Goal: Task Accomplishment & Management: Use online tool/utility

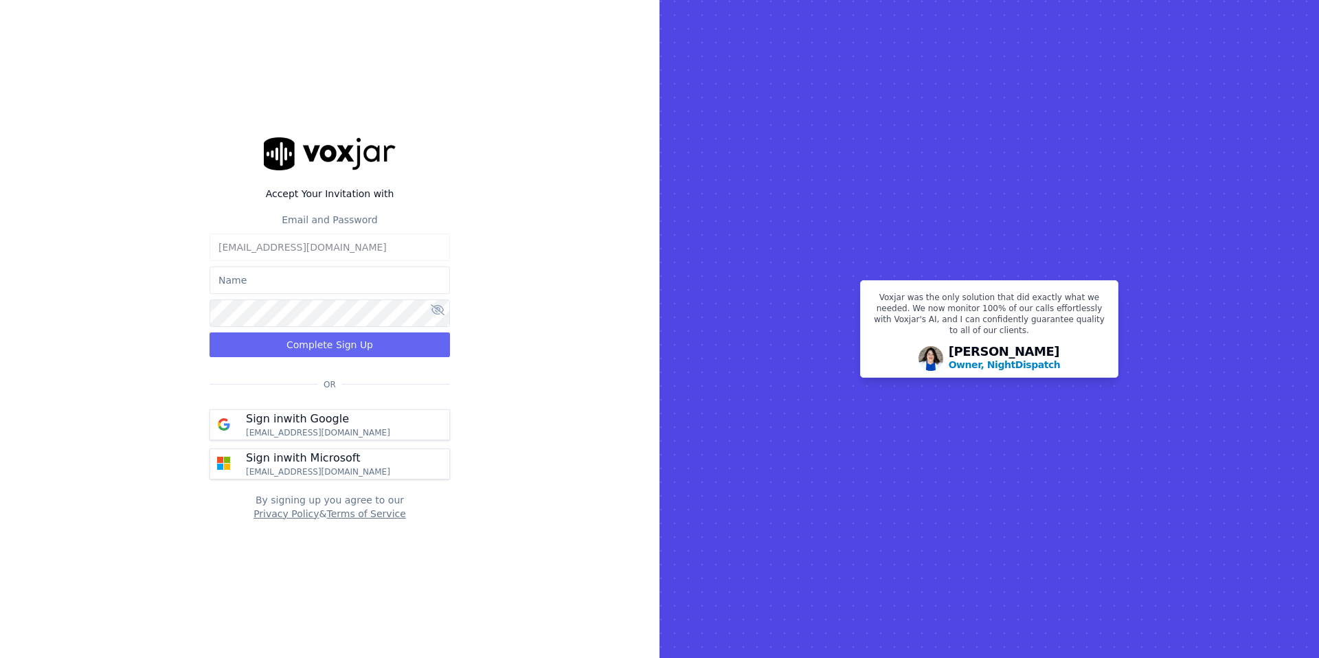
click at [324, 282] on input "text" at bounding box center [330, 280] width 240 height 27
click at [325, 279] on input "text" at bounding box center [330, 280] width 240 height 27
type input "[PERSON_NAME]"
click at [372, 343] on button "Complete Sign Up" at bounding box center [330, 345] width 240 height 25
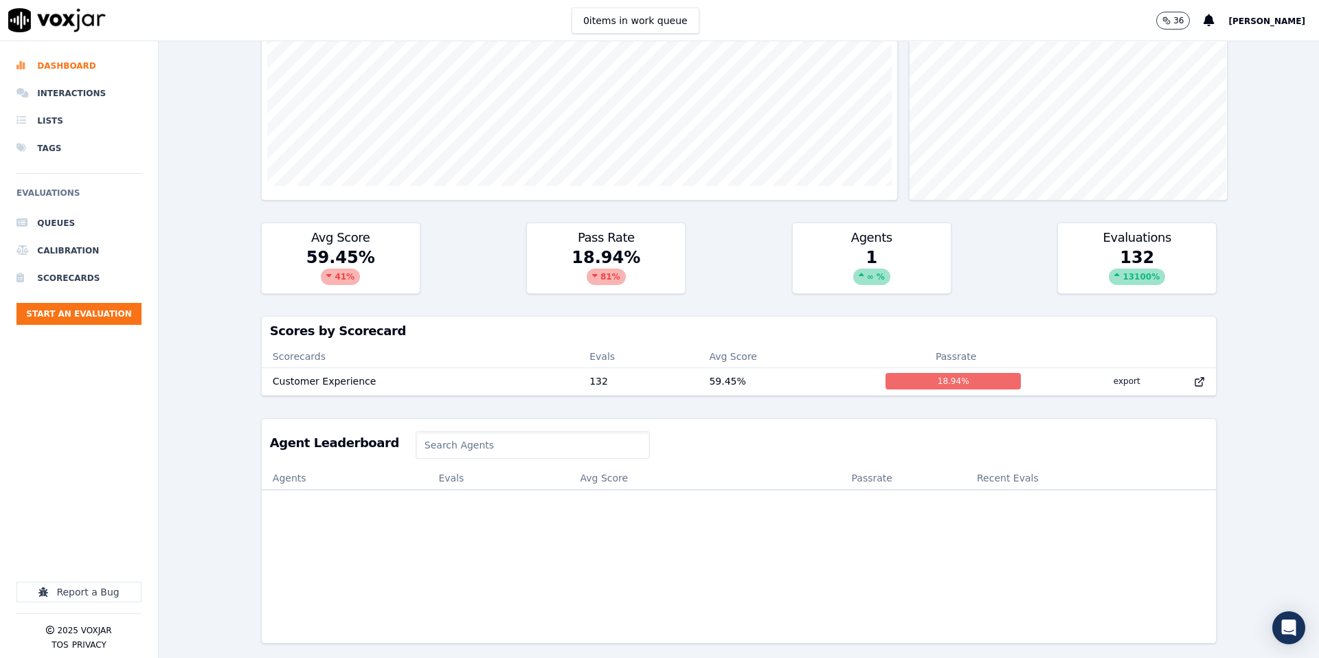
scroll to position [276, 0]
click at [74, 278] on li "Scorecards" at bounding box center [78, 278] width 125 height 27
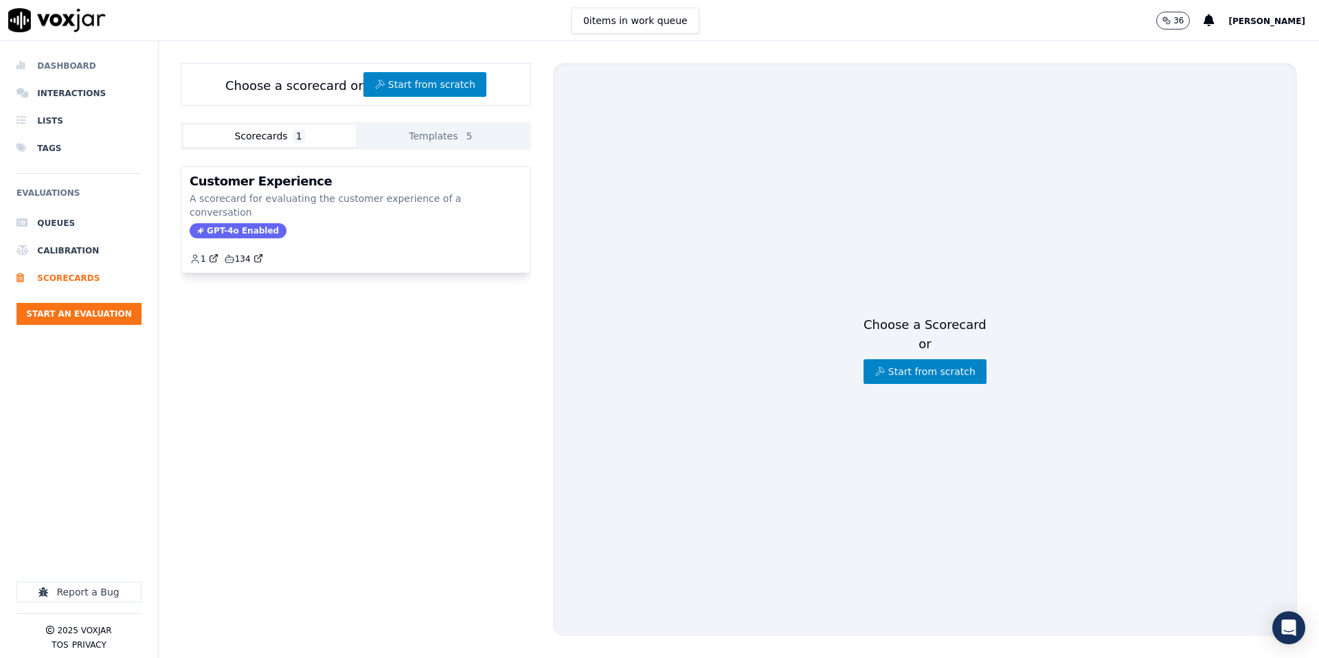
click at [70, 65] on li "Dashboard" at bounding box center [78, 65] width 125 height 27
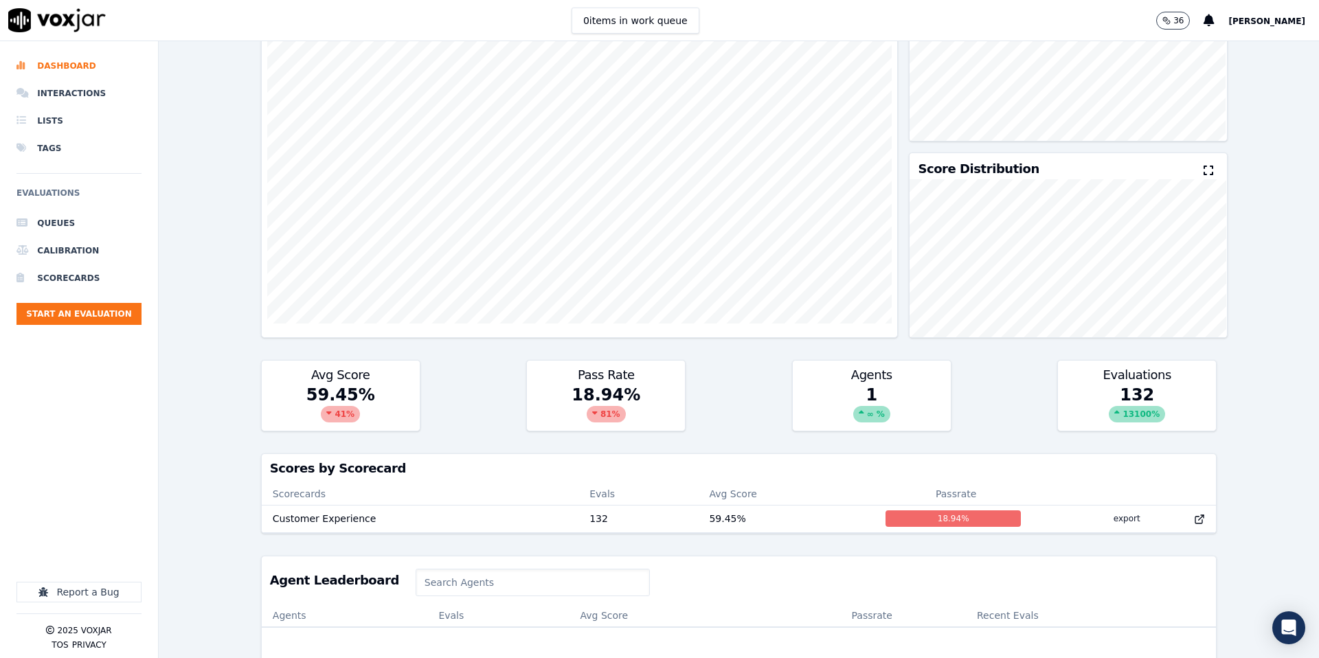
scroll to position [142, 0]
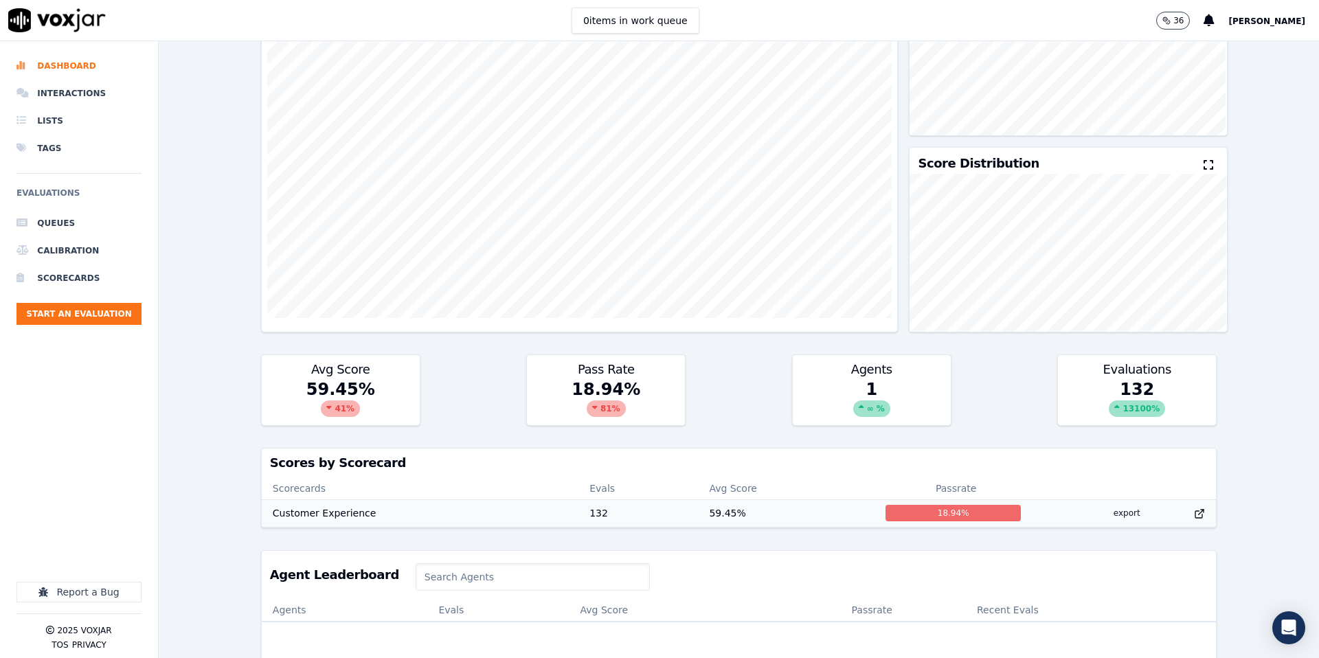
click at [334, 511] on td "Customer Experience" at bounding box center [420, 513] width 317 height 27
click at [74, 278] on li "Scorecards" at bounding box center [78, 278] width 125 height 27
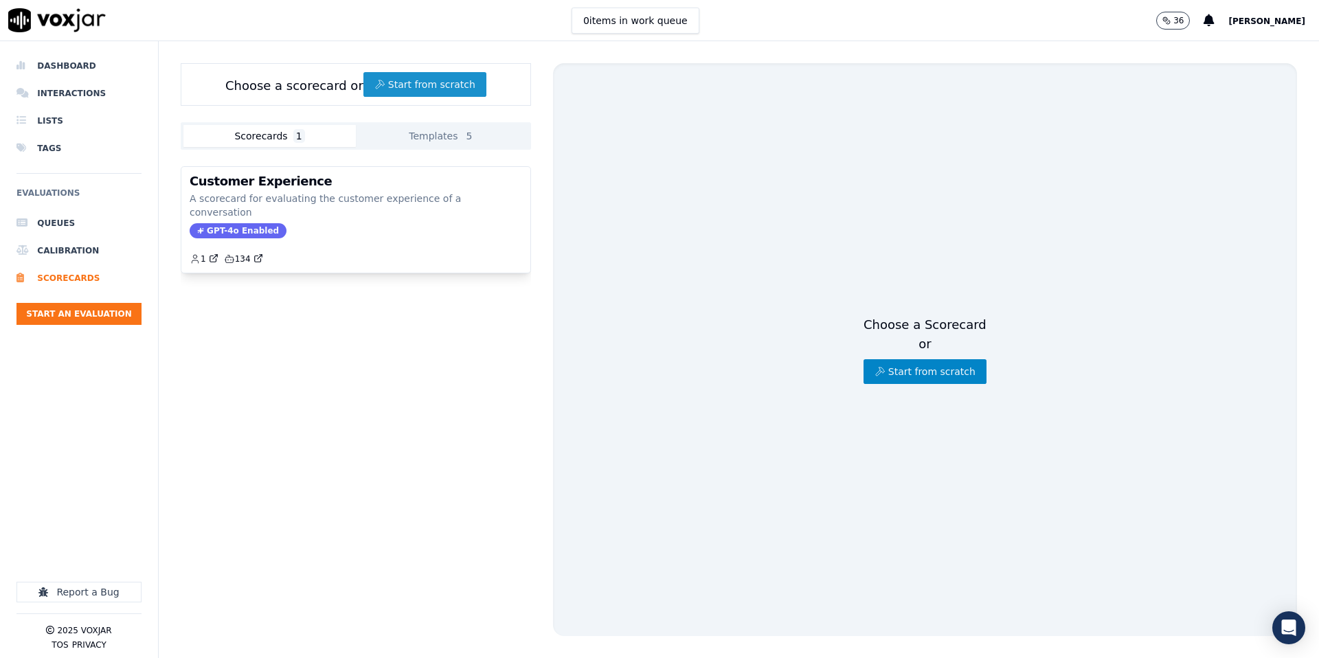
click at [426, 81] on button "Start from scratch" at bounding box center [424, 84] width 123 height 25
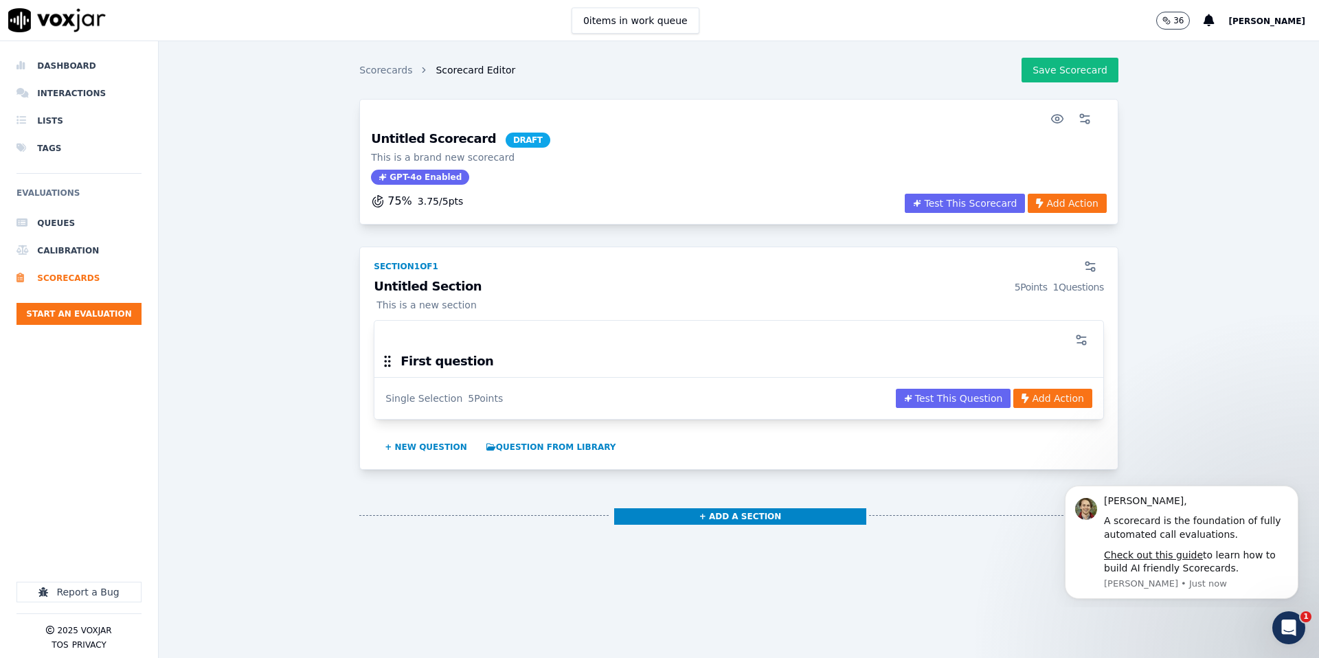
click at [411, 142] on h3 "Untitled Scorecard DRAFT" at bounding box center [460, 140] width 179 height 15
click at [414, 141] on h3 "Untitled Scorecard DRAFT" at bounding box center [460, 140] width 179 height 15
click at [440, 139] on h3 "Untitled Scorecard DRAFT" at bounding box center [460, 140] width 179 height 15
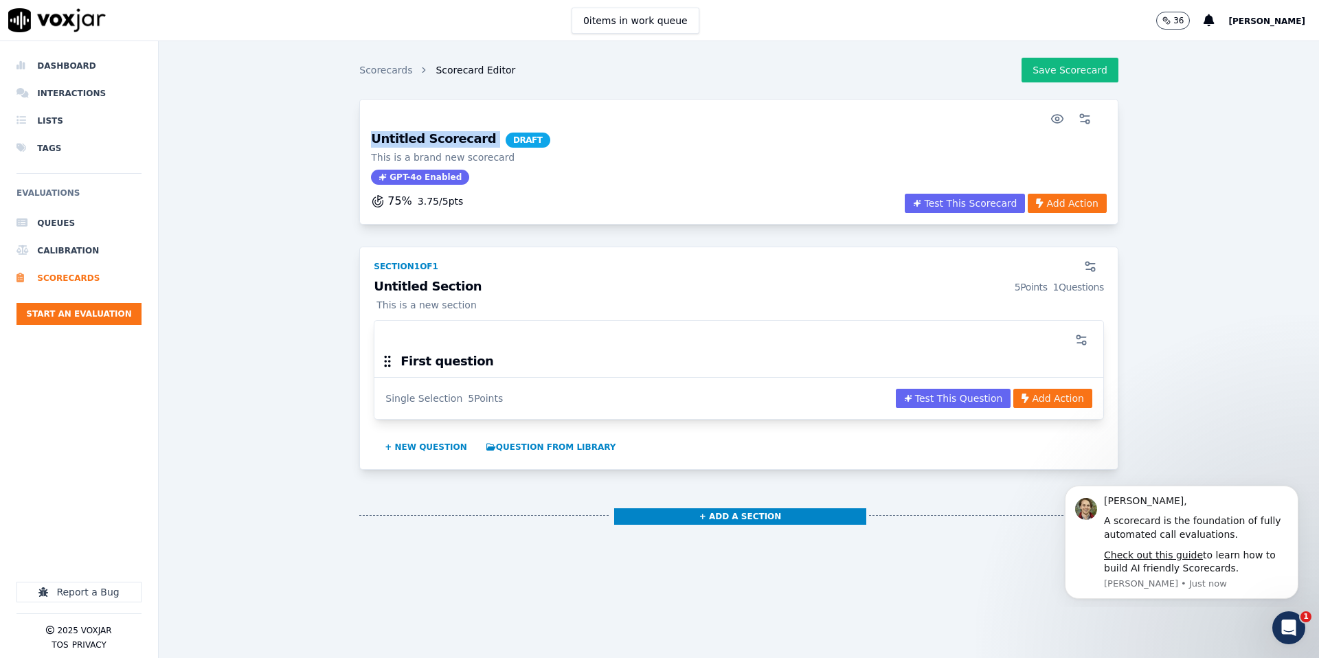
click at [440, 139] on h3 "Untitled Scorecard DRAFT" at bounding box center [460, 140] width 179 height 15
click at [1088, 120] on icon "button" at bounding box center [1085, 119] width 14 height 14
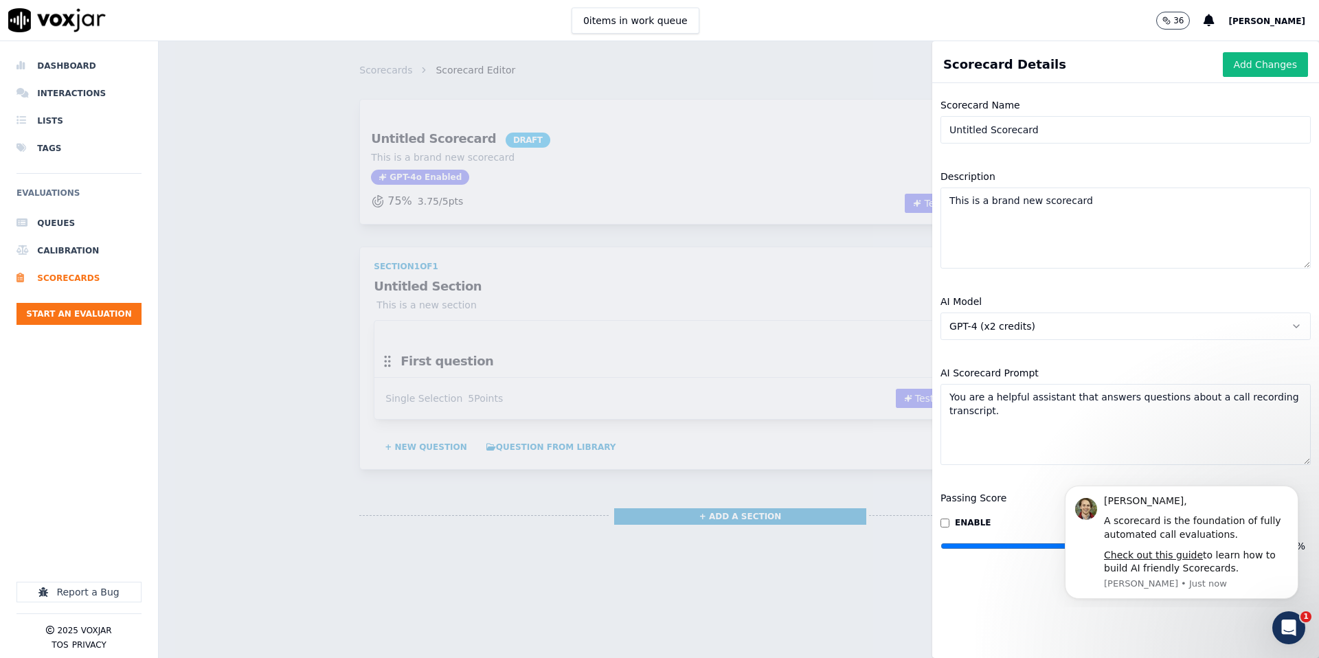
click at [1057, 124] on input "Untitled Scorecard" at bounding box center [1126, 129] width 370 height 27
click at [1295, 494] on button "Dismiss notification" at bounding box center [1295, 490] width 18 height 18
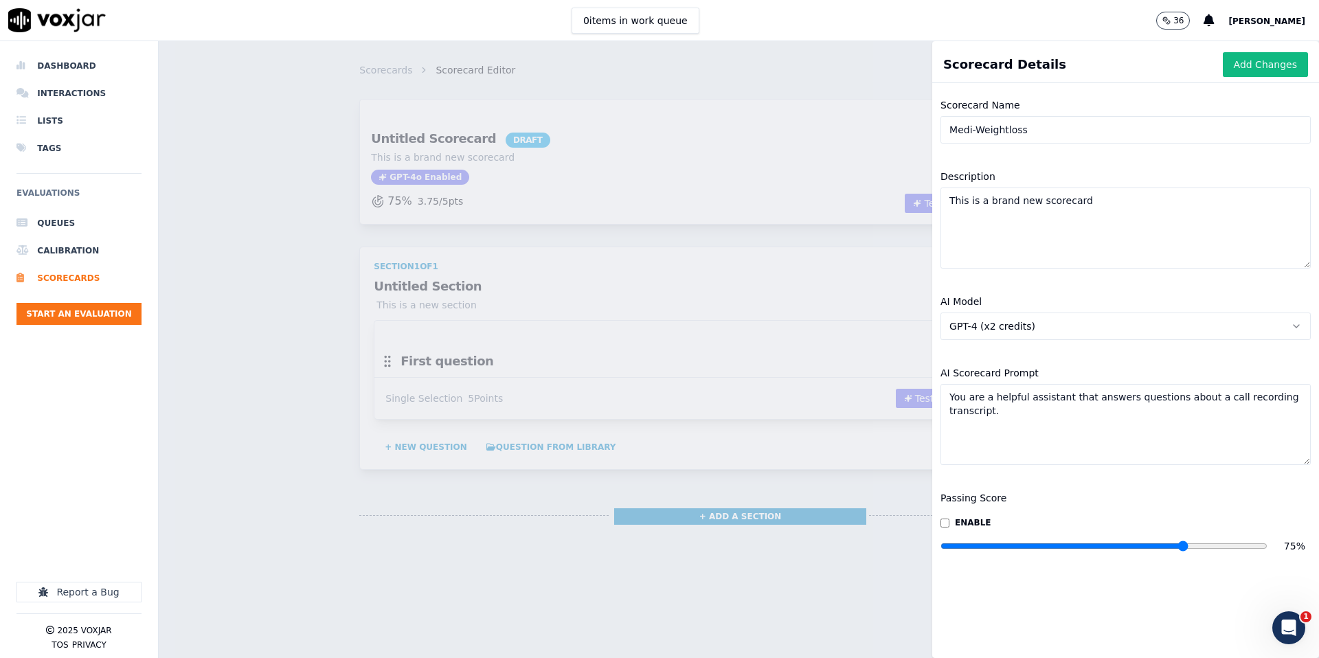
click at [1042, 129] on input "Medi-Weightloss" at bounding box center [1126, 129] width 370 height 27
type input "Medi-Weightloss Scorecard"
click at [1041, 204] on textarea "This is a brand new scorecard" at bounding box center [1126, 228] width 370 height 81
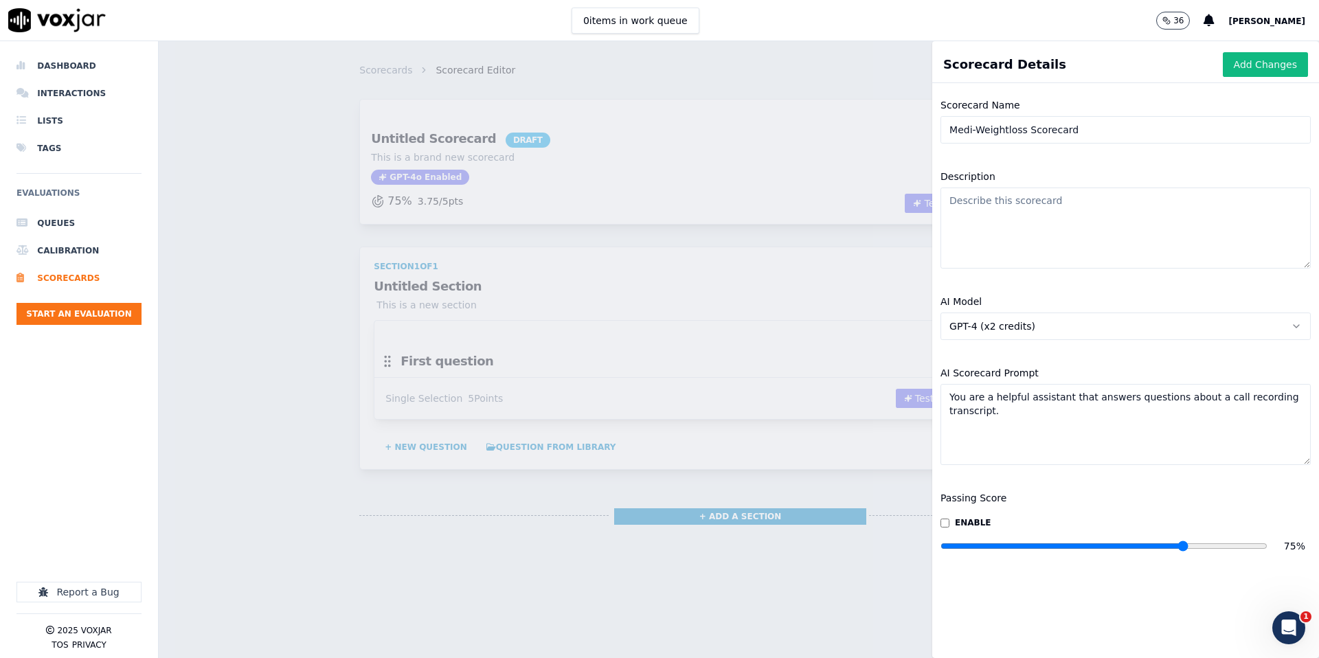
click at [1253, 335] on button "GPT-4 (x2 credits)" at bounding box center [1126, 326] width 370 height 27
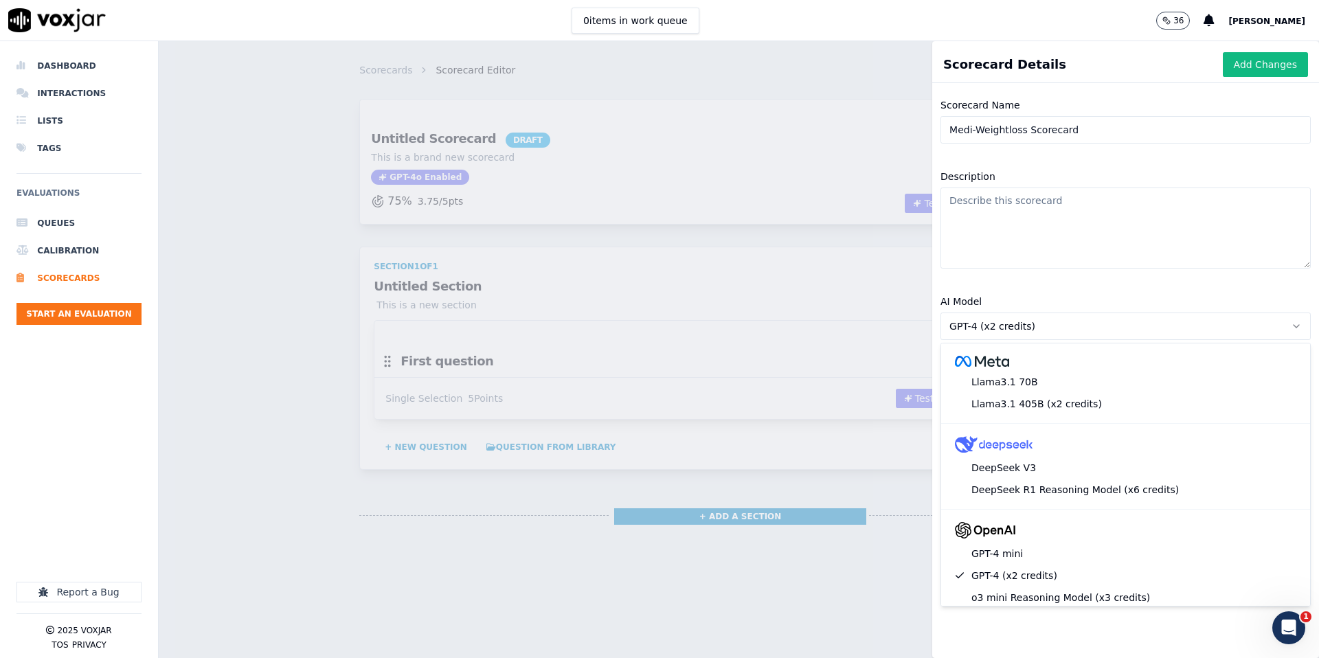
click at [884, 85] on div "Scorecard Details Add Changes Scorecard Name Medi-Weightloss Scorecard Descript…" at bounding box center [739, 349] width 1161 height 617
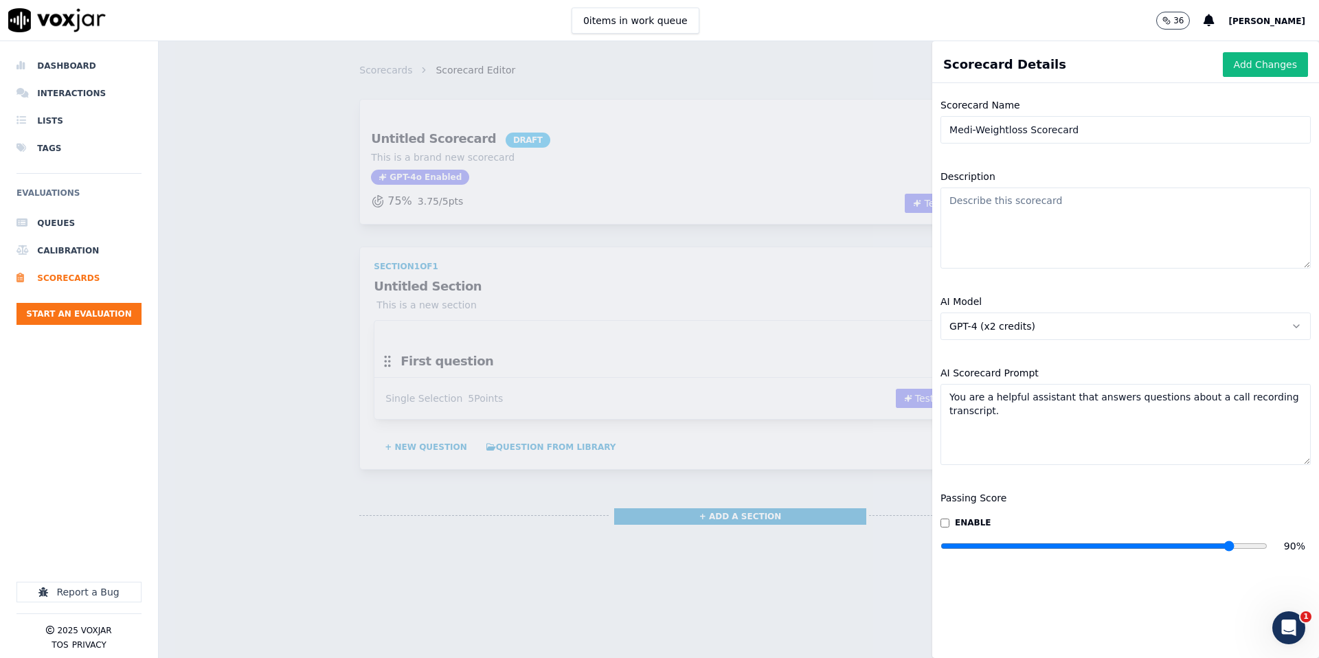
type input "90"
drag, startPoint x: 1188, startPoint y: 546, endPoint x: 1230, endPoint y: 548, distance: 41.9
click at [1230, 546] on input "range" at bounding box center [1104, 545] width 327 height 5
click at [1041, 237] on textarea "Description" at bounding box center [1126, 228] width 370 height 81
click at [1266, 66] on button "Add Changes" at bounding box center [1265, 64] width 85 height 25
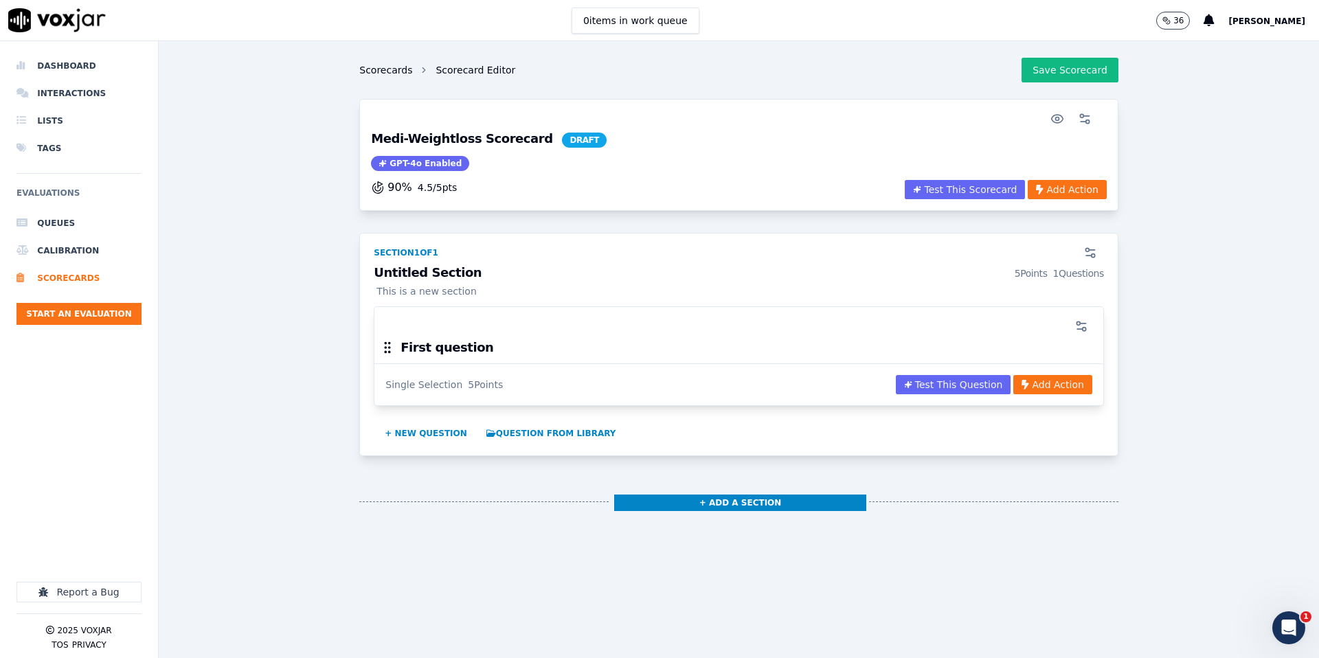
click at [397, 65] on link "Scorecards" at bounding box center [385, 70] width 53 height 14
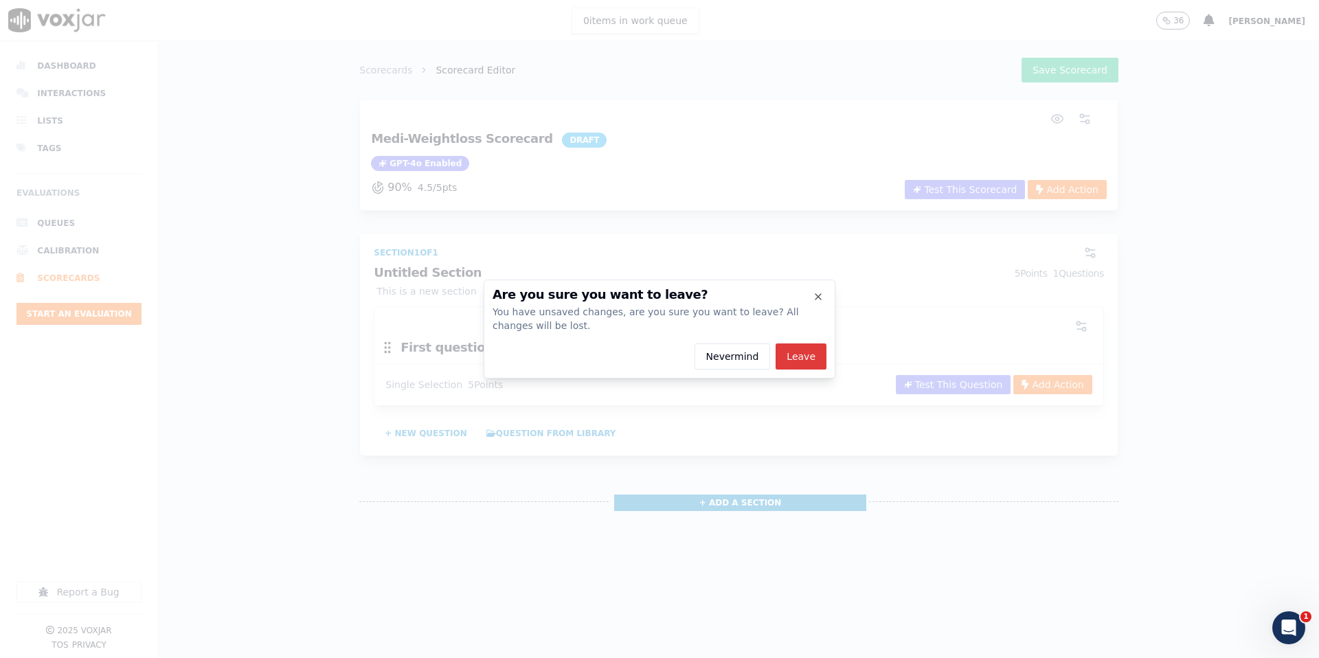
click at [796, 361] on button "Leave" at bounding box center [801, 357] width 51 height 26
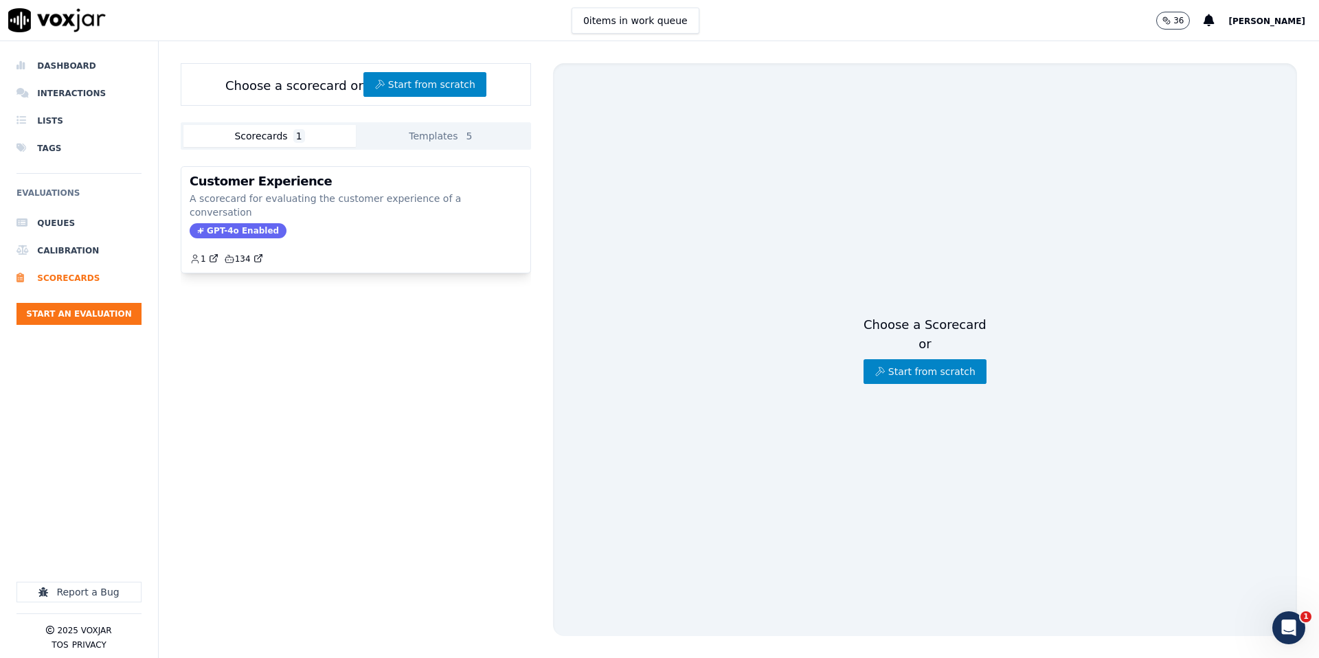
click at [493, 147] on div "Scorecards 1 Templates 5" at bounding box center [356, 135] width 350 height 27
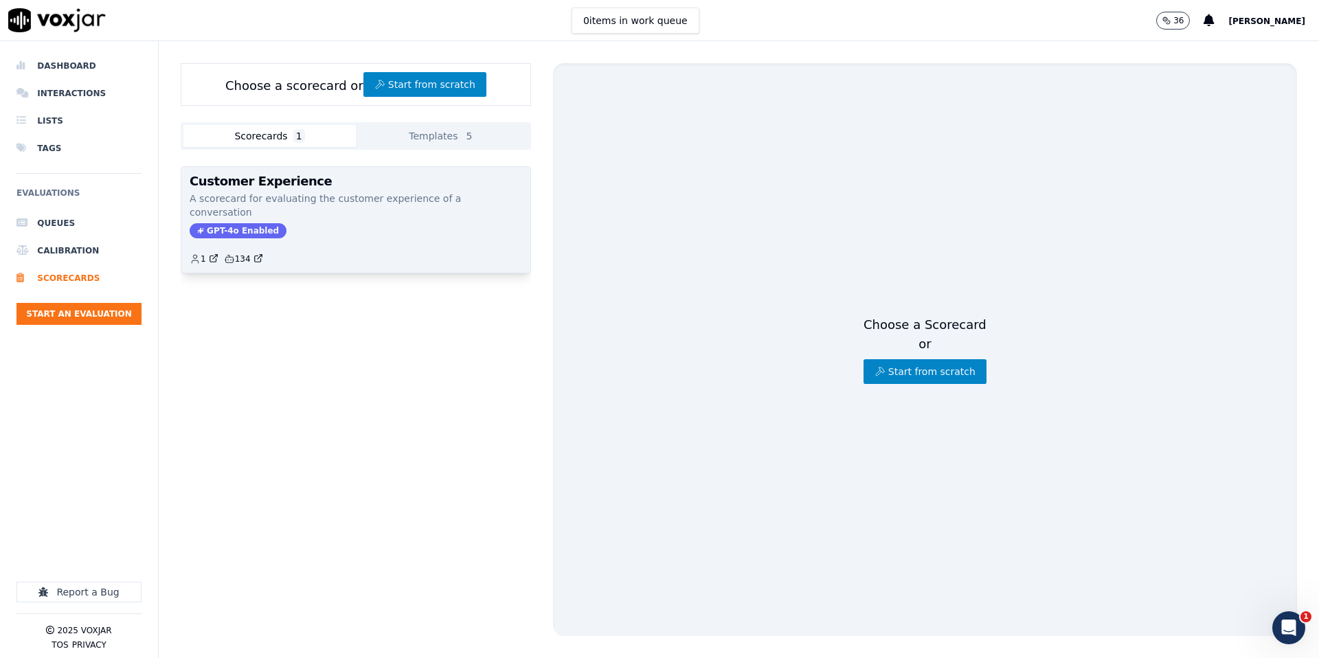
click at [309, 243] on div "1 134" at bounding box center [356, 254] width 333 height 22
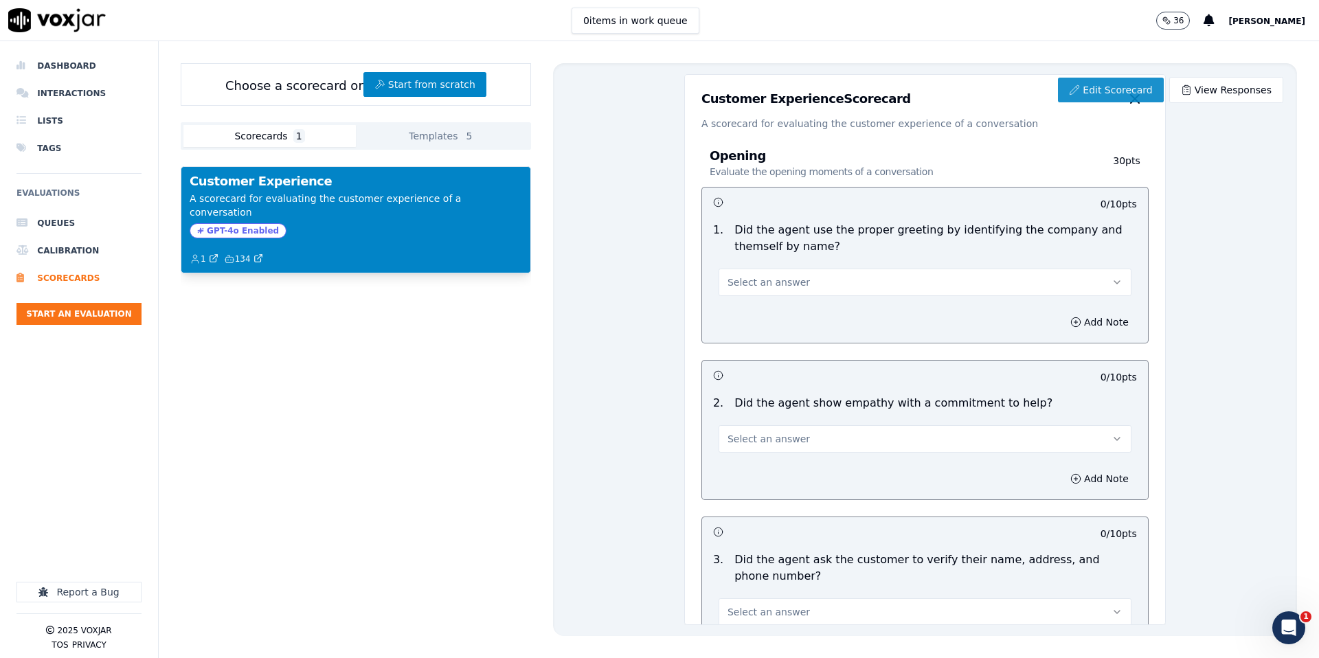
scroll to position [8, 0]
click at [1112, 96] on link "Edit Scorecard" at bounding box center [1110, 90] width 105 height 25
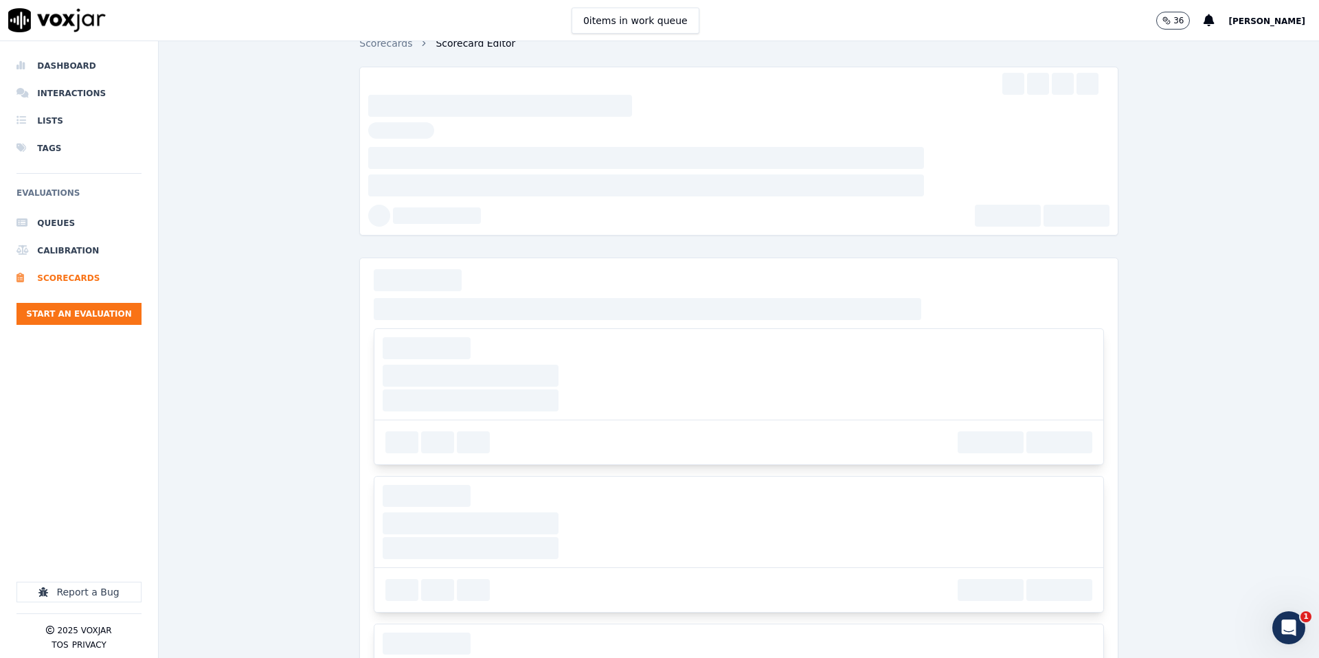
scroll to position [27, 0]
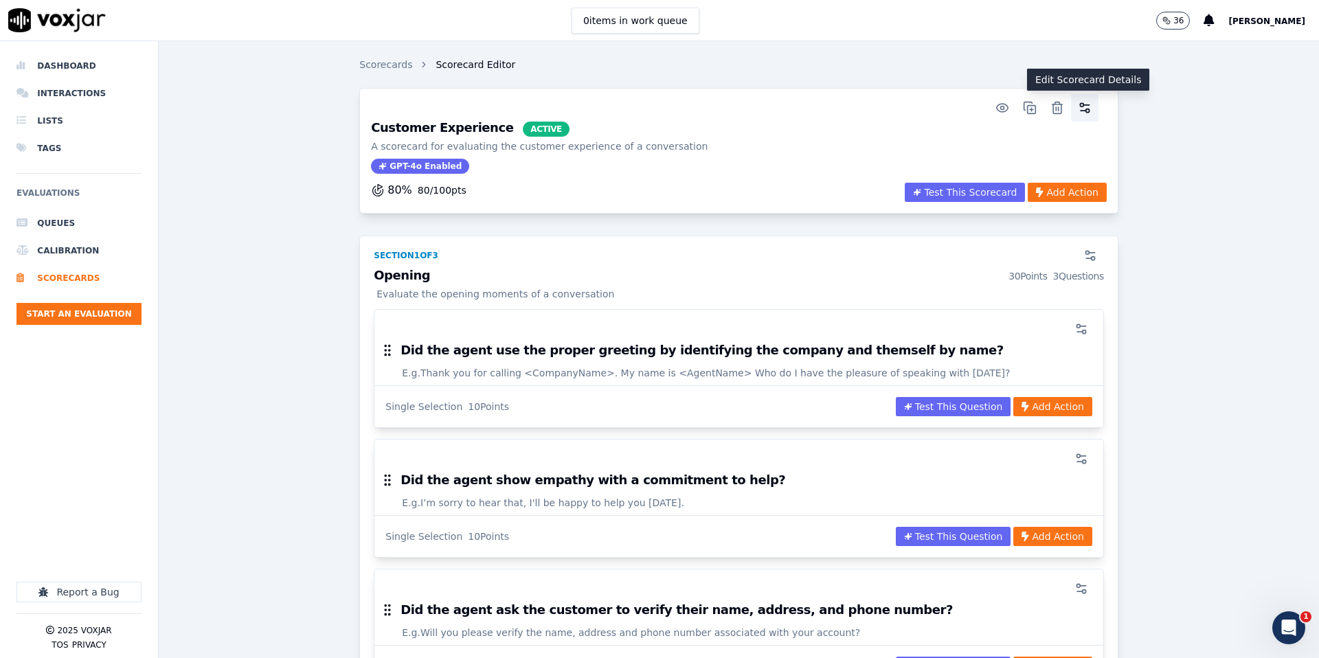
click at [1095, 112] on button "button" at bounding box center [1084, 107] width 27 height 27
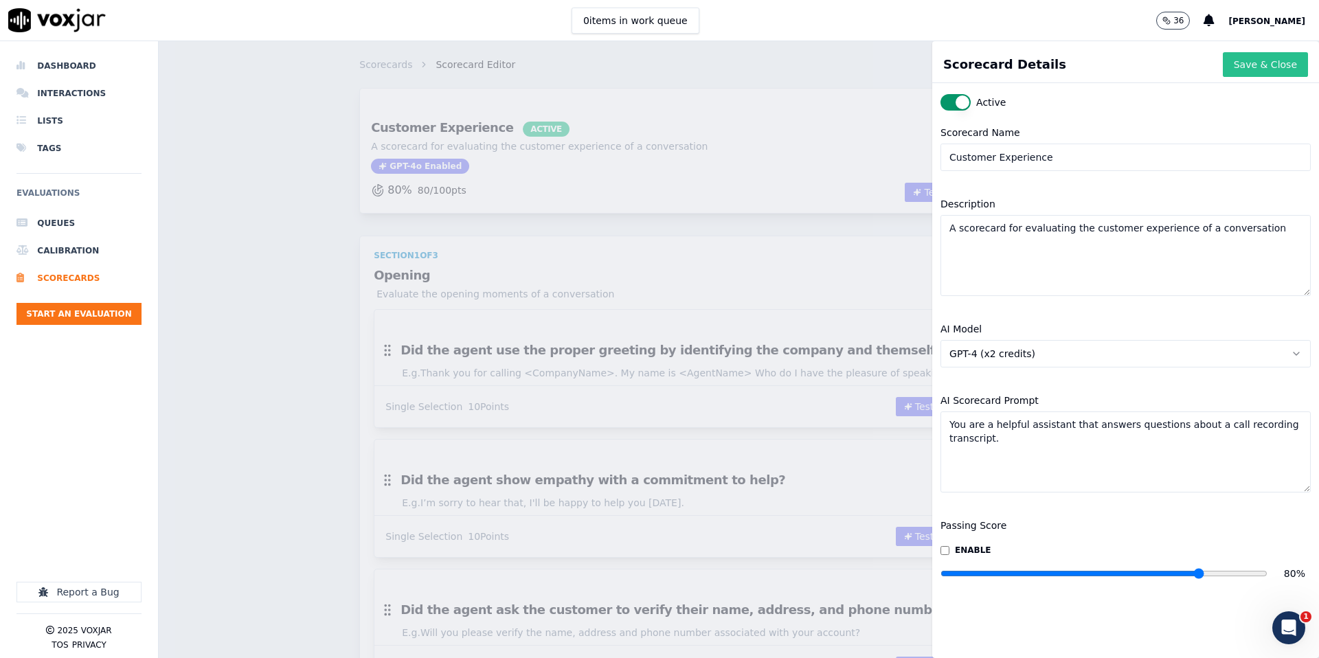
click at [1273, 67] on button "Save & Close" at bounding box center [1265, 64] width 85 height 25
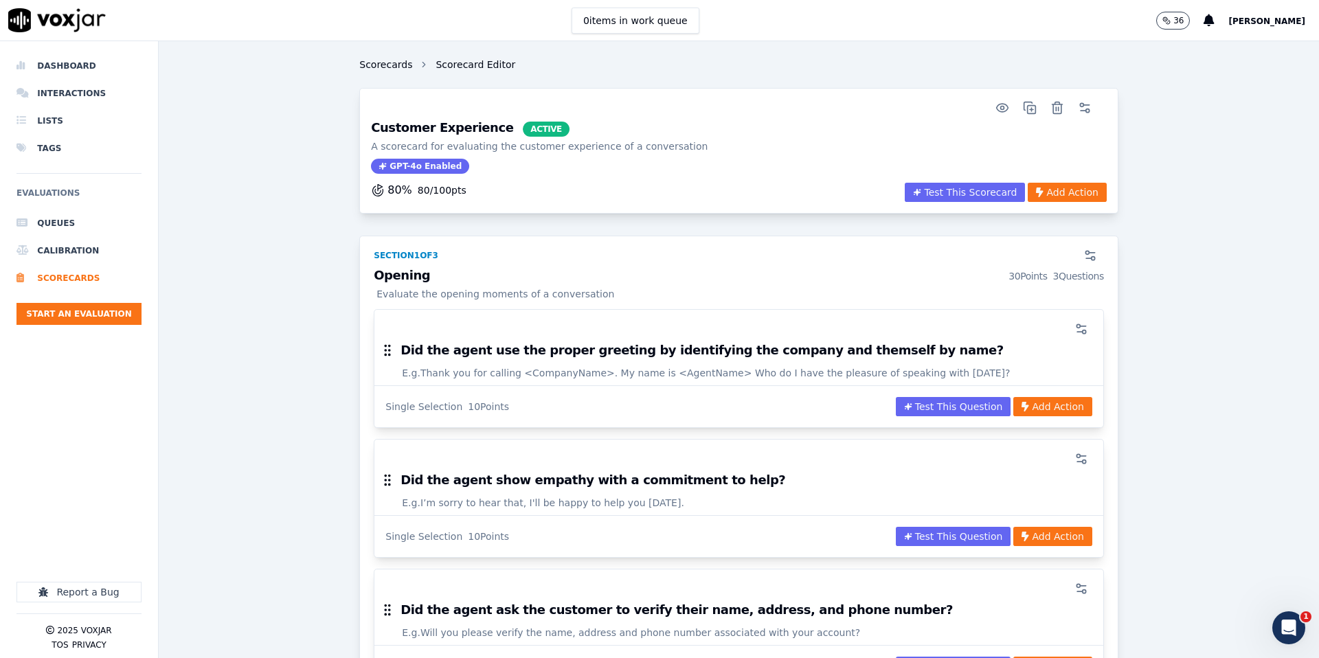
click at [393, 60] on link "Scorecards" at bounding box center [385, 65] width 53 height 14
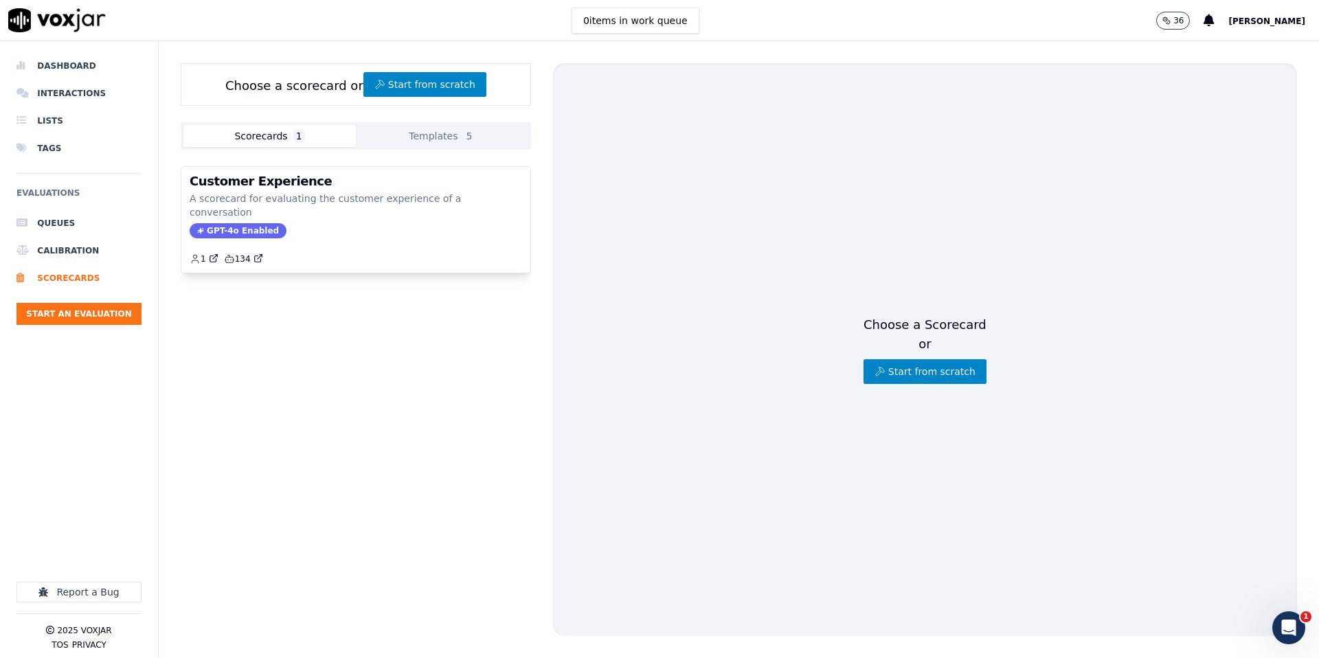
drag, startPoint x: 273, startPoint y: 204, endPoint x: 496, endPoint y: 358, distance: 271.2
click at [500, 360] on div "Customer Experience A scorecard for evaluating the customer experience of a con…" at bounding box center [356, 412] width 350 height 514
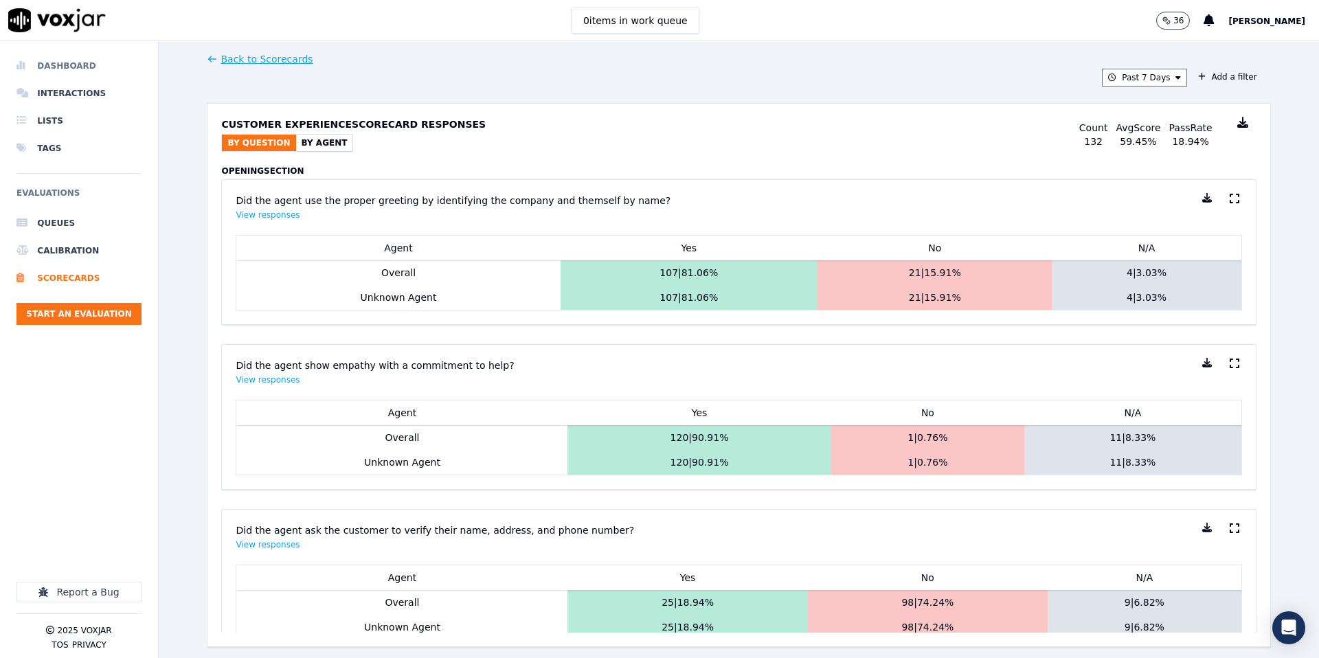
click at [59, 56] on li "Dashboard" at bounding box center [78, 65] width 125 height 27
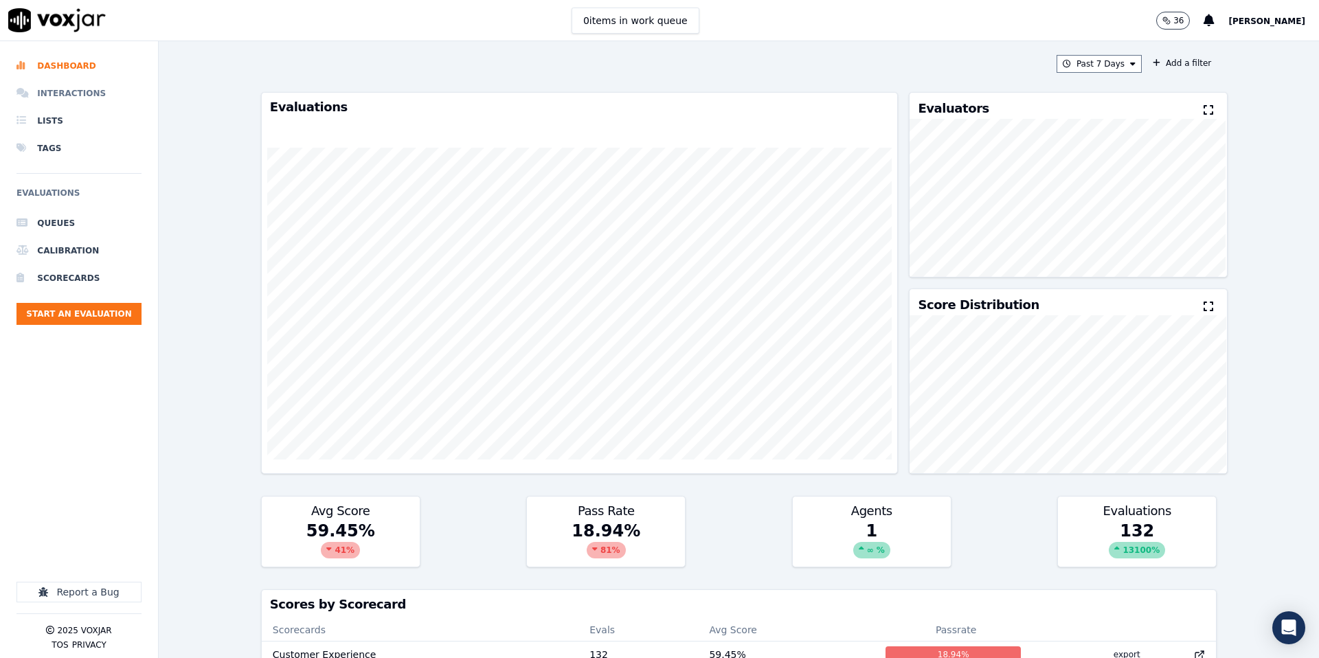
click at [49, 100] on li "Interactions" at bounding box center [78, 93] width 125 height 27
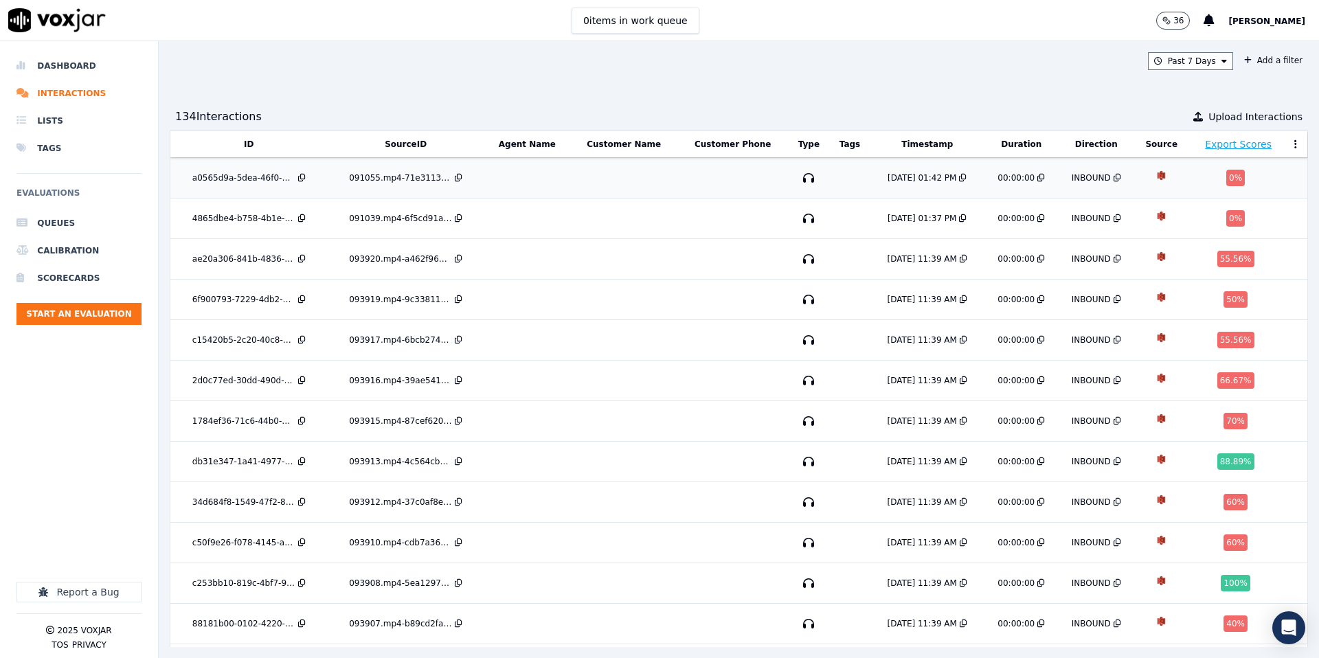
click at [244, 180] on div "a0565d9a-5dea-46f0-b1ab-3f1f757a3831" at bounding box center [243, 177] width 103 height 11
click at [264, 447] on td "db31e347-1a41-4977-b89a-955d2b020445" at bounding box center [248, 462] width 157 height 41
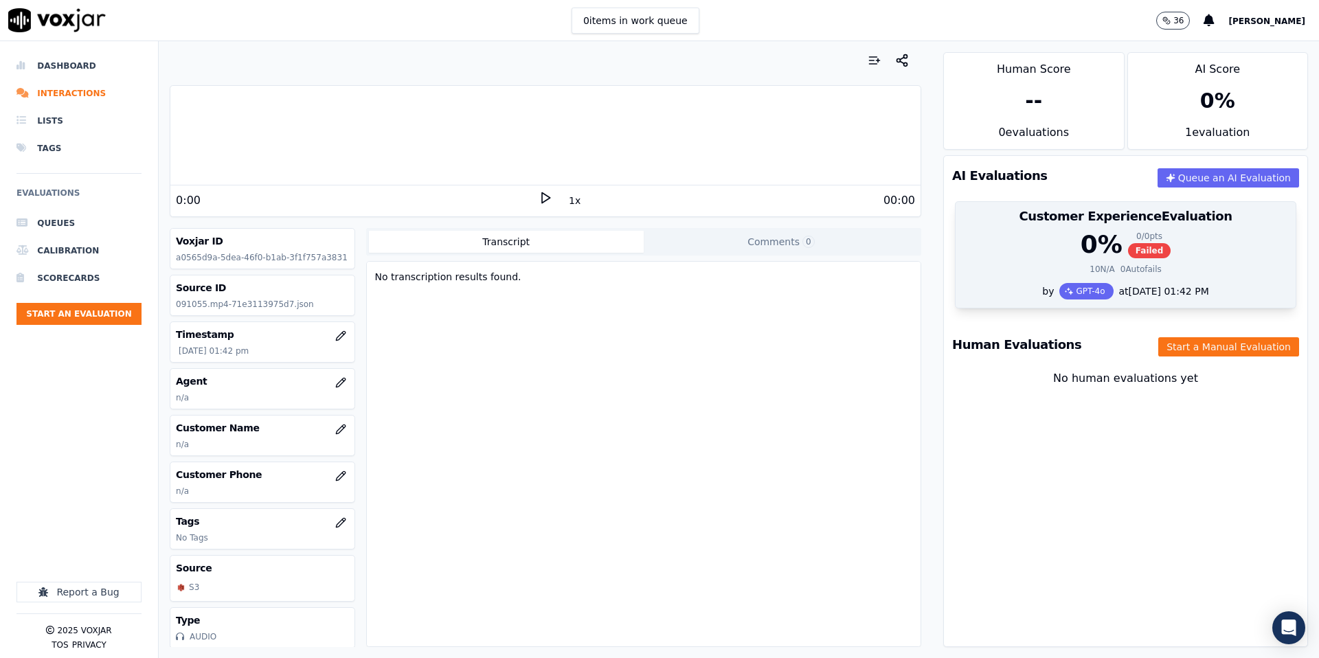
click at [1173, 256] on div "0 % 0 / 0 pts Failed" at bounding box center [1126, 244] width 324 height 27
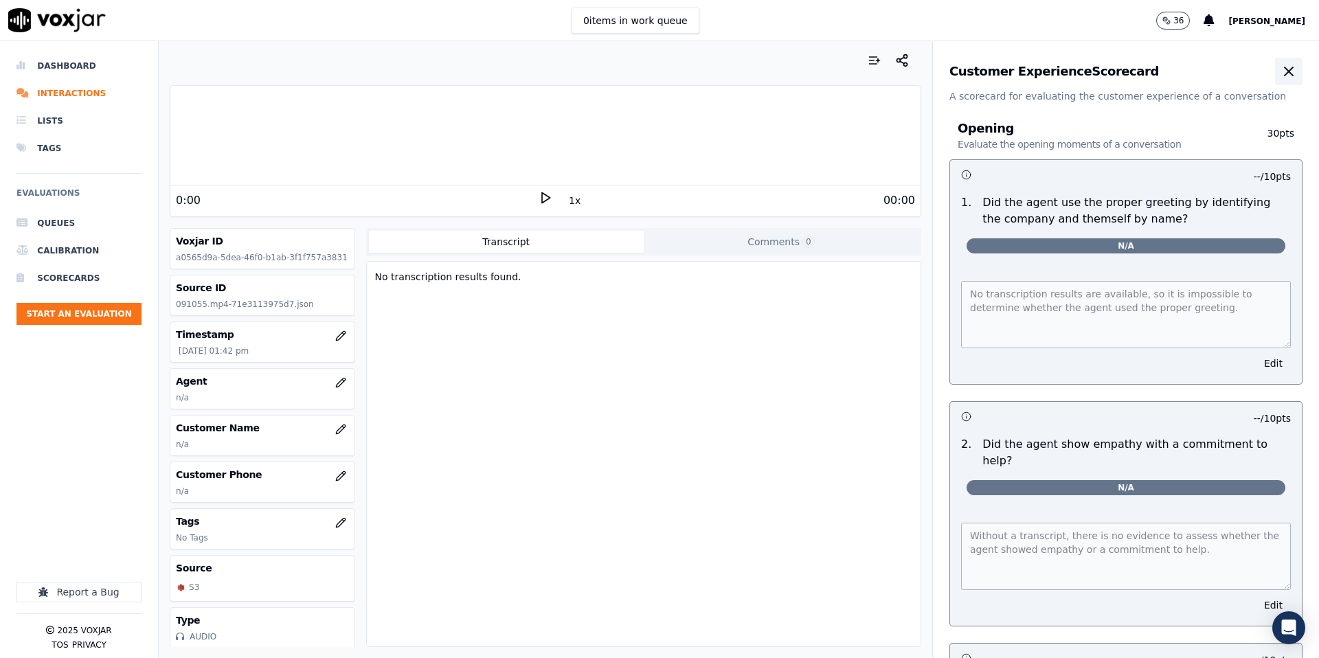
click at [1283, 80] on button "button" at bounding box center [1288, 71] width 27 height 27
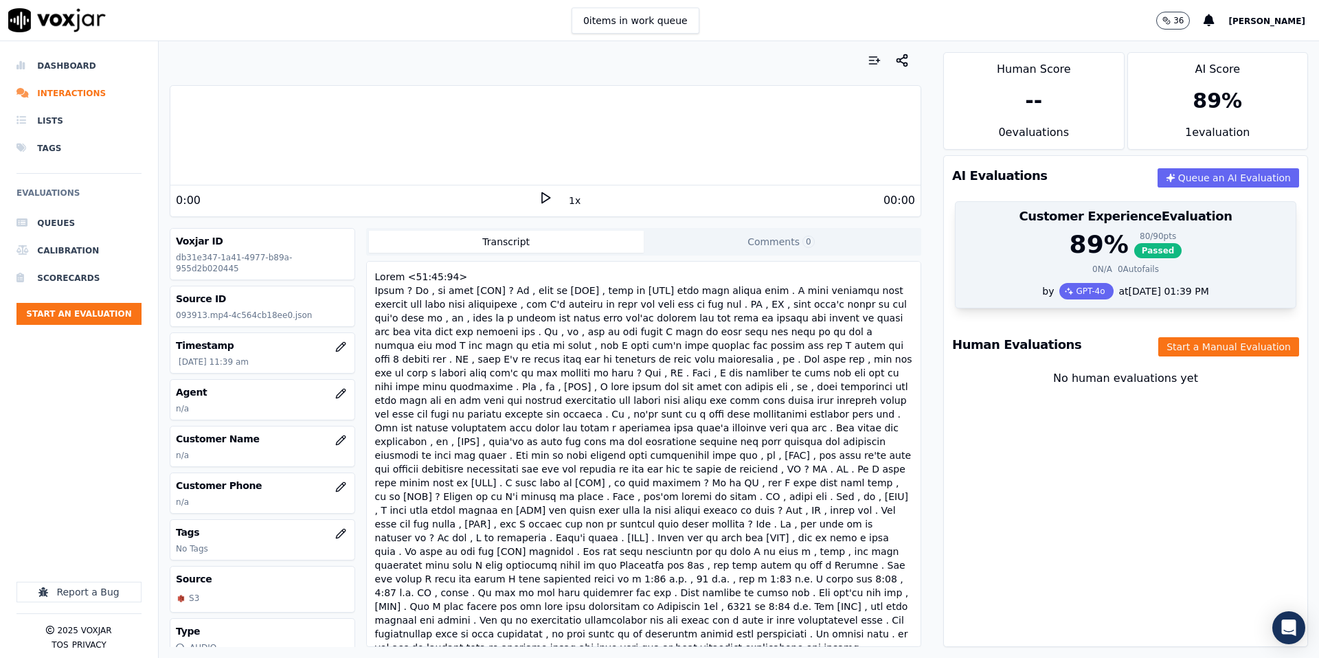
click at [1068, 268] on div "0 N/A 0 Autofails" at bounding box center [1126, 269] width 324 height 11
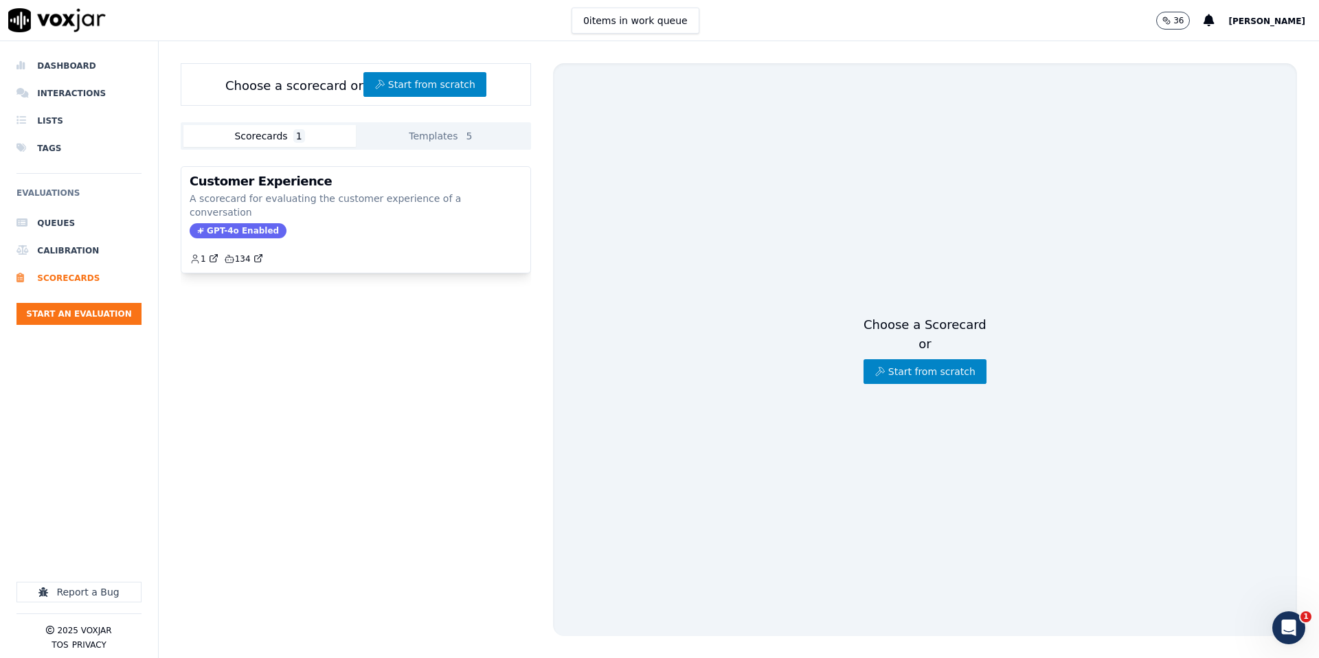
click at [417, 139] on button "Templates 5" at bounding box center [442, 136] width 172 height 22
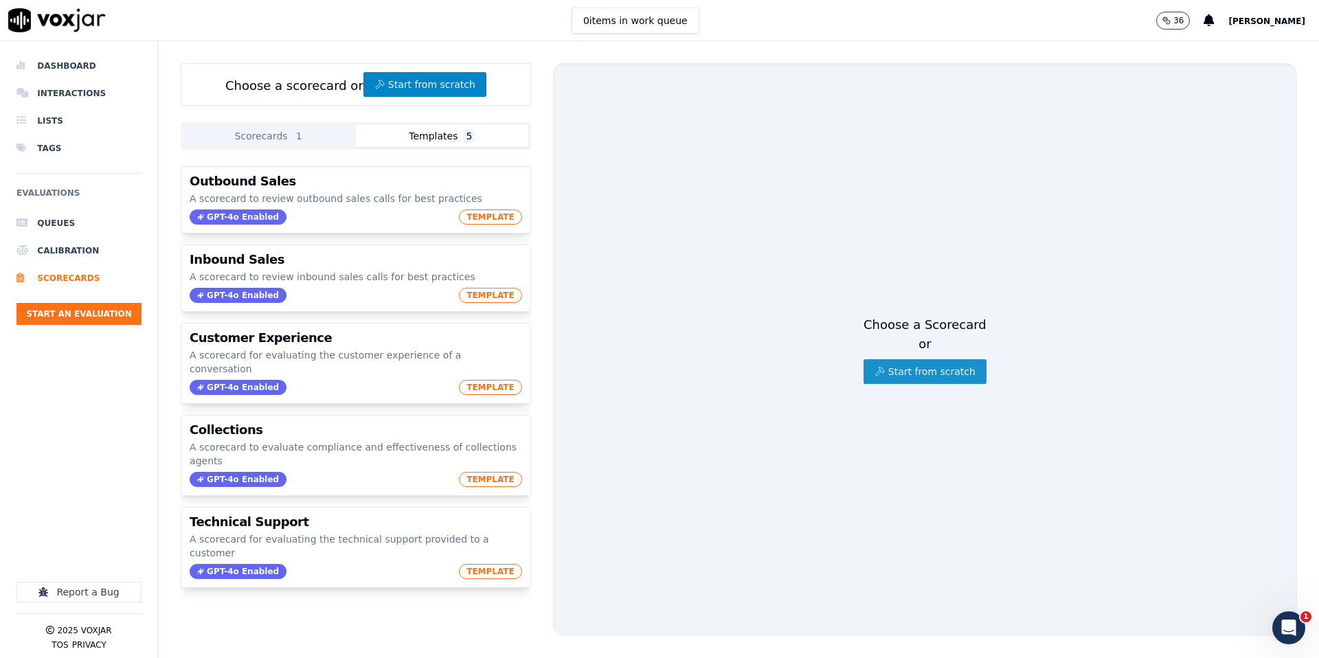
click at [932, 378] on button "Start from scratch" at bounding box center [925, 371] width 123 height 25
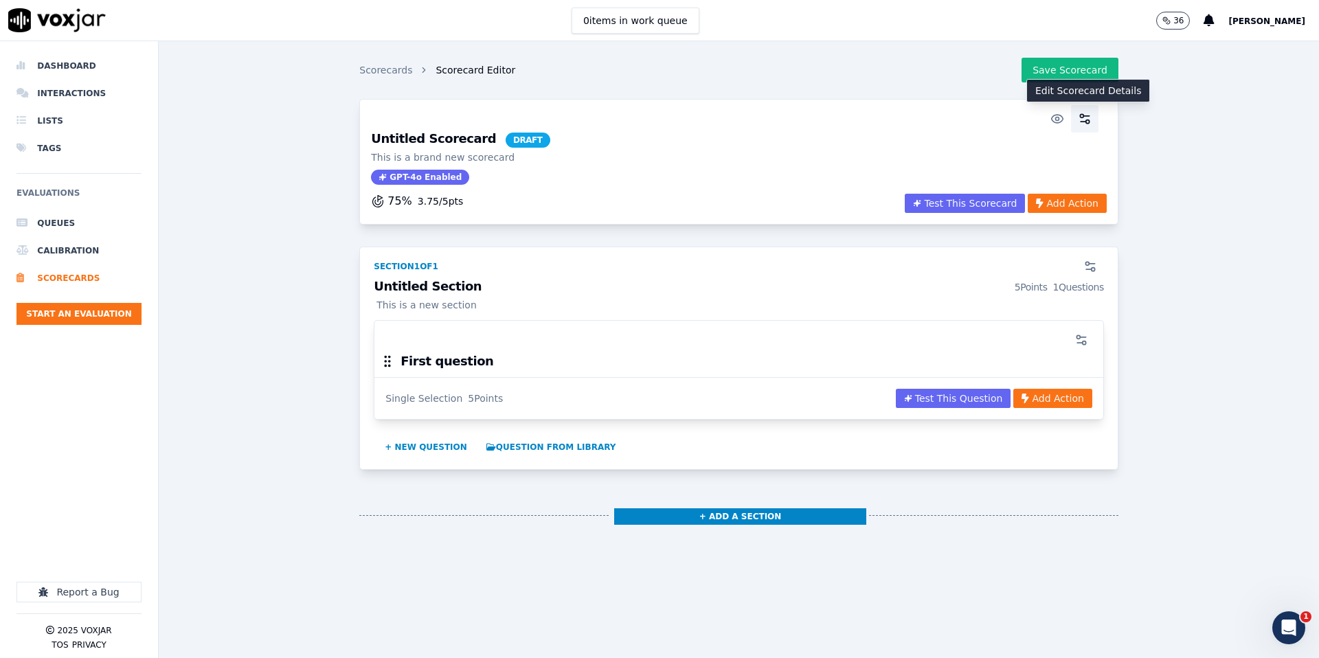
click at [1081, 124] on icon "button" at bounding box center [1085, 119] width 14 height 14
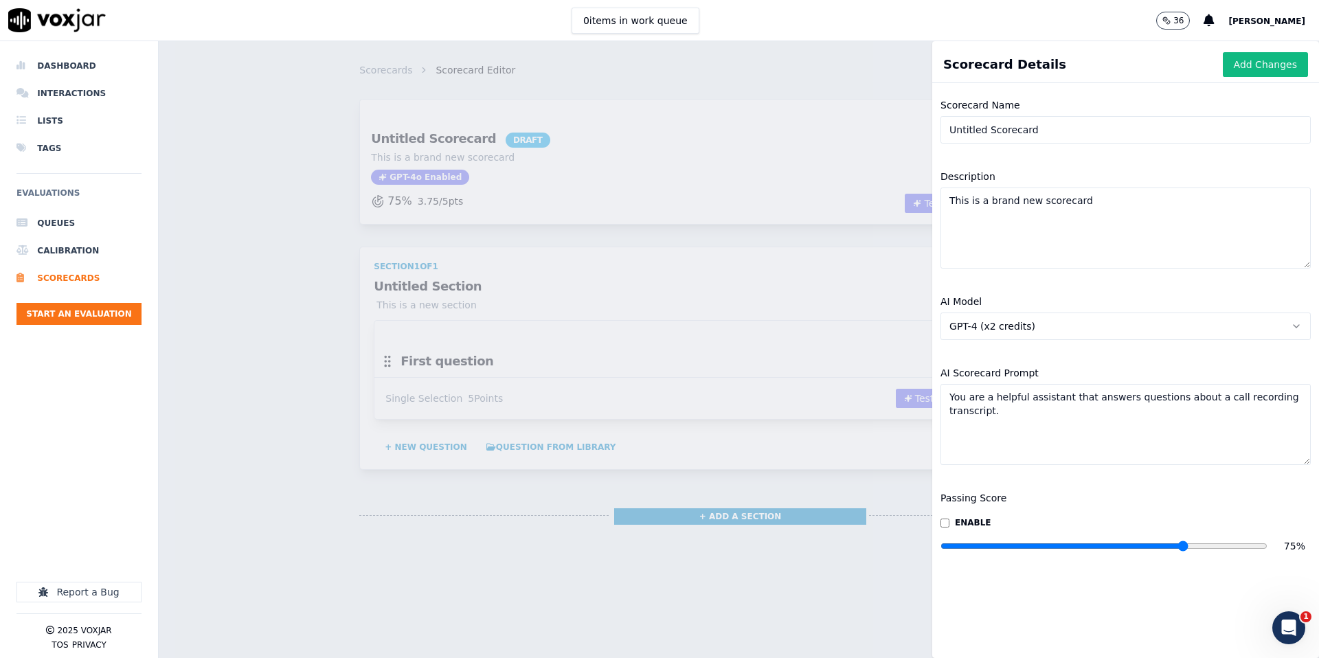
click at [1072, 129] on input "Untitled Scorecard" at bounding box center [1126, 129] width 370 height 27
type input "Medi-Weightloss Scorecard"
click at [1110, 203] on textarea "This is a brand new scorecard" at bounding box center [1126, 228] width 370 height 81
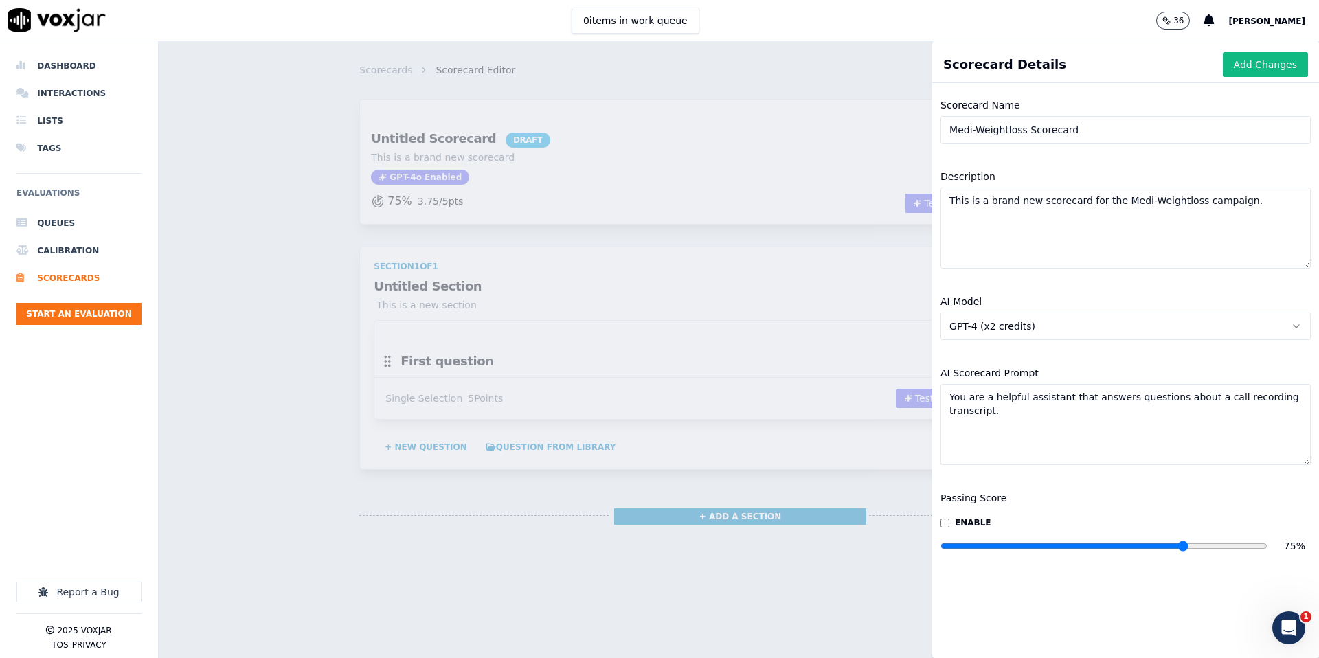
type textarea "This is a brand new scorecard for the Medi-Weightloss campaign."
type input "90"
drag, startPoint x: 1185, startPoint y: 545, endPoint x: 1230, endPoint y: 547, distance: 44.7
click at [1229, 546] on input "range" at bounding box center [1104, 545] width 327 height 5
drag, startPoint x: 1251, startPoint y: 68, endPoint x: 1193, endPoint y: 95, distance: 63.0
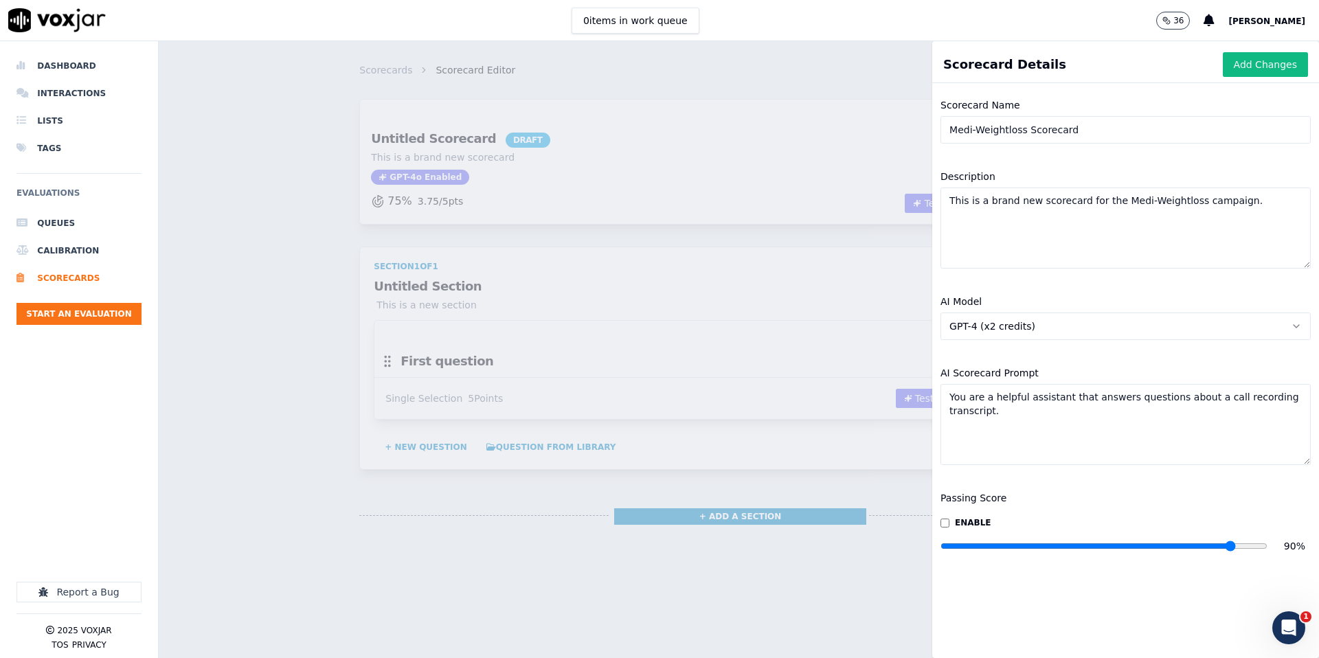
click at [1251, 68] on button "Add Changes" at bounding box center [1265, 64] width 85 height 25
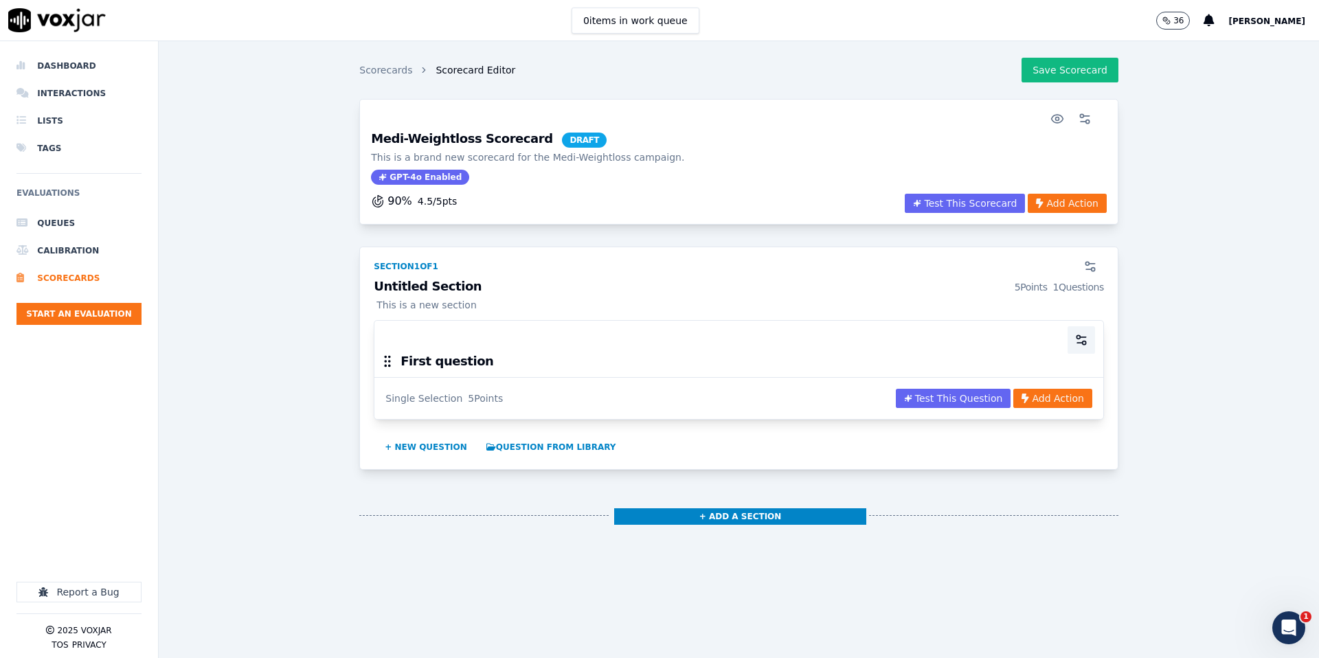
click at [1082, 338] on icon "button" at bounding box center [1082, 340] width 14 height 14
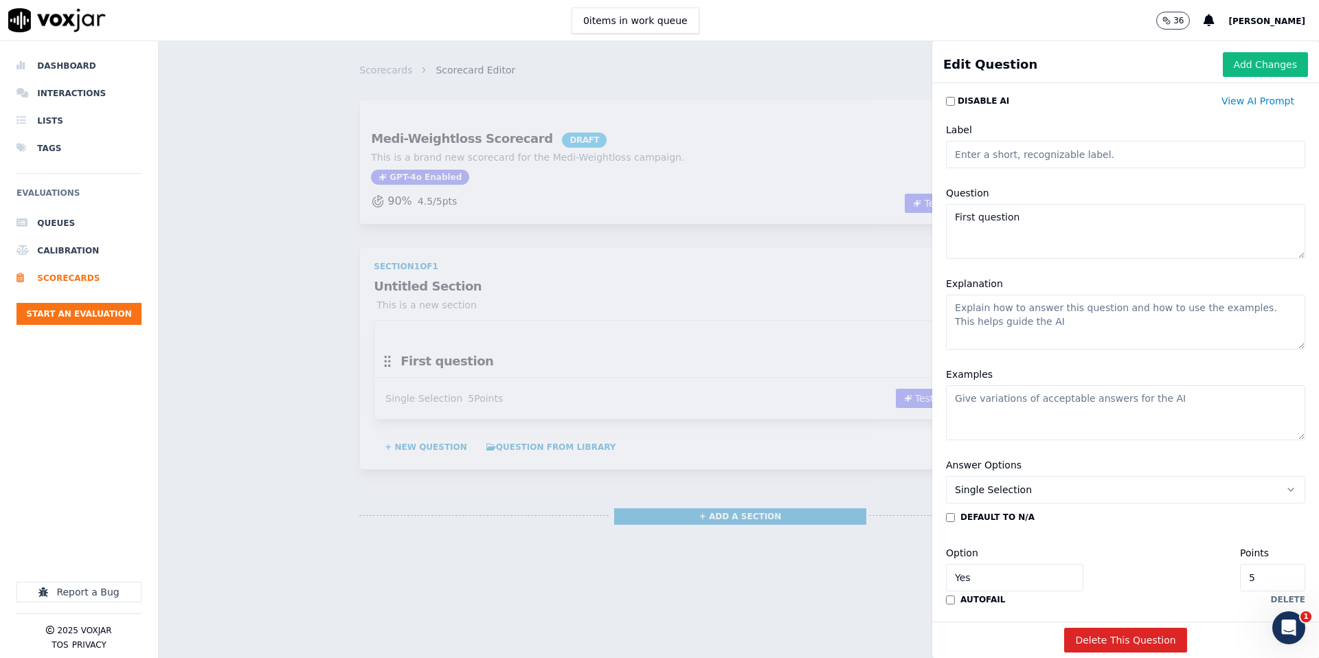
click at [1024, 218] on textarea "First question" at bounding box center [1125, 231] width 359 height 55
paste textarea "664312"
type textarea "vz 664312zz"
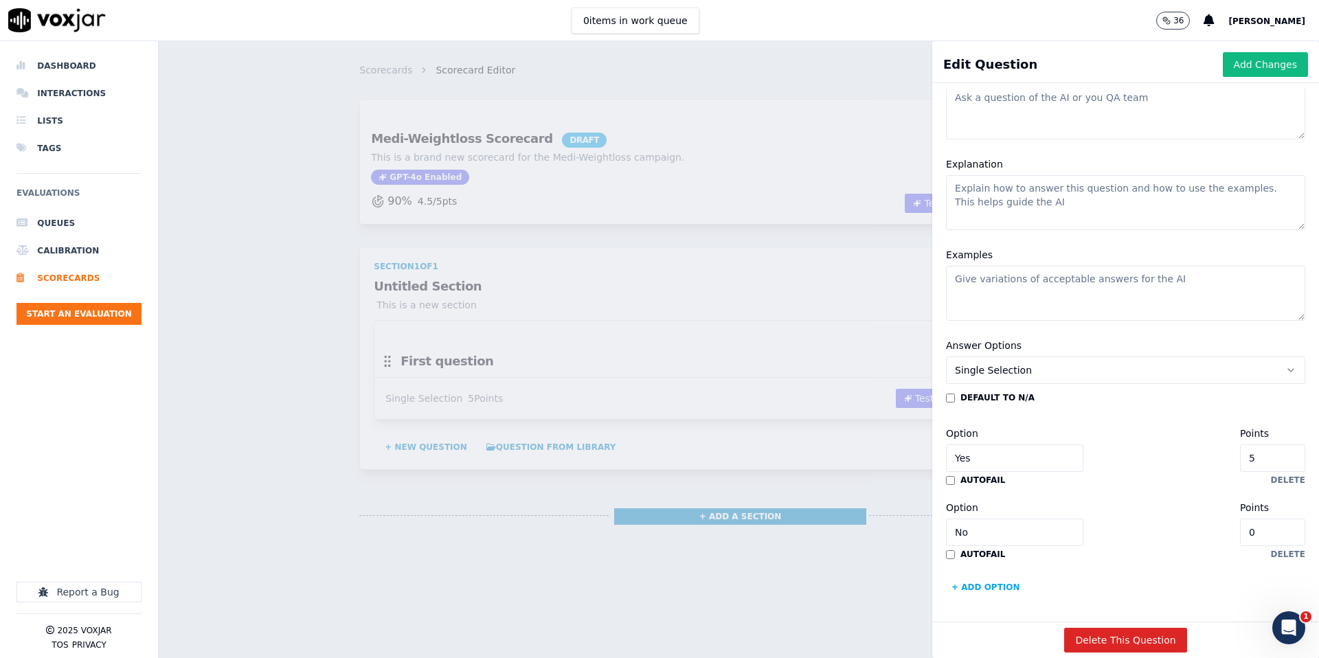
scroll to position [119, 0]
paste textarea "Agent used appropriate greeting and introduced Medi Weightloss"
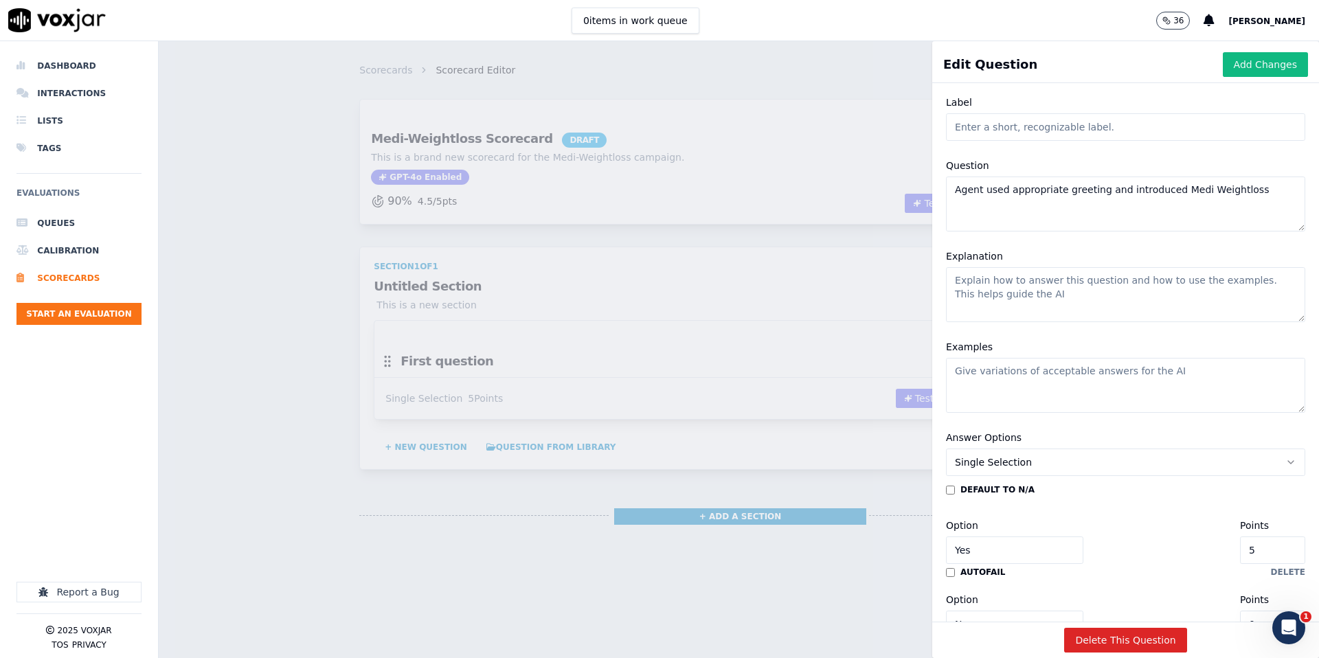
scroll to position [0, 0]
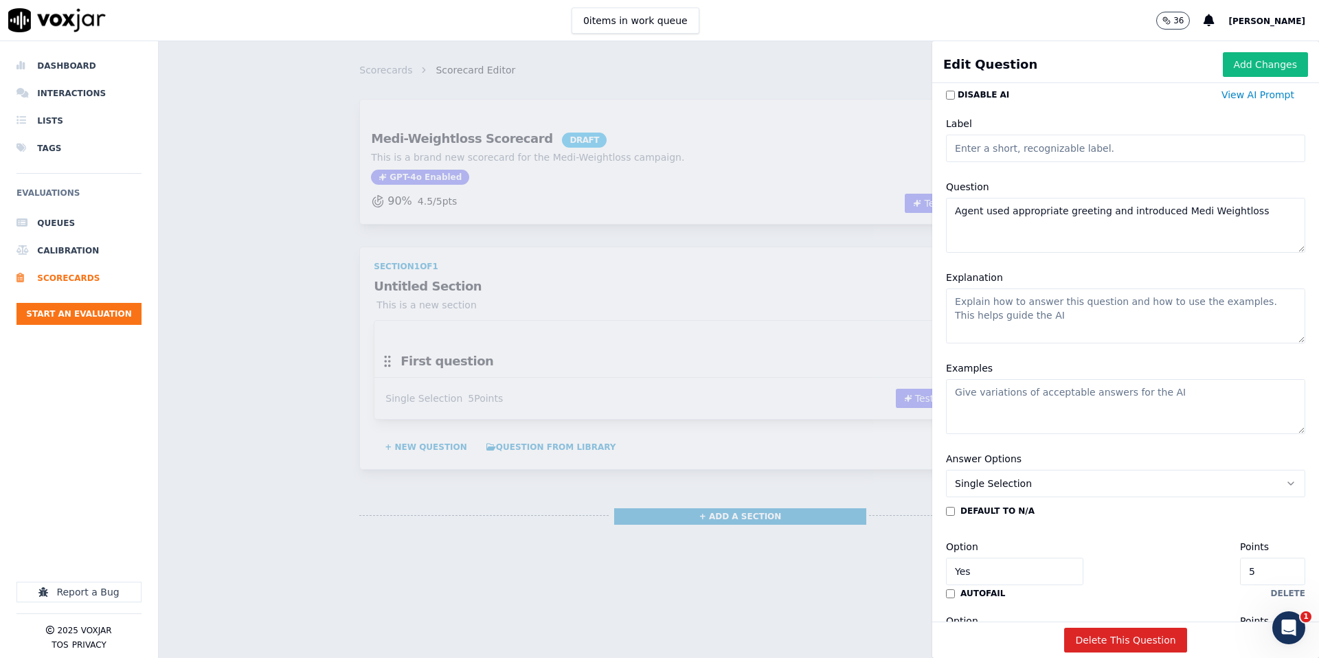
click at [964, 218] on textarea "Agent used appropriate greeting and introduced Medi Weightloss" at bounding box center [1125, 225] width 359 height 55
click at [967, 210] on textarea "Agent used appropriate greeting and introduced Medi Weightloss" at bounding box center [1125, 224] width 359 height 55
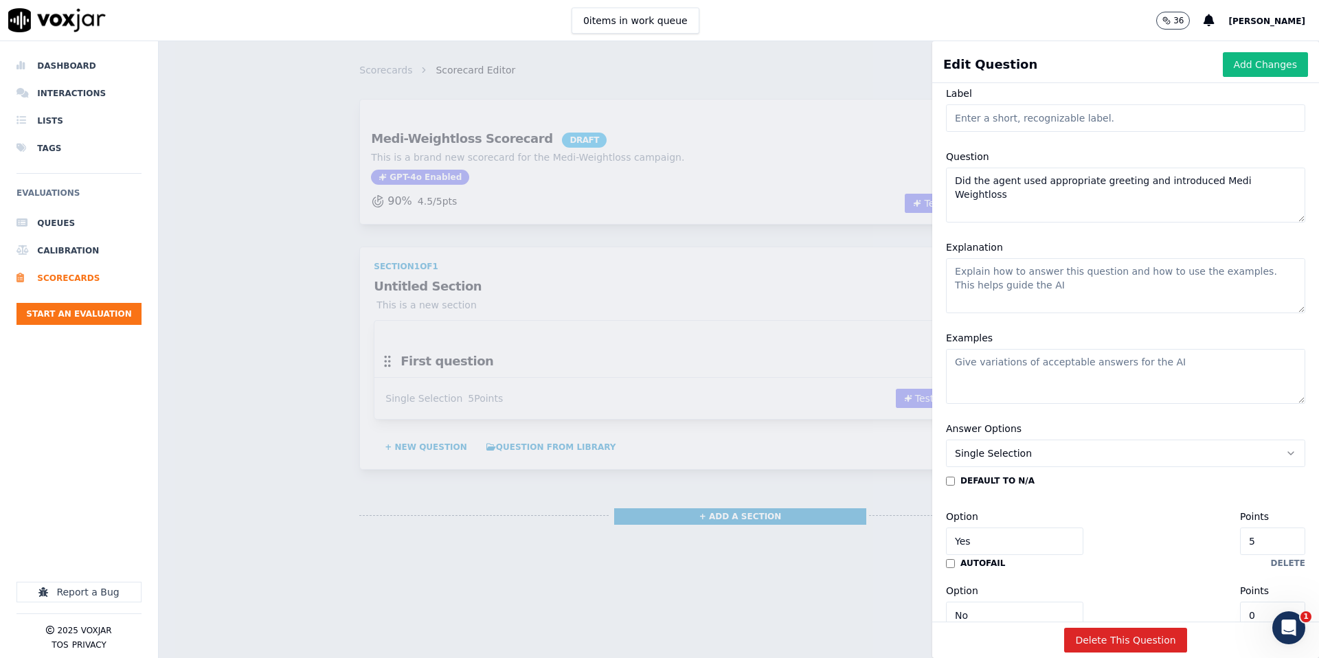
scroll to position [37, 0]
click at [1046, 182] on textarea "Did the agent used appropriate greeting and introduced Medi Weightloss" at bounding box center [1125, 194] width 359 height 55
click at [1033, 181] on textarea "Did the agent use appropriate greeting and introduced Medi Weightloss" at bounding box center [1125, 194] width 359 height 55
click at [1215, 182] on textarea "Did the agent use the appropriate greeting and introduced Medi Weightloss" at bounding box center [1125, 194] width 359 height 55
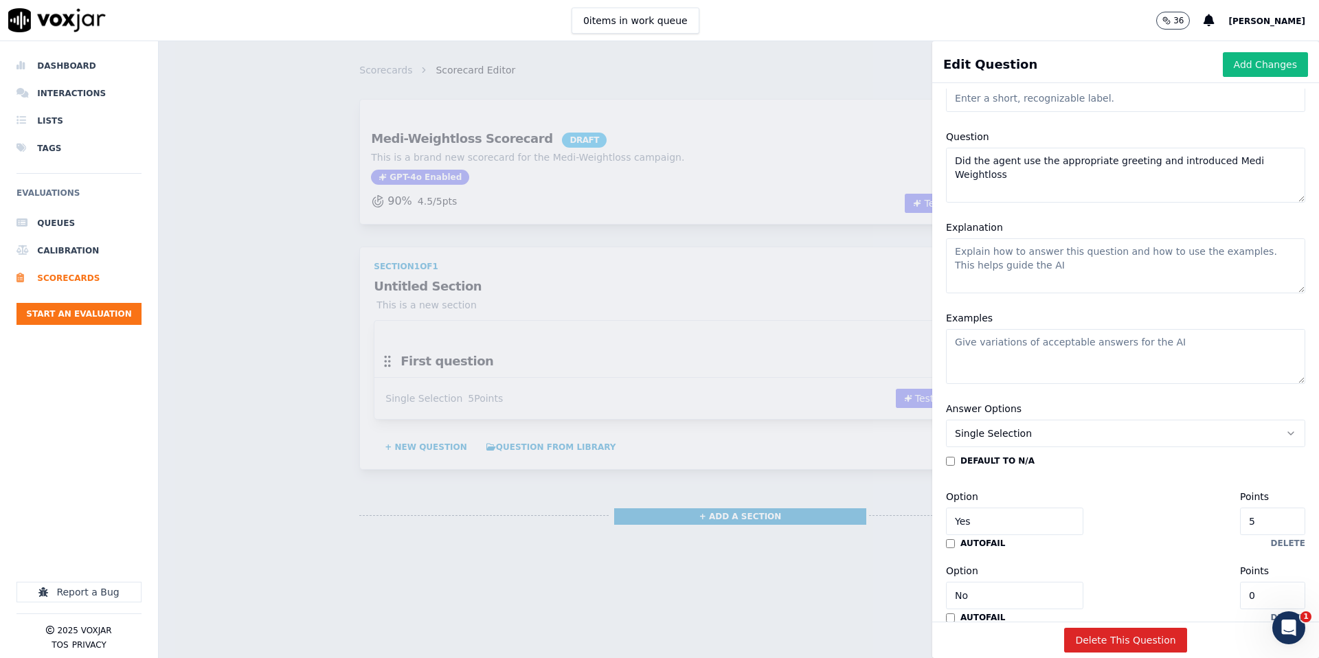
scroll to position [58, 0]
click at [1299, 165] on textarea "Did the agent use the appropriate greeting and introduce Medi Weightloss" at bounding box center [1125, 171] width 359 height 55
click at [1163, 251] on textarea "Explanation" at bounding box center [1125, 262] width 359 height 55
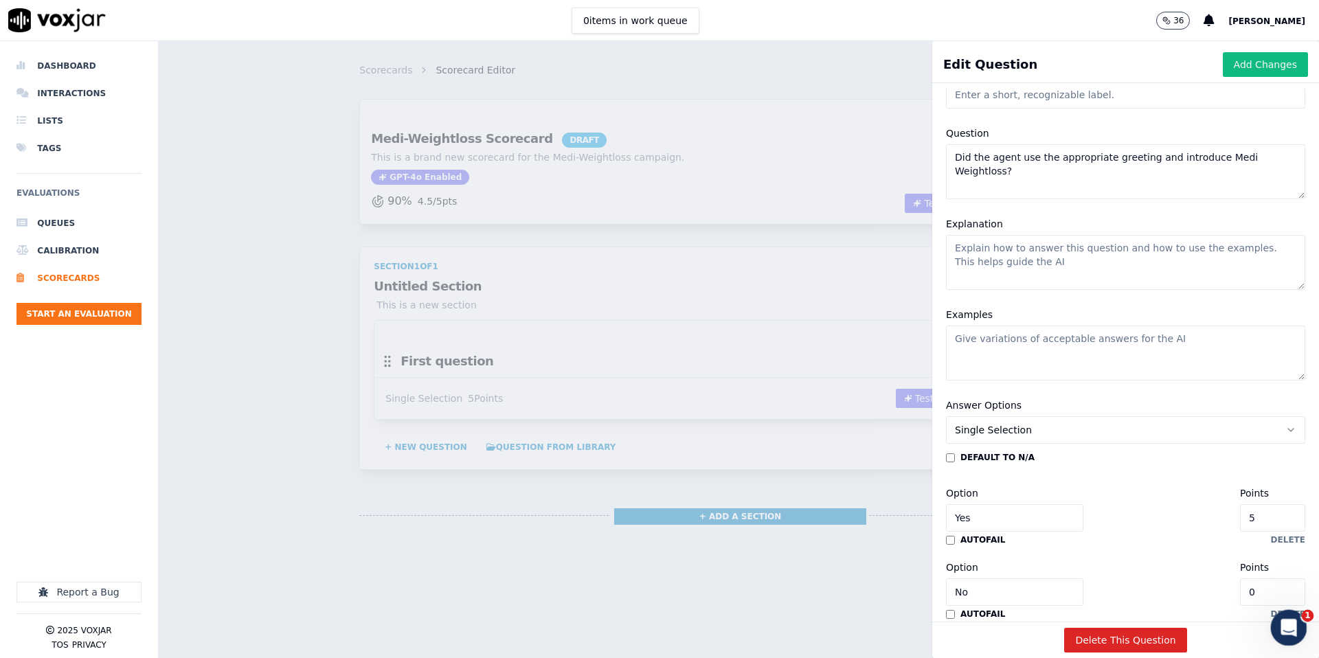
click at [1275, 622] on div "Open Intercom Messenger" at bounding box center [1286, 625] width 45 height 45
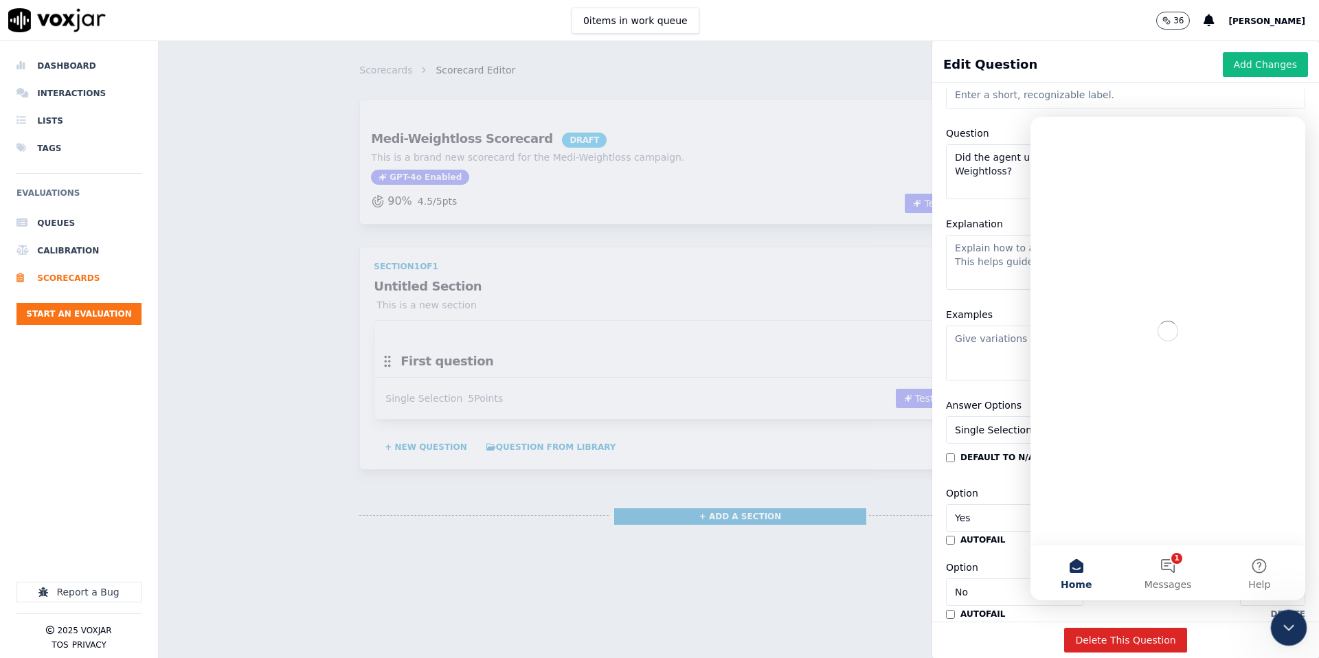
scroll to position [0, 0]
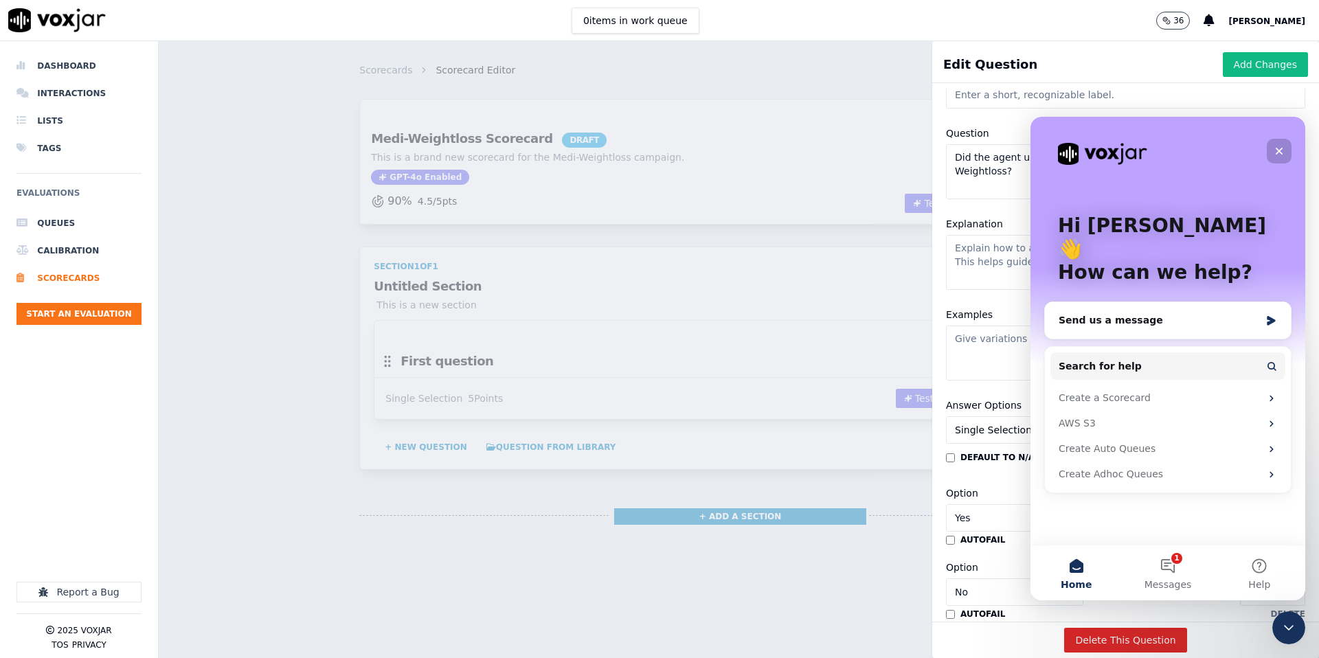
click at [1278, 148] on icon "Close" at bounding box center [1279, 151] width 11 height 11
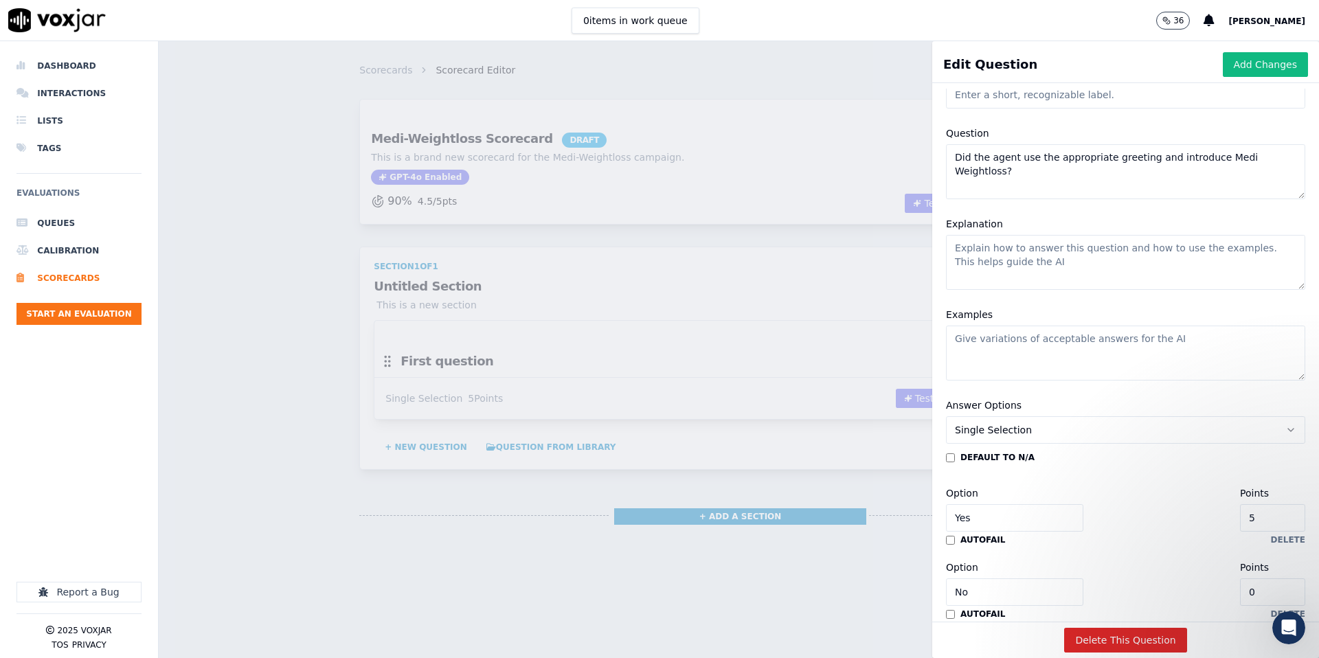
click at [1237, 160] on textarea "Did the agent use the appropriate greeting and introduce Medi Weightloss?" at bounding box center [1125, 171] width 359 height 55
type textarea "Did the agent use the appropriate greeting and introduce Medi-Weightloss?"
click at [994, 249] on textarea "Explanation" at bounding box center [1125, 262] width 359 height 55
click at [1007, 267] on textarea "Explanation" at bounding box center [1125, 262] width 359 height 55
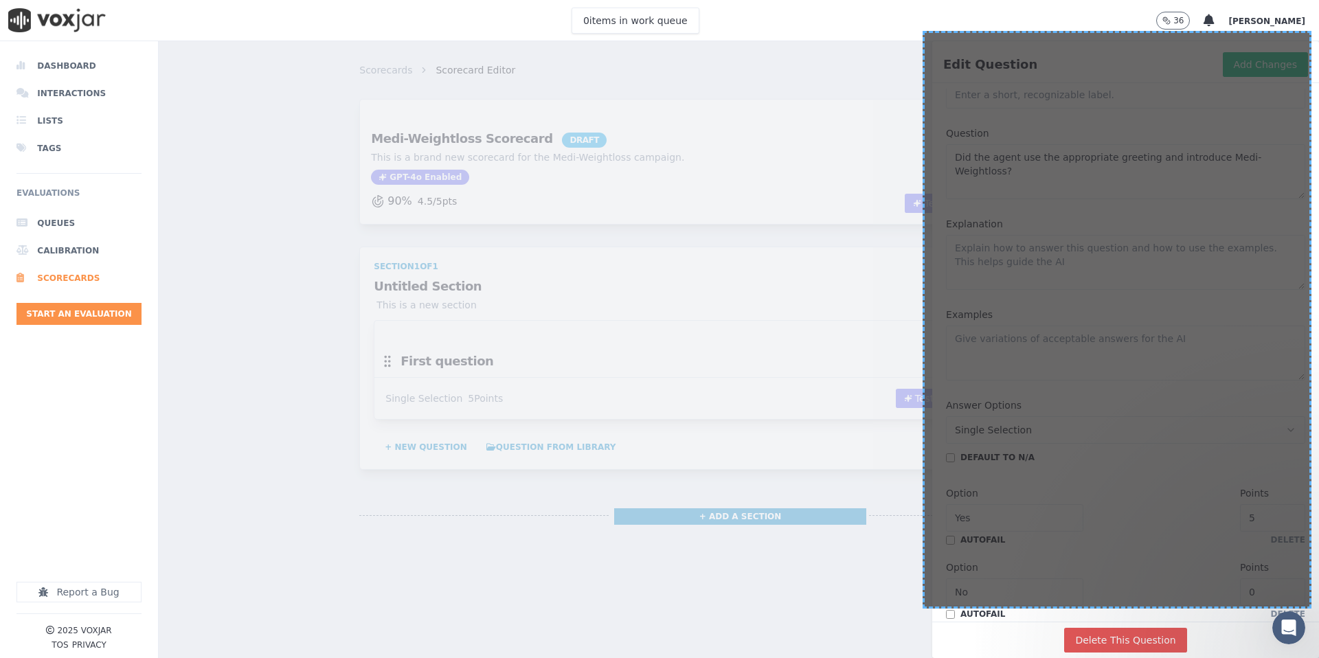
drag, startPoint x: 923, startPoint y: 31, endPoint x: 1310, endPoint y: 605, distance: 692.9
click at [1310, 658] on div at bounding box center [659, 658] width 1319 height 0
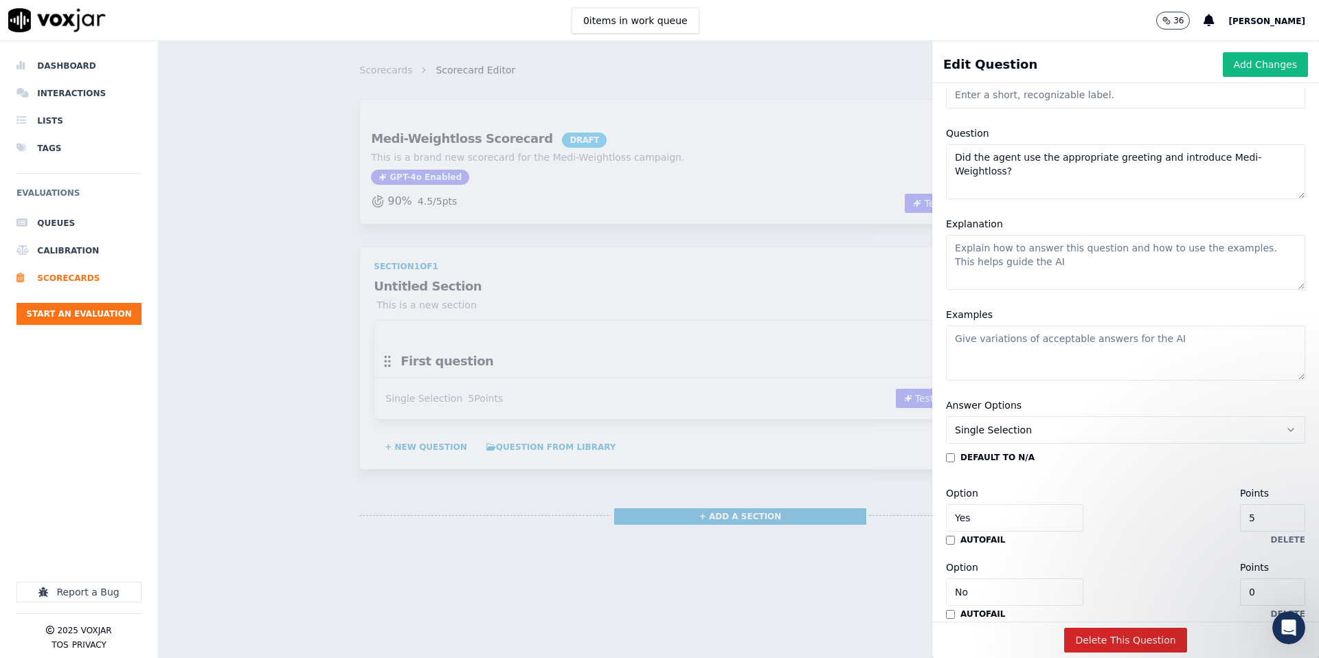
click at [1023, 256] on textarea "Explanation" at bounding box center [1125, 262] width 359 height 55
paste textarea "Mark “Yes” if the agent greeted the customer professionally (e.g., “Thank you f…"
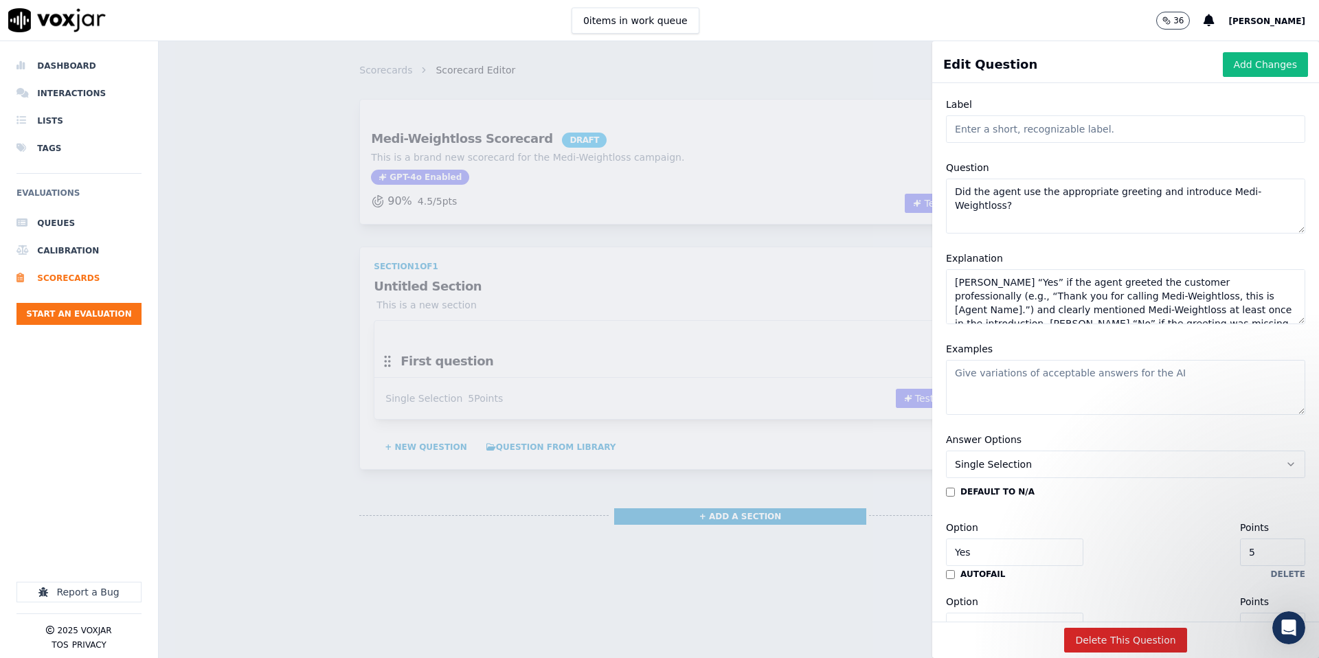
scroll to position [0, 0]
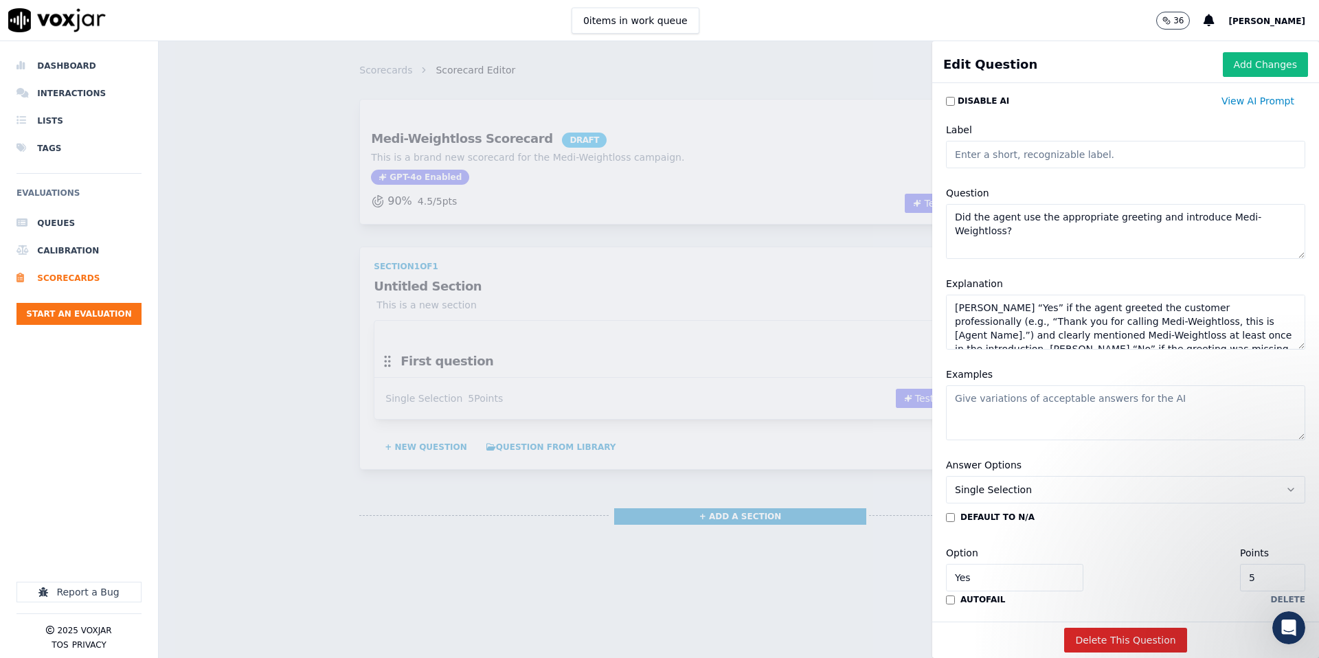
type textarea "Mark “Yes” if the agent greeted the customer professionally (e.g., “Thank you f…"
click at [1002, 157] on input "Label" at bounding box center [1125, 154] width 359 height 27
click at [1007, 401] on textarea "Examples" at bounding box center [1125, 412] width 359 height 55
paste textarea "Yes examples: “Thank you for calling Medi-Weightloss, this is Sarah.” “Hi, this…"
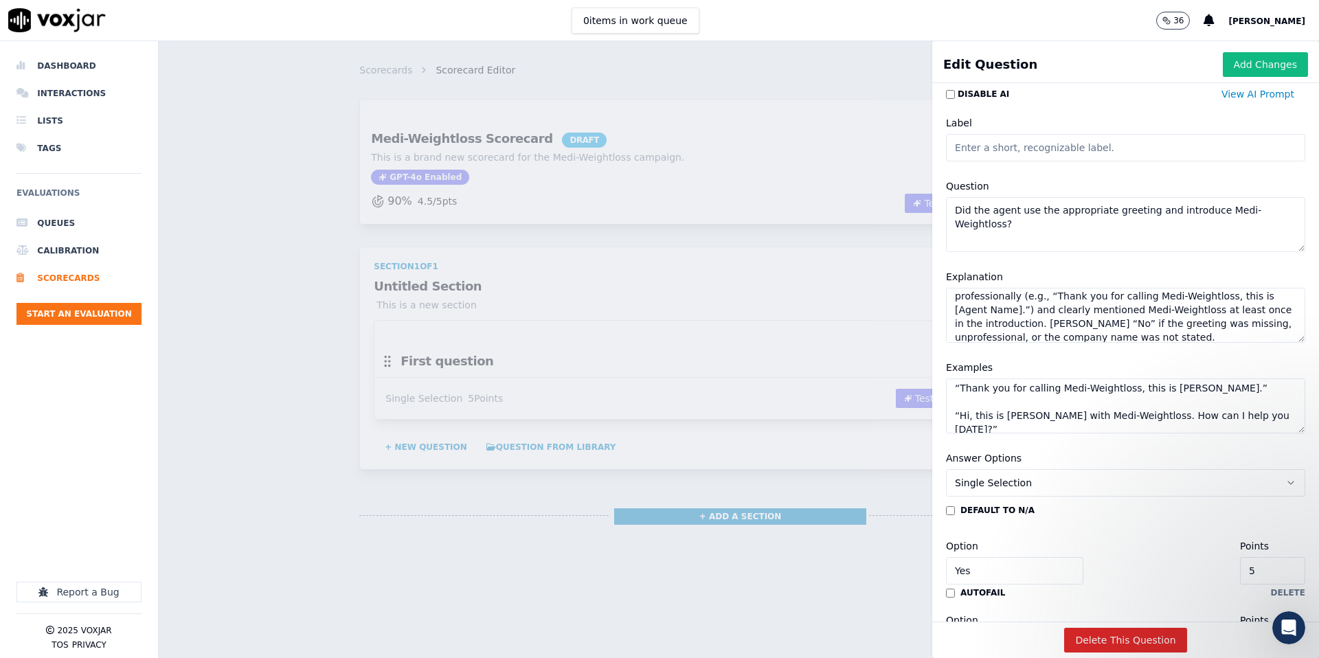
scroll to position [10, 0]
click at [1305, 440] on div "Disable AI View AI Prompt Label Question Did the agent use the appropriate gree…" at bounding box center [1125, 355] width 387 height 533
drag, startPoint x: 1299, startPoint y: 430, endPoint x: 1297, endPoint y: 438, distance: 8.5
click at [1299, 441] on div "Disable AI View AI Prompt Label Question Did the agent use the appropriate gree…" at bounding box center [1125, 355] width 387 height 533
drag, startPoint x: 1280, startPoint y: 429, endPoint x: 1279, endPoint y: 436, distance: 7.7
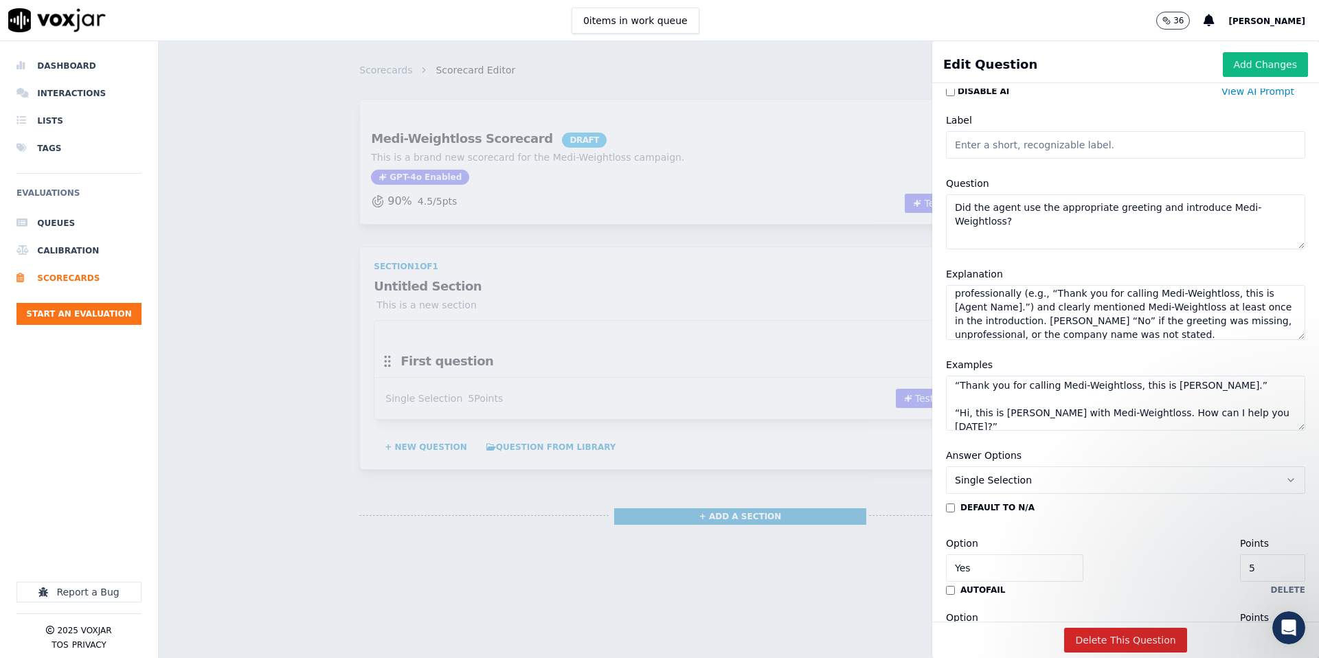
click at [1279, 438] on div "Examples Yes examples: “Thank you for calling Medi-Weightloss, this is Sarah.” …" at bounding box center [1126, 393] width 376 height 91
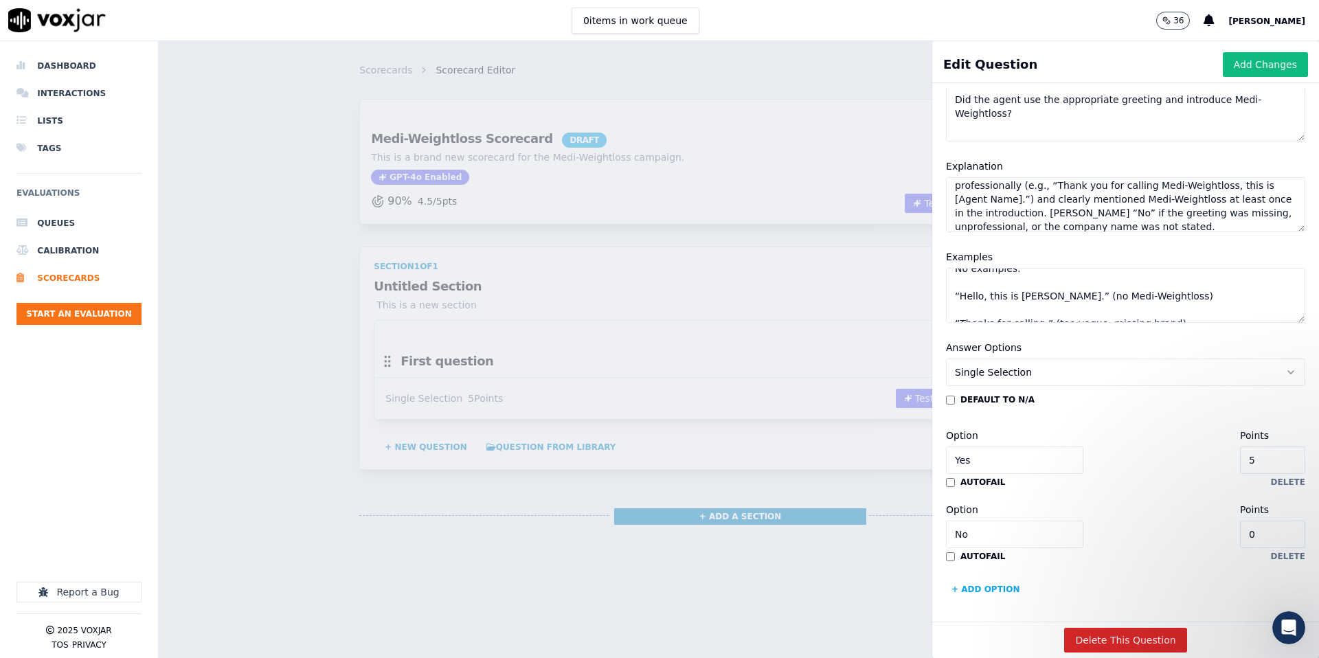
scroll to position [121, 0]
type textarea "Yes examples: “Thank you for calling Medi-Weightloss, this is Sarah.” “Hi, this…"
click at [1081, 366] on button "Single Selection" at bounding box center [1125, 368] width 359 height 27
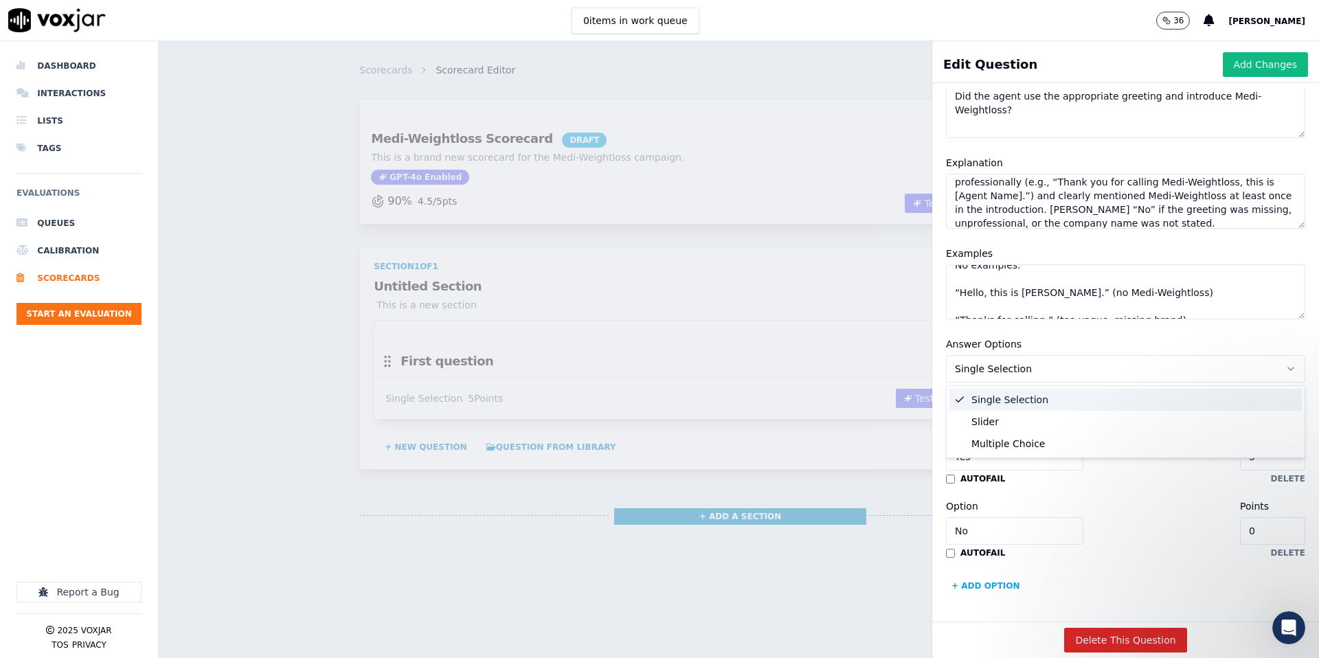
click at [1084, 368] on button "Single Selection" at bounding box center [1125, 368] width 359 height 27
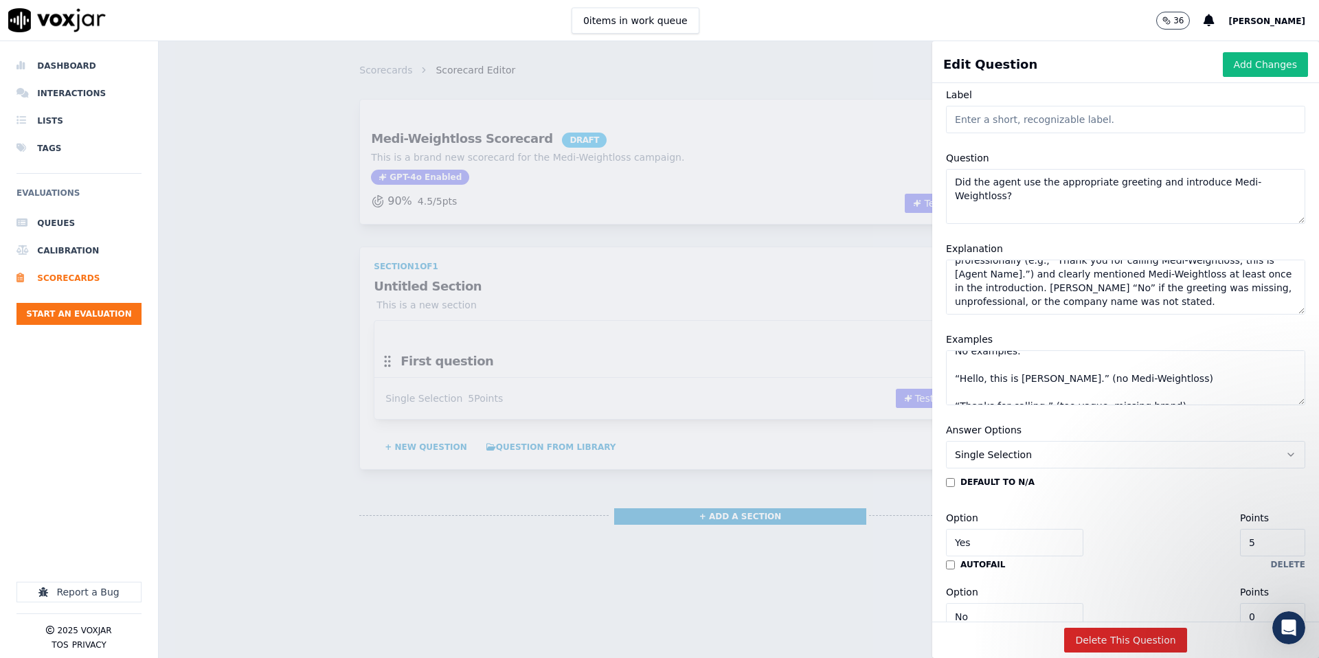
scroll to position [41, 0]
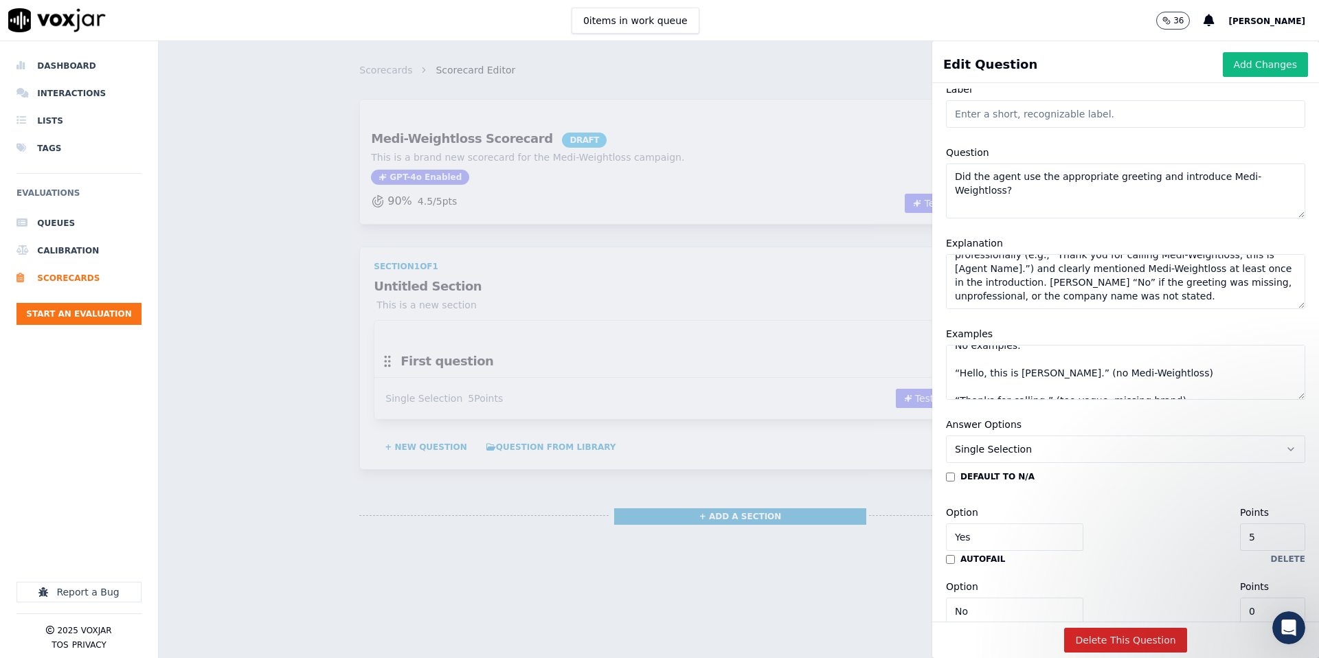
click at [1112, 276] on textarea "Mark “Yes” if the agent greeted the customer professionally (e.g., “Thank you f…" at bounding box center [1125, 281] width 359 height 55
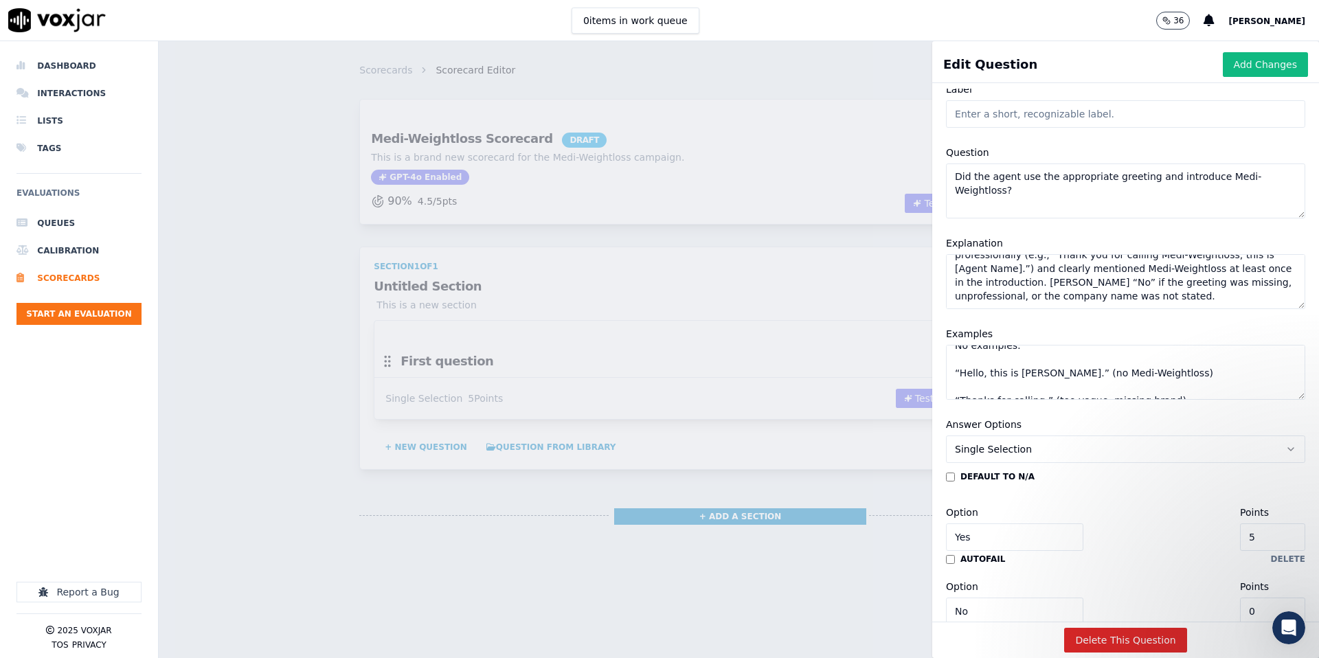
paste textarea "aller professionally (e.g., “Thank you for calling Medi-Weightloss, this is [Ag…"
type textarea "Mark “Yes” if the agent greeted the caller professionally (e.g., “Thank you for…"
click at [1066, 377] on textarea "Yes examples: “Thank you for calling Medi-Weightloss, this is Sarah.” “Hi, this…" at bounding box center [1125, 372] width 359 height 55
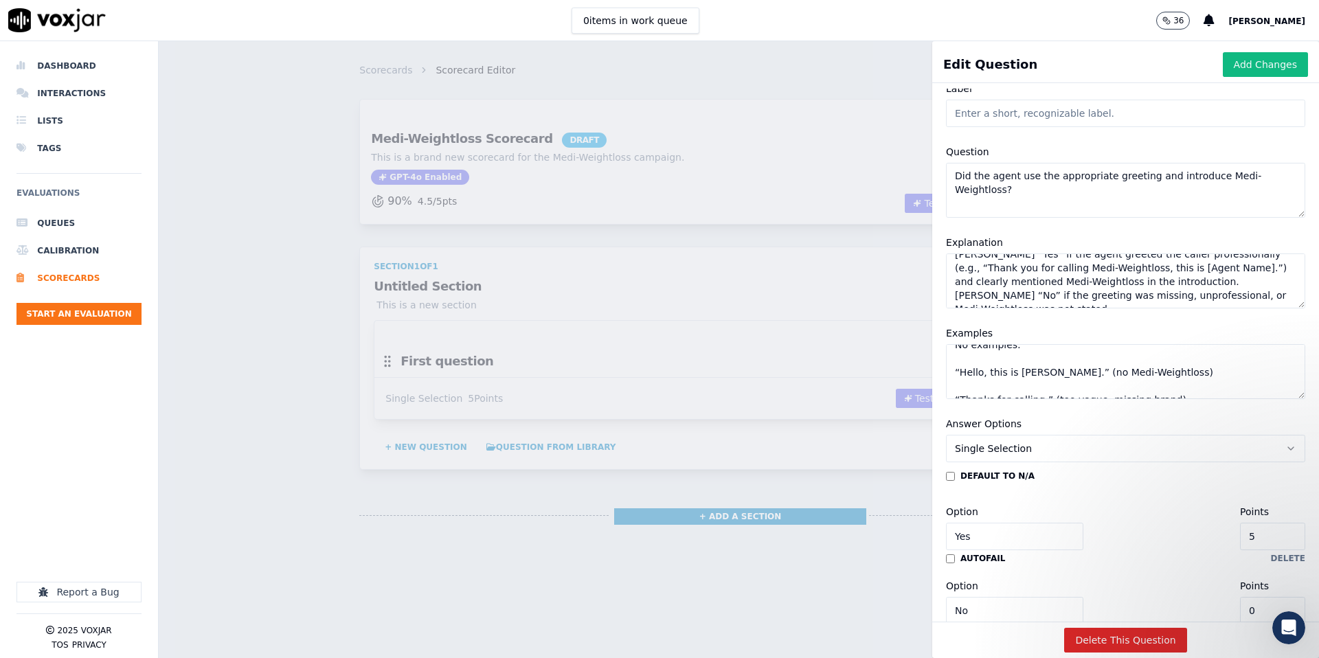
click at [1066, 377] on textarea "Yes examples: “Thank you for calling Medi-Weightloss, this is Sarah.” “Hi, this…" at bounding box center [1125, 371] width 359 height 55
click at [1067, 377] on textarea "Yes examples: “Thank you for calling Medi-Weightloss, this is Sarah.” “Hi, this…" at bounding box center [1125, 371] width 359 height 55
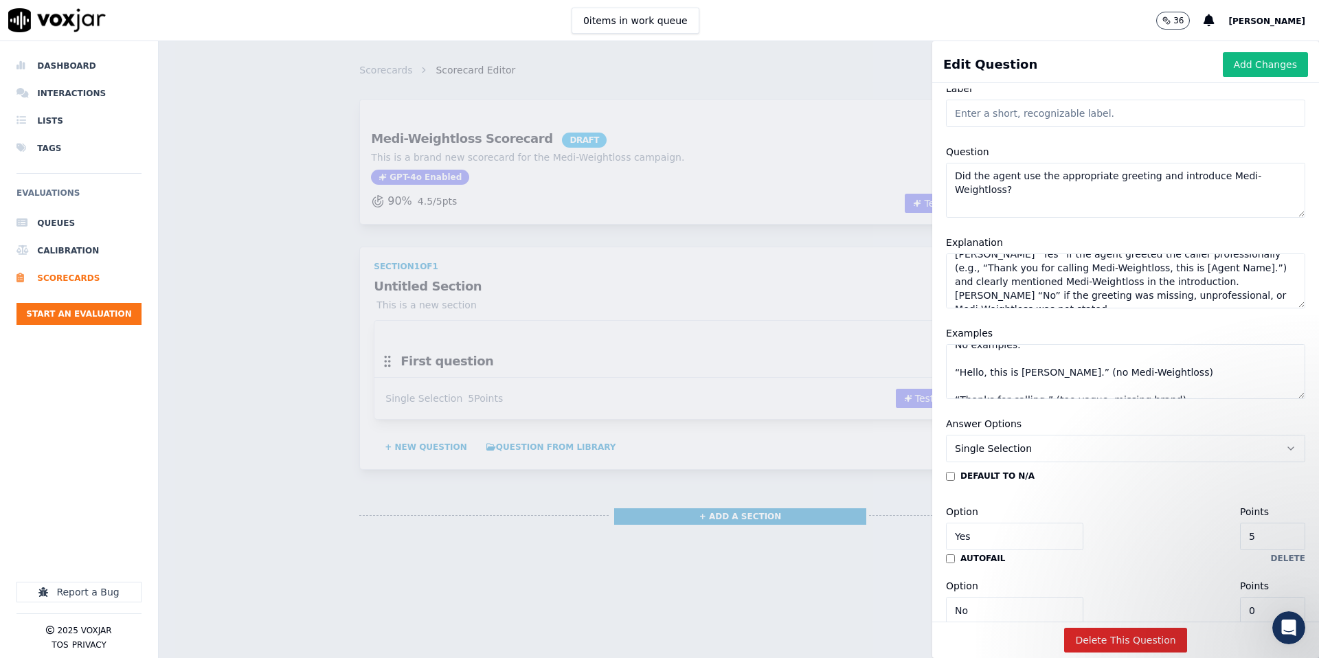
click at [1067, 377] on textarea "Yes examples: “Thank you for calling Medi-Weightloss, this is Sarah.” “Hi, this…" at bounding box center [1125, 371] width 359 height 55
click at [1067, 378] on textarea "Yes examples: “Thank you for calling Medi-Weightloss, this is Sarah.” “Hi, this…" at bounding box center [1125, 371] width 359 height 55
click at [1068, 387] on textarea "Yes examples: “Thank you for calling Medi-Weightloss, this is Sarah.” “Hi, this…" at bounding box center [1125, 371] width 359 height 55
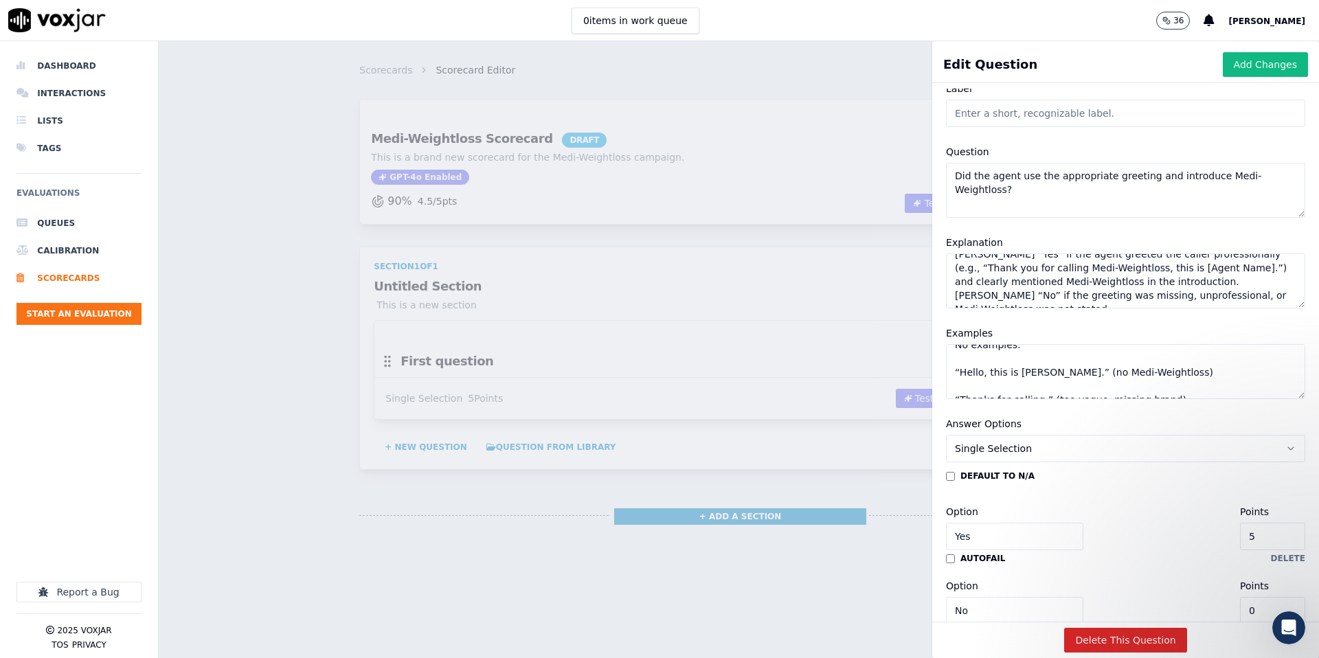
click at [1068, 387] on textarea "Yes examples: “Thank you for calling Medi-Weightloss, this is Sarah.” “Hi, this…" at bounding box center [1125, 371] width 359 height 55
drag, startPoint x: 1288, startPoint y: 395, endPoint x: 935, endPoint y: 339, distance: 357.0
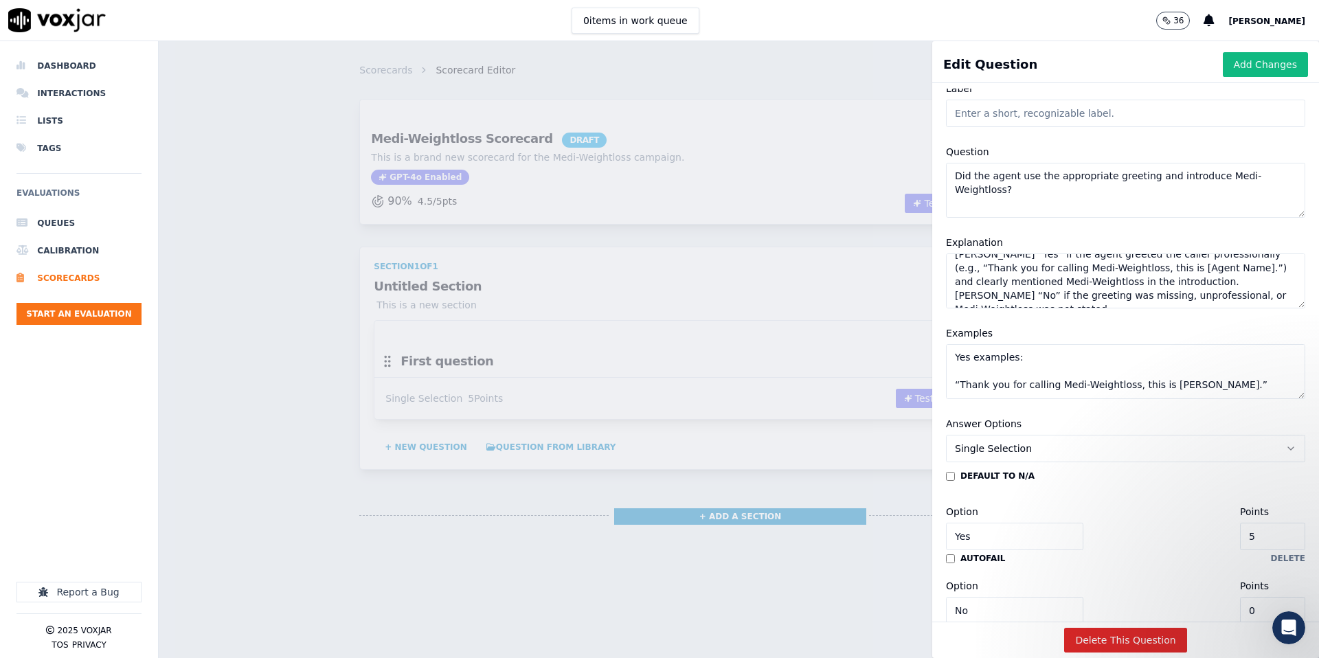
click at [935, 339] on div "Disable AI View AI Prompt Label Question Did the agent use the appropriate gree…" at bounding box center [1125, 355] width 387 height 533
paste textarea "es: “Thank you for calling Medi-Weightloss, this is Sarah.” / “Hi, this is John…"
type textarea "es: “Thank you for calling Medi-Weightloss, this is Sarah.” / “Hi, this is John…"
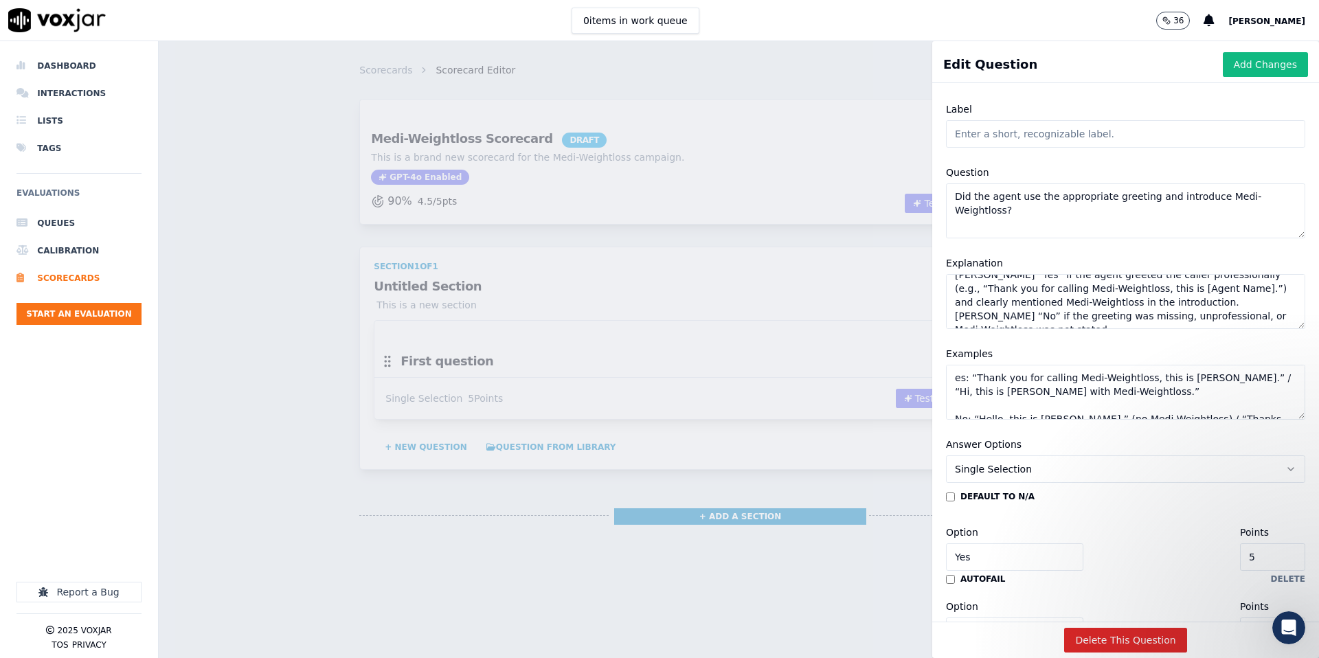
scroll to position [4, 0]
click at [1073, 396] on textarea "es: “Thank you for calling Medi-Weightloss, this is Sarah.” / “Hi, this is John…" at bounding box center [1125, 392] width 359 height 55
paste textarea "es: “Thank you for calling Medi-Weightloss, this is Sarah.” / “Hi, this is John…"
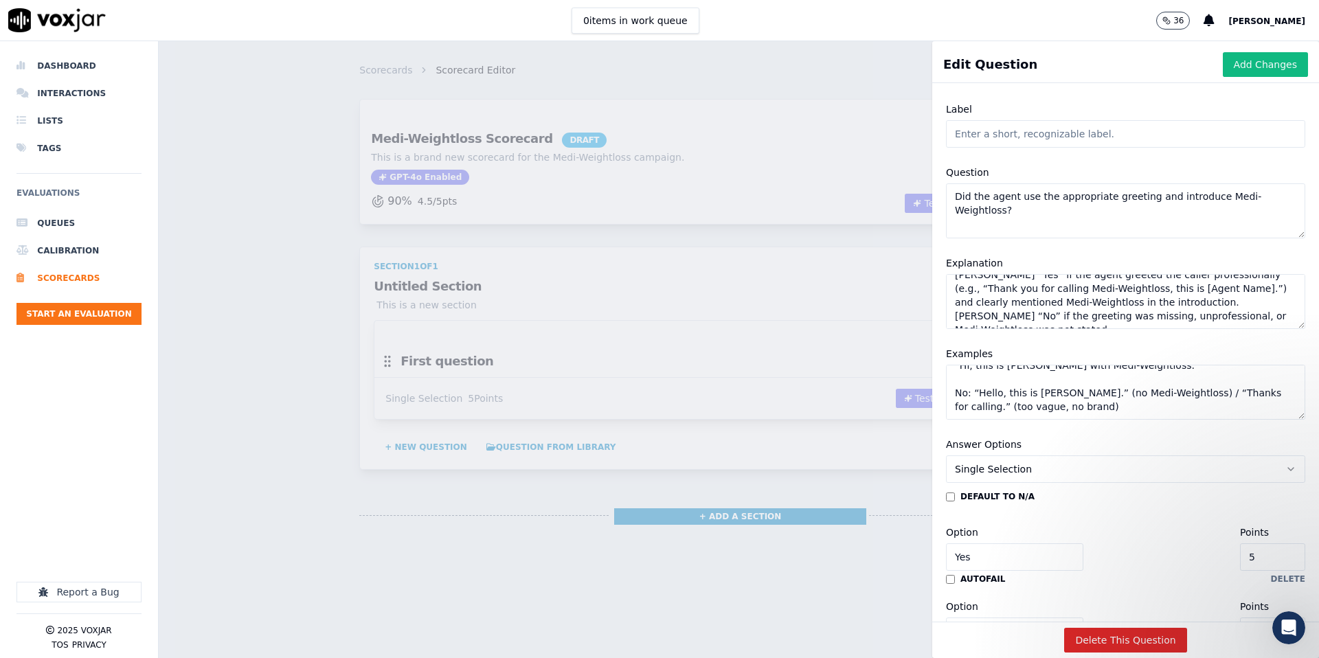
type textarea "es: “Thank you for calling Medi-Weightloss, this is Sarah.” / “Hi, this is John…"
click at [1031, 135] on input "Label" at bounding box center [1125, 133] width 359 height 27
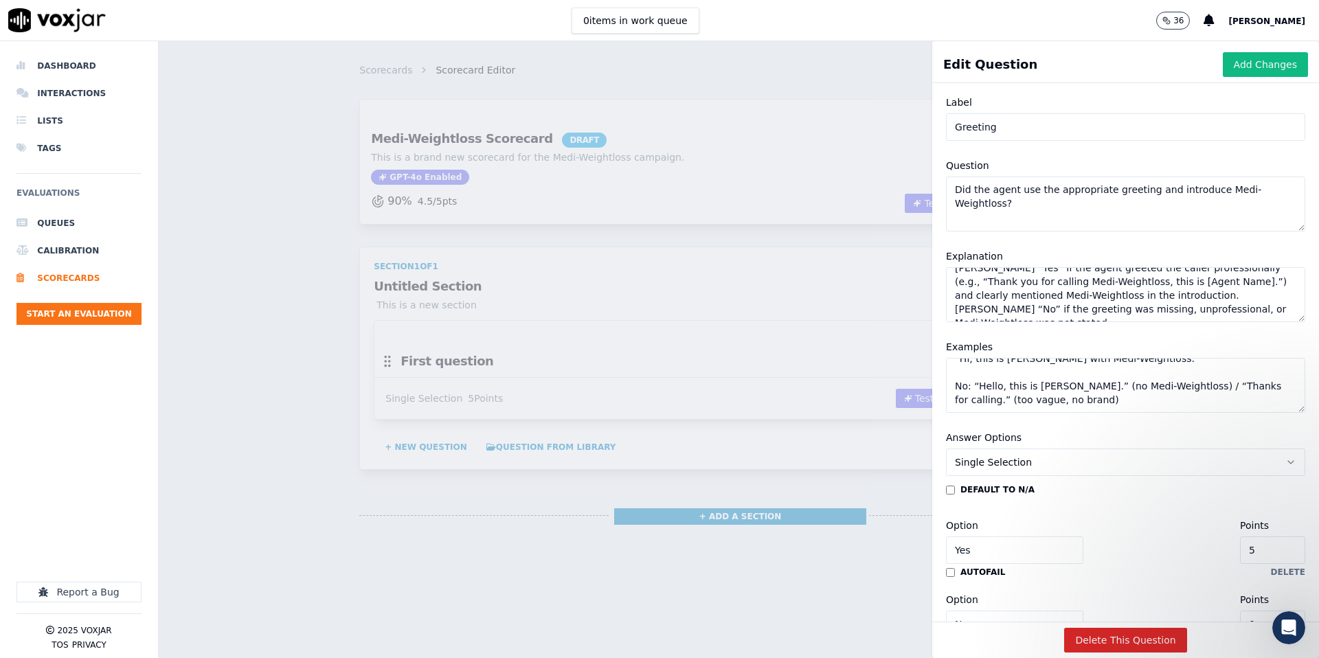
scroll to position [0, 0]
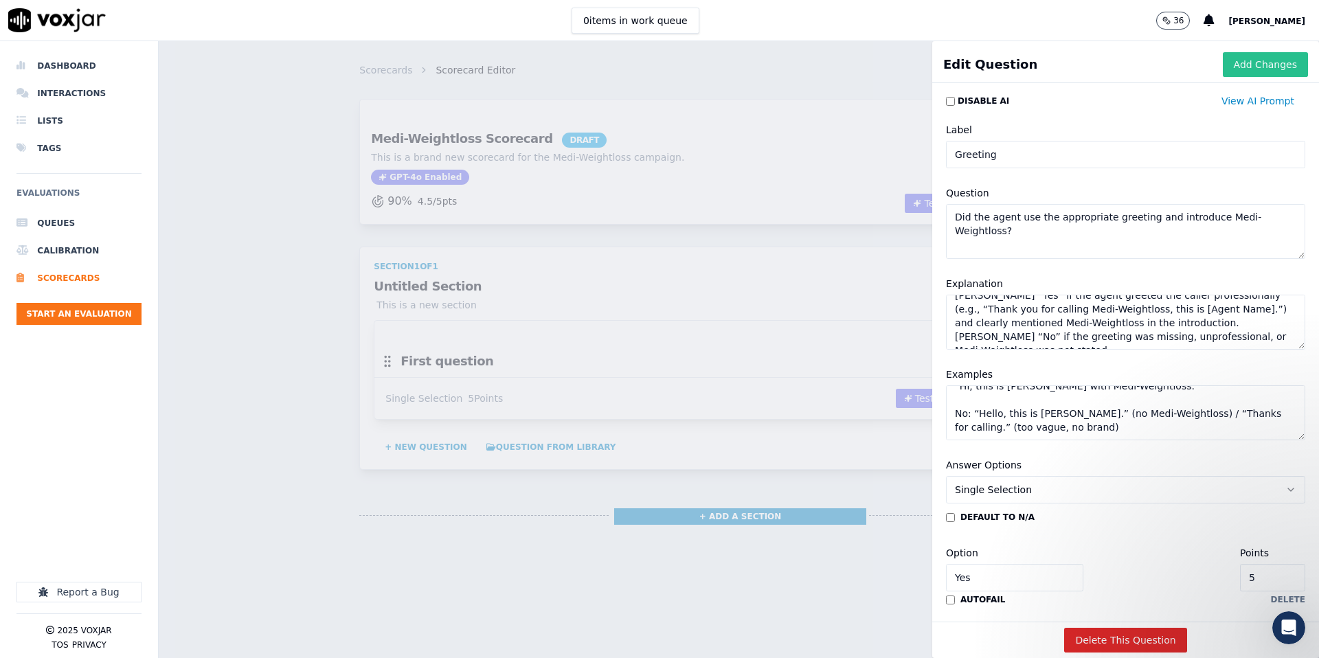
type input "Greeting"
click at [1266, 66] on button "Add Changes" at bounding box center [1265, 64] width 85 height 25
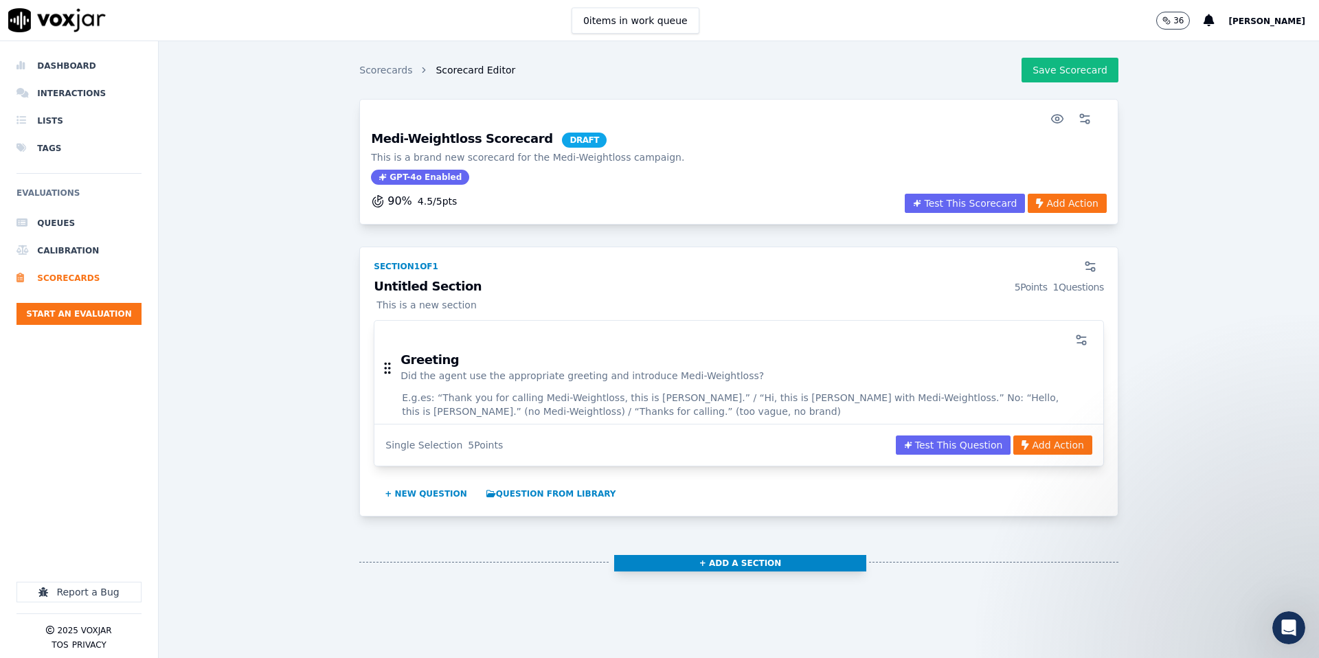
click at [742, 562] on button "+ Add a section" at bounding box center [740, 563] width 253 height 16
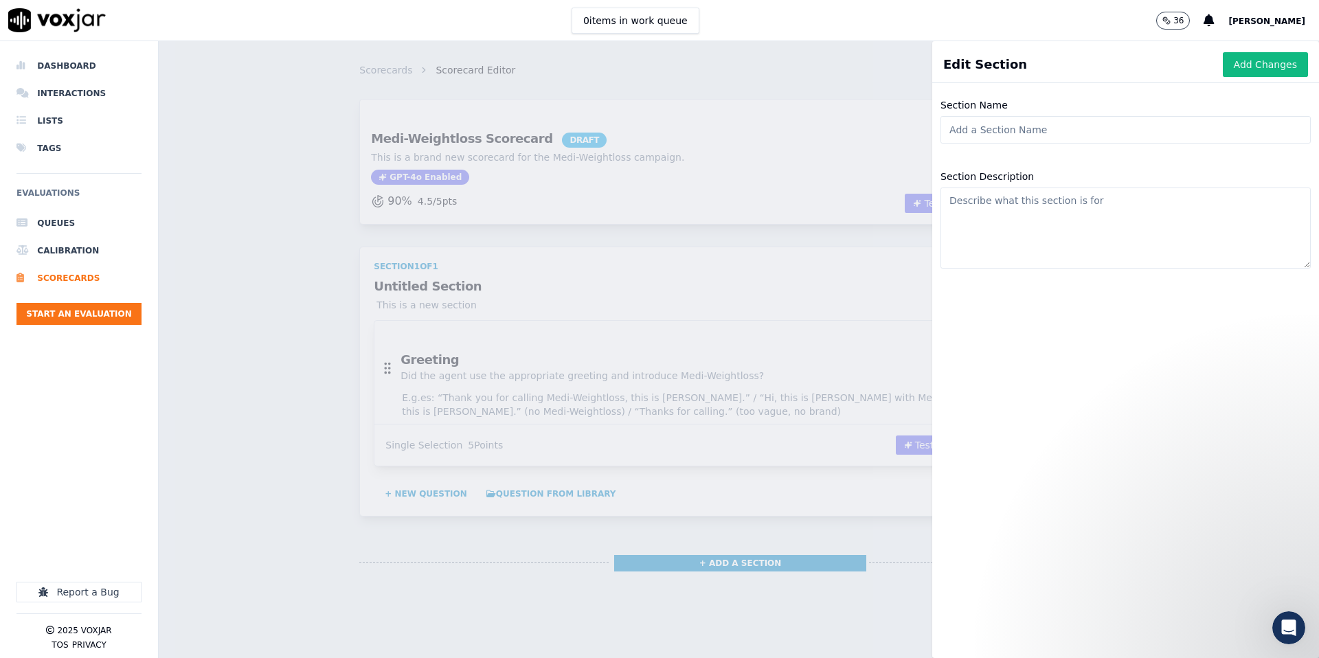
drag, startPoint x: 1248, startPoint y: 67, endPoint x: 1242, endPoint y: 73, distance: 8.7
click at [1248, 67] on button "Add Changes" at bounding box center [1265, 64] width 85 height 25
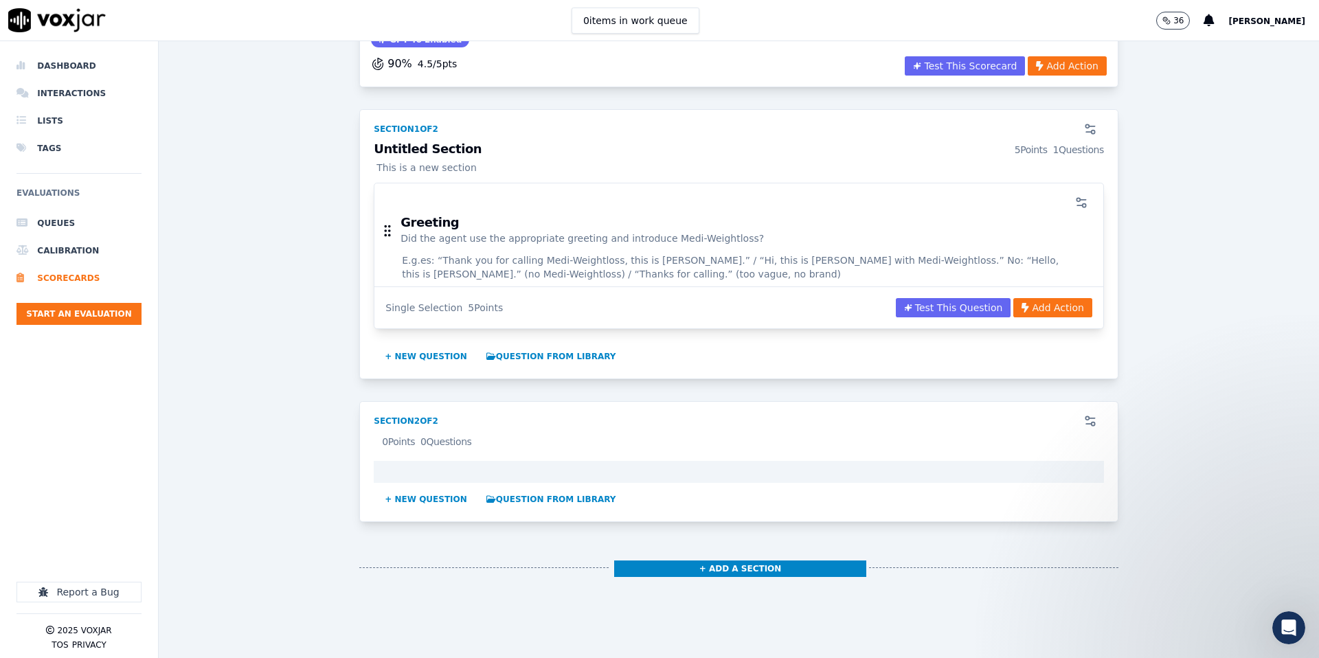
scroll to position [139, 0]
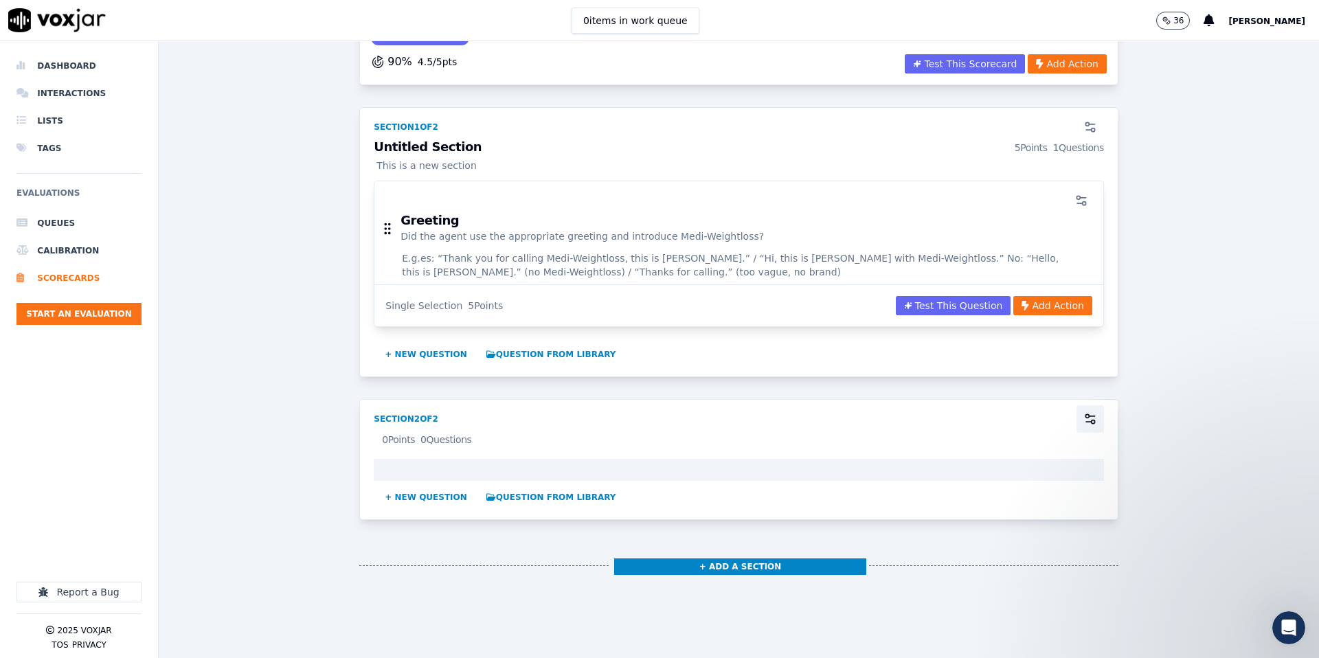
click at [1097, 422] on button "button" at bounding box center [1090, 418] width 27 height 27
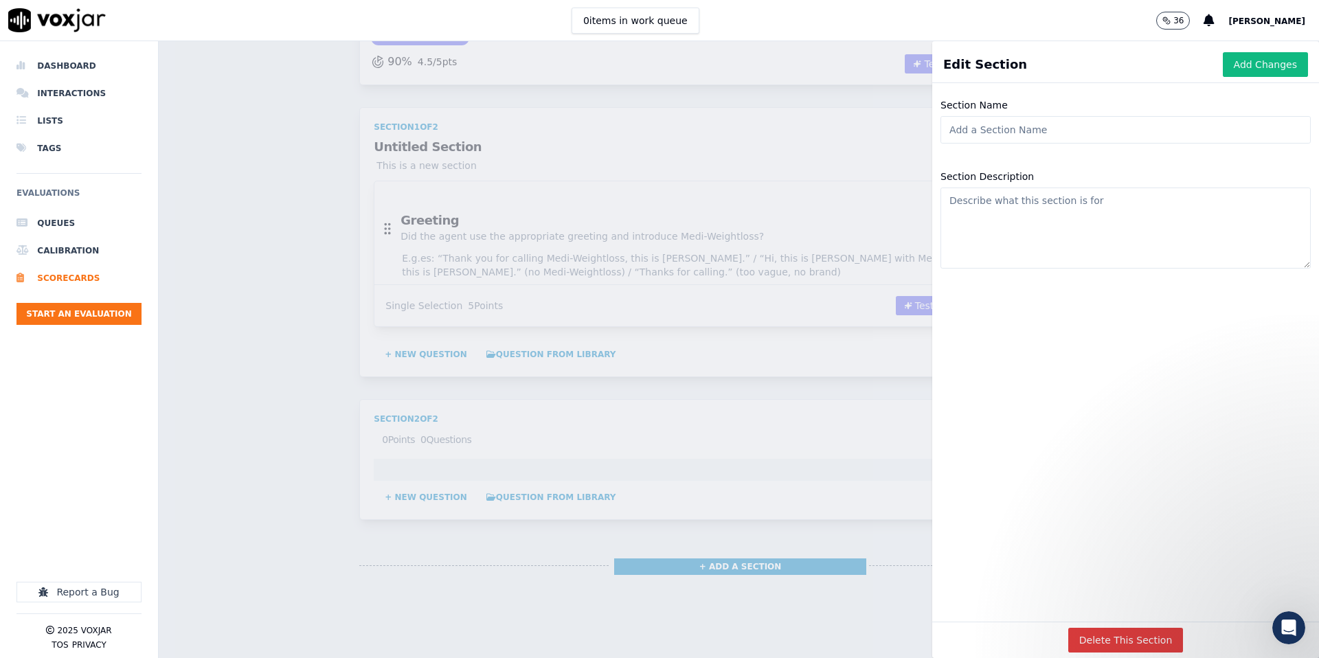
click at [1145, 640] on button "Delete This Section" at bounding box center [1125, 640] width 115 height 25
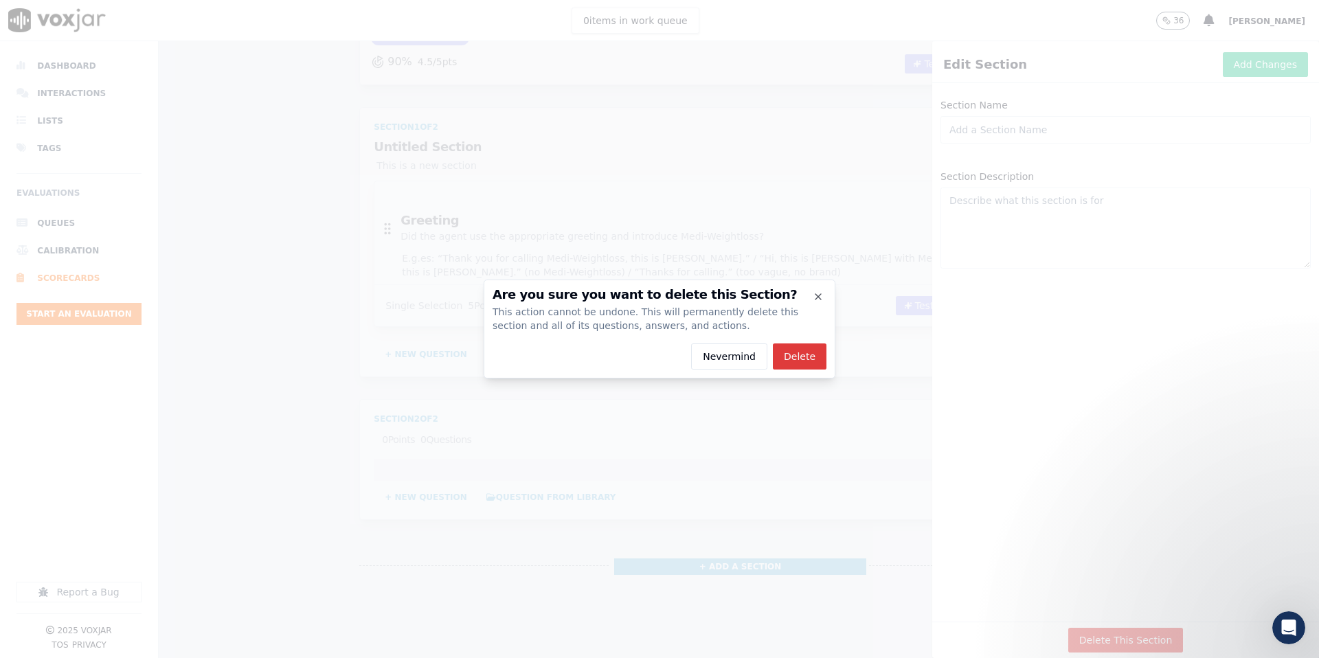
click at [796, 356] on button "Delete" at bounding box center [800, 357] width 54 height 26
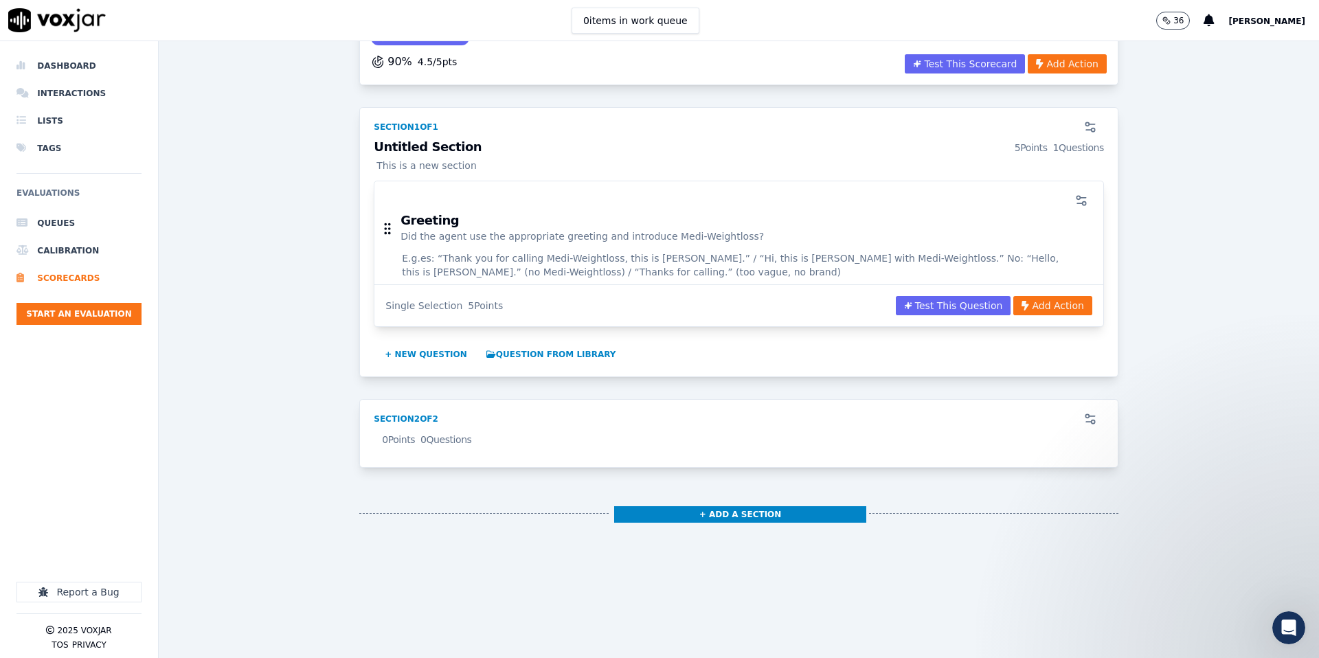
scroll to position [63, 0]
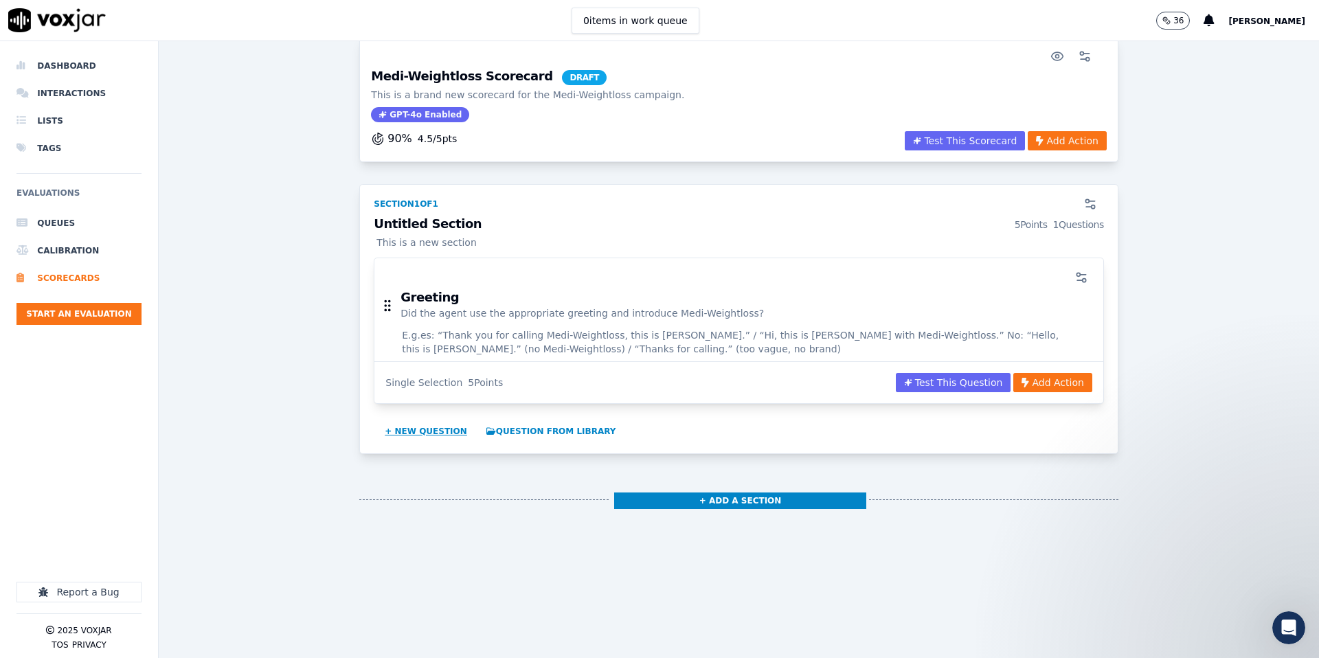
click at [425, 431] on button "+ New question" at bounding box center [425, 432] width 93 height 22
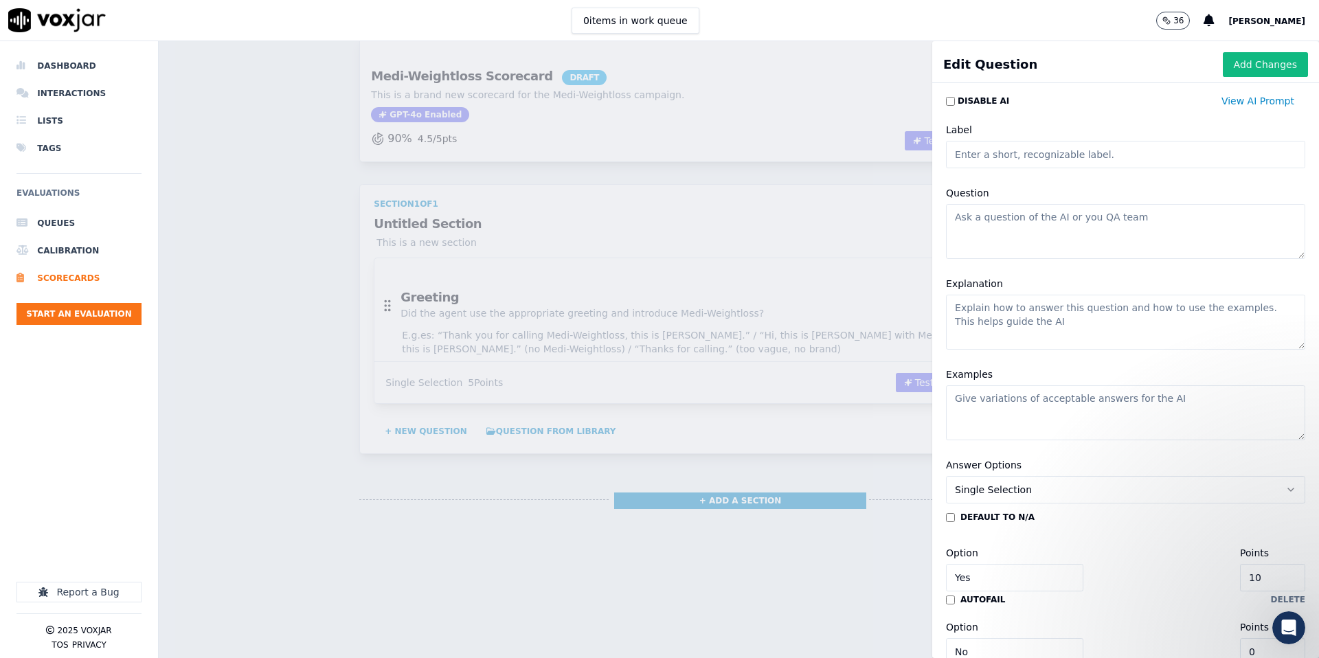
click at [1068, 162] on input "Label" at bounding box center [1125, 154] width 359 height 27
type input "Contact Info"
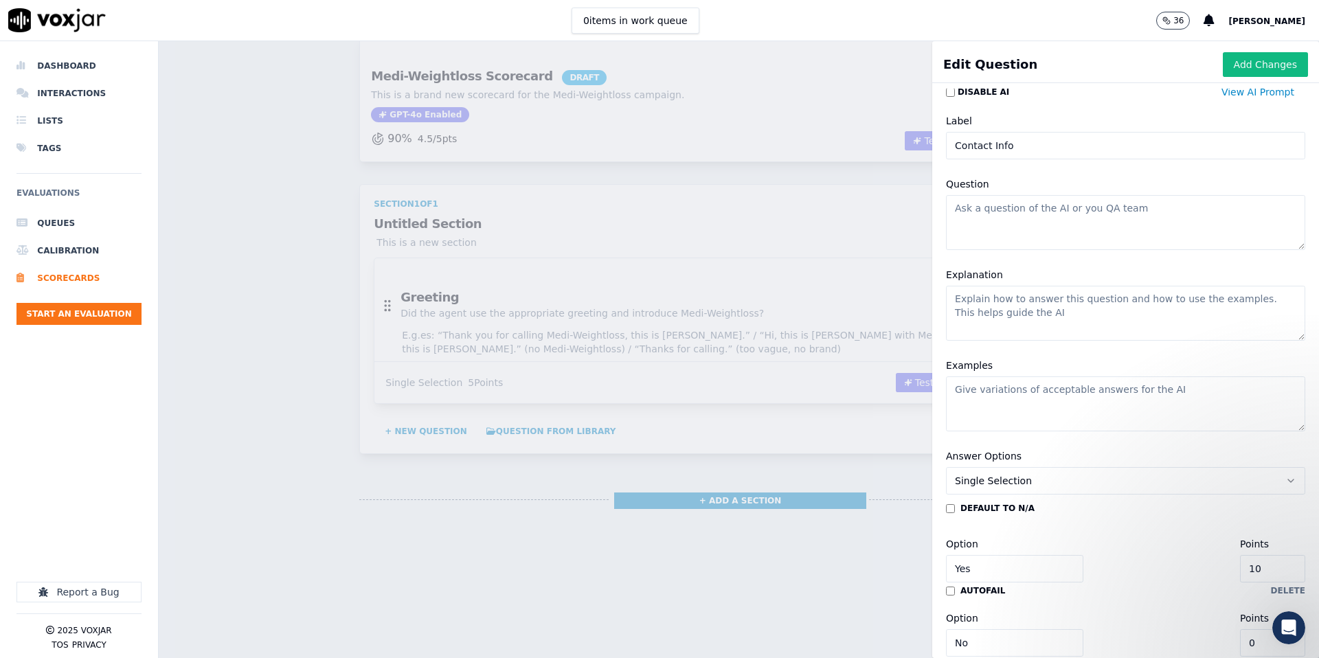
click at [1077, 241] on textarea "Question" at bounding box center [1125, 222] width 359 height 55
paste textarea "Did the agent gather lead contact information (Name, Phone Number, Email) and v…"
click at [1172, 210] on textarea "Did the agent gather lead contact information (Name, Phone Number, Email) and v…" at bounding box center [1125, 222] width 359 height 55
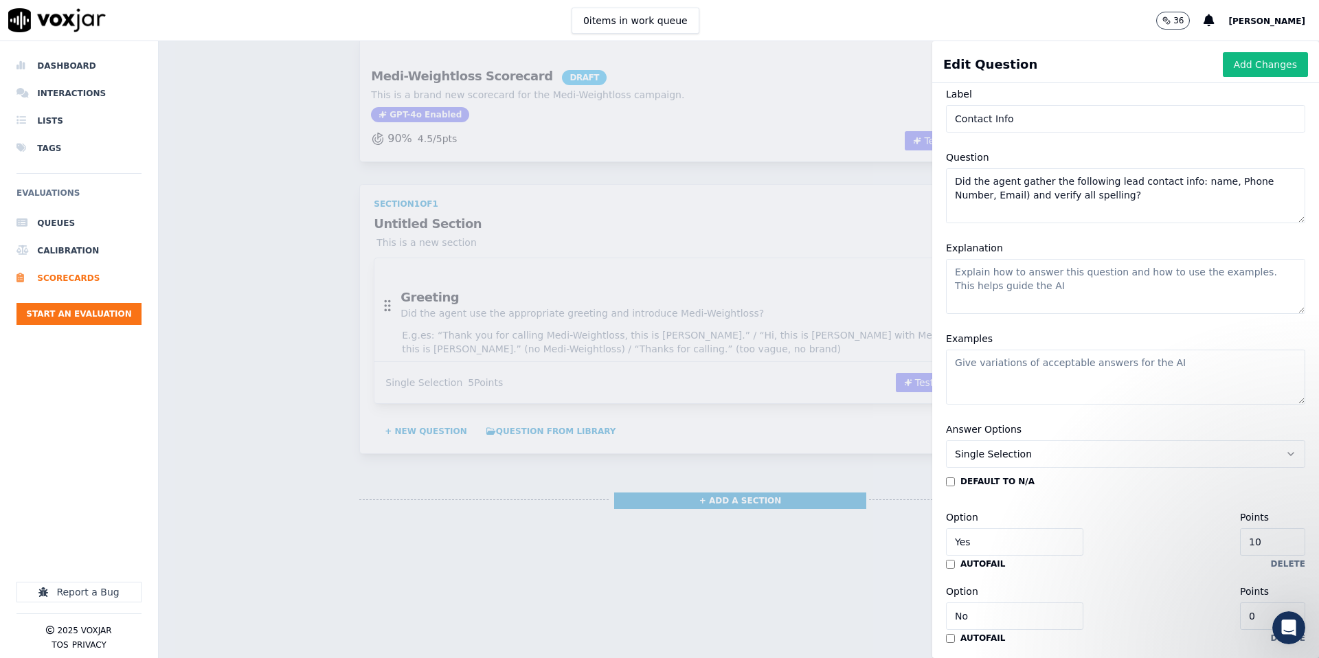
scroll to position [36, 0]
drag, startPoint x: 1222, startPoint y: 181, endPoint x: 1239, endPoint y: 183, distance: 16.7
click at [1225, 181] on textarea "Did the agent gather the following lead contact info: name, Phone Number, Email…" at bounding box center [1125, 195] width 359 height 55
click at [1258, 181] on textarea "Did the agent gather the following lead contact info: name, phone Number, Email…" at bounding box center [1125, 195] width 359 height 55
click at [982, 194] on textarea "Did the agent gather the following lead contact info: name, phone number, Email…" at bounding box center [1125, 195] width 359 height 55
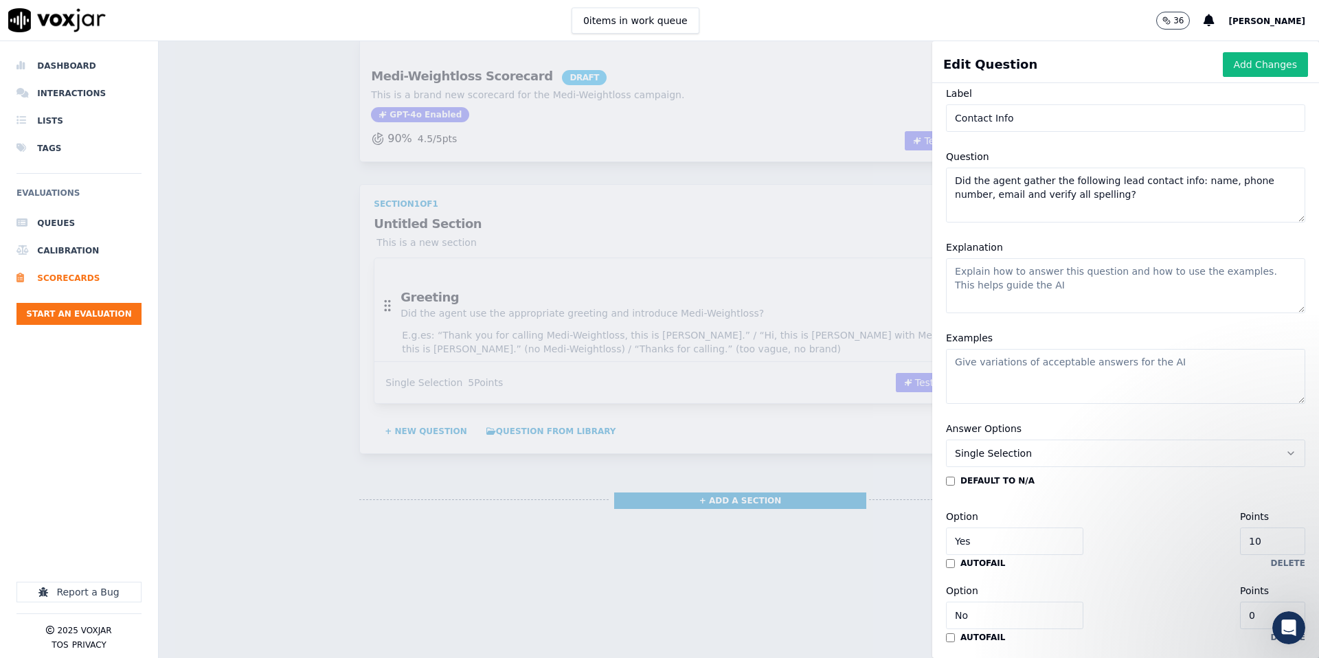
scroll to position [85, 0]
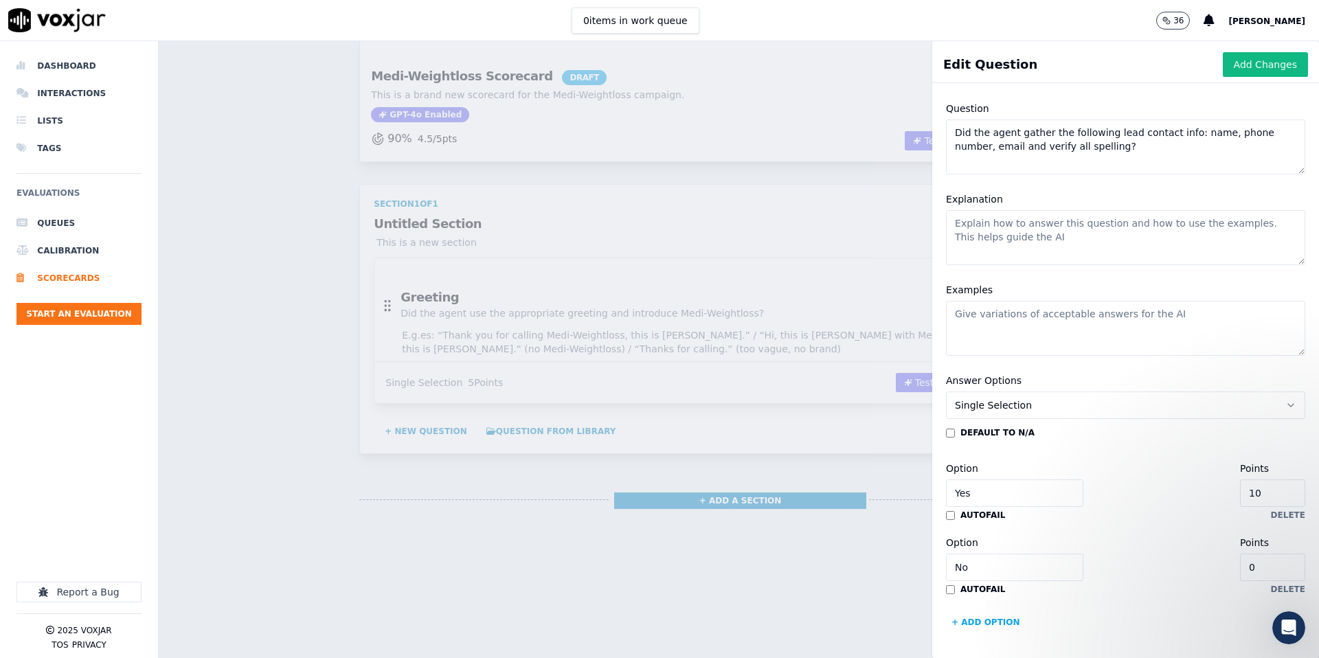
click at [999, 147] on textarea "Did the agent gather the following lead contact info: name, phone number, email…" at bounding box center [1125, 147] width 359 height 55
type textarea "Did the agent gather the following lead contact info: name, phone number, email…"
click at [997, 233] on textarea "Explanation" at bounding box center [1125, 237] width 359 height 55
paste textarea "Mark “Yes” if the agent collected the full set of contact details and confirmed…"
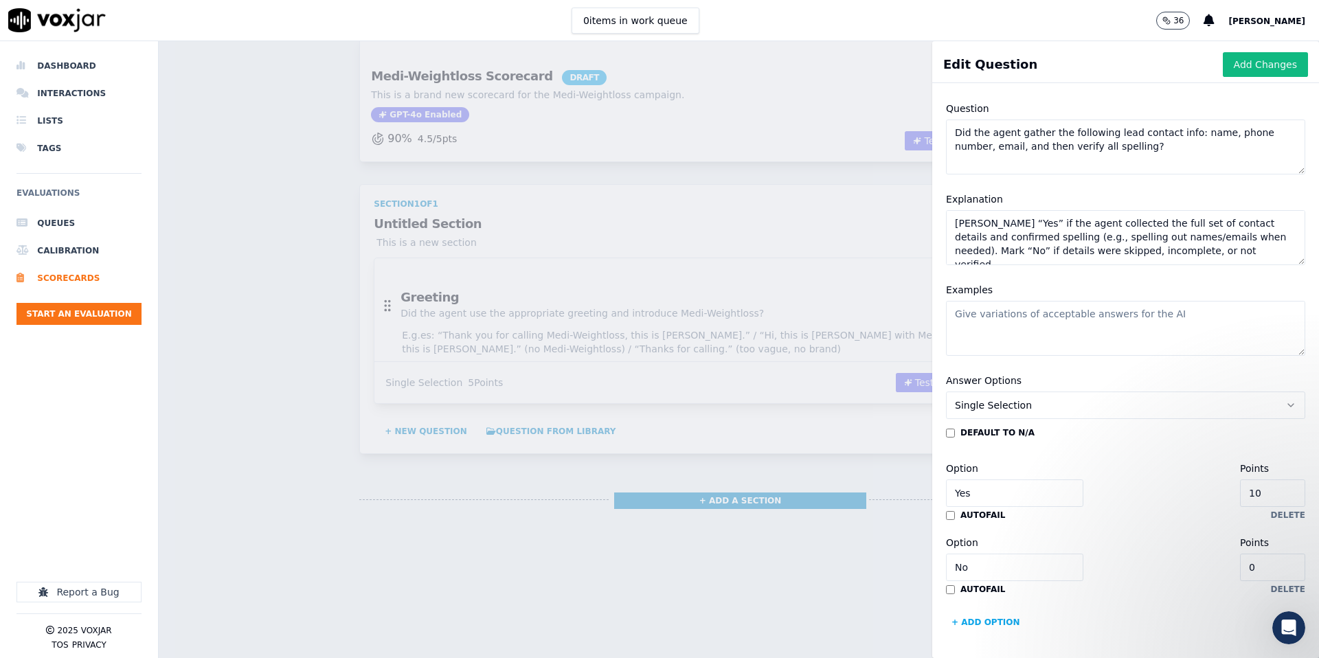
type textarea "Mark “Yes” if the agent collected the full set of contact details and confirmed…"
click at [994, 322] on textarea "Examples" at bounding box center [1125, 328] width 359 height 55
paste textarea "es: “Can I get your full name, phone number, and email? Let me confirm the spel…"
click at [957, 318] on textarea "es: “Can I get your full name, phone number, and email? Let me confirm the spel…" at bounding box center [1125, 328] width 359 height 55
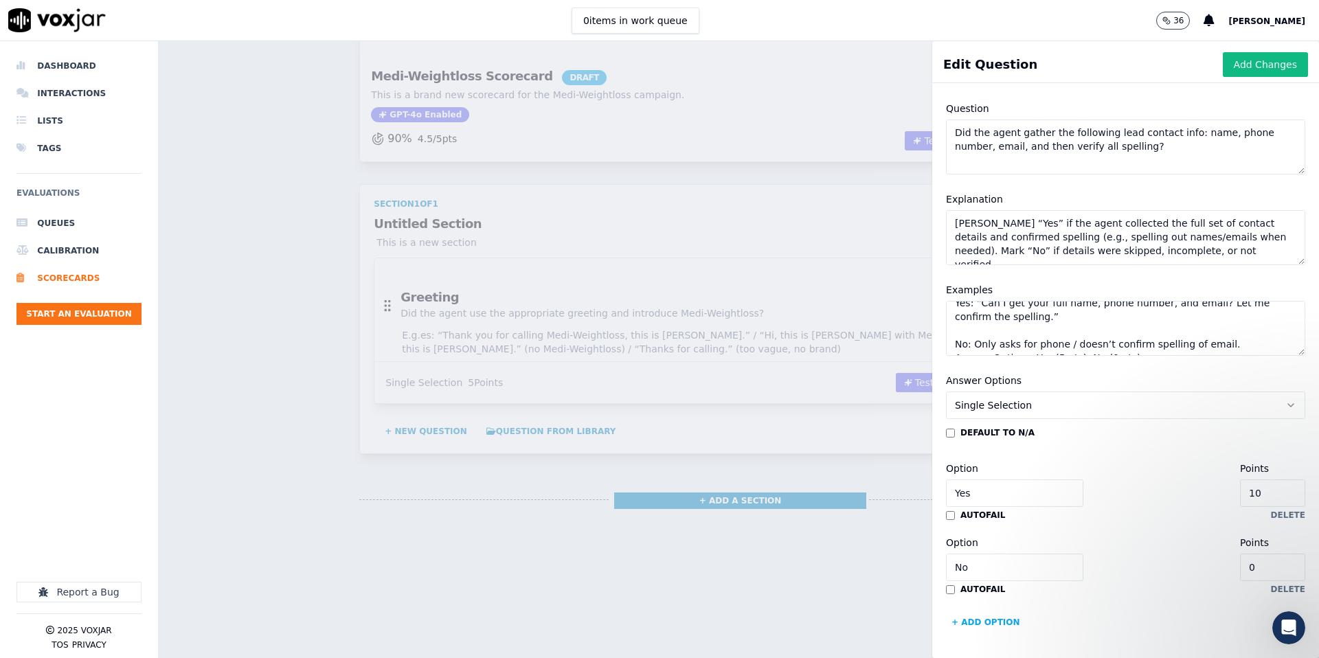
scroll to position [26, 0]
type textarea "Yes: “Can I get your full name, phone number, and email? Let me confirm the spe…"
type input "9"
type input "8"
type input "7"
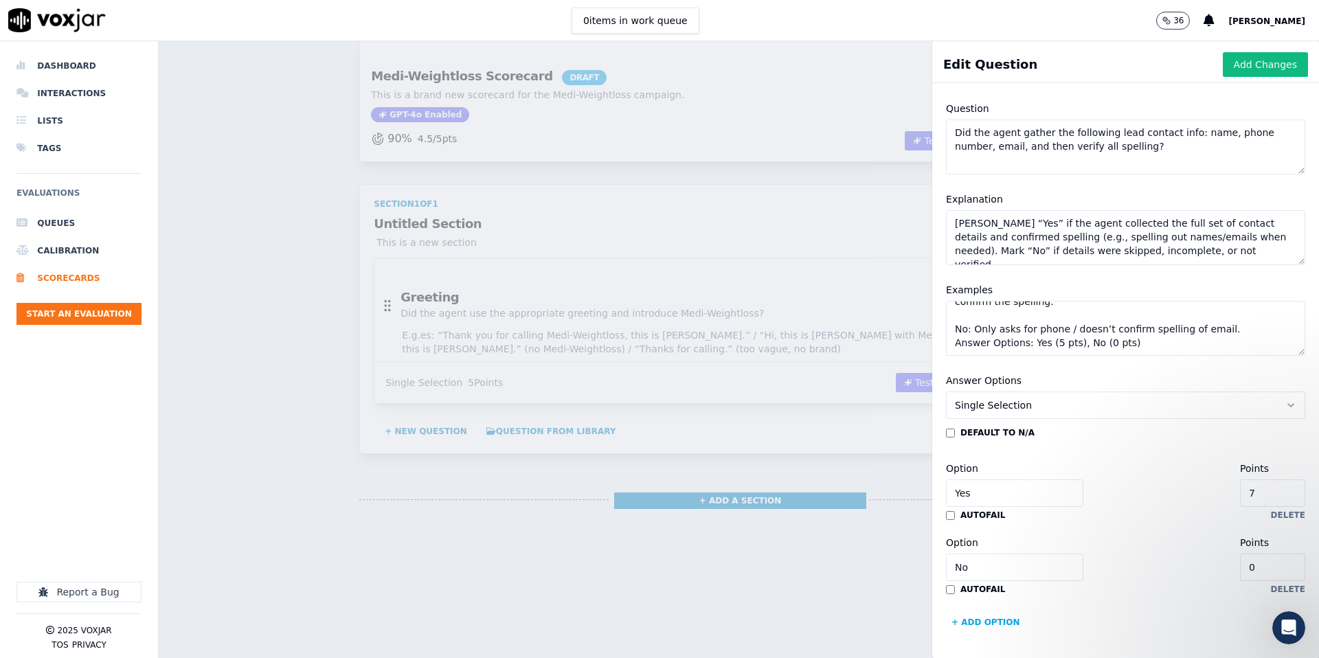
type input "6"
type input "5"
click at [1274, 491] on input "5" at bounding box center [1272, 493] width 65 height 27
click at [1274, 491] on input "7" at bounding box center [1272, 493] width 65 height 27
click at [1279, 493] on input "5" at bounding box center [1272, 493] width 65 height 27
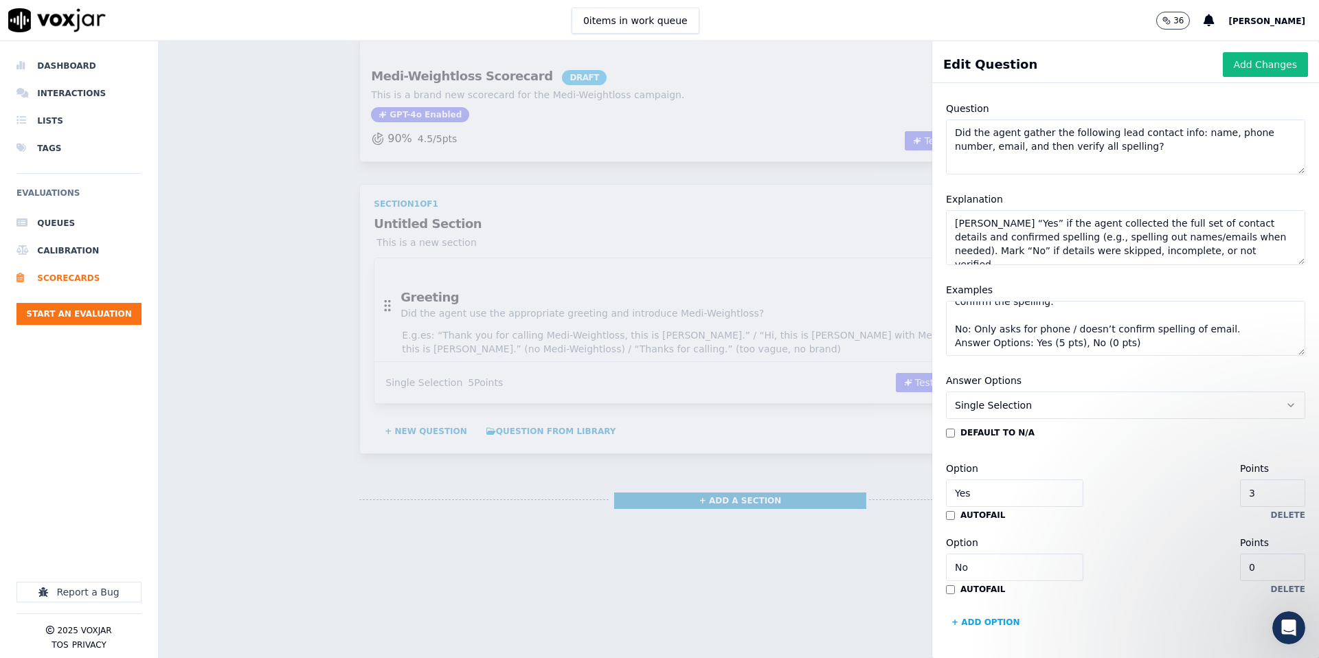
type input "2"
type input "10"
click at [1172, 478] on div "Option Yes Points 10" at bounding box center [1125, 483] width 359 height 47
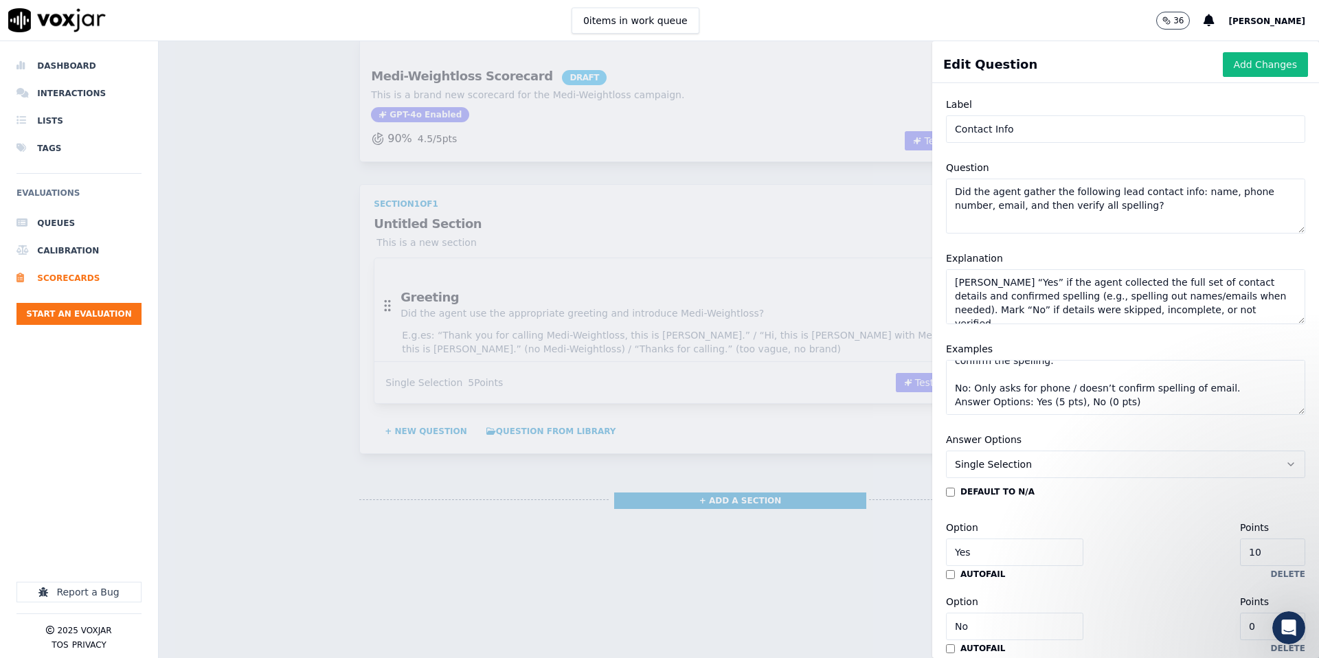
scroll to position [0, 0]
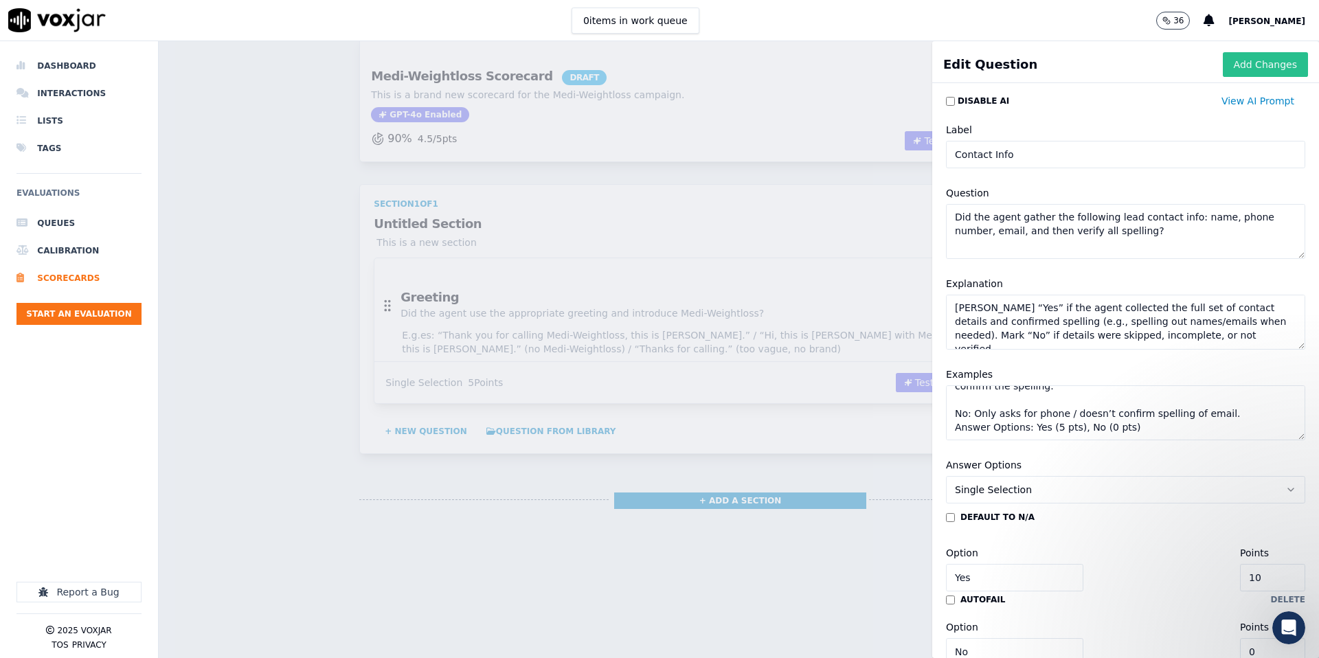
click at [1281, 64] on button "Add Changes" at bounding box center [1265, 64] width 85 height 25
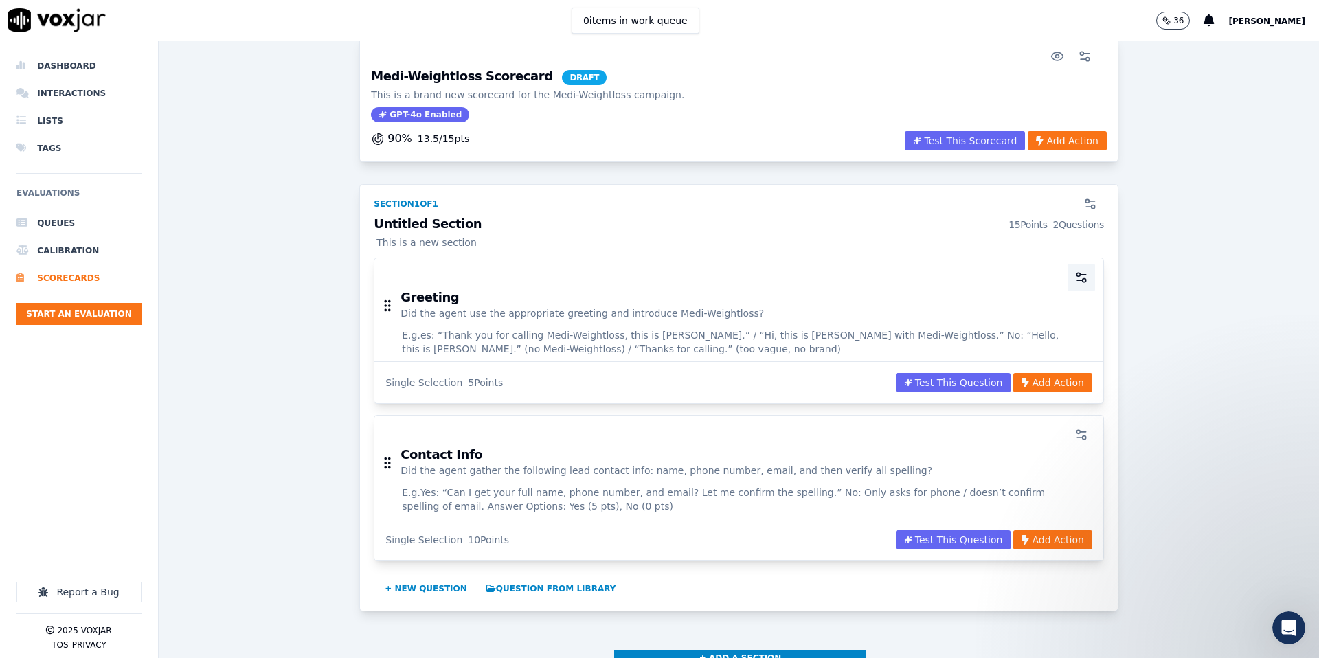
click at [1080, 282] on icon "button" at bounding box center [1082, 278] width 14 height 14
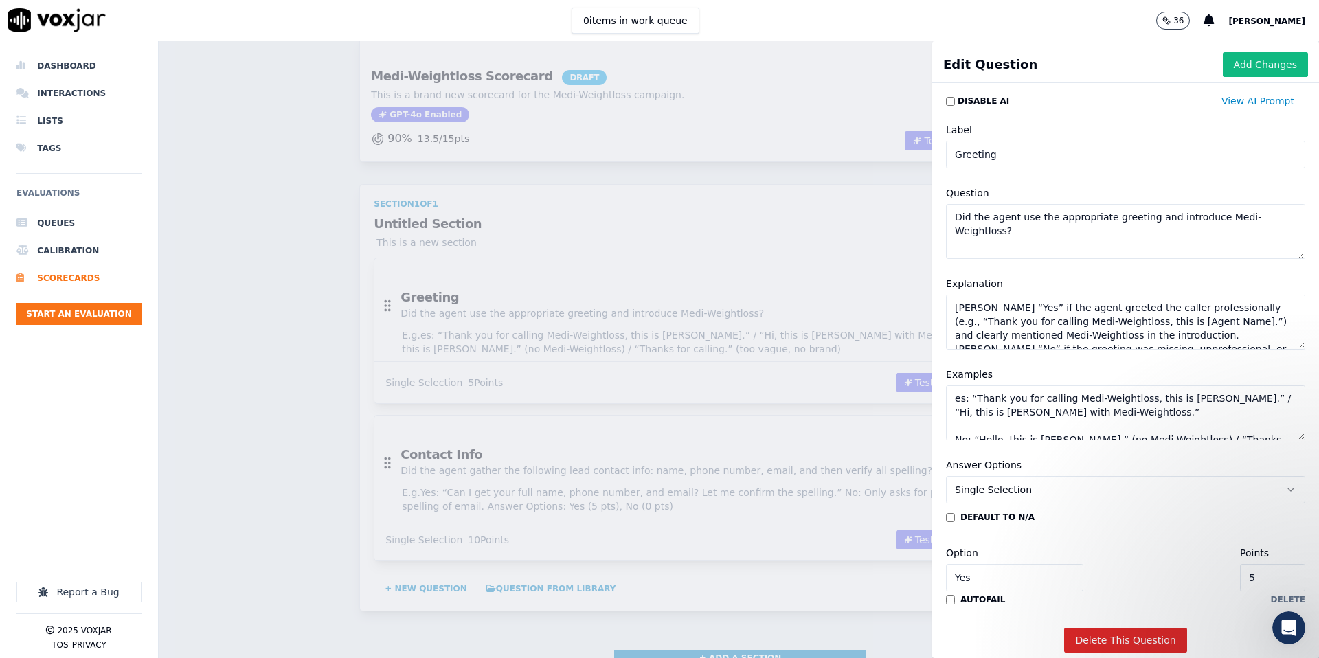
click at [1276, 576] on input "5" at bounding box center [1272, 577] width 65 height 27
type input "10"
click at [1294, 64] on button "Add Changes" at bounding box center [1265, 64] width 85 height 25
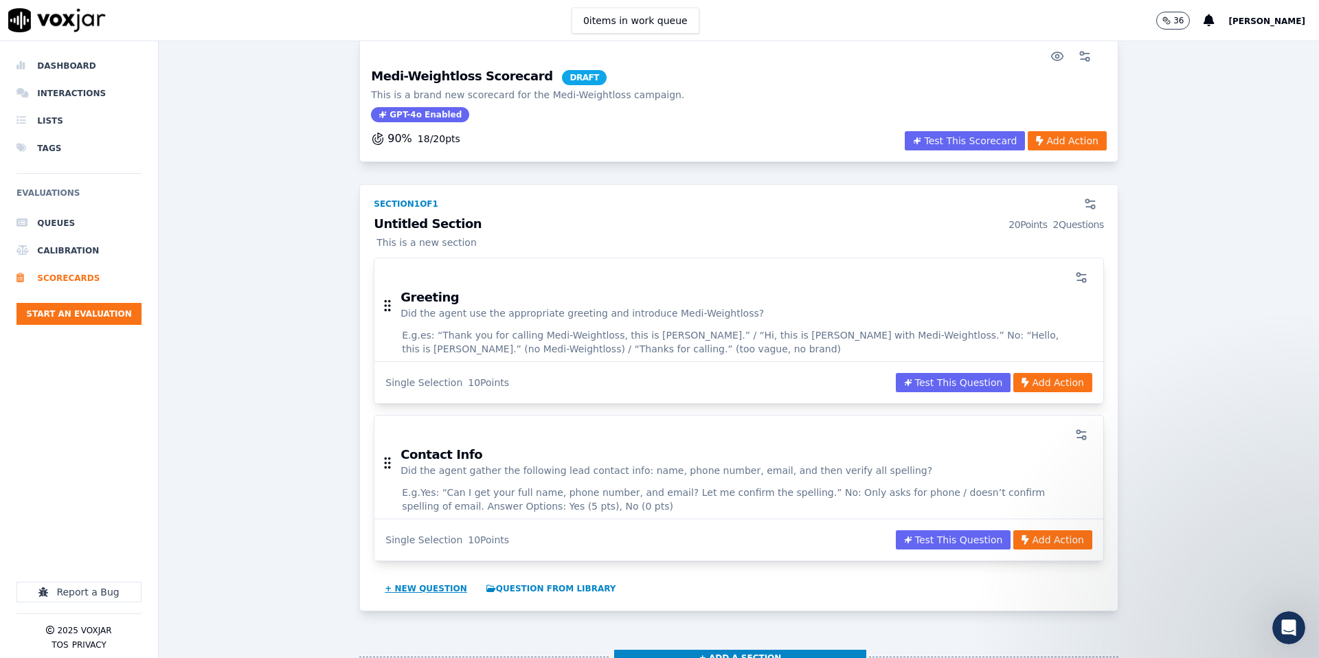
click at [425, 587] on button "+ New question" at bounding box center [425, 589] width 93 height 22
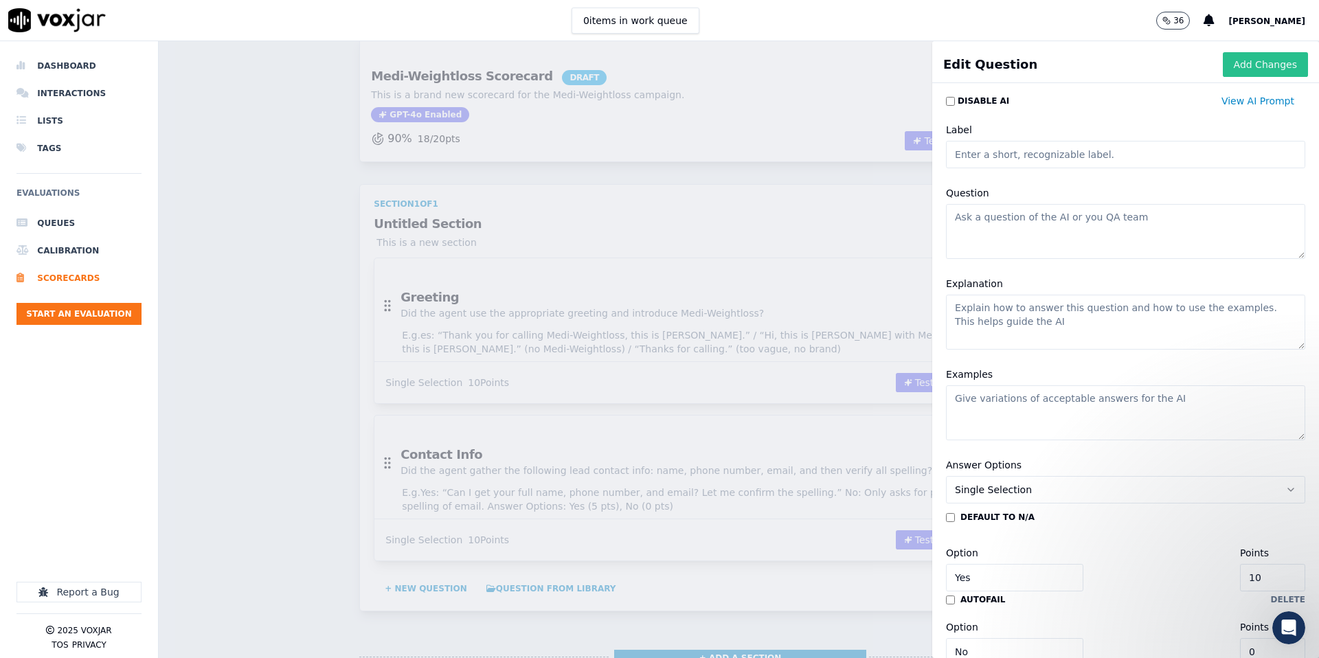
click at [1268, 64] on button "Add Changes" at bounding box center [1265, 64] width 85 height 25
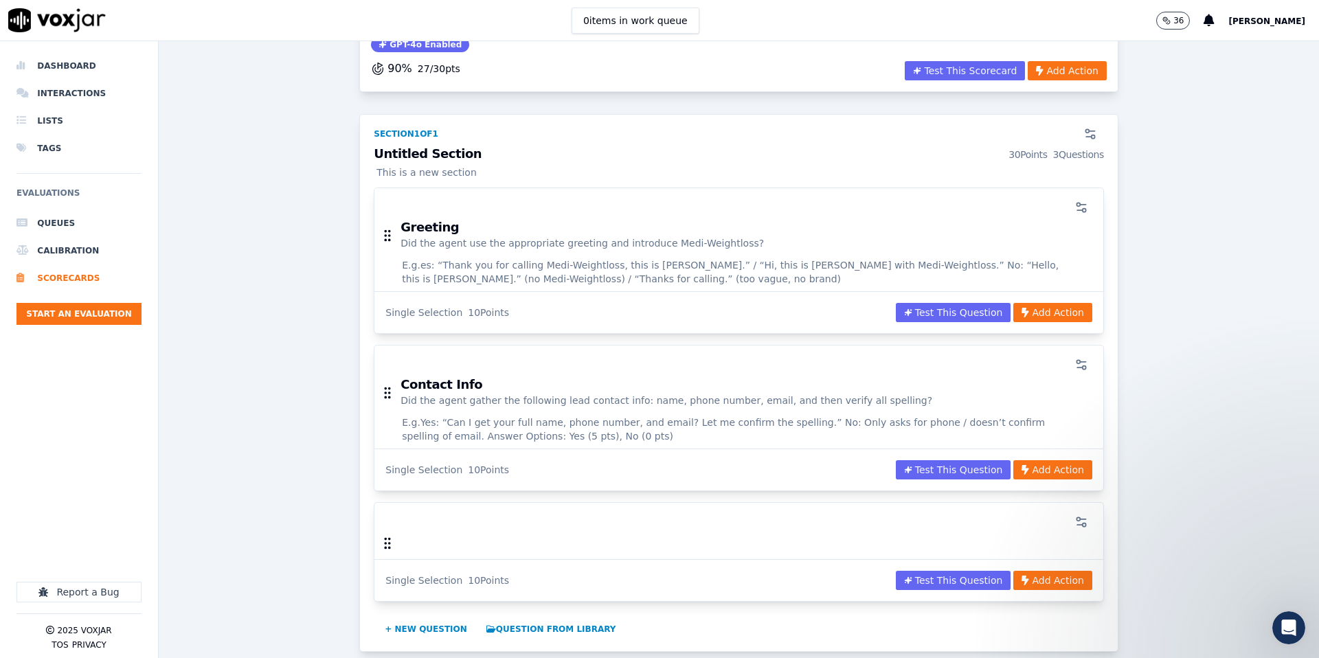
scroll to position [128, 0]
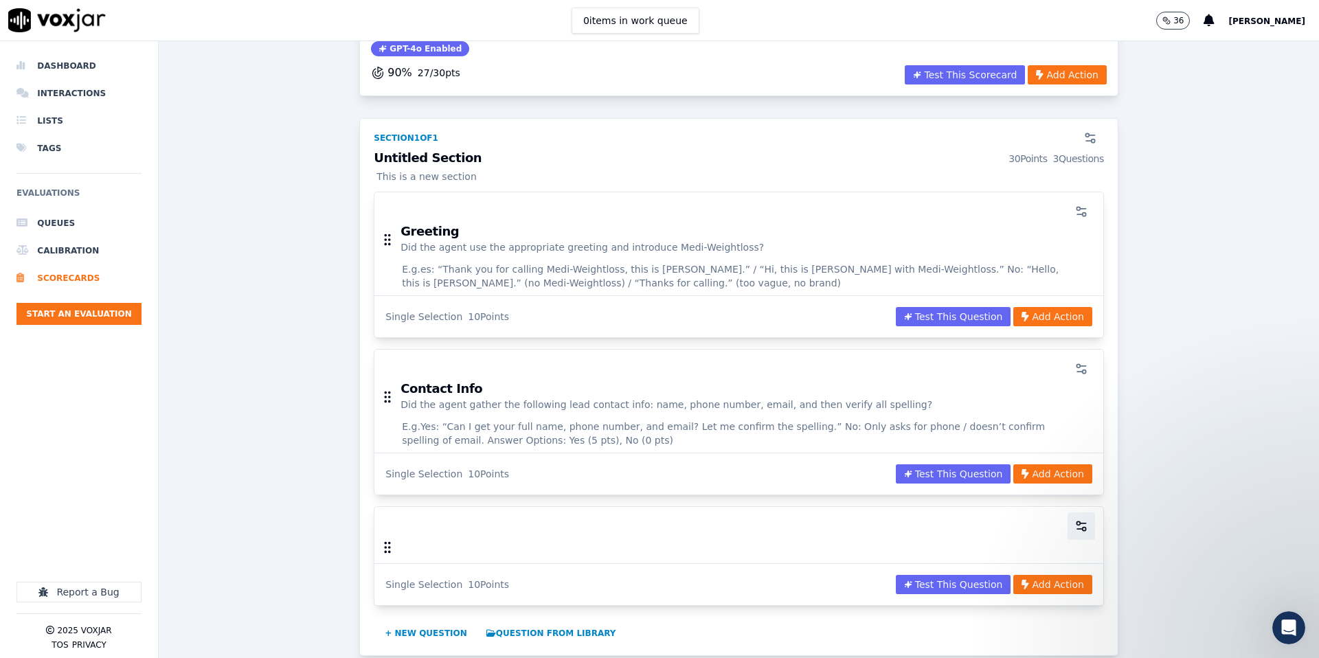
click at [1085, 530] on circle "button" at bounding box center [1084, 529] width 3 height 3
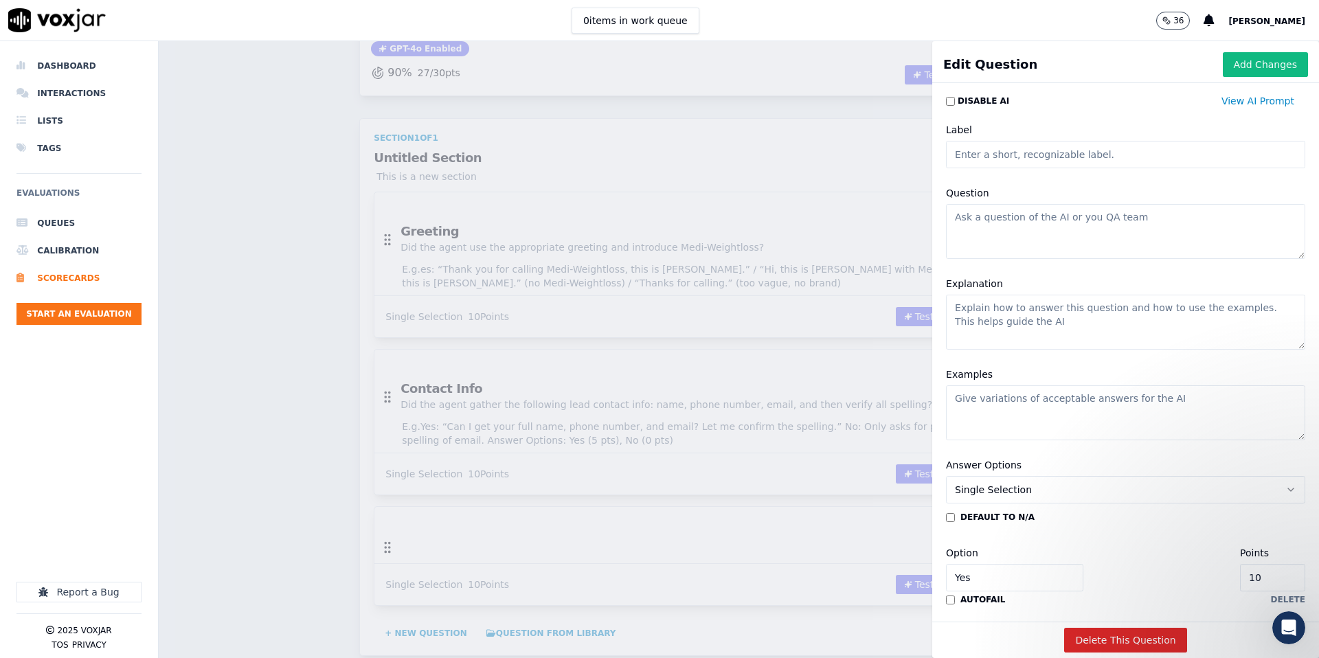
click at [1084, 157] on input "Label" at bounding box center [1125, 154] width 359 height 27
type input "Appoint Offering"
drag, startPoint x: 1013, startPoint y: 216, endPoint x: 673, endPoint y: 264, distance: 342.7
click at [1012, 216] on textarea "Question" at bounding box center [1125, 231] width 359 height 55
paste textarea "Did the agent offer the first available appointment, then offer the next day if…"
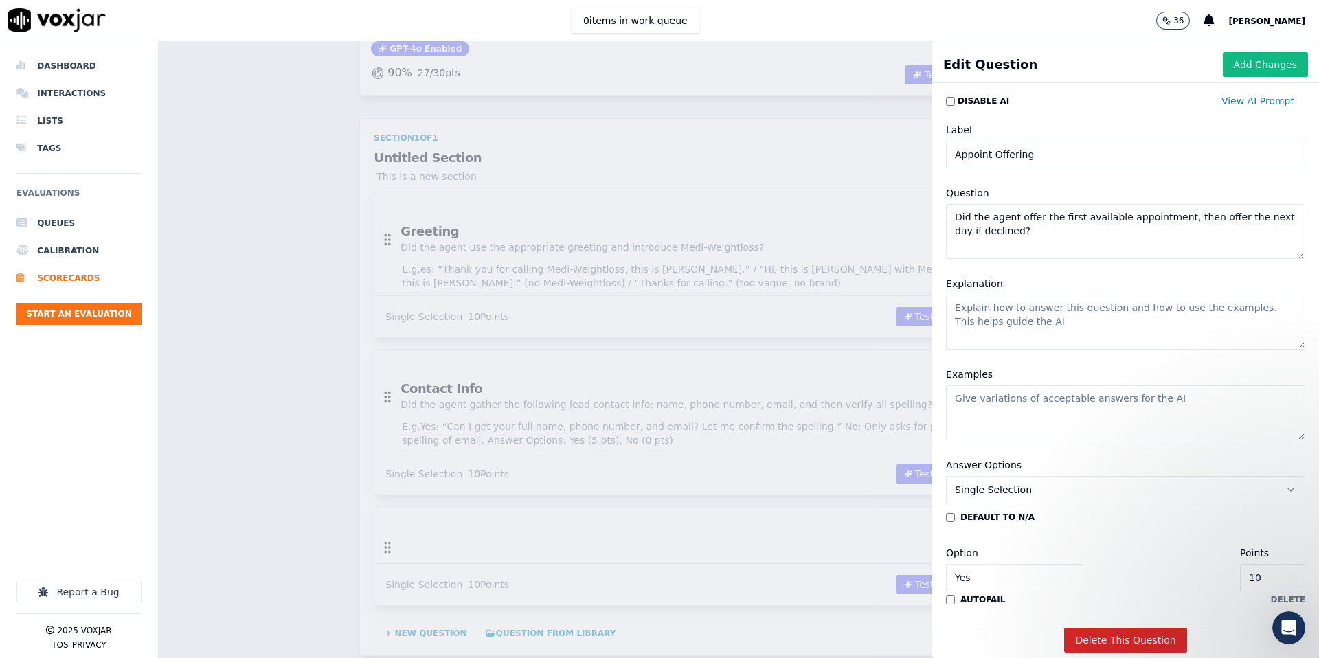
type textarea "Did the agent offer the first available appointment, then offer the next day if…"
click at [1046, 160] on input "Appoint Offering" at bounding box center [1125, 153] width 359 height 27
click at [1046, 160] on input "Appoint Offering" at bounding box center [1125, 152] width 359 height 27
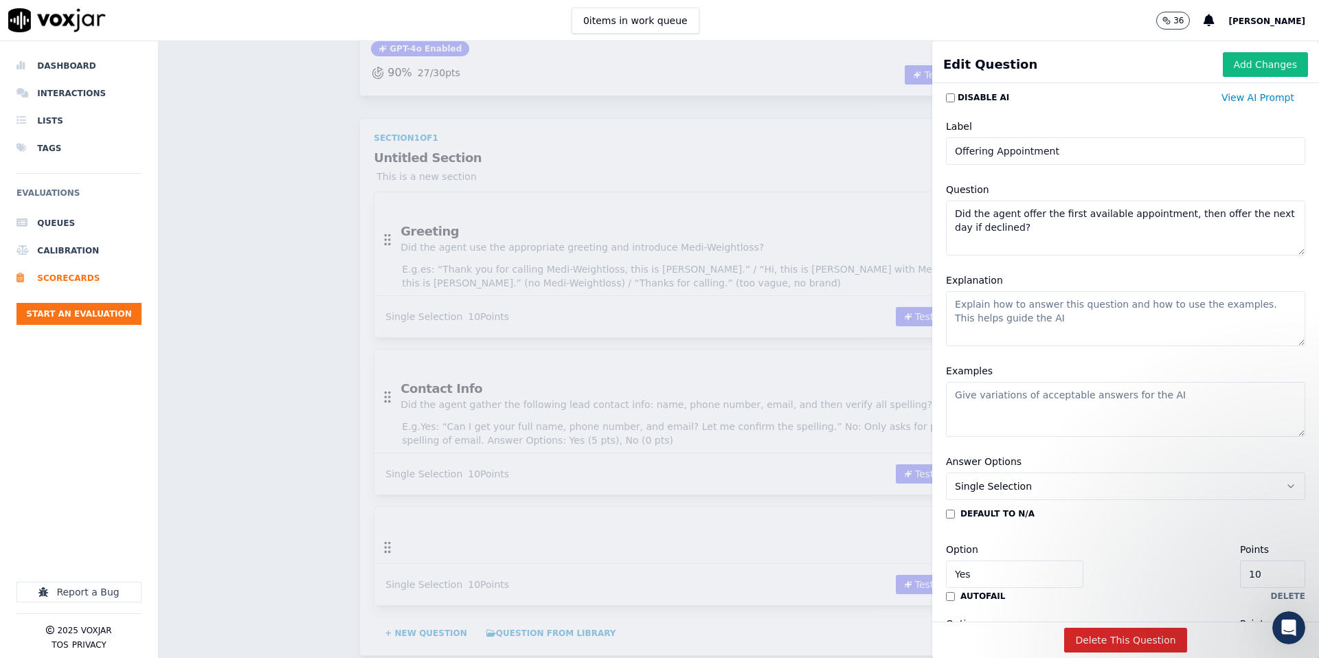
type input "Offering Appointment"
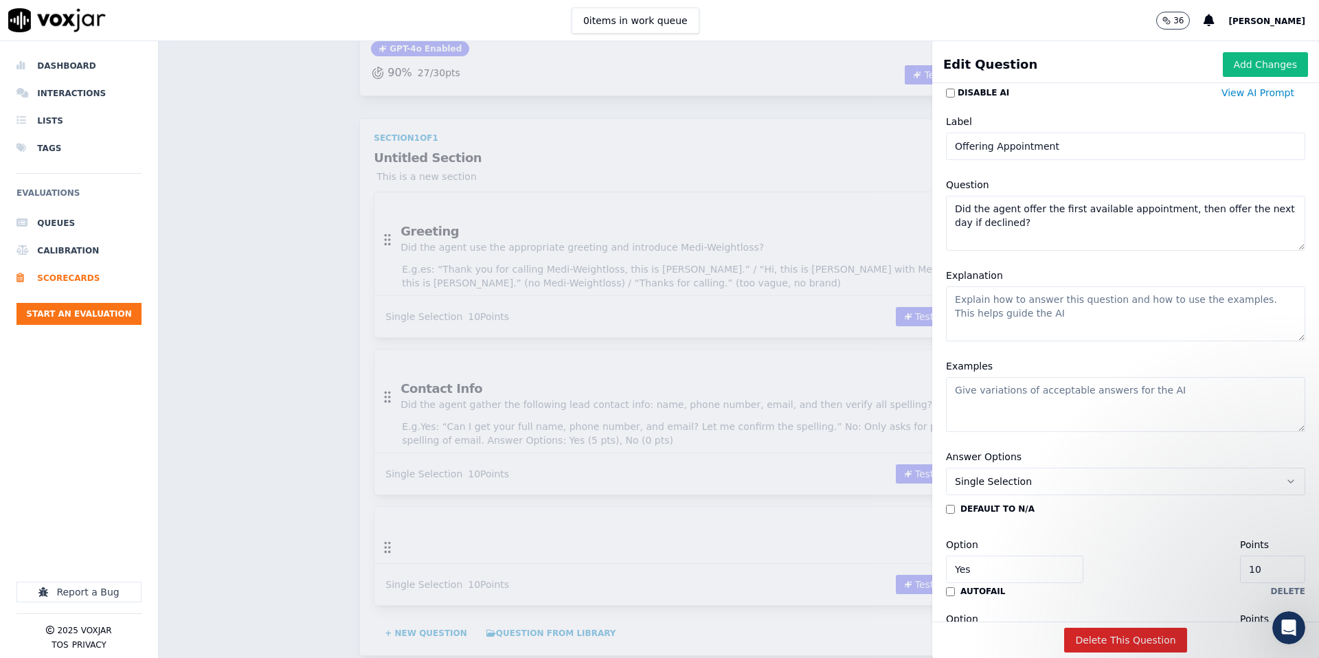
drag, startPoint x: 996, startPoint y: 326, endPoint x: 950, endPoint y: 326, distance: 45.3
click at [997, 326] on textarea "Explanation" at bounding box center [1125, 314] width 359 height 55
click at [1021, 412] on textarea "Examples" at bounding box center [1125, 404] width 359 height 55
click at [1061, 314] on textarea "Explanation" at bounding box center [1125, 313] width 359 height 55
paste textarea "Mark “Yes” if the agent first suggested the earliest available slot and then fo…"
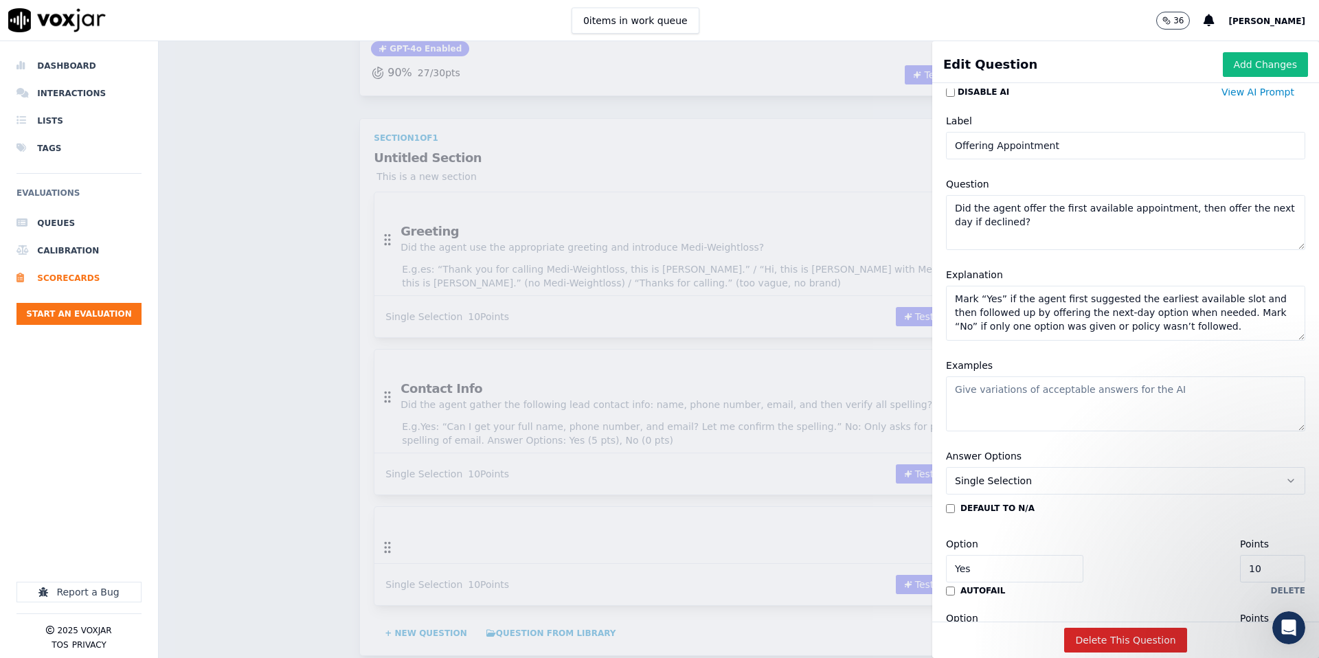
type textarea "Mark “Yes” if the agent first suggested the earliest available slot and then fo…"
click at [1016, 398] on textarea "Examples" at bounding box center [1125, 404] width 359 height 55
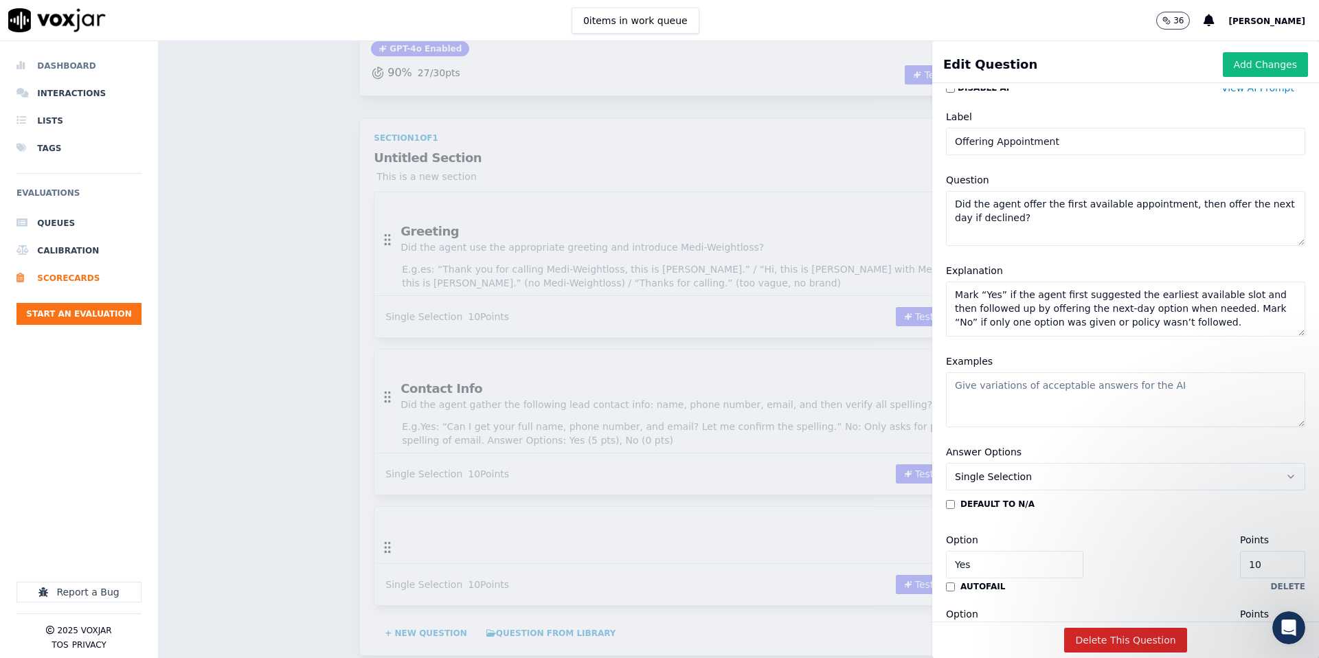
scroll to position [12, 0]
paste textarea "Mark “Yes” if the agent first suggested the earliest available slot and then fo…"
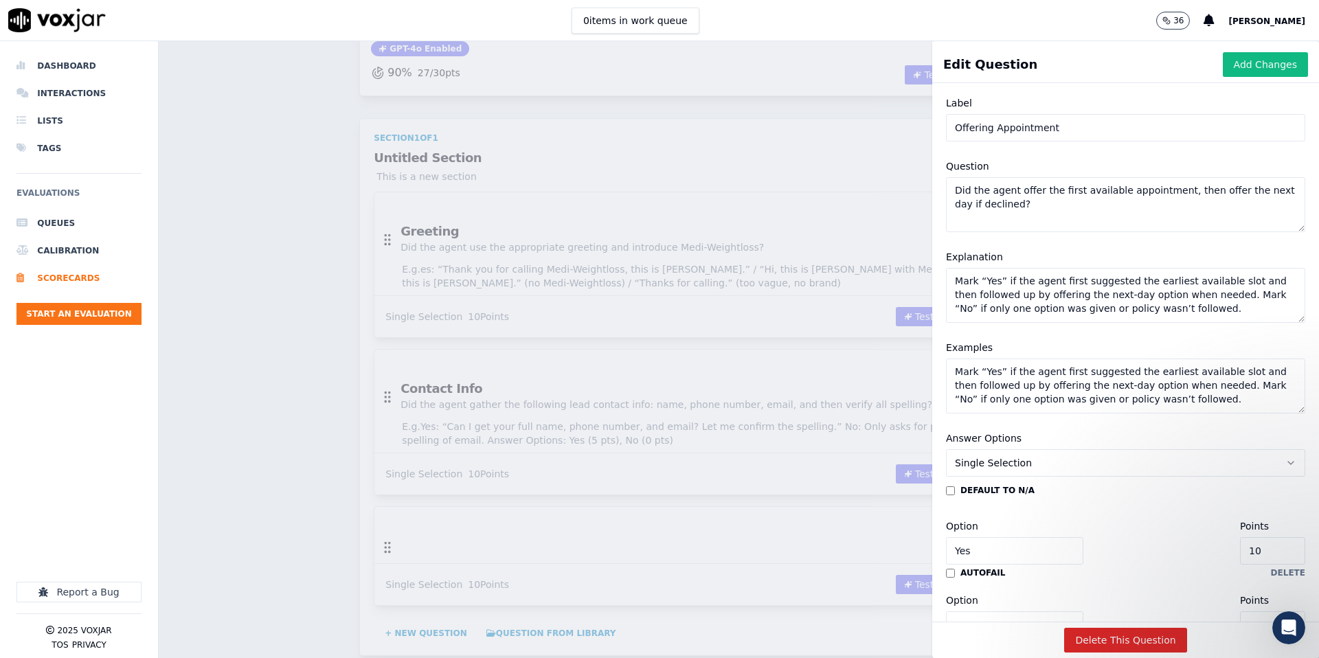
scroll to position [121, 0]
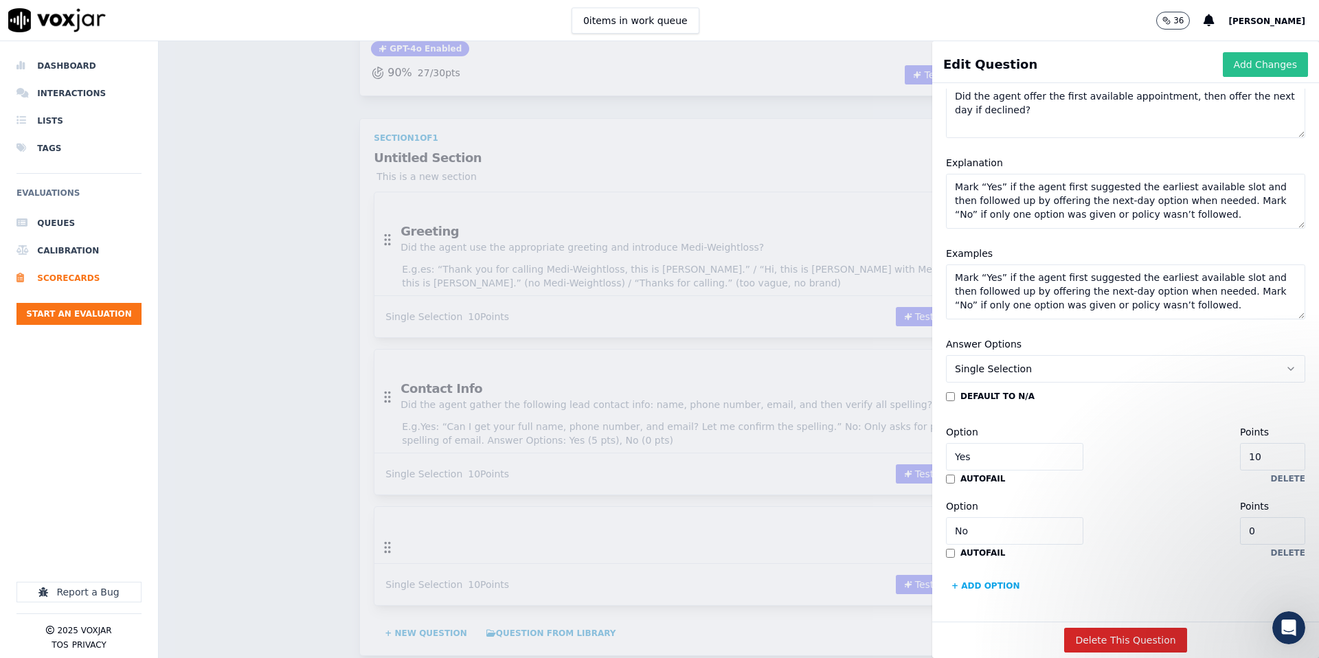
type textarea "Mark “Yes” if the agent first suggested the earliest available slot and then fo…"
click at [1252, 62] on button "Add Changes" at bounding box center [1265, 64] width 85 height 25
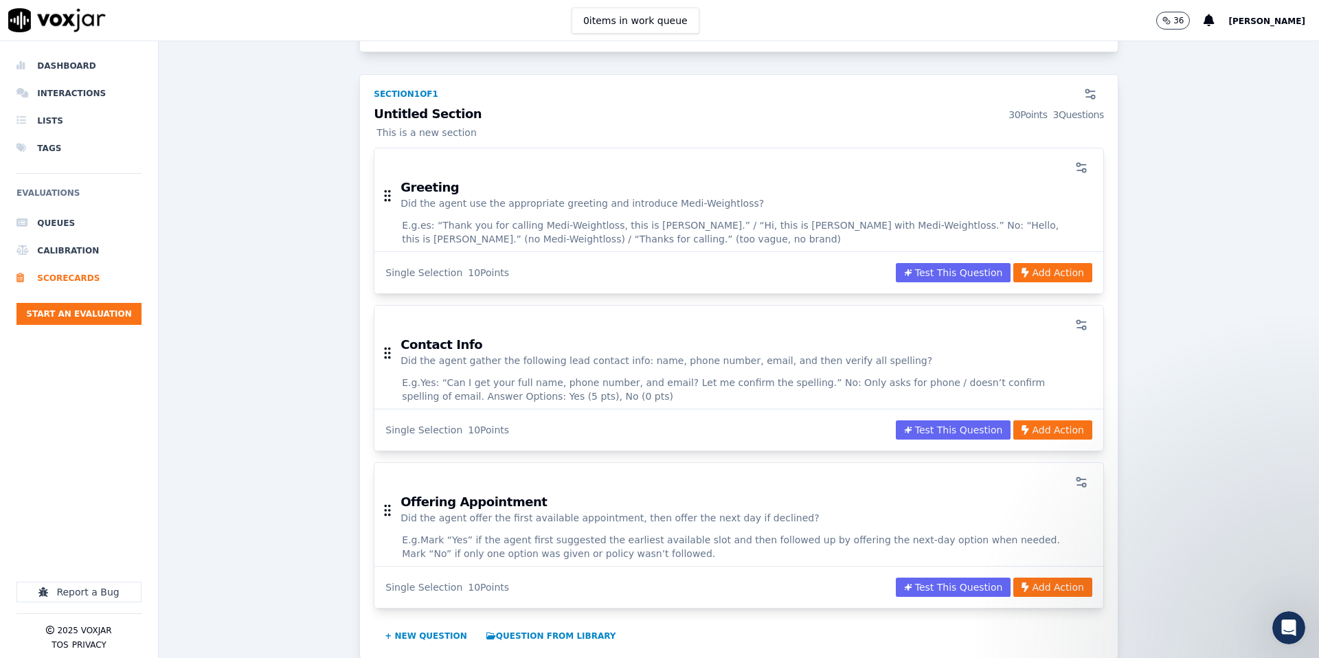
scroll to position [170, 0]
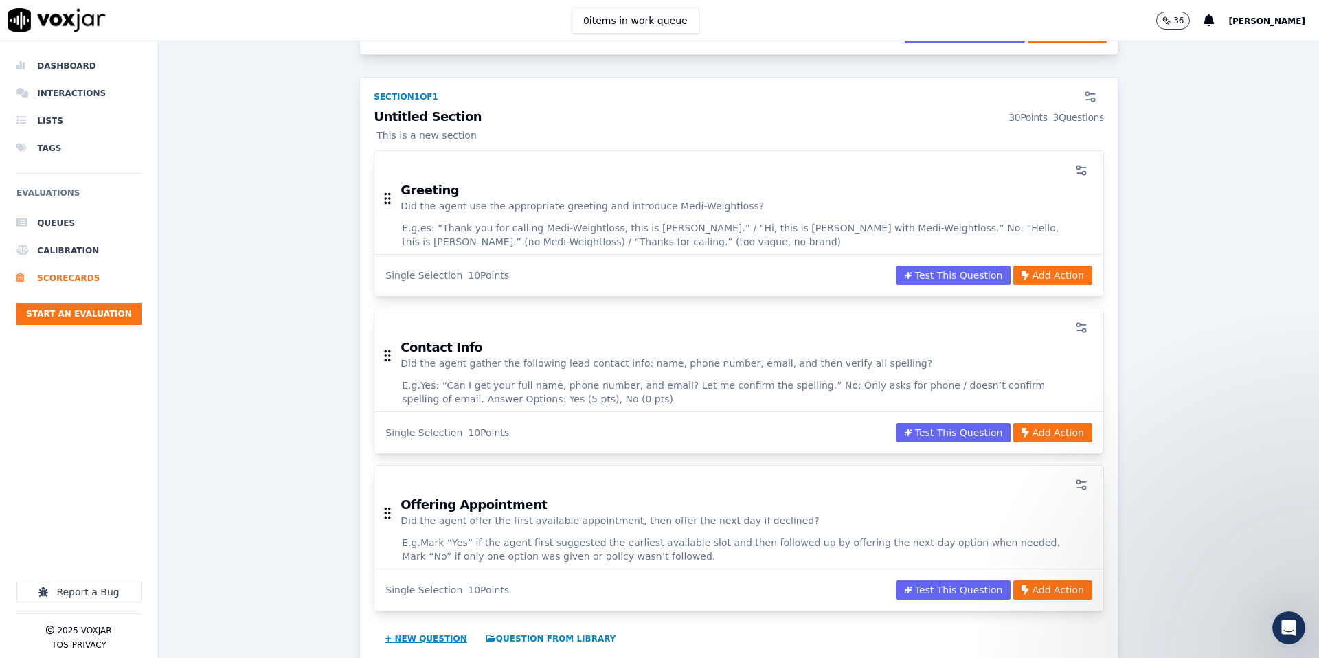
click at [423, 635] on button "+ New question" at bounding box center [425, 639] width 93 height 22
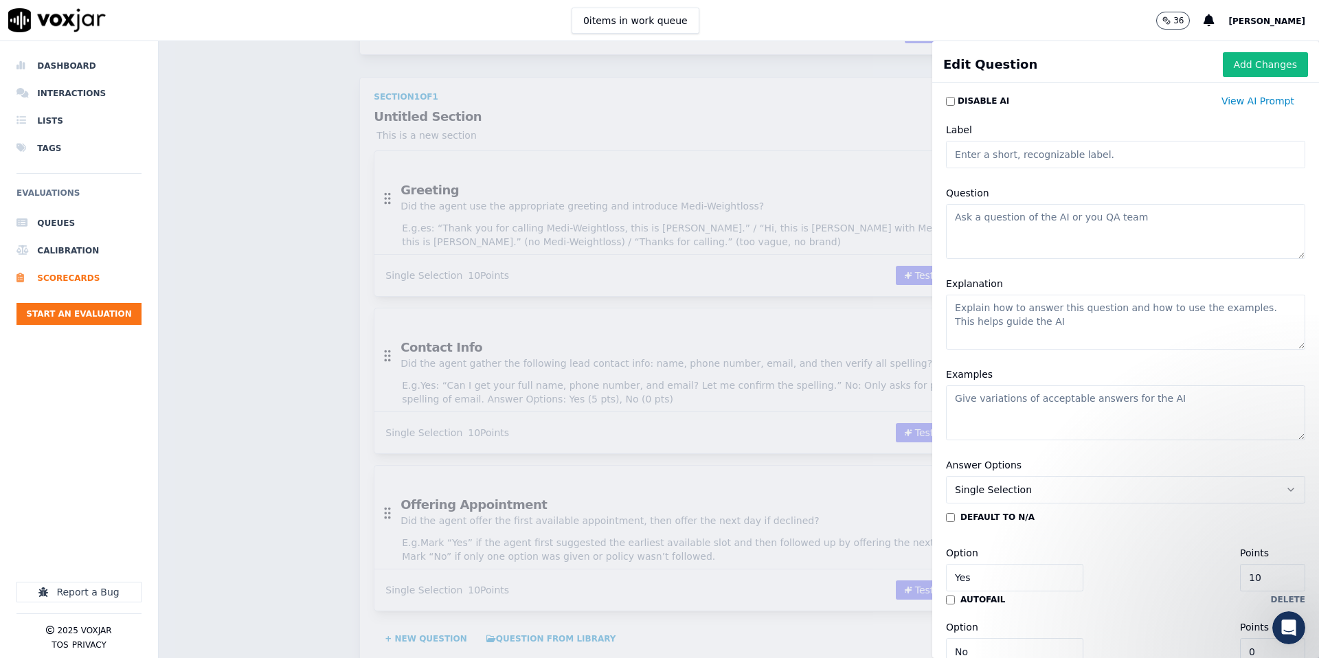
click at [1040, 159] on input "Label" at bounding box center [1125, 154] width 359 height 27
type input "Objection Handling"
drag, startPoint x: 1102, startPoint y: 240, endPoint x: 1061, endPoint y: 236, distance: 41.4
click at [1101, 240] on textarea "Question" at bounding box center [1125, 231] width 359 height 55
paste textarea "Did the agent attempt to overcome scheduling/pricing objections?"
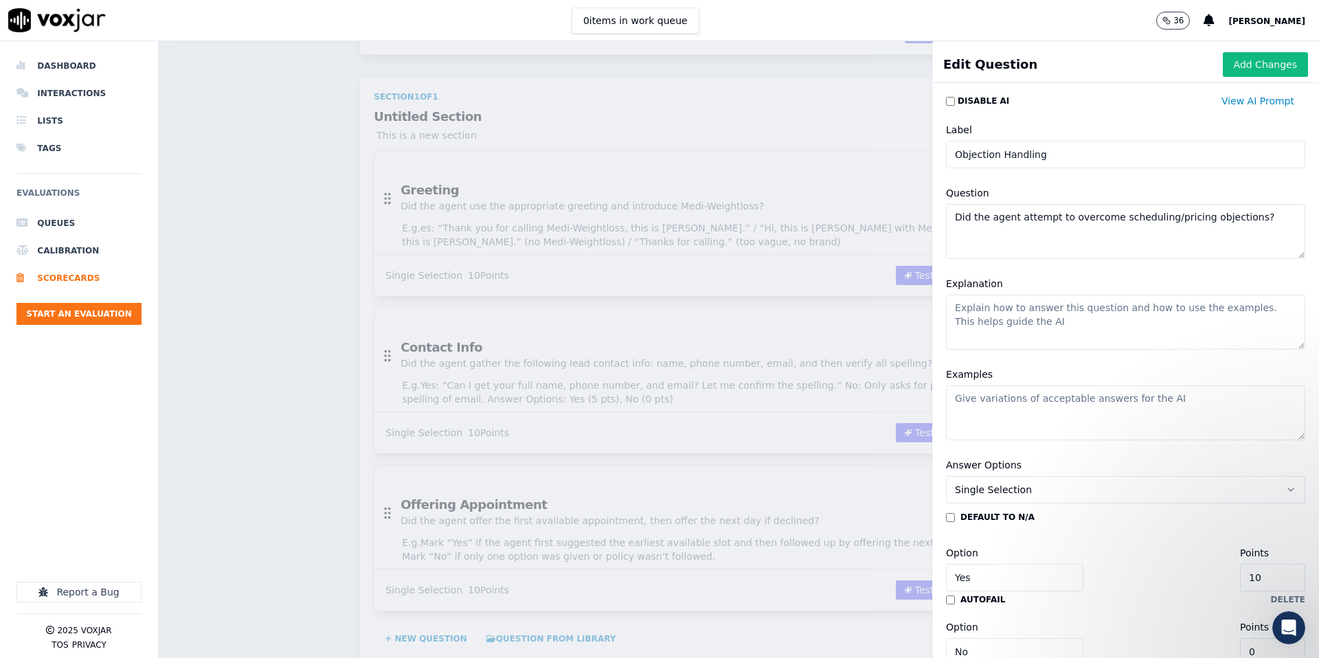
type textarea "Did the agent attempt to overcome scheduling/pricing objections?"
drag, startPoint x: 1040, startPoint y: 319, endPoint x: 894, endPoint y: 324, distance: 146.5
click at [1040, 319] on textarea "Explanation" at bounding box center [1125, 322] width 359 height 55
paste textarea "Mark “Yes” if the agent acknowledged the objection and provided a helpful solut…"
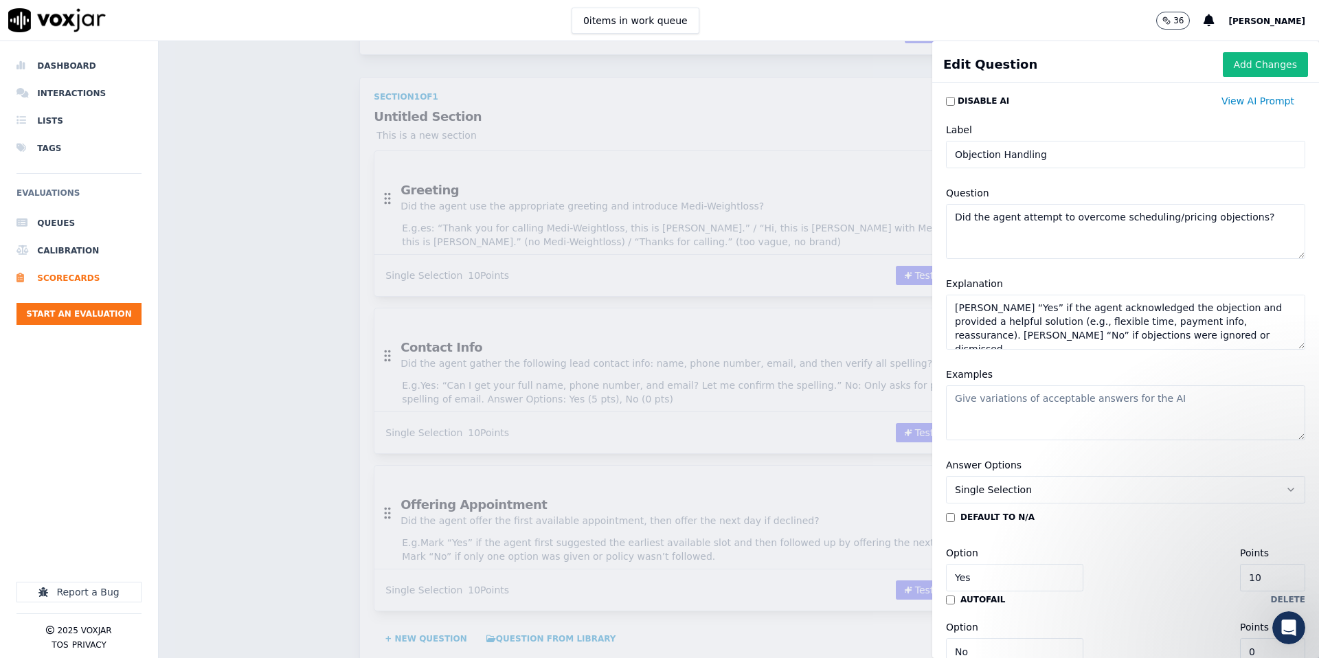
type textarea "Mark “Yes” if the agent acknowledged the objection and provided a helpful solut…"
click at [1012, 412] on textarea "Examples" at bounding box center [1125, 412] width 359 height 55
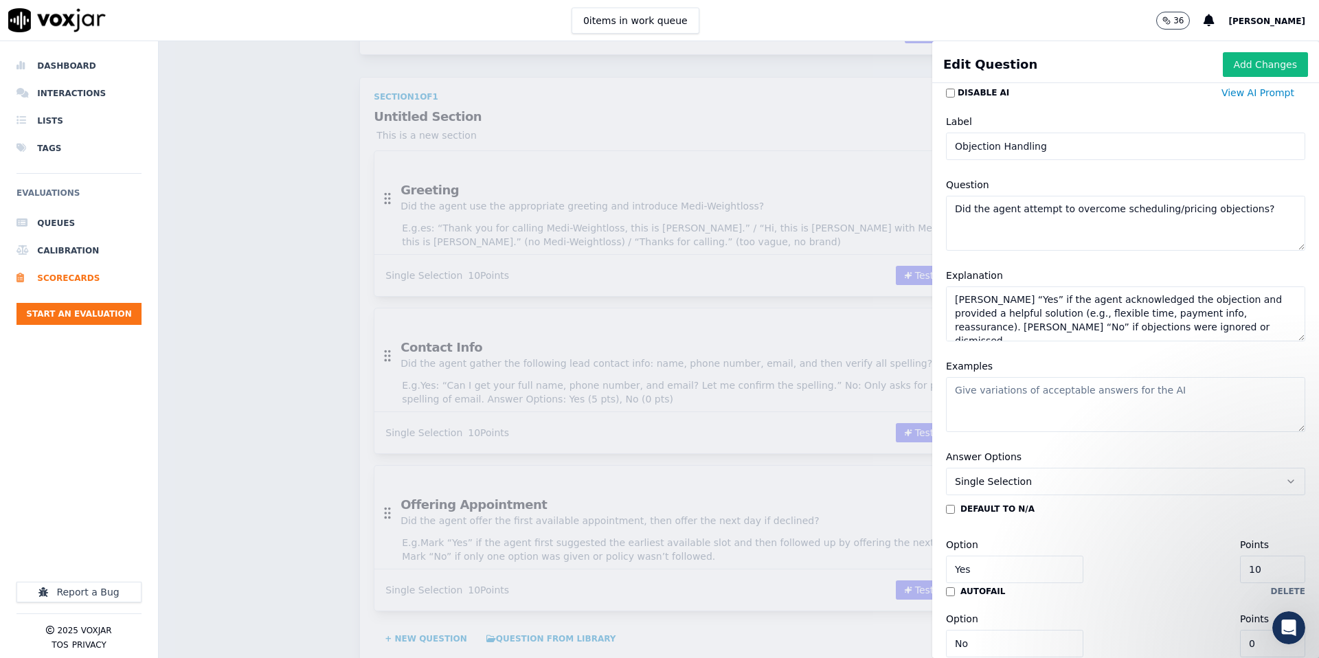
scroll to position [9, 0]
paste textarea "Yes: “I understand evenings work better. Let’s see if we have something after 5…"
type textarea "Yes: “I understand evenings work better. Let’s see if we have something after 5…"
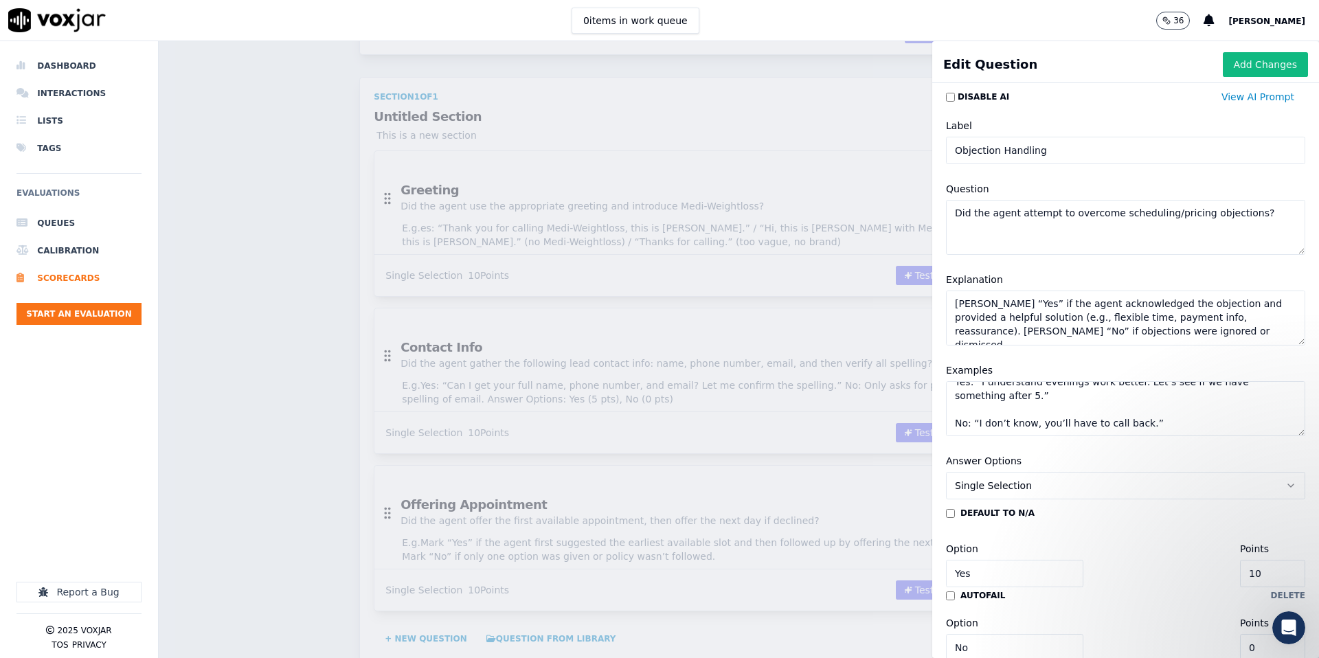
scroll to position [0, 0]
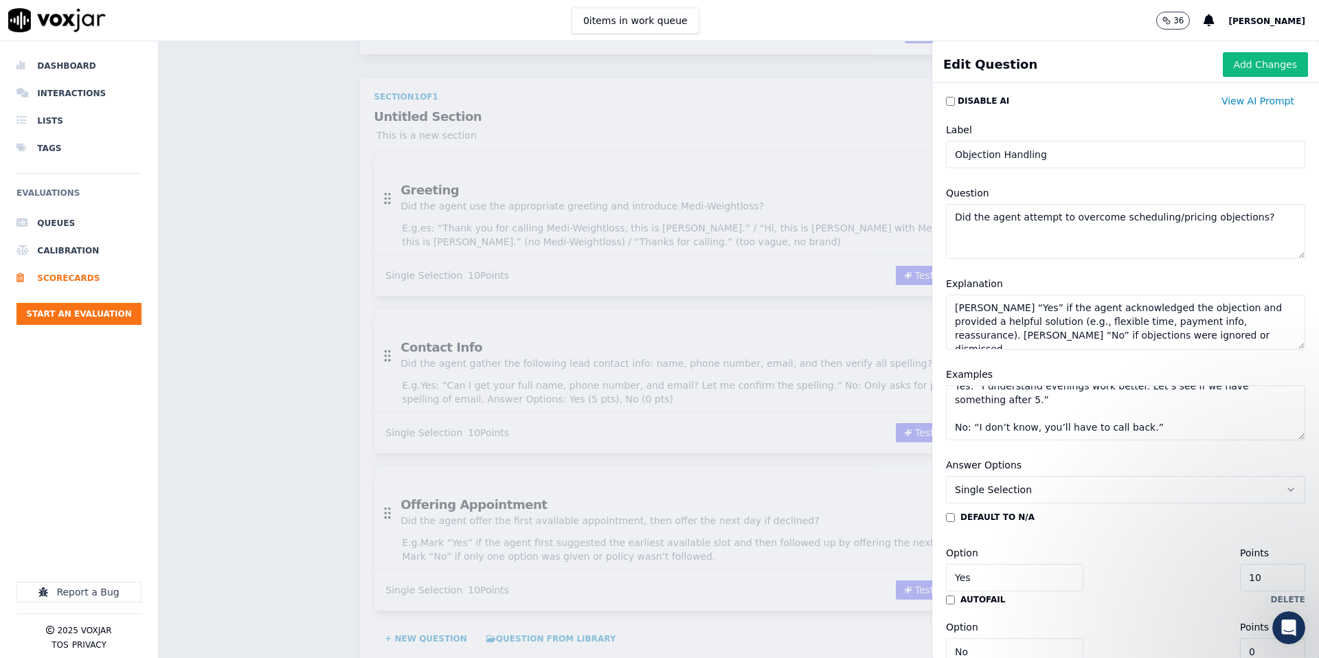
click at [1256, 64] on button "Add Changes" at bounding box center [1265, 64] width 85 height 25
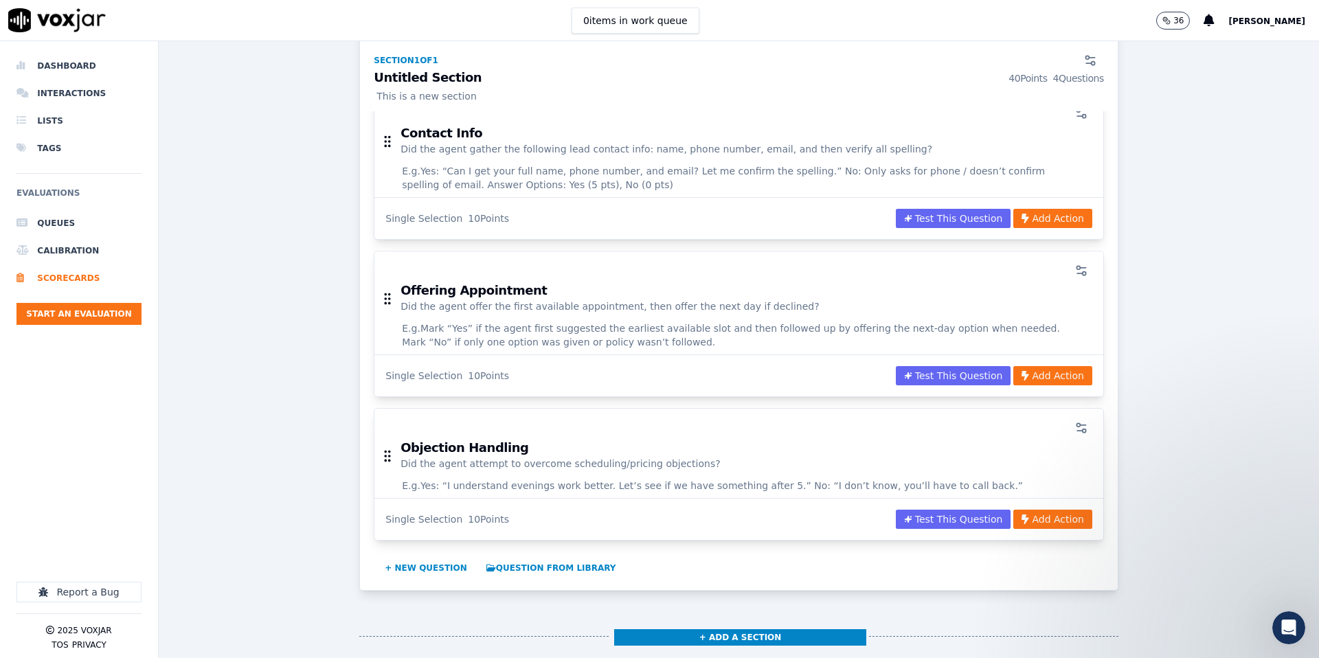
scroll to position [521, 0]
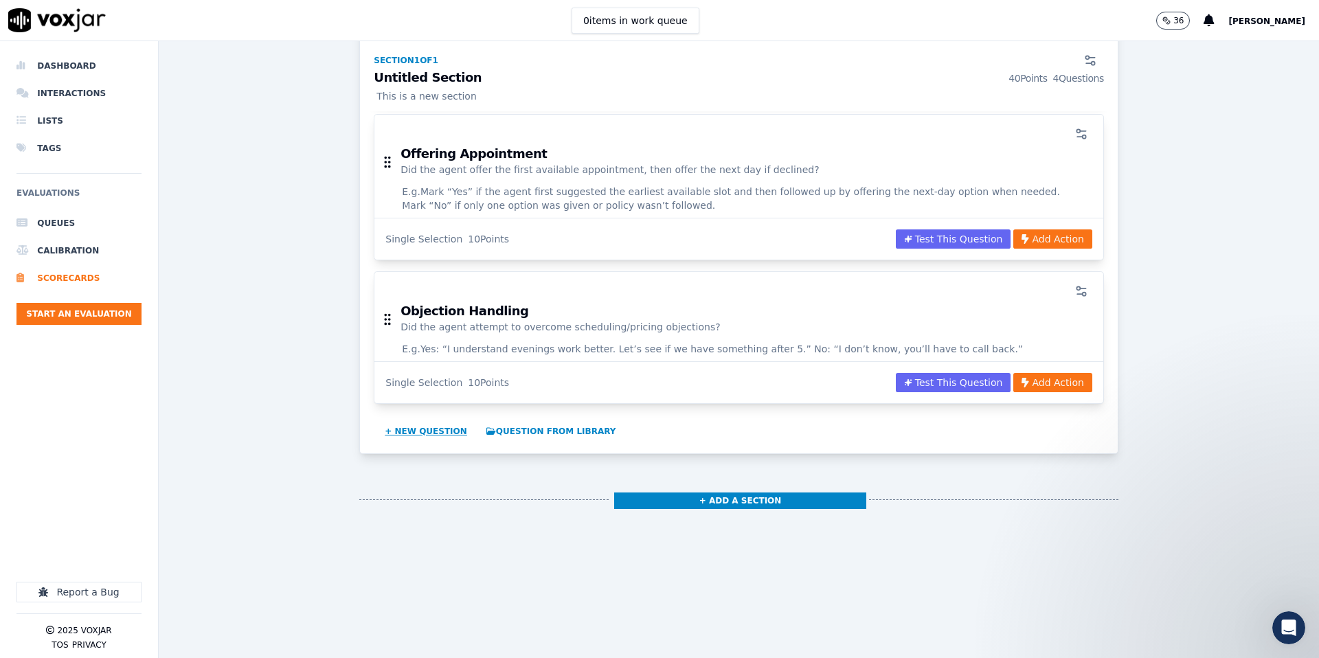
click at [407, 433] on button "+ New question" at bounding box center [425, 432] width 93 height 22
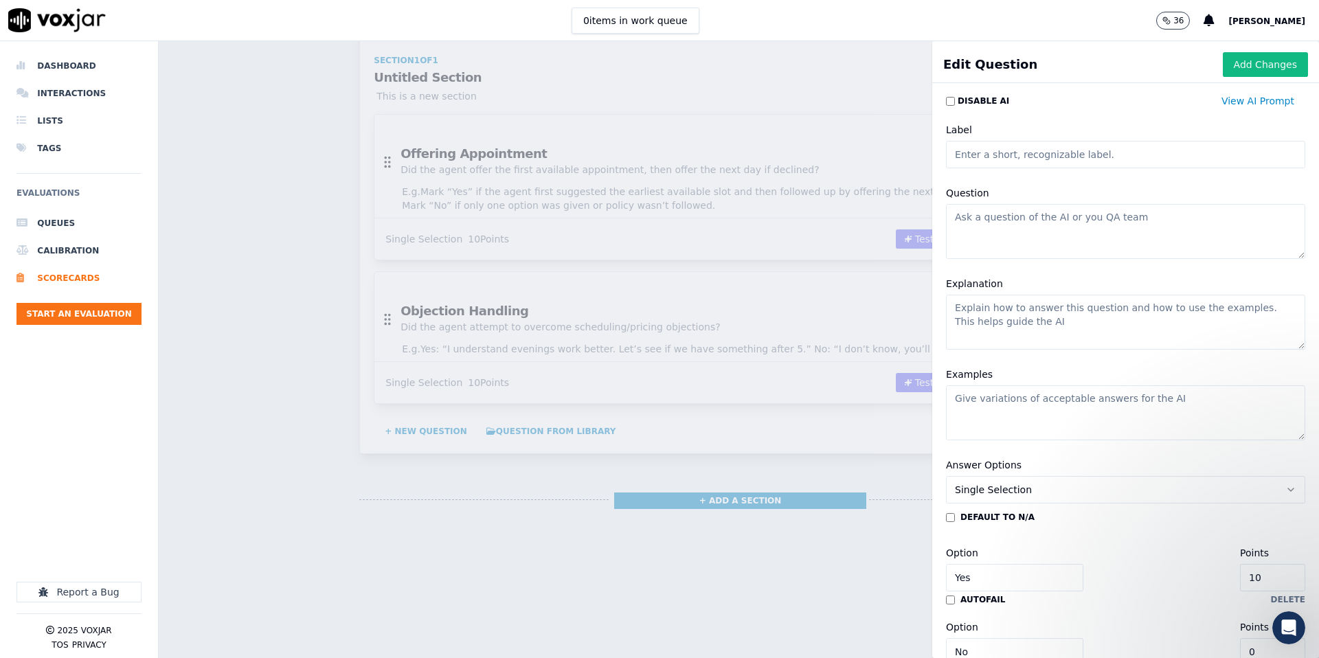
click at [1025, 157] on input "Label" at bounding box center [1125, 154] width 359 height 27
paste input "Tone & Inflection"
type input "Tone & Inflection"
click at [1103, 243] on textarea "Question" at bounding box center [1125, 231] width 359 height 55
paste textarea "Was the agent friendly, used inviting tone, and had proper inflection? Explanat…"
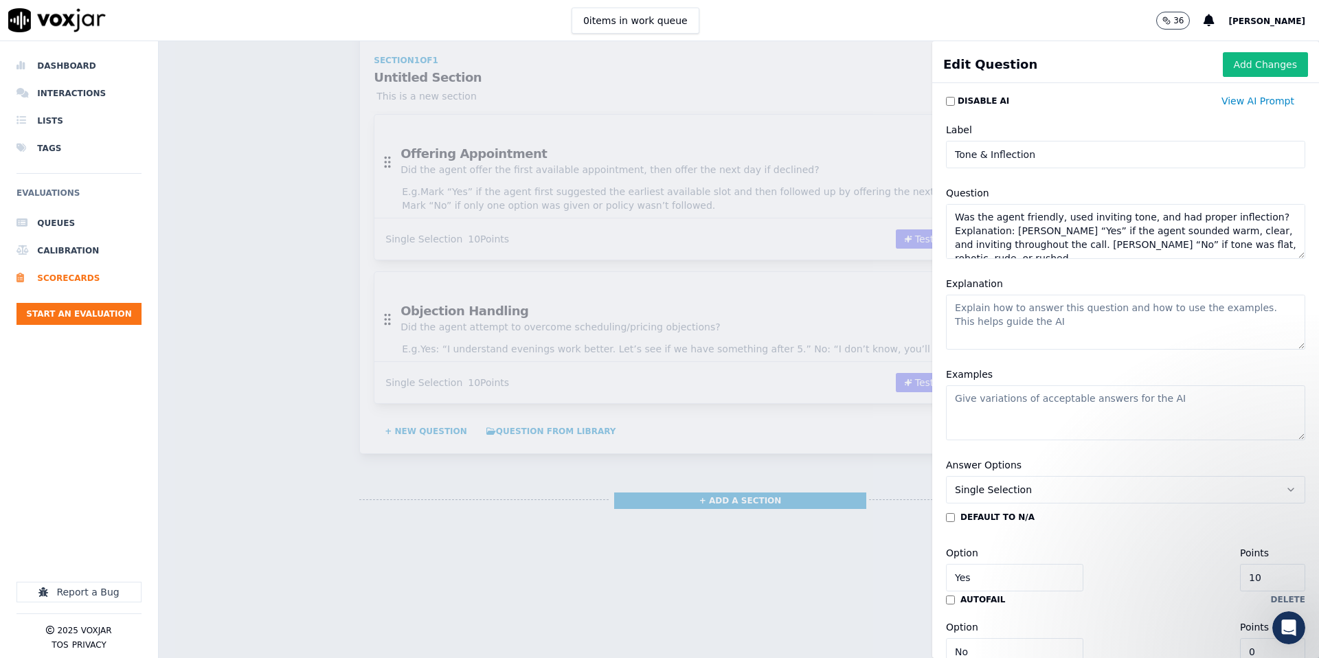
type textarea "Was the agent friendly, used inviting tone, and had proper inflection? Explanat…"
click at [1024, 330] on textarea "Explanation" at bounding box center [1125, 322] width 359 height 55
click at [1017, 421] on textarea "Examples" at bounding box center [1125, 412] width 359 height 55
click at [1004, 410] on textarea "Examples" at bounding box center [1125, 412] width 359 height 55
paste textarea "Yes: Warm, upbeat, conversational. No: Monotone, rushed, or unfriendly."
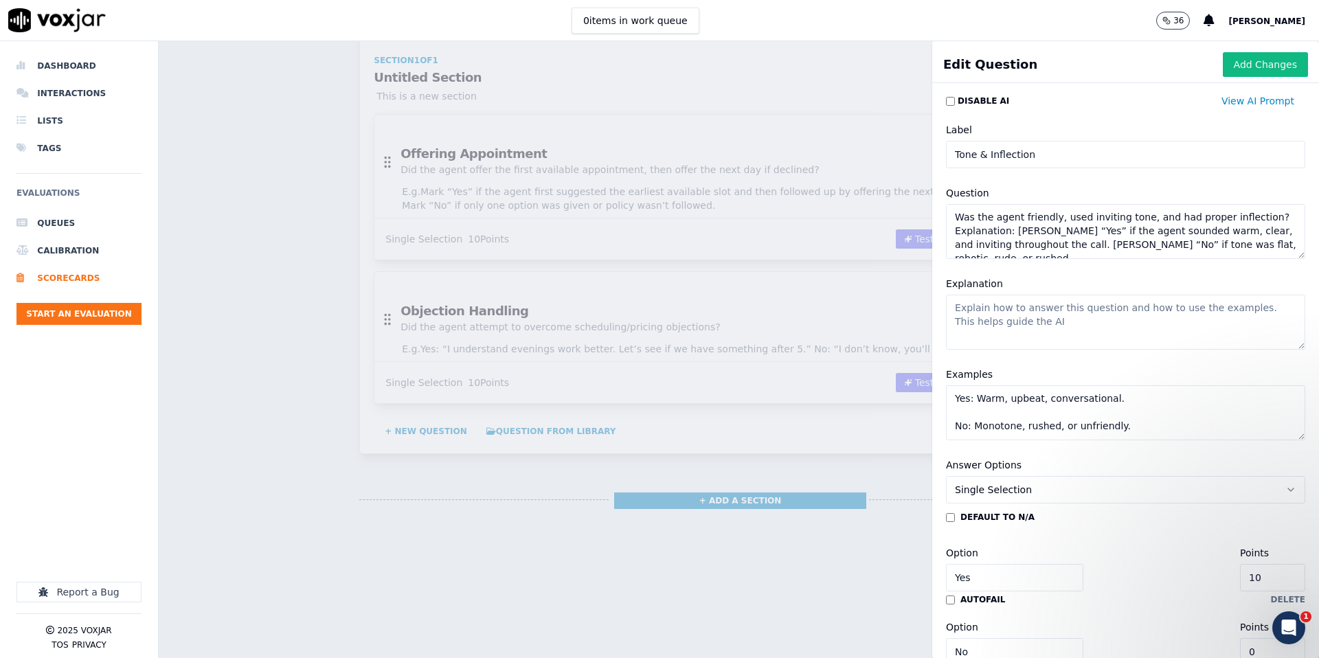
type textarea "Yes: Warm, upbeat, conversational. No: Monotone, rushed, or unfriendly."
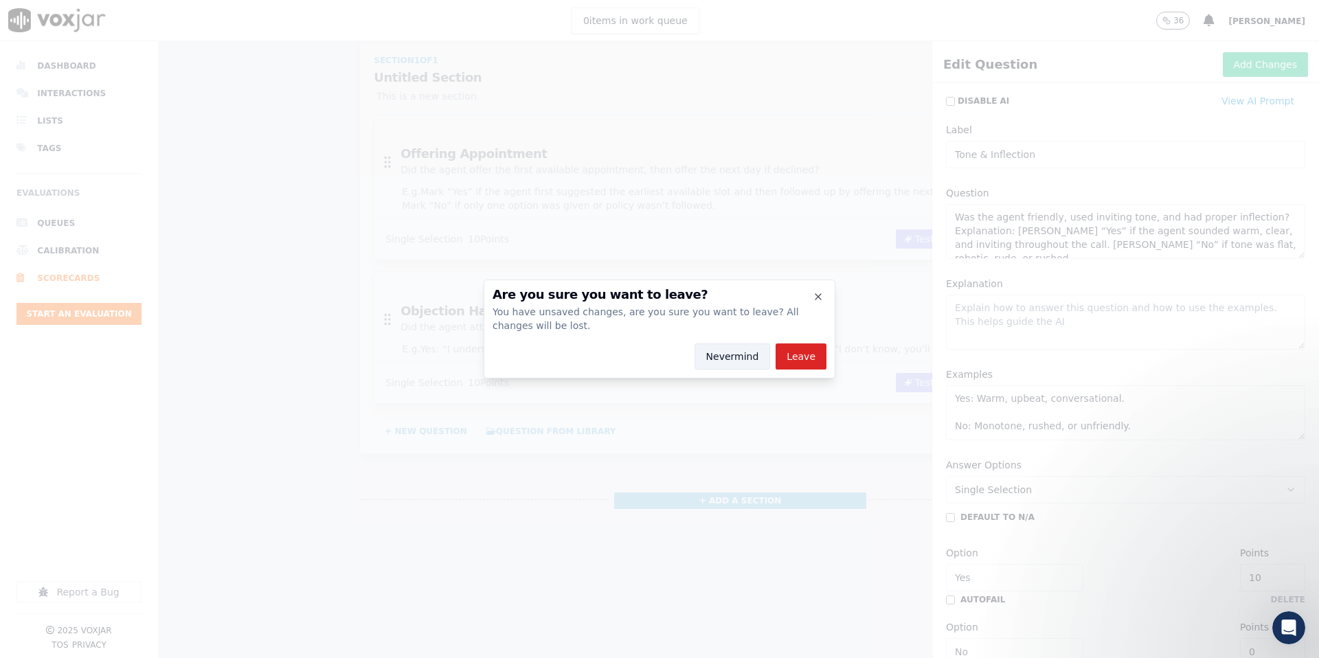
click at [734, 354] on button "Nevermind" at bounding box center [733, 357] width 76 height 26
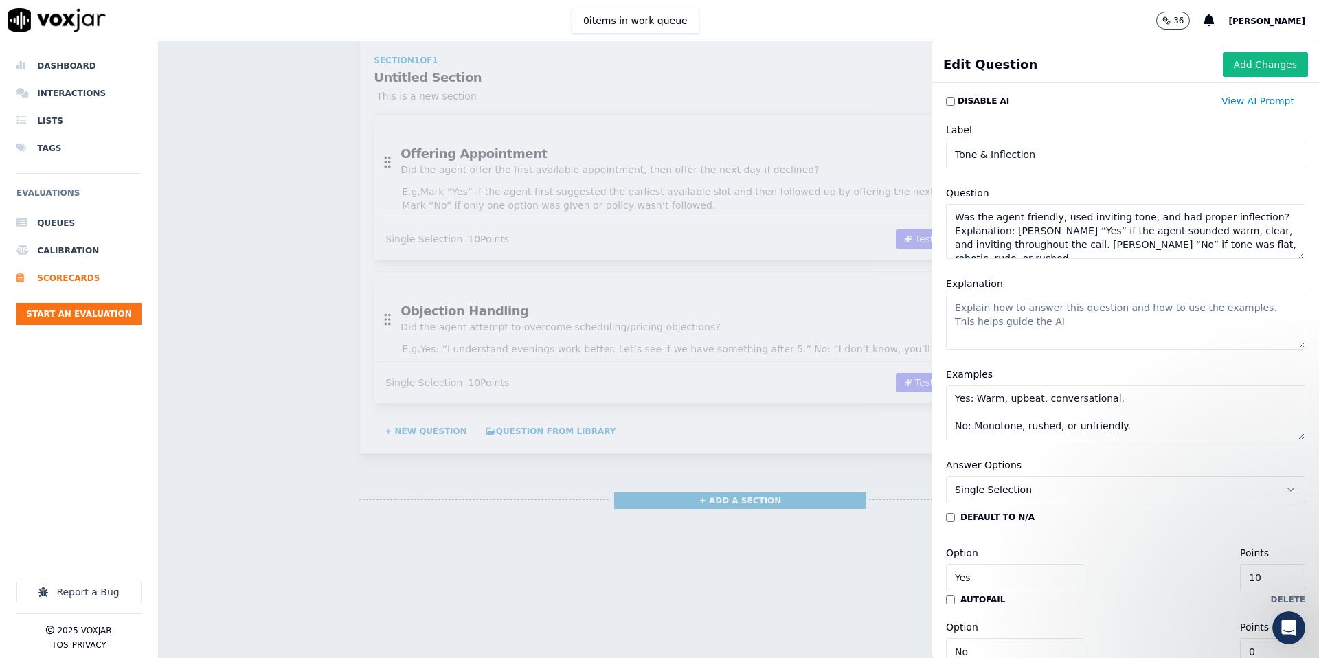
click at [1002, 308] on textarea "Explanation" at bounding box center [1125, 322] width 359 height 55
paste textarea "Mark “Yes” if the agent sounded warm, clear, and inviting throughout the call. …"
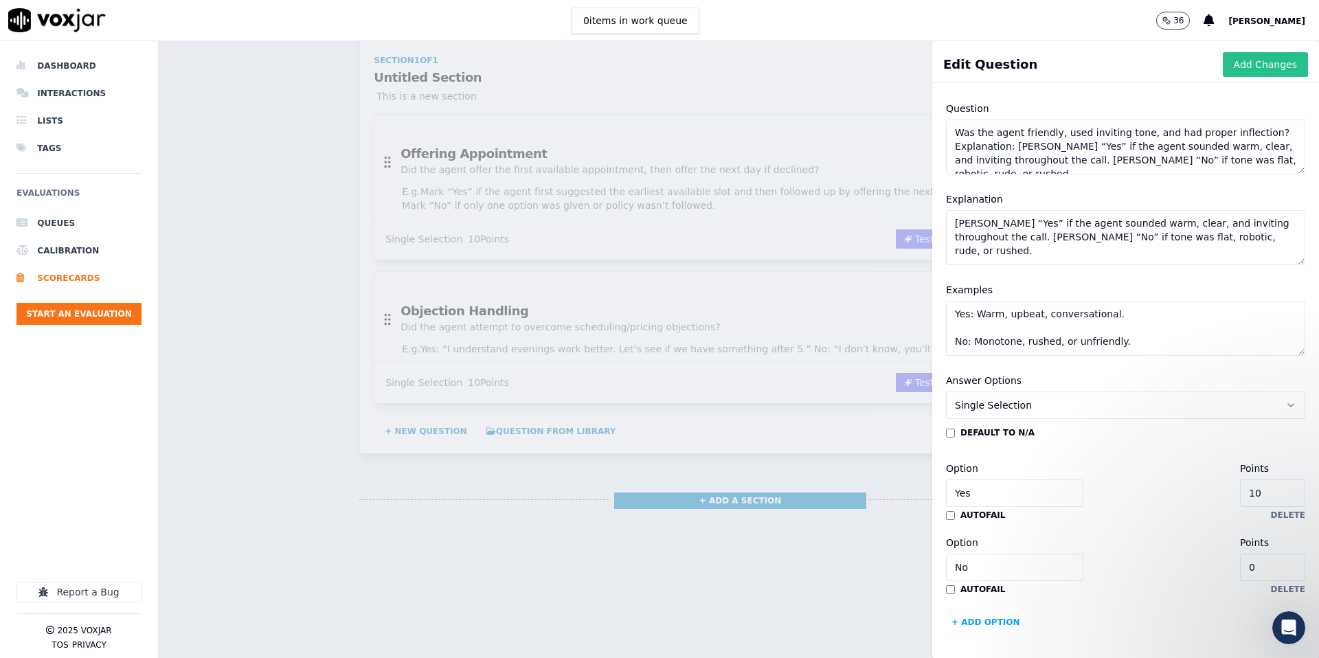
type textarea "Mark “Yes” if the agent sounded warm, clear, and inviting throughout the call. …"
click at [1269, 69] on button "Add Changes" at bounding box center [1265, 64] width 85 height 25
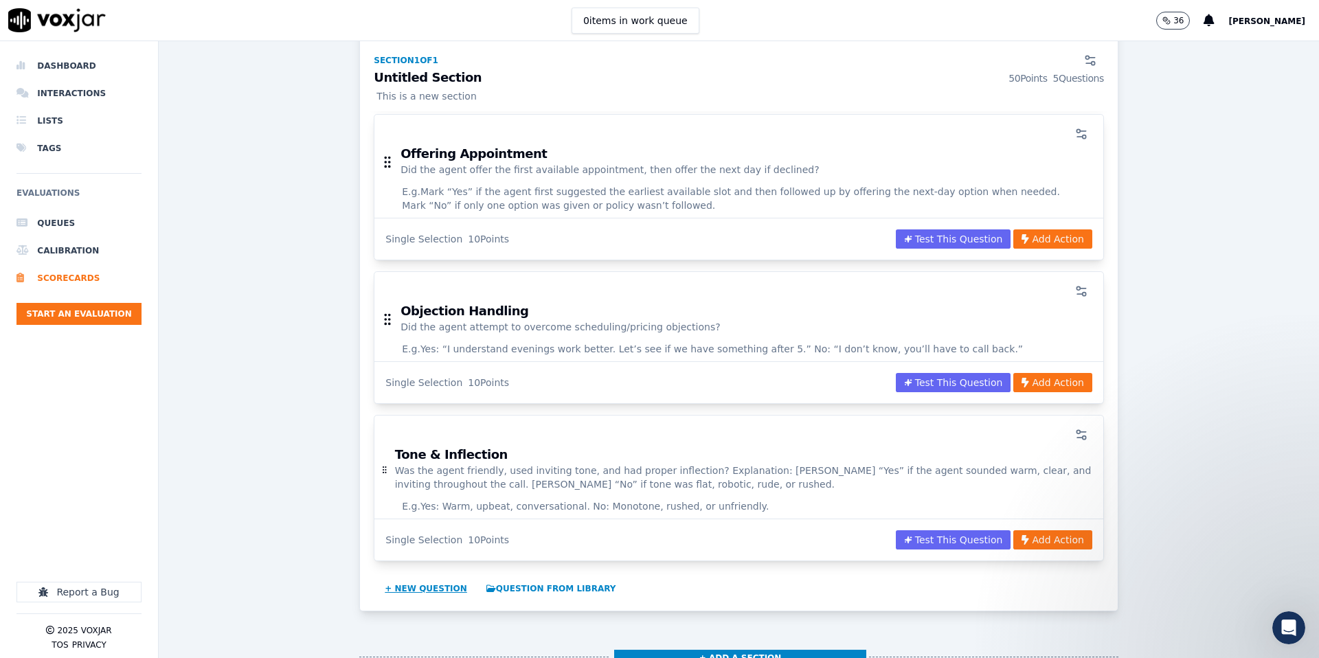
click at [441, 590] on button "+ New question" at bounding box center [425, 589] width 93 height 22
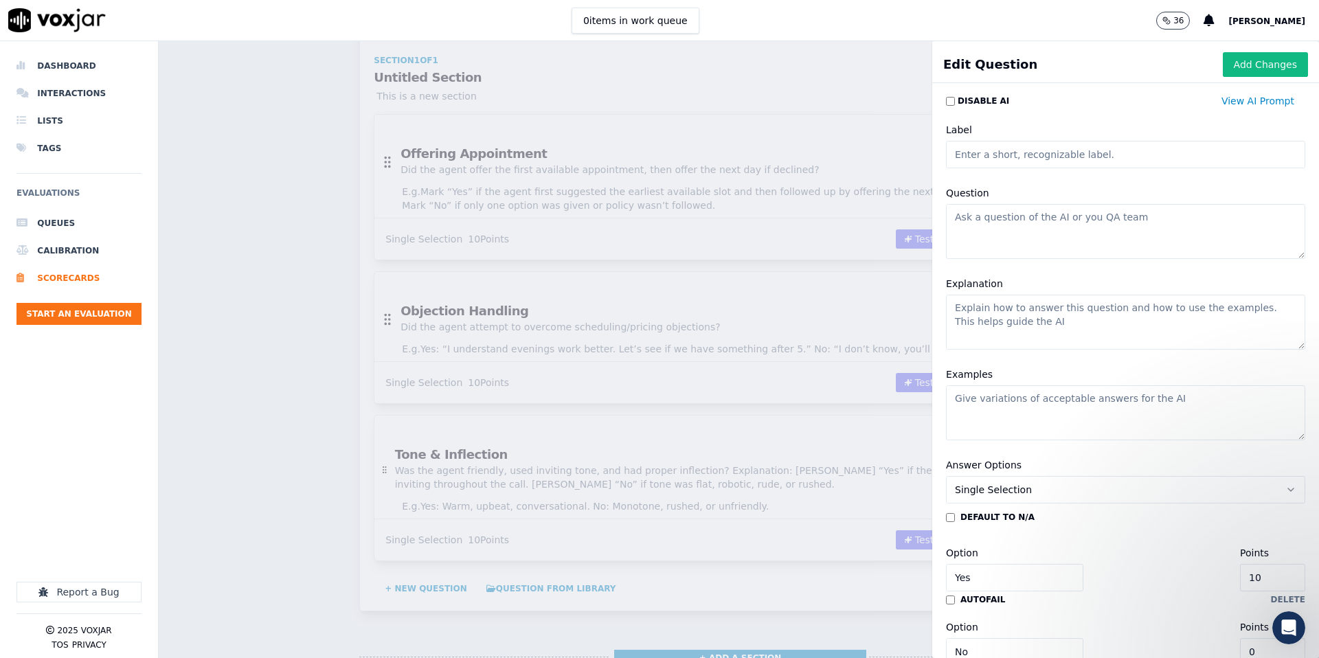
click at [1041, 156] on input "Label" at bounding box center [1125, 154] width 359 height 27
paste input "Call Guide Usage"
type input "Call Guide Usage"
drag, startPoint x: 980, startPoint y: 224, endPoint x: 967, endPoint y: 221, distance: 13.3
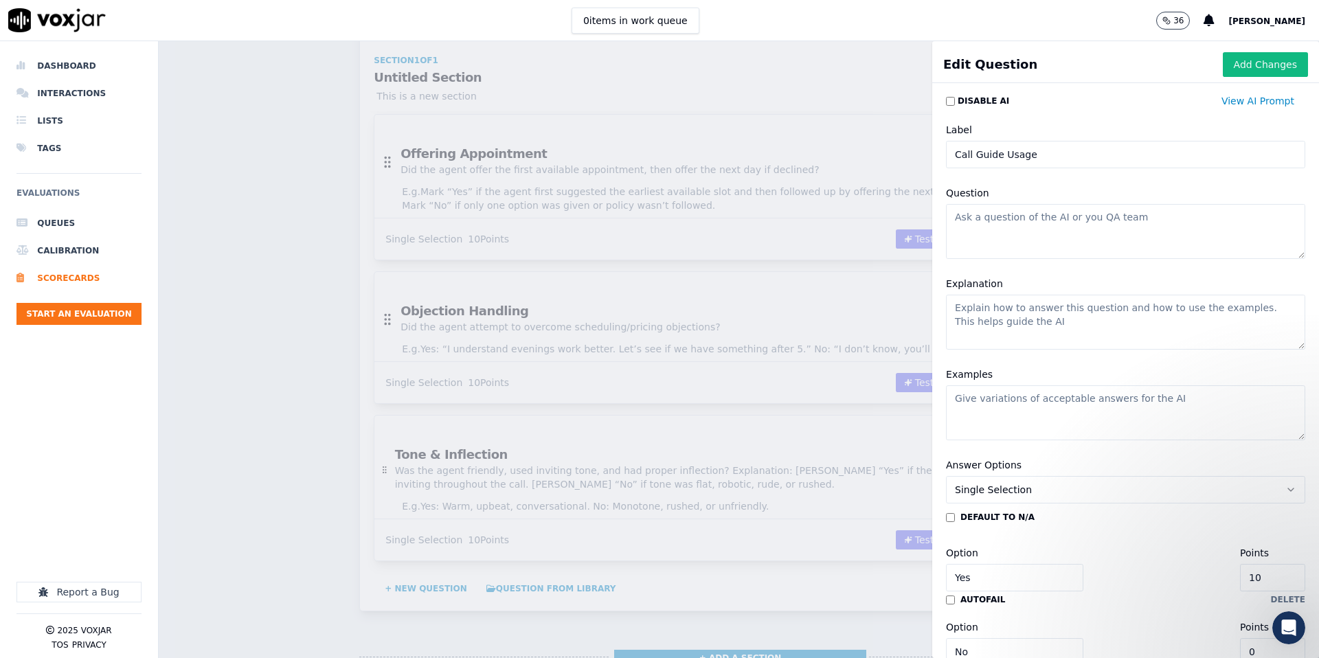
click at [980, 223] on textarea "Question" at bounding box center [1125, 231] width 359 height 55
paste textarea "Did the agent use the call guide throughout the call? Explanation:"
type textarea "Did the agent use the call guide throughout the call?"
click at [1066, 322] on textarea "Explanation" at bounding box center [1125, 322] width 359 height 55
paste textarea "Mark “Yes” if the agent followed the structured call guide/script consistently.…"
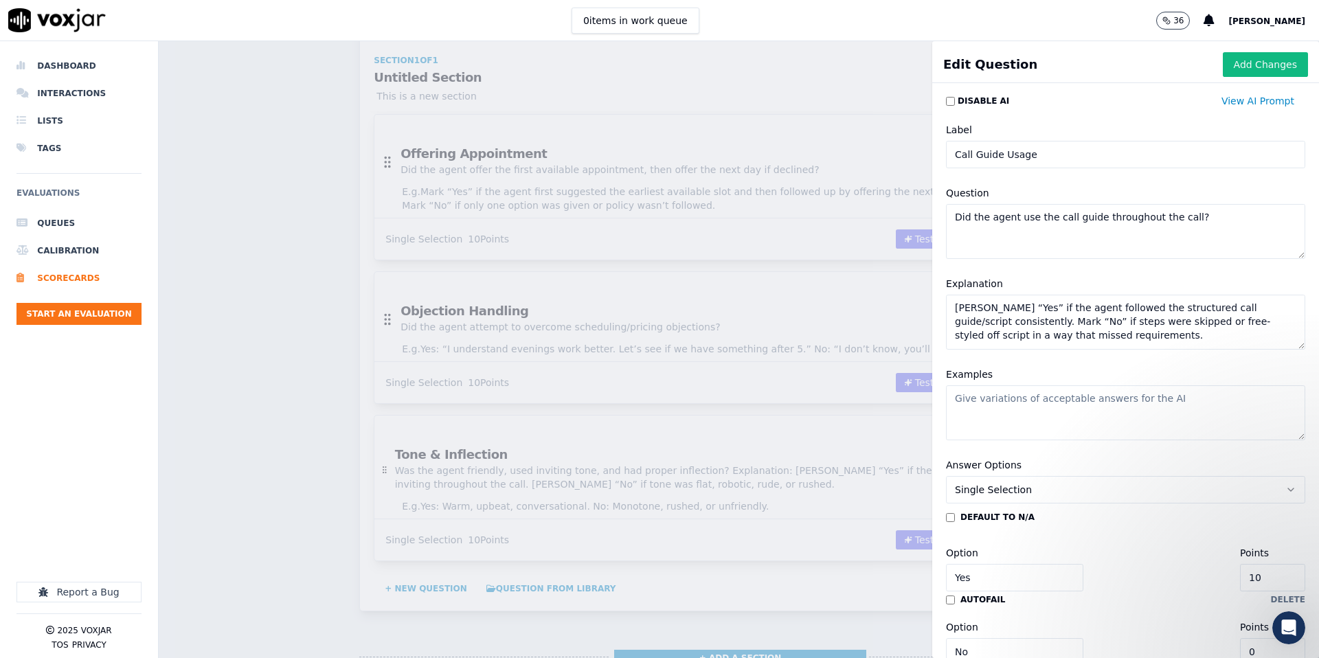
type textarea "Mark “Yes” if the agent followed the structured call guide/script consistently.…"
click at [1006, 406] on textarea "Examples" at bounding box center [1125, 412] width 359 height 55
click at [1048, 413] on textarea "Examples" at bounding box center [1125, 412] width 359 height 55
paste textarea "es: Follows script for greeting, info gathering, objections, close. No: Skips r…"
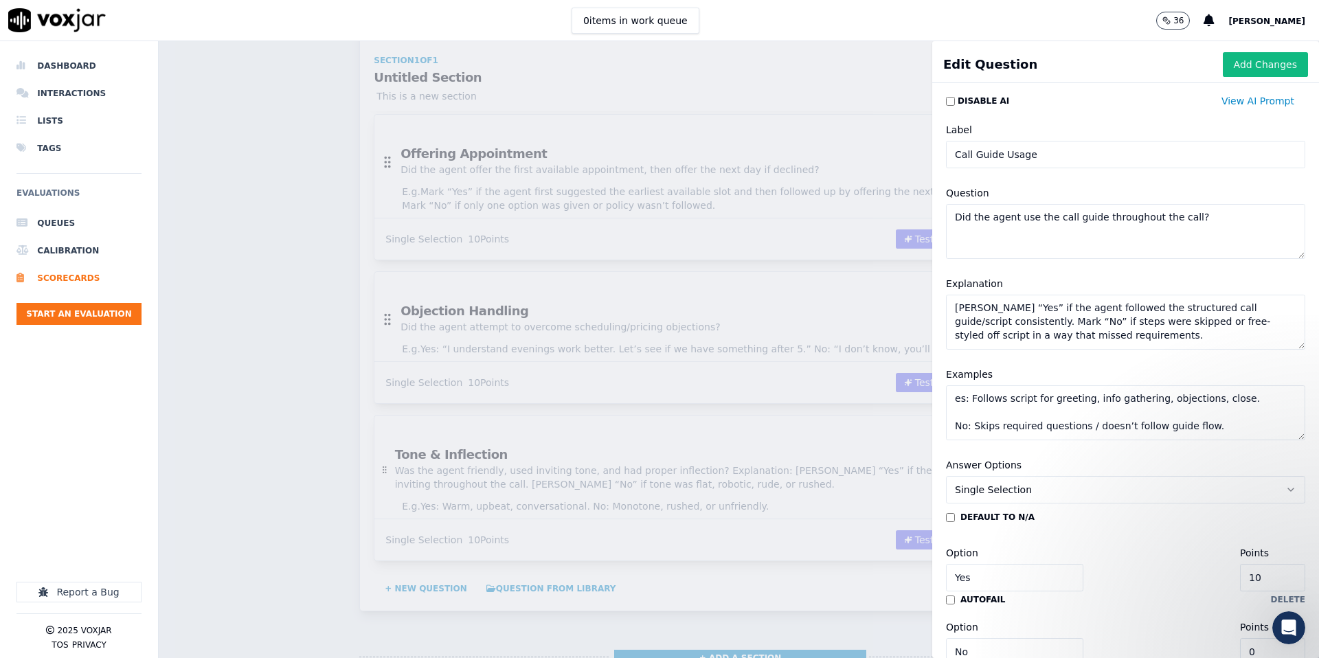
click at [954, 402] on textarea "es: Follows script for greeting, info gathering, objections, close. No: Skips r…" at bounding box center [1125, 412] width 359 height 55
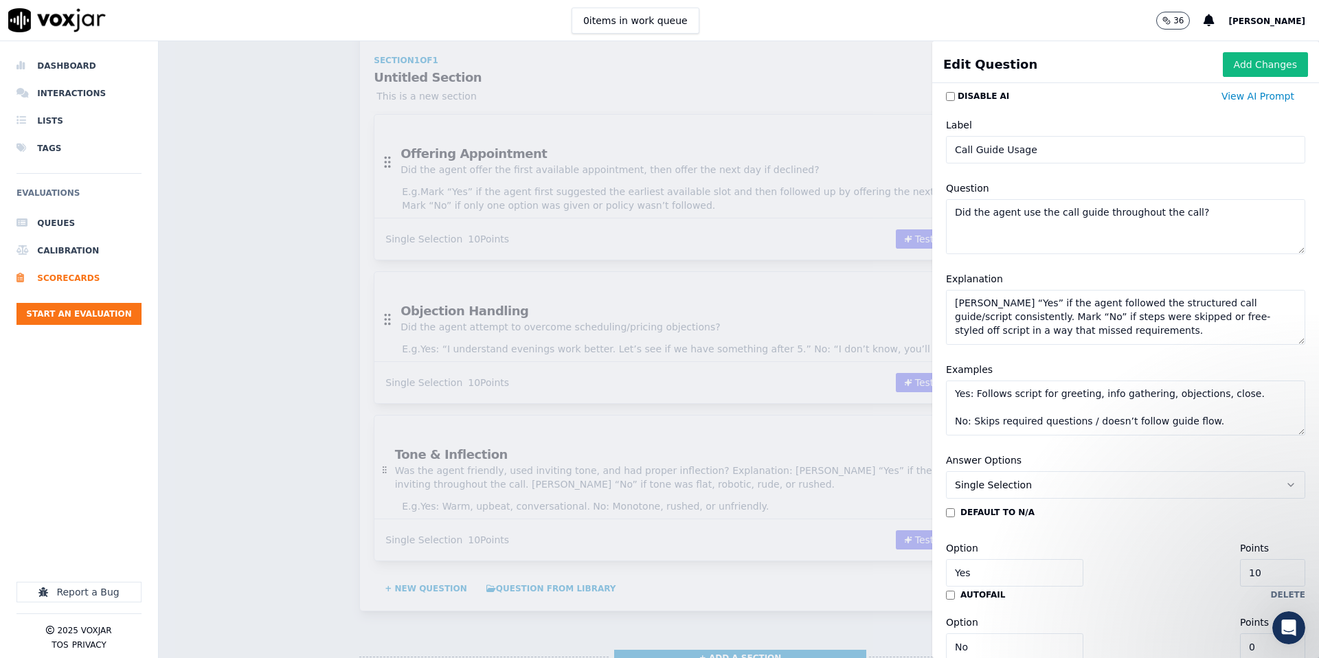
scroll to position [7, 0]
type textarea "Yes: Follows script for greeting, info gathering, objections, close. No: Skips …"
click at [1242, 62] on button "Add Changes" at bounding box center [1265, 64] width 85 height 25
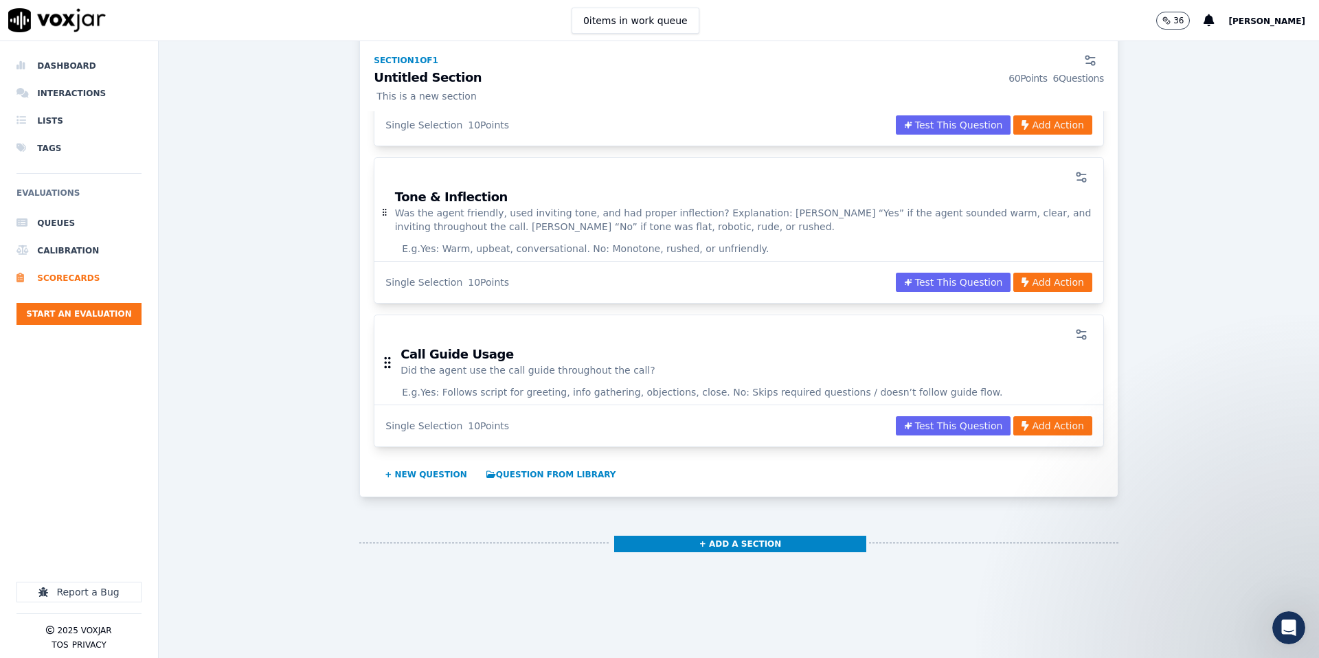
scroll to position [822, 0]
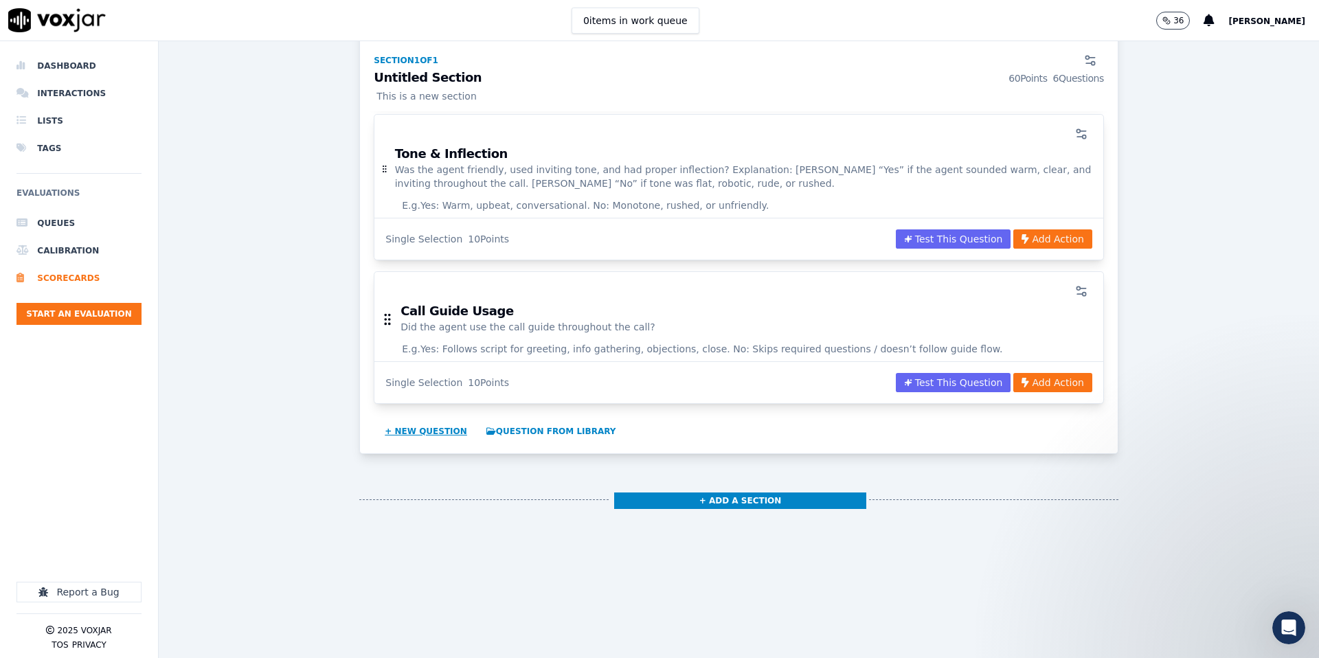
click at [440, 435] on button "+ New question" at bounding box center [425, 432] width 93 height 22
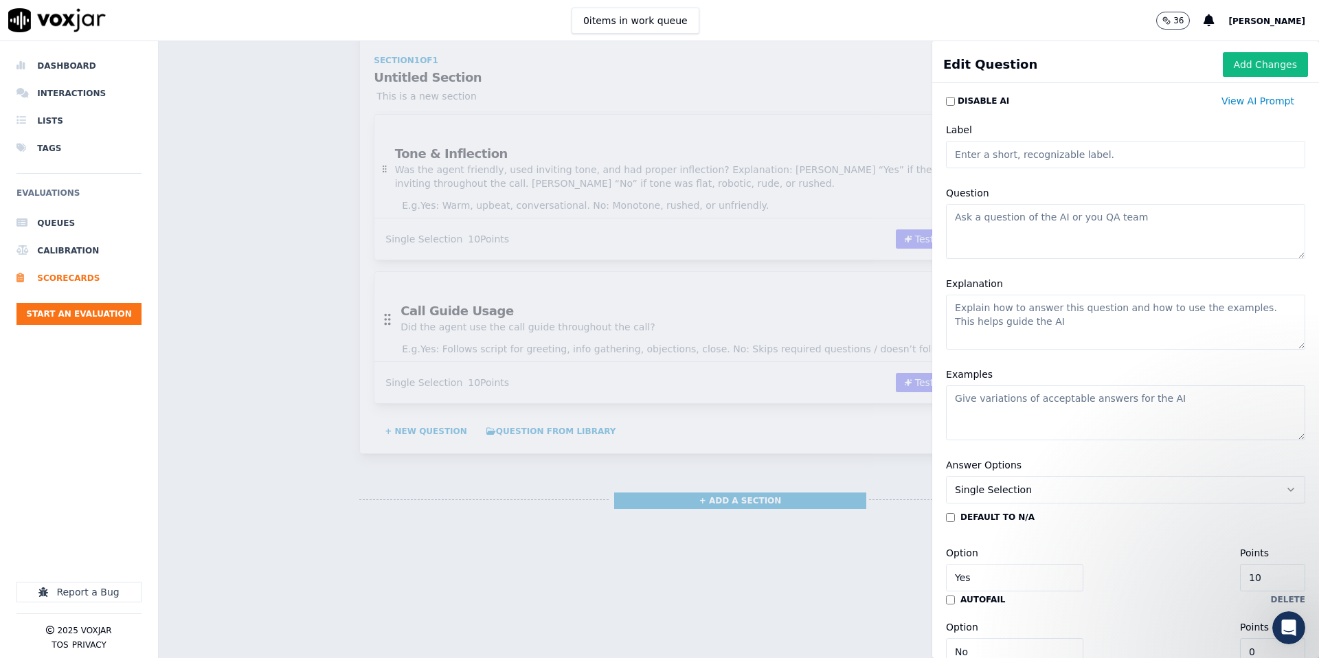
click at [1023, 151] on input "Label" at bounding box center [1125, 154] width 359 height 27
paste input "Accuracy of Information"
type input "Accuracy of Information"
click at [1049, 236] on textarea "Question" at bounding box center [1125, 231] width 359 height 55
click at [1024, 227] on textarea "Question" at bounding box center [1125, 231] width 359 height 55
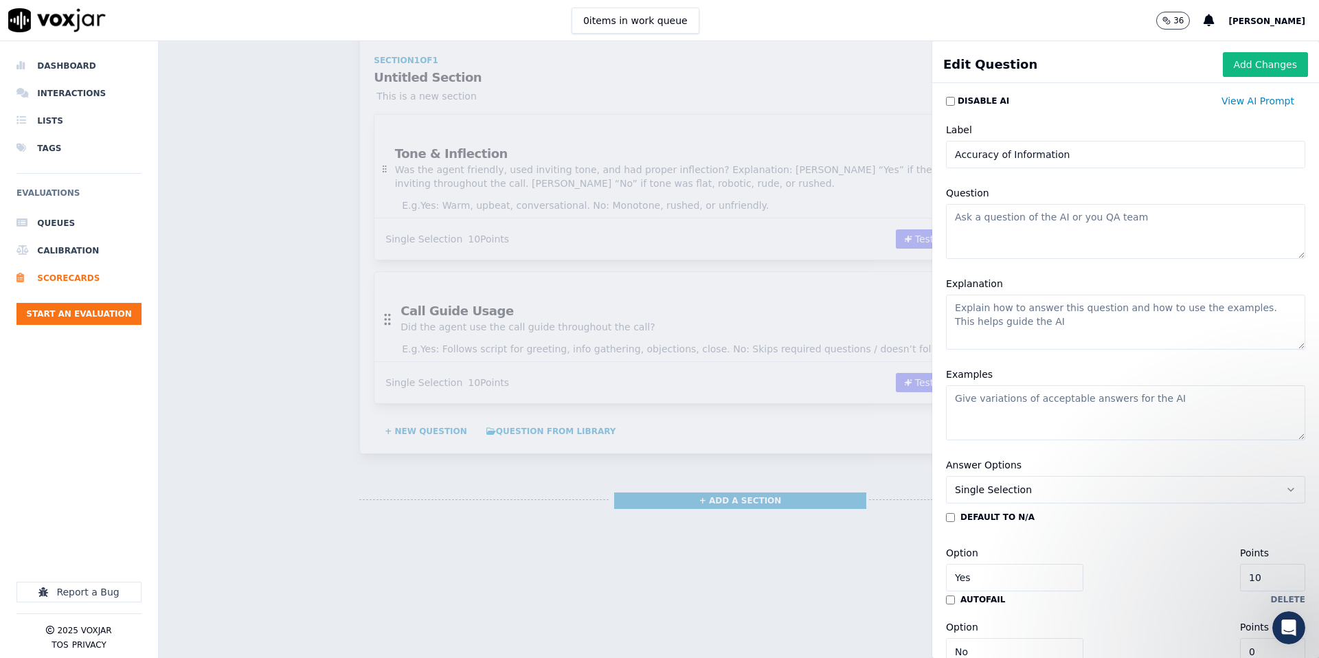
click at [1024, 227] on textarea "Question" at bounding box center [1125, 231] width 359 height 55
paste textarea "Did the agent provide accurate information?"
type textarea "Did the agent provide accurate information?"
click at [1009, 322] on textarea "Explanation" at bounding box center [1125, 322] width 359 height 55
paste textarea "Mark “Yes” if all details given about services, pricing, or process were correc…"
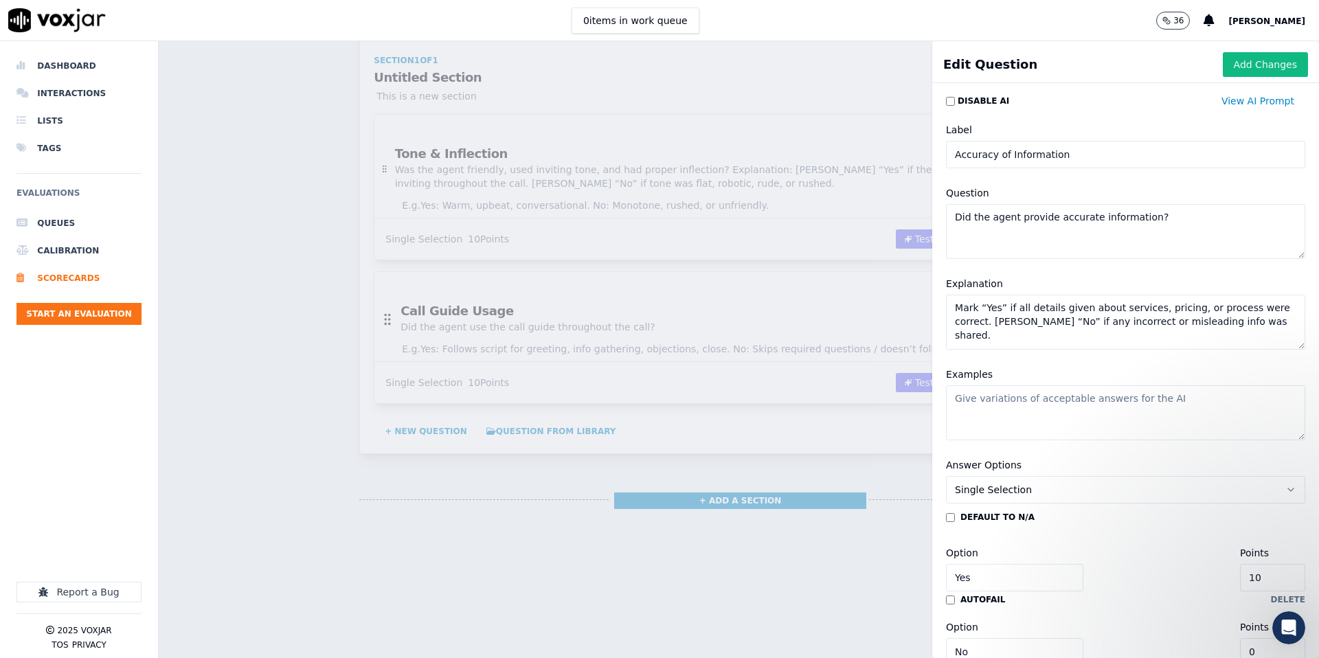
type textarea "Mark “Yes” if all details given about services, pricing, or process were correc…"
click at [1016, 421] on textarea "Examples" at bounding box center [1125, 412] width 359 height 55
paste textarea "Yes: Provides correct appointment cost and details. No: Gives wrong pricing / i…"
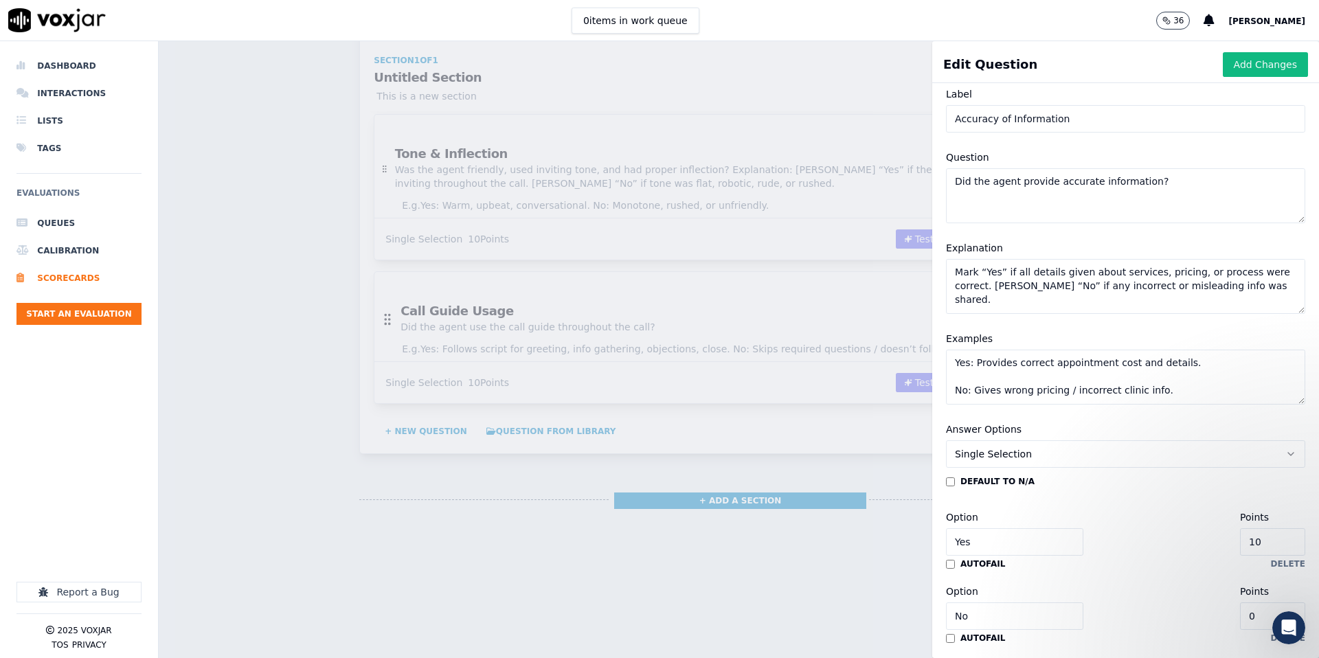
scroll to position [41, 0]
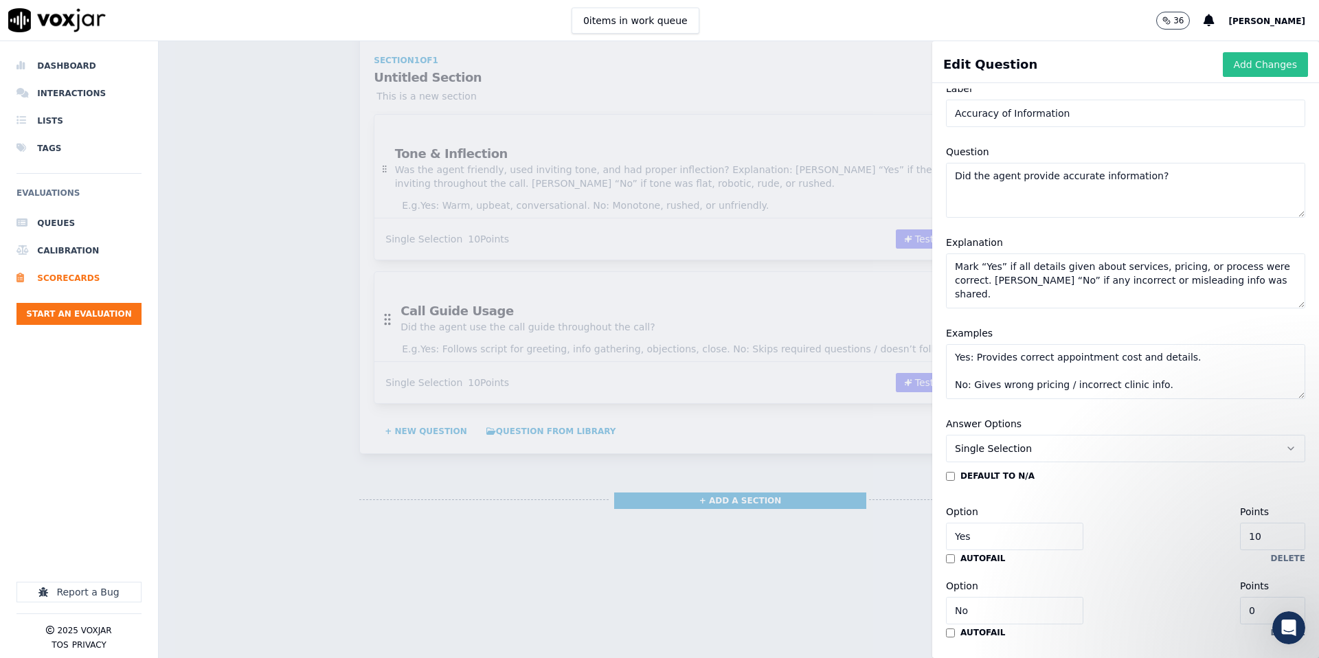
type textarea "Yes: Provides correct appointment cost and details. No: Gives wrong pricing / i…"
click at [1269, 67] on button "Add Changes" at bounding box center [1265, 64] width 85 height 25
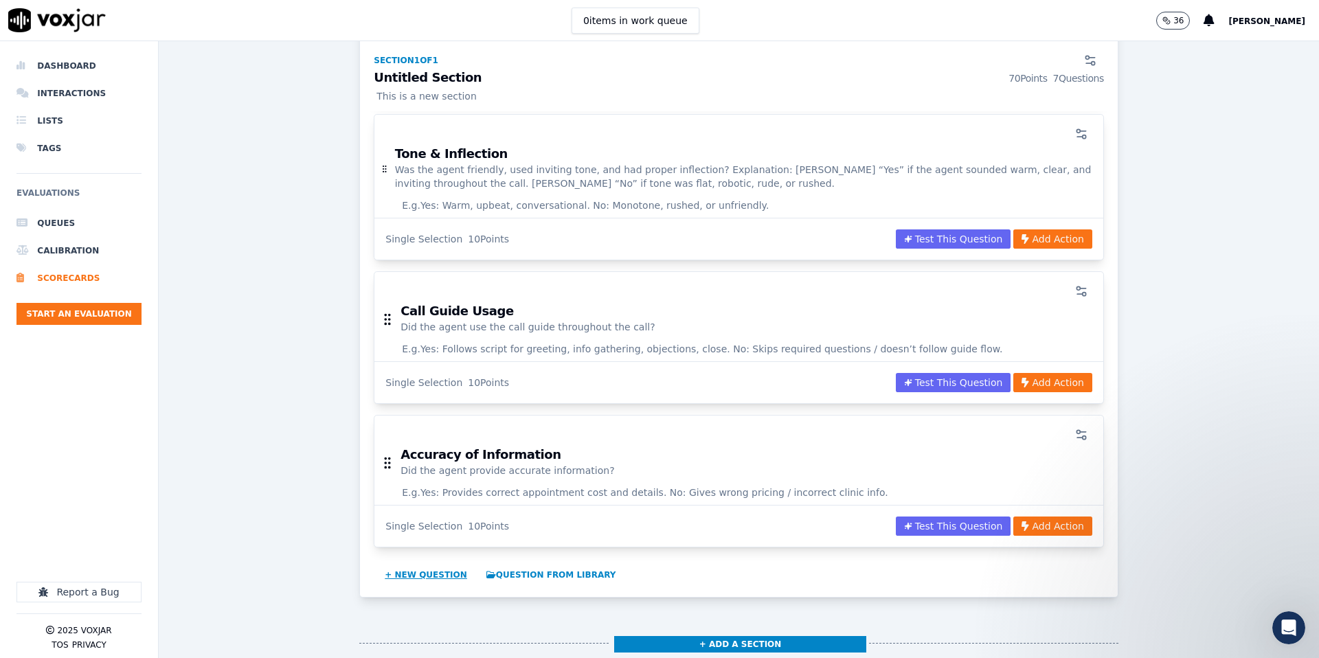
click at [414, 572] on button "+ New question" at bounding box center [425, 575] width 93 height 22
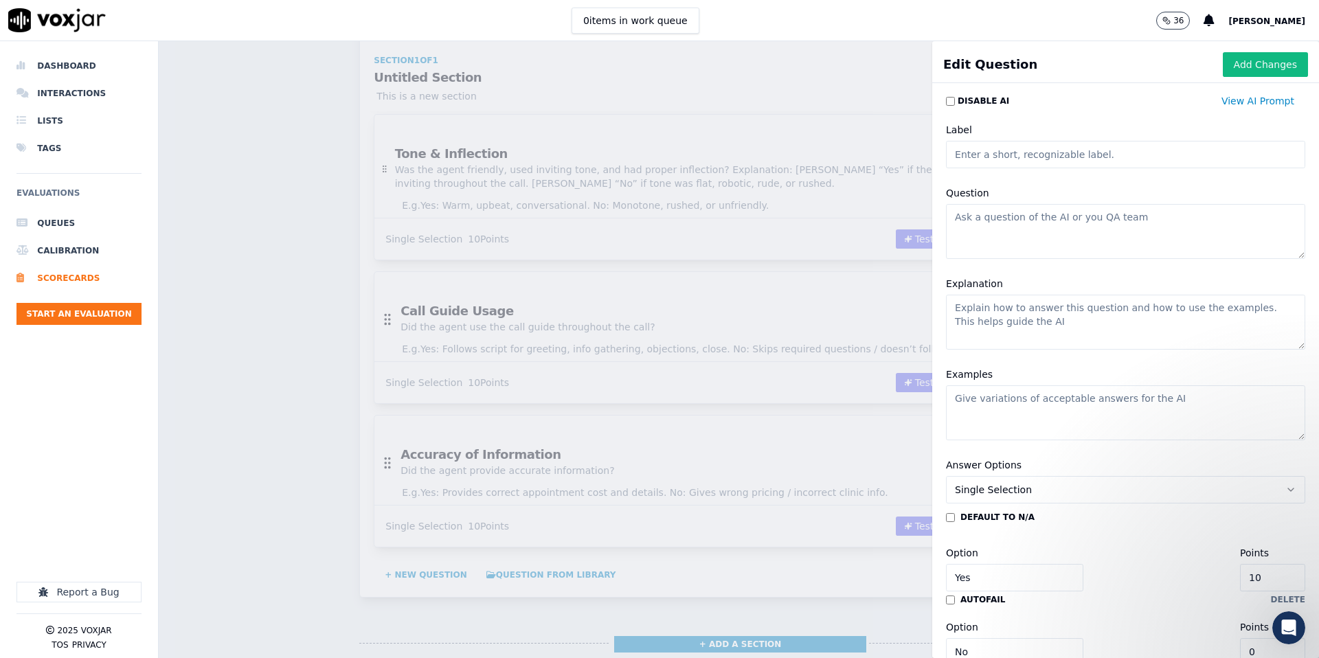
click at [1033, 159] on input "Label" at bounding box center [1125, 154] width 359 height 27
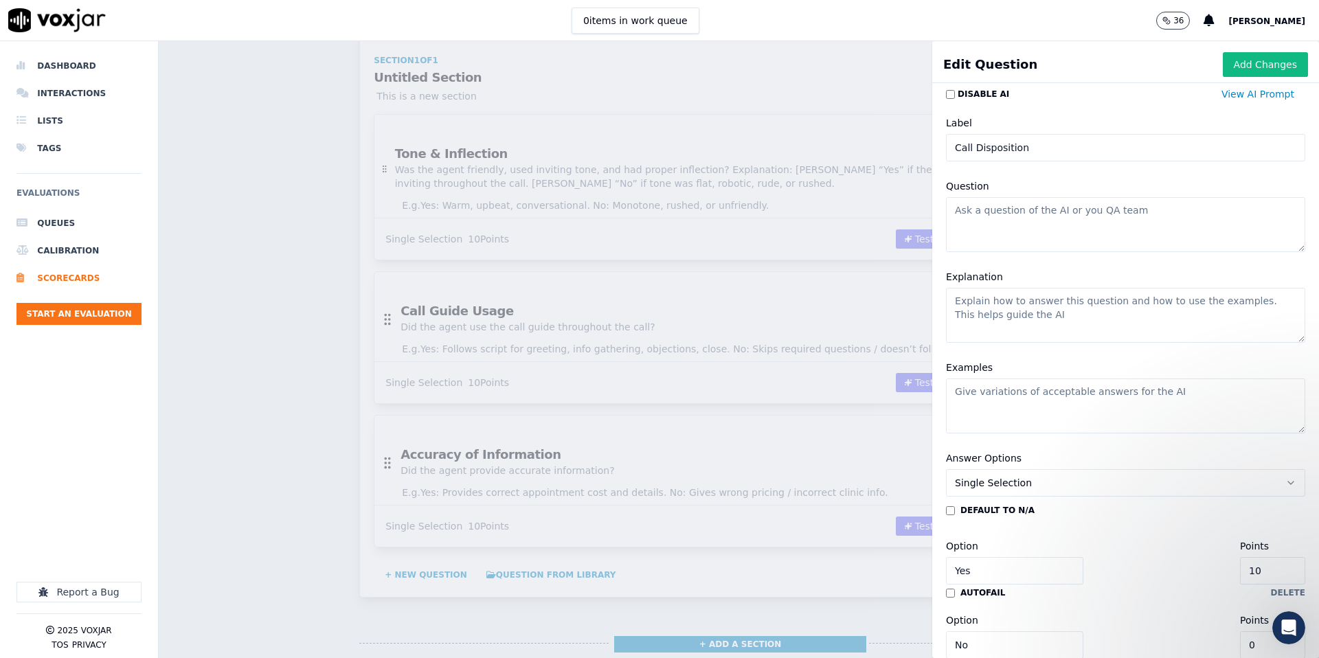
type input "Call Disposition"
click at [1061, 234] on textarea "Question" at bounding box center [1125, 224] width 359 height 55
paste textarea "Did the agent use the accurate call disposition?"
type textarea "Did the agent use the accurate call disposition?"
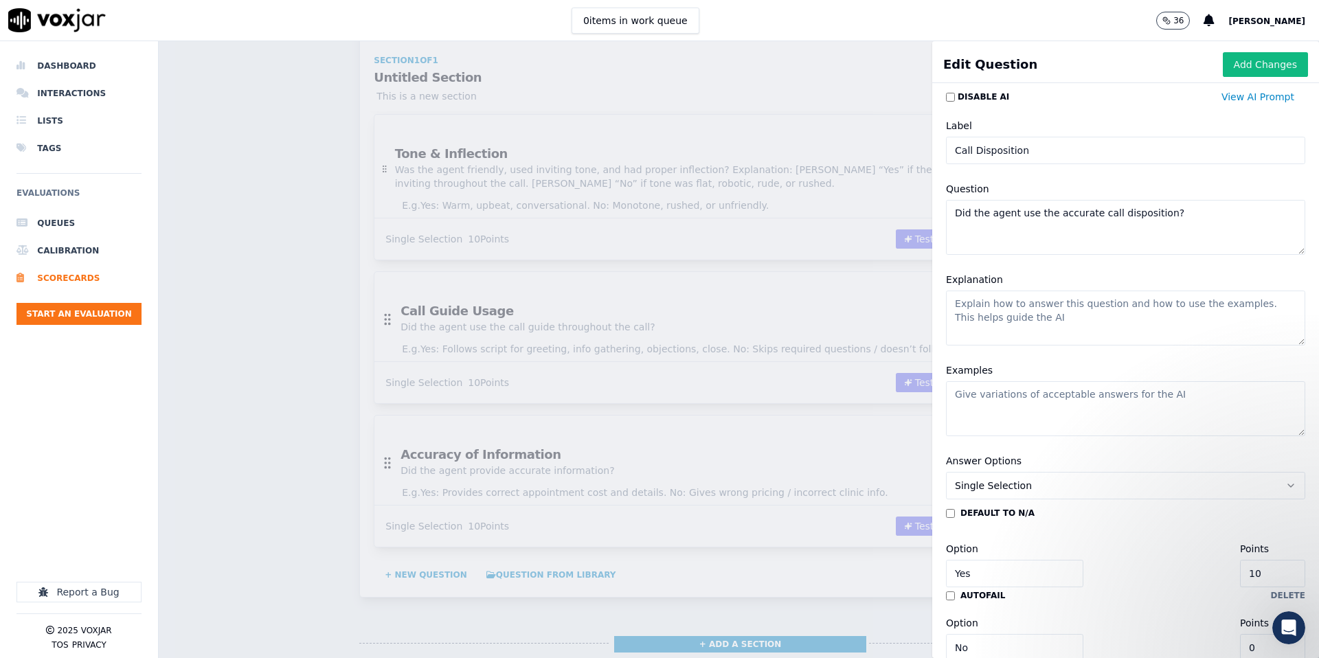
drag, startPoint x: 1013, startPoint y: 315, endPoint x: 999, endPoint y: 314, distance: 13.8
click at [1013, 315] on textarea "Explanation" at bounding box center [1125, 318] width 359 height 55
click at [996, 314] on textarea "Explanation" at bounding box center [1125, 318] width 359 height 55
paste textarea "Mark “Yes” if the agent logged the call outcome in the system correctly. Mark “…"
type textarea "Mark “Yes” if the agent logged the call outcome in the system correctly. Mark “…"
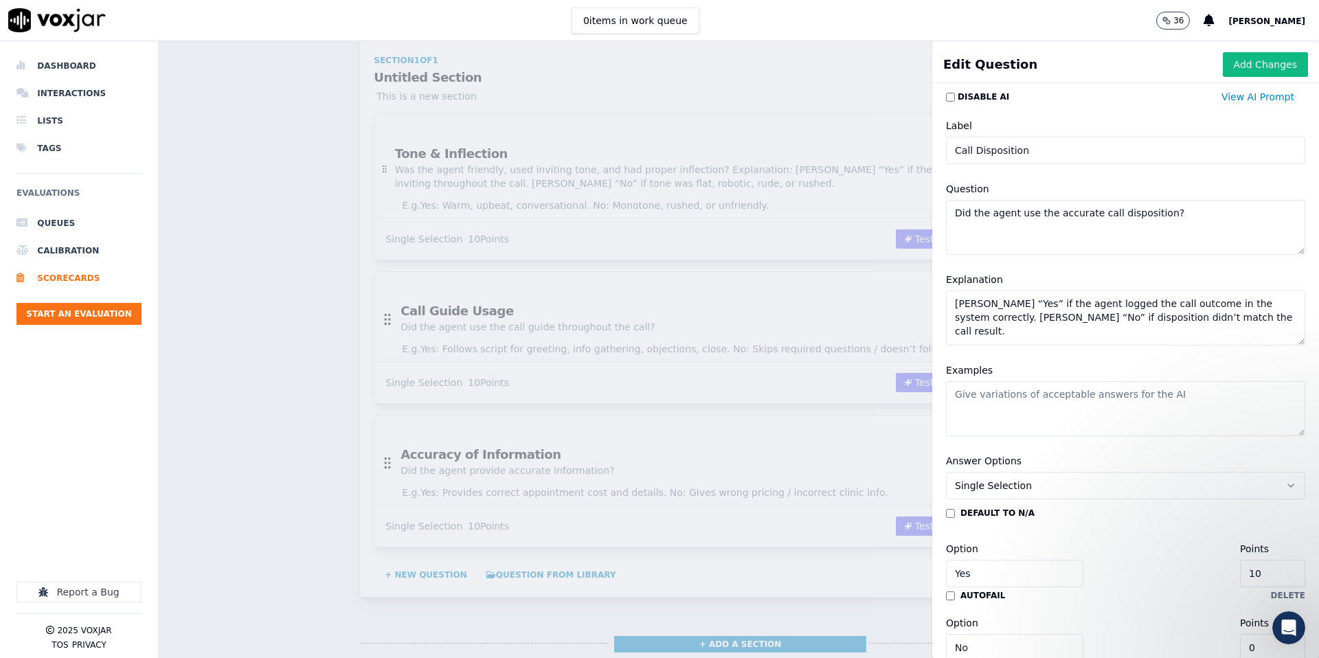
click at [1031, 407] on textarea "Examples" at bounding box center [1125, 408] width 359 height 55
paste textarea "Yes: Books appointment → selects “Consultation Scheduled.” No: Books appointmen…"
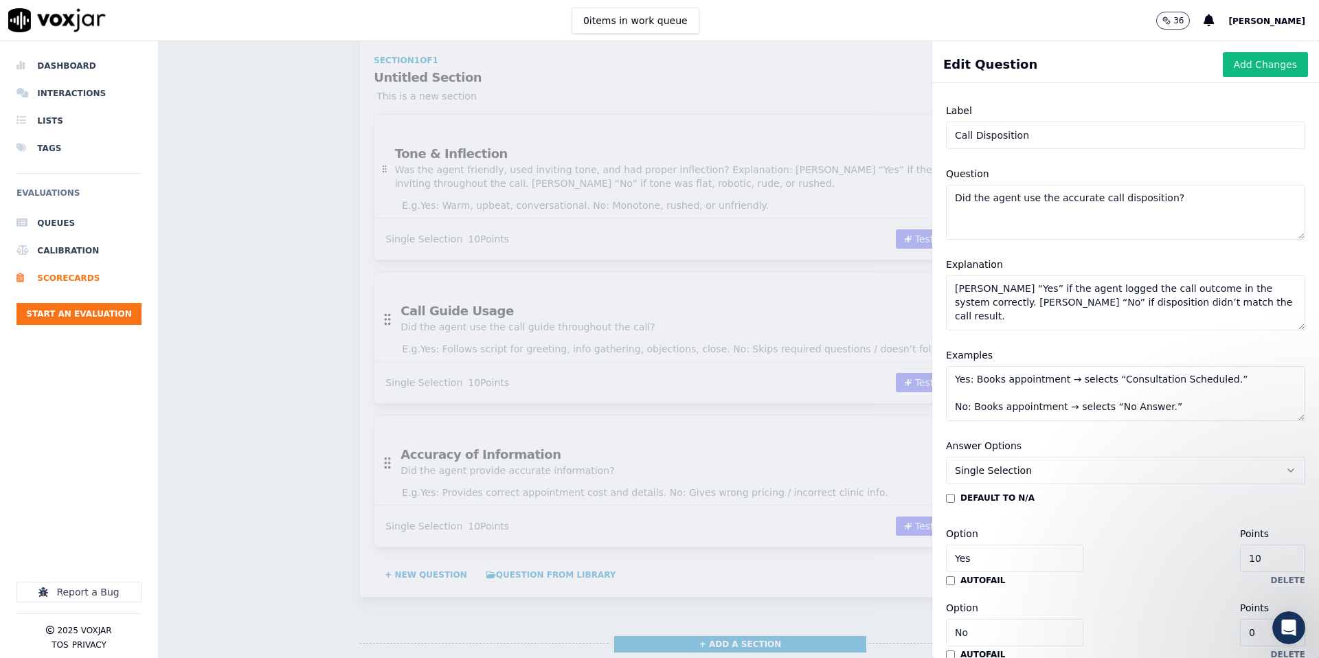
scroll to position [0, 0]
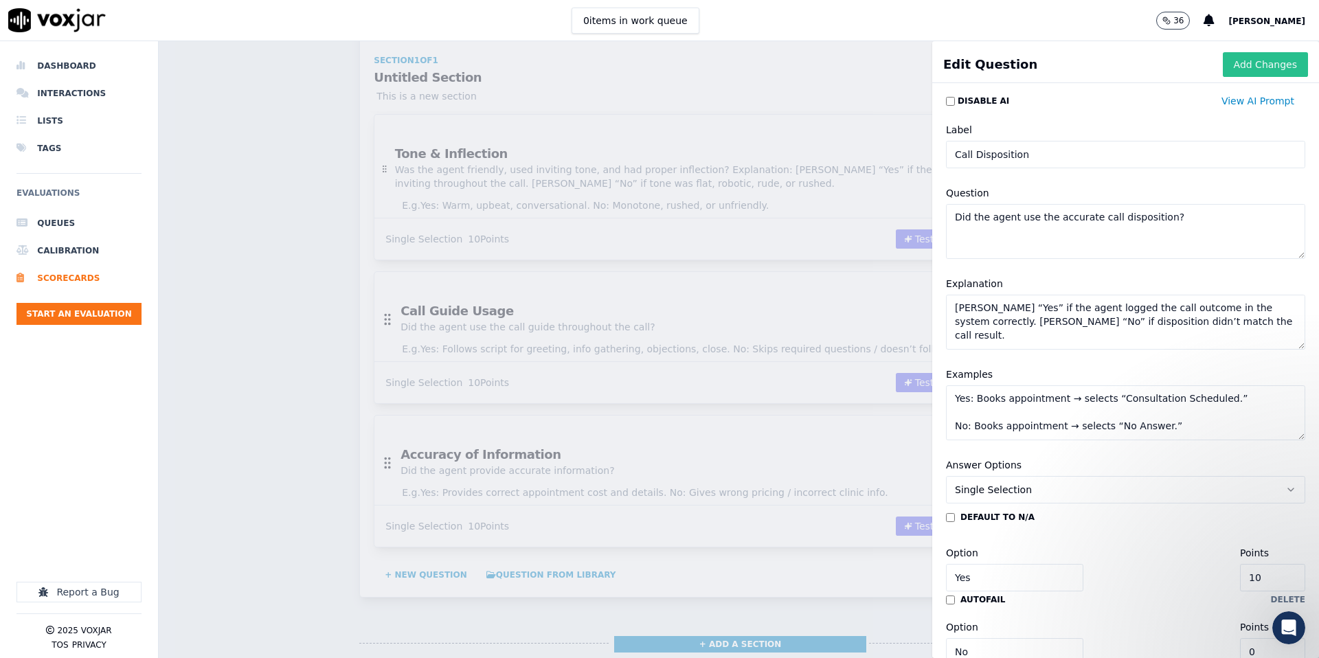
type textarea "Yes: Books appointment → selects “Consultation Scheduled.” No: Books appointmen…"
click at [1259, 63] on button "Add Changes" at bounding box center [1265, 64] width 85 height 25
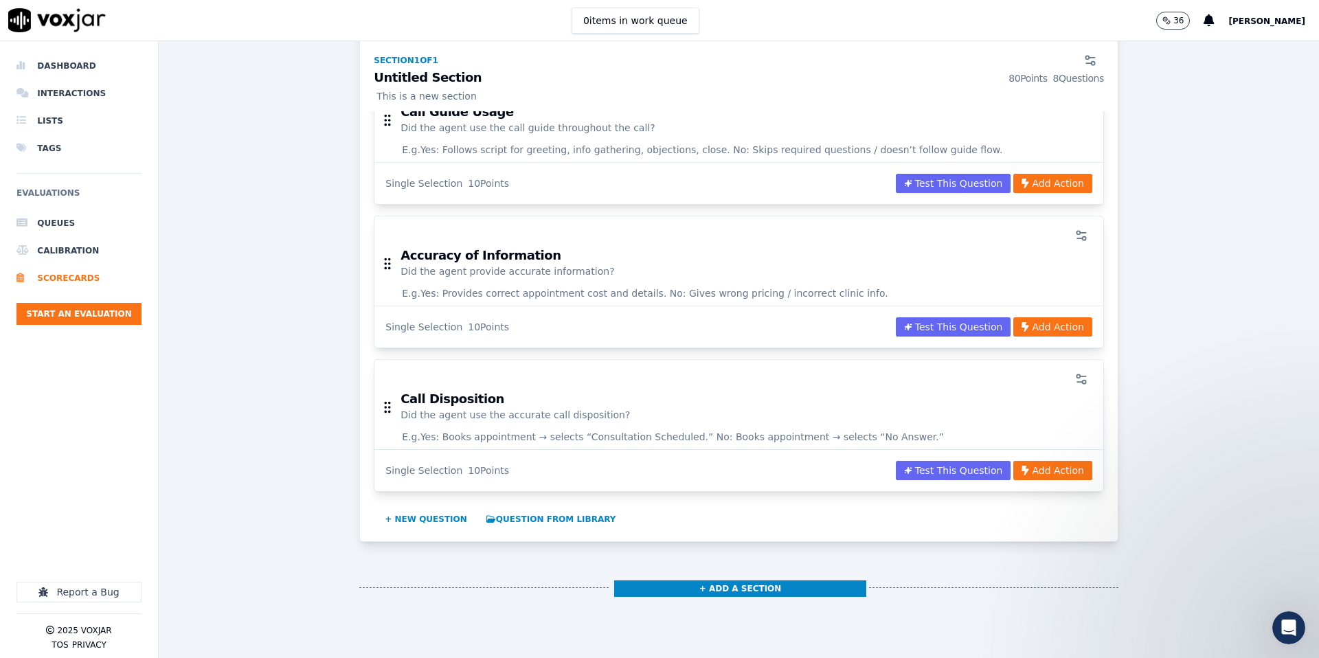
scroll to position [1109, 0]
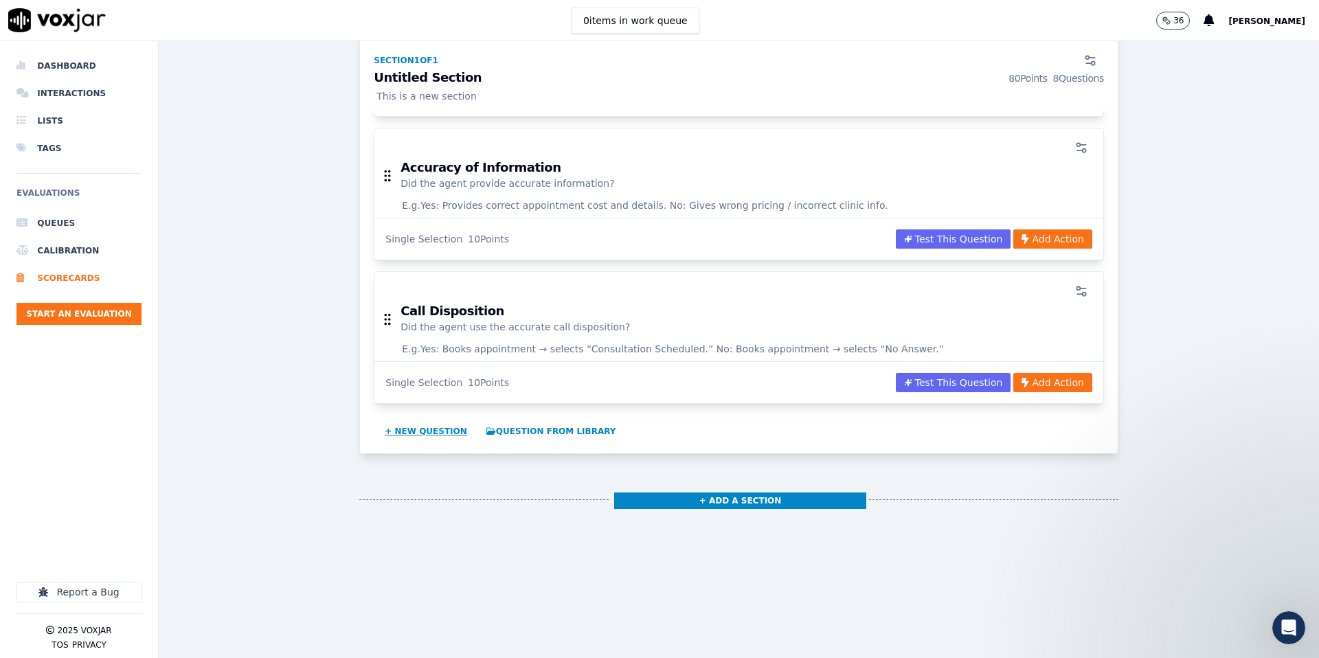
click at [427, 425] on button "+ New question" at bounding box center [425, 432] width 93 height 22
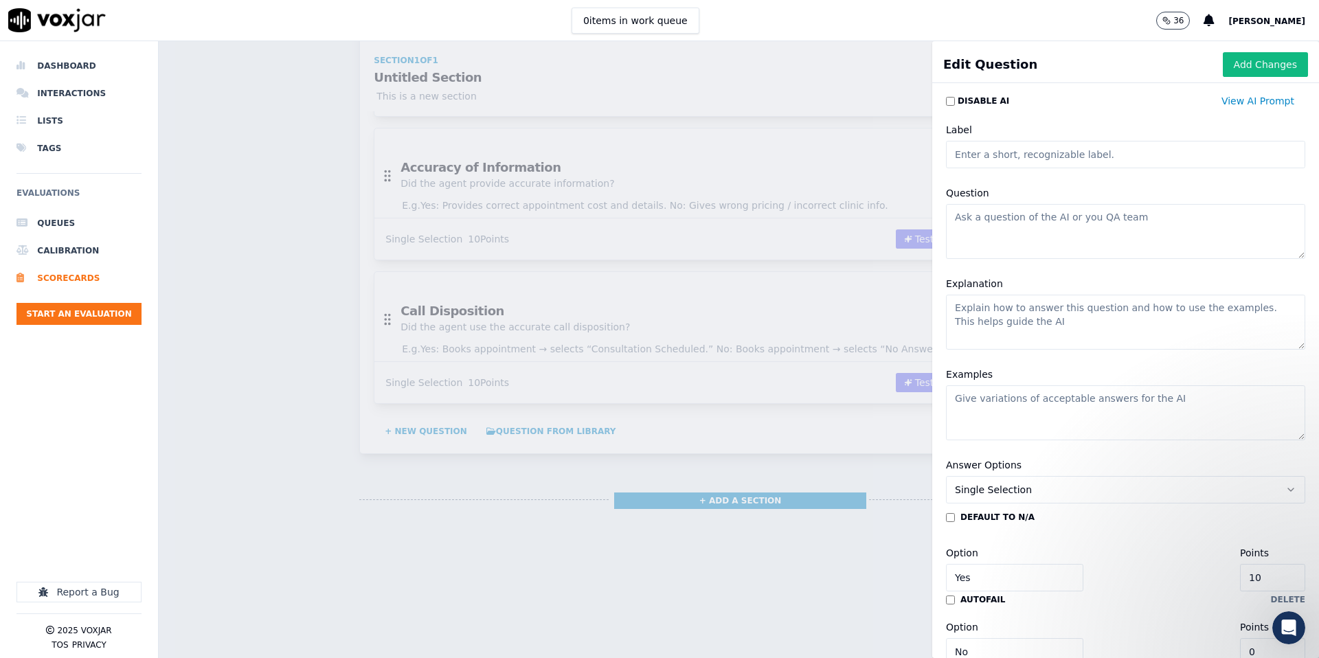
click at [1033, 155] on input "Label" at bounding box center [1125, 154] width 359 height 27
type input "Call Notes"
click at [1015, 222] on textarea "Question" at bounding box center [1125, 231] width 359 height 55
paste textarea "Did the agent leave detailed notes that mirrored the call?"
type textarea "Did the agent leave detailed notes that mirrored the call?"
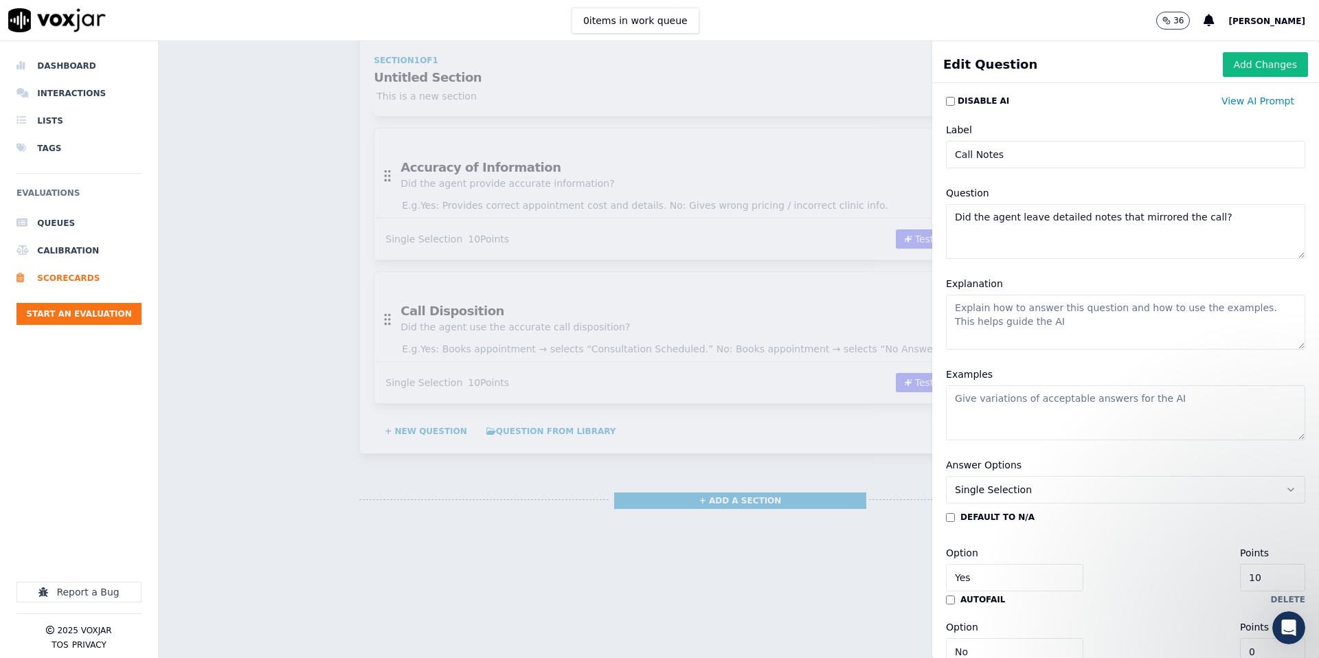
click at [1002, 326] on textarea "Explanation" at bounding box center [1125, 322] width 359 height 55
paste textarea "Mark “Yes” if notes fully reflected what happened in the call (who called, appt…"
type textarea "Mark “Yes” if notes fully reflected what happened in the call (who called, appt…"
click at [1028, 416] on textarea "Examples" at bounding box center [1125, 412] width 359 height 55
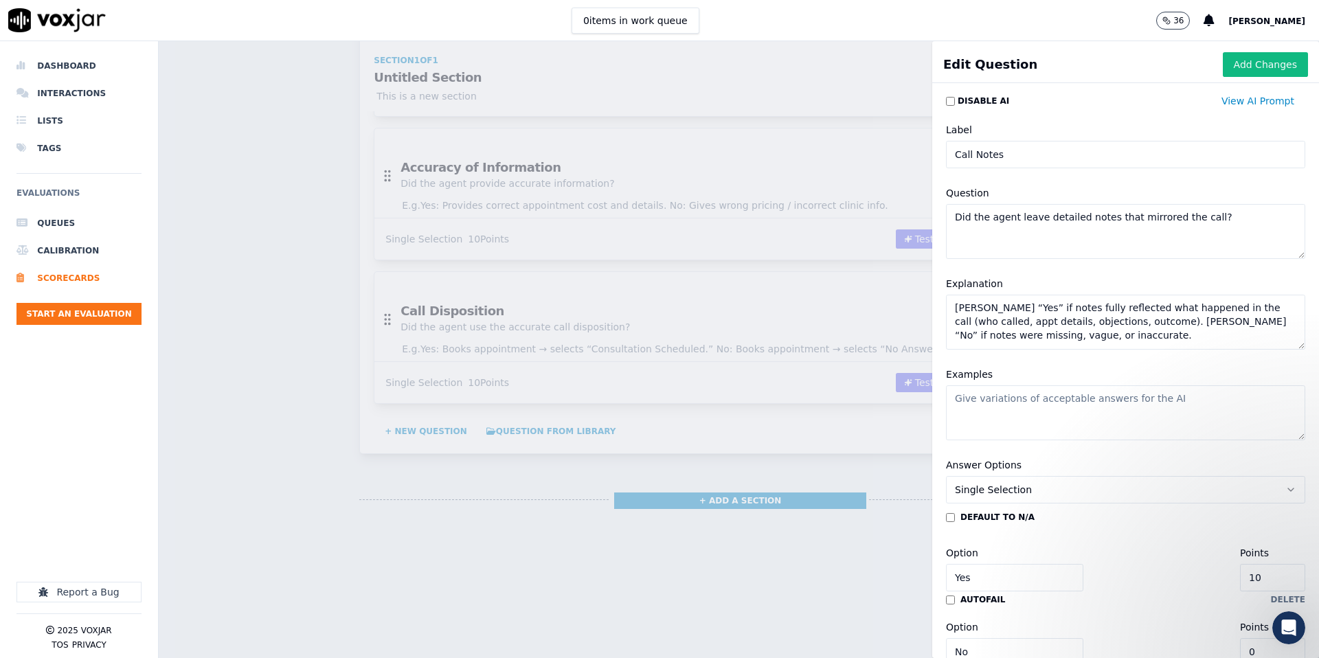
paste textarea "Yes: “Caller: Jane Doe, scheduled consultation 9/10 at 3 PM. Asked about pricin…"
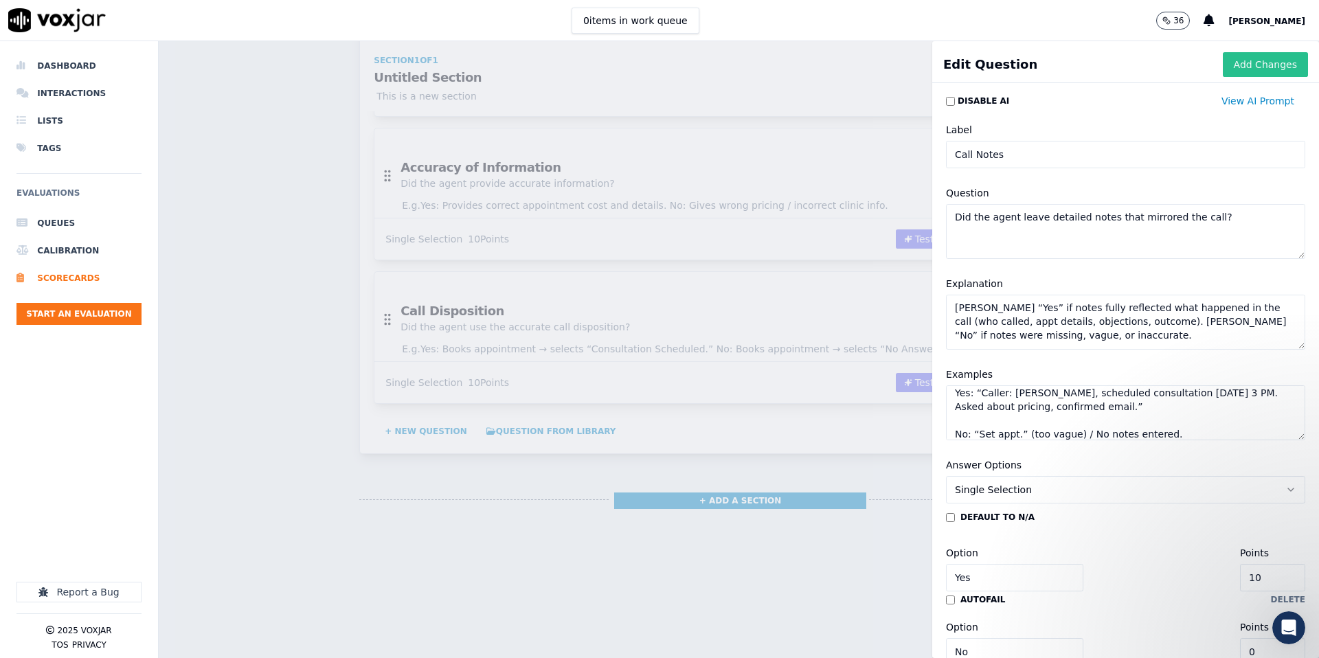
type textarea "Yes: “Caller: Jane Doe, scheduled consultation 9/10 at 3 PM. Asked about pricin…"
click at [1258, 62] on button "Add Changes" at bounding box center [1265, 64] width 85 height 25
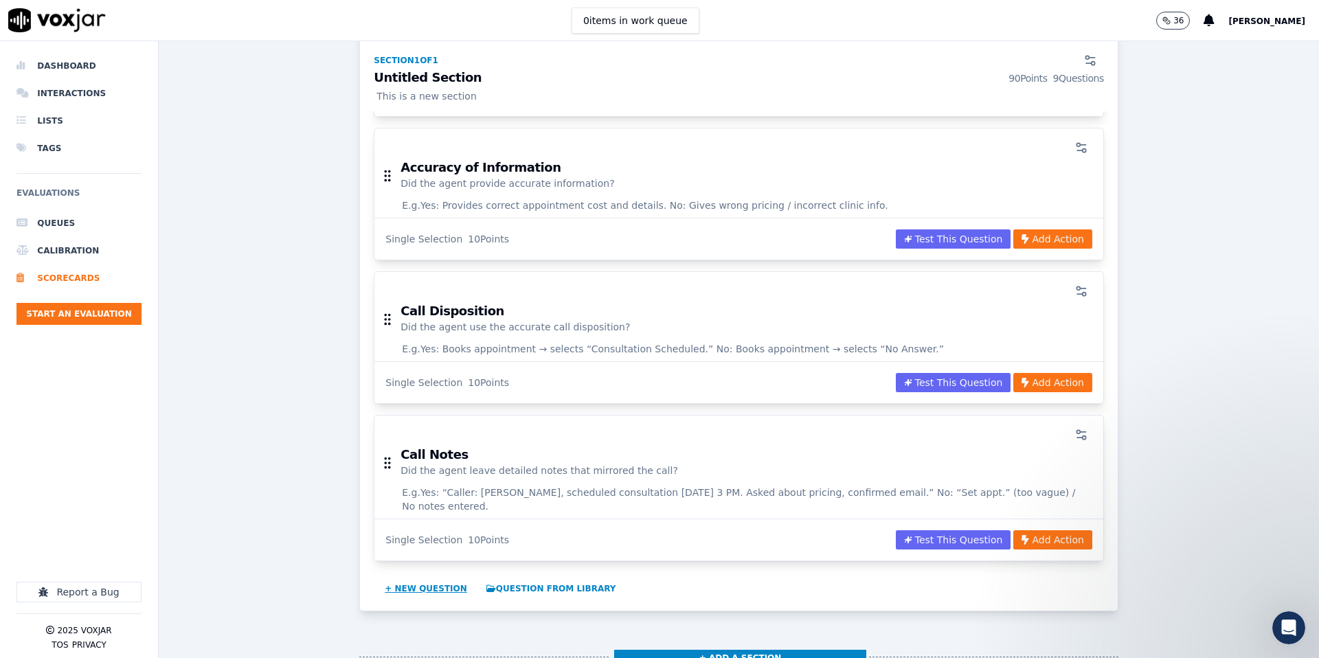
click at [421, 578] on button "+ New question" at bounding box center [425, 589] width 93 height 22
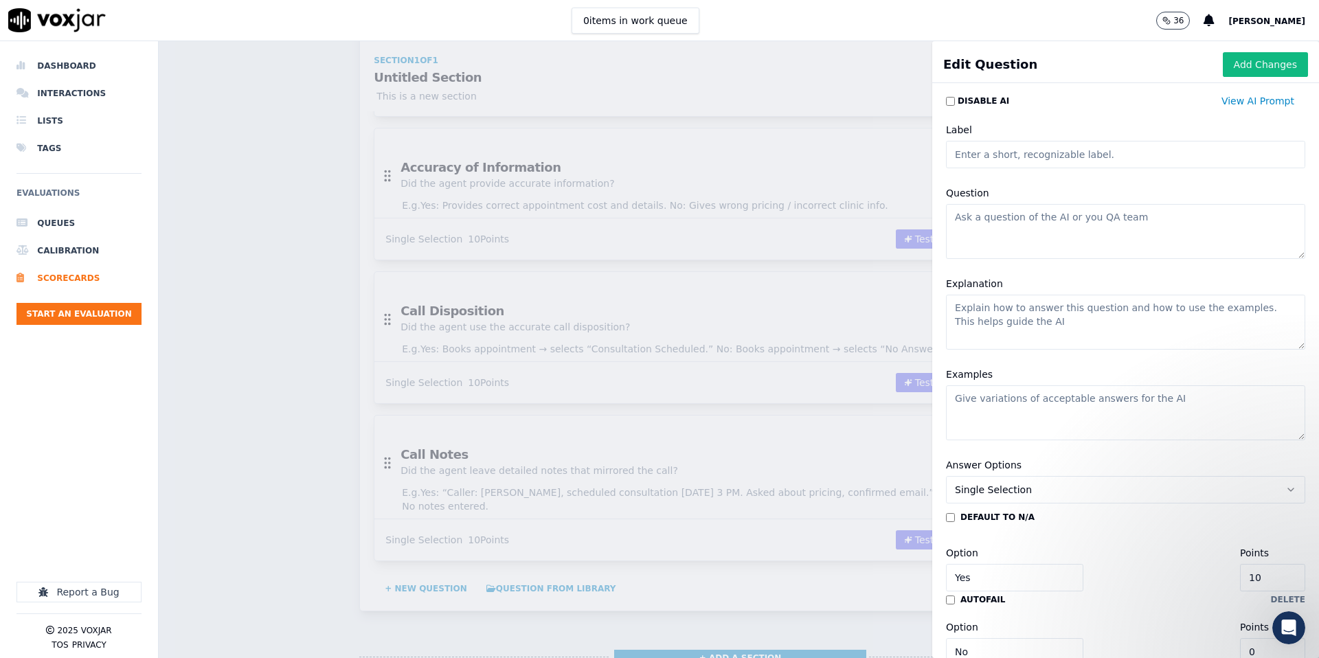
click at [995, 157] on input "Label" at bounding box center [1125, 154] width 359 height 27
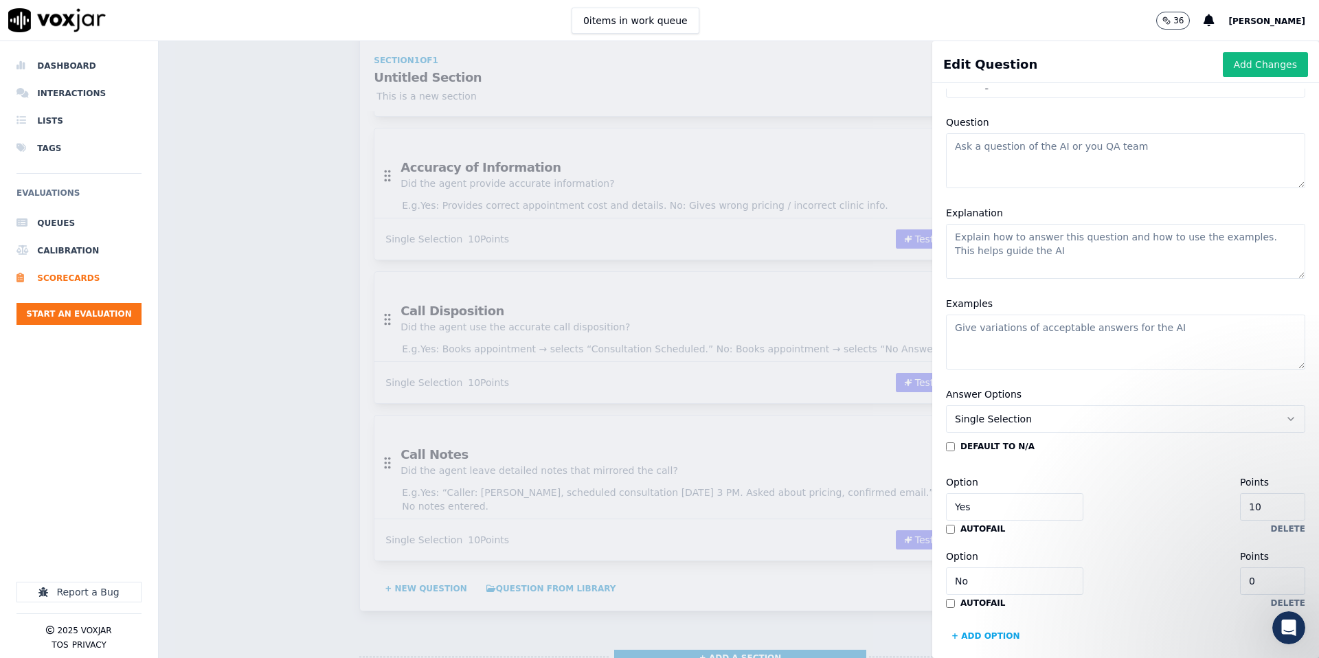
scroll to position [85, 0]
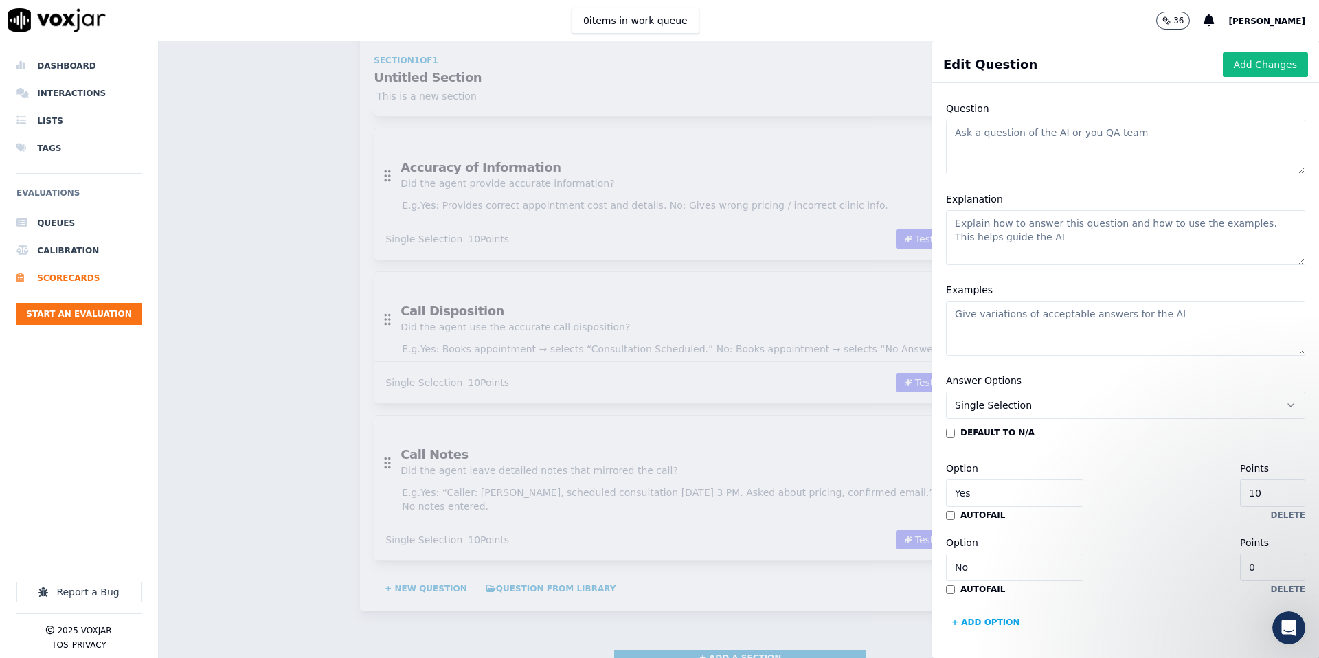
type input "Closing & Salutation"
click at [994, 143] on textarea "Question" at bounding box center [1125, 147] width 359 height 55
paste textarea "Did the agent use an appropriate/positive salutation (goodbye)?"
drag, startPoint x: 1234, startPoint y: 134, endPoint x: 1249, endPoint y: 138, distance: 15.7
click at [1235, 134] on textarea "Did the agent use an appropriate/positive salutation (goodbye)?" at bounding box center [1125, 147] width 359 height 55
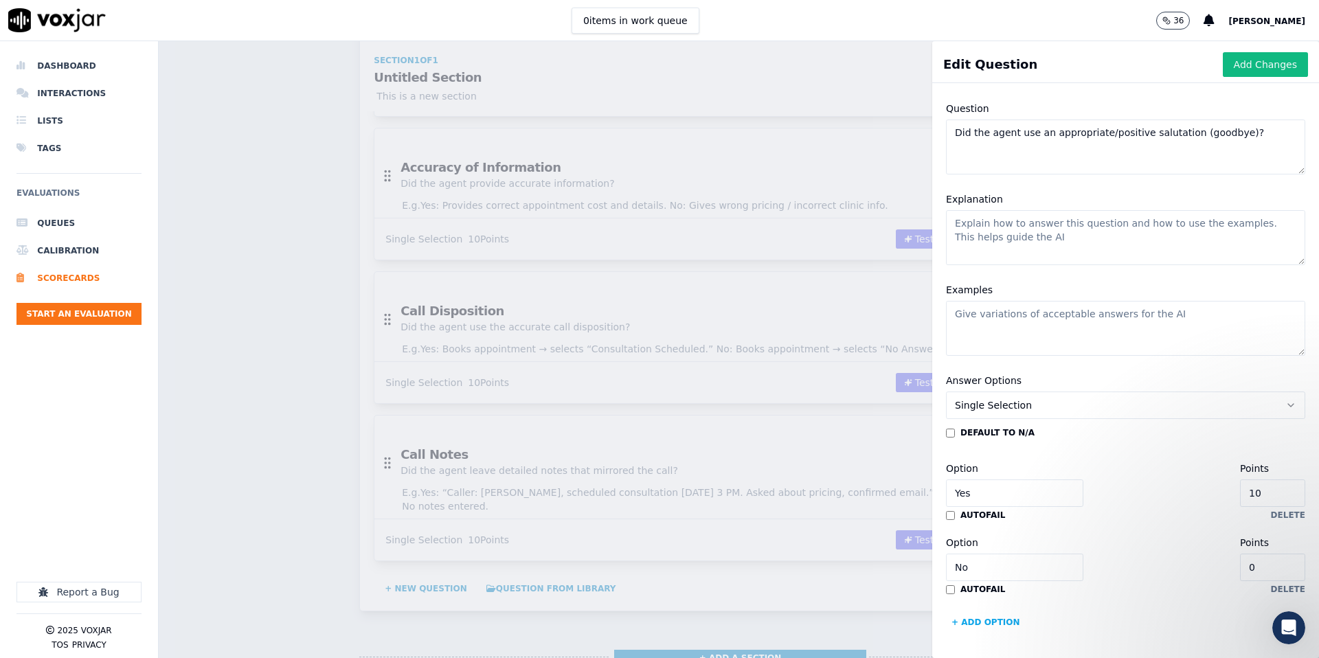
click at [1234, 137] on textarea "Did the agent use an appropriate/positive salutation (goodbye)?" at bounding box center [1125, 147] width 359 height 55
type textarea "Did the agent use an appropriate/positive salutation or goodbye?"
click at [1075, 245] on textarea "Explanation" at bounding box center [1125, 237] width 359 height 55
click at [1013, 320] on textarea "Examples" at bounding box center [1125, 329] width 359 height 55
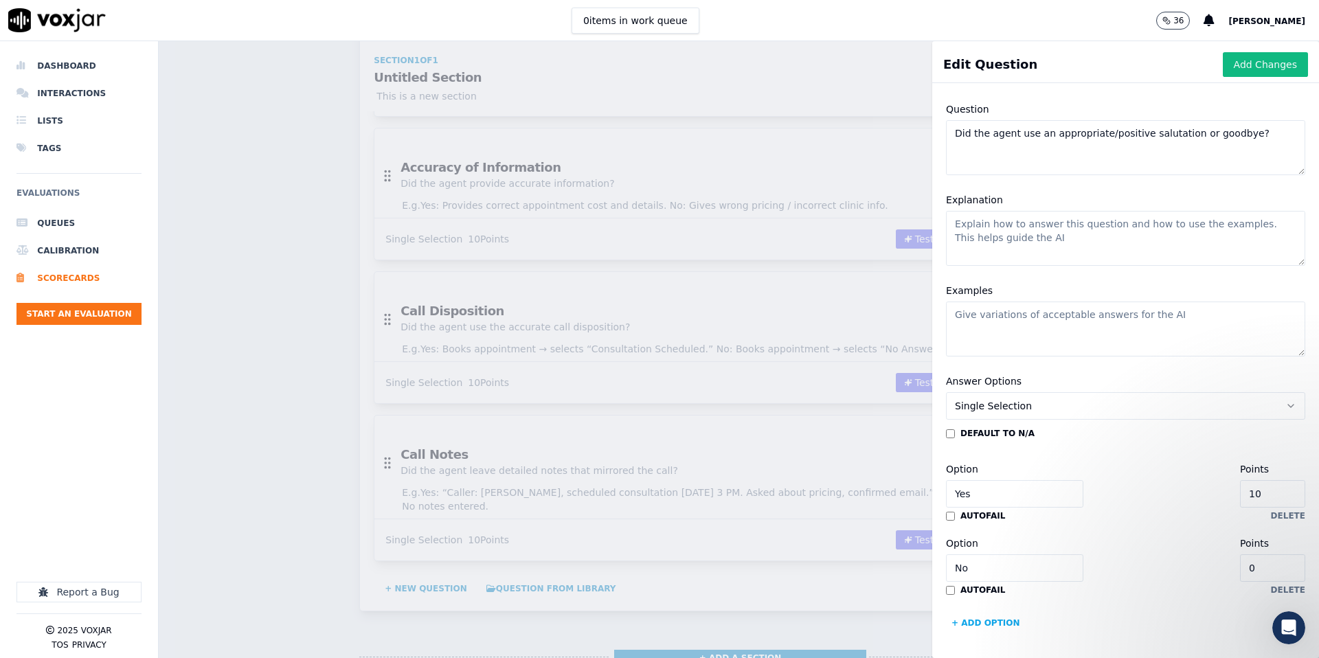
click at [999, 234] on textarea "Explanation" at bounding box center [1125, 238] width 359 height 55
paste textarea "Mark “Yes” if the agent closed warmly and professionally (e.g., “Thank you for …"
type textarea "Mark “Yes” if the agent closed warmly and professionally (e.g., “Thank you for …"
click at [1042, 329] on textarea "Examples" at bounding box center [1125, 329] width 359 height 55
click at [1043, 329] on textarea "Examples" at bounding box center [1125, 329] width 359 height 55
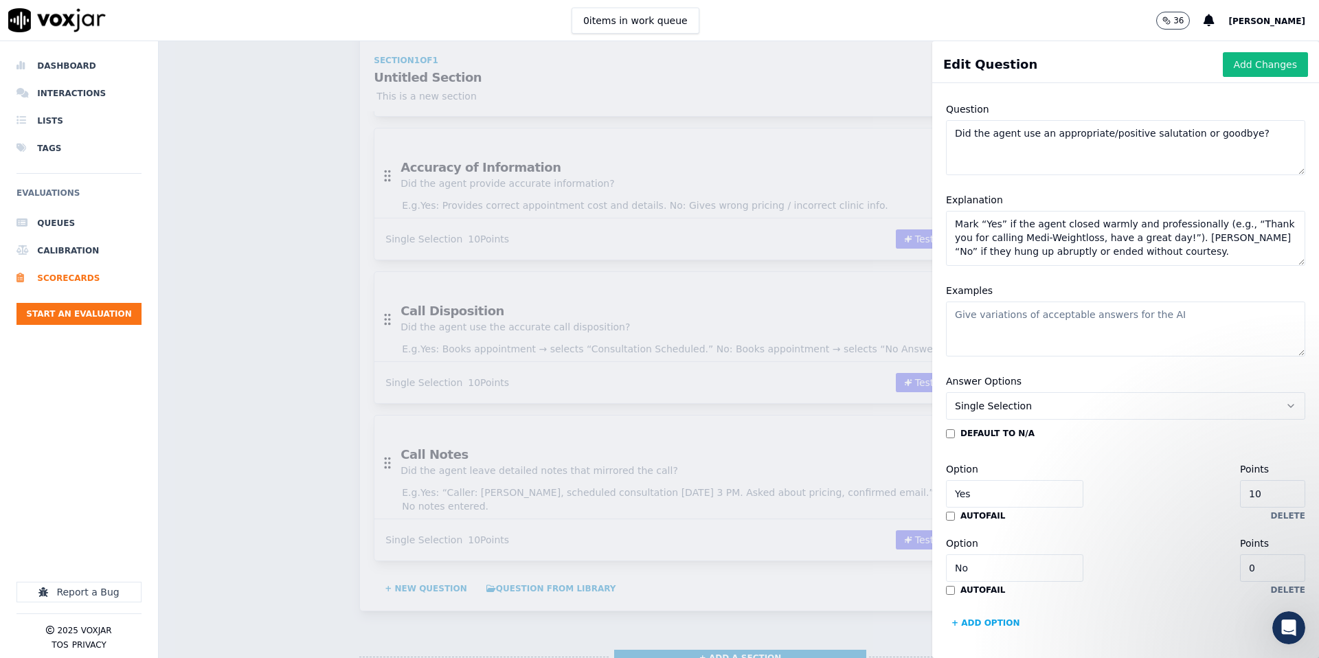
paste textarea "Yes: “We’ll see you then. Thank you and have a great day!” No: “Bye.” (flat/abr…"
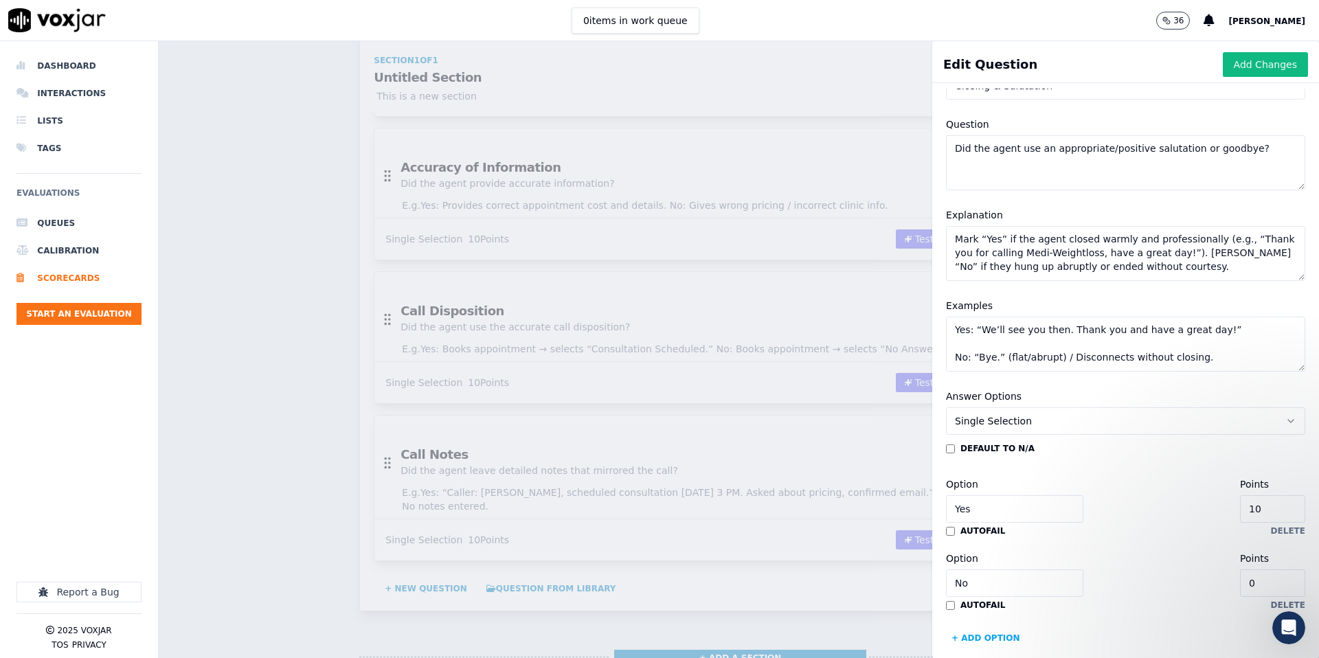
scroll to position [0, 0]
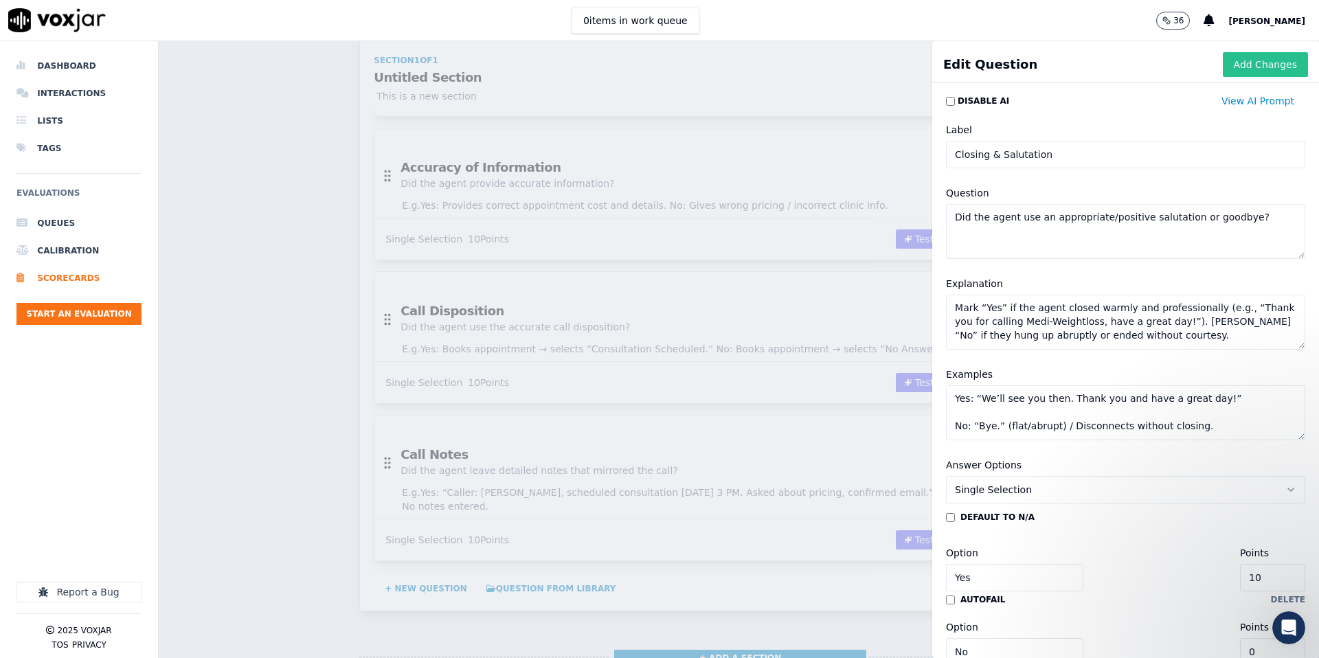
type textarea "Yes: “We’ll see you then. Thank you and have a great day!” No: “Bye.” (flat/abr…"
click at [1255, 63] on button "Add Changes" at bounding box center [1265, 64] width 85 height 25
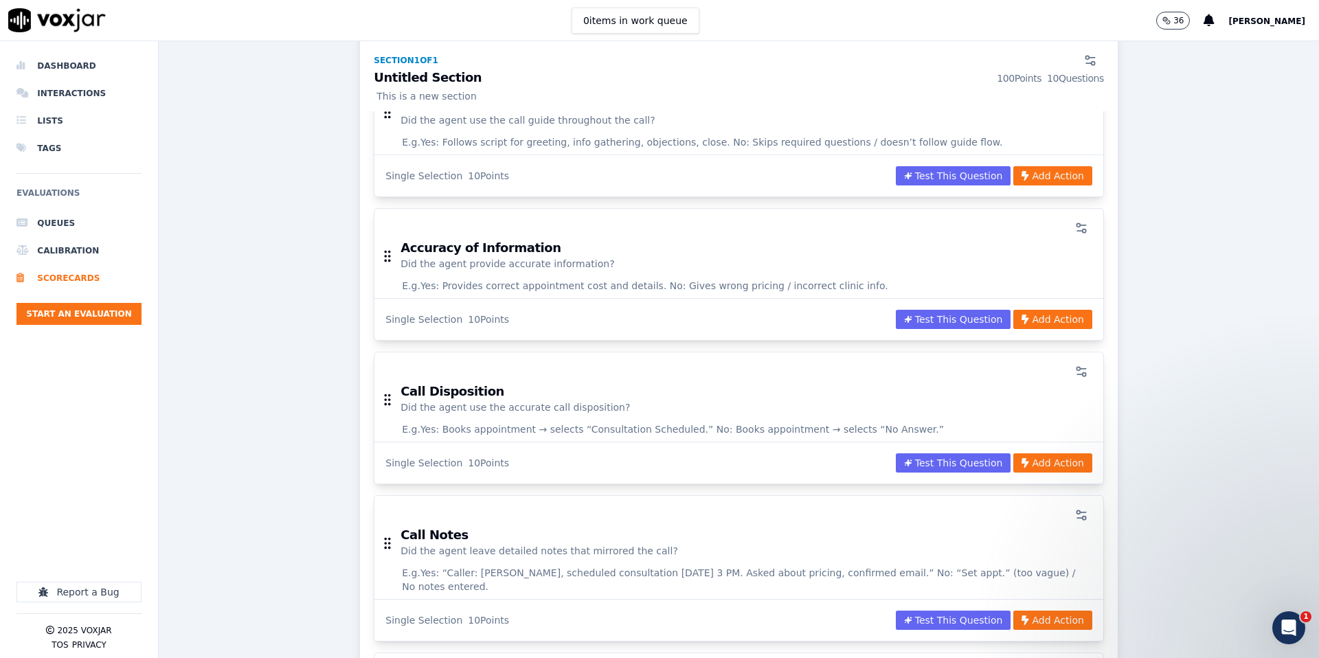
scroll to position [983, 0]
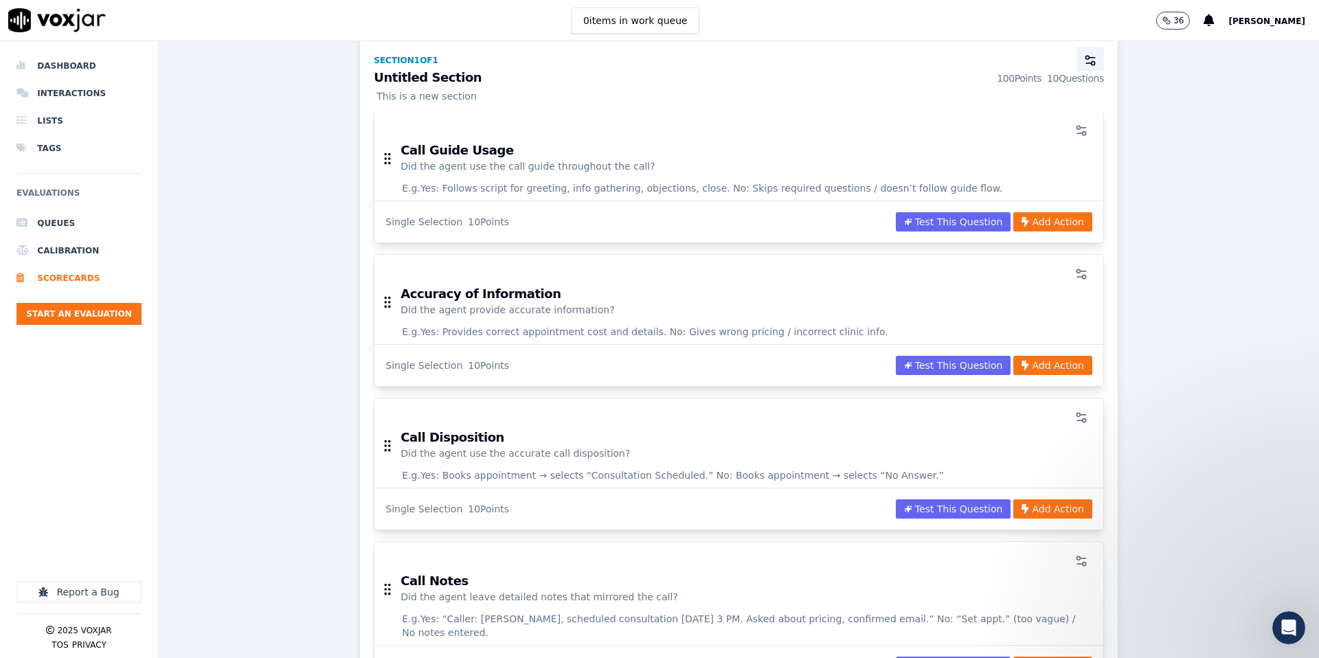
click at [1088, 60] on icon "button" at bounding box center [1091, 61] width 14 height 14
click at [860, 71] on div "Scorecards Scorecard Editor Save Scorecard Medi-Weightloss Scorecard DRAFT This…" at bounding box center [739, 349] width 1161 height 617
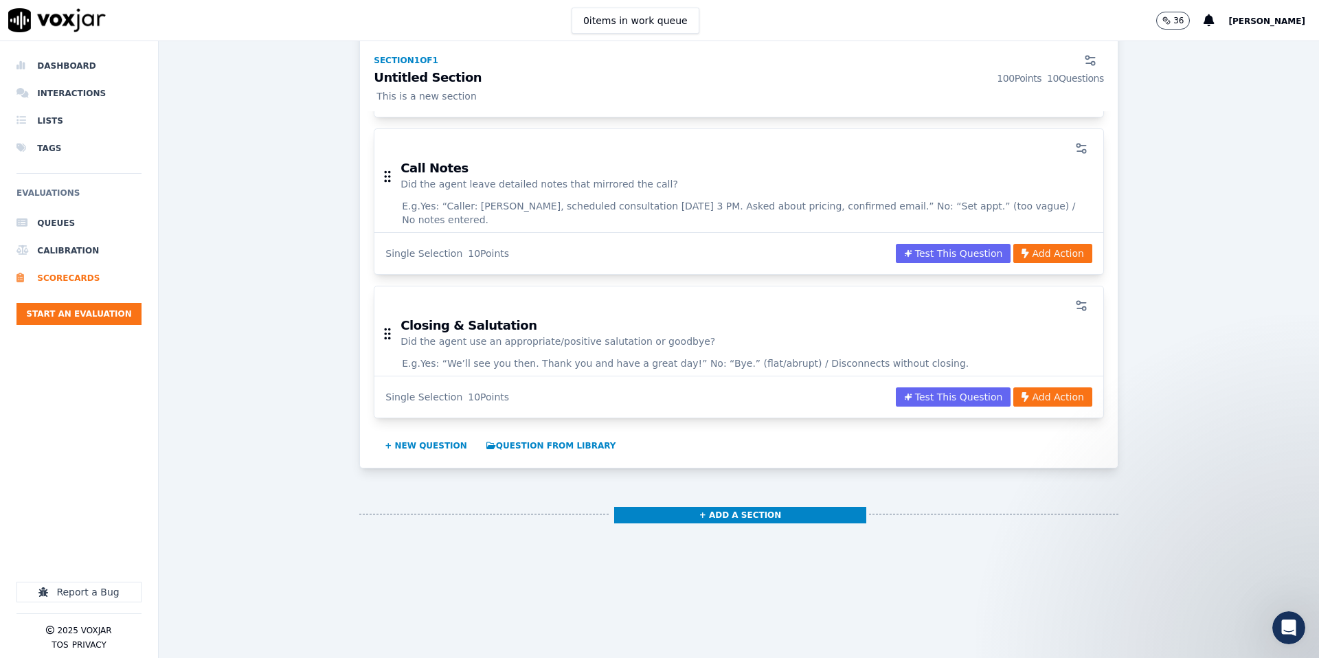
scroll to position [1396, 0]
click at [719, 506] on button "+ Add a section" at bounding box center [740, 514] width 253 height 16
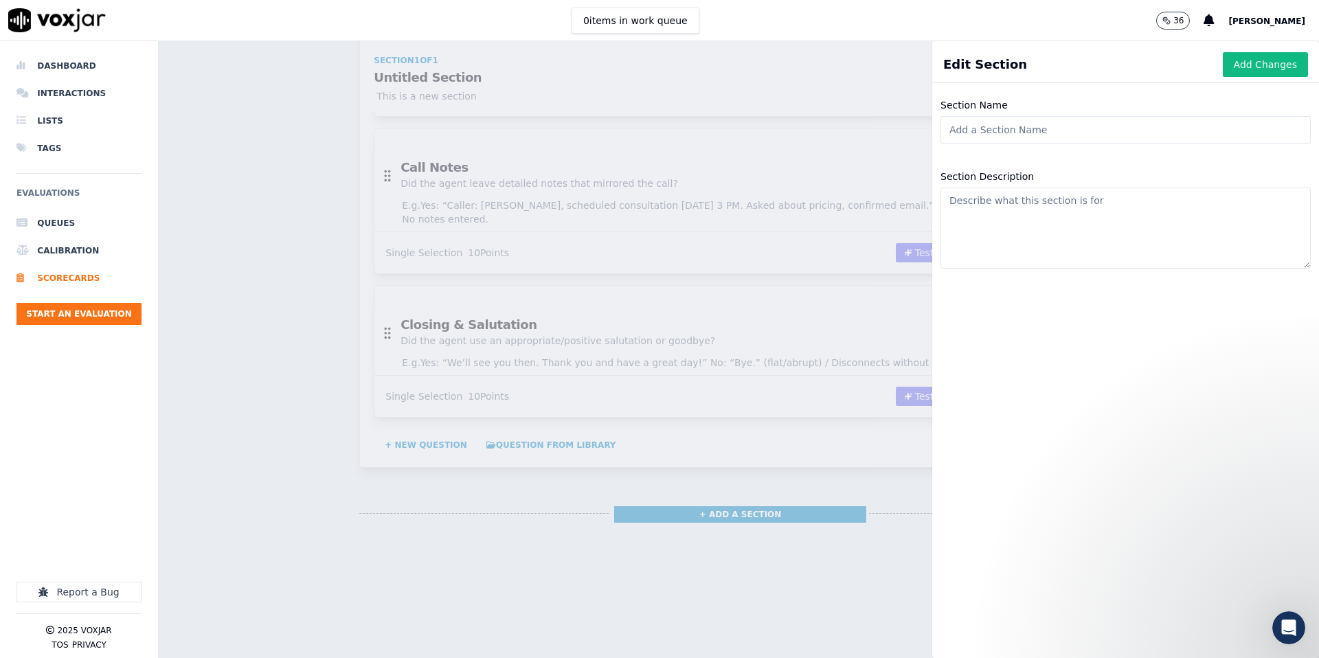
click at [1056, 132] on input "Section Name" at bounding box center [1126, 129] width 370 height 27
type input "Consultation"
click at [1241, 69] on button "Add Changes" at bounding box center [1265, 64] width 85 height 25
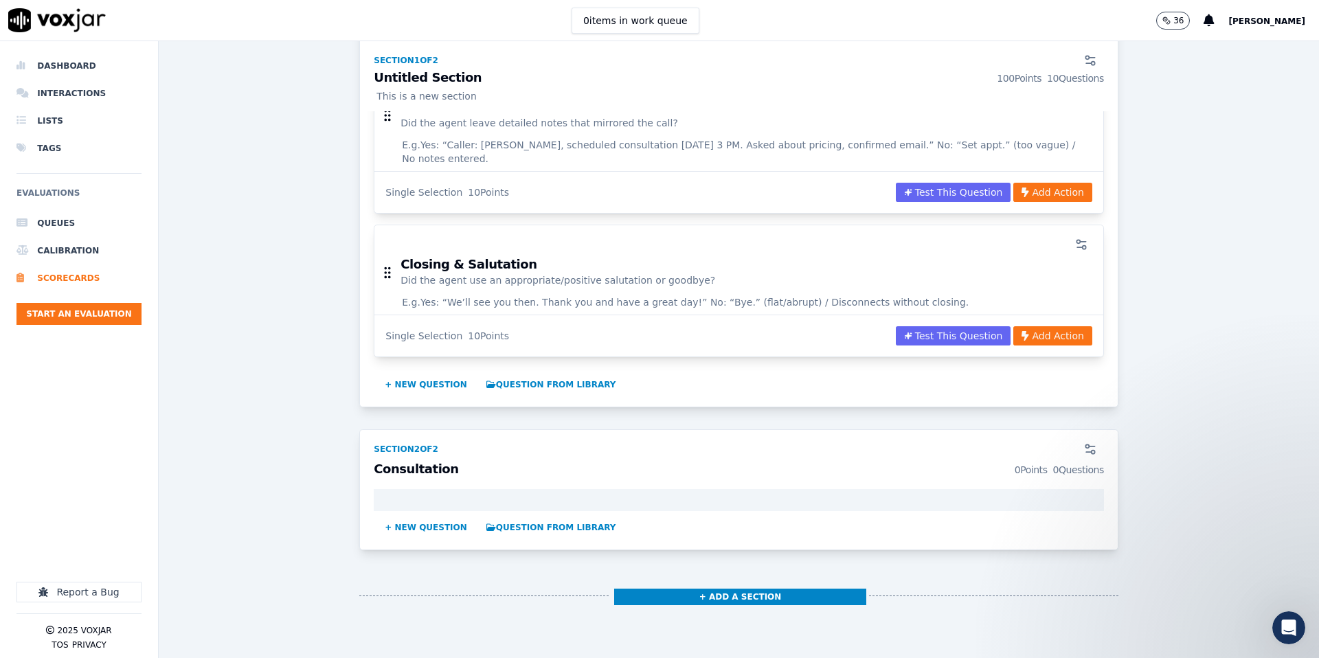
scroll to position [1513, 0]
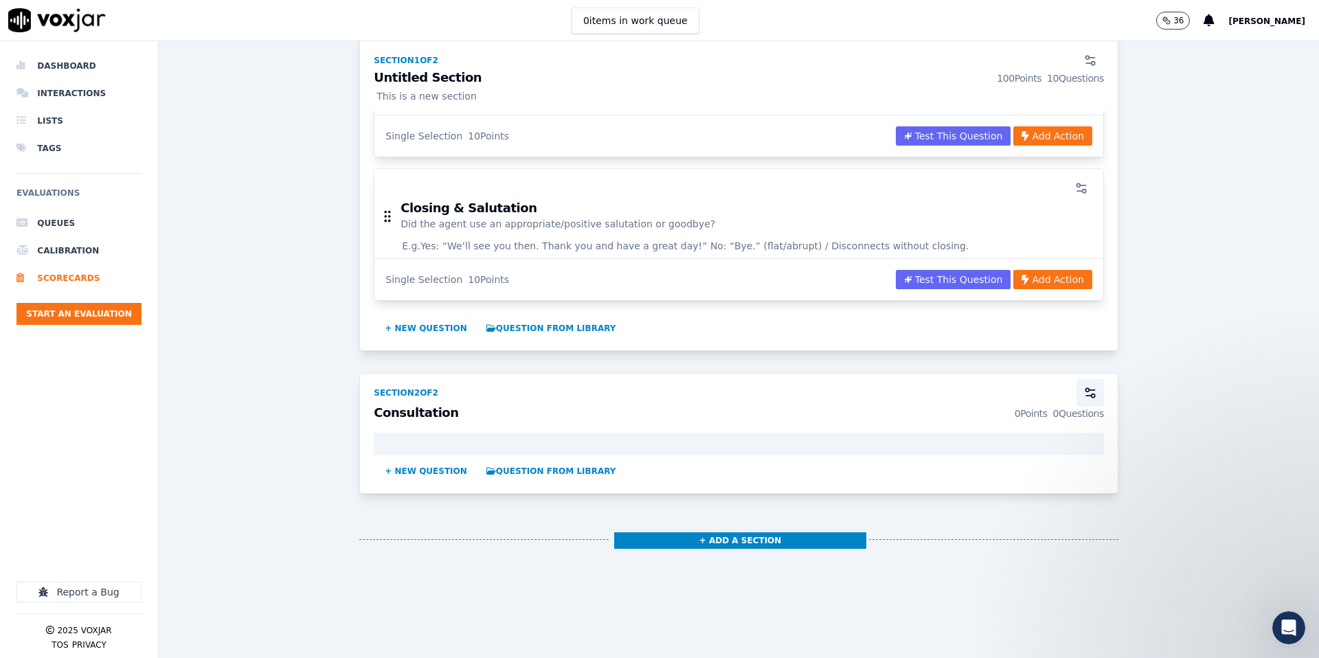
click at [1096, 386] on icon "button" at bounding box center [1091, 393] width 14 height 14
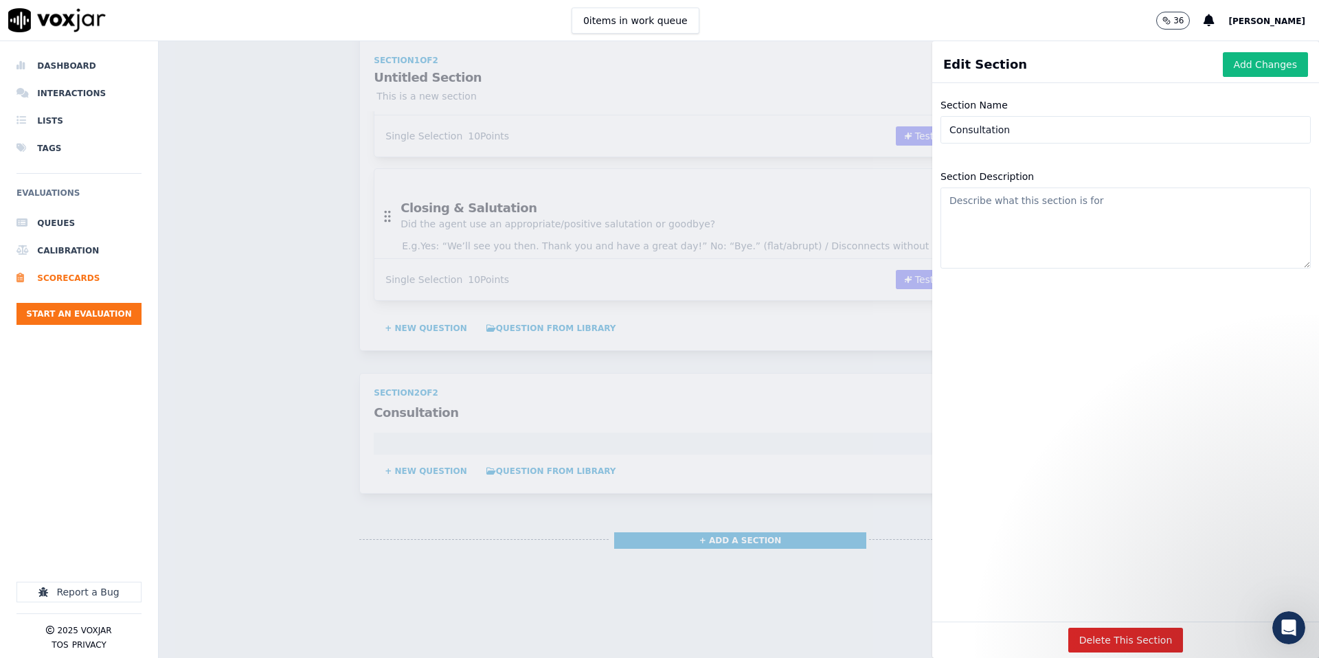
click at [1113, 234] on textarea "Section Description" at bounding box center [1126, 228] width 370 height 81
click at [1136, 203] on textarea "This section is not scored, it is used for refernece only." at bounding box center [1126, 228] width 370 height 81
click at [1140, 202] on textarea "This section is not scored, it is used for refernece only." at bounding box center [1126, 228] width 370 height 81
click at [1145, 204] on textarea "This section is not scored, it is used for refernece only." at bounding box center [1126, 228] width 370 height 81
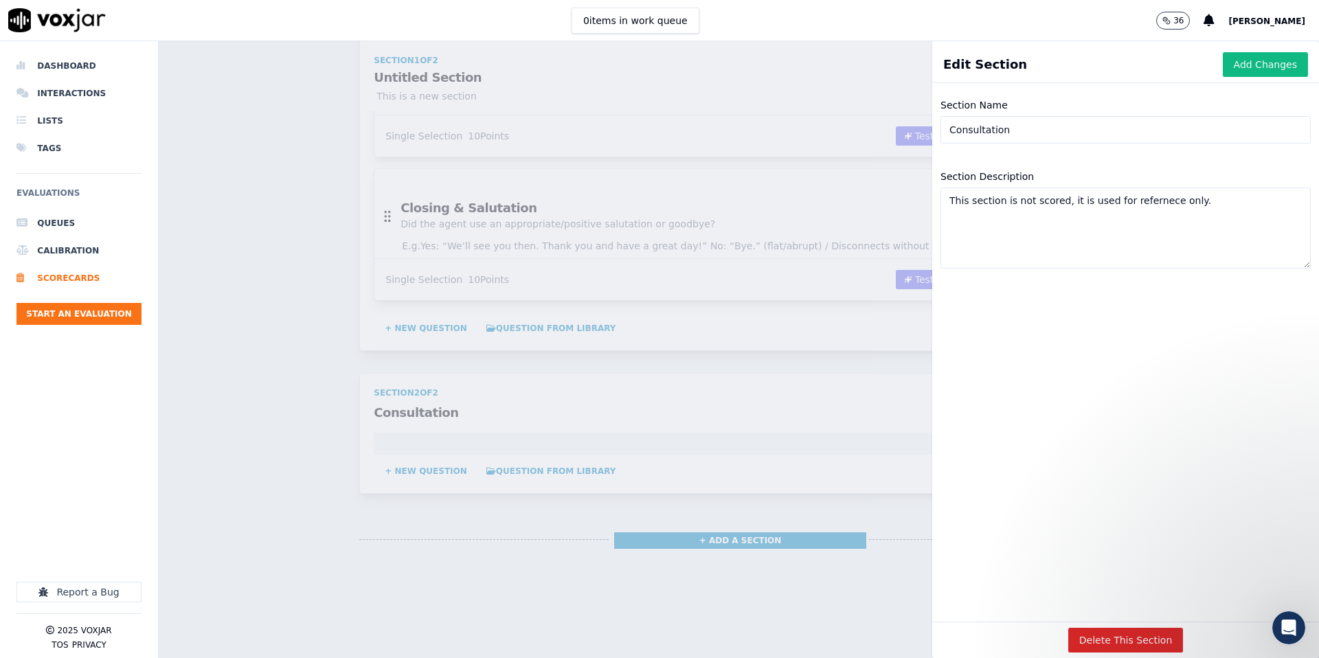
click at [1165, 203] on textarea "This section is not scored, it is used for refernece only." at bounding box center [1126, 228] width 370 height 81
click at [1161, 203] on textarea "This section is not scored, it is used for refernece only." at bounding box center [1126, 228] width 370 height 81
click at [1139, 203] on textarea "This section is not scored, it is used for refernece only." at bounding box center [1126, 228] width 370 height 81
click at [1139, 202] on textarea "This section is not scored, it is used for refernece only." at bounding box center [1126, 228] width 370 height 81
click at [1147, 201] on textarea "This section is not scored, it is used for refernece only." at bounding box center [1126, 228] width 370 height 81
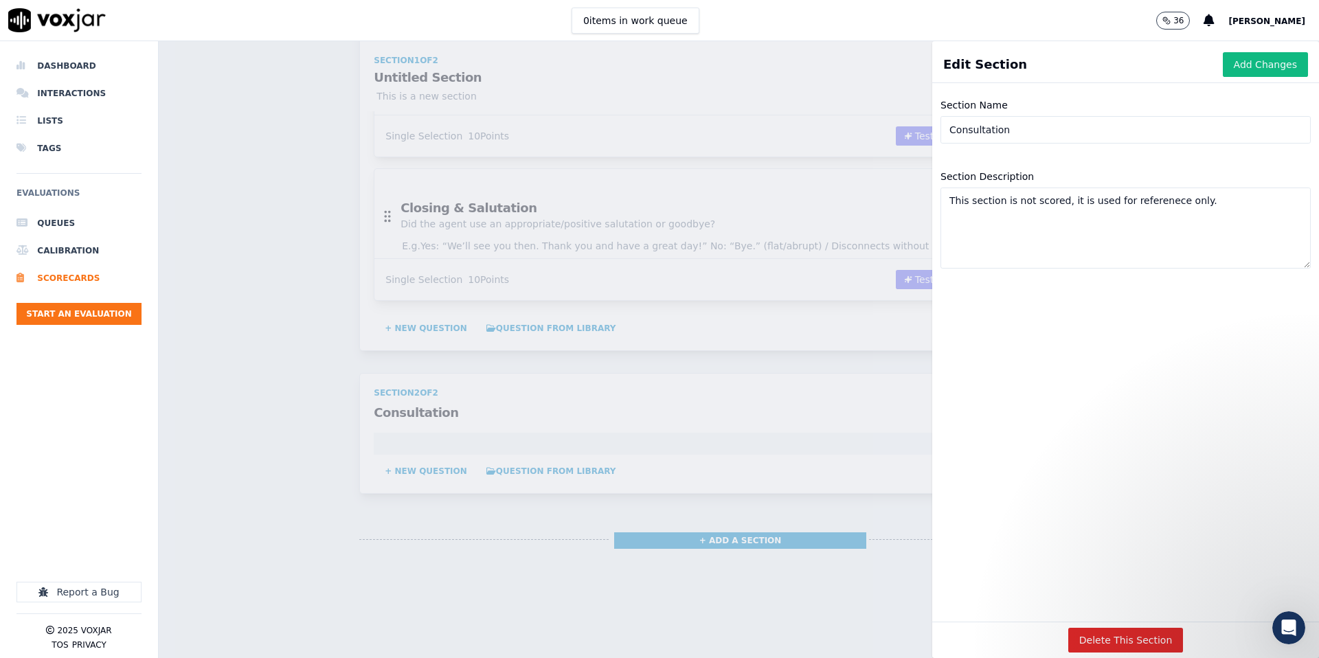
click at [1163, 203] on textarea "This section is not scored, it is used for referenece only." at bounding box center [1126, 228] width 370 height 81
click at [1202, 198] on textarea "This section is not scored, it is used for reference only." at bounding box center [1126, 228] width 370 height 81
type textarea "This section is not scored, it is used for reference only."
click at [1242, 61] on button "Add Changes" at bounding box center [1265, 64] width 85 height 25
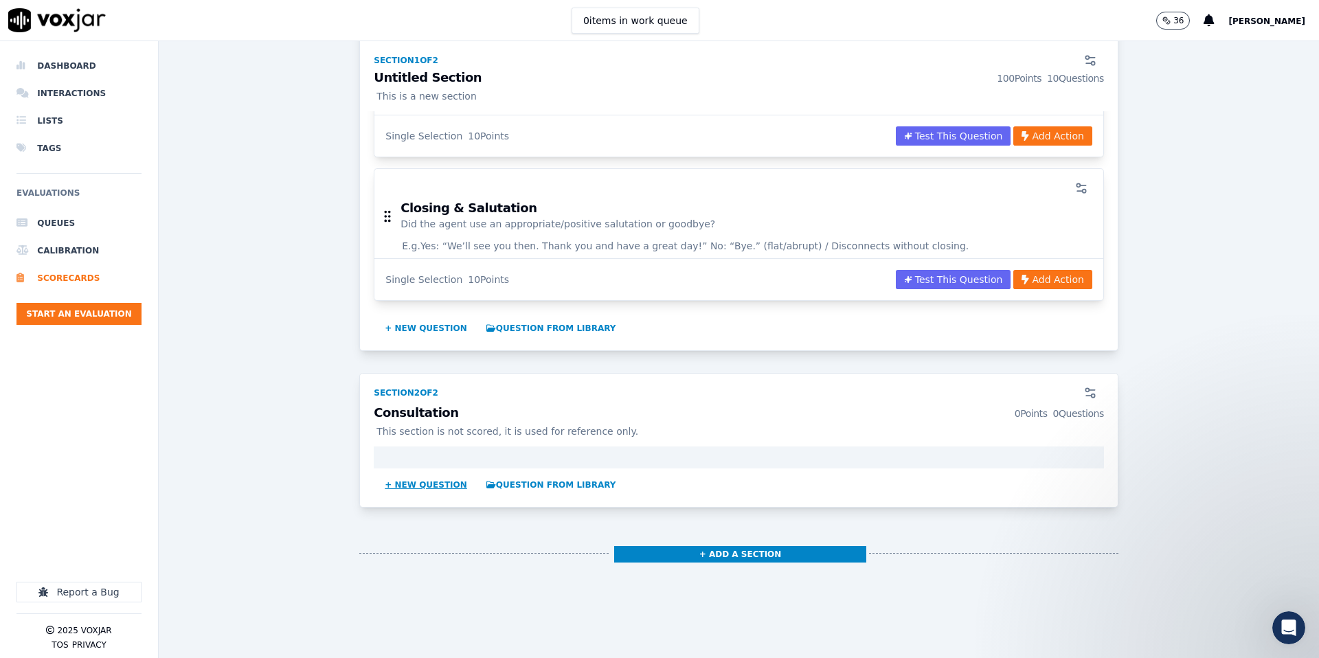
click at [445, 474] on button "+ New question" at bounding box center [425, 485] width 93 height 22
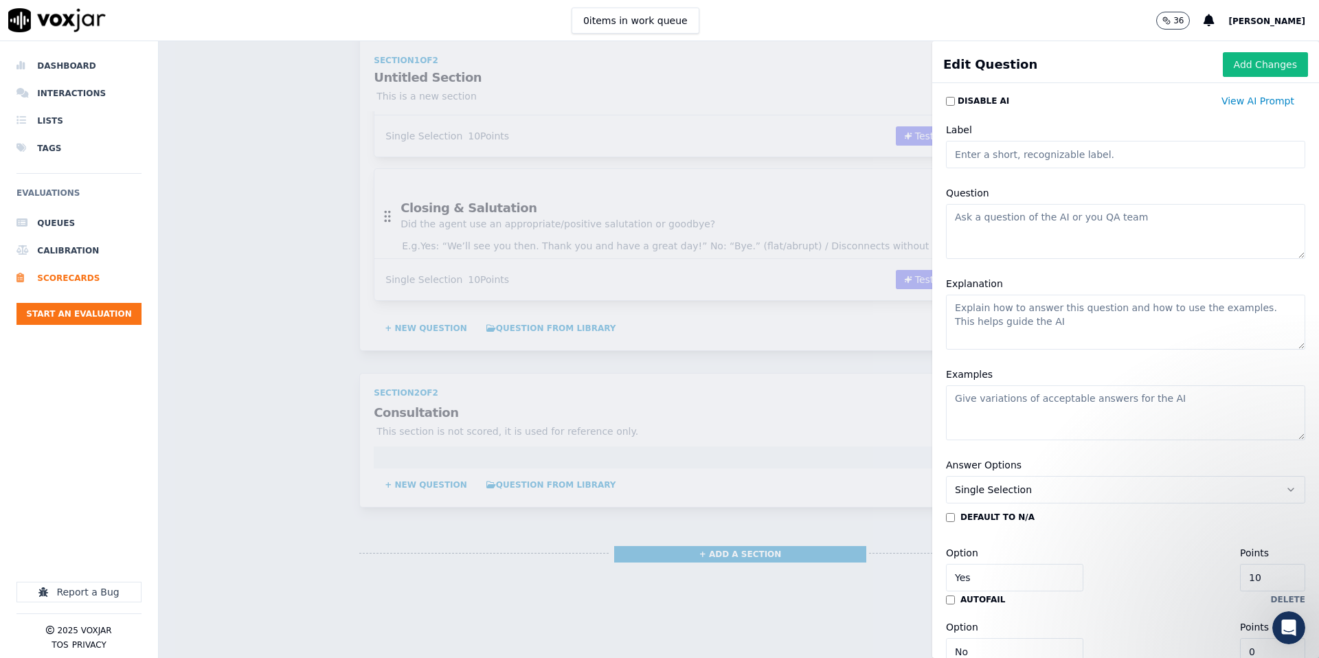
click at [1018, 155] on input "Label" at bounding box center [1125, 154] width 359 height 27
type input "Consultation Outcome"
click at [1016, 236] on textarea "Question" at bounding box center [1125, 231] width 359 height 55
click at [1022, 219] on textarea "Question" at bounding box center [1125, 231] width 359 height 55
paste textarea "Did the agent book a consultation?"
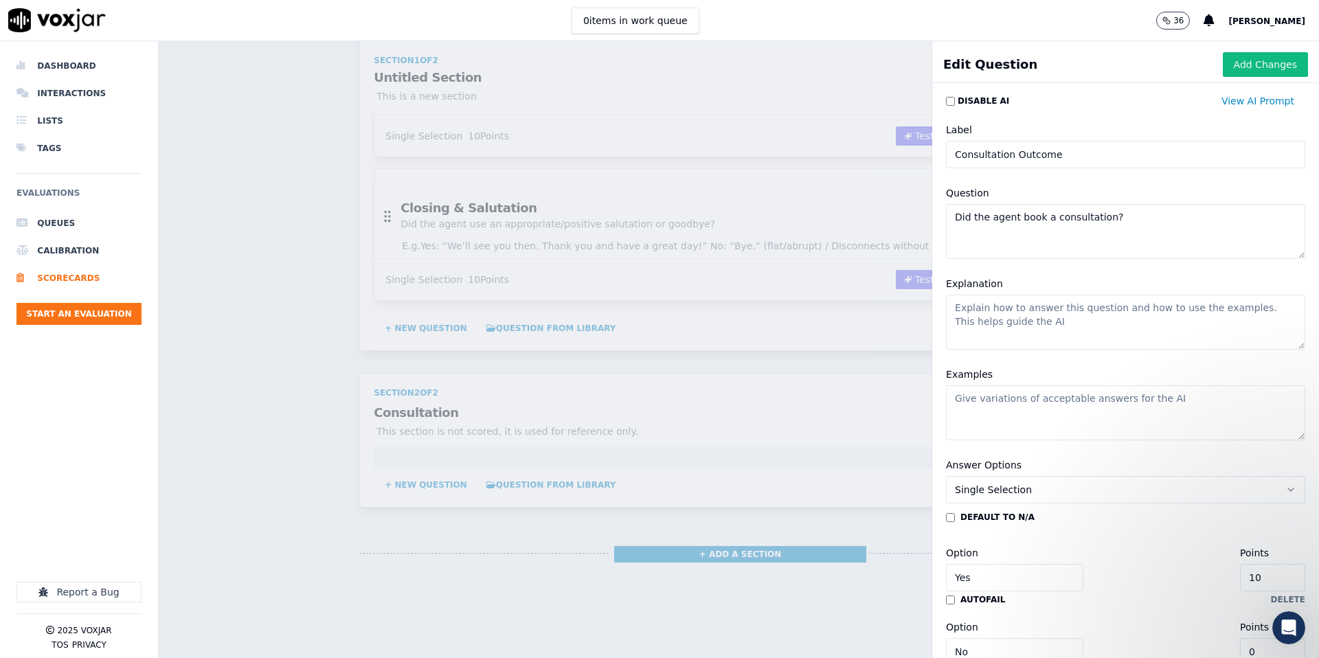
type textarea "Did the agent book a consultation?"
drag, startPoint x: 998, startPoint y: 309, endPoint x: 965, endPoint y: 311, distance: 33.0
click at [998, 310] on textarea "Explanation" at bounding box center [1125, 322] width 359 height 55
paste textarea "This question is for reference only. Mark “Yes” if the agent successfully sched…"
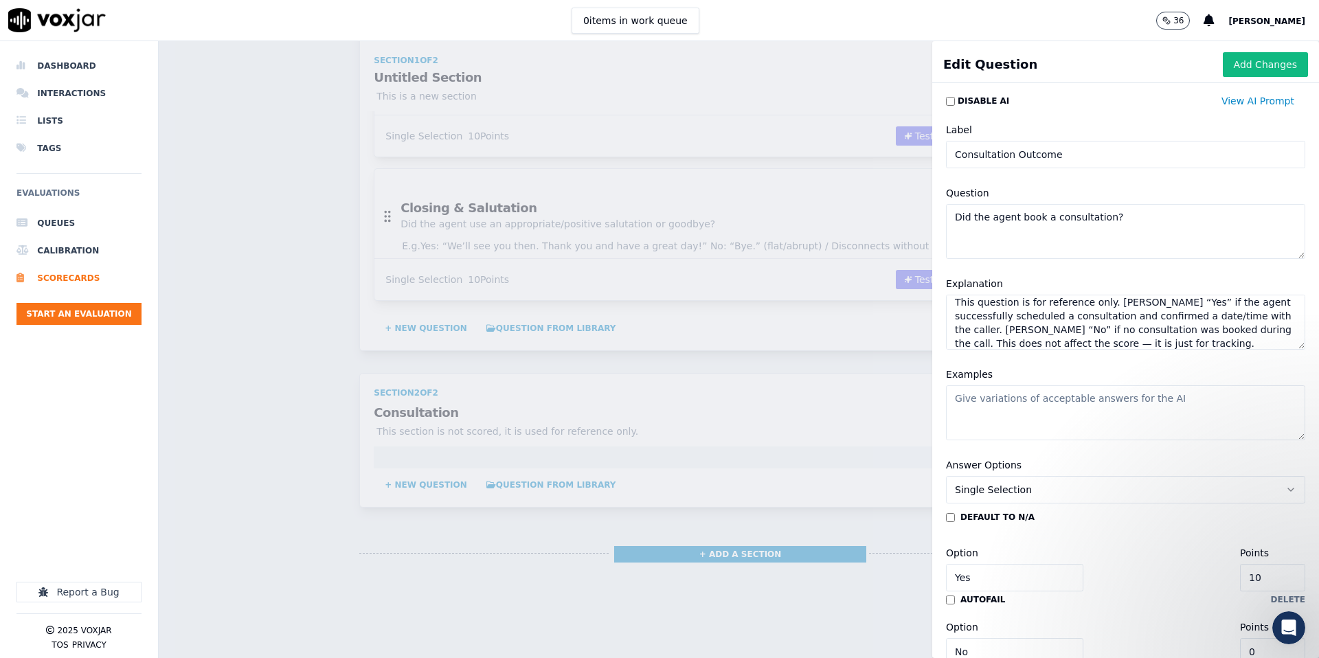
scroll to position [12, 0]
type textarea "This question is for reference only. Mark “Yes” if the agent successfully sched…"
click at [1089, 407] on textarea "Examples" at bounding box center [1125, 412] width 359 height 55
paste textarea "Yes: “You’re scheduled for Tuesday at 3 pm, and you’ll get a confirmation email…"
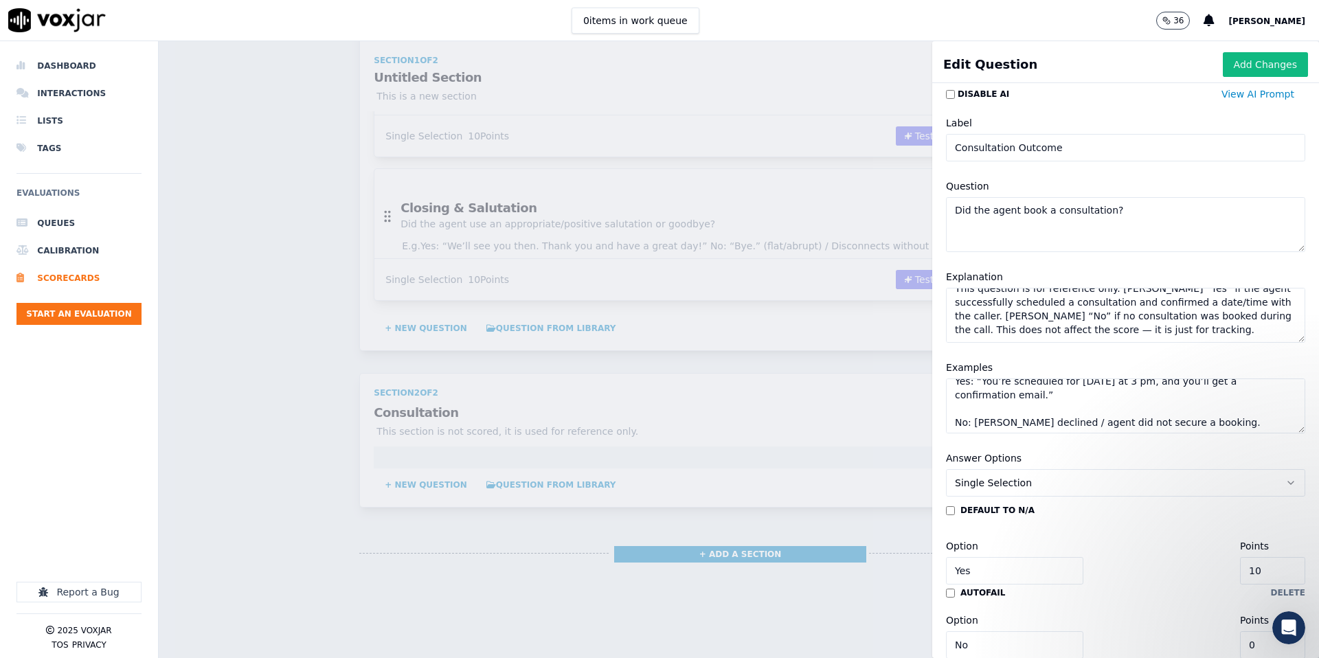
scroll to position [0, 0]
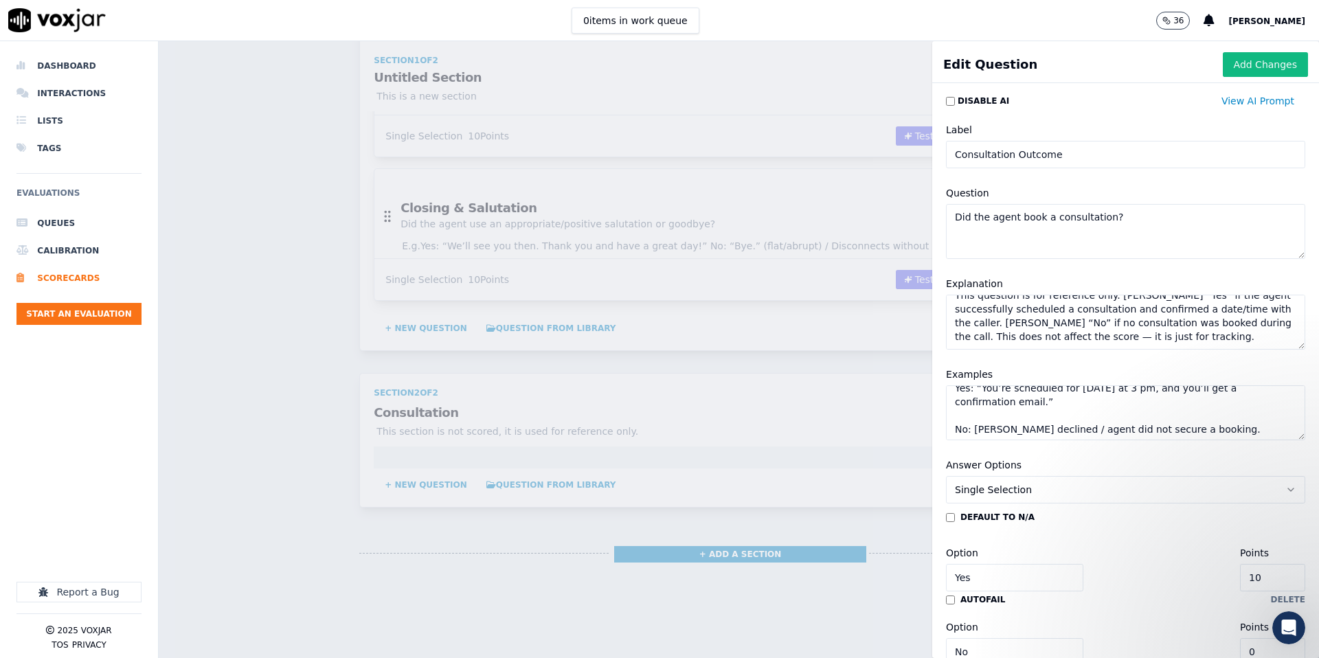
type textarea "Yes: “You’re scheduled for Tuesday at 3 pm, and you’ll get a confirmation email…"
click at [1282, 576] on input "10" at bounding box center [1272, 577] width 65 height 27
click at [1279, 578] on input "10" at bounding box center [1272, 577] width 65 height 27
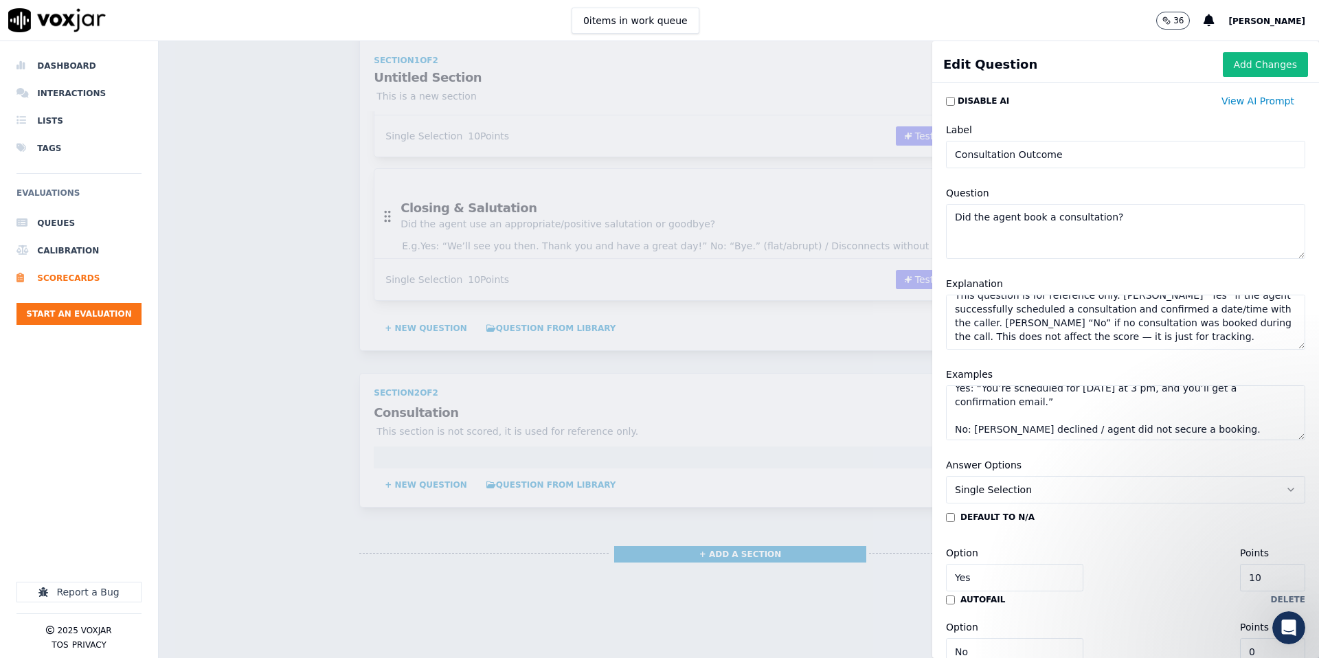
click at [1279, 578] on input "10" at bounding box center [1272, 577] width 65 height 27
click at [1157, 589] on div "Option Yes Points 10 autofail delete" at bounding box center [1125, 573] width 359 height 63
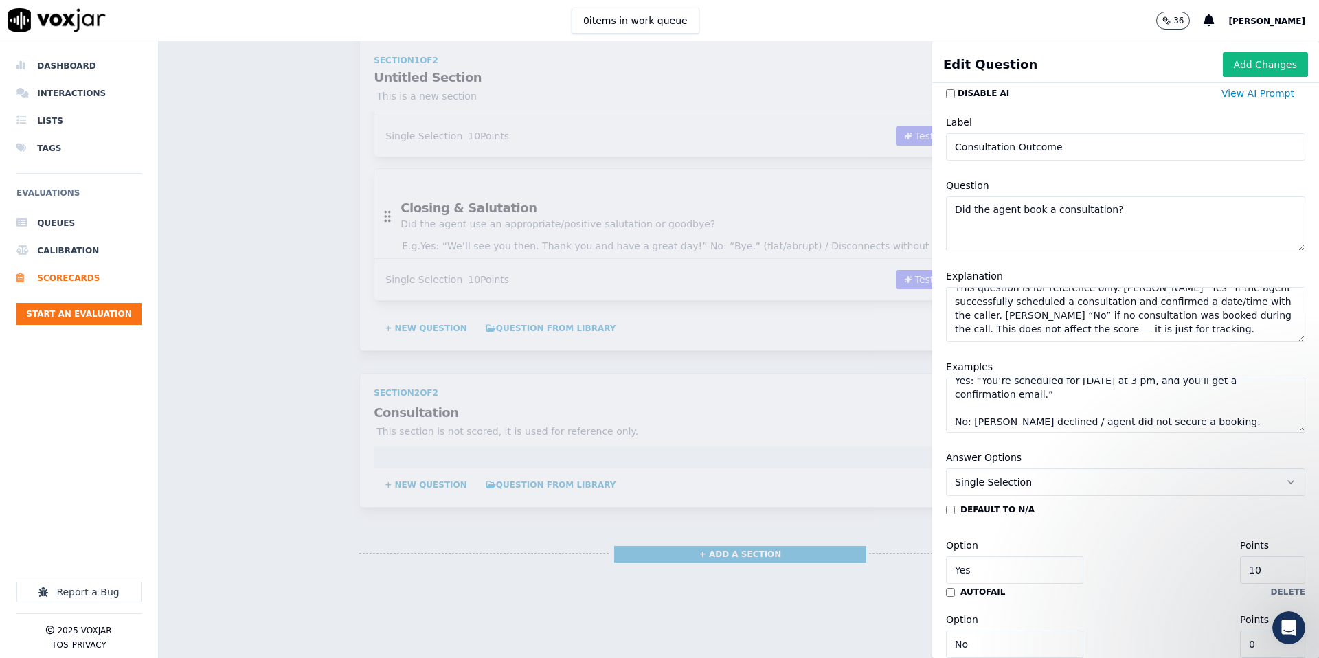
scroll to position [85, 0]
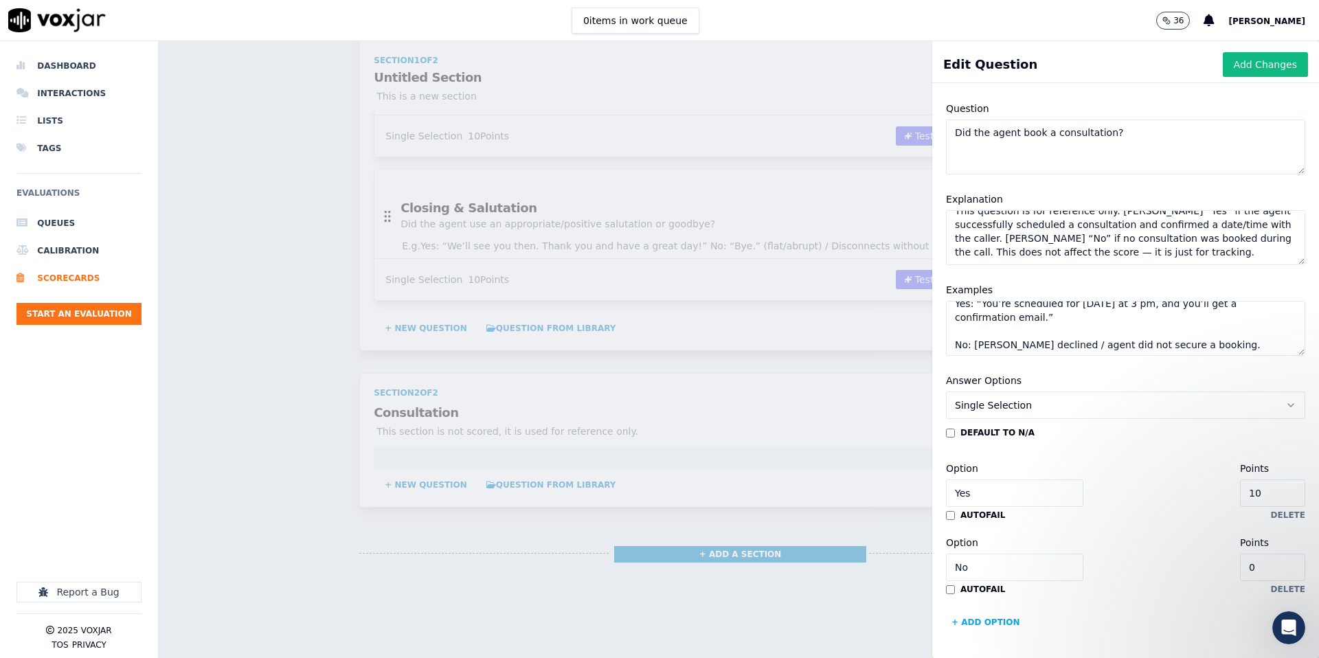
click at [1032, 409] on button "Single Selection" at bounding box center [1125, 405] width 359 height 27
click at [1003, 475] on div "Multiple Choice" at bounding box center [1126, 480] width 352 height 22
click at [1007, 405] on span "Multiple Choice" at bounding box center [992, 406] width 74 height 14
click at [997, 432] on div "Single Selection" at bounding box center [1126, 436] width 352 height 22
click at [1298, 515] on button "delete" at bounding box center [1288, 515] width 34 height 11
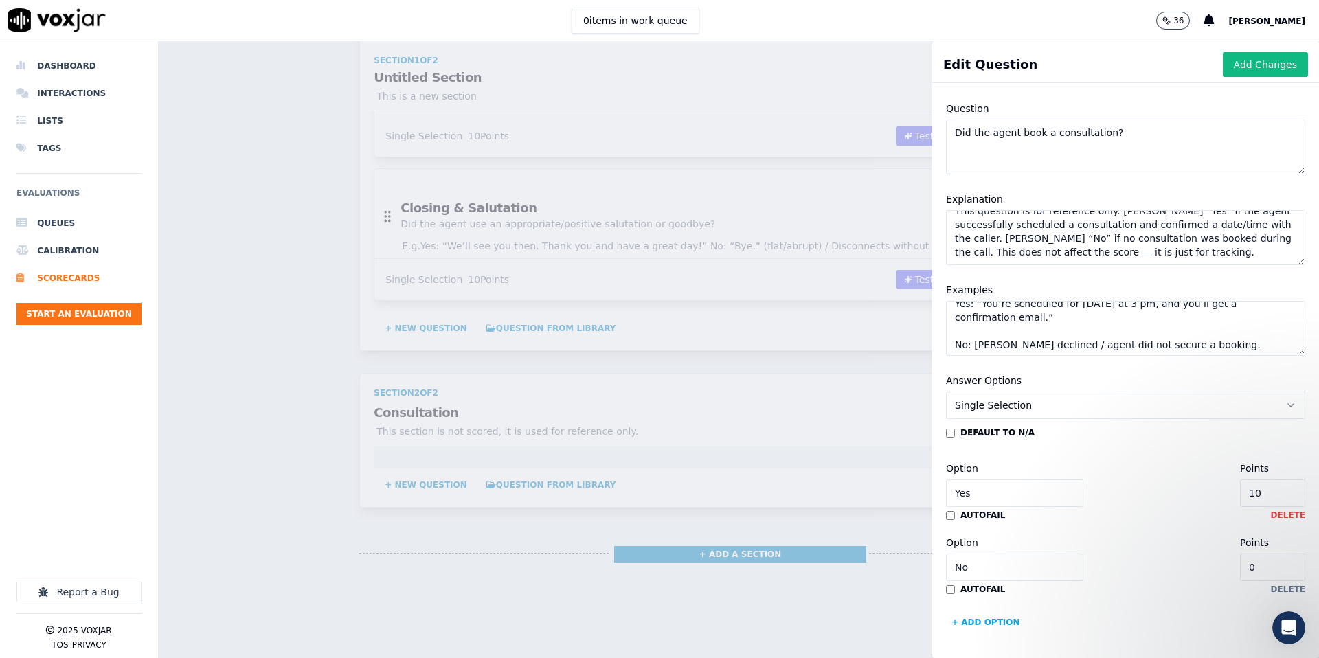
type input "No"
type input "0"
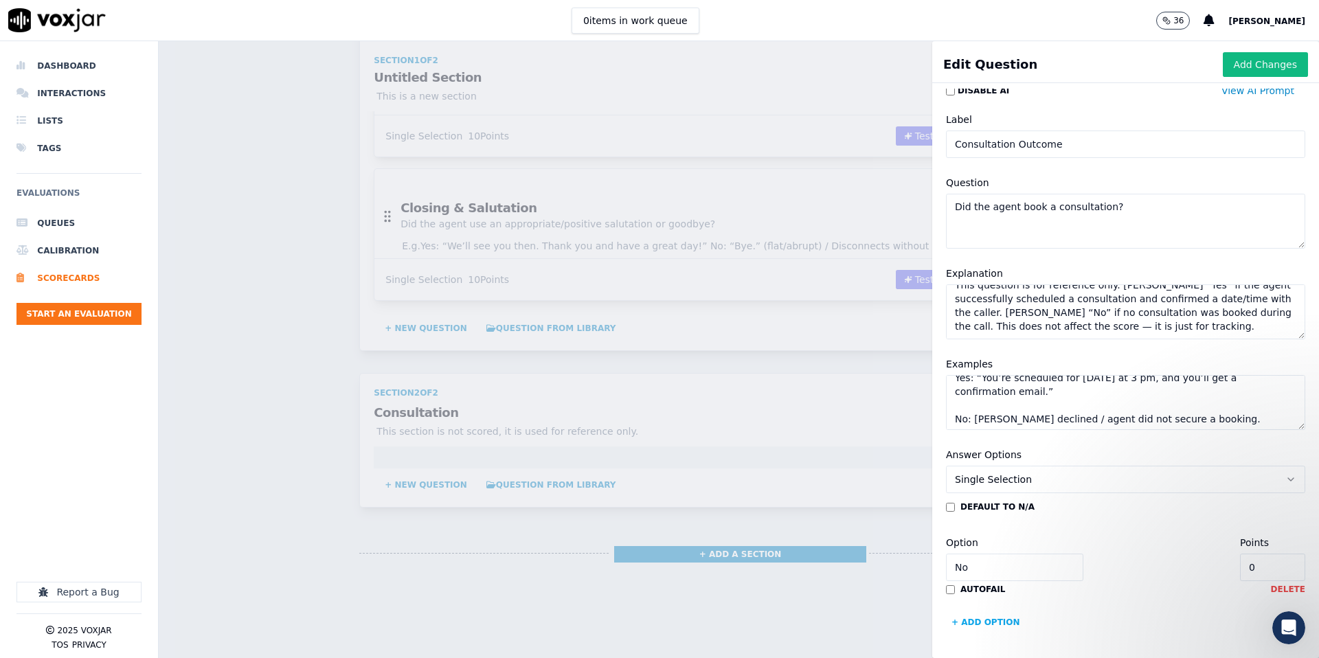
click at [1295, 587] on button "delete" at bounding box center [1288, 589] width 34 height 11
type input "Yes"
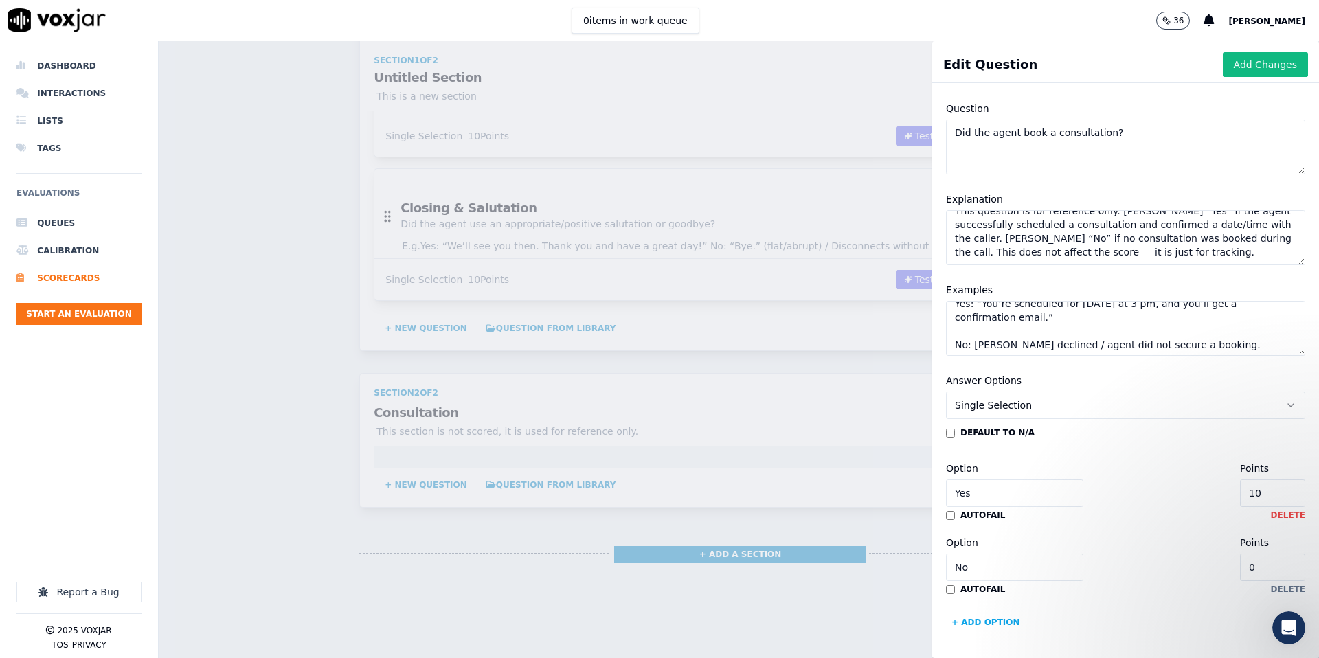
click at [1295, 588] on button "delete" at bounding box center [1288, 589] width 34 height 11
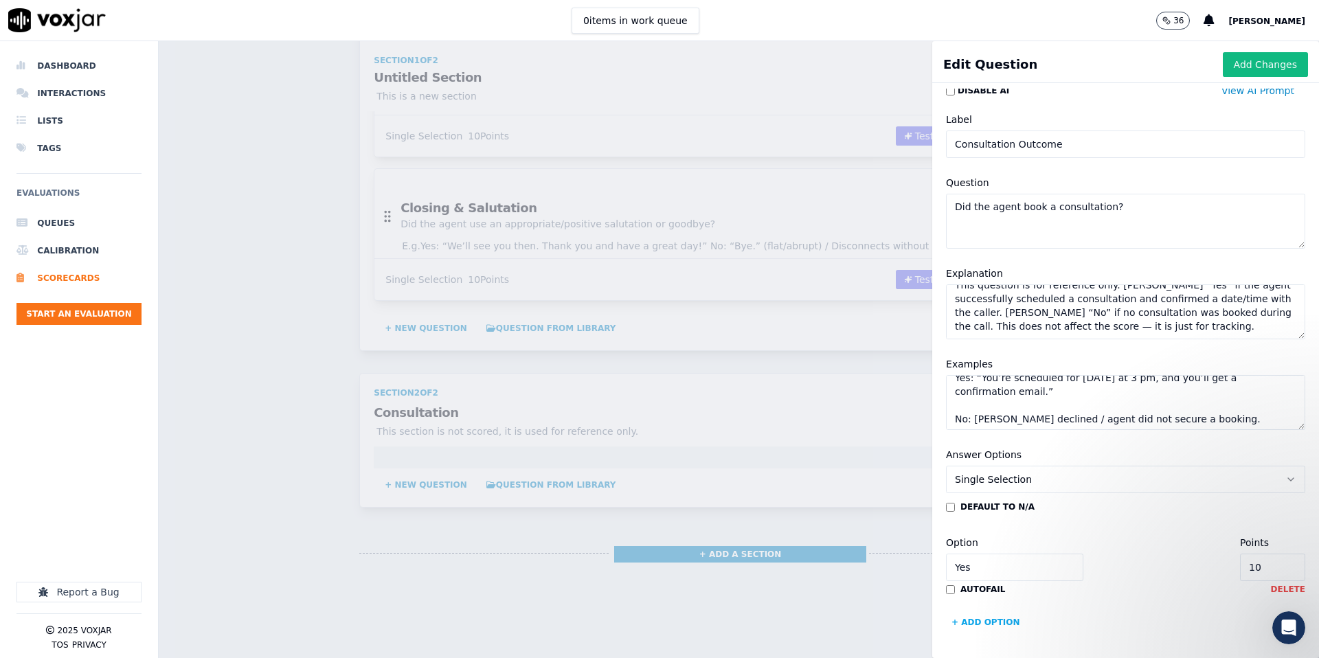
scroll to position [10, 0]
click at [1280, 589] on button "delete" at bounding box center [1288, 589] width 34 height 11
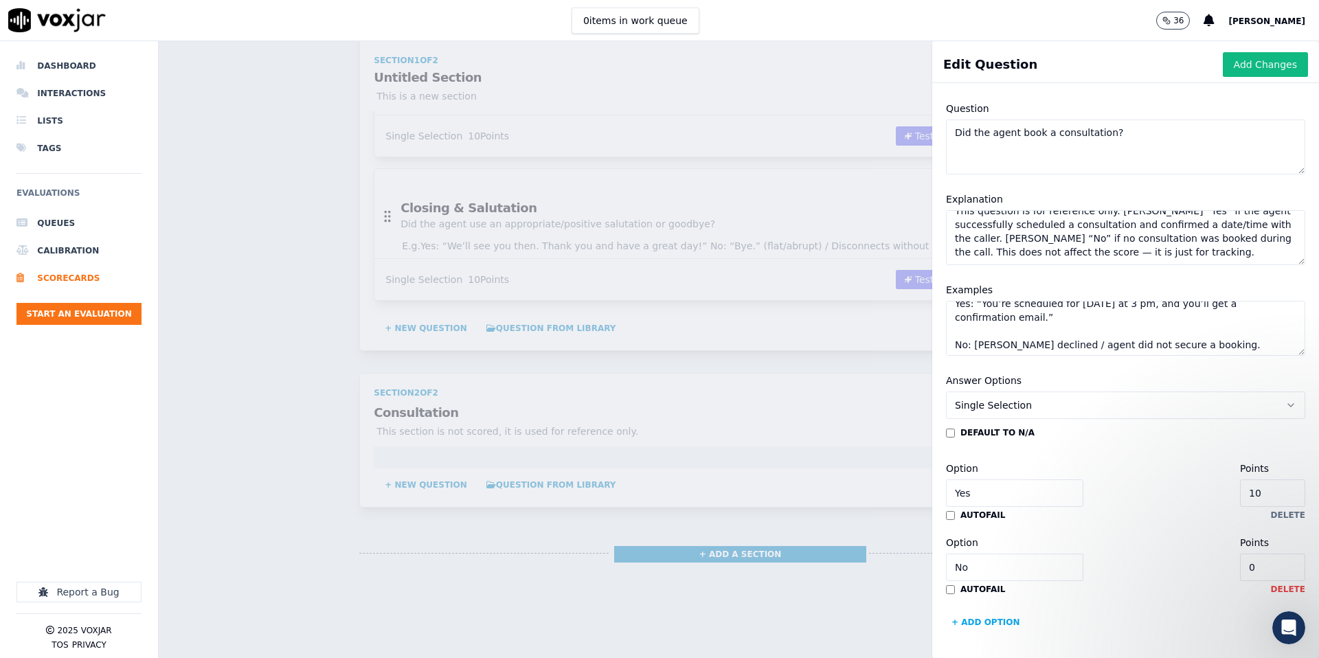
click at [1286, 587] on button "delete" at bounding box center [1288, 589] width 34 height 11
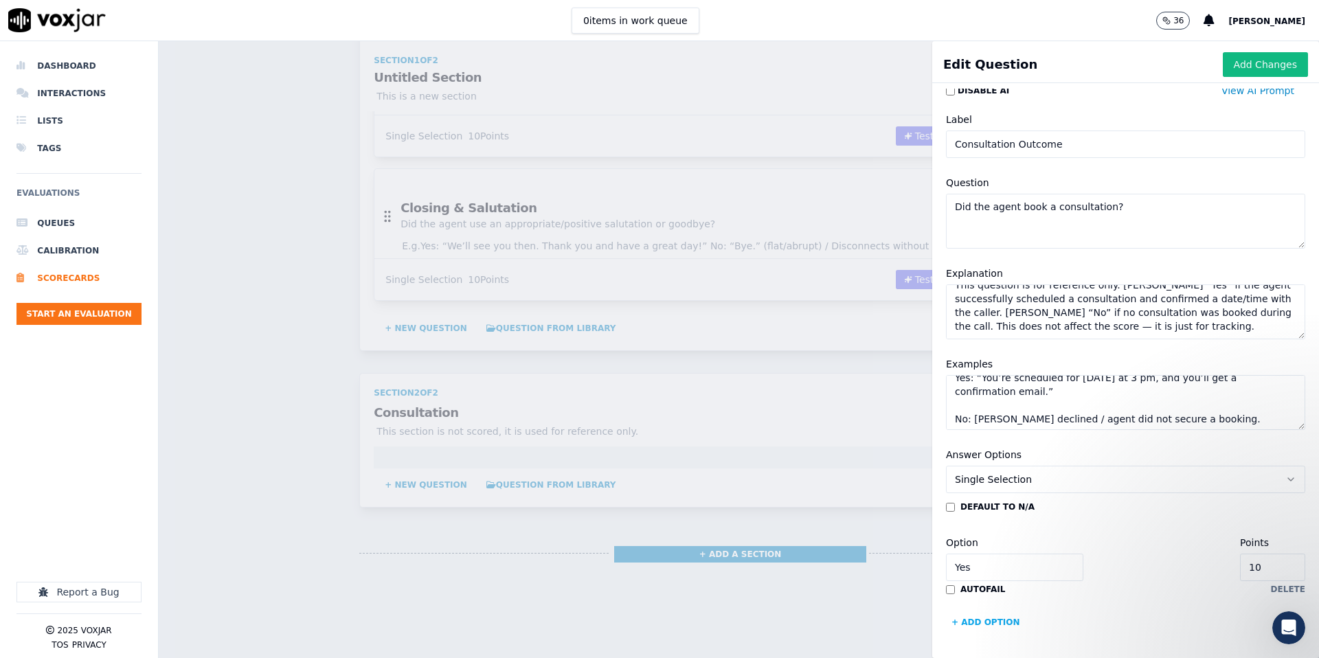
click at [976, 564] on input "Yes" at bounding box center [1014, 567] width 137 height 27
click at [1132, 479] on button "Single Selection" at bounding box center [1125, 479] width 359 height 27
click at [1007, 552] on div "Multiple Choice" at bounding box center [1126, 554] width 352 height 22
click at [1301, 590] on button "delete" at bounding box center [1288, 589] width 34 height 11
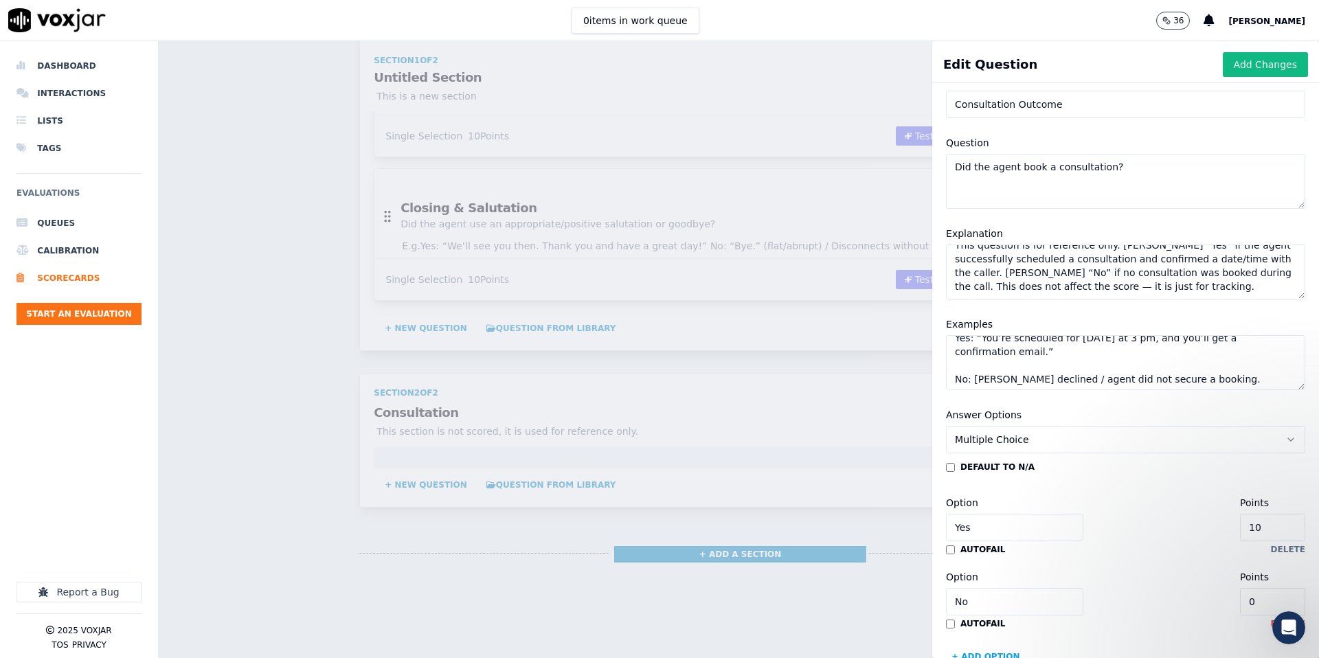
scroll to position [85, 0]
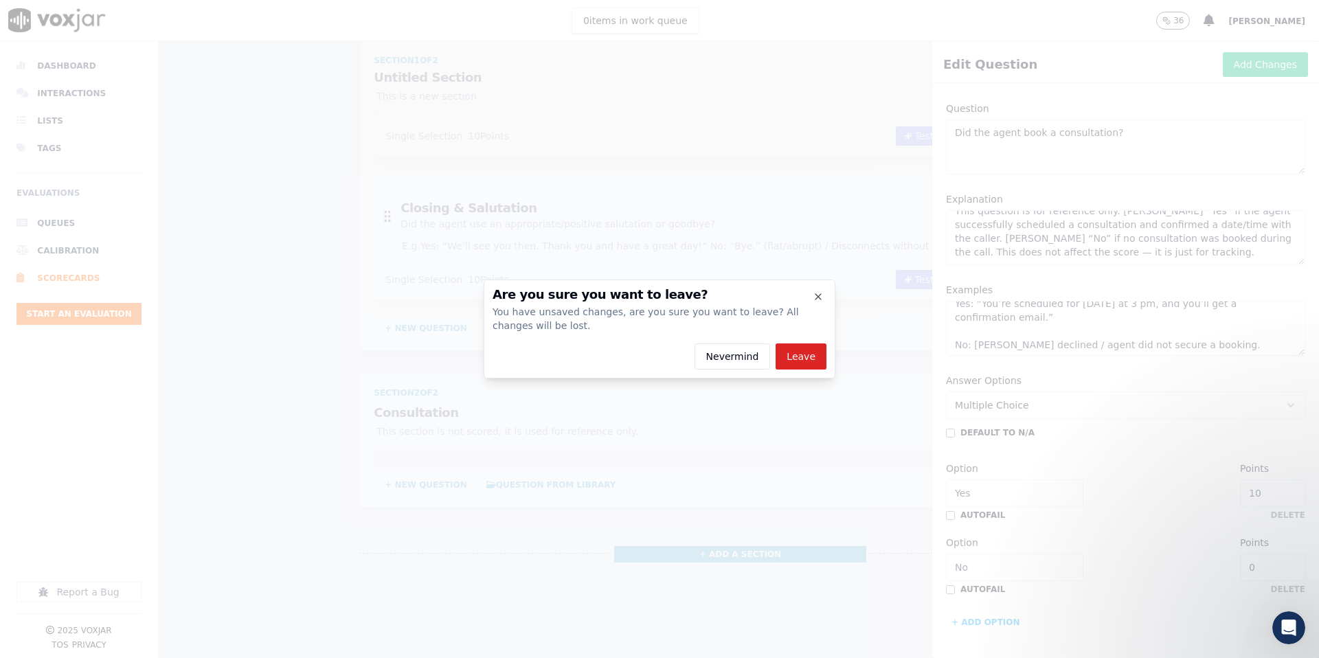
click at [745, 357] on button "Nevermind" at bounding box center [733, 357] width 76 height 26
click at [730, 365] on button "Nevermind" at bounding box center [733, 357] width 76 height 26
click at [718, 357] on button "Nevermind" at bounding box center [733, 357] width 76 height 26
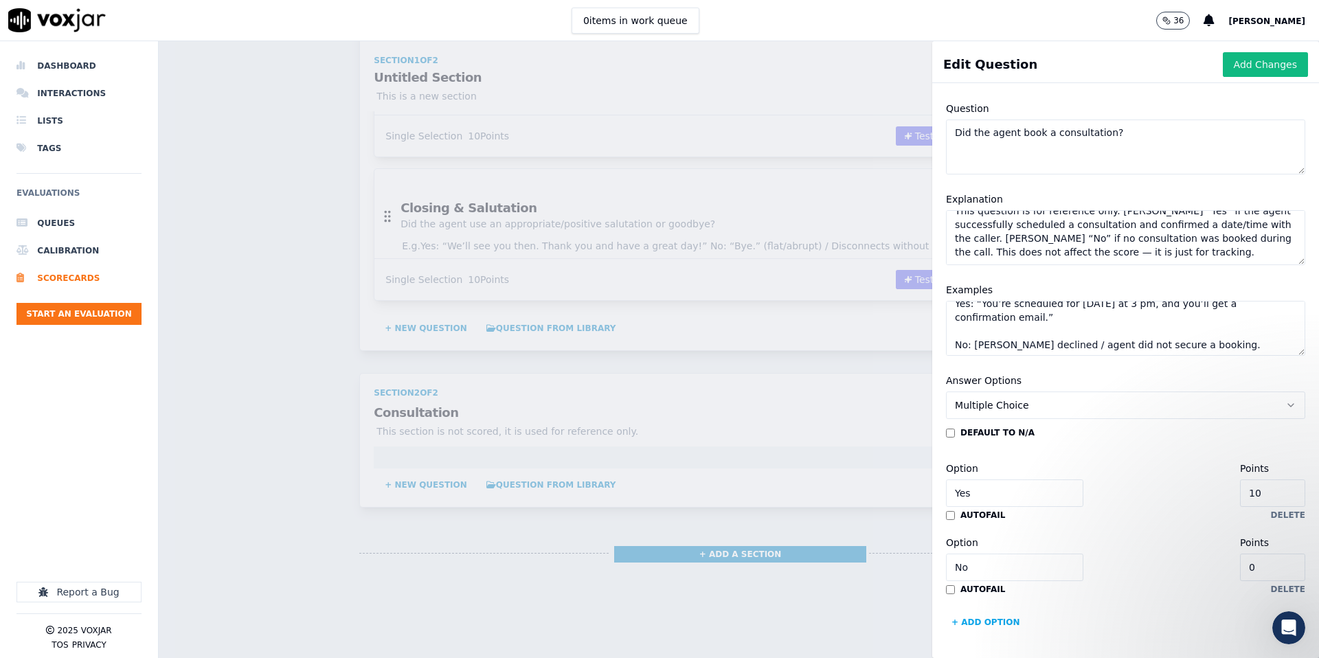
click at [1279, 491] on input "10" at bounding box center [1272, 493] width 65 height 27
type input "1"
type input "0"
click at [1186, 478] on div "Option Yes Points 0" at bounding box center [1125, 483] width 359 height 47
click at [1000, 618] on button "+ Add option" at bounding box center [986, 623] width 80 height 22
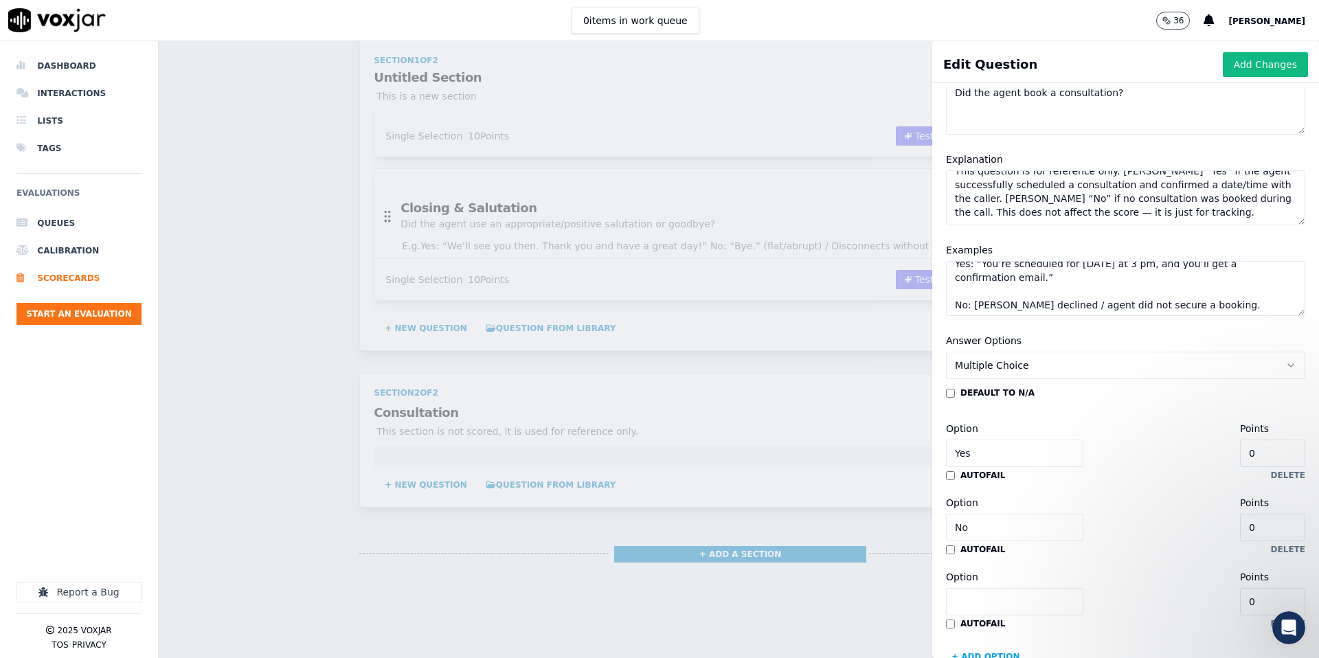
scroll to position [159, 0]
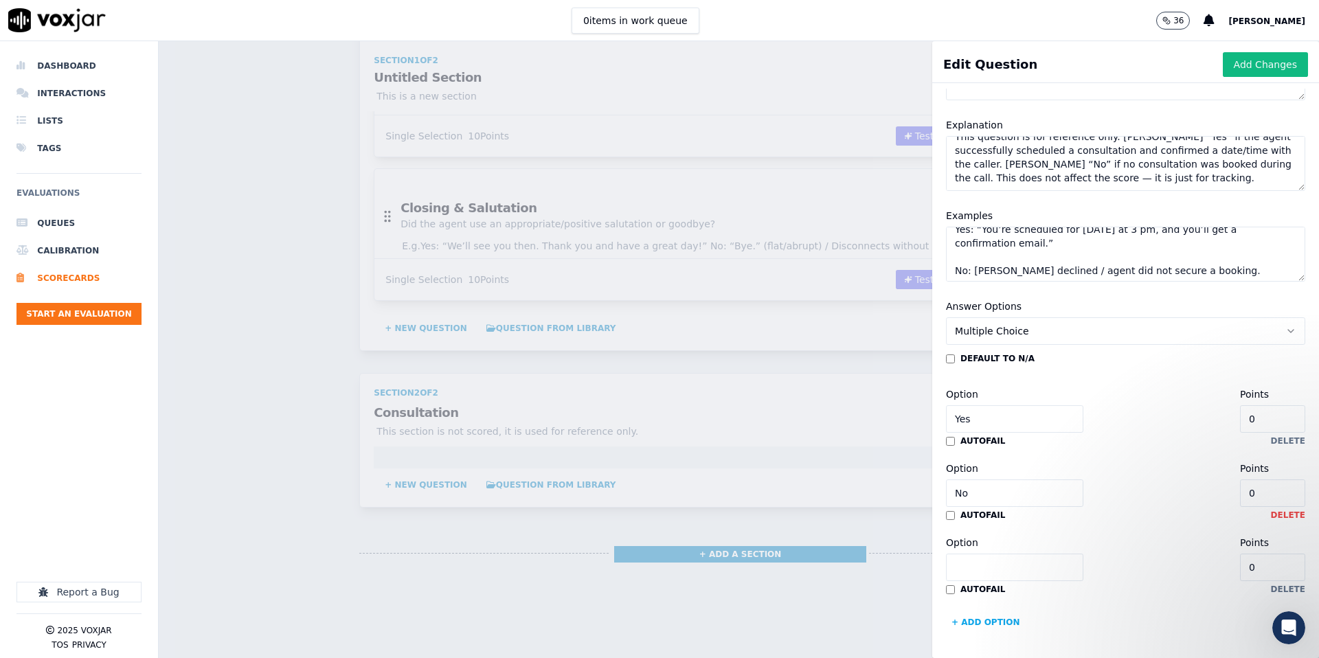
click at [1283, 587] on button "delete" at bounding box center [1288, 589] width 34 height 11
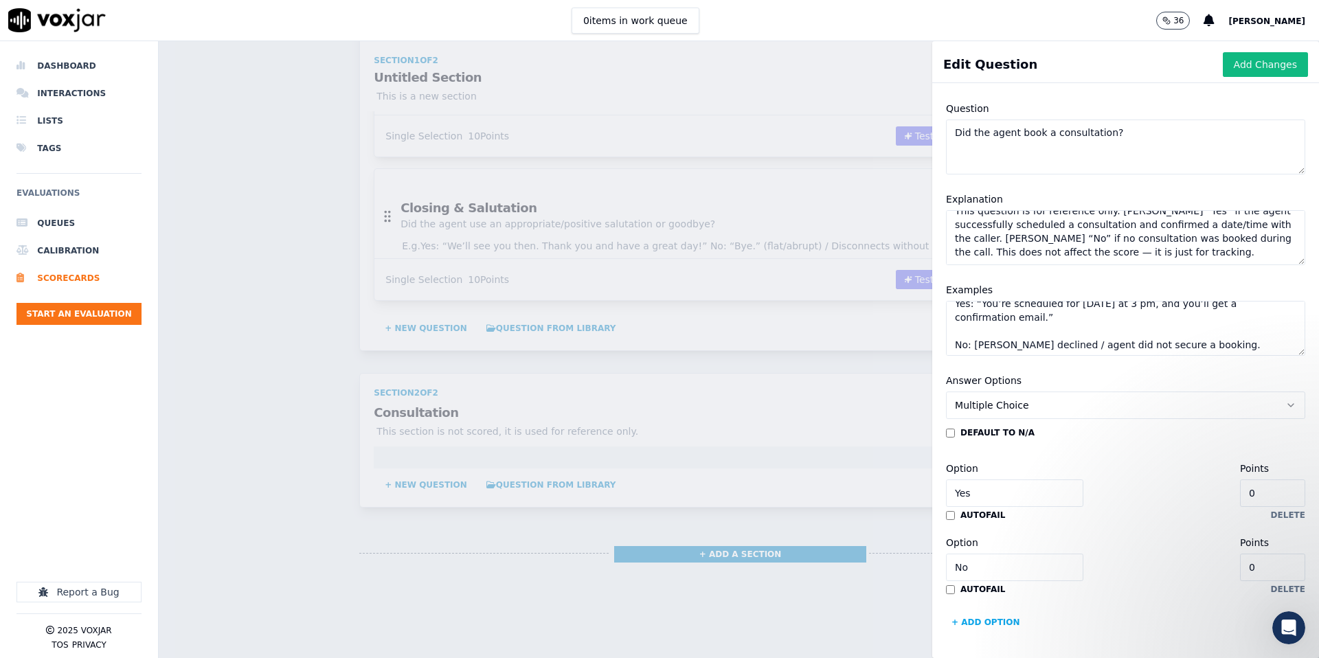
click at [1046, 405] on button "Multiple Choice" at bounding box center [1125, 405] width 359 height 27
click at [1035, 437] on div "Single Selection" at bounding box center [1126, 436] width 352 height 22
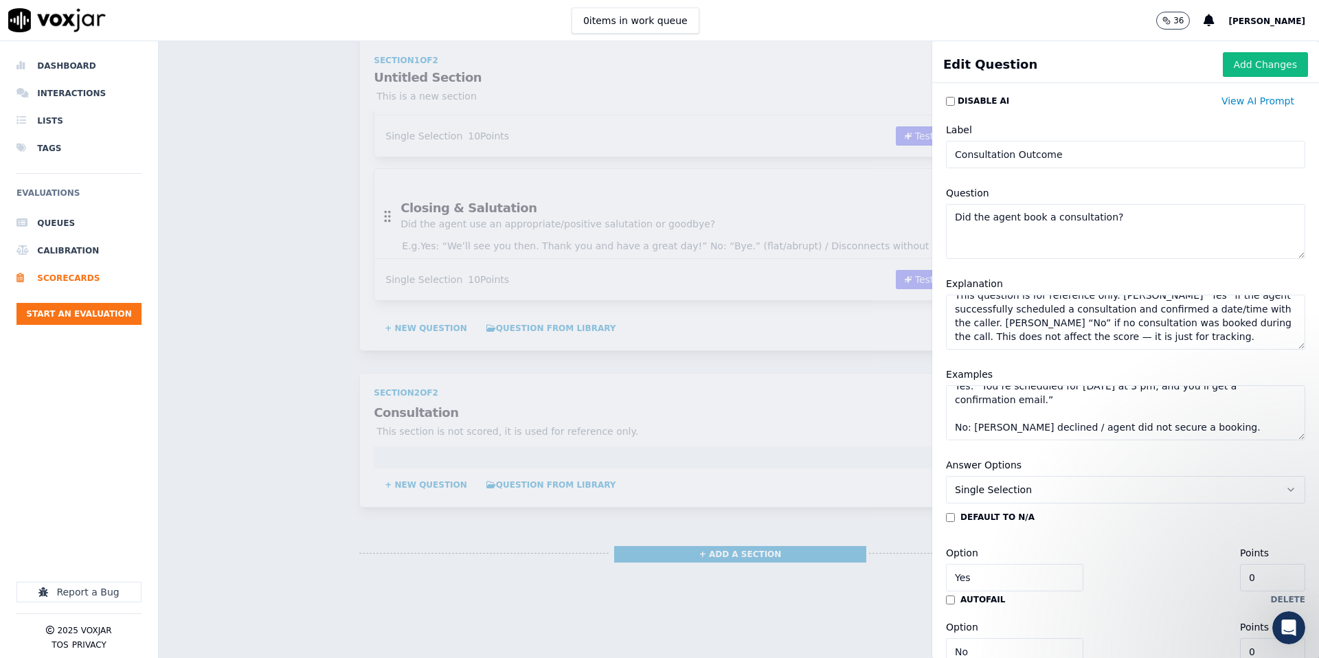
scroll to position [0, 0]
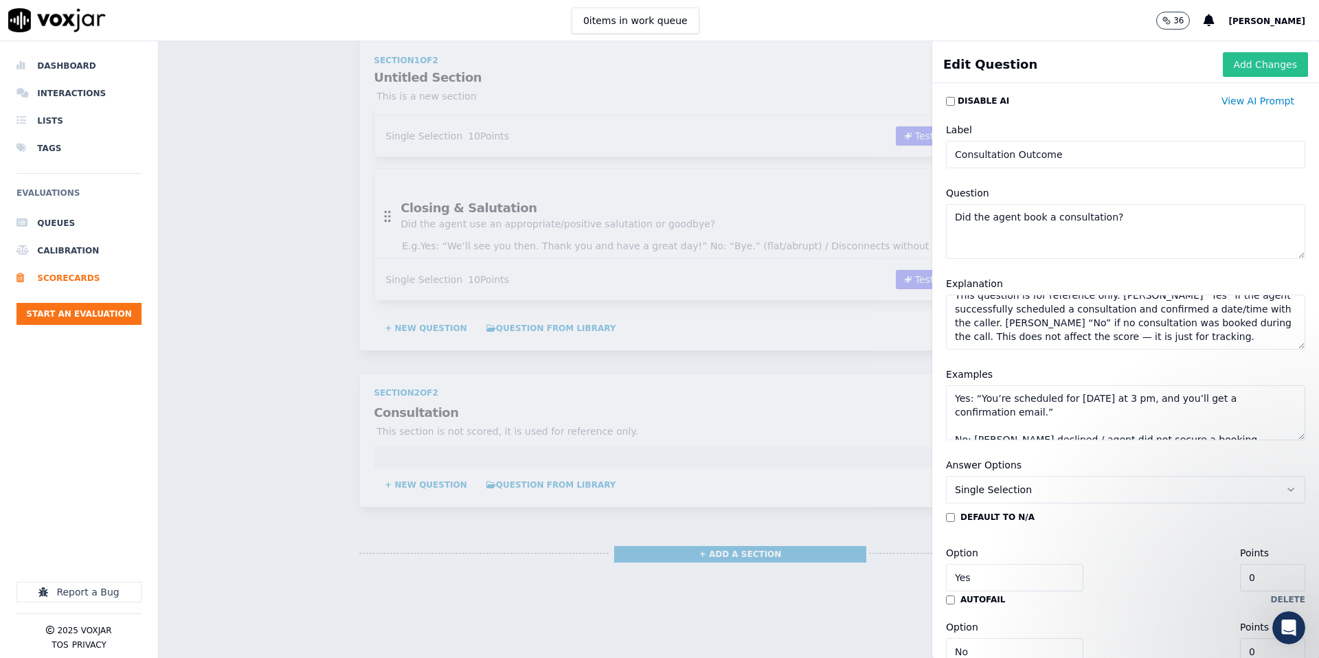
click at [1275, 69] on button "Add Changes" at bounding box center [1265, 64] width 85 height 25
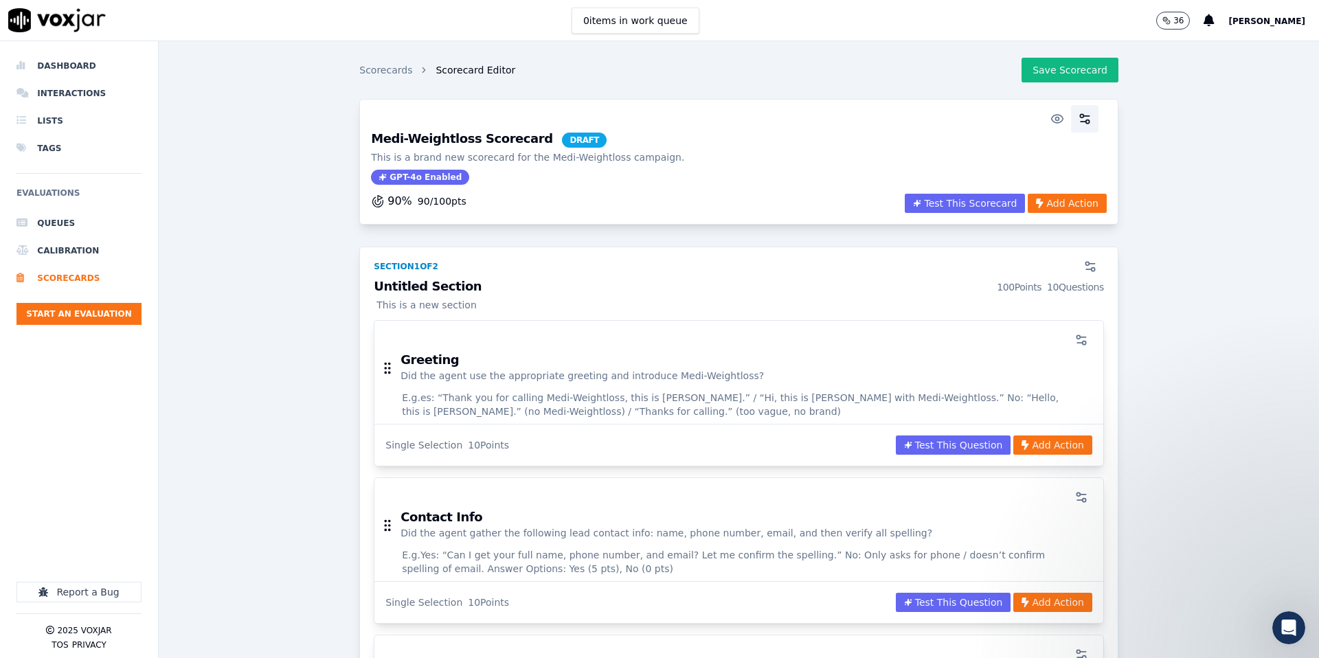
click at [1086, 125] on icon "button" at bounding box center [1085, 119] width 14 height 14
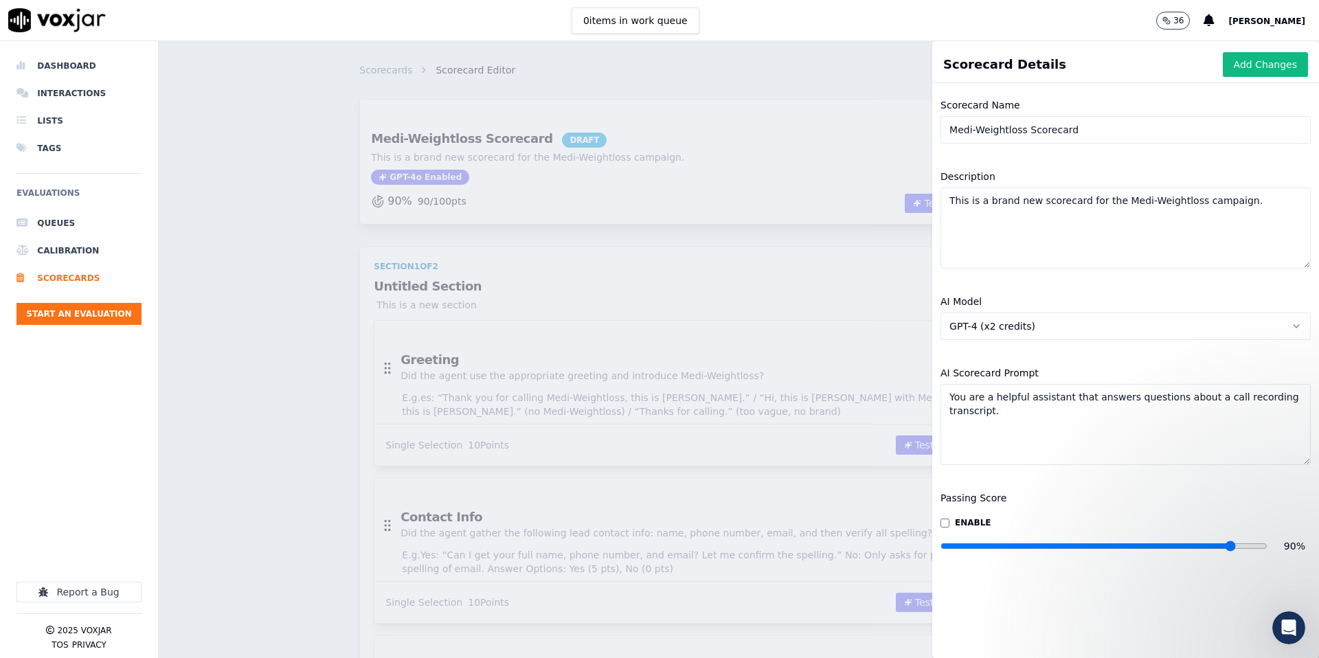
click at [1027, 132] on input "Medi-Weightloss Scorecard" at bounding box center [1126, 129] width 370 height 27
type input "Medi-Weightloss Inbound Scorecard"
click at [1238, 203] on textarea "This is a brand new scorecard for the Medi-Weightloss campaign." at bounding box center [1126, 228] width 370 height 81
type textarea "This is a brand new scorecard for the Medi-Weightloss campaign's inbound calls."
click at [1286, 67] on button "Add Changes" at bounding box center [1265, 64] width 85 height 25
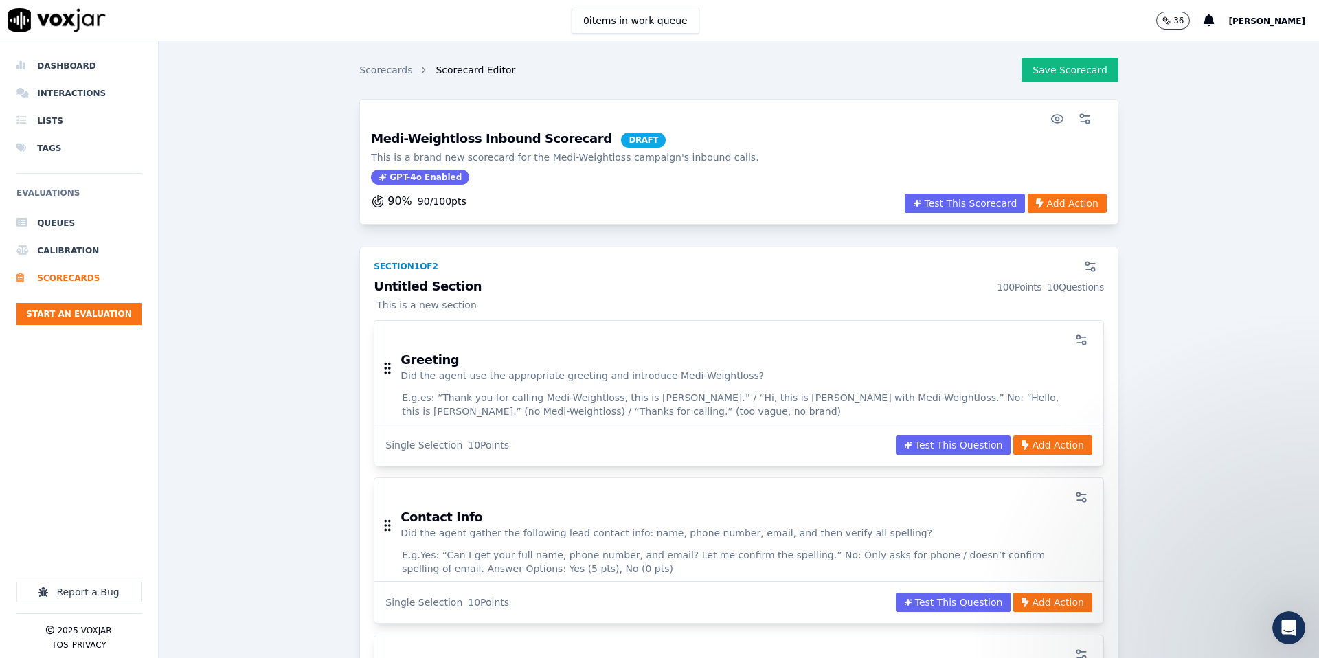
click at [1072, 67] on button "Save Scorecard" at bounding box center [1070, 70] width 97 height 25
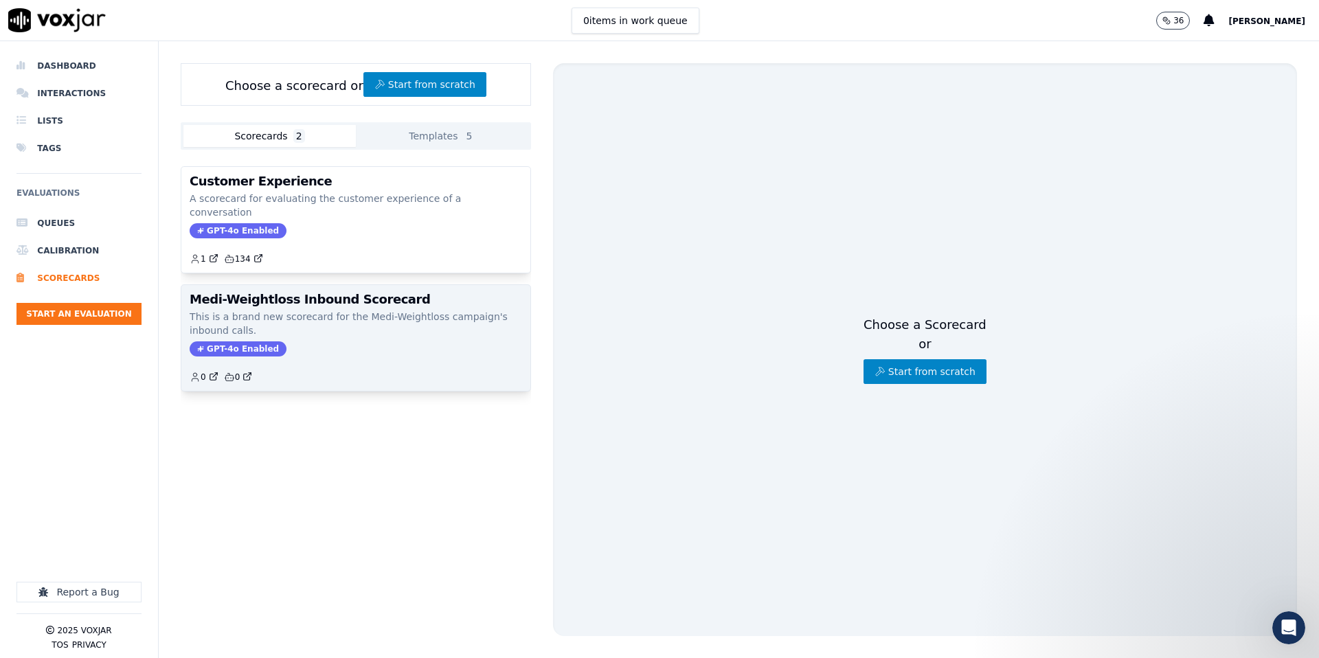
click at [439, 293] on h3 "Medi-Weightloss Inbound Scorecard" at bounding box center [356, 299] width 333 height 12
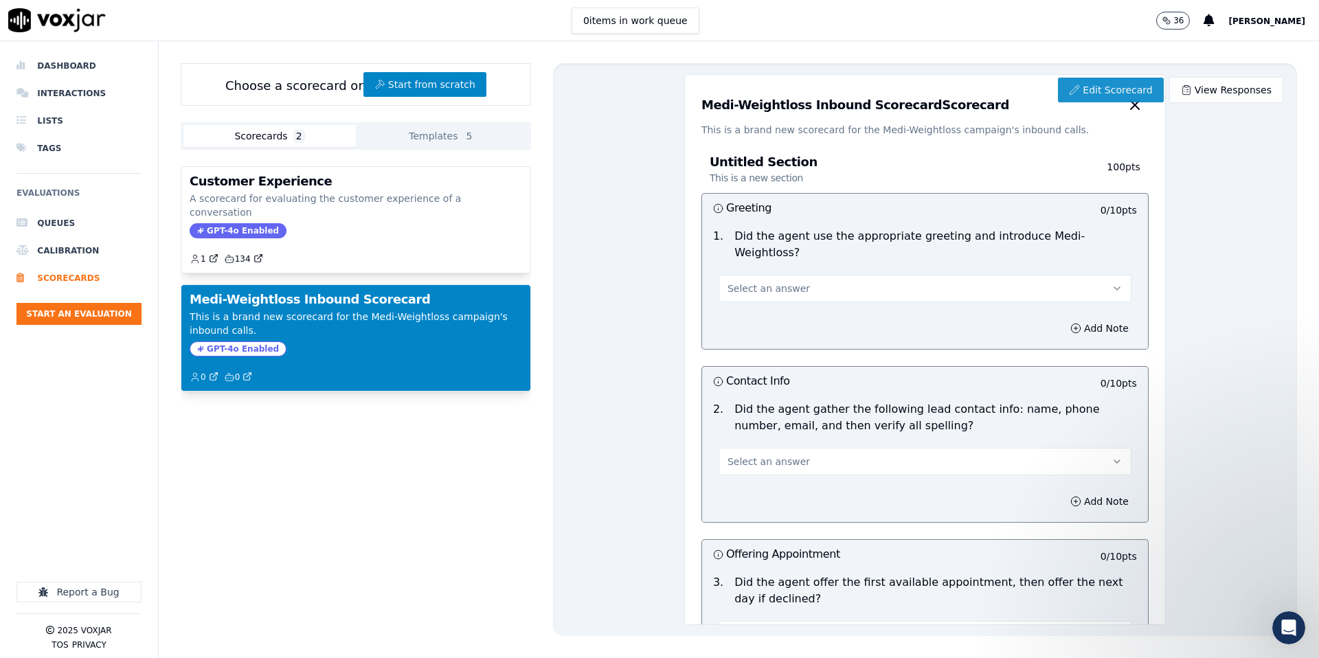
click at [1101, 87] on link "Edit Scorecard" at bounding box center [1110, 90] width 105 height 25
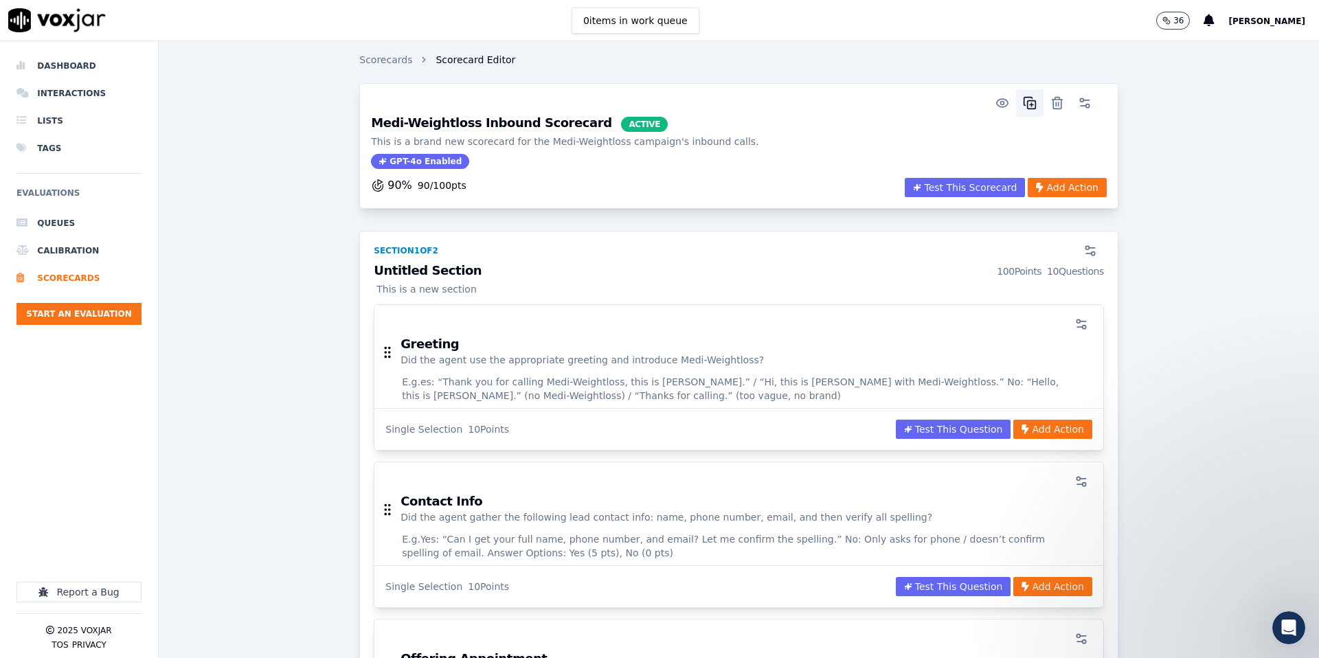
click at [1036, 113] on button "button" at bounding box center [1029, 102] width 27 height 27
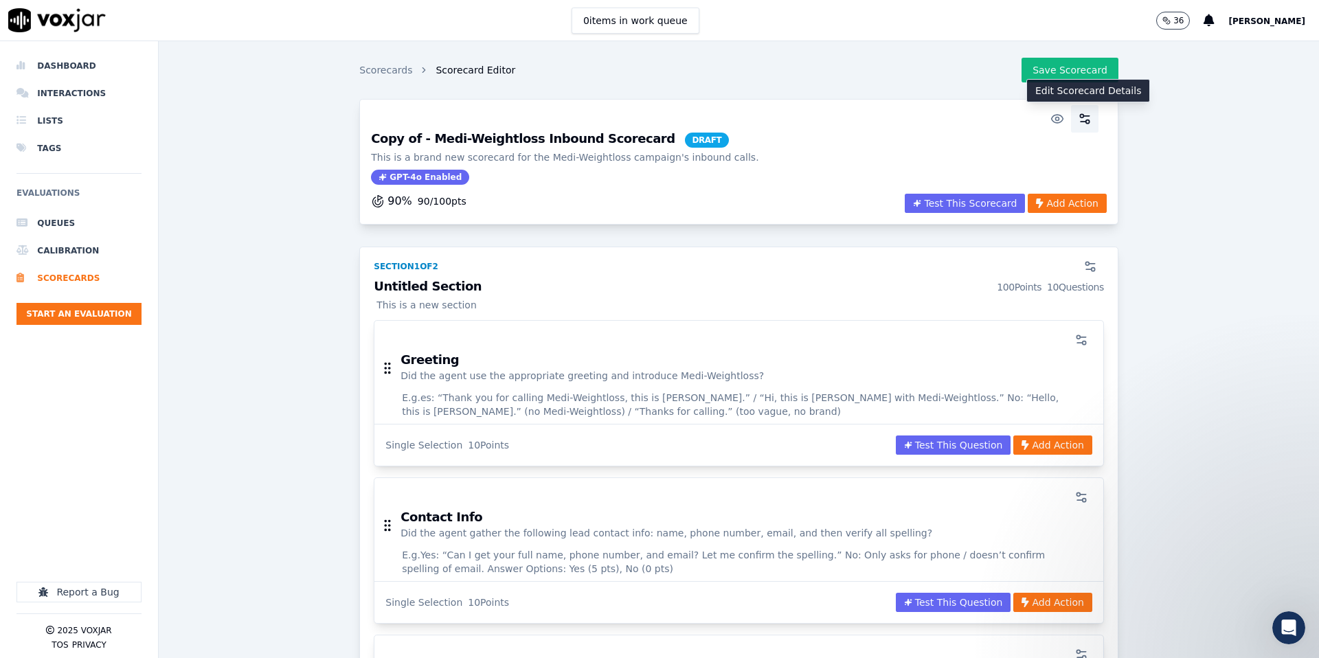
click at [1089, 122] on circle "button" at bounding box center [1087, 121] width 3 height 3
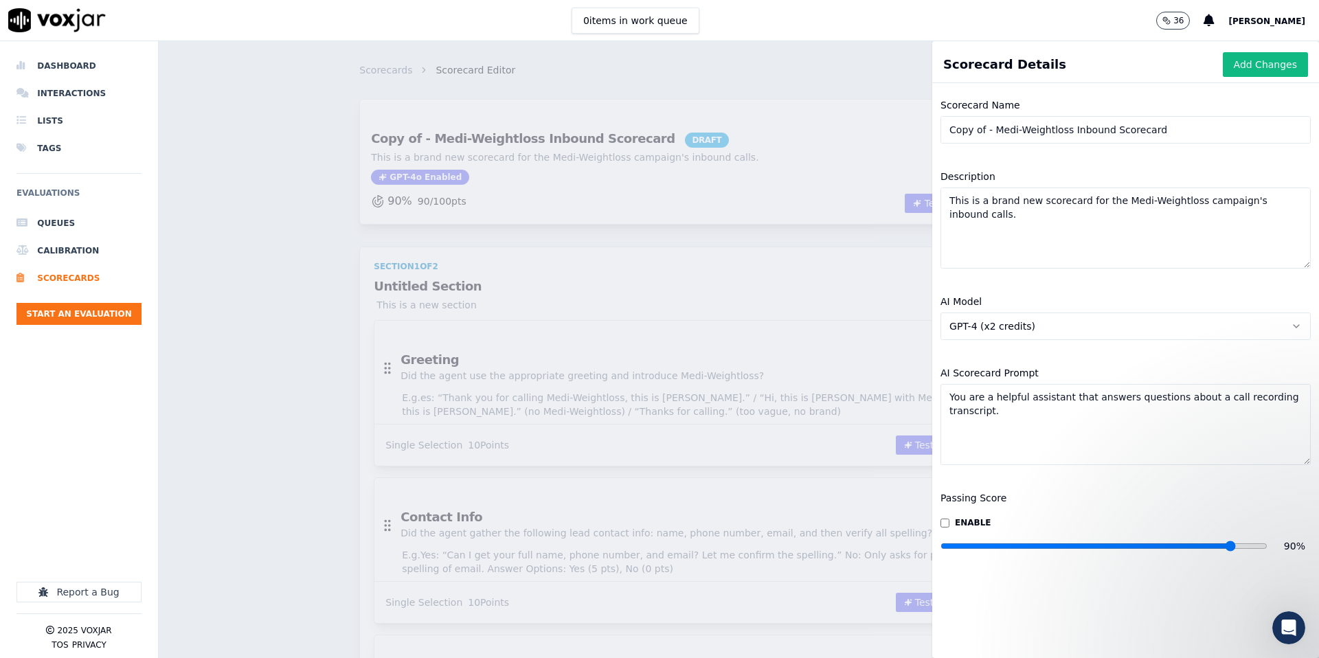
click at [1081, 134] on input "Copy of - Medi-Weightloss Inbound Scorecard" at bounding box center [1126, 129] width 370 height 27
type input "Copy of - Medi-Weightloss Outbound Scorecard"
click at [1257, 203] on textarea "This is a brand new scorecard for the Medi-Weightloss campaign's inbound calls." at bounding box center [1126, 228] width 370 height 81
type textarea "This is a brand new scorecard for the Medi-Weightloss campaign's outbound calls."
click at [1000, 397] on textarea "You are a helpful assistant that answers questions about a call recording trans…" at bounding box center [1126, 424] width 370 height 81
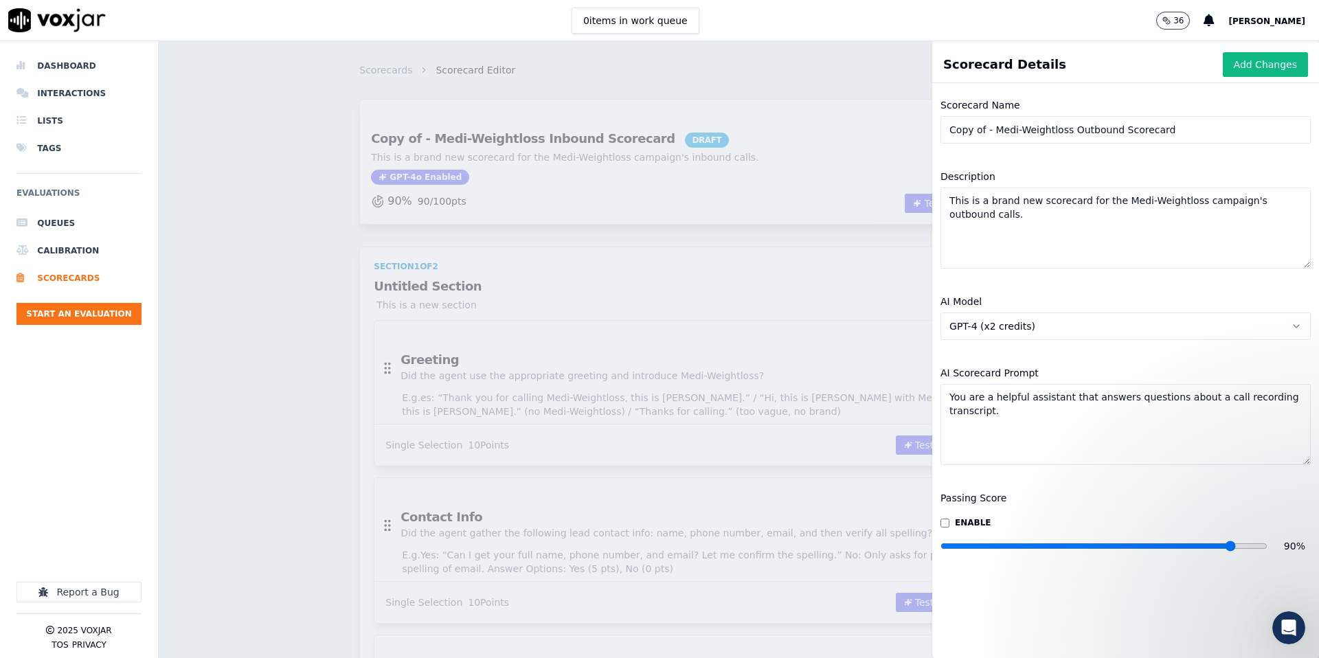
click at [1000, 397] on textarea "You are a helpful assistant that answers questions about a call recording trans…" at bounding box center [1126, 424] width 370 height 81
paste textarea "n auditor evaluating inbound sales calls for Medi-Weightloss. Use the following…"
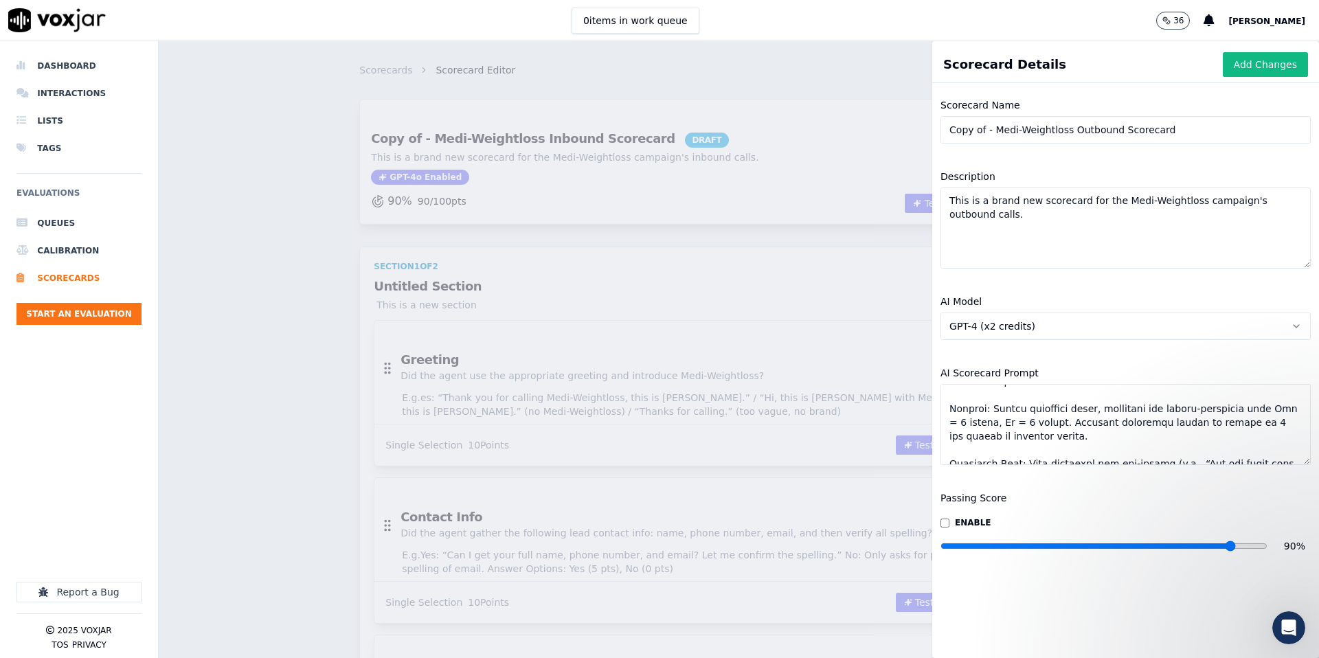
scroll to position [65, 0]
type textarea "You are an auditor evaluating inbound sales calls for Medi-Weightloss. Use the …"
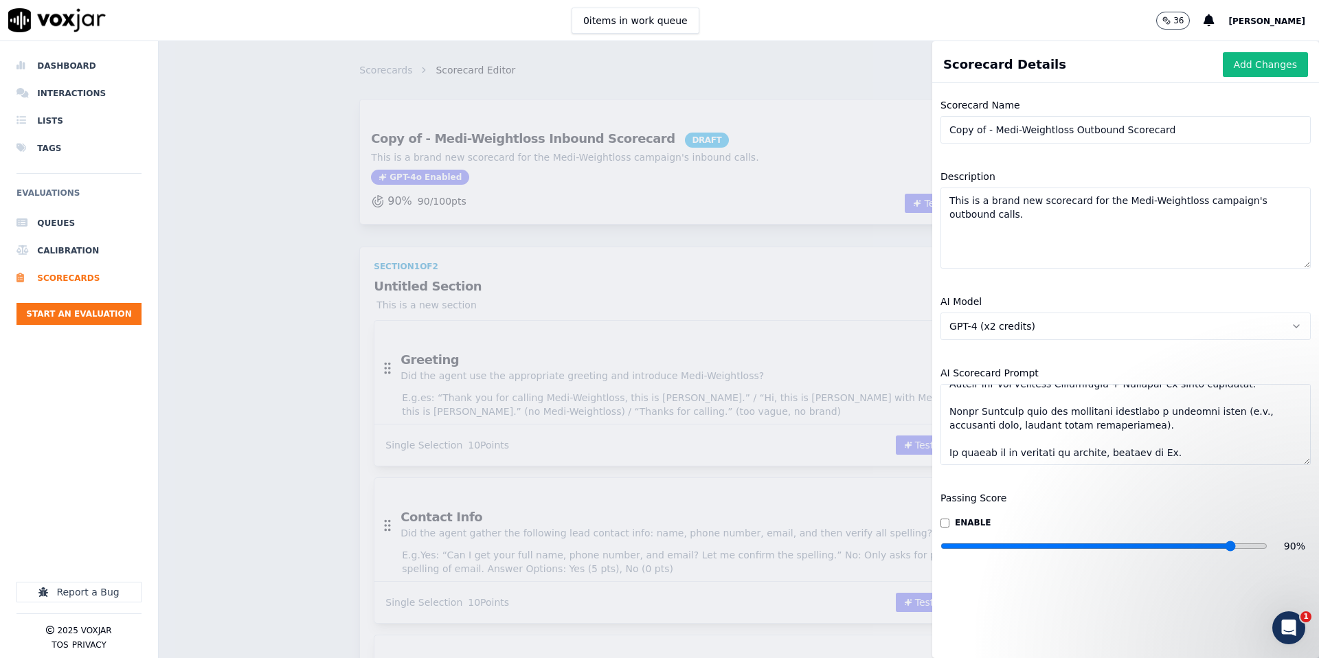
scroll to position [426, 0]
click at [1259, 65] on button "Add Changes" at bounding box center [1265, 64] width 85 height 25
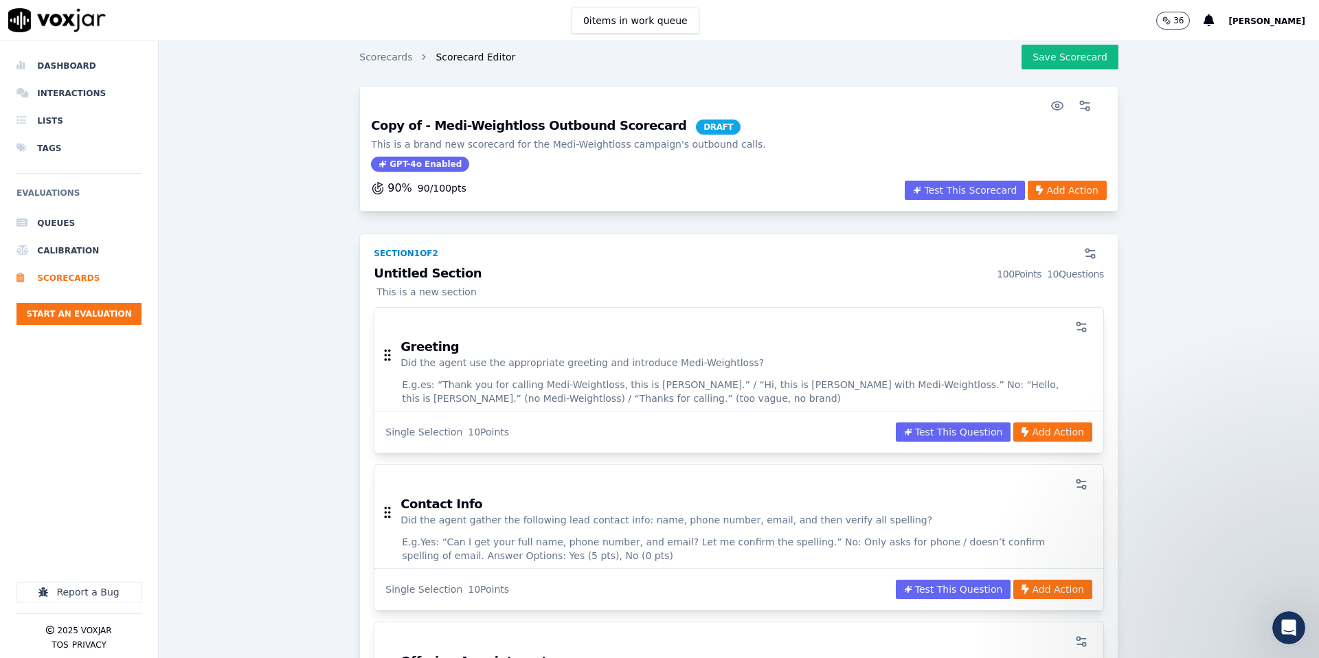
scroll to position [0, 0]
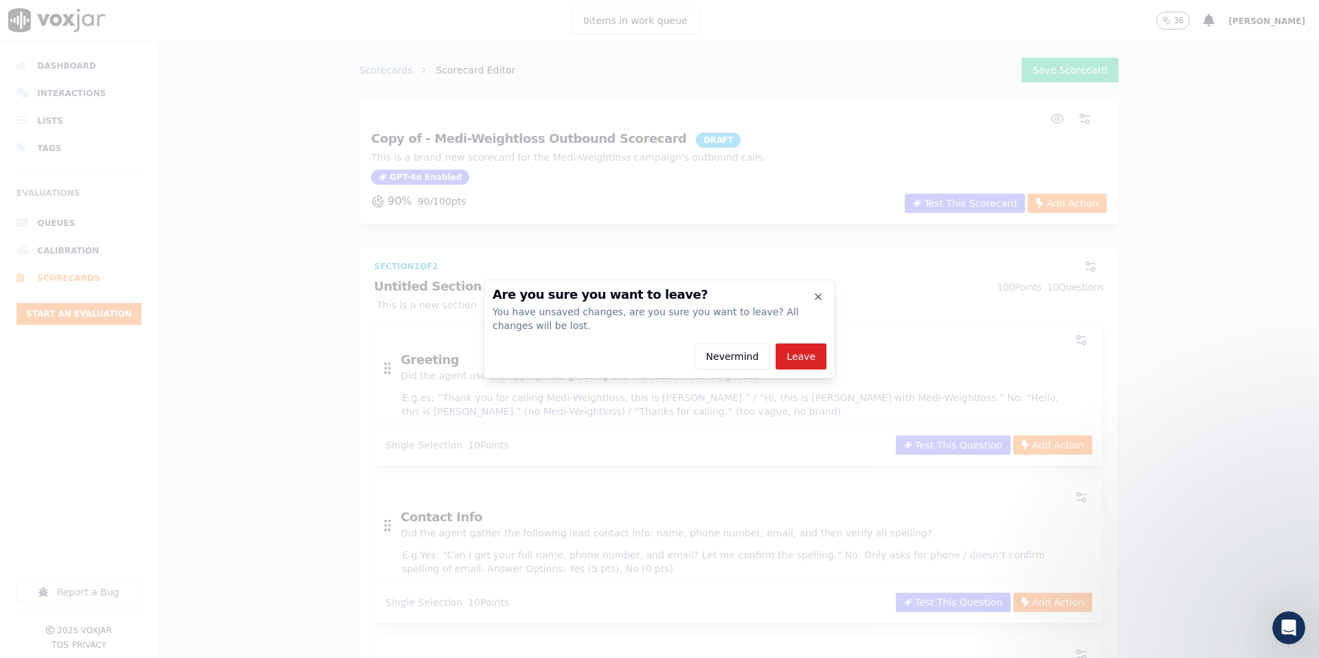
click at [751, 355] on button "Nevermind" at bounding box center [733, 357] width 76 height 26
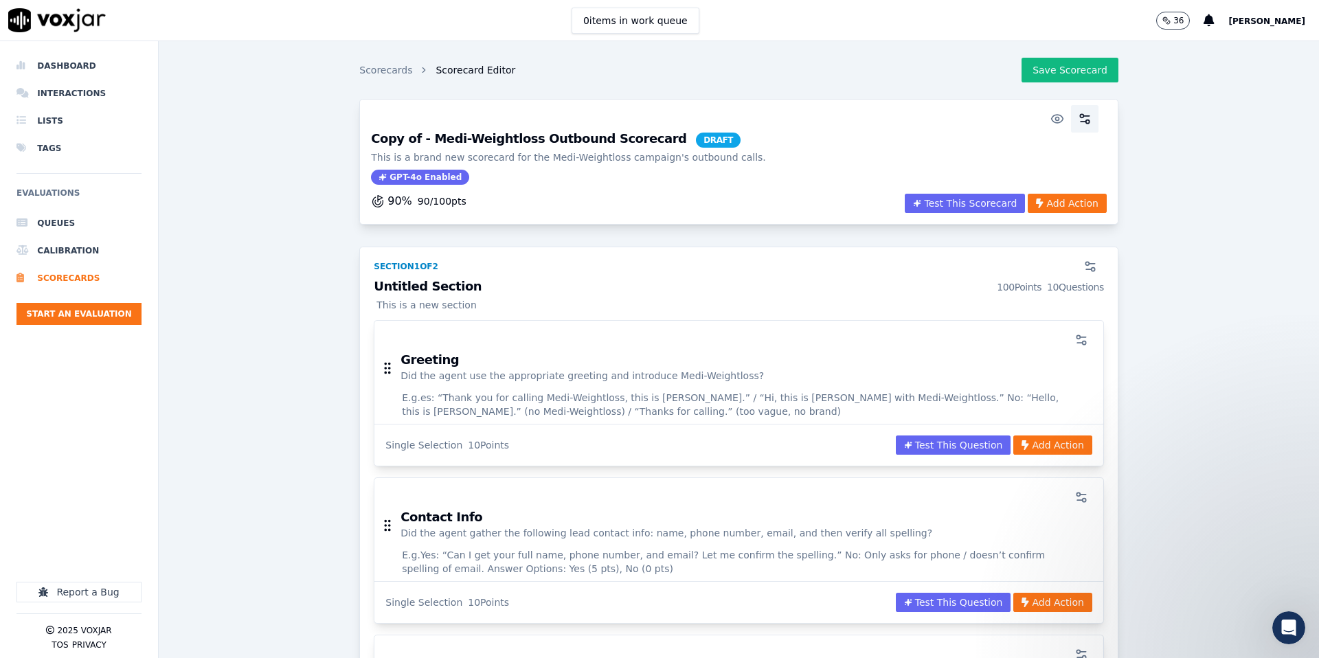
click at [1081, 117] on circle "button" at bounding box center [1081, 115] width 3 height 3
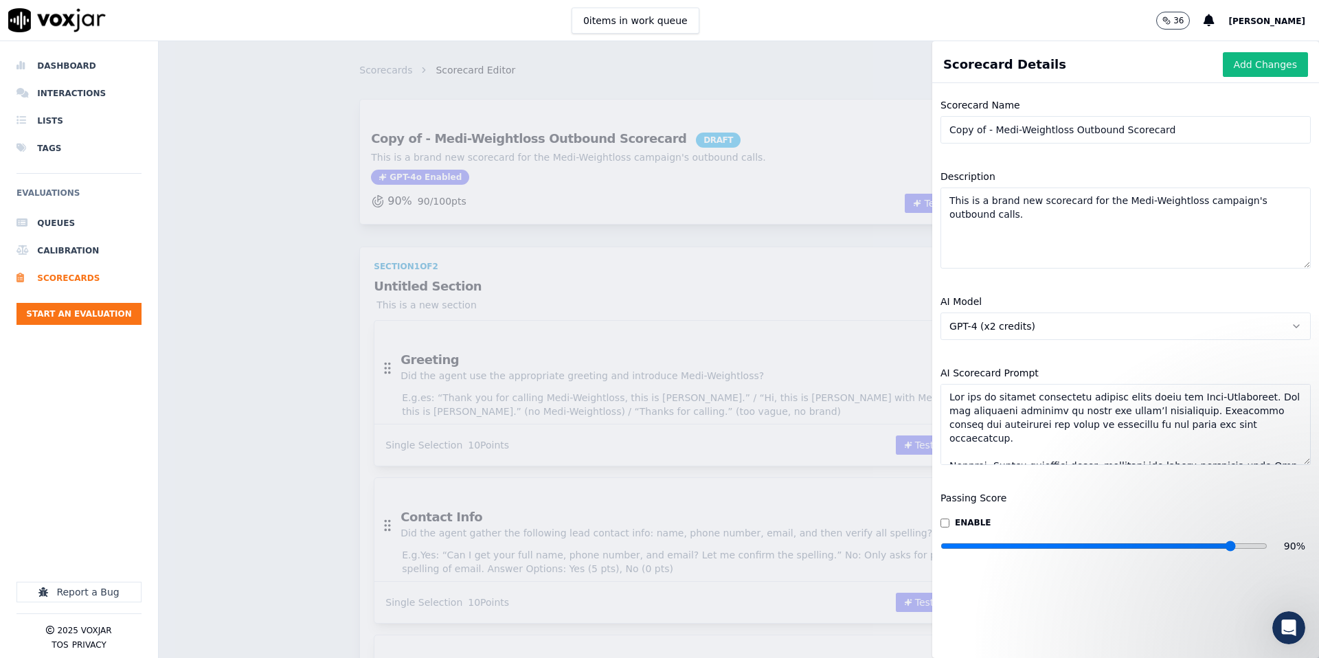
click at [1005, 402] on textarea "AI Scorecard Prompt" at bounding box center [1126, 424] width 370 height 81
paste textarea "outbound sales calls for Medi-Weightloss. Use the following criteria to score t…"
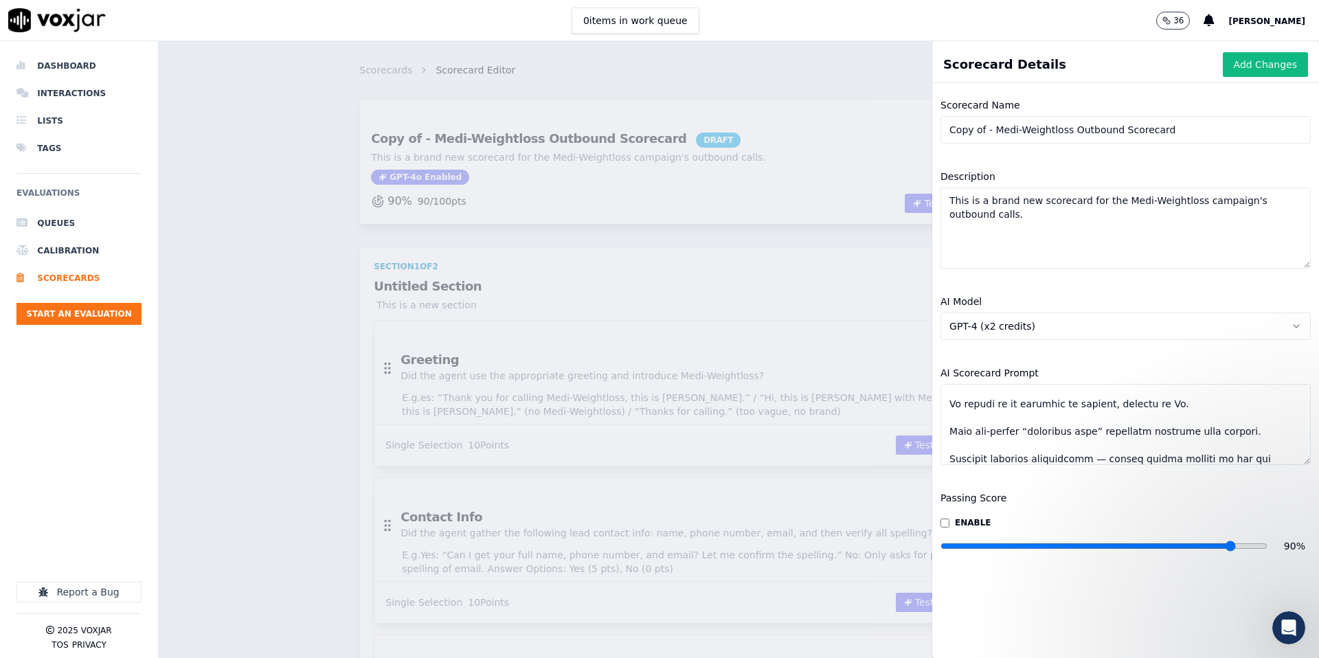
scroll to position [550, 0]
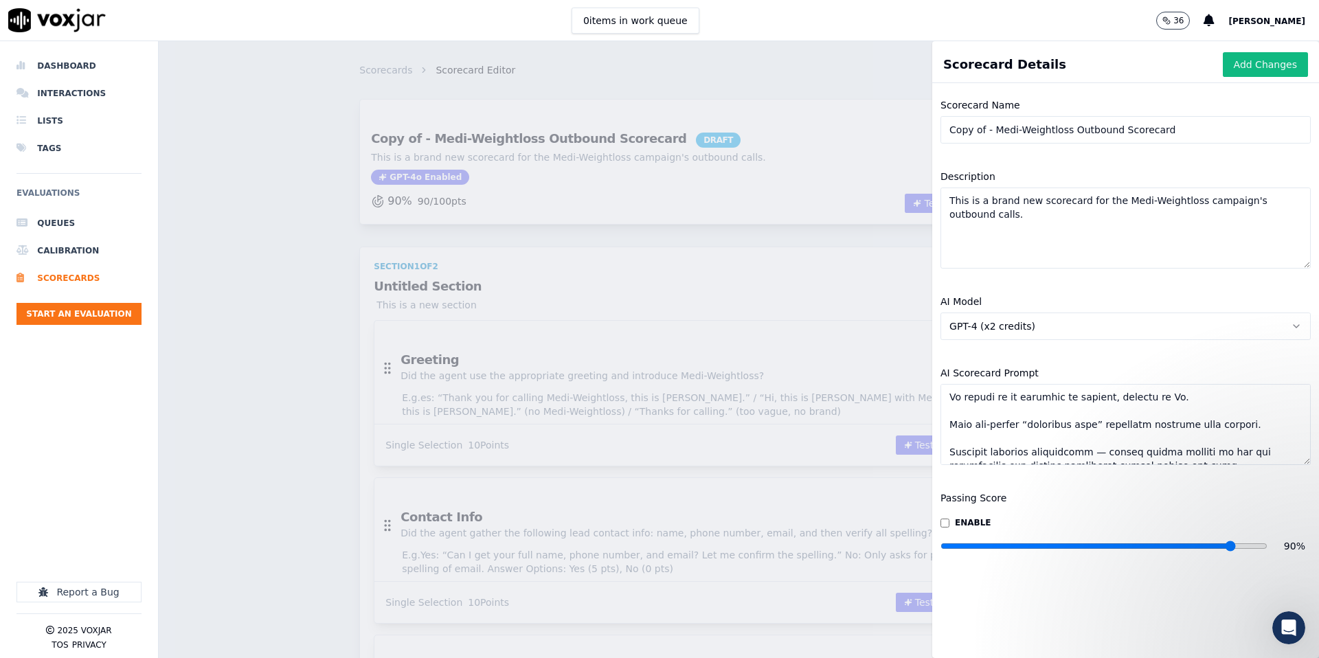
type textarea "You are an auditor evaluating outbound sales calls for Medi-Weightloss. Use the…"
click at [996, 132] on input "Copy of - Medi-Weightloss Outbound Scorecard" at bounding box center [1126, 129] width 370 height 27
type input "Medi-Weightloss Outbound Scorecard"
click at [1251, 67] on button "Add Changes" at bounding box center [1265, 64] width 85 height 25
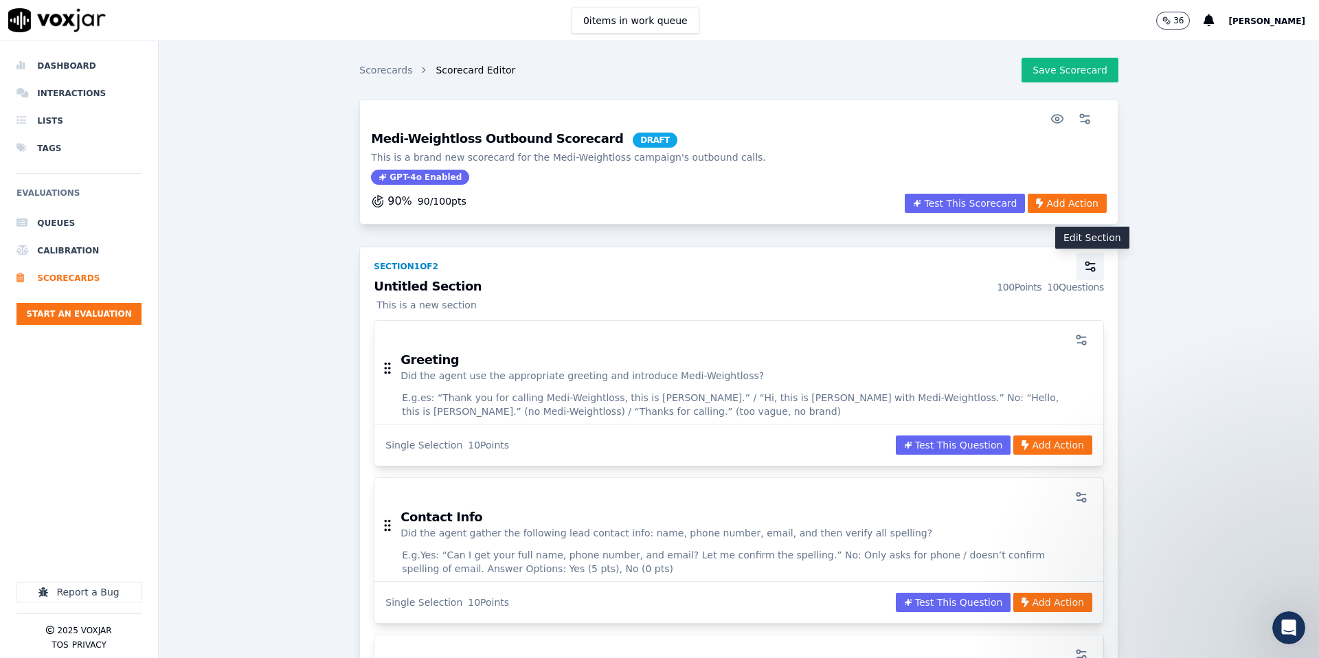
click at [1089, 271] on icon "button" at bounding box center [1091, 267] width 14 height 14
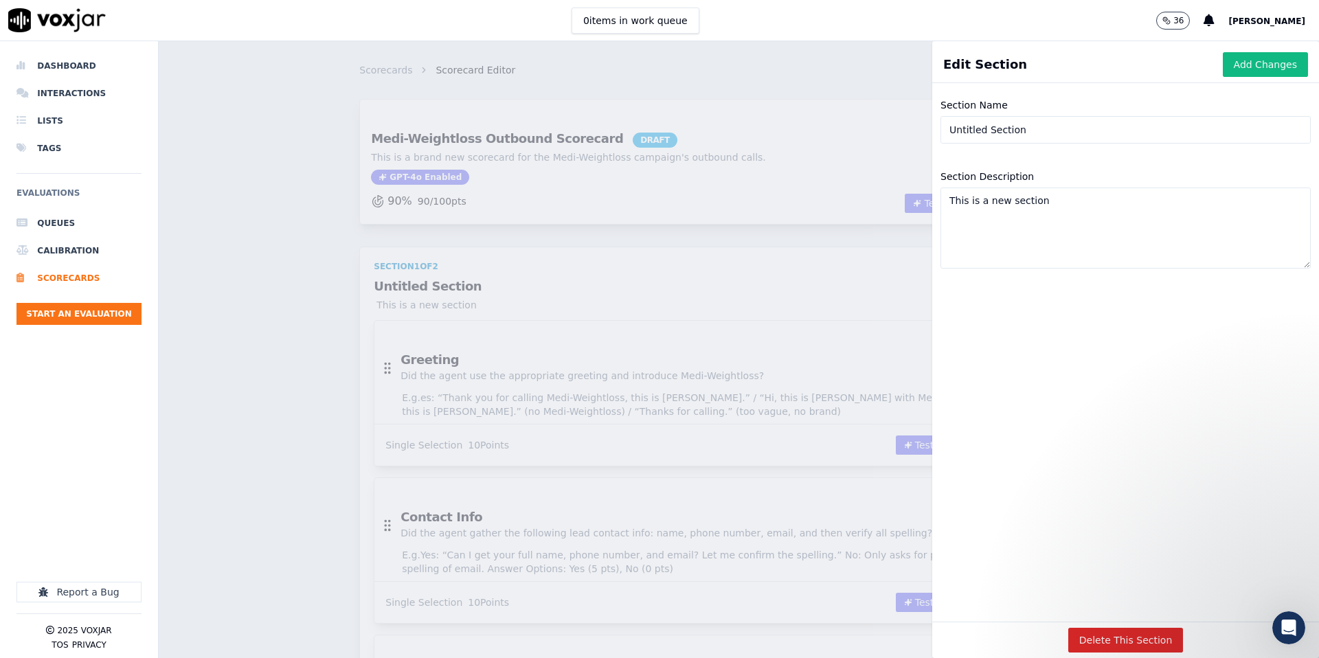
click at [1040, 134] on input "Untitled Section" at bounding box center [1126, 129] width 370 height 27
type input "G"
click at [1049, 131] on input "Scored Section" at bounding box center [1126, 129] width 370 height 27
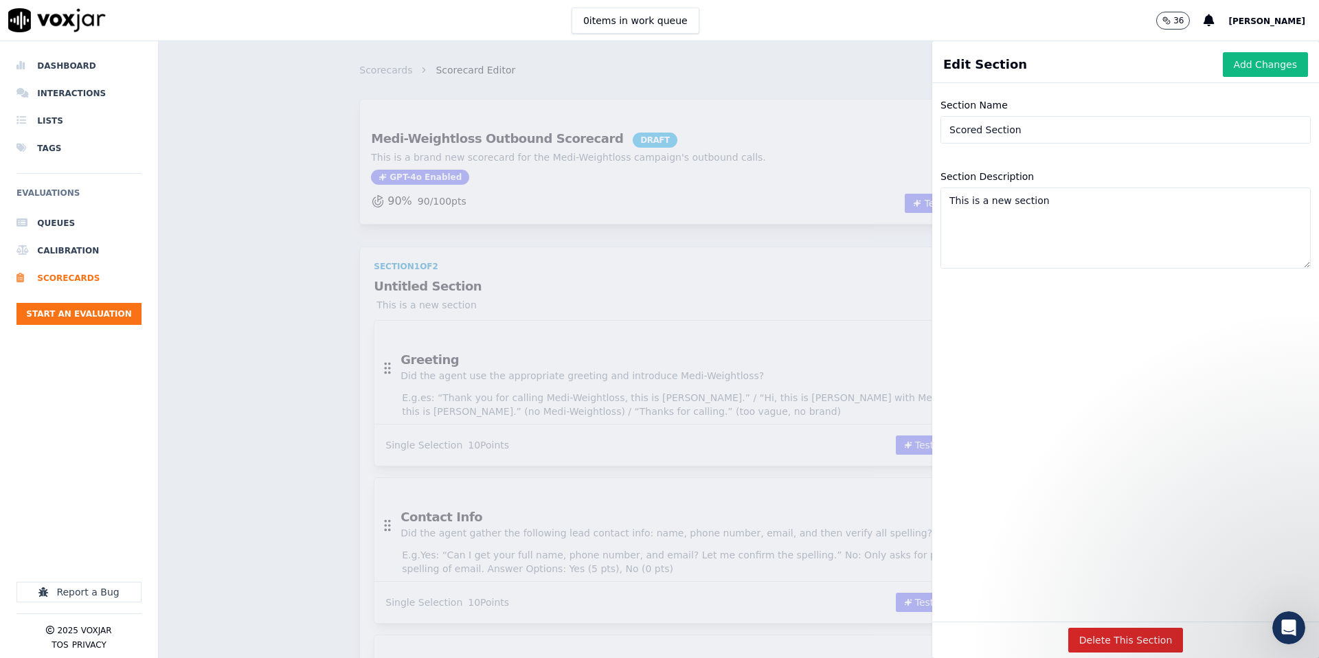
click at [1049, 131] on input "Scored Section" at bounding box center [1126, 129] width 370 height 27
paste input "Evalua"
type input "Scored Evaluation Questions"
click at [1244, 68] on button "Add Changes" at bounding box center [1265, 64] width 85 height 25
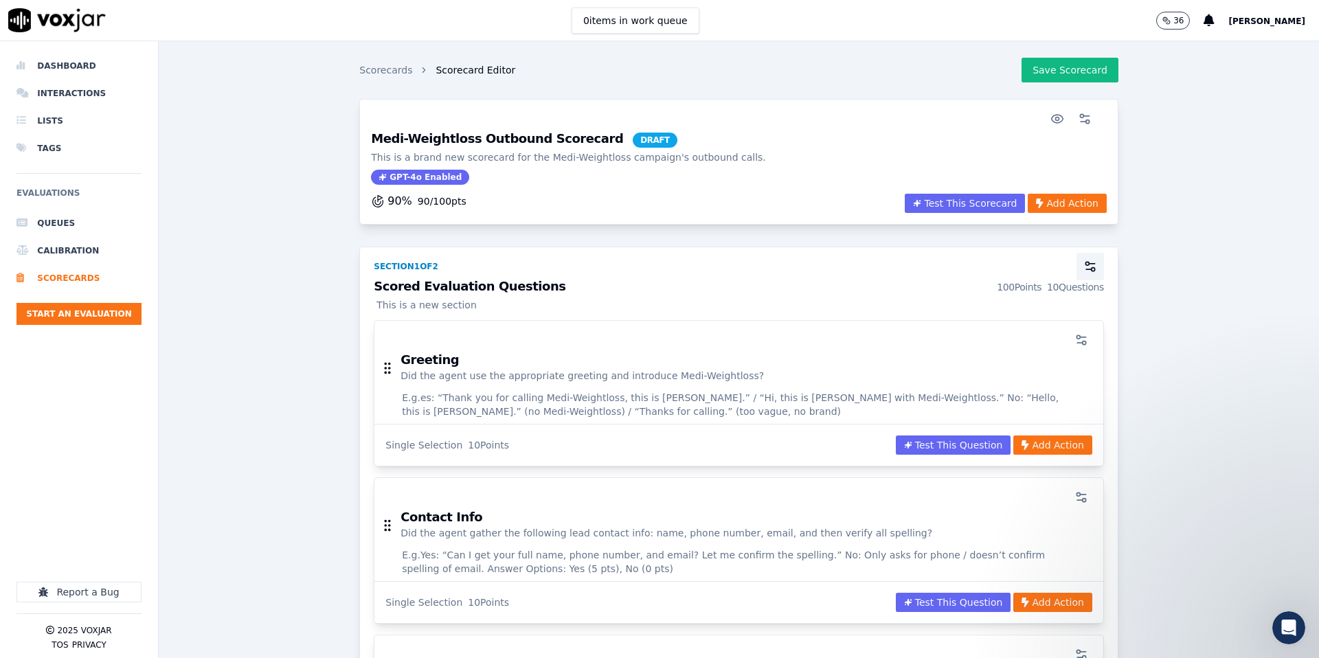
click at [1094, 271] on icon "button" at bounding box center [1091, 267] width 14 height 14
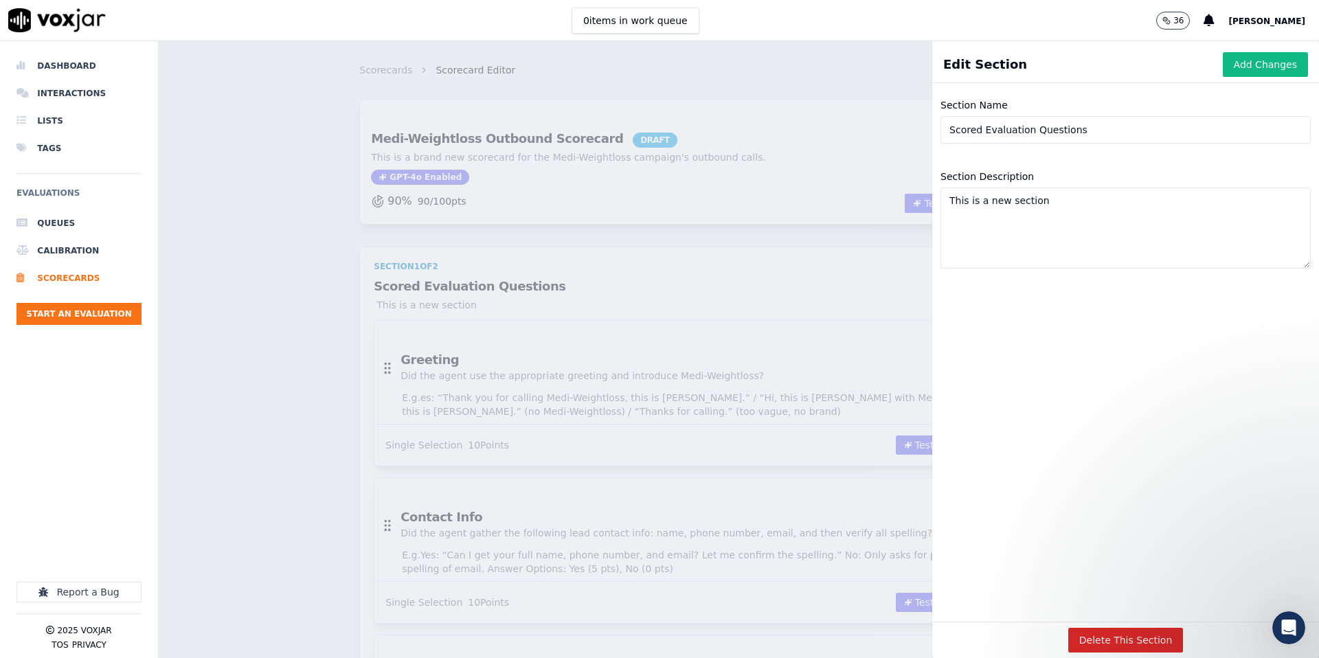
click at [1066, 202] on textarea "This is a new section" at bounding box center [1126, 228] width 370 height 81
type textarea "This portion of the evaluation will be scored."
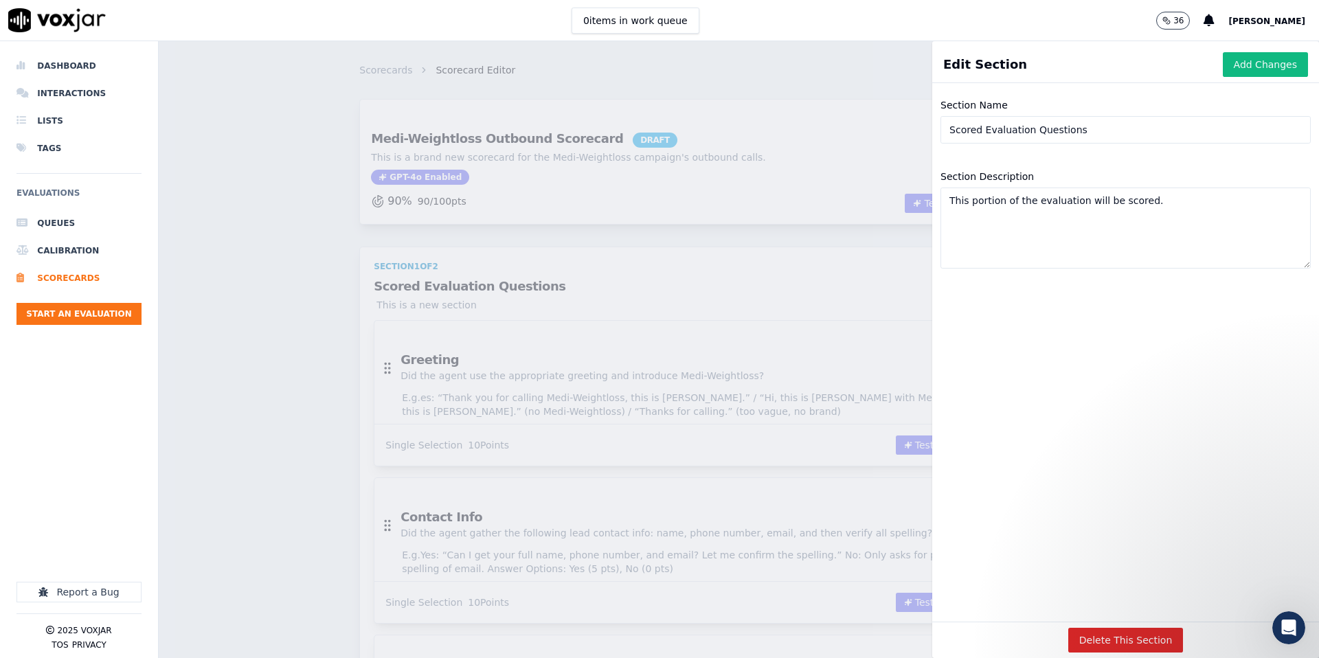
click at [1244, 67] on button "Add Changes" at bounding box center [1265, 64] width 85 height 25
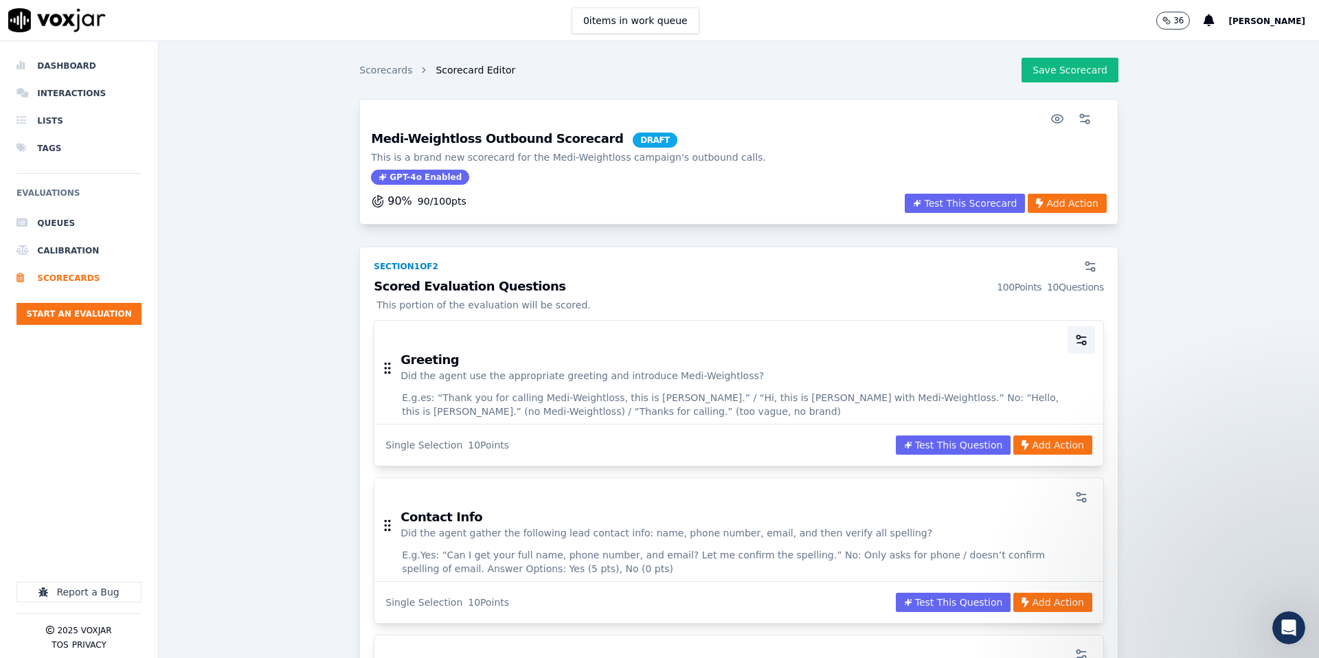
click at [1078, 335] on icon "button" at bounding box center [1082, 340] width 14 height 14
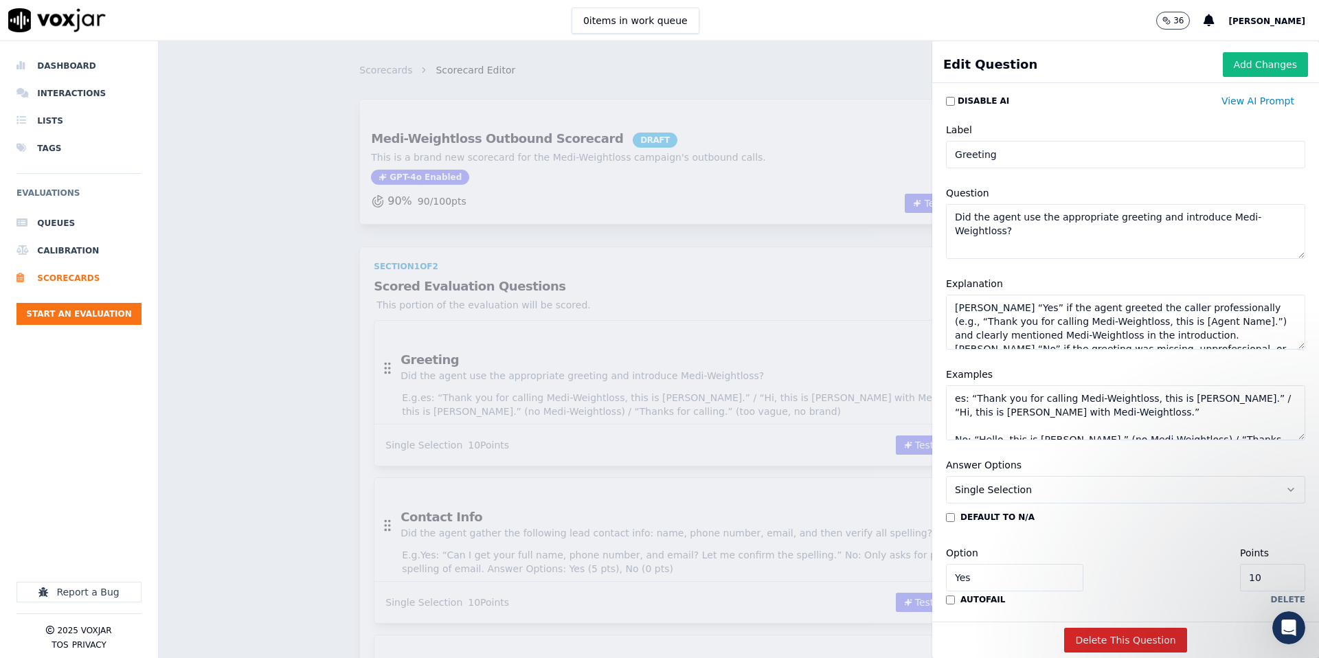
click at [958, 403] on textarea "es: “Thank you for calling Medi-Weightloss, this is Sarah.” / “Hi, this is John…" at bounding box center [1125, 412] width 359 height 55
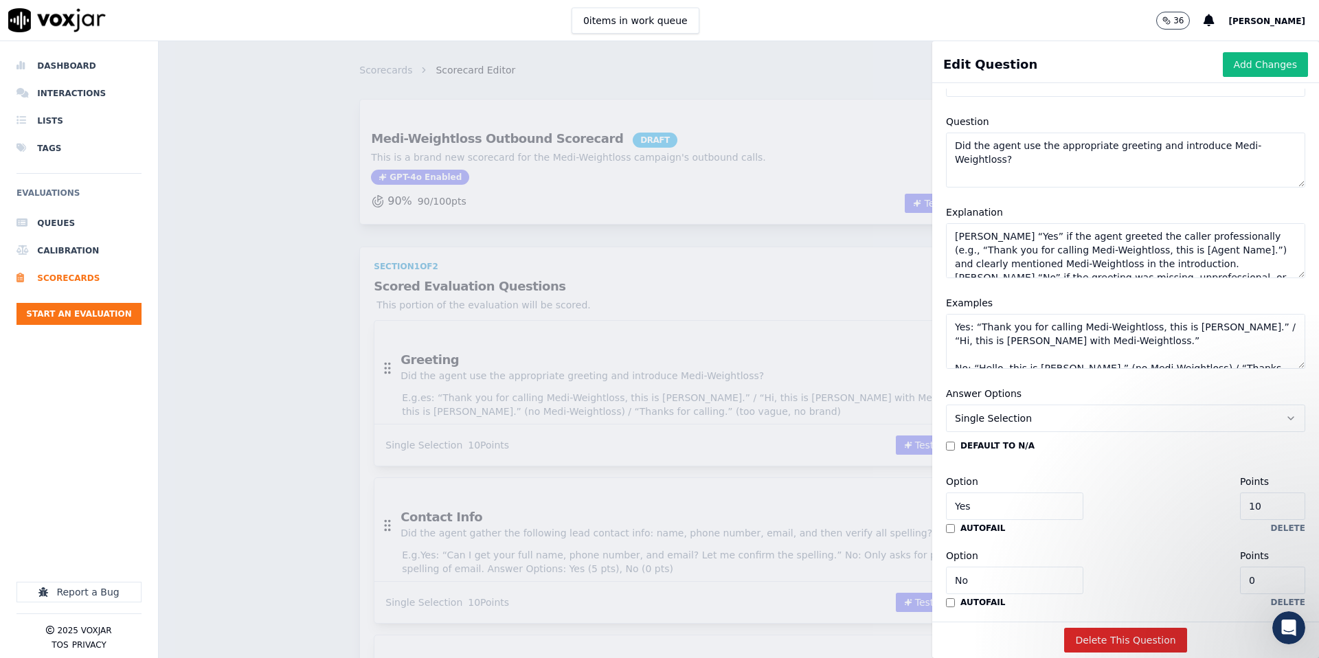
scroll to position [45, 0]
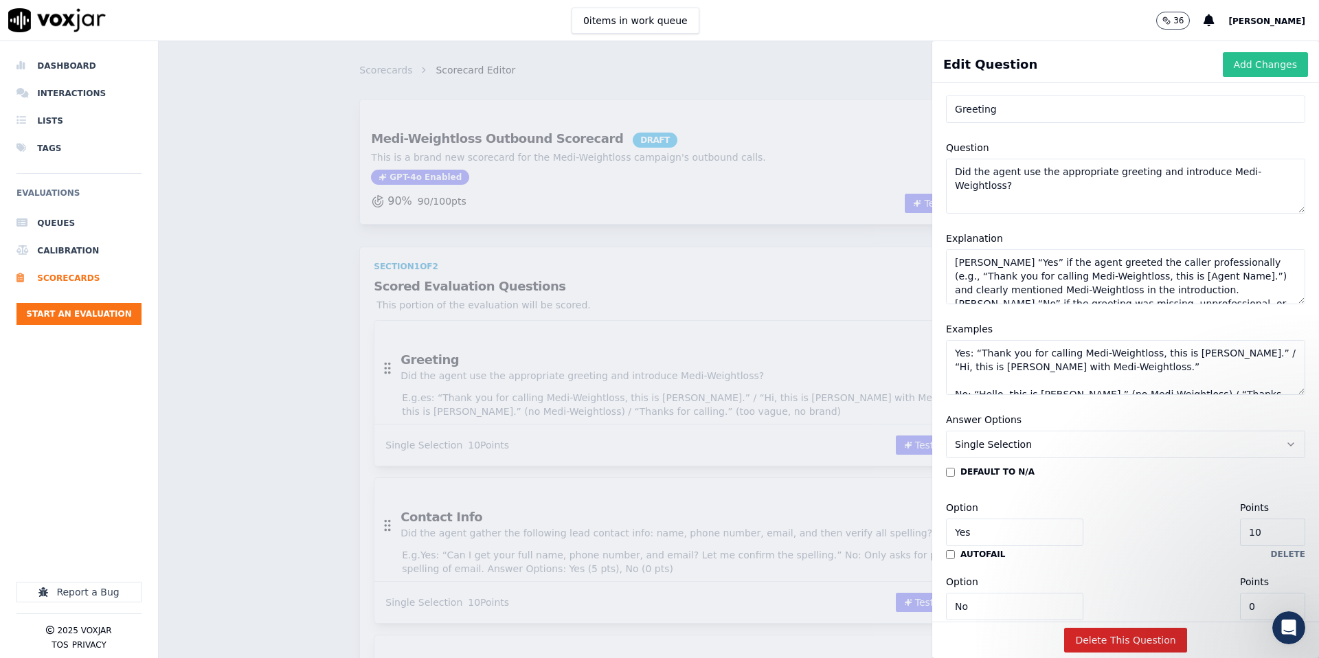
type textarea "Yes: “Thank you for calling Medi-Weightloss, this is Sarah.” / “Hi, this is Joh…"
drag, startPoint x: 1251, startPoint y: 69, endPoint x: 1213, endPoint y: 78, distance: 39.0
click at [1251, 69] on button "Add Changes" at bounding box center [1265, 64] width 85 height 25
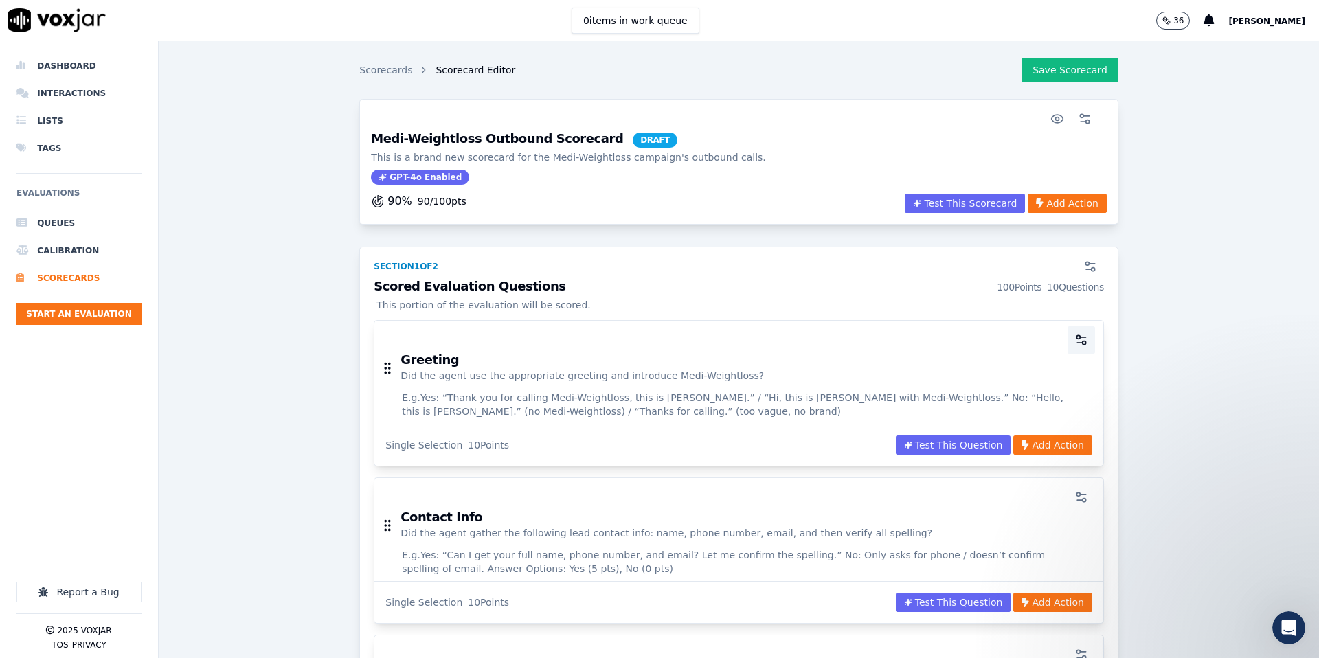
click at [1090, 342] on button "button" at bounding box center [1081, 339] width 27 height 27
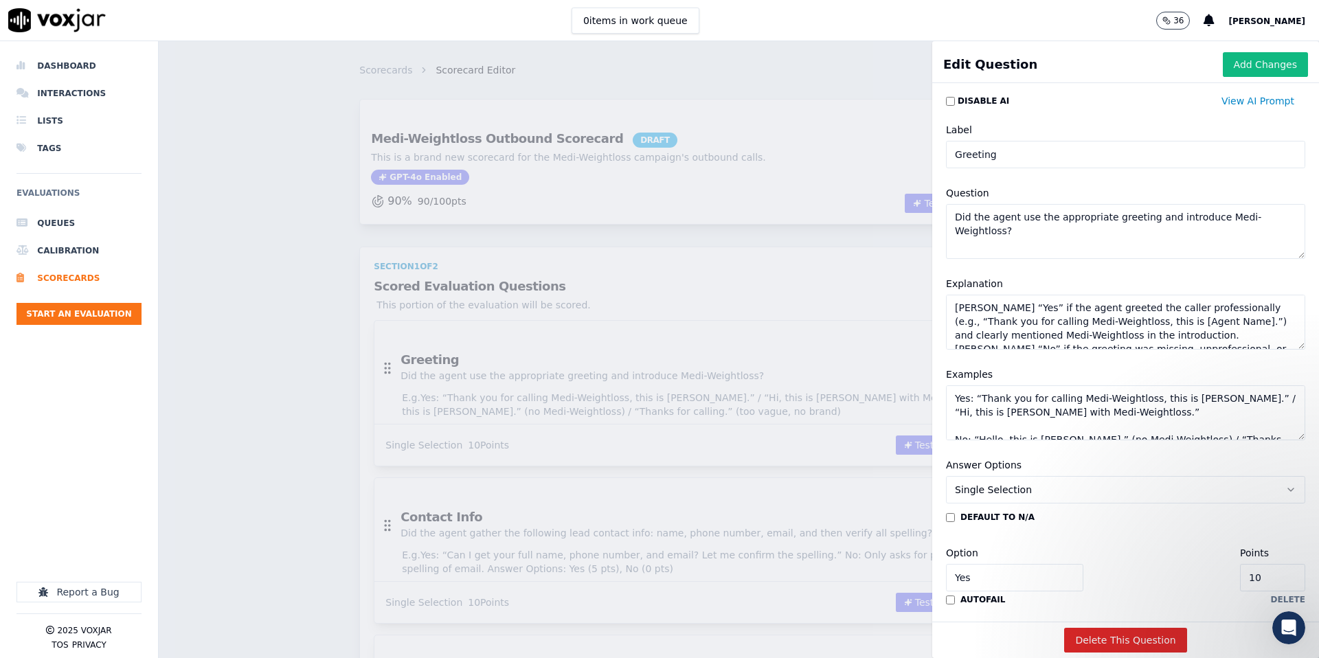
click at [1268, 67] on button "Add Changes" at bounding box center [1265, 64] width 85 height 25
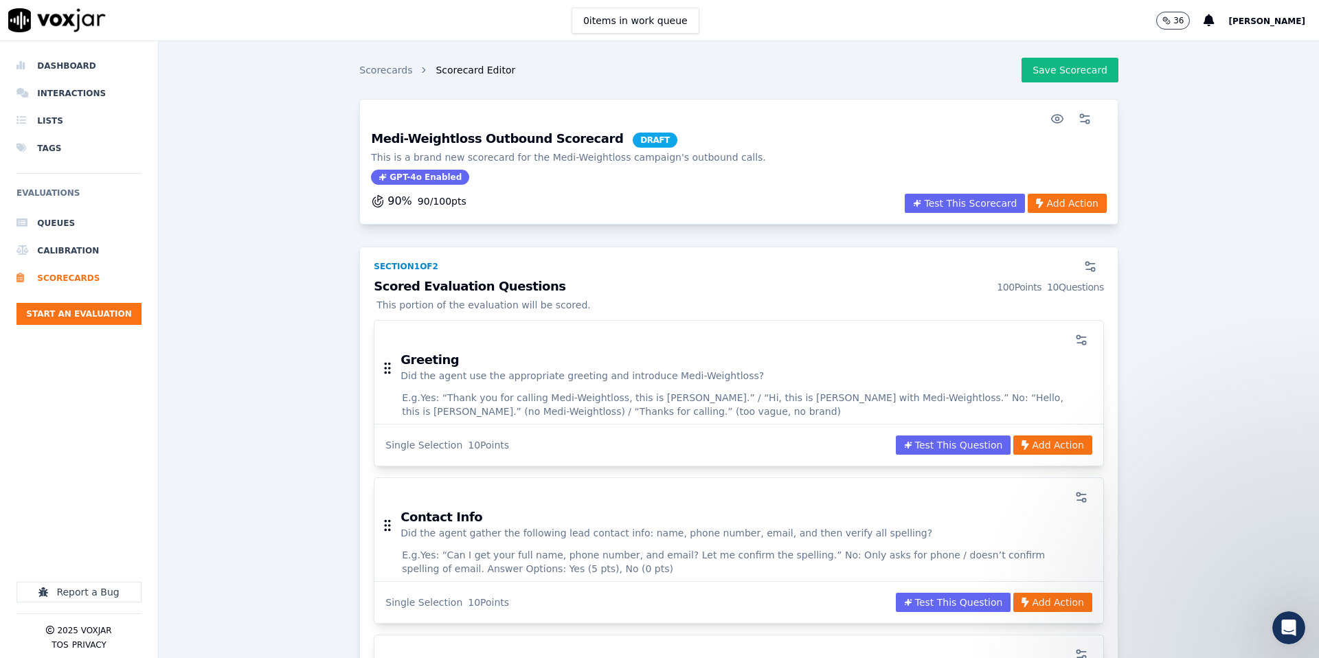
scroll to position [3, 0]
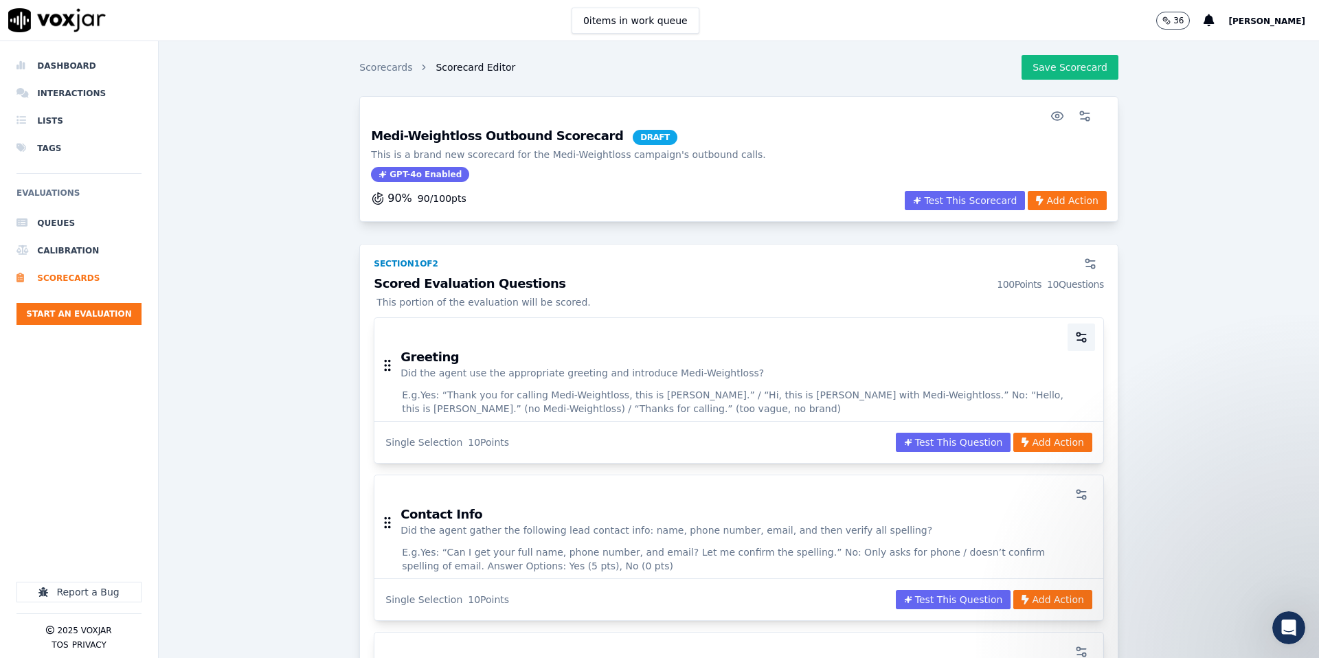
click at [1086, 339] on icon "button" at bounding box center [1082, 337] width 14 height 14
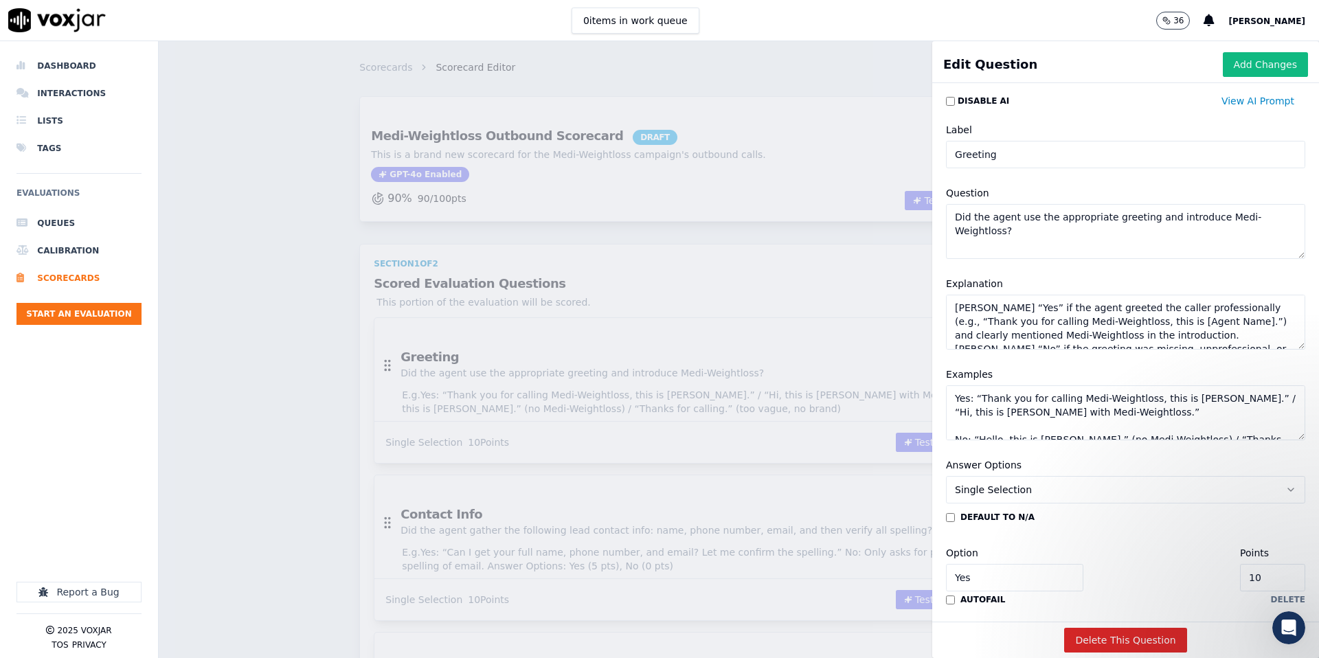
click at [1051, 160] on input "Greeting" at bounding box center [1125, 154] width 359 height 27
type input "Greeting and Introduction"
click at [986, 322] on textarea "Mark “Yes” if the agent greeted the caller professionally (e.g., “Thank you for…" at bounding box center [1125, 322] width 359 height 55
paste textarea "Yes if the agent opened with a polite greeting, asked for the caller by name, c…"
type textarea "Mark Yes if the agent opened with a polite greeting, asked for the caller by na…"
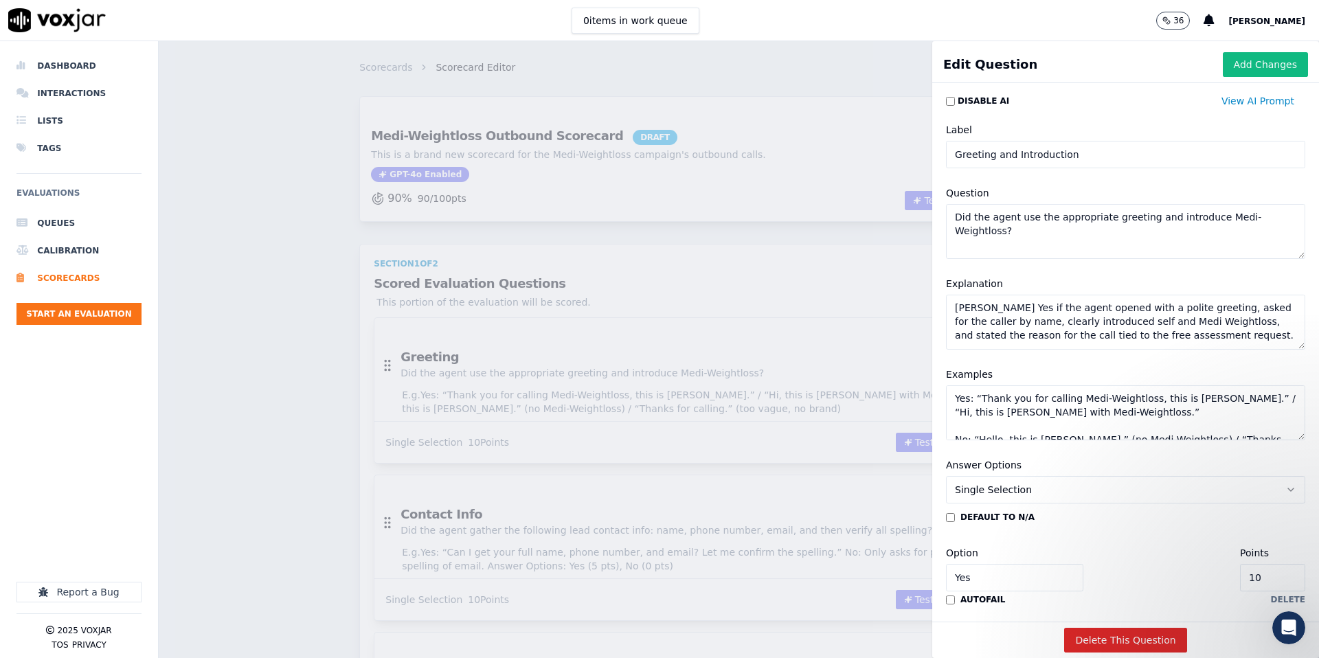
click at [1057, 421] on textarea "Yes: “Thank you for calling Medi-Weightloss, this is Sarah.” / “Hi, this is Joh…" at bounding box center [1125, 412] width 359 height 55
paste textarea "“Hi, may I speak with Maria. Hi Maria, this is Chris with Medi Weightloss. I ju…"
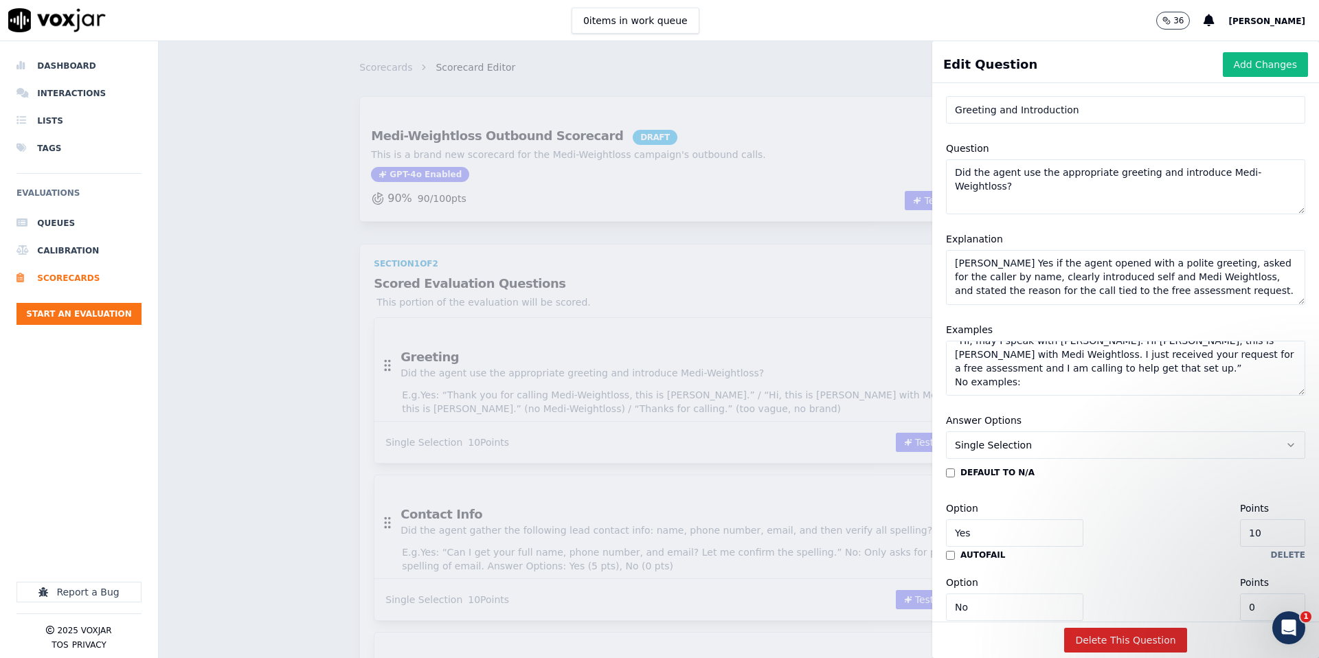
scroll to position [0, 0]
click at [954, 351] on textarea "“Hi, may I speak with Maria. Hi Maria, this is Chris with Medi Weightloss. I ju…" at bounding box center [1125, 368] width 359 height 55
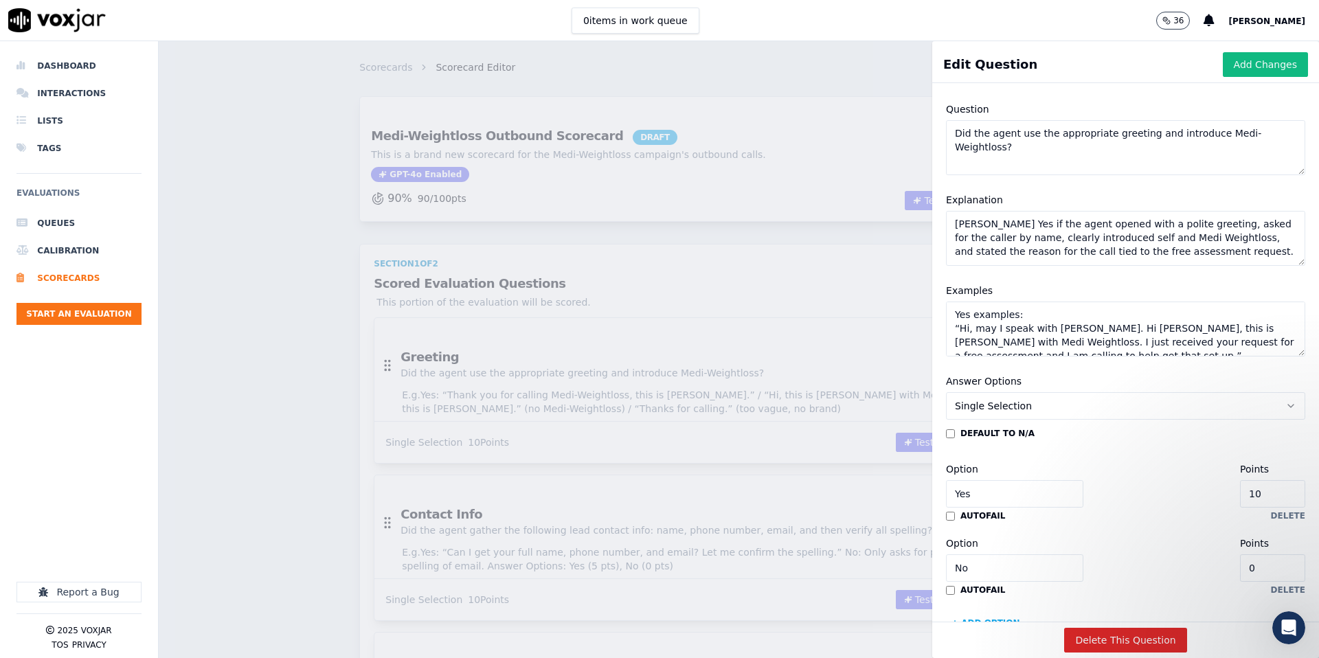
scroll to position [79, 0]
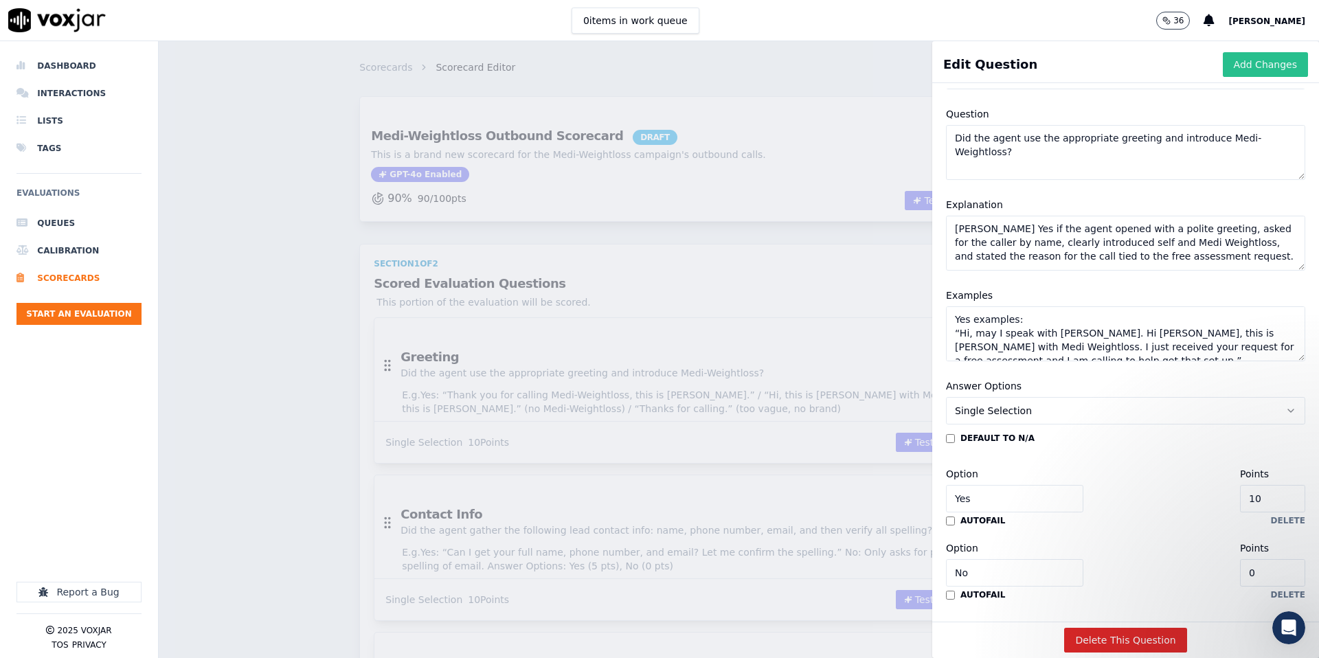
type textarea "Yes examples: “Hi, may I speak with Maria. Hi Maria, this is Chris with Medi We…"
drag, startPoint x: 1251, startPoint y: 71, endPoint x: 1235, endPoint y: 73, distance: 15.2
click at [1251, 72] on button "Add Changes" at bounding box center [1265, 64] width 85 height 25
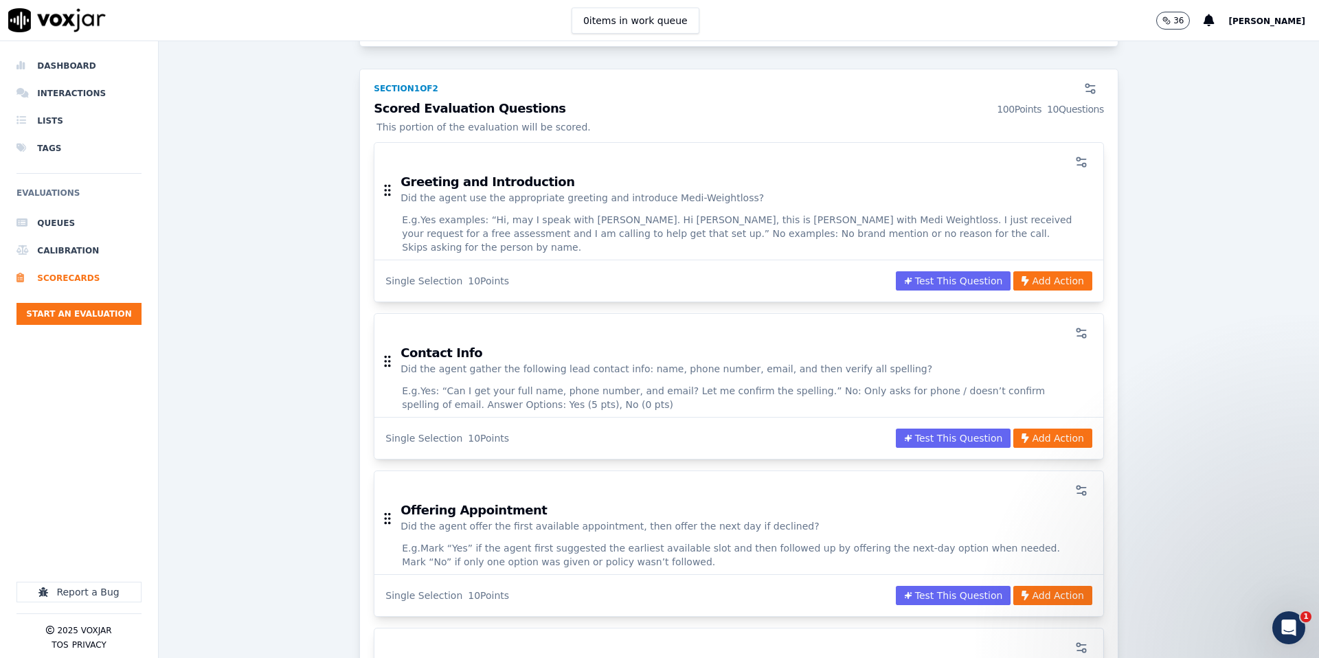
scroll to position [181, 0]
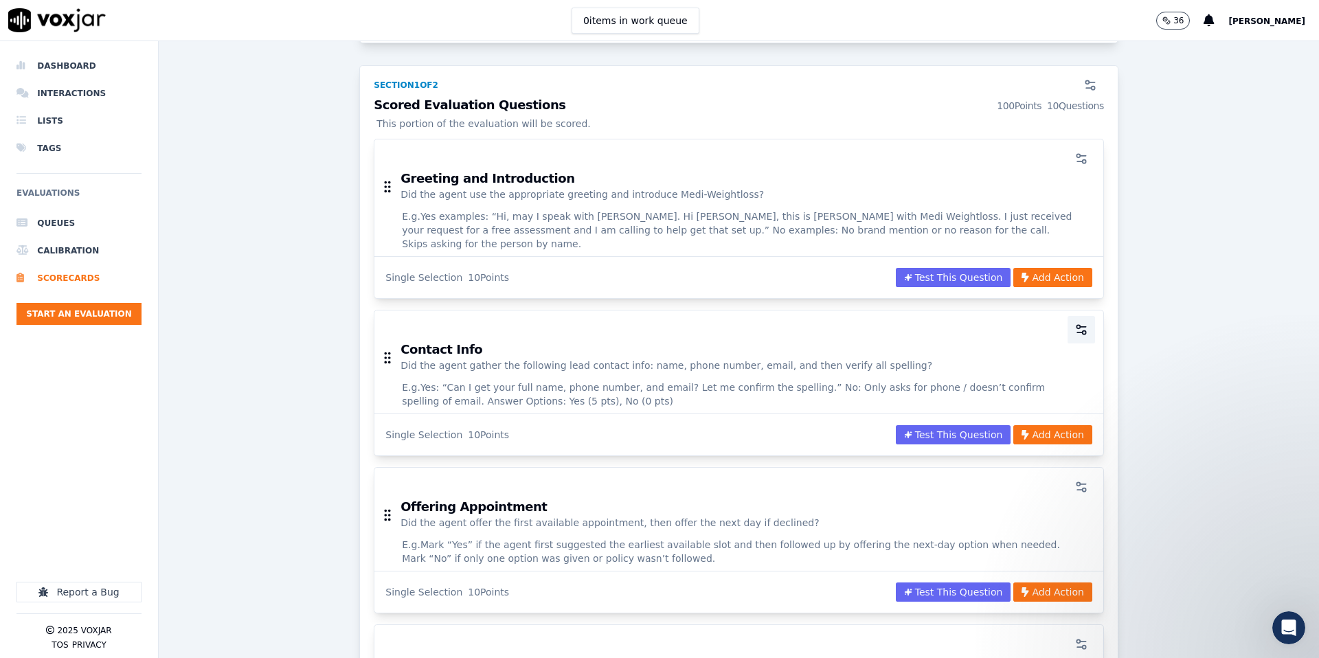
click at [1081, 323] on icon "button" at bounding box center [1082, 330] width 14 height 14
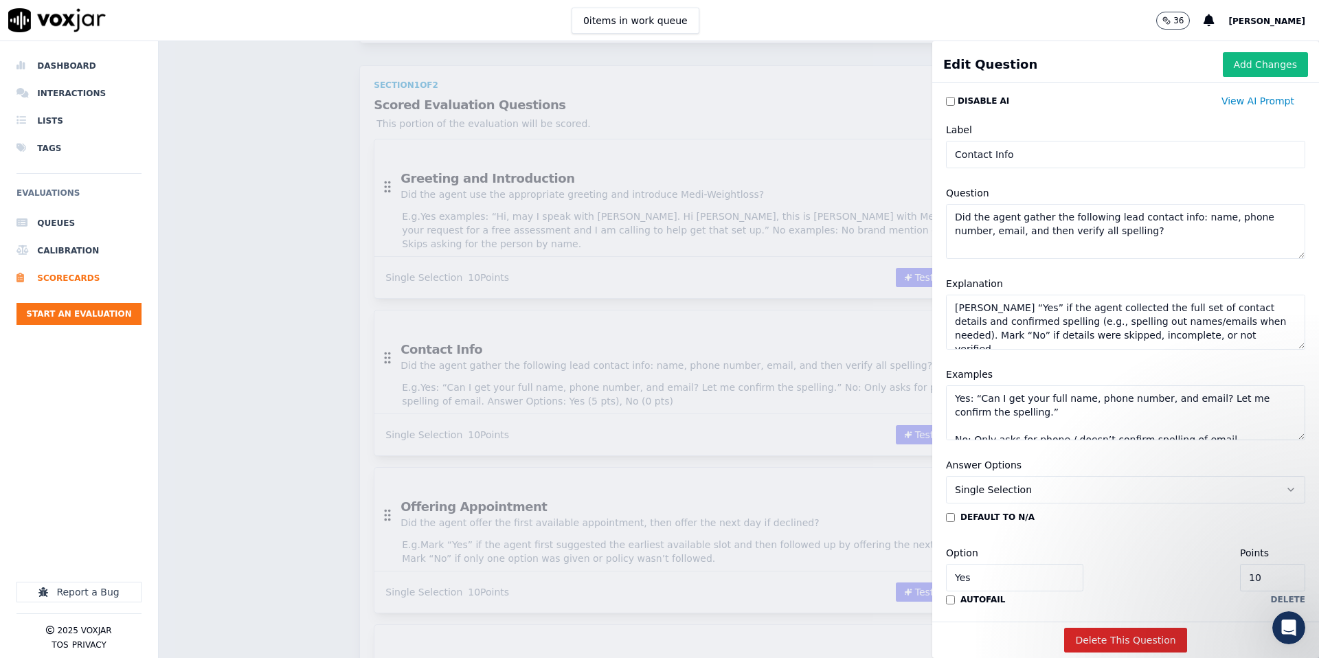
click at [1000, 322] on textarea "Mark “Yes” if the agent collected the full set of contact details and confirmed…" at bounding box center [1125, 322] width 359 height 55
paste textarea "Yes if the agent confirmed or gathered patient details before offering an appoi…"
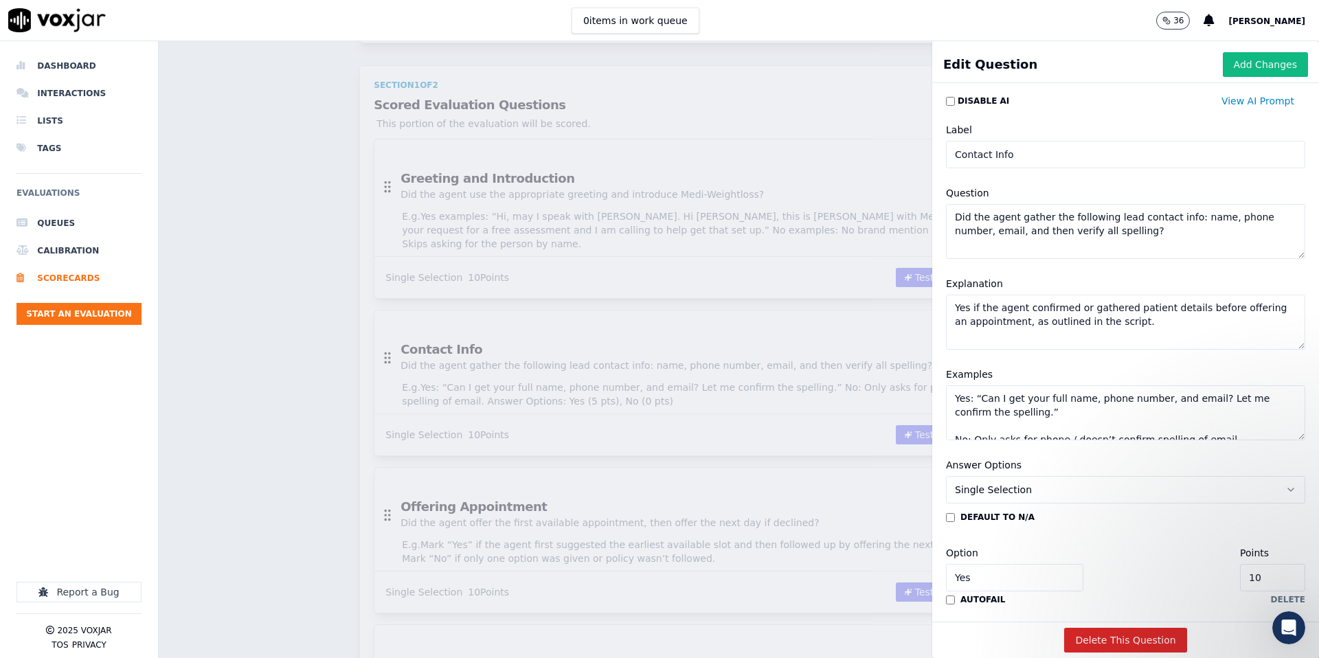
type textarea "Yes if the agent confirmed or gathered patient details before offering an appoi…"
click at [1022, 410] on textarea "Yes: “Can I get your full name, phone number, and email? Let me confirm the spe…" at bounding box center [1125, 412] width 359 height 55
click at [1022, 413] on textarea "Yes: “Can I get your full name, phone number, and email? Let me confirm the spe…" at bounding box center [1125, 412] width 359 height 55
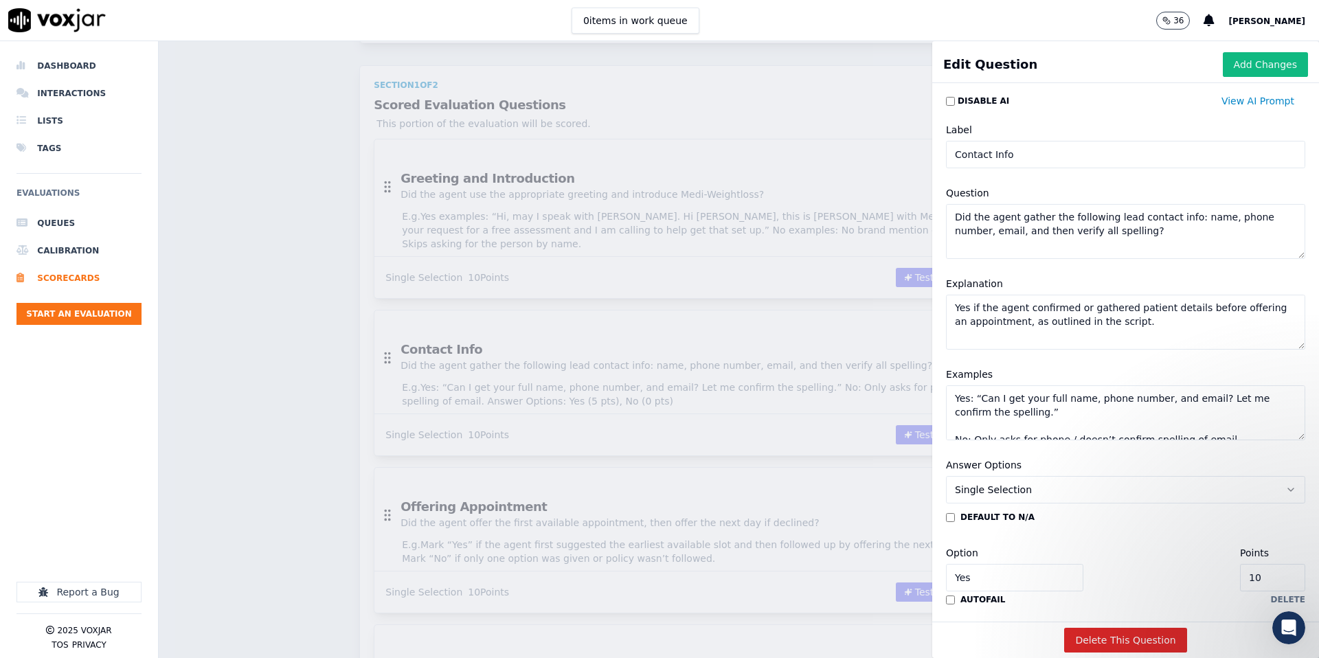
click at [1022, 413] on textarea "Yes: “Can I get your full name, phone number, and email? Let me confirm the spe…" at bounding box center [1125, 412] width 359 height 55
paste textarea "Let me confirm your name, phone, and email before we look at appointments.” No:…"
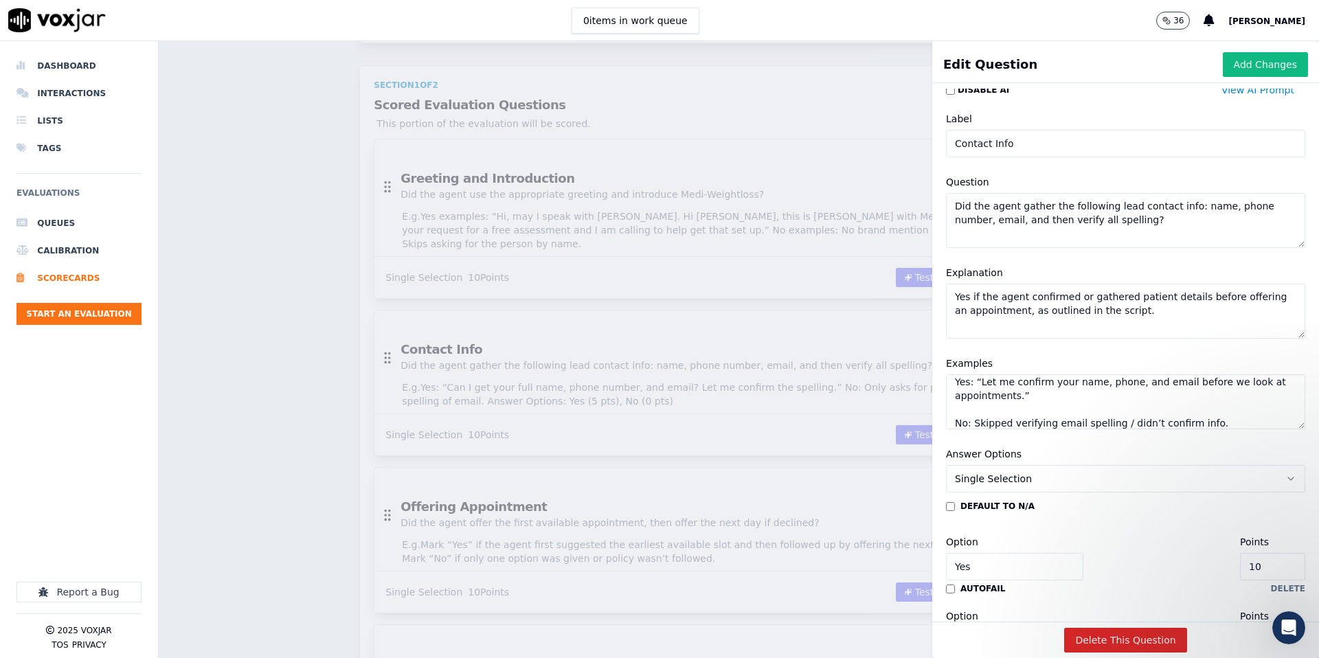
scroll to position [0, 0]
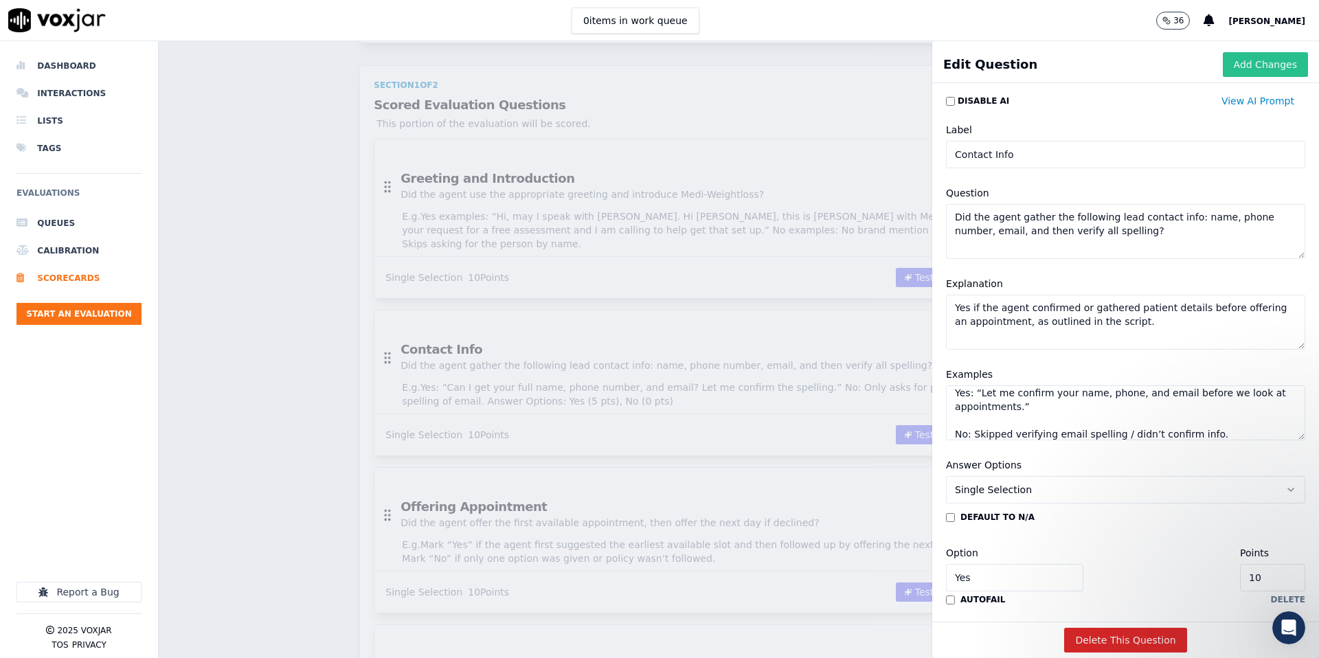
type textarea "Yes: “Let me confirm your name, phone, and email before we look at appointments…"
click at [1253, 63] on button "Add Changes" at bounding box center [1265, 64] width 85 height 25
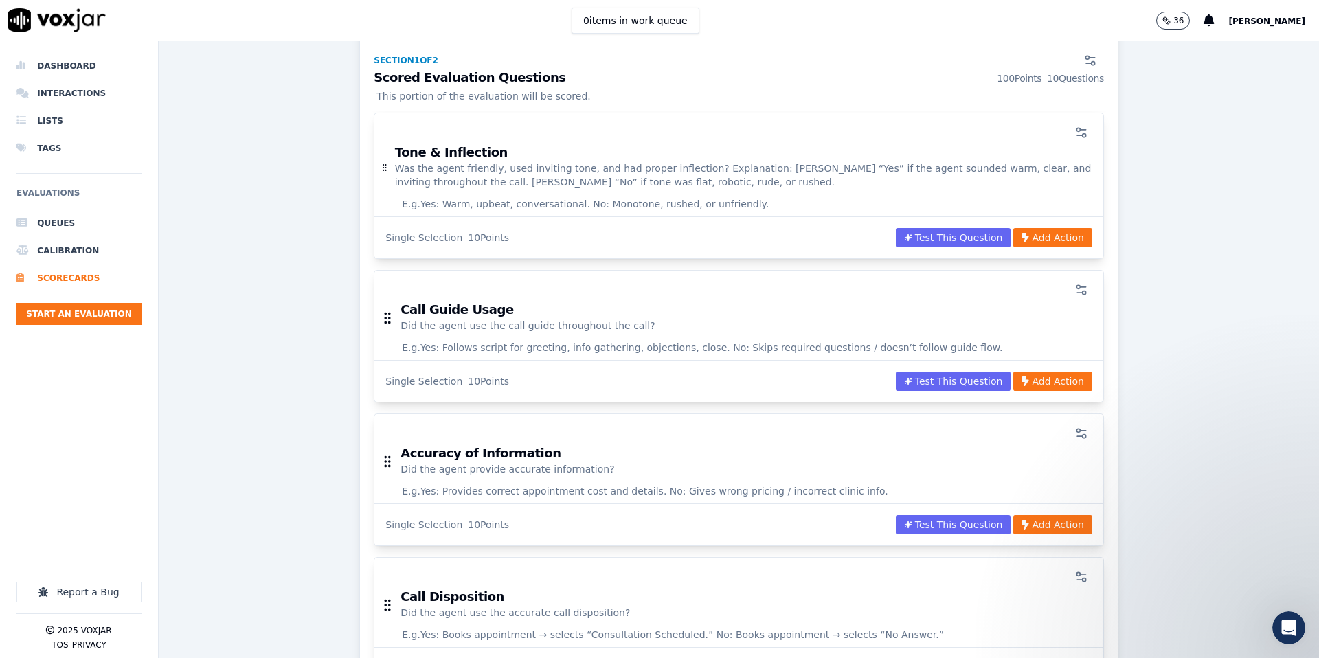
scroll to position [841, 0]
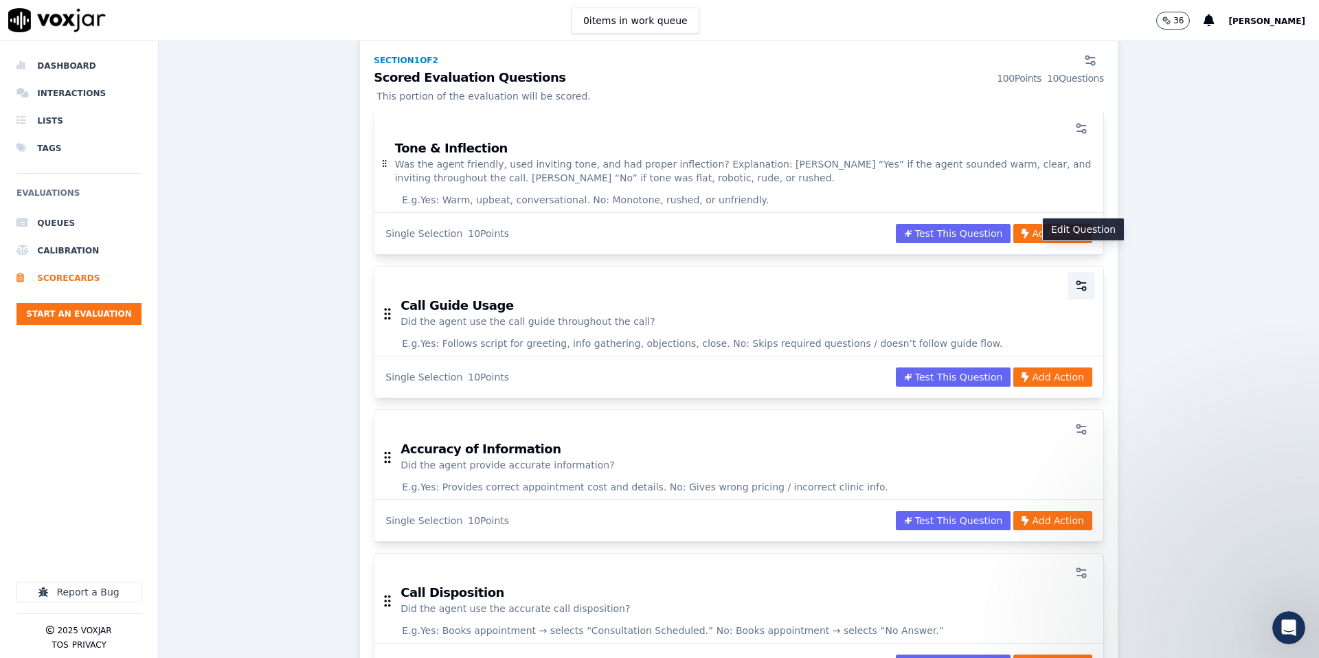
click at [1082, 279] on icon "button" at bounding box center [1082, 286] width 14 height 14
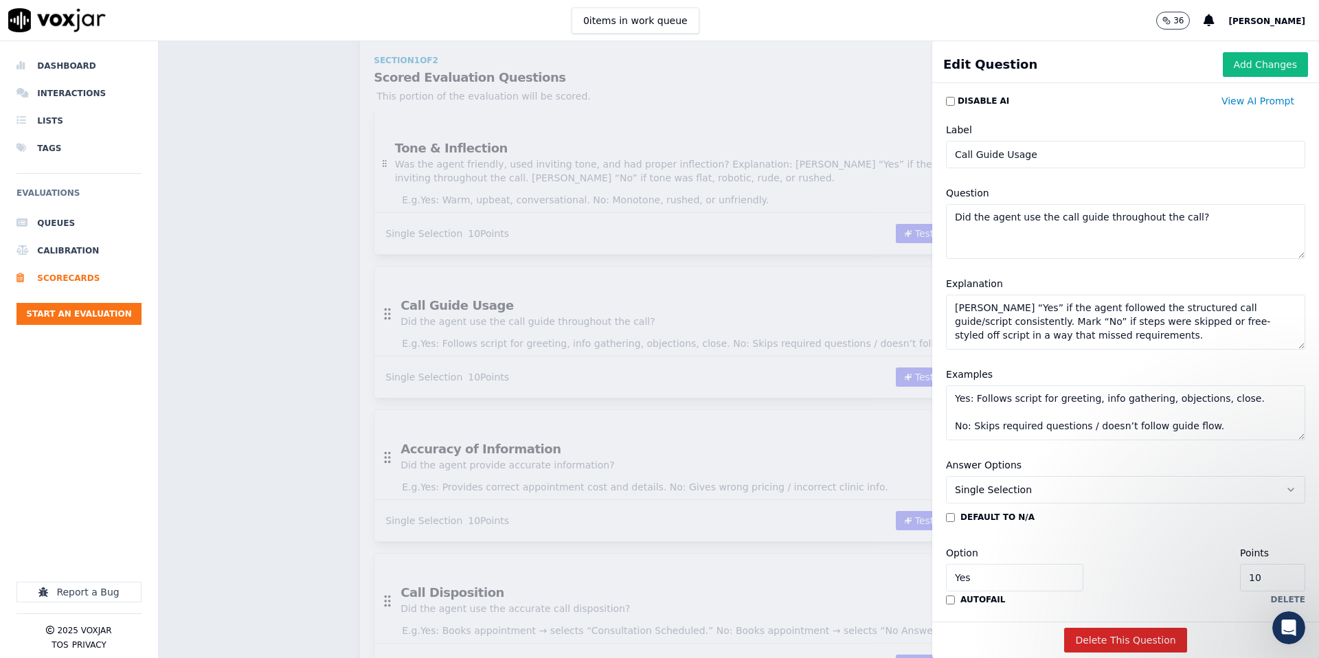
click at [1040, 320] on textarea "Mark “Yes” if the agent followed the structured call guide/script consistently.…" at bounding box center [1125, 322] width 359 height 55
paste textarea "Yes if the agent followed the outbound script flow — greeting, motivation, valu…"
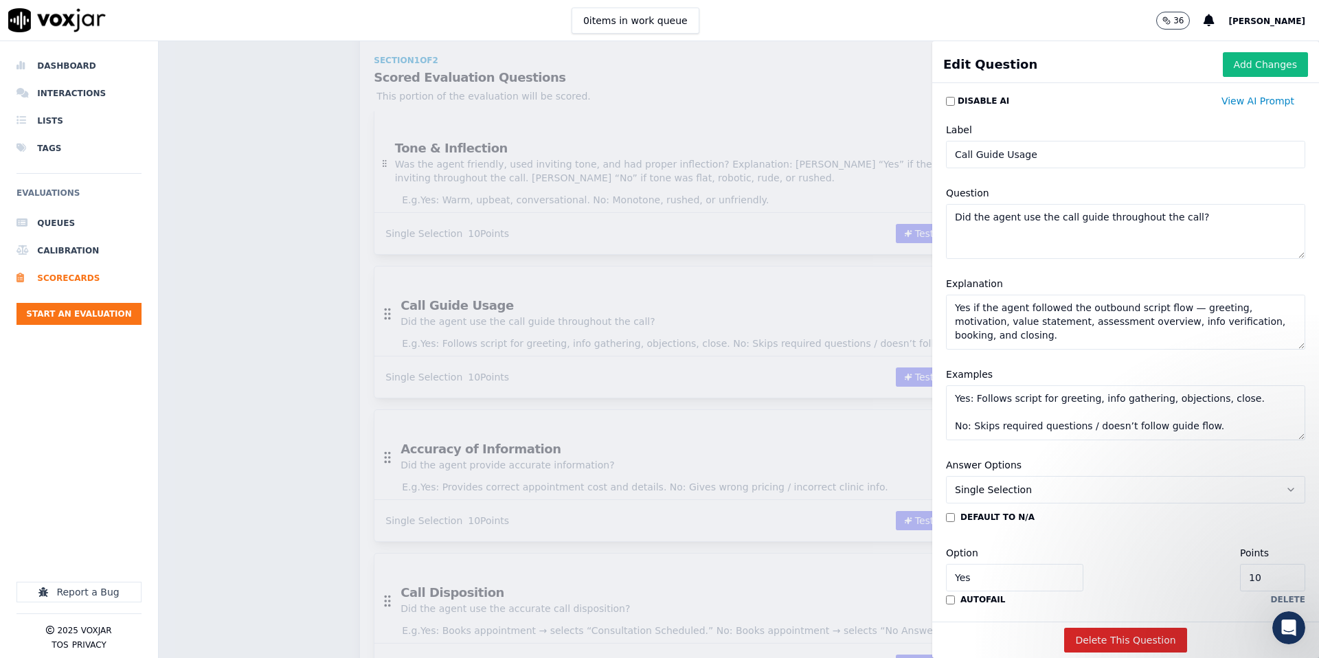
type textarea "Yes if the agent followed the outbound script flow — greeting, motivation, valu…"
drag, startPoint x: 1224, startPoint y: 431, endPoint x: 929, endPoint y: 385, distance: 298.9
click at [932, 385] on div "Disable AI View AI Prompt Label Call Guide Usage Question Did the agent use the…" at bounding box center [1125, 355] width 387 height 533
paste textarea "Stuck to script order and included key elements. No: Skipped the motivation/val…"
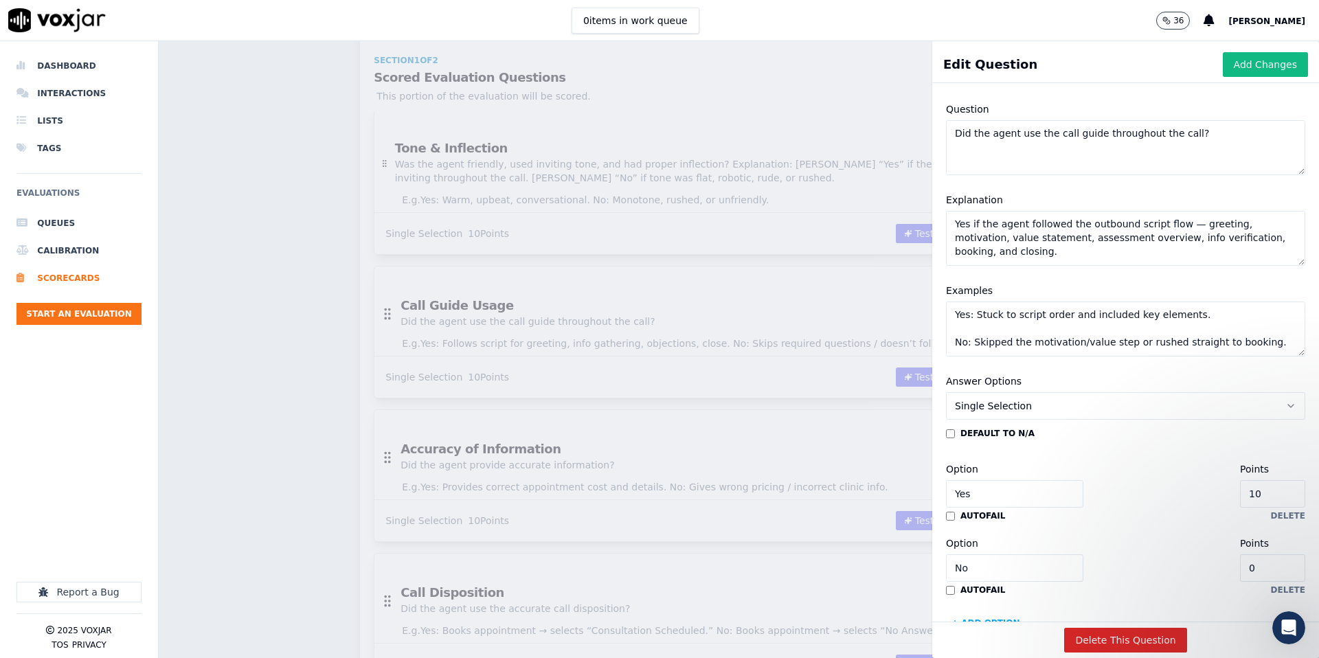
scroll to position [121, 0]
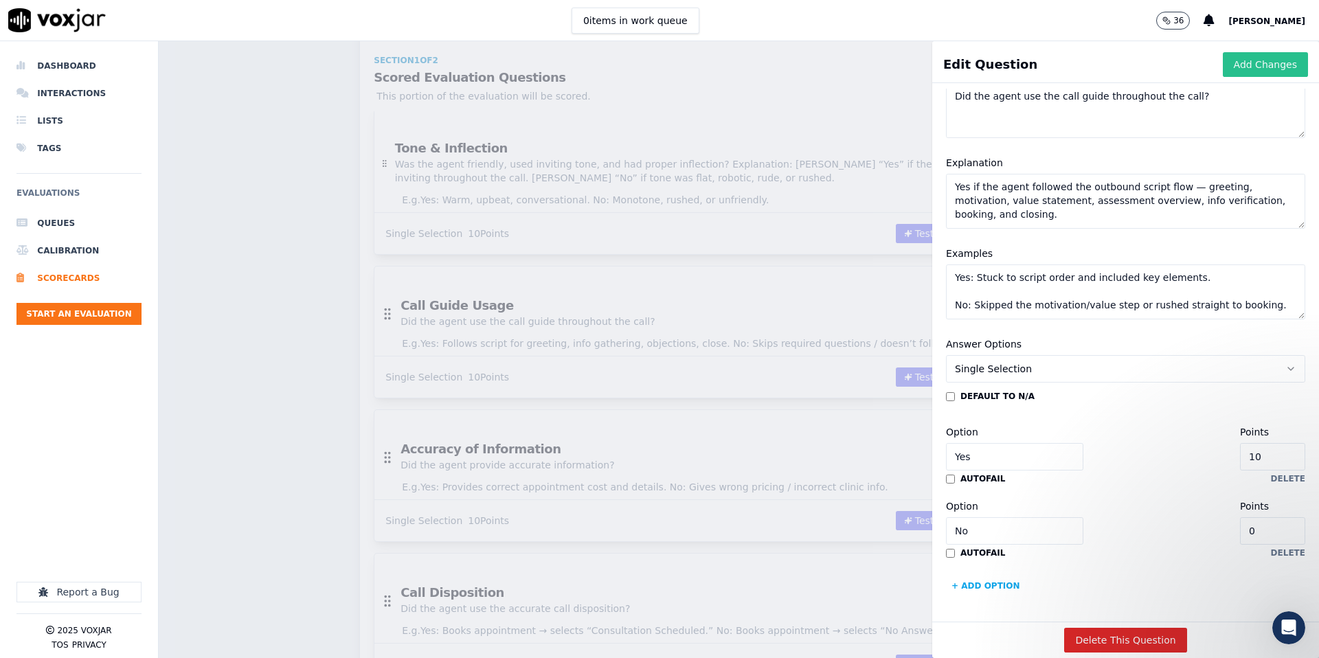
type textarea "Yes: Stuck to script order and included key elements. No: Skipped the motivatio…"
click at [1248, 68] on button "Add Changes" at bounding box center [1265, 64] width 85 height 25
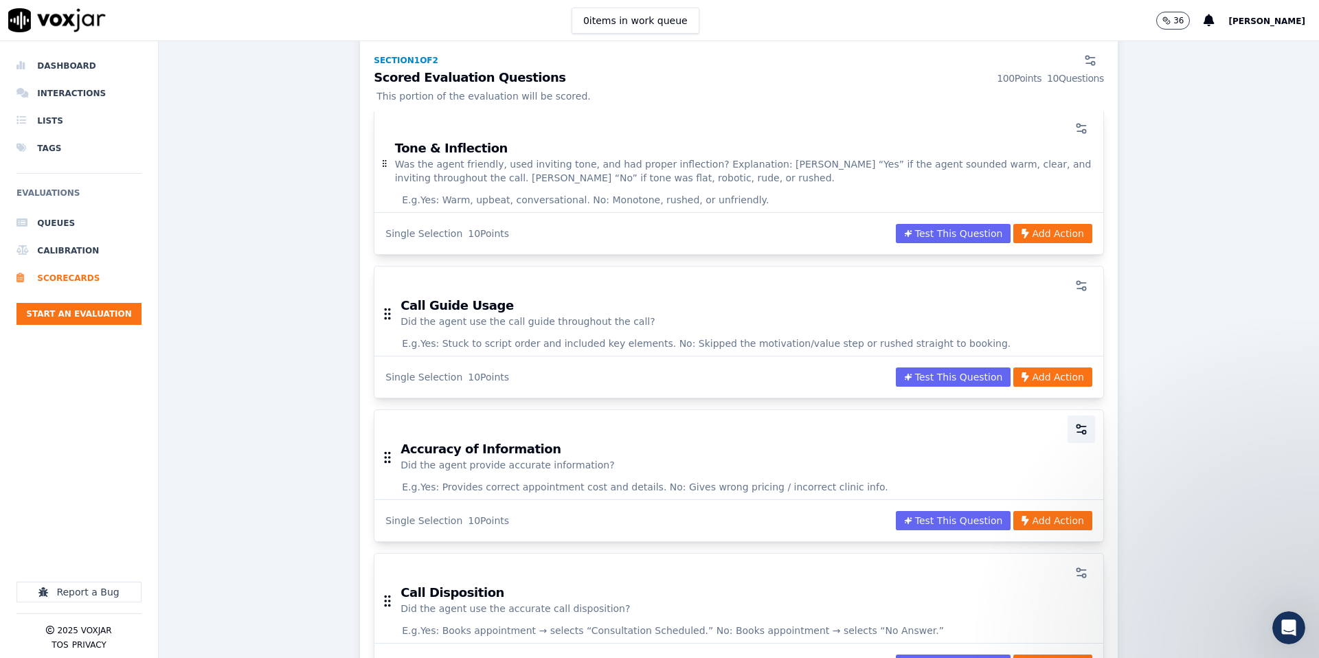
click at [1082, 423] on icon "button" at bounding box center [1082, 430] width 14 height 14
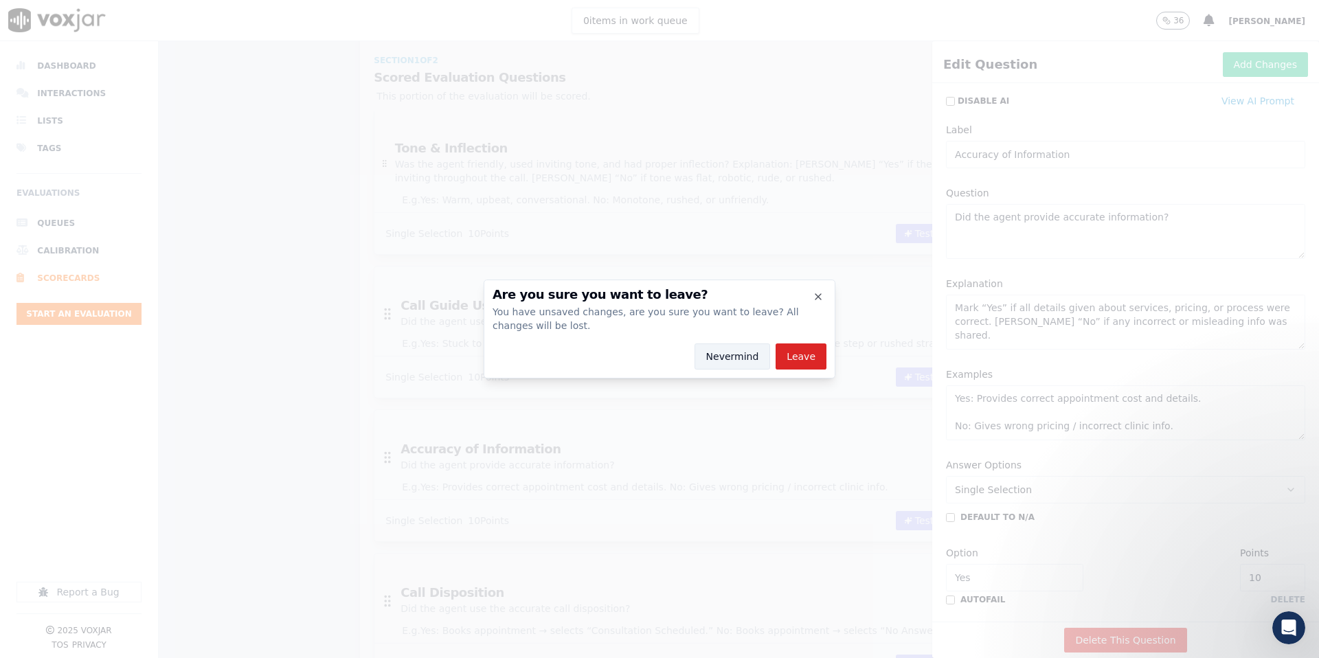
click at [754, 355] on button "Nevermind" at bounding box center [733, 357] width 76 height 26
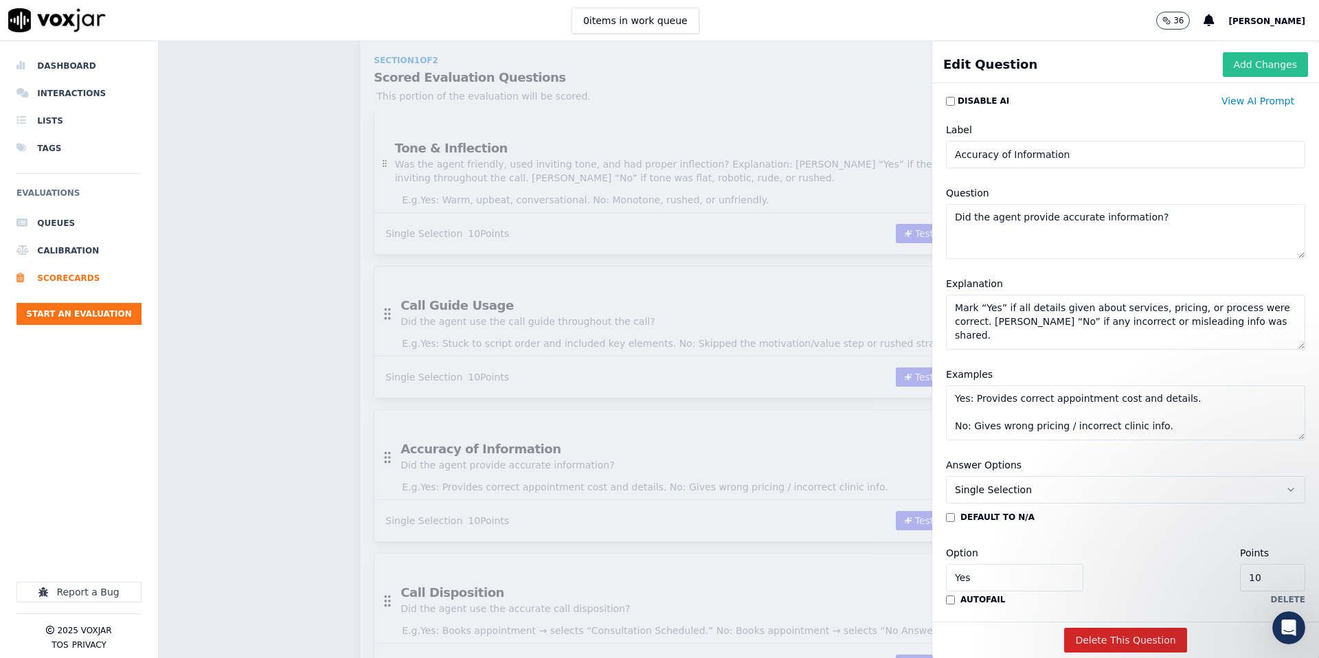
click at [1280, 64] on button "Add Changes" at bounding box center [1265, 64] width 85 height 25
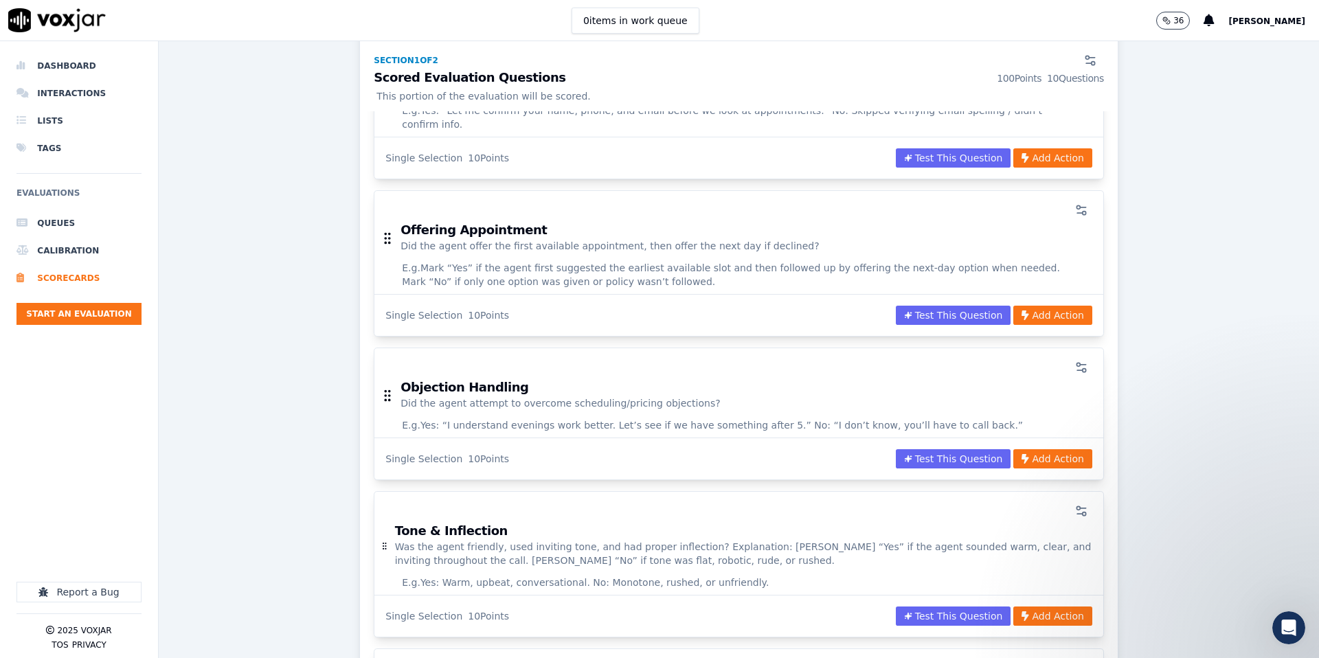
scroll to position [469, 0]
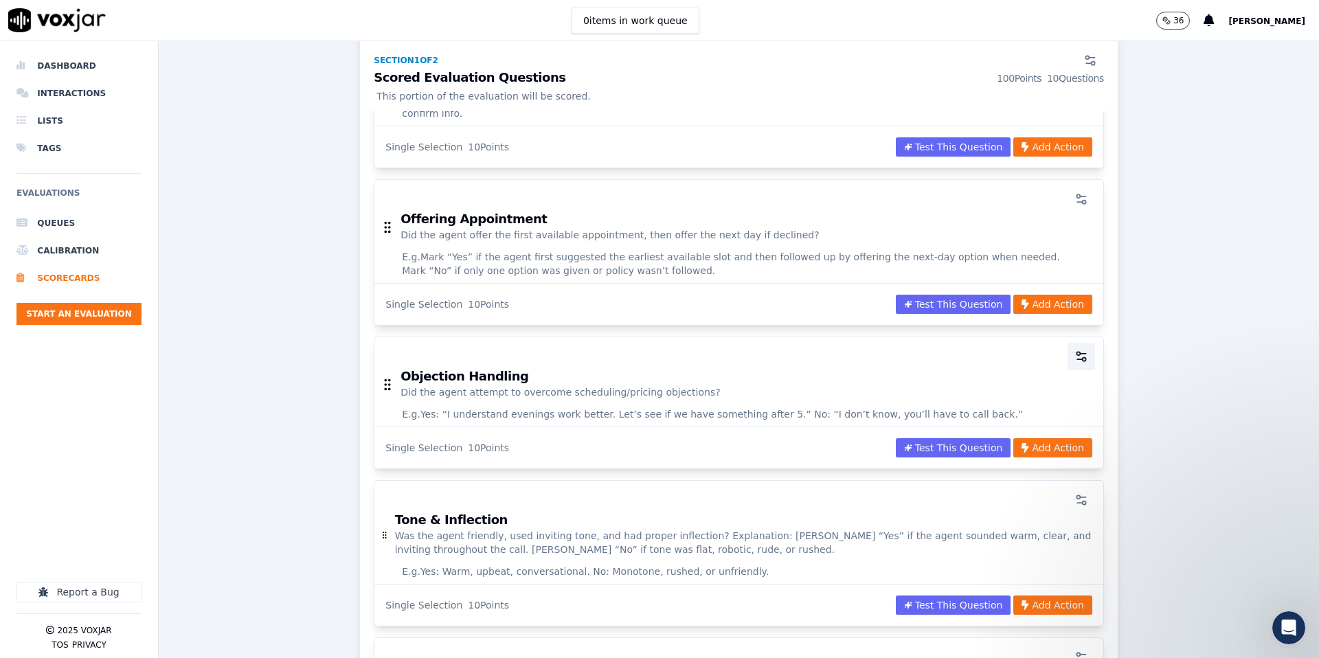
click at [1080, 350] on icon "button" at bounding box center [1082, 357] width 14 height 14
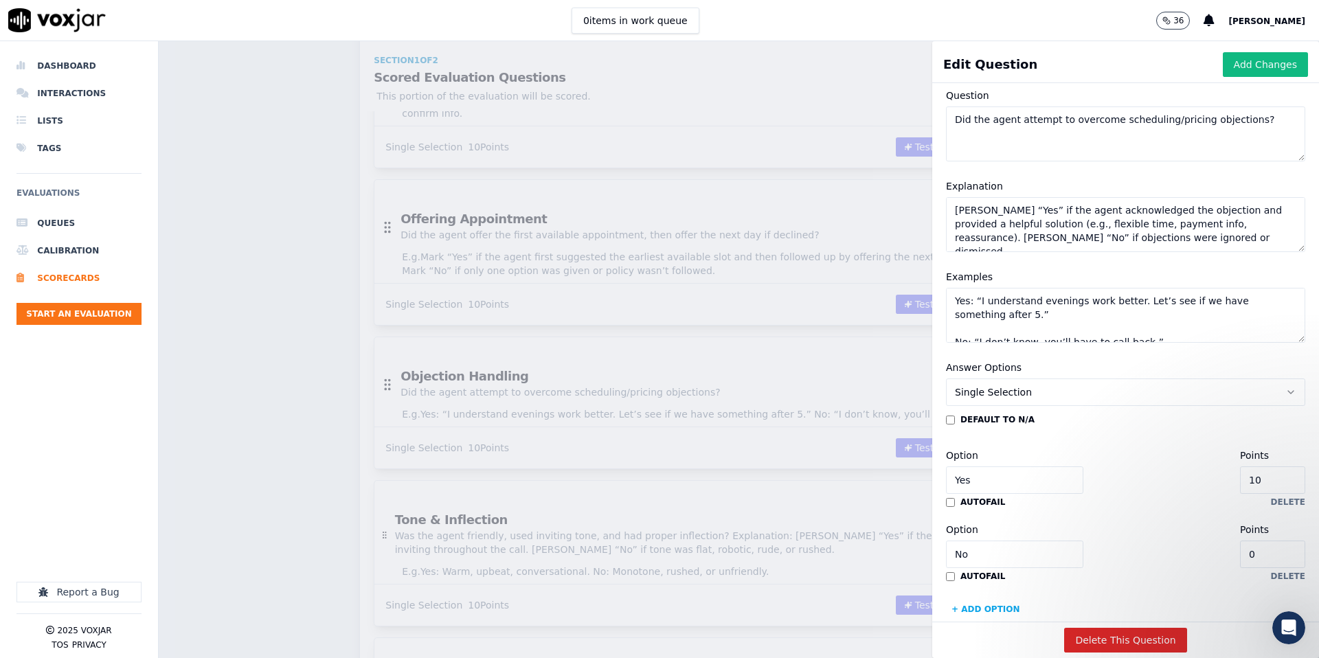
scroll to position [121, 0]
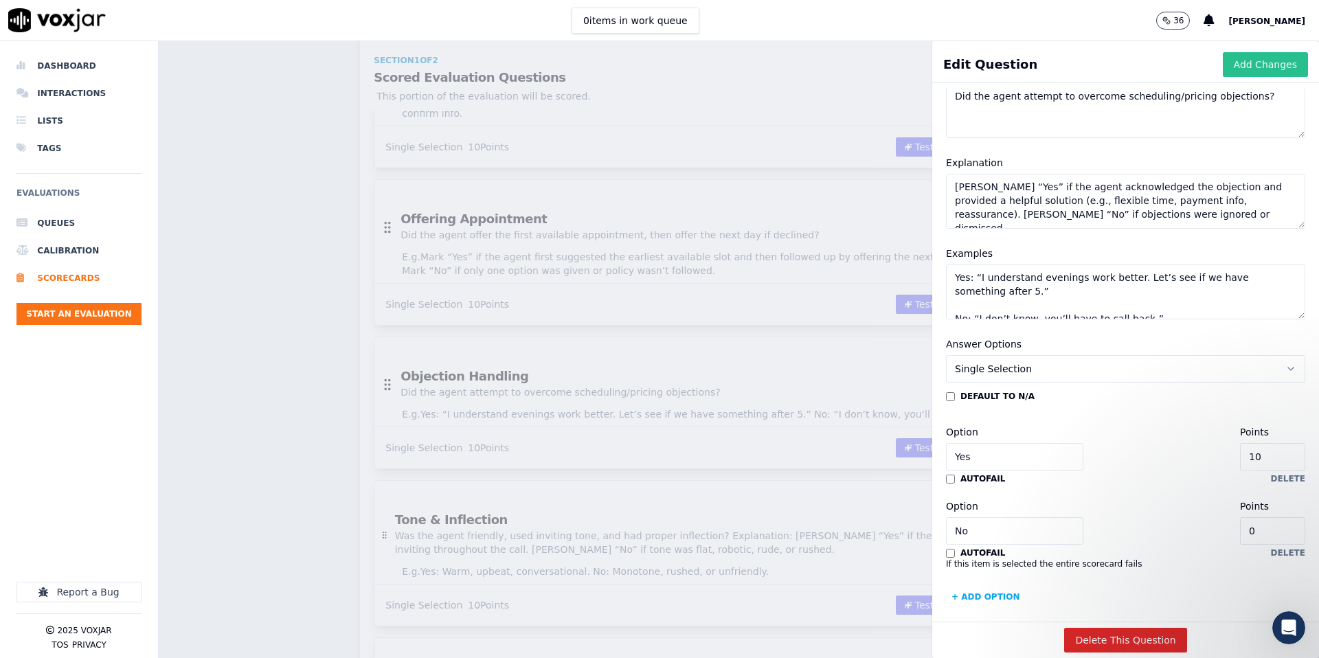
click at [1275, 63] on button "Add Changes" at bounding box center [1265, 64] width 85 height 25
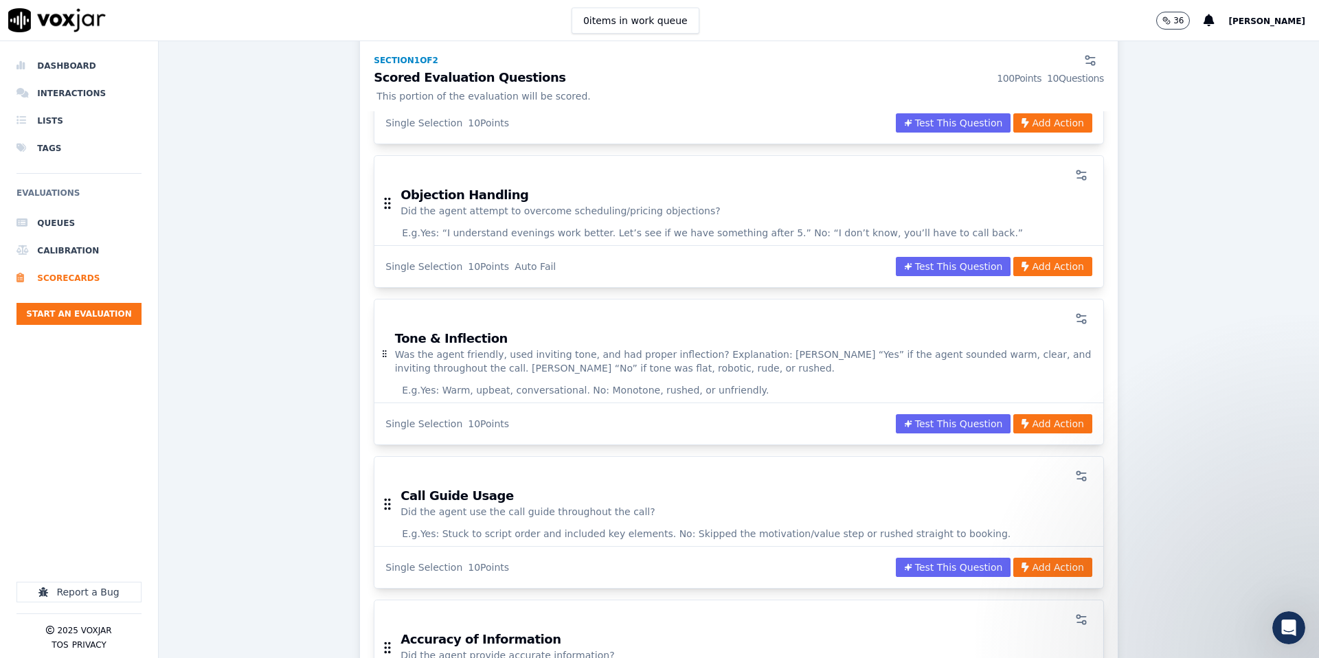
scroll to position [658, 0]
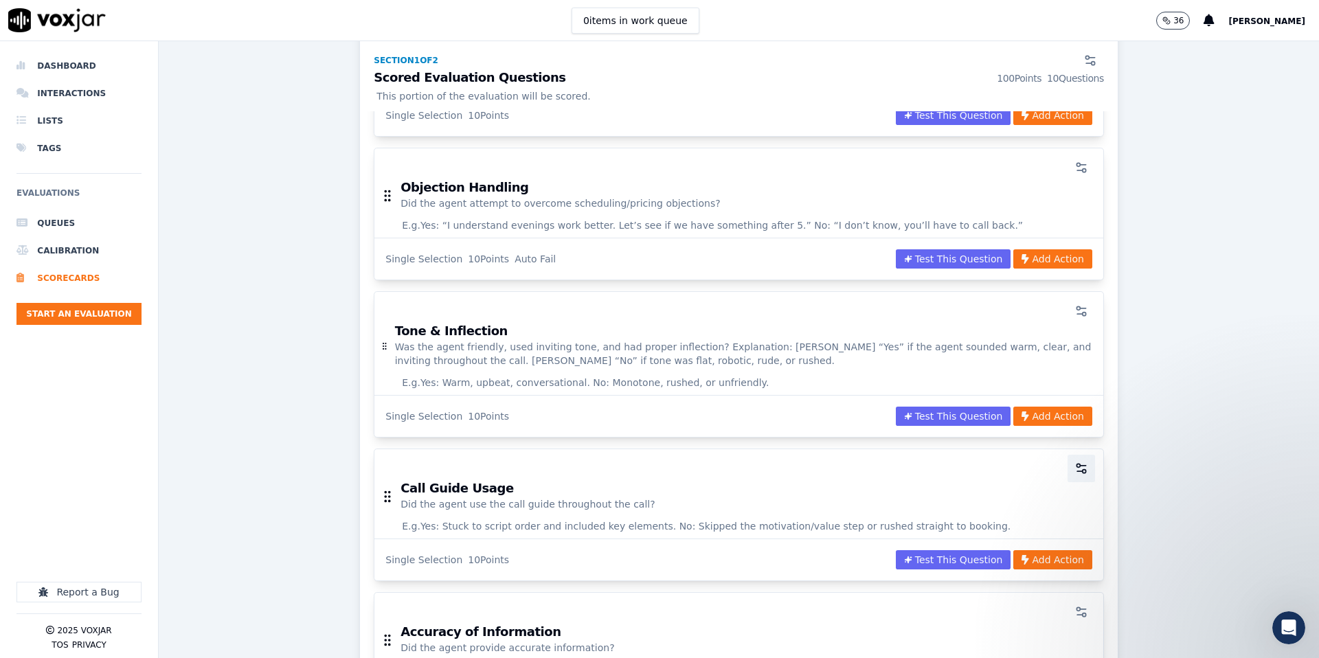
click at [1085, 462] on icon "button" at bounding box center [1082, 469] width 14 height 14
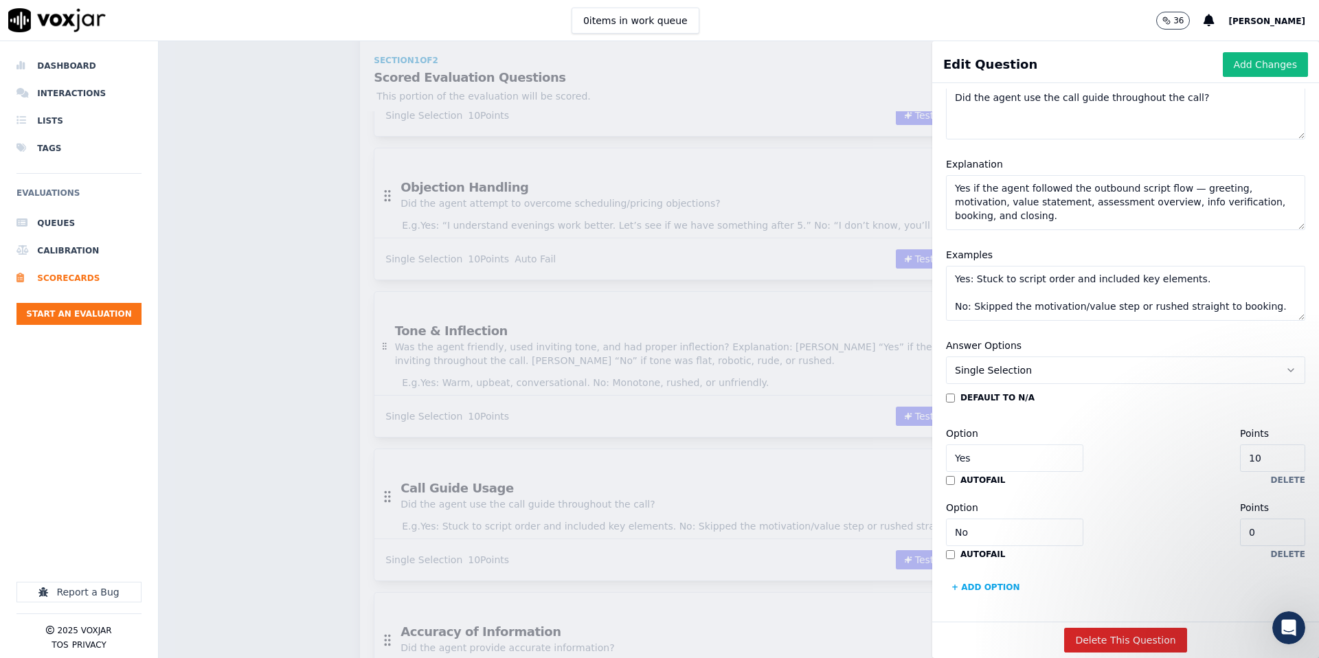
scroll to position [121, 0]
click at [1258, 65] on button "Add Changes" at bounding box center [1265, 64] width 85 height 25
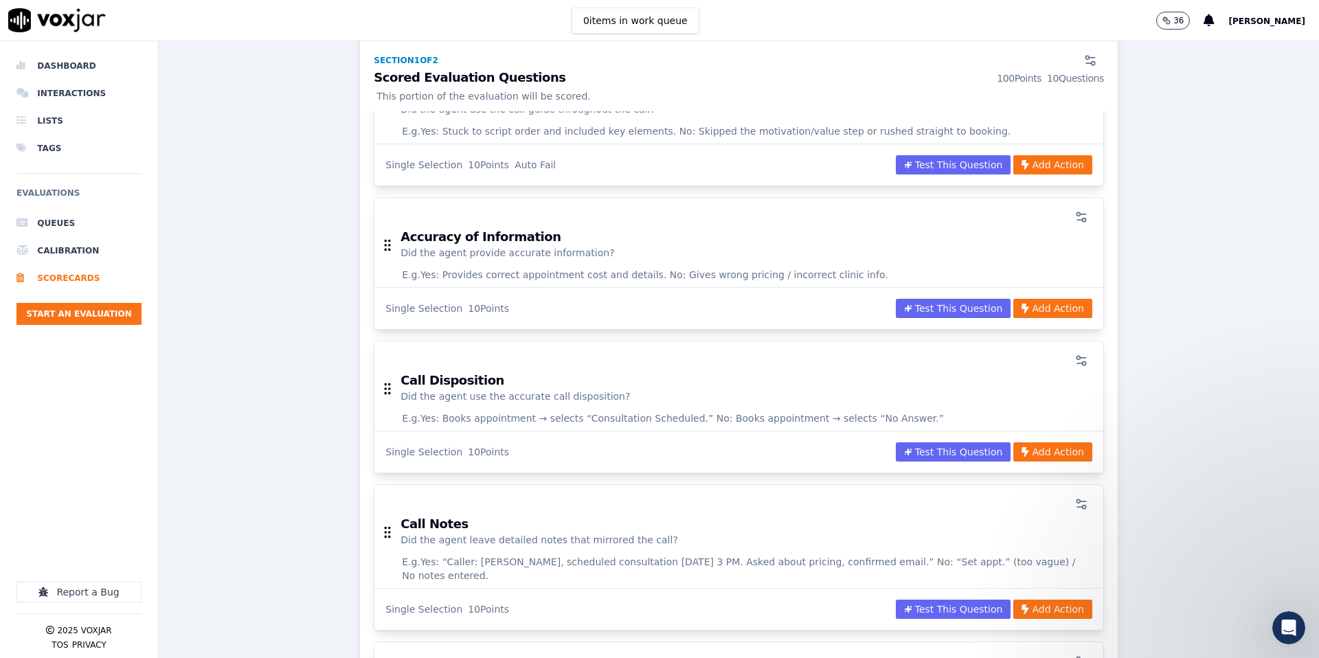
scroll to position [1077, 0]
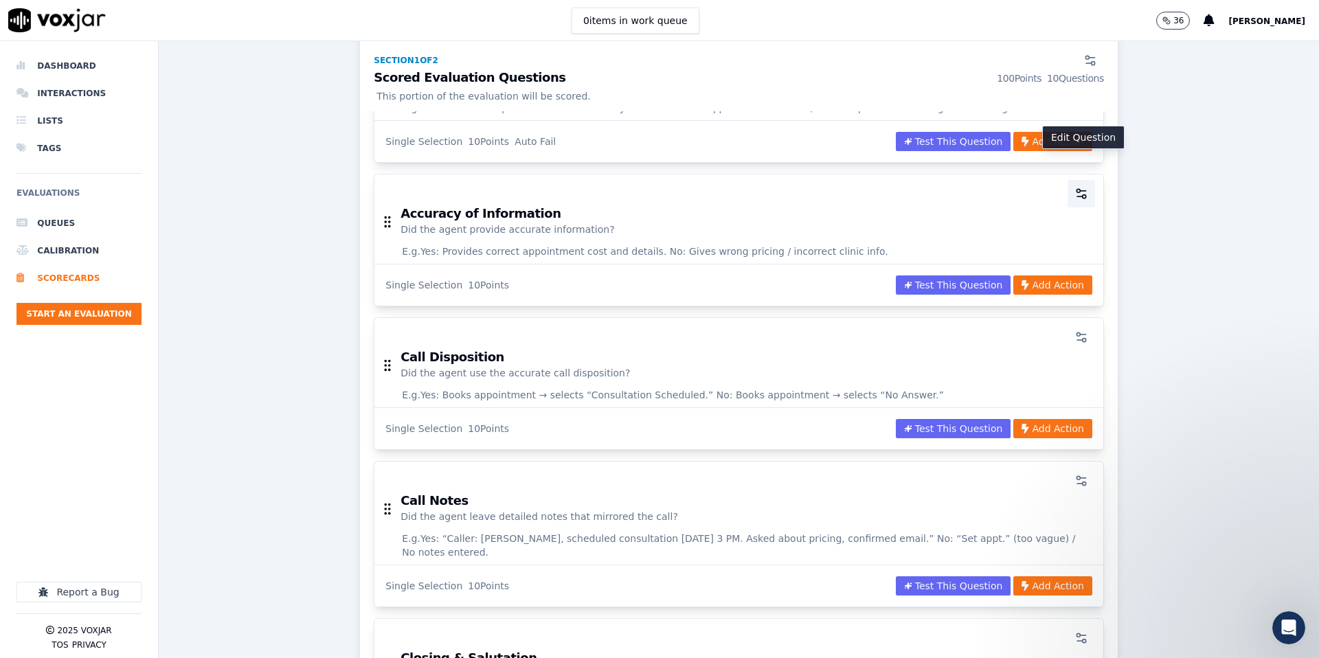
click at [1080, 187] on icon "button" at bounding box center [1082, 194] width 14 height 14
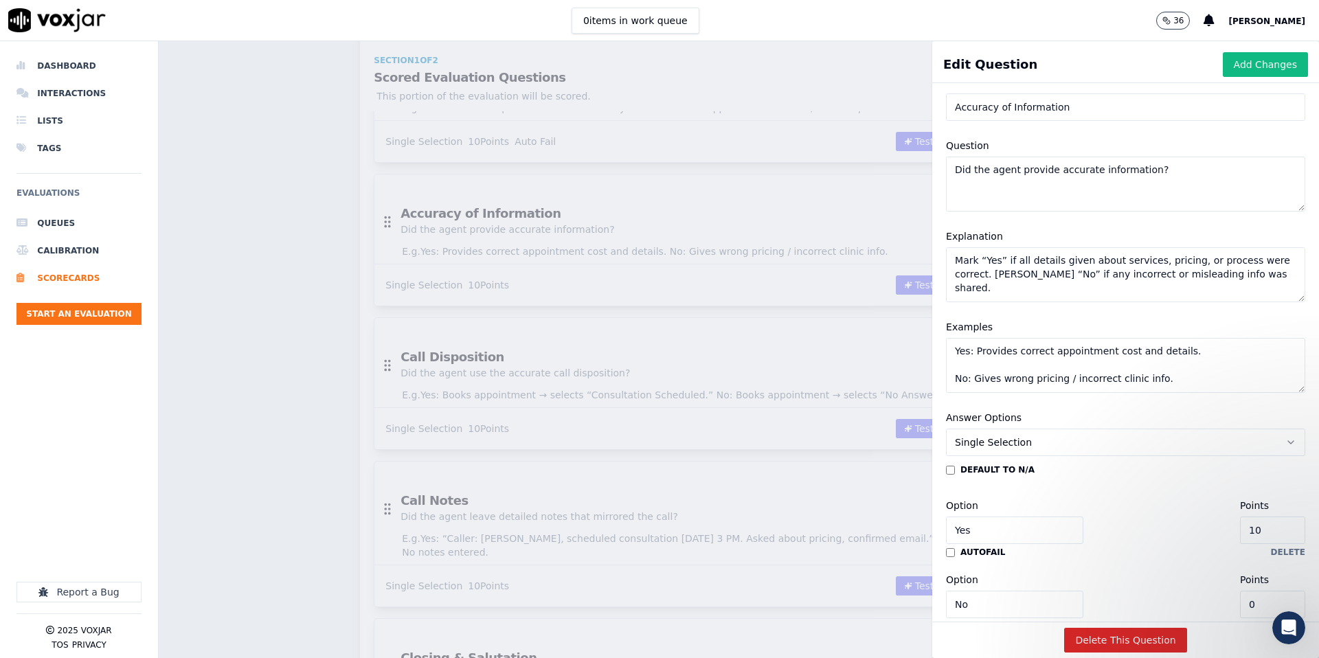
scroll to position [44, 0]
click at [1258, 278] on textarea "Mark “Yes” if all details given about services, pricing, or process were correc…" at bounding box center [1125, 278] width 359 height 55
paste textarea "es if details about the free assessment (meeting with coordinator, body comp an…"
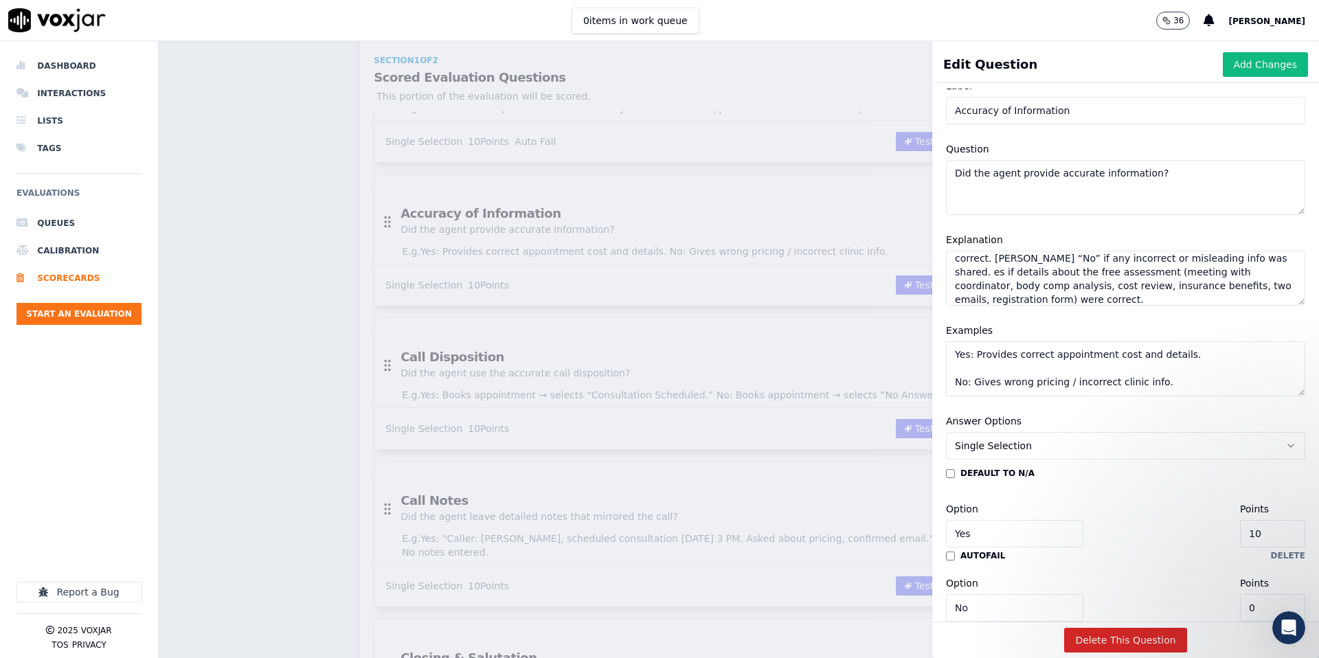
scroll to position [0, 0]
click at [1251, 280] on textarea "Mark “Yes” if all details given about services, pricing, or process were correc…" at bounding box center [1125, 278] width 359 height 55
type textarea "Mark “Yes” if all details given about services, pricing, or process were correc…"
click at [1163, 388] on textarea "Yes: Provides correct appointment cost and details. No: Gives wrong pricing / i…" at bounding box center [1125, 368] width 359 height 55
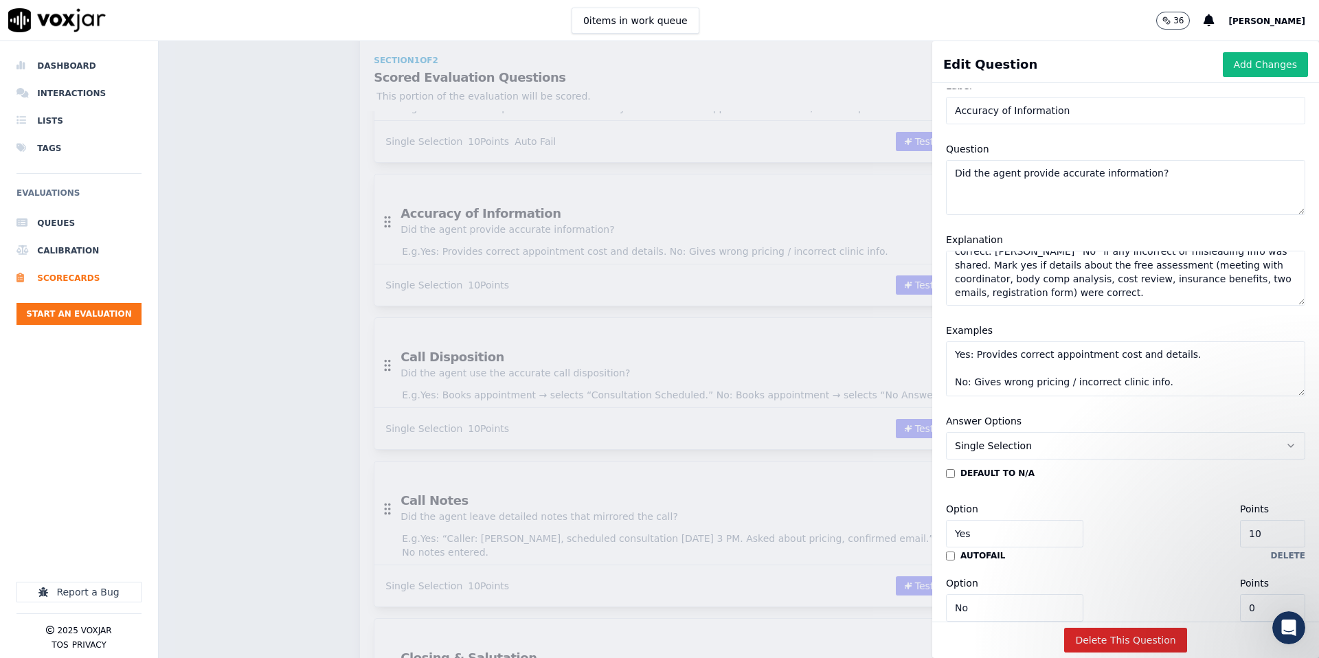
scroll to position [19, 0]
paste textarea "Yes: Explained correctly per script. No: Said pricing is given before the asses…"
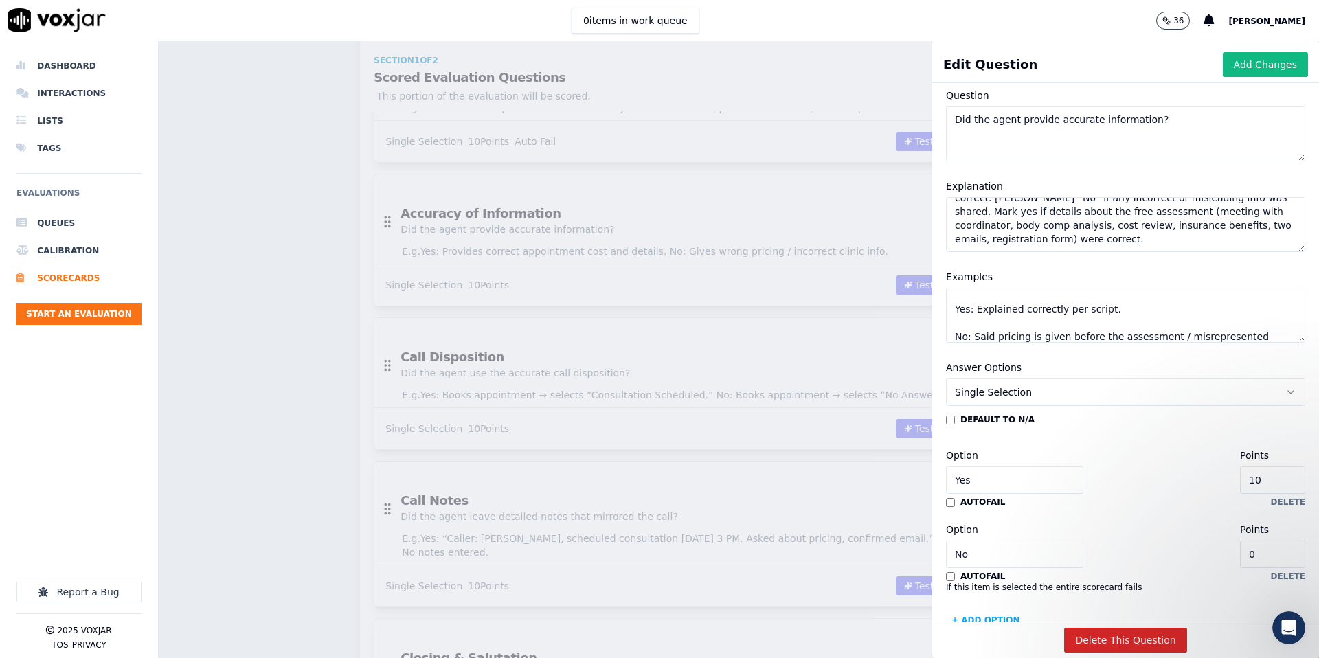
scroll to position [132, 0]
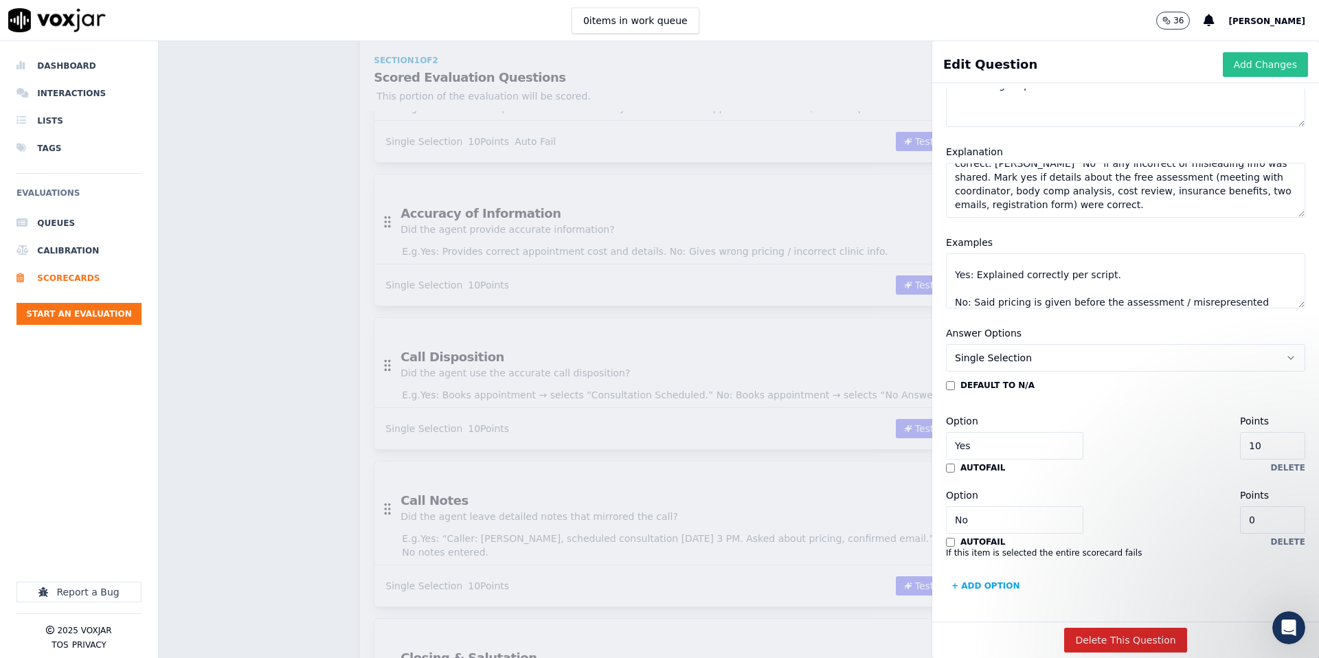
type textarea "Yes: Provides correct appointment cost and details. No: Gives wrong pricing / i…"
click at [1253, 67] on button "Add Changes" at bounding box center [1265, 64] width 85 height 25
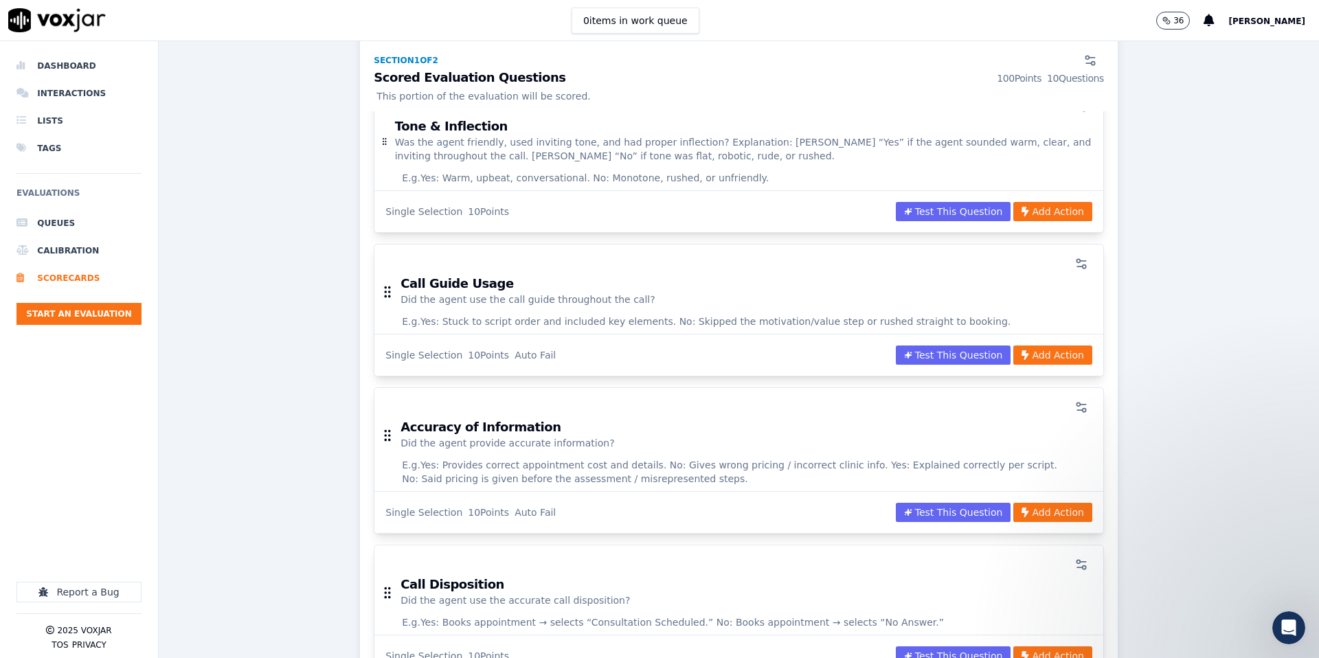
scroll to position [860, 0]
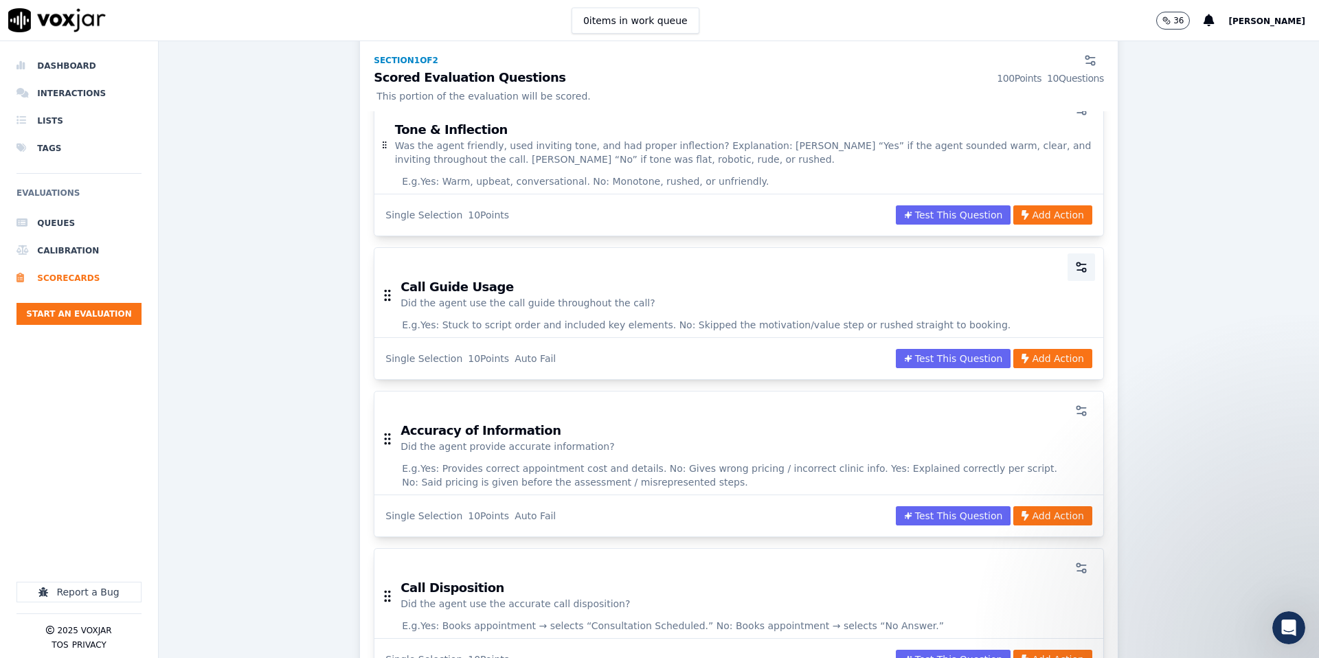
click at [1085, 254] on button "button" at bounding box center [1081, 267] width 27 height 27
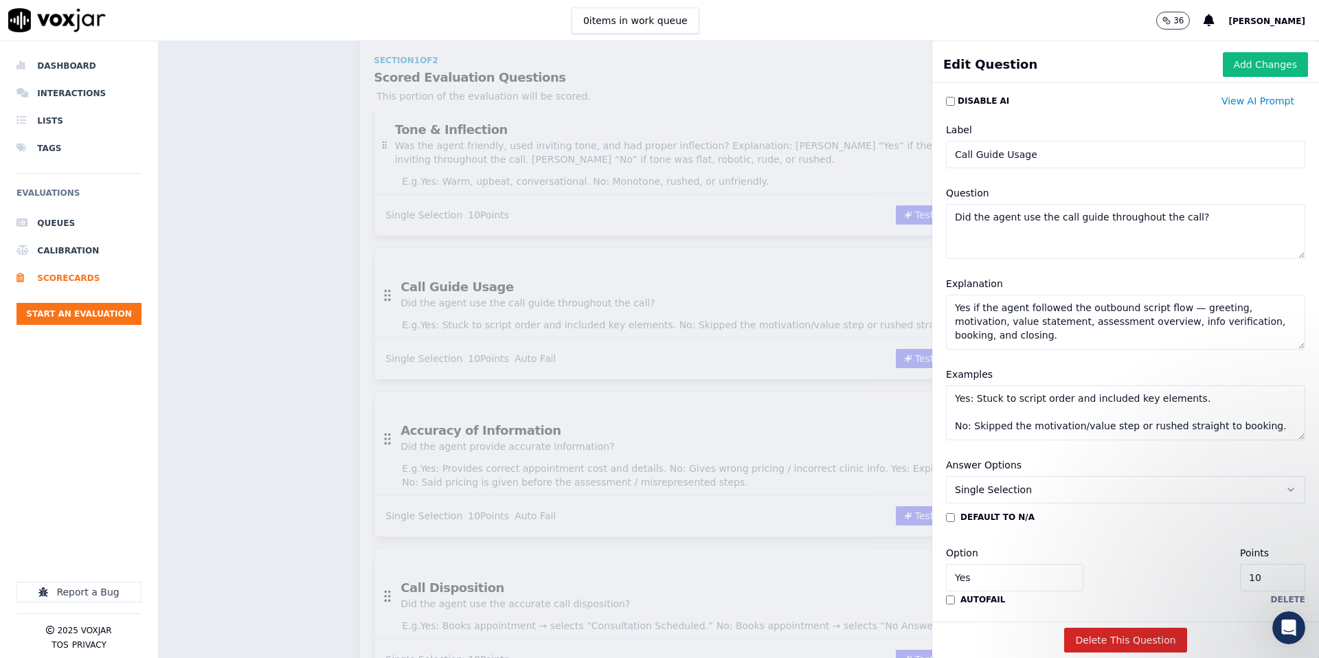
click at [973, 310] on textarea "Yes if the agent followed the outbound script flow — greeting, motivation, valu…" at bounding box center [1125, 322] width 359 height 55
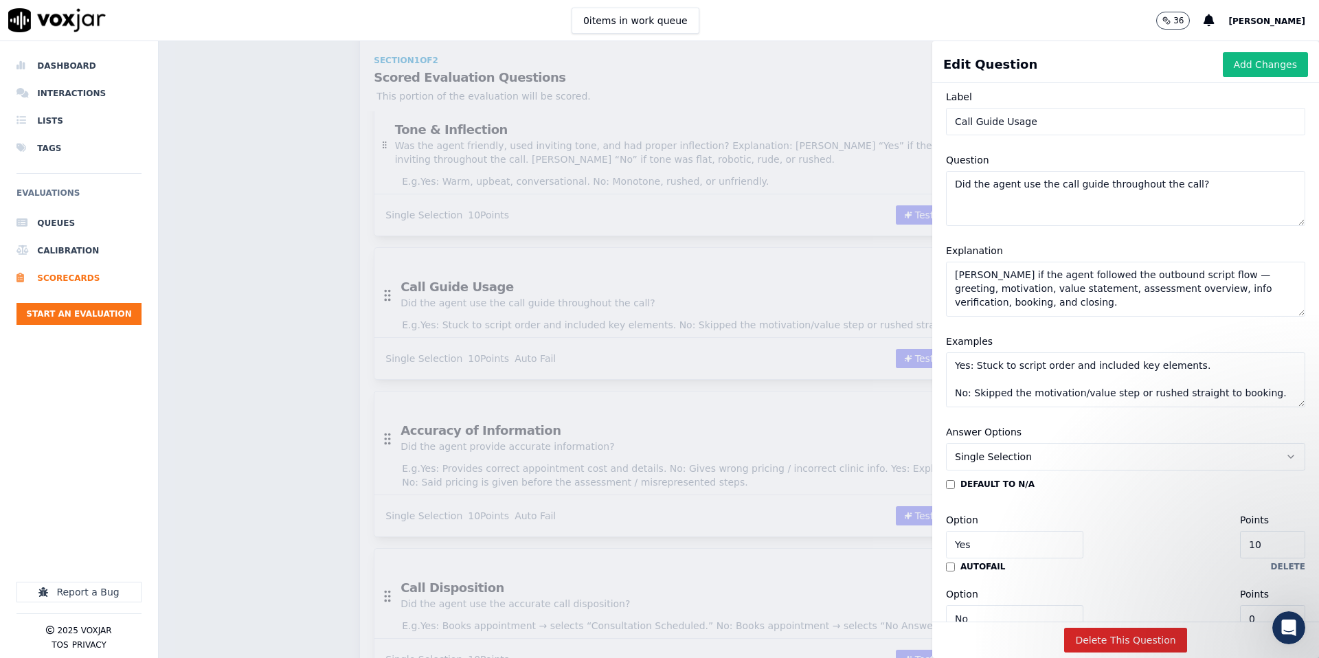
scroll to position [0, 0]
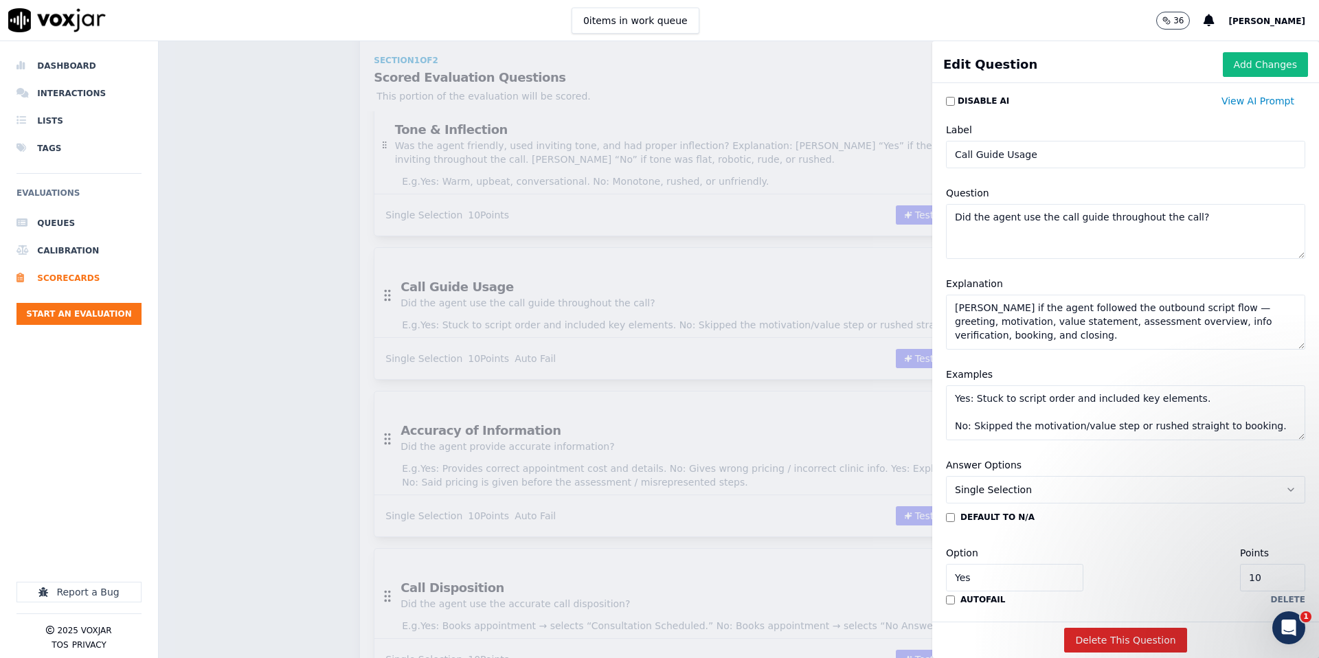
paste textarea "Yes if the agent asked for the patient by name, introduced themselves and Medi-…"
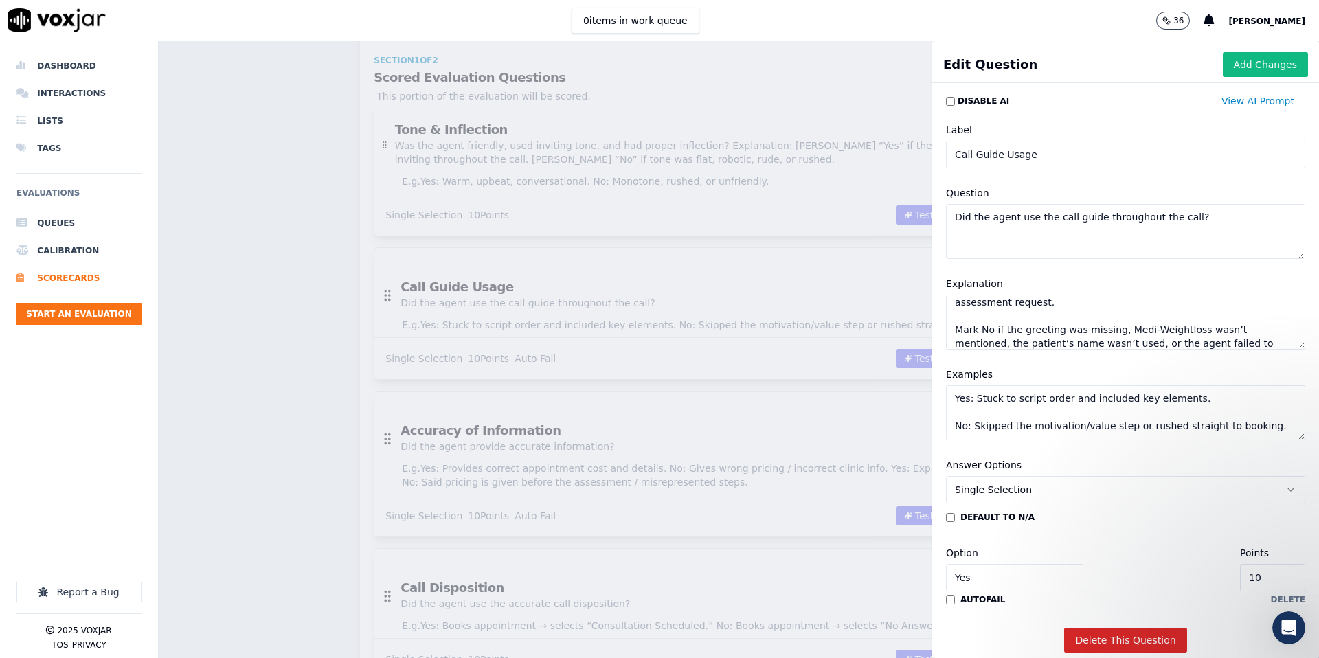
click at [1005, 304] on textarea "Mark Yes if the agent asked for the patient by name, introduced themselves and …" at bounding box center [1125, 322] width 359 height 55
click at [951, 315] on textarea "Mark Yes if the agent asked for the patient by name, introduced themselves and …" at bounding box center [1125, 322] width 359 height 55
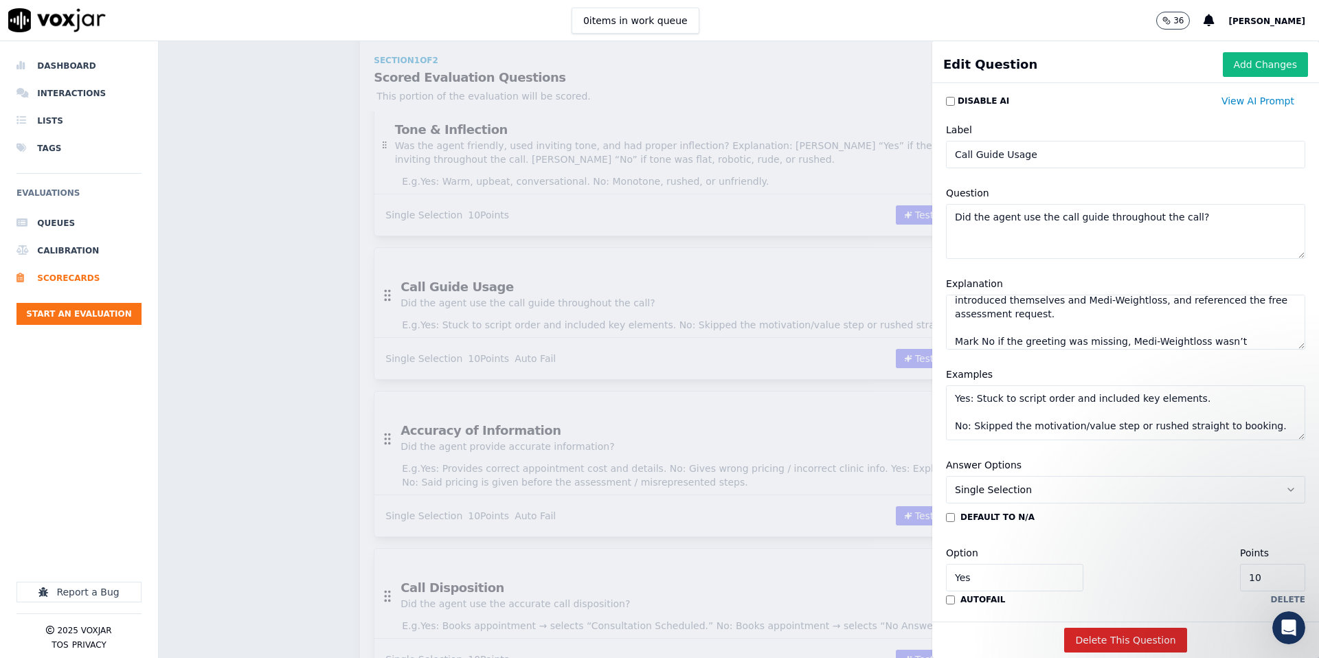
scroll to position [0, 0]
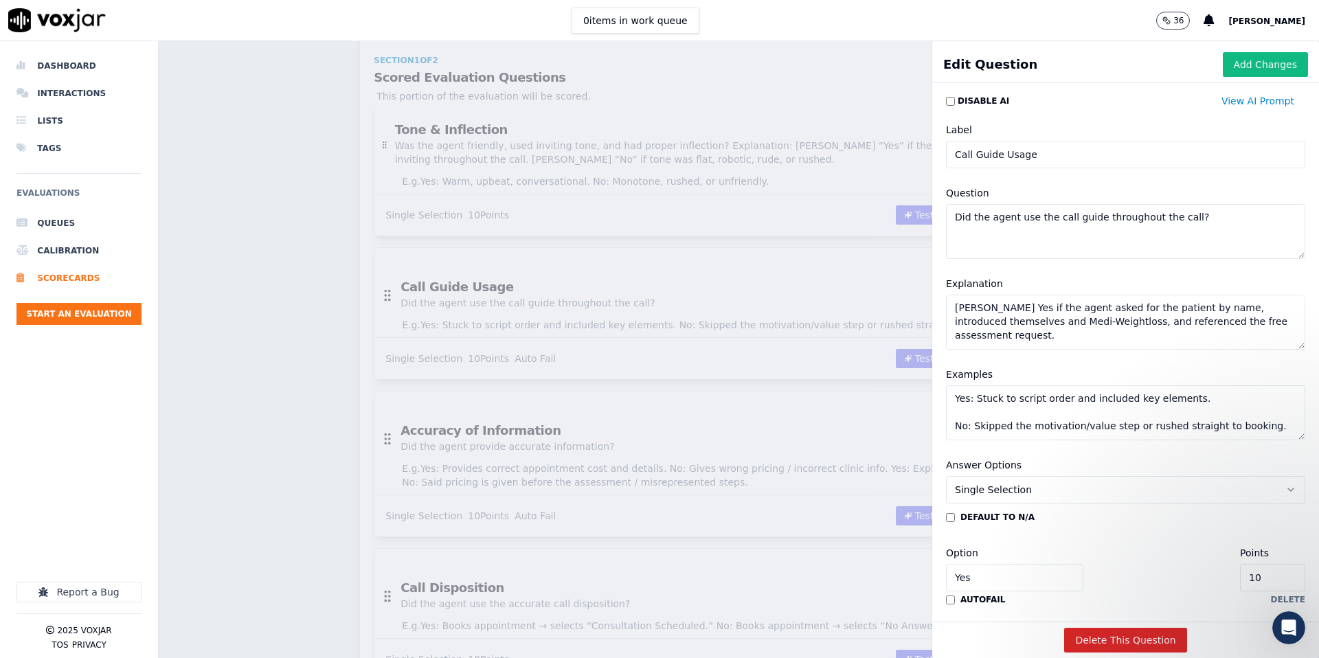
type textarea "Mark if the agent followed the outbound script flow — greeting, motivation, val…"
click at [1250, 67] on button "Add Changes" at bounding box center [1265, 64] width 85 height 25
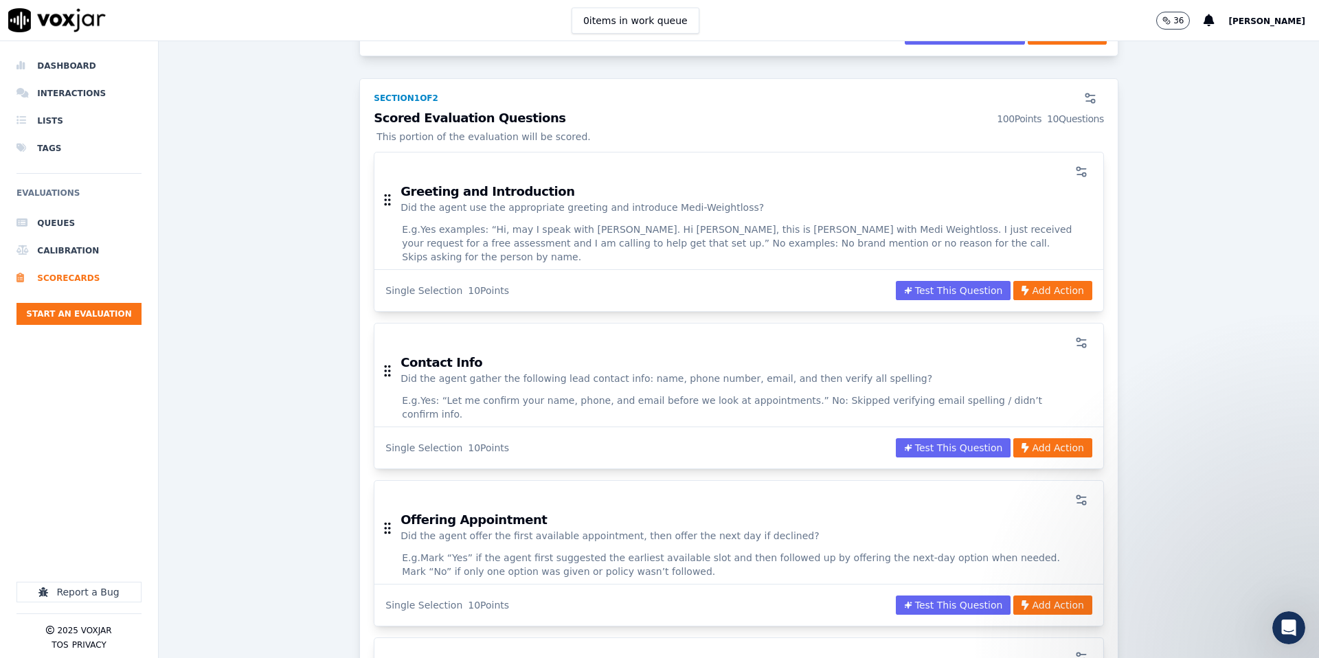
scroll to position [153, 0]
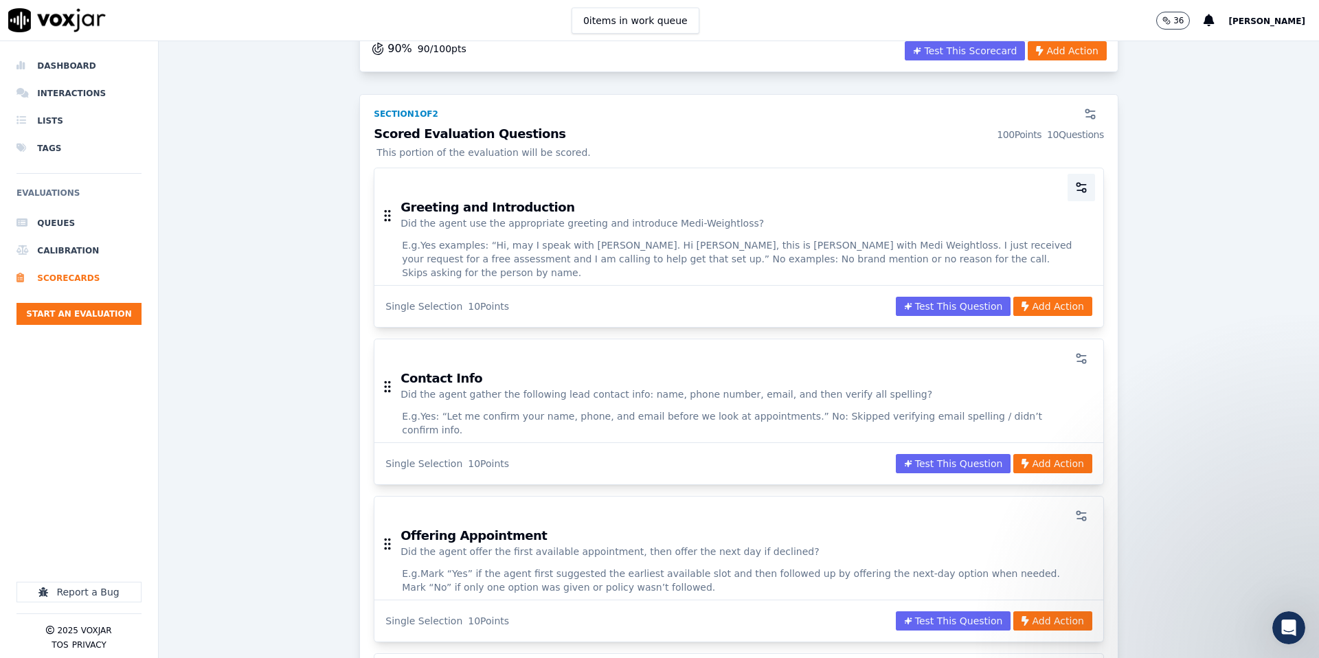
click at [1083, 191] on circle "button" at bounding box center [1084, 190] width 3 height 3
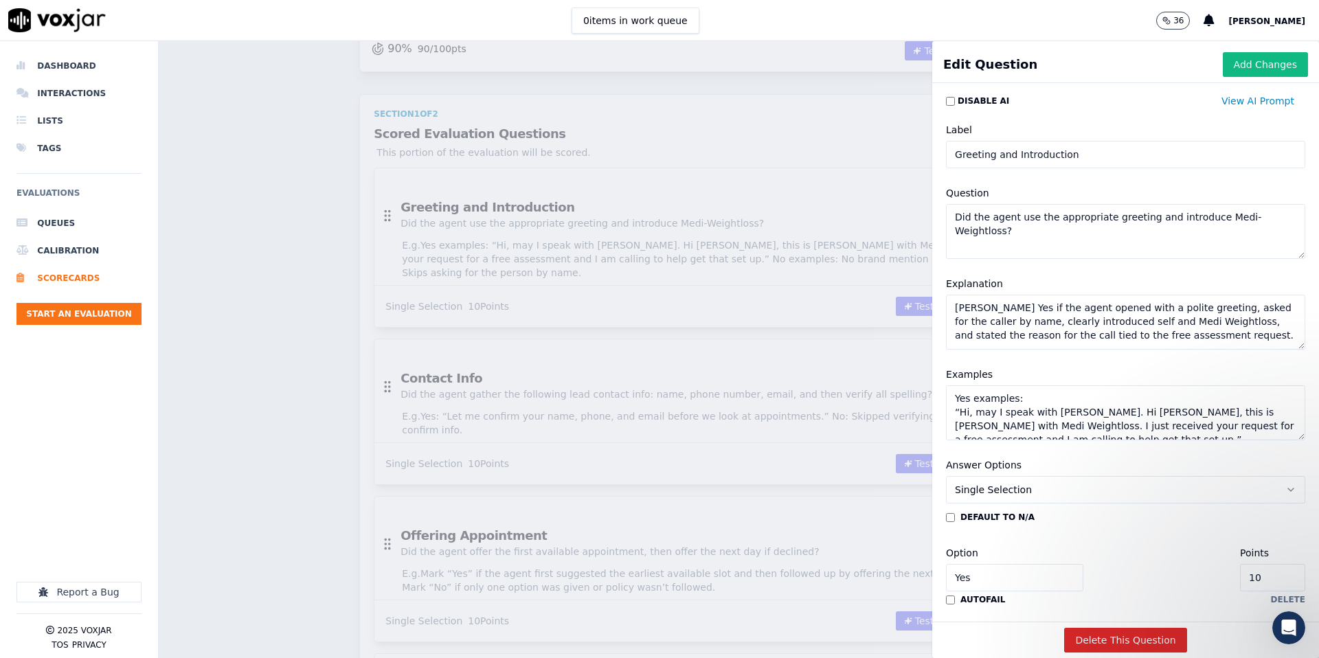
click at [1162, 334] on textarea "Mark Yes if the agent opened with a polite greeting, asked for the caller by na…" at bounding box center [1125, 322] width 359 height 55
paste textarea "Mark No if the greeting was missing, Medi-Weightloss wasn’t mentioned, the pati…"
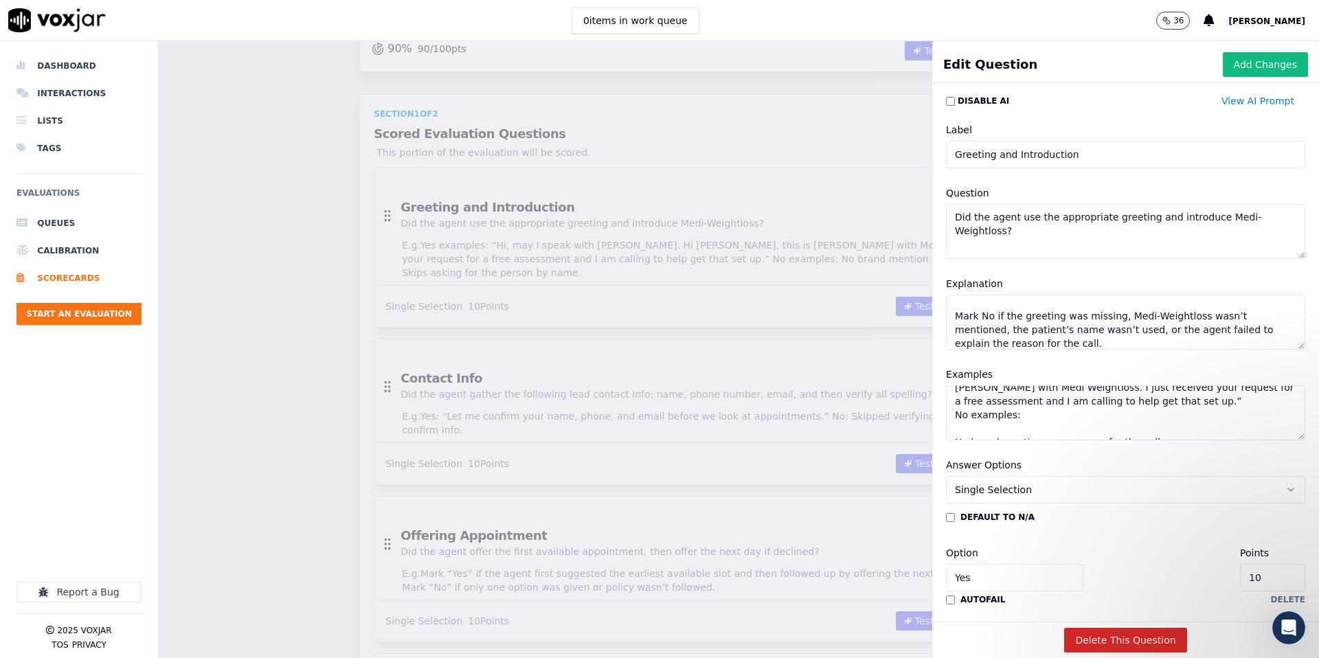
scroll to position [40, 0]
type textarea "Mark Yes if the agent opened with a polite greeting, asked for the caller by na…"
click at [1018, 403] on textarea "Yes examples: “Hi, may I speak with Maria. Hi Maria, this is Chris with Medi We…" at bounding box center [1125, 412] width 359 height 55
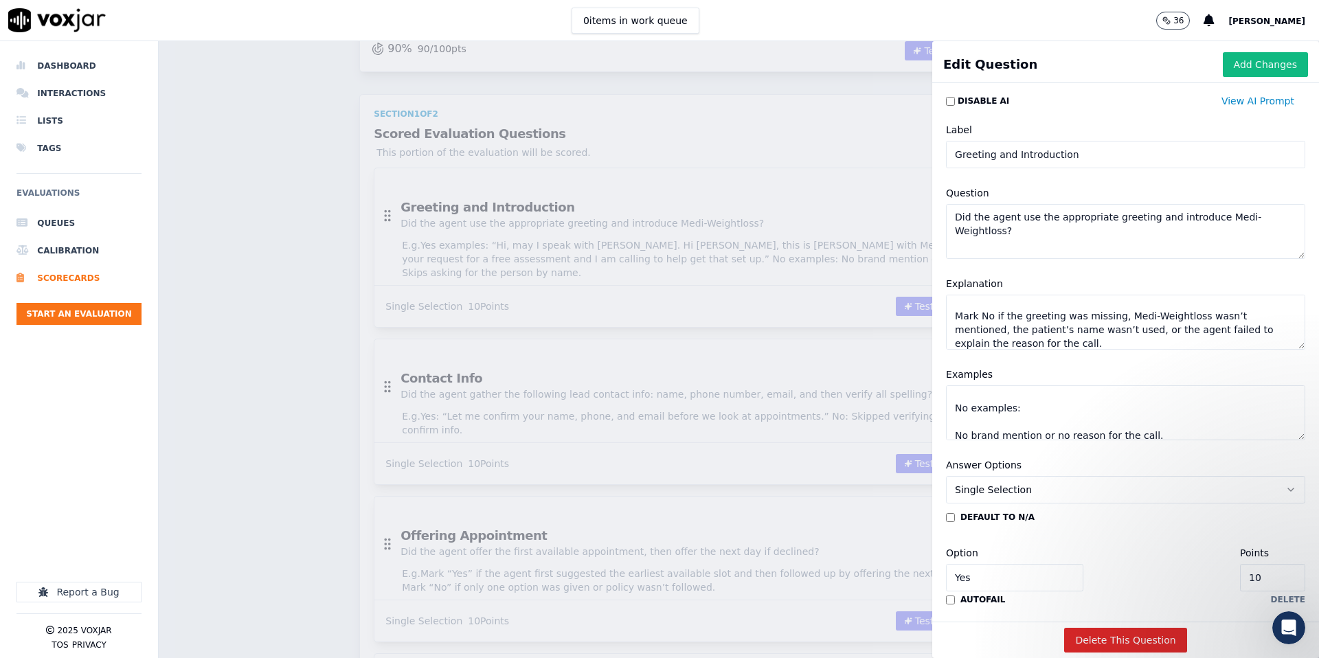
click at [980, 431] on textarea "Yes examples: “Hi, may I speak with Maria. Hi Maria, this is Chris with Medi We…" at bounding box center [1125, 412] width 359 height 55
click at [991, 422] on textarea "Yes examples: “Hi, may I speak with Maria. Hi Maria, this is Chris with Medi We…" at bounding box center [1125, 412] width 359 height 55
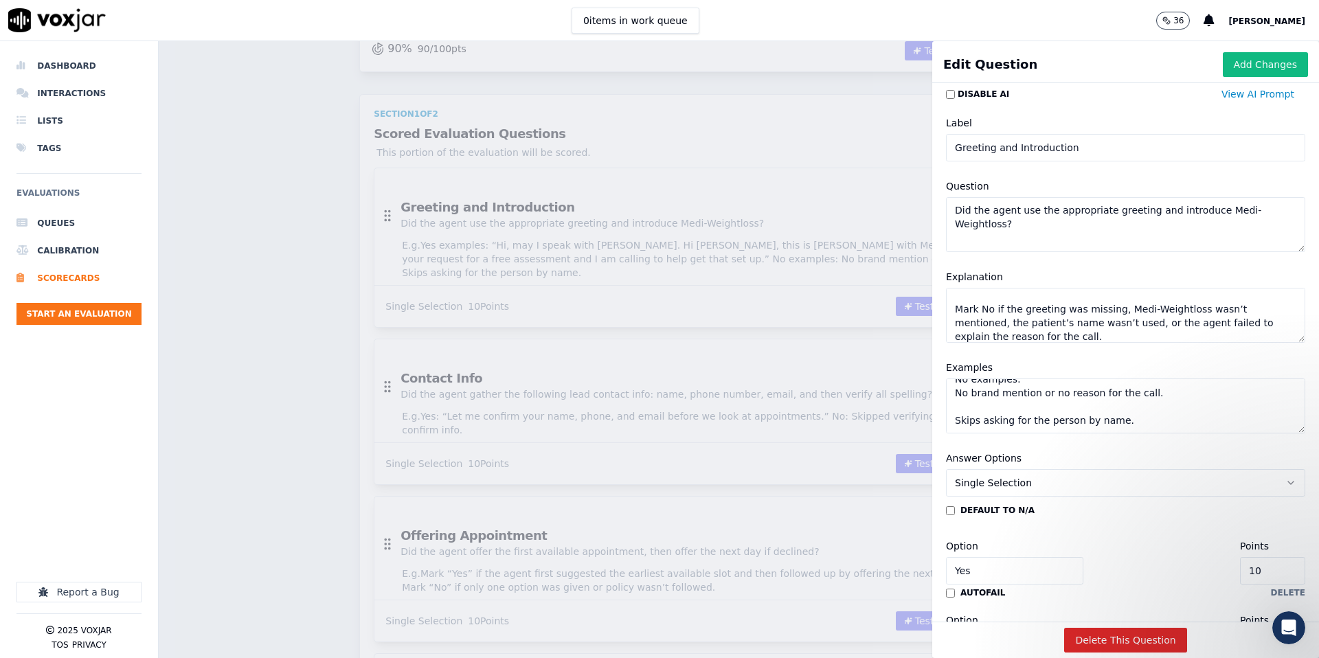
scroll to position [12, 0]
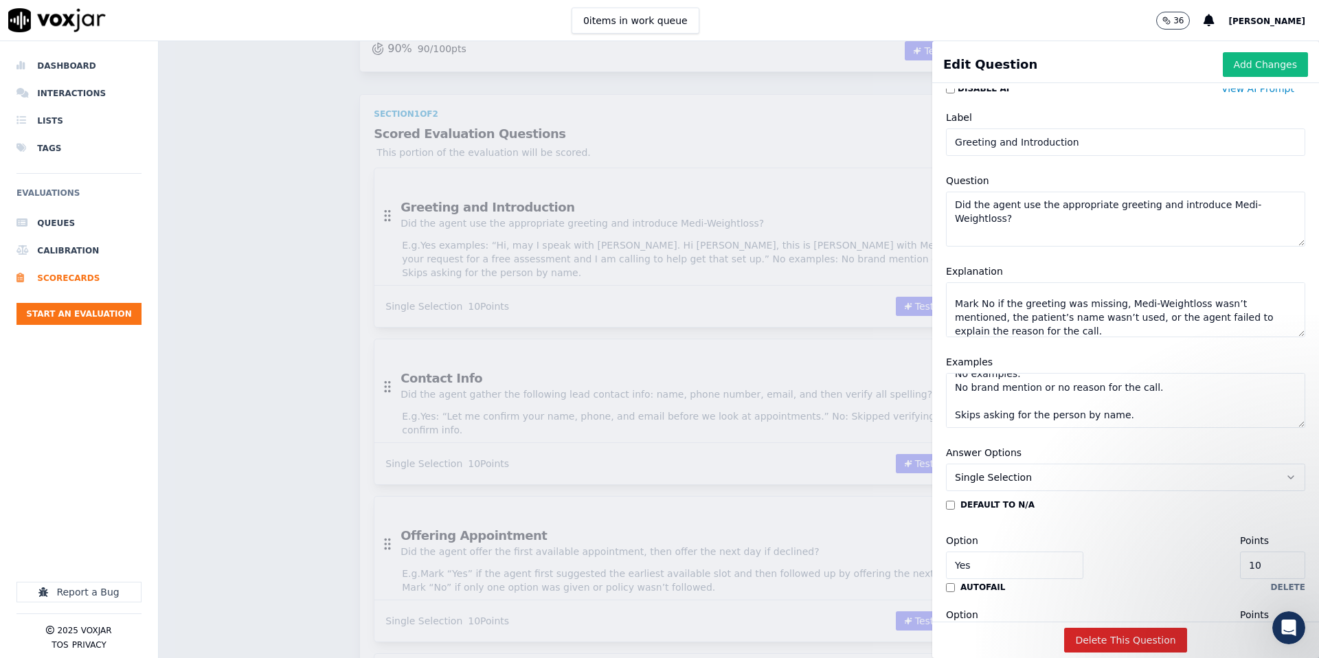
click at [1009, 414] on textarea "Yes examples: “Hi, may I speak with Maria. Hi Maria, this is Chris with Medi We…" at bounding box center [1125, 400] width 359 height 55
click at [1011, 400] on textarea "Yes examples: “Hi, may I speak with Maria. Hi Maria, this is Chris with Medi We…" at bounding box center [1125, 400] width 359 height 55
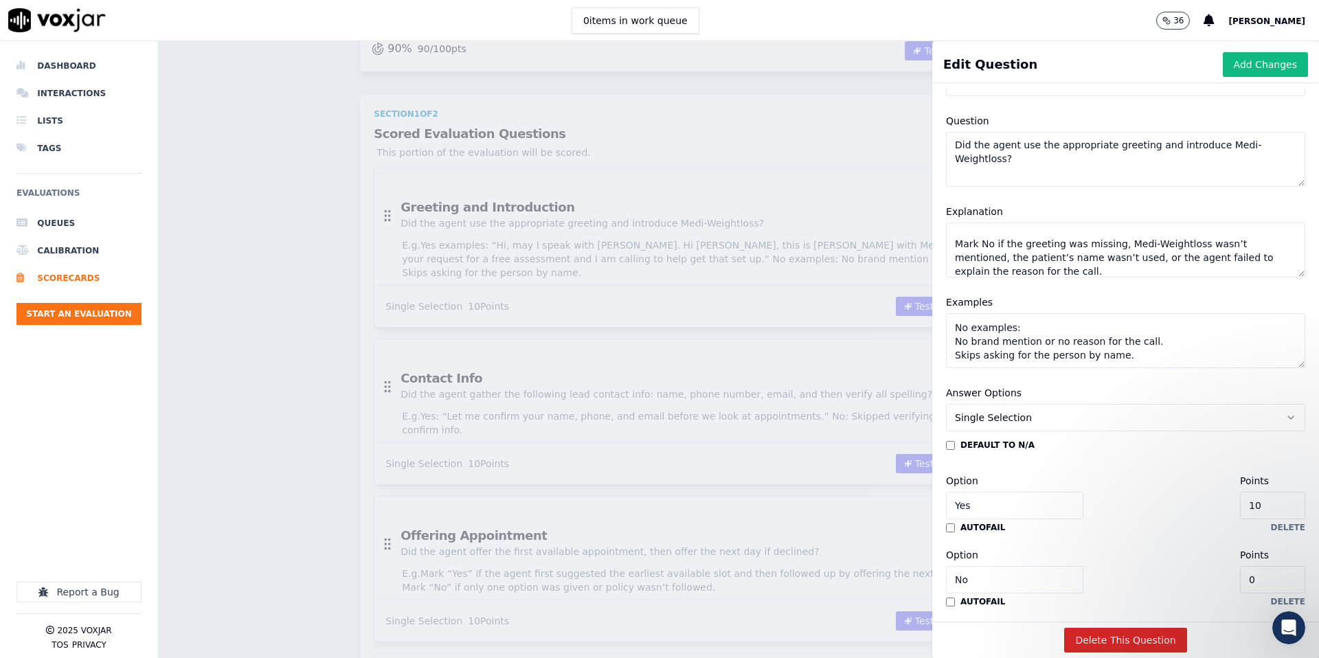
scroll to position [76, 0]
type textarea "Yes examples: “Hi, may I speak with Maria. Hi Maria, this is Chris with Medi We…"
click at [1015, 230] on textarea "Mark Yes if the agent opened with a polite greeting, asked for the caller by na…" at bounding box center [1125, 246] width 359 height 55
click at [952, 241] on textarea "Mark Yes if the agent opened with a polite greeting, asked for the caller by na…" at bounding box center [1125, 246] width 359 height 55
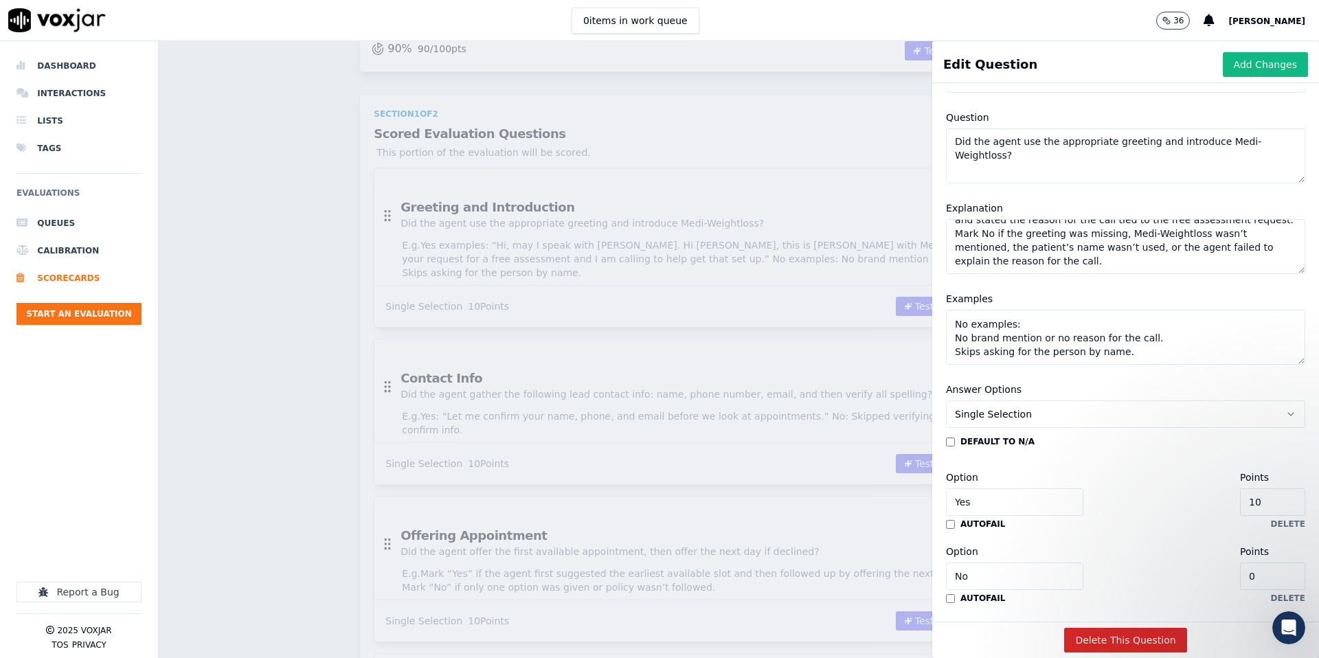
scroll to position [33, 0]
type textarea "Mark Yes if the agent opened with a polite greeting, asked for the caller by na…"
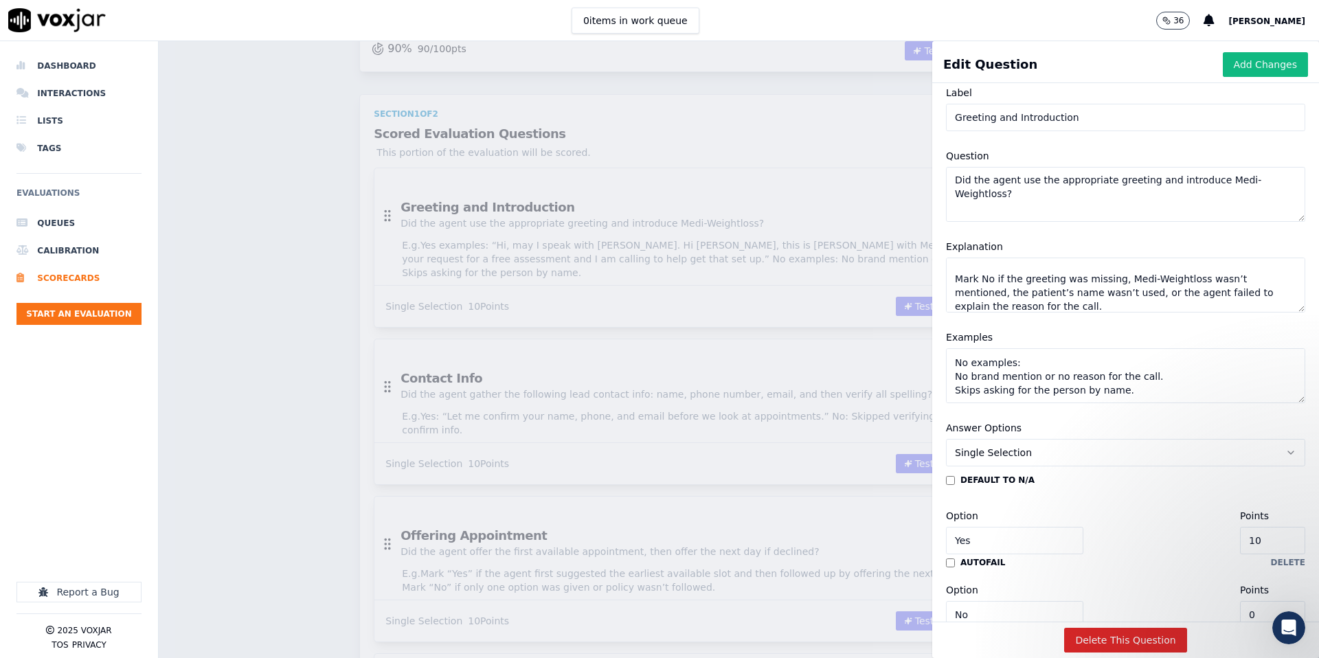
scroll to position [0, 0]
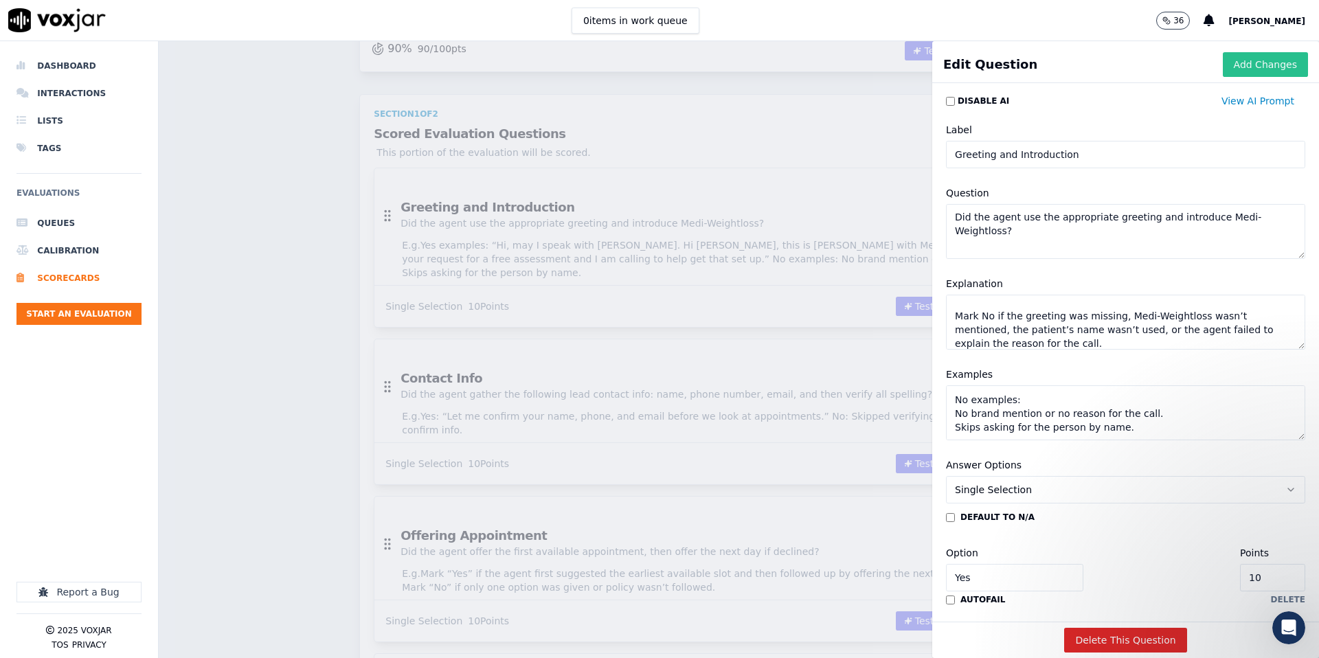
click at [1279, 62] on button "Add Changes" at bounding box center [1265, 64] width 85 height 25
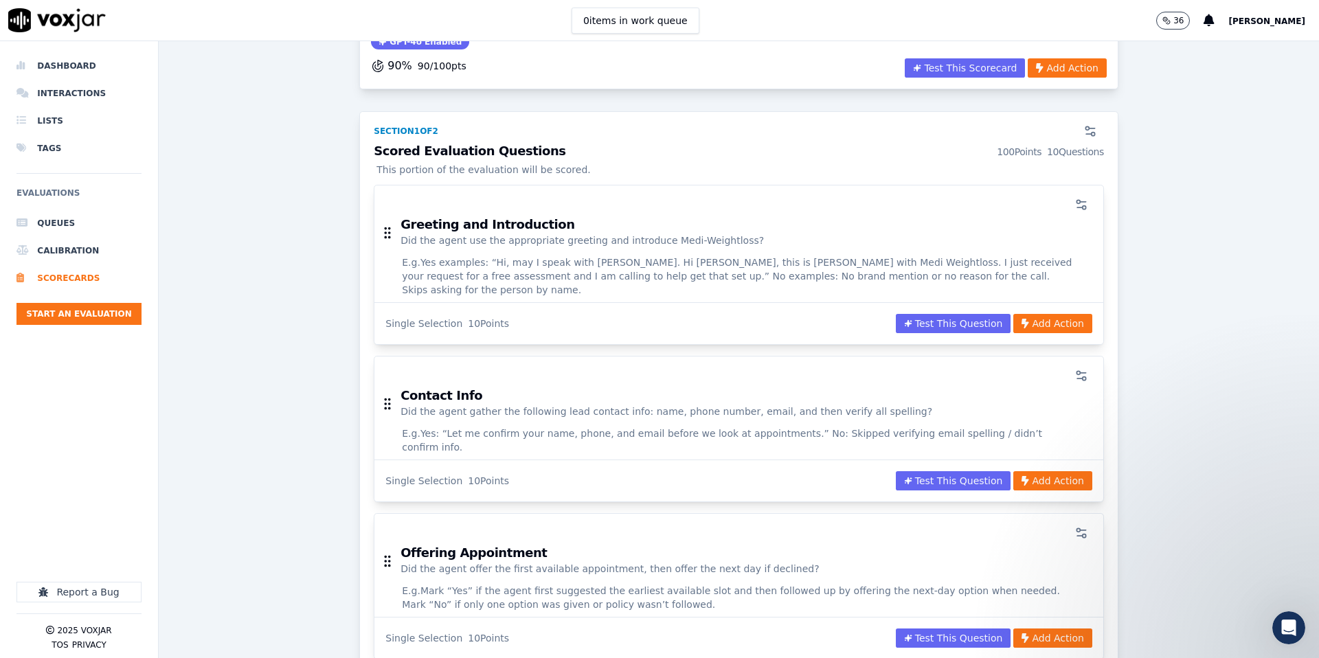
scroll to position [141, 0]
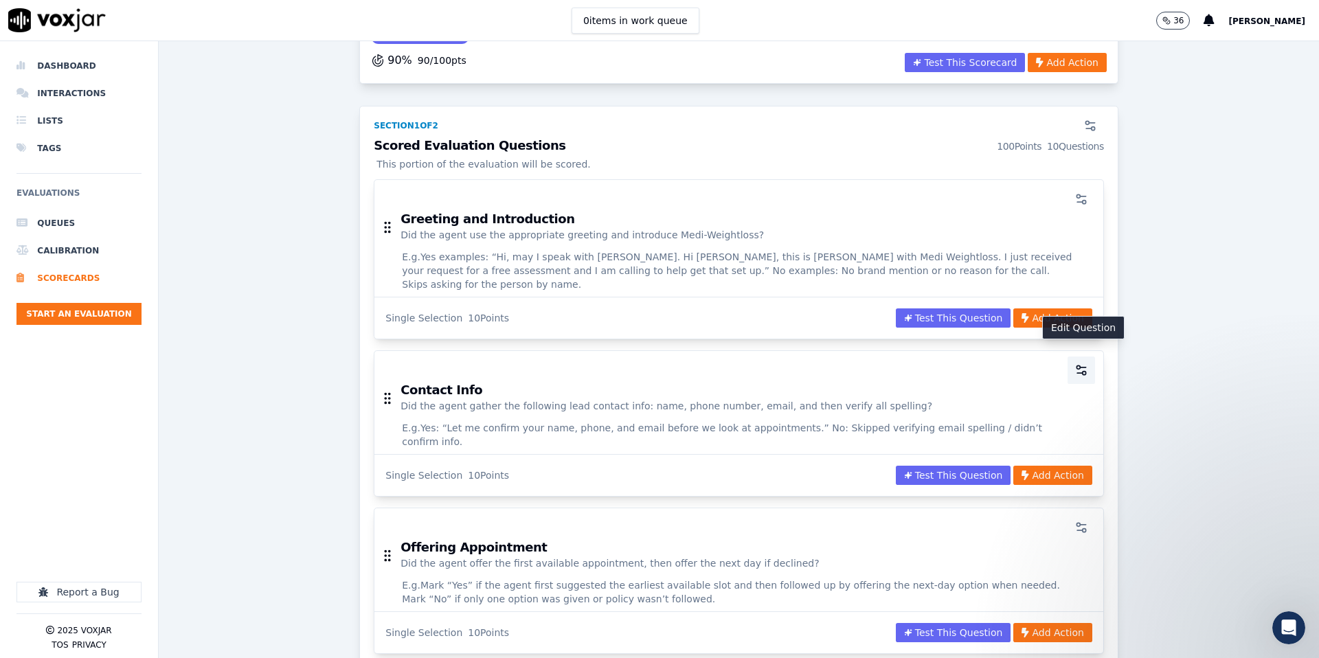
click at [1084, 363] on icon "button" at bounding box center [1082, 370] width 14 height 14
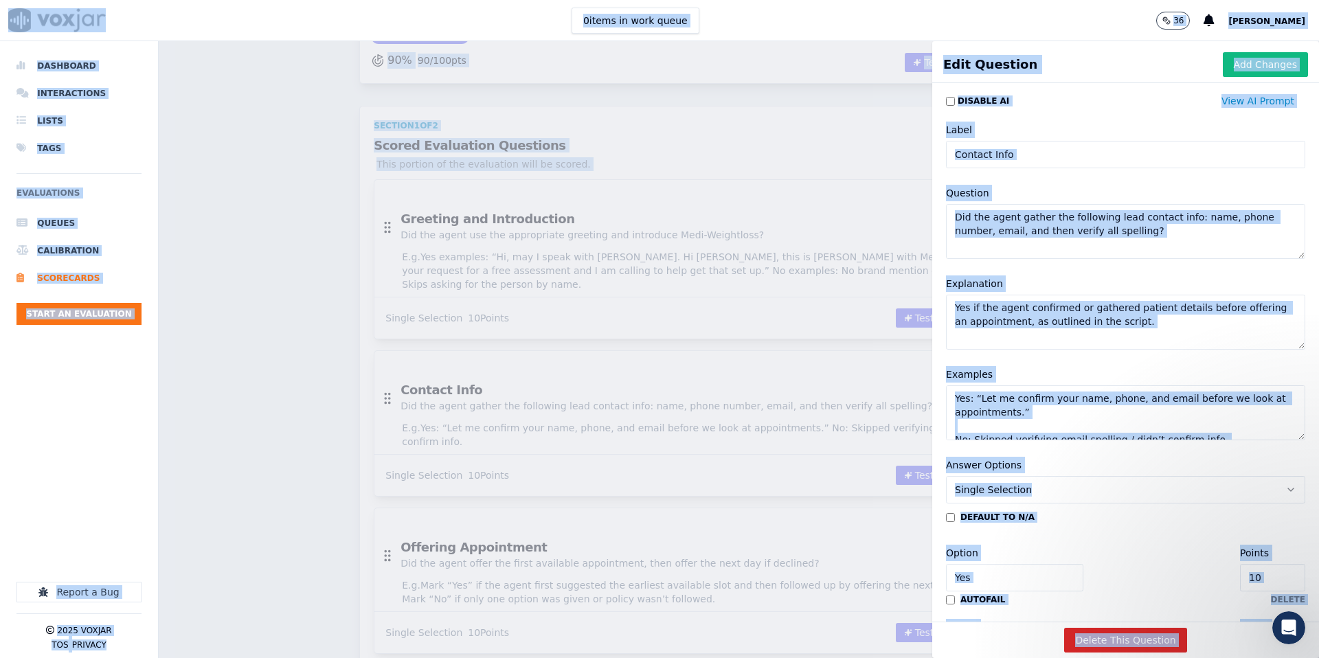
click at [1062, 339] on textarea "Yes if the agent confirmed or gathered patient details before offering an appoi…" at bounding box center [1125, 322] width 359 height 55
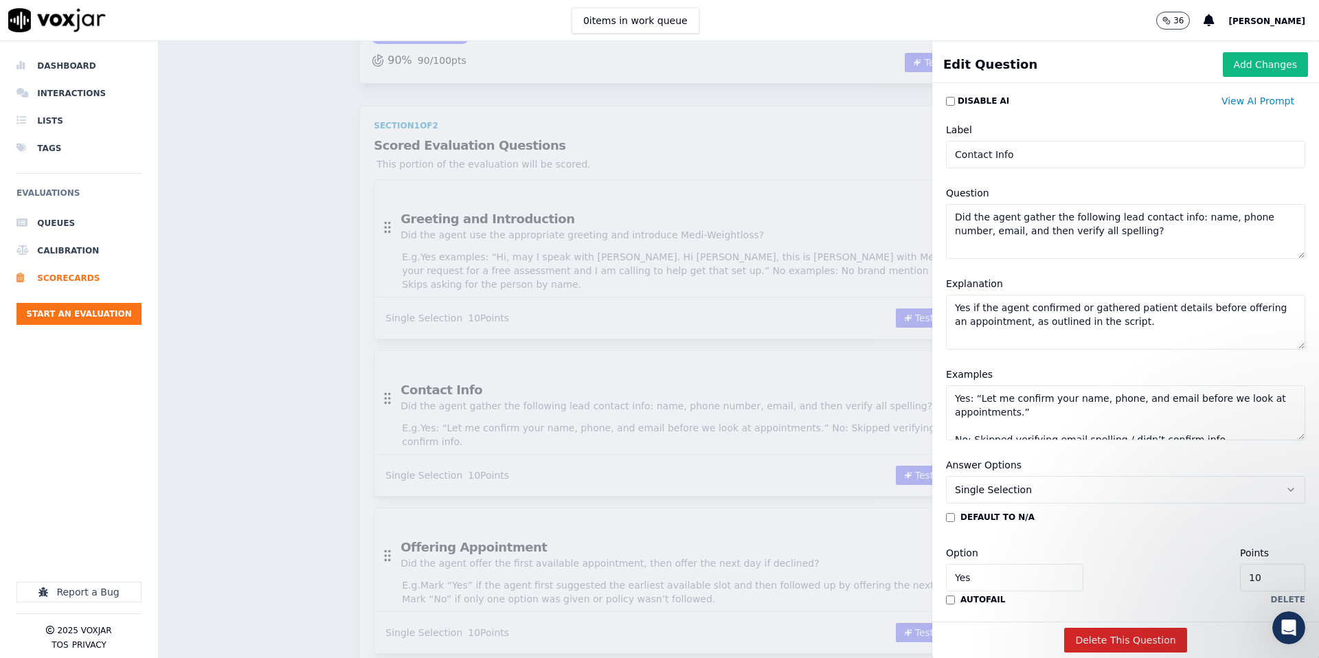
click at [1053, 328] on textarea "Yes if the agent confirmed or gathered patient details before offering an appoi…" at bounding box center [1125, 322] width 359 height 55
paste textarea "Mark Yes if the agent confirmed or collected name, phone, and email, and verifi…"
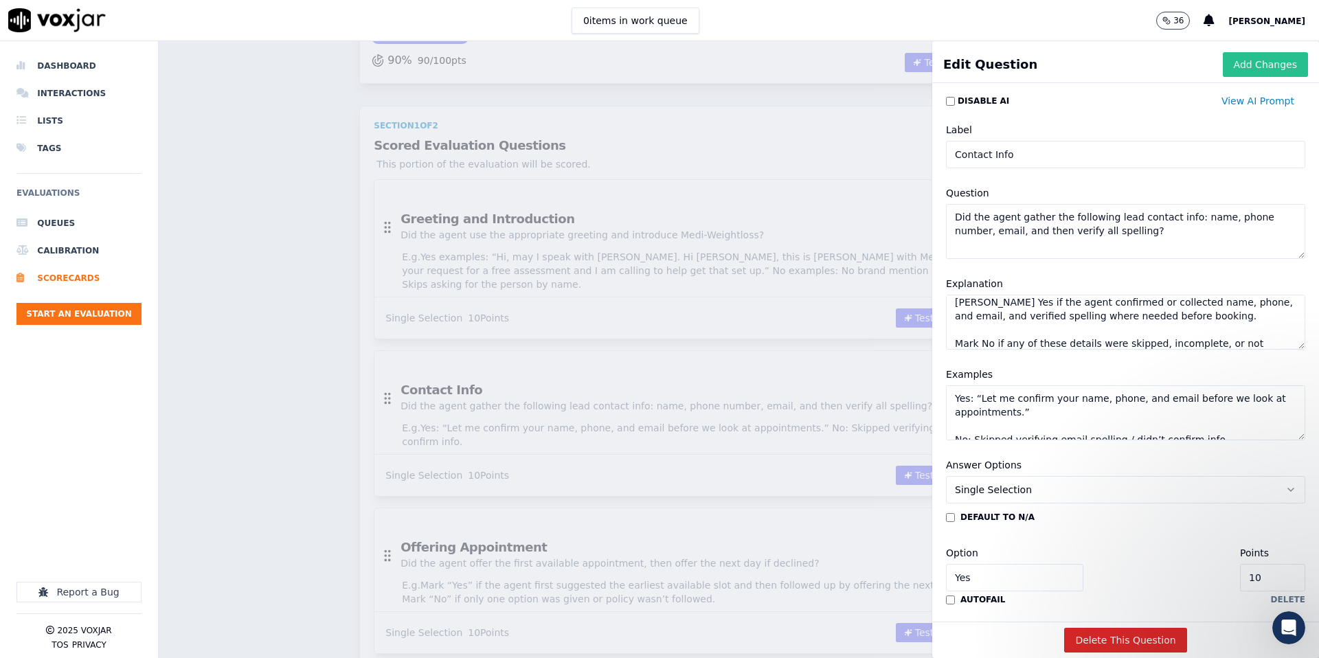
type textarea "Mark Yes if the agent confirmed or collected name, phone, and email, and verifi…"
click at [1256, 65] on button "Add Changes" at bounding box center [1265, 64] width 85 height 25
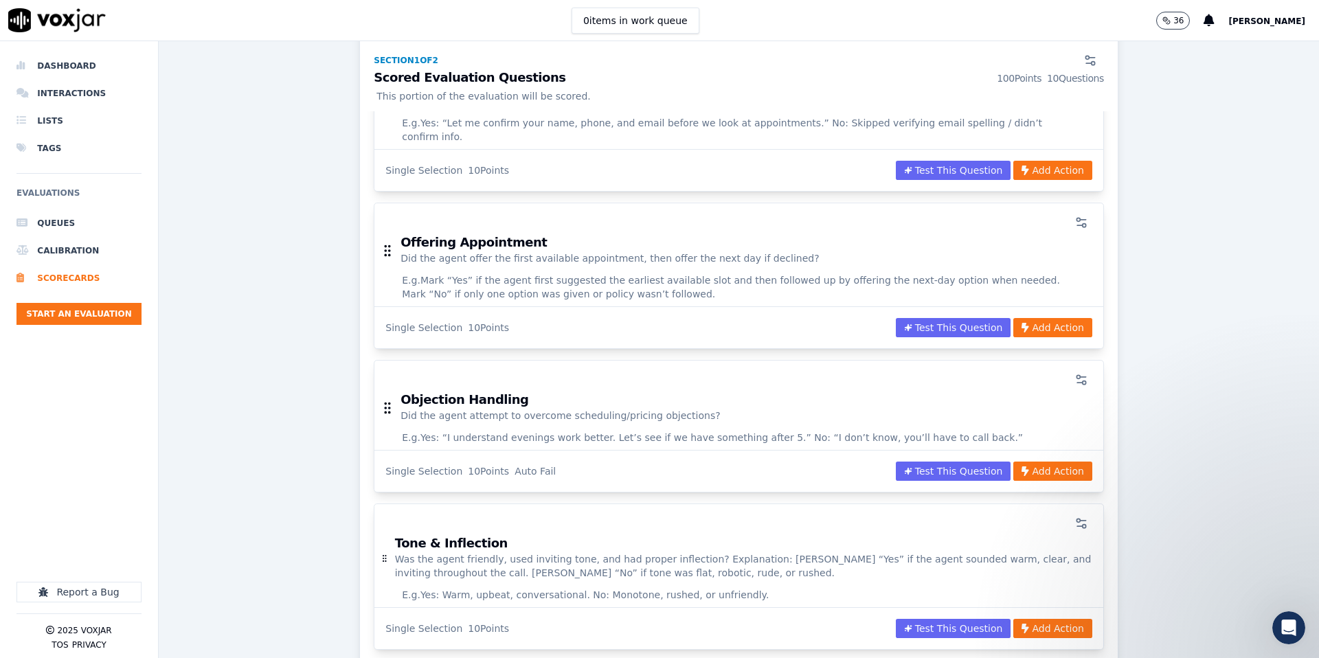
scroll to position [447, 0]
click at [1081, 215] on icon "button" at bounding box center [1082, 222] width 14 height 14
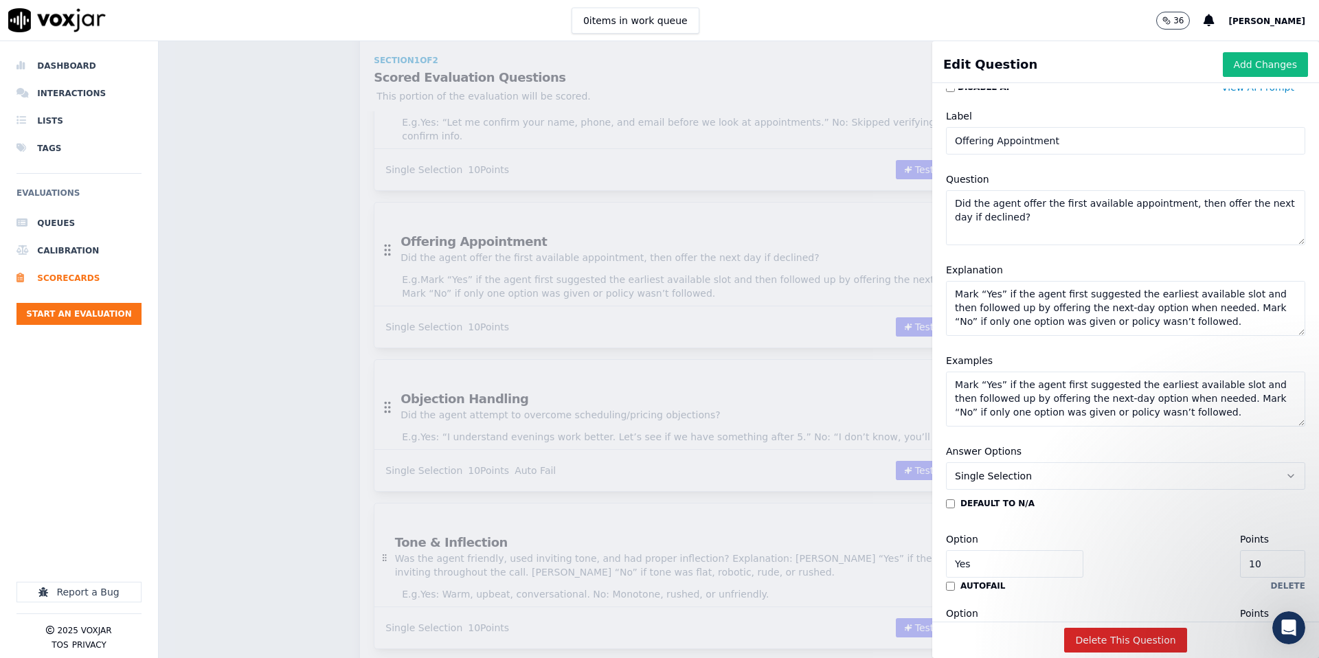
scroll to position [17, 0]
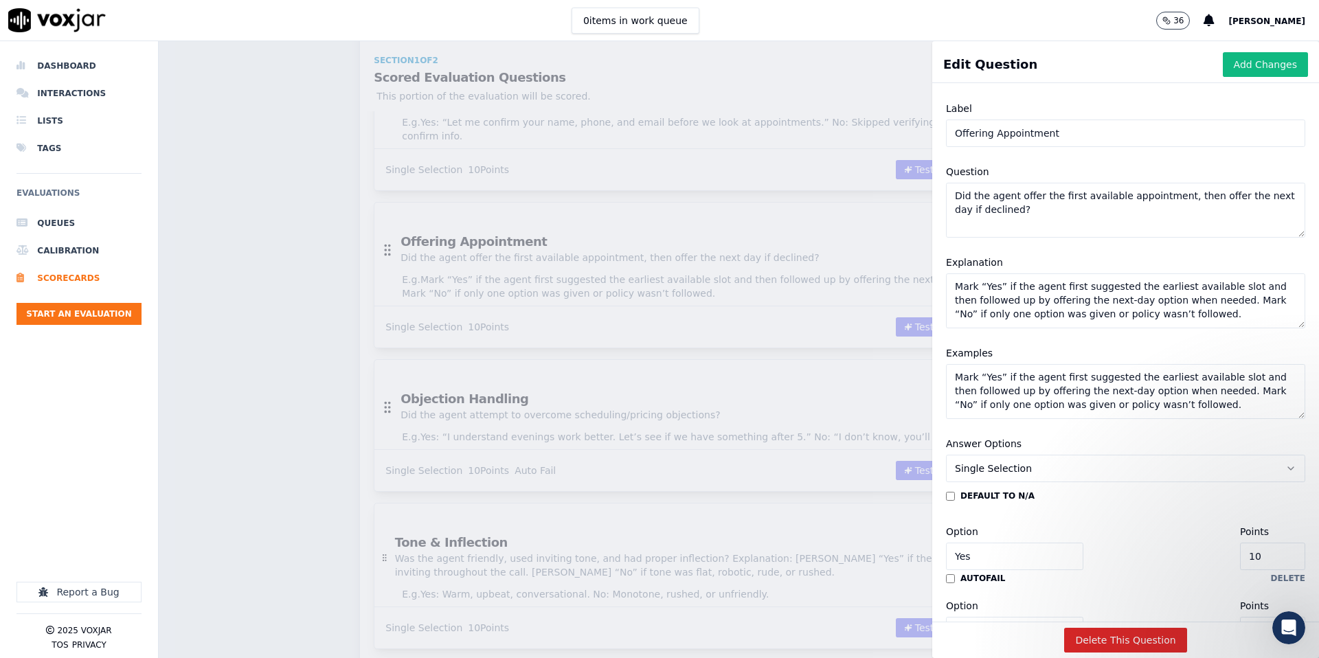
click at [1033, 306] on textarea "Mark “Yes” if the agent first suggested the earliest available slot and then fo…" at bounding box center [1125, 300] width 359 height 55
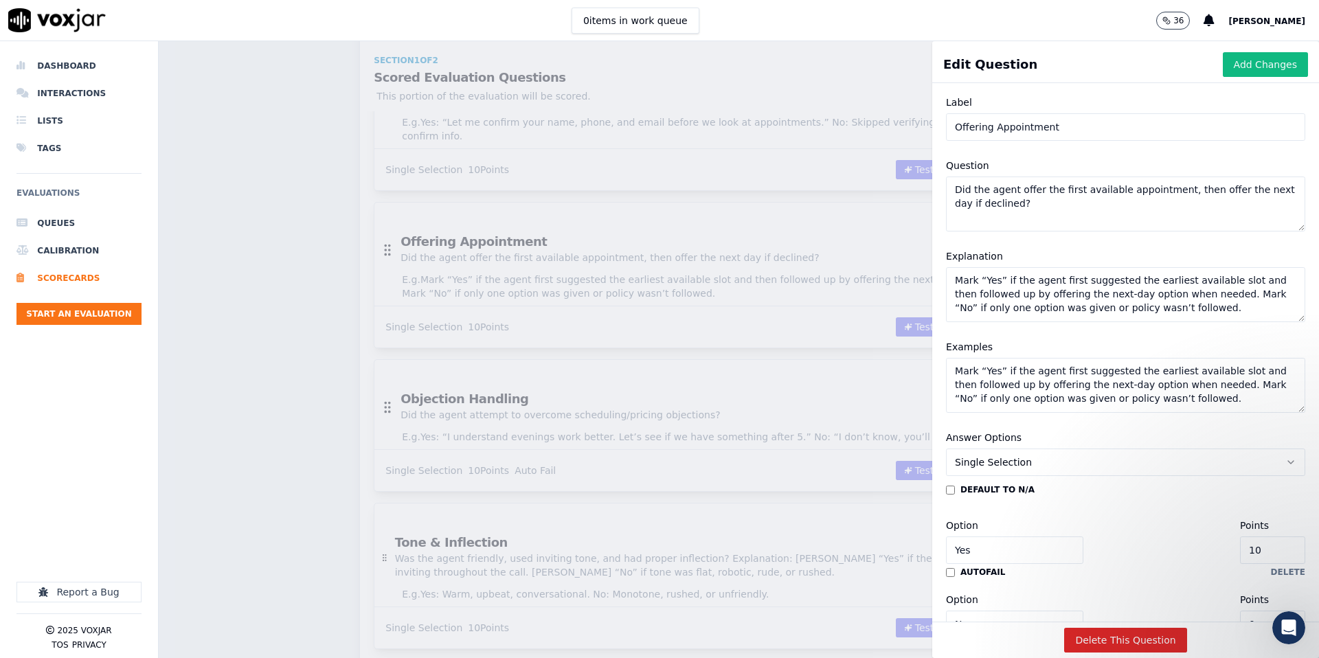
paste textarea "Yes if the agent checked the soonest available slot, offered it, and if decline…"
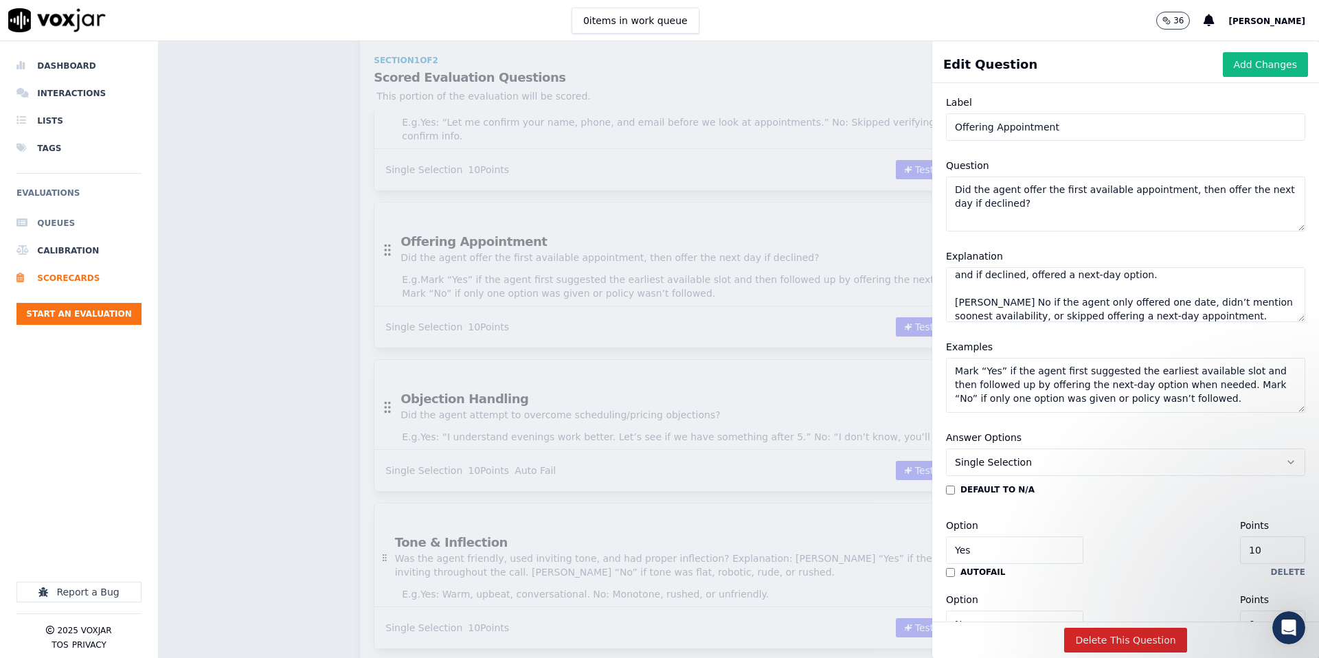
type textarea "Mark Yes if the agent checked the soonest available slot, offered it, and if de…"
click at [1016, 380] on textarea "Mark “Yes” if the agent first suggested the earliest available slot and then fo…" at bounding box center [1125, 385] width 359 height 55
click at [1028, 386] on textarea "Mark “Yes” if the agent first suggested the earliest available slot and then fo…" at bounding box center [1125, 385] width 359 height 55
paste textarea "Yes: “We can usually see you as soon as tomorrow. I see an opening tomorrow at …"
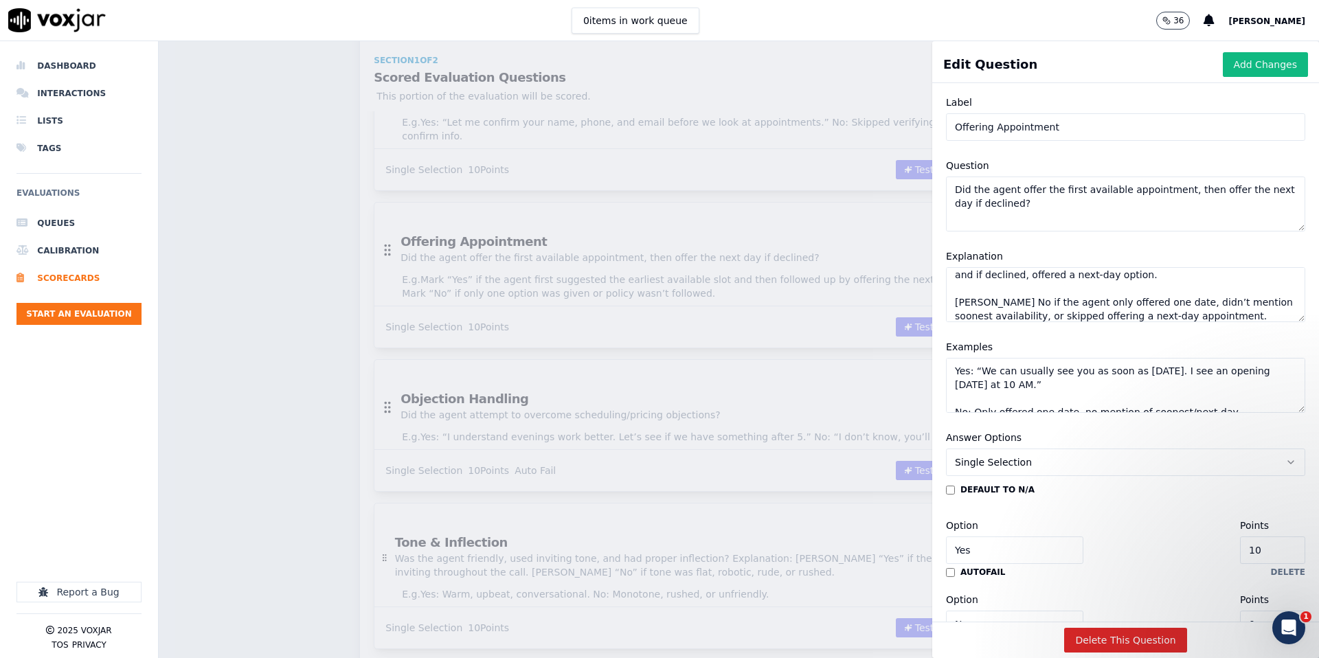
scroll to position [1, 0]
type textarea "Yes: “We can usually see you as soon as tomorrow. I see an opening tomorrow at …"
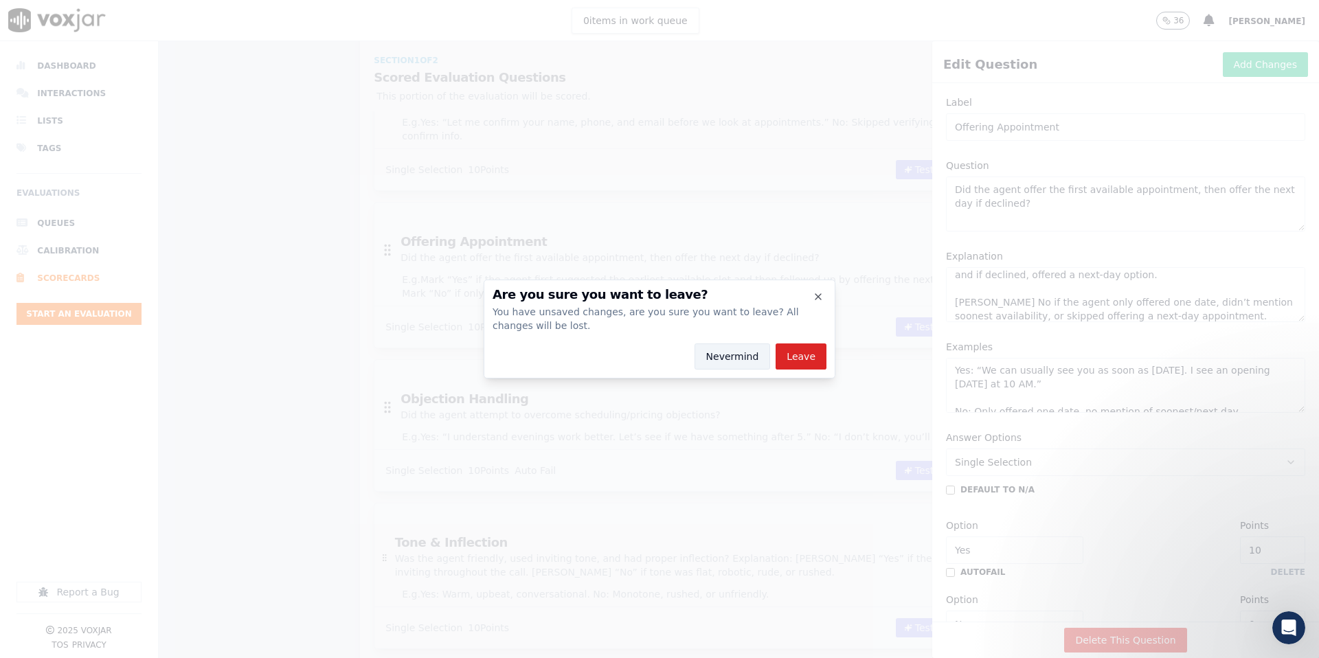
click at [730, 358] on button "Nevermind" at bounding box center [733, 357] width 76 height 26
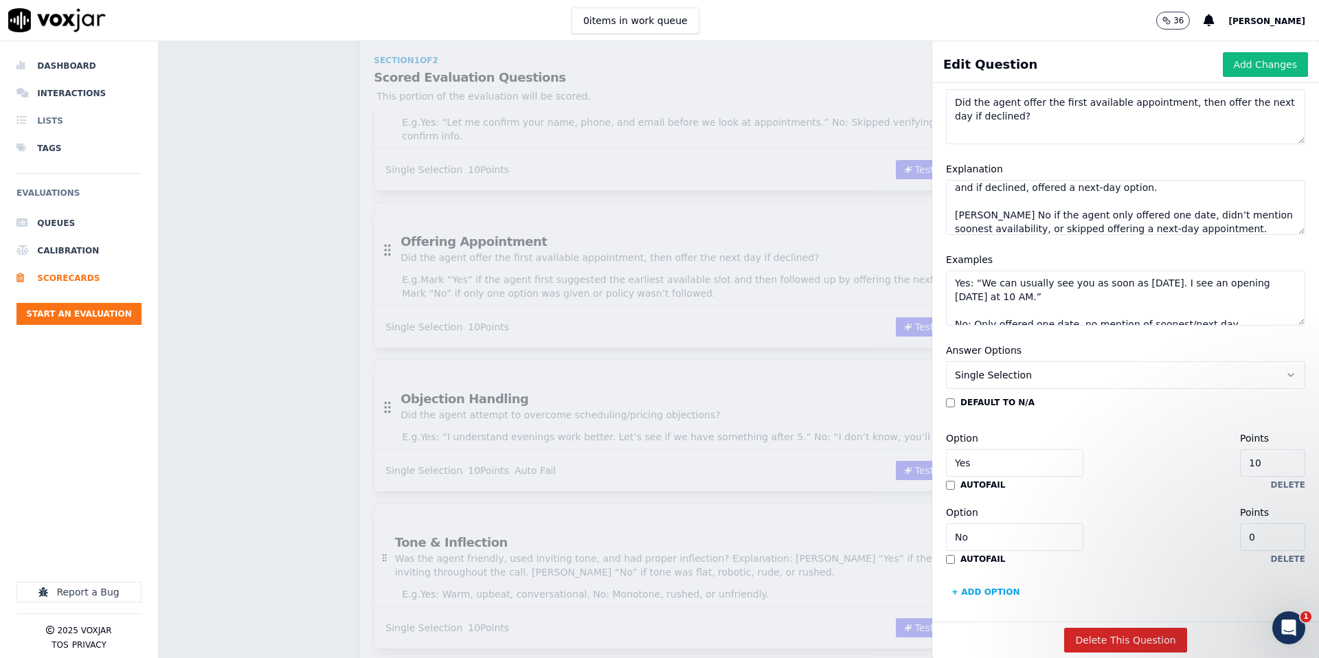
scroll to position [113, 0]
click at [1259, 63] on button "Add Changes" at bounding box center [1265, 64] width 85 height 25
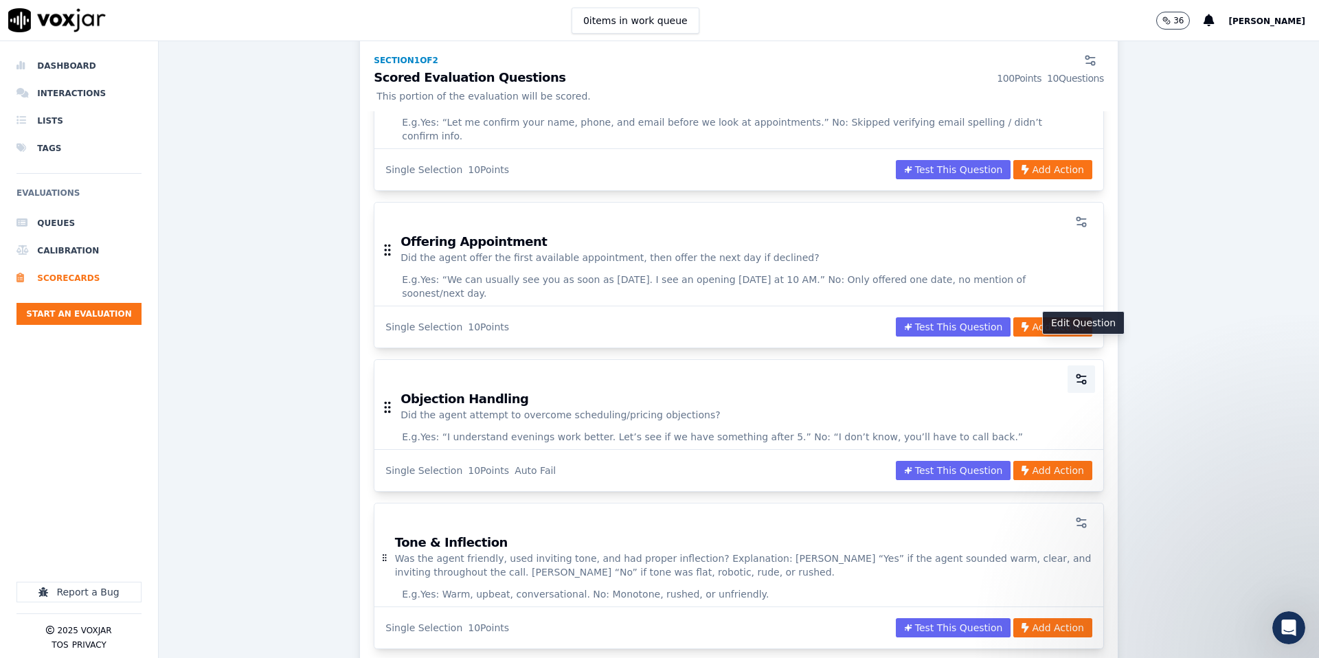
click at [1080, 372] on icon "button" at bounding box center [1082, 379] width 14 height 14
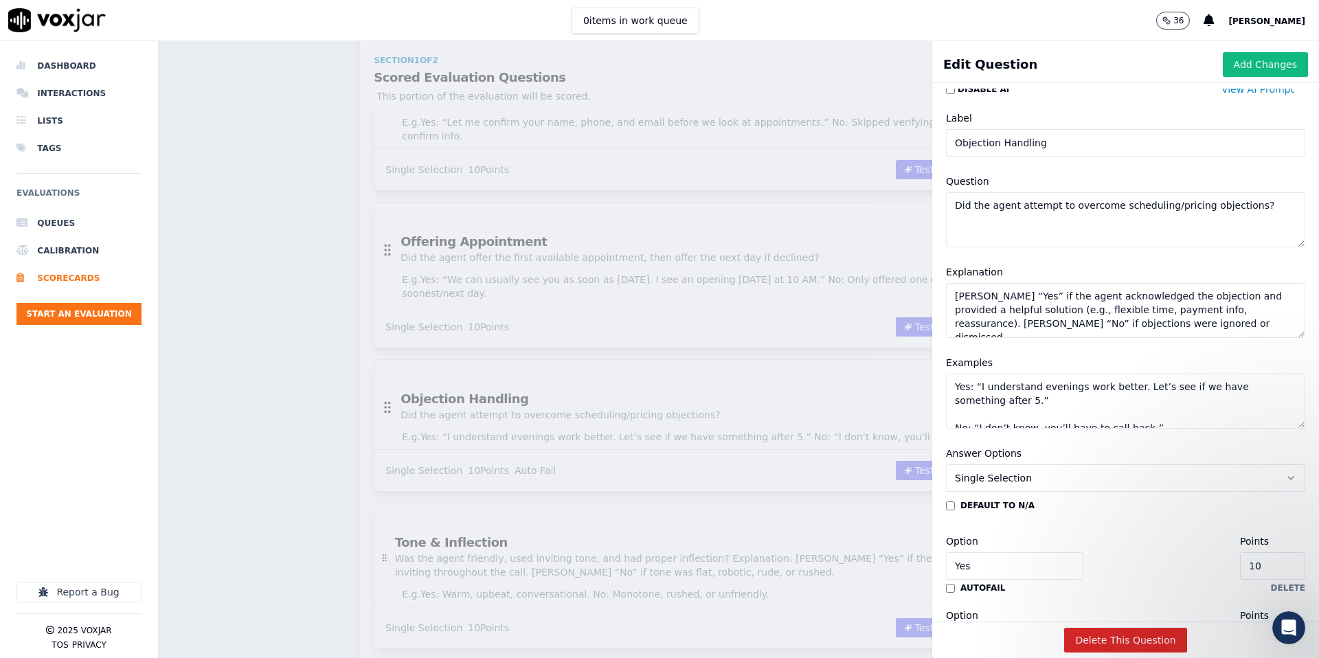
scroll to position [10, 0]
click at [1042, 316] on textarea "Mark “Yes” if the agent acknowledged the objection and provided a helpful solut…" at bounding box center [1125, 312] width 359 height 55
paste textarea "Yes if the agent acknowledged the objection, restated value, or offered an alte…"
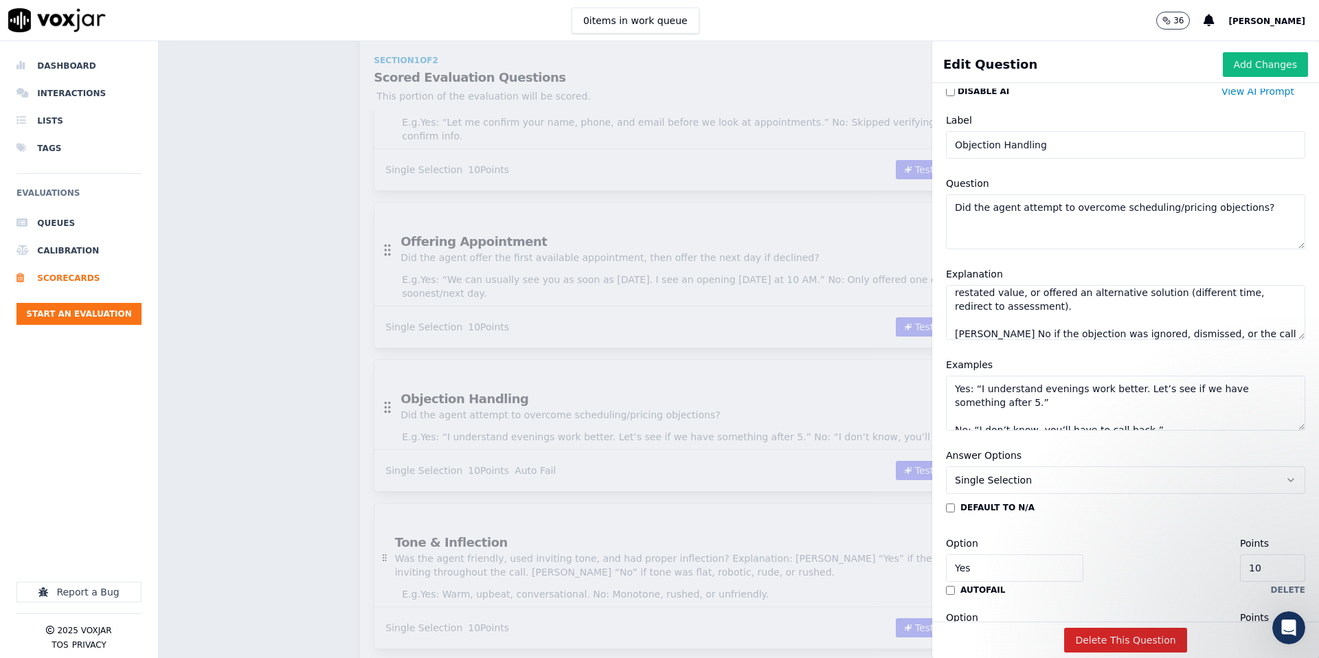
type textarea "Mark Yes if the agent acknowledged the objection, restated value, or offered an…"
click at [1245, 65] on button "Add Changes" at bounding box center [1265, 64] width 85 height 25
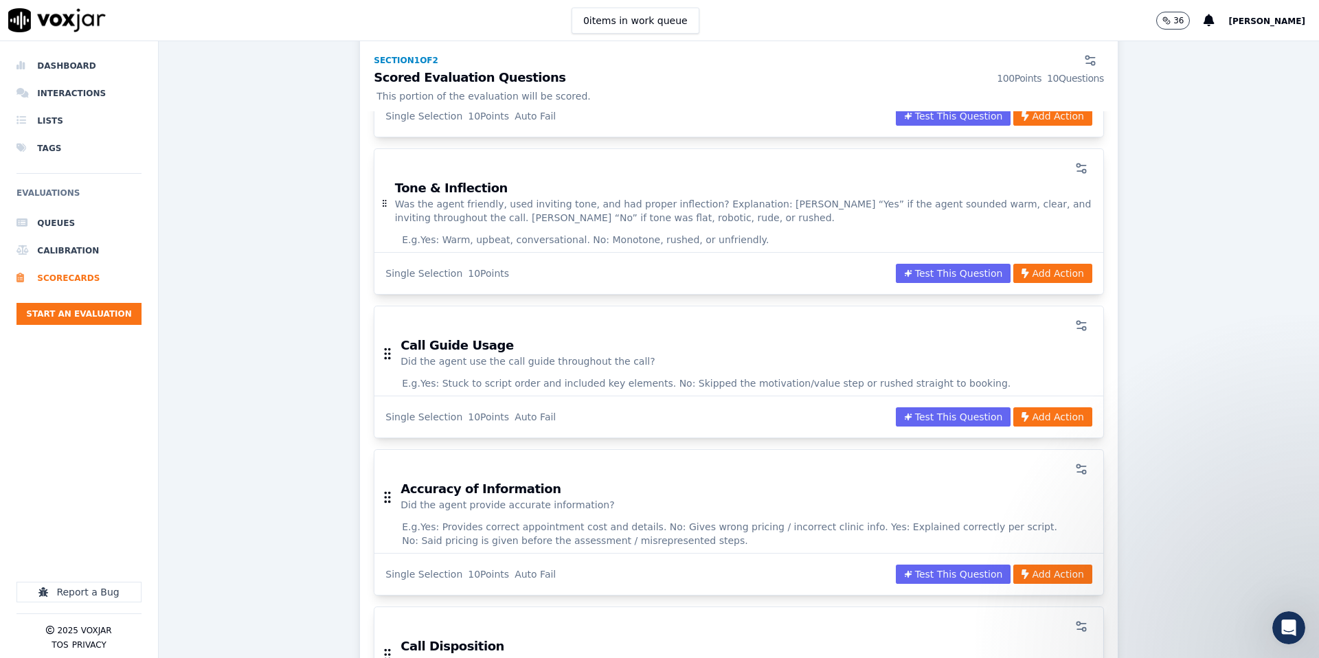
scroll to position [802, 0]
click at [1083, 161] on icon "button" at bounding box center [1082, 168] width 14 height 14
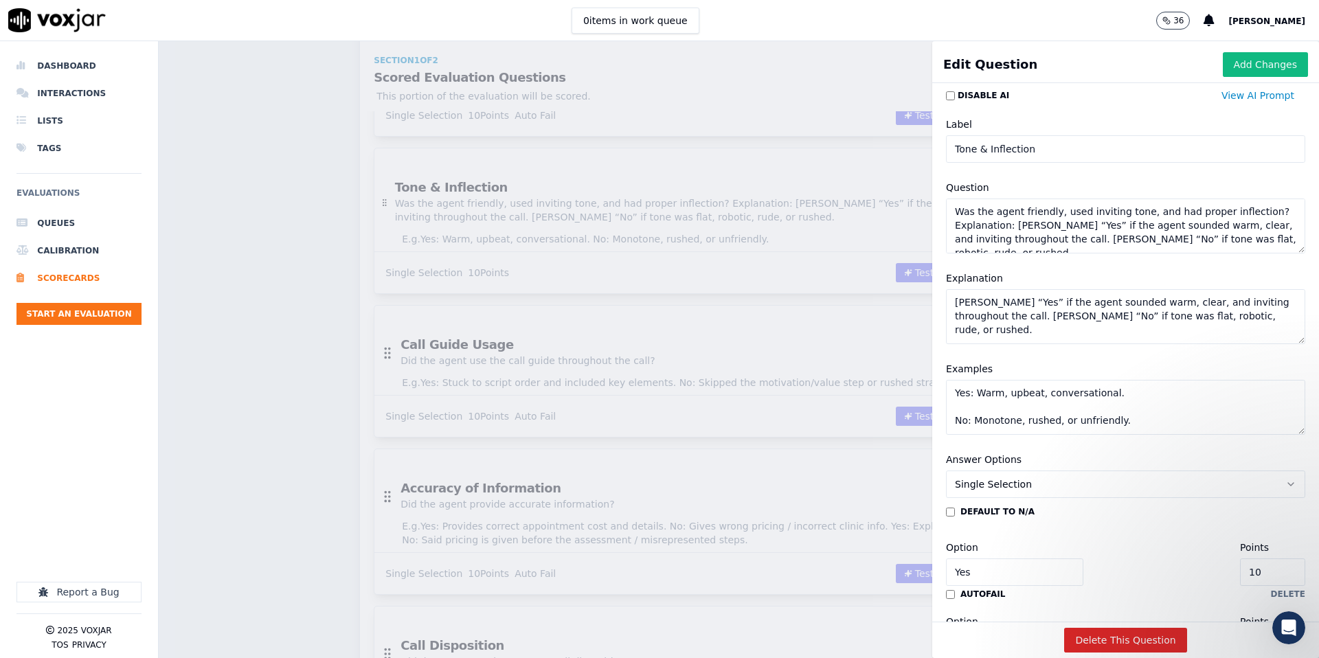
scroll to position [0, 0]
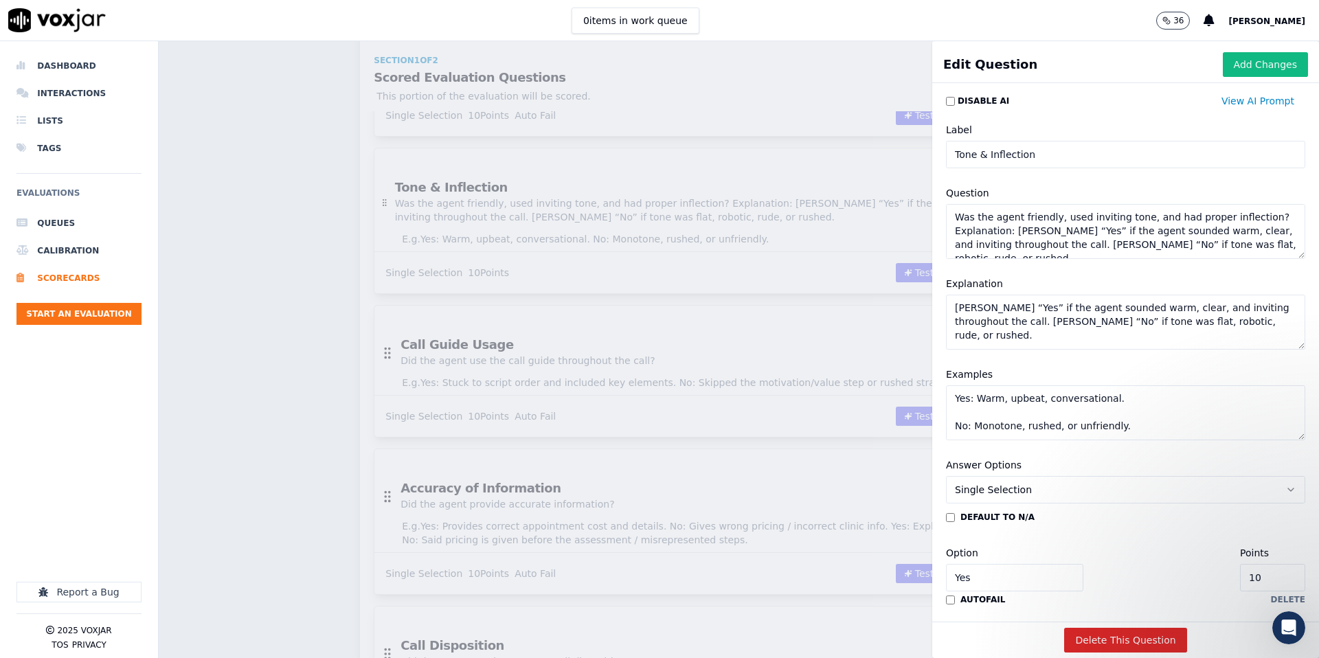
drag, startPoint x: 954, startPoint y: 232, endPoint x: 1297, endPoint y: 251, distance: 342.7
click at [1297, 251] on textarea "Was the agent friendly, used inviting tone, and had proper inflection? Explanat…" at bounding box center [1125, 231] width 359 height 55
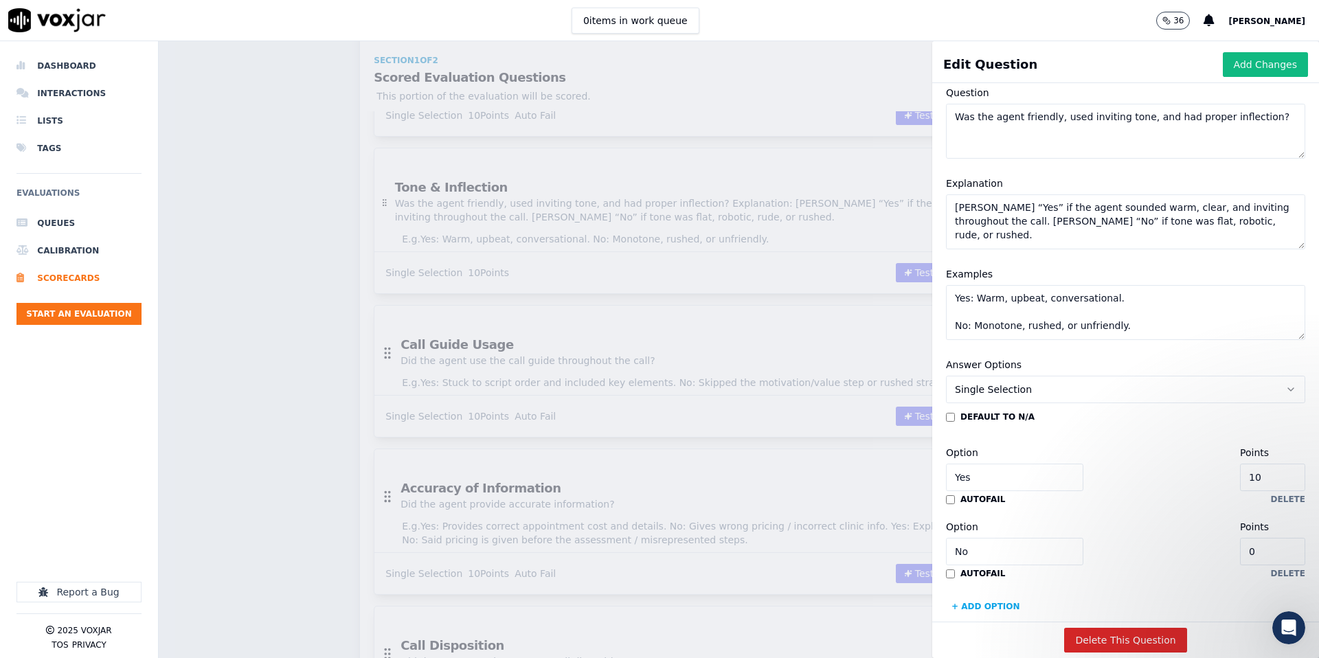
scroll to position [121, 0]
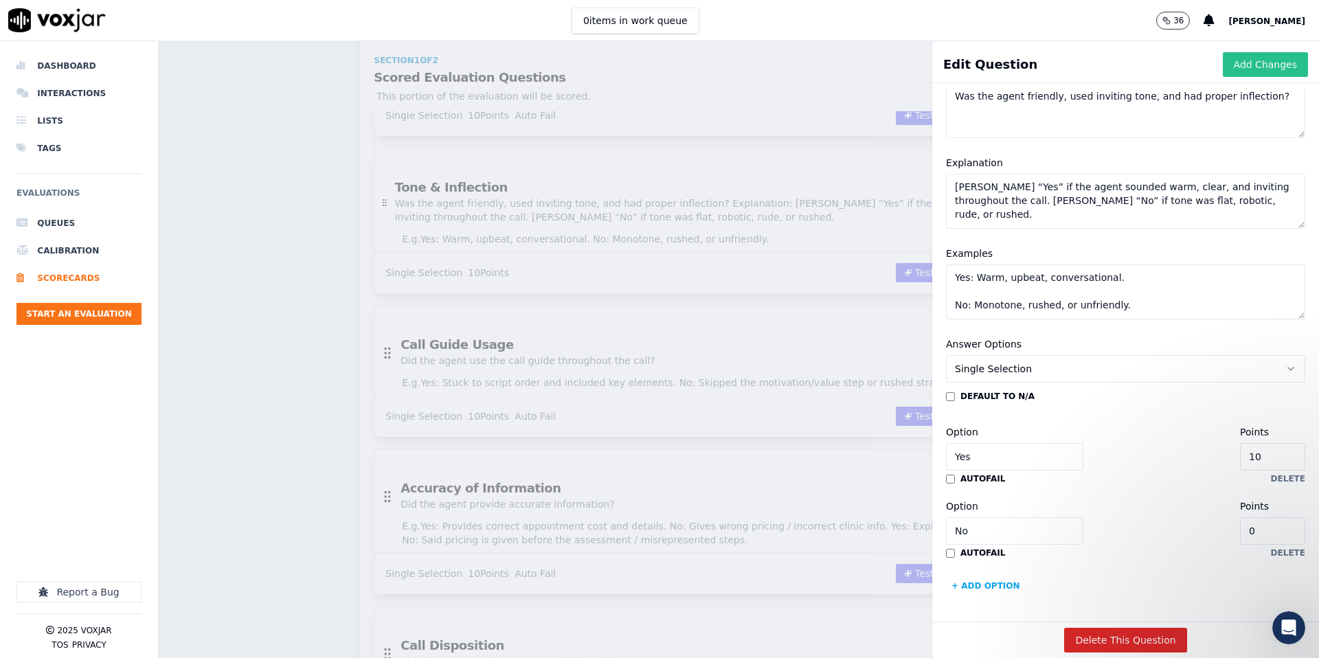
type textarea "Was the agent friendly, used inviting tone, and had proper inflection?"
click at [1267, 67] on button "Add Changes" at bounding box center [1265, 64] width 85 height 25
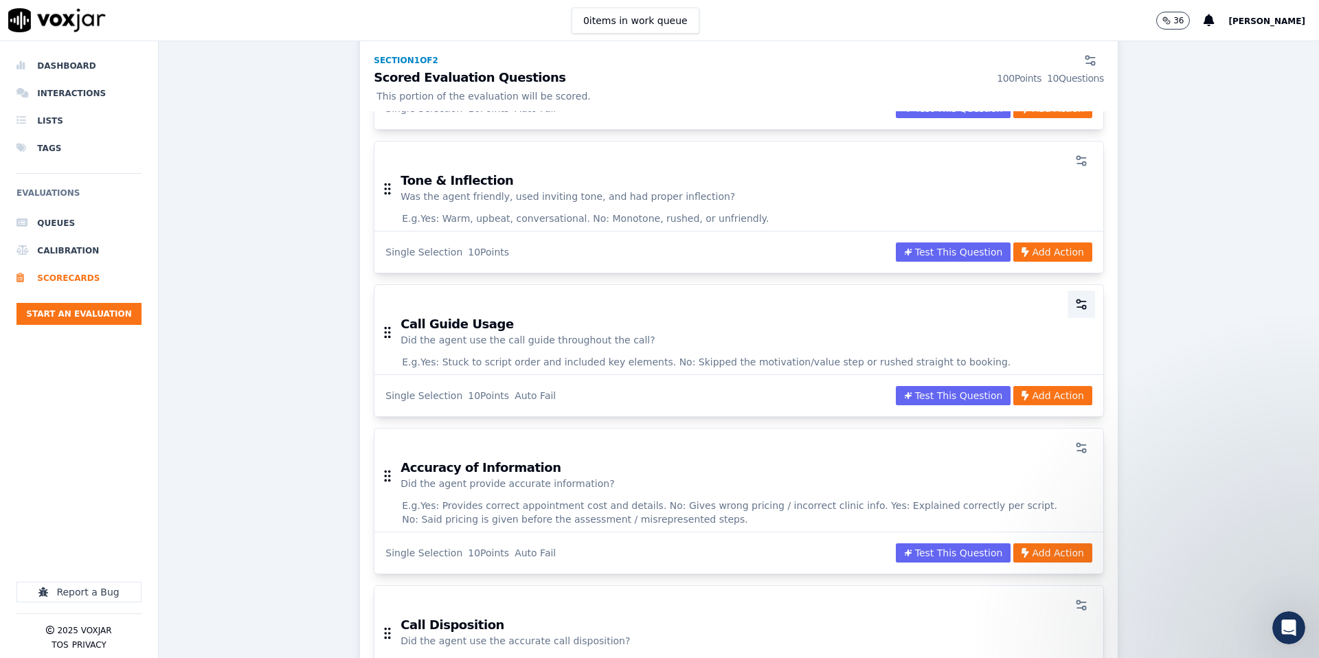
scroll to position [810, 0]
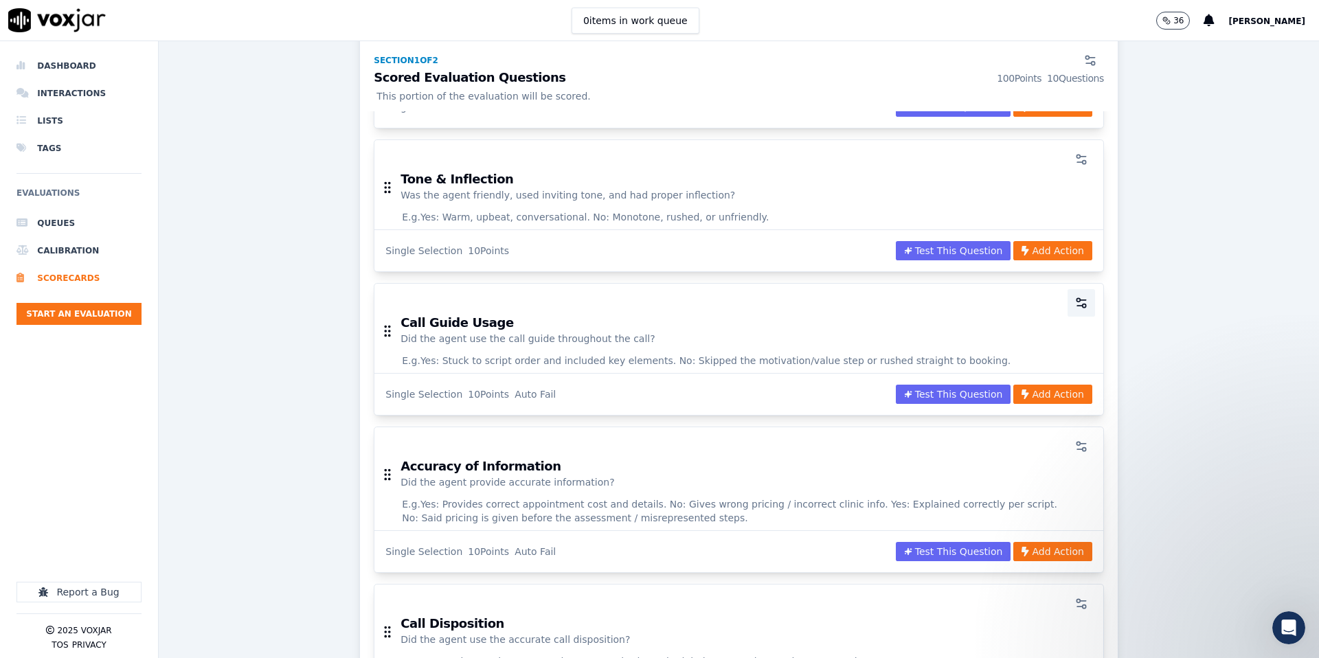
click at [1079, 296] on icon "button" at bounding box center [1082, 303] width 14 height 14
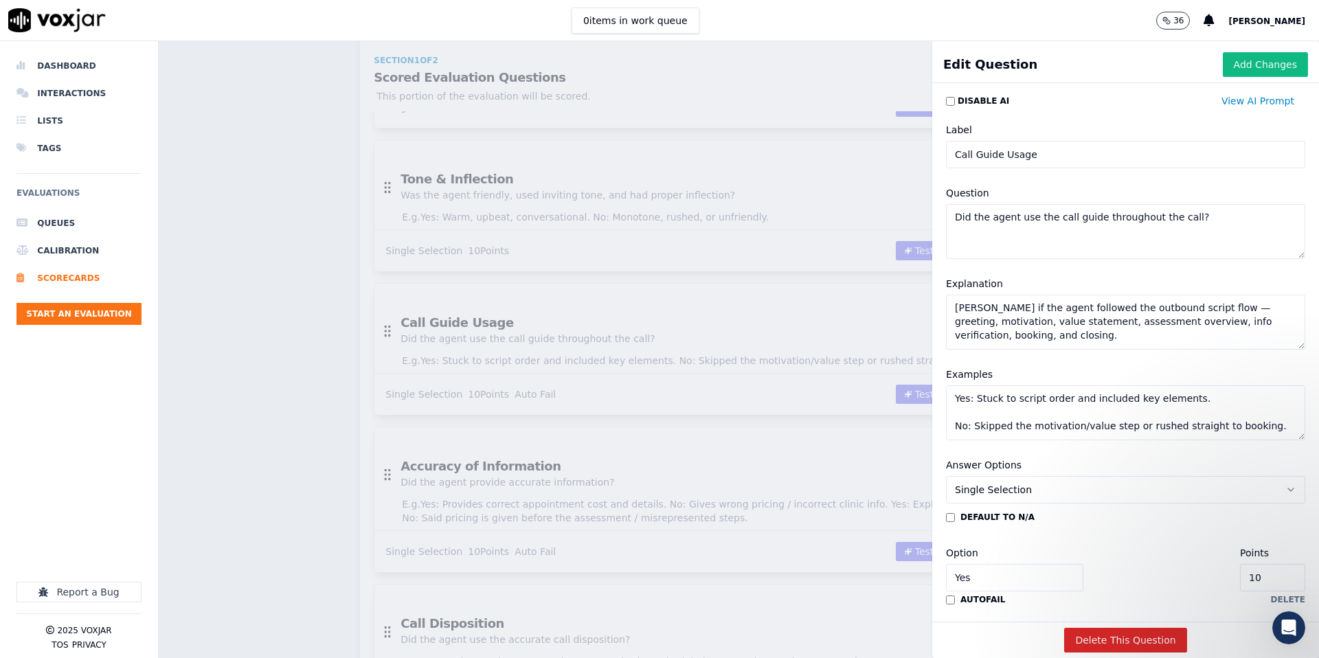
scroll to position [4, 0]
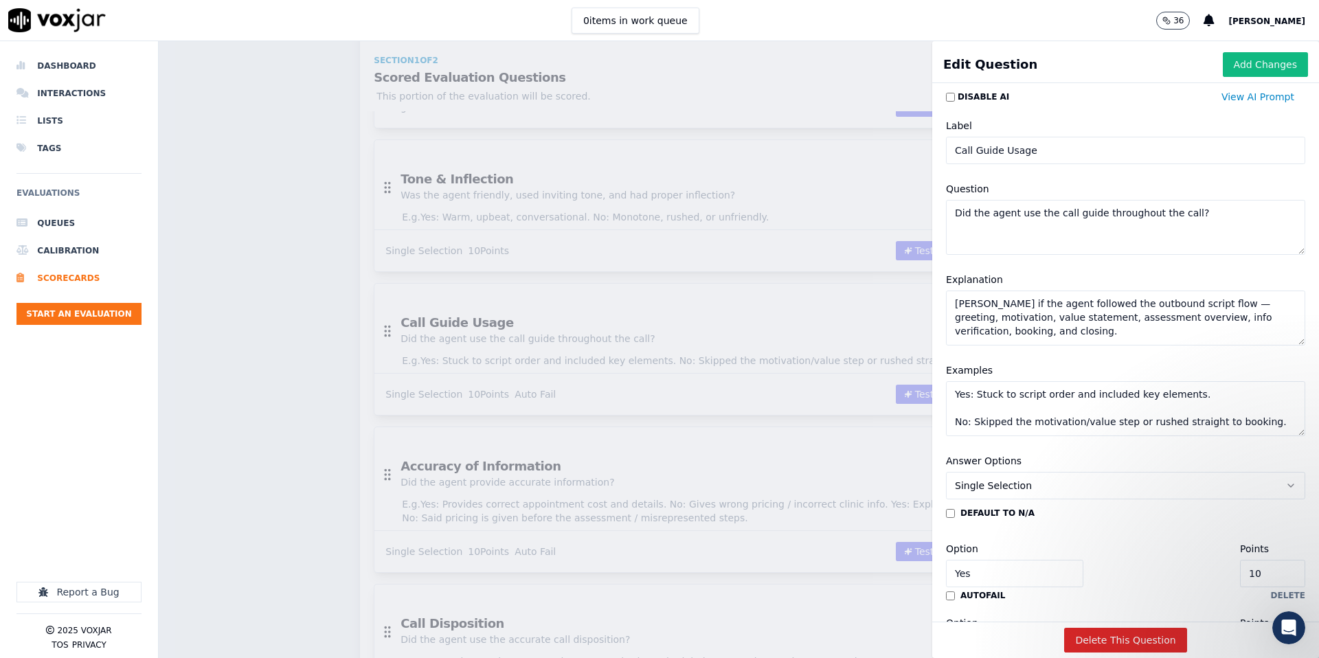
click at [1083, 311] on textarea "Mark if the agent followed the outbound script flow — greeting, motivation, val…" at bounding box center [1125, 318] width 359 height 55
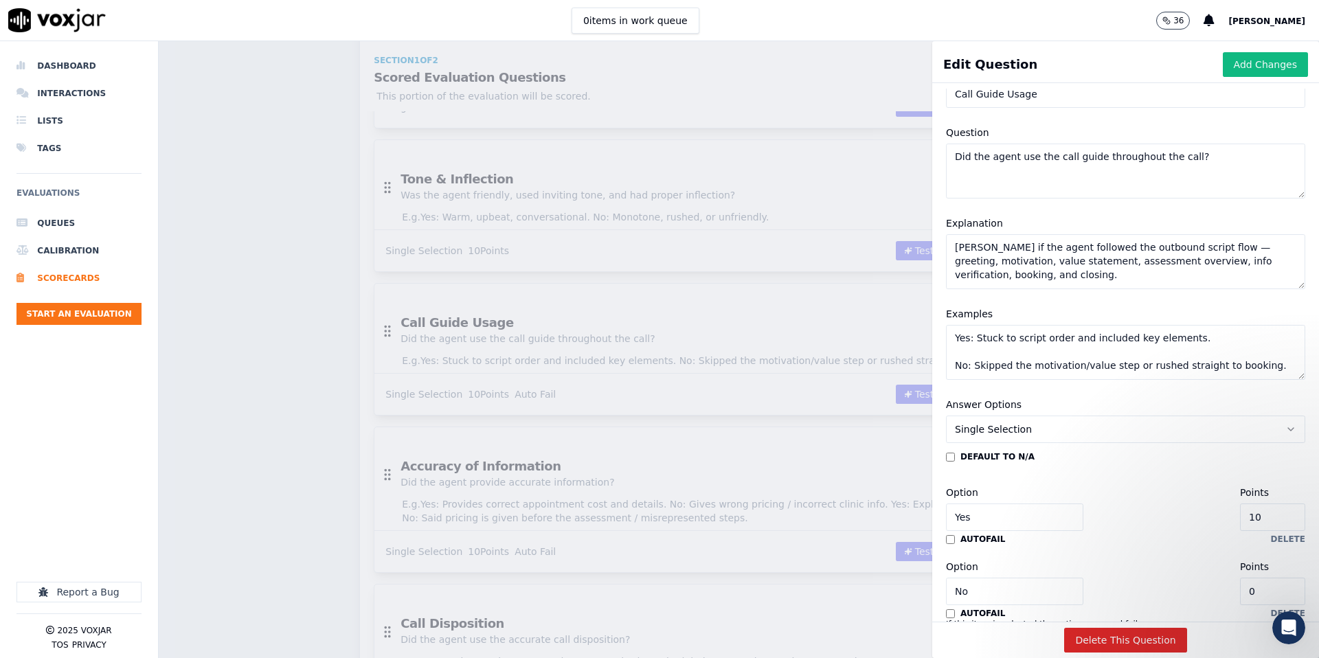
scroll to position [62, 0]
paste textarea "Mark Yes if the agent followed the outbound script flow: greeting, motivation, …"
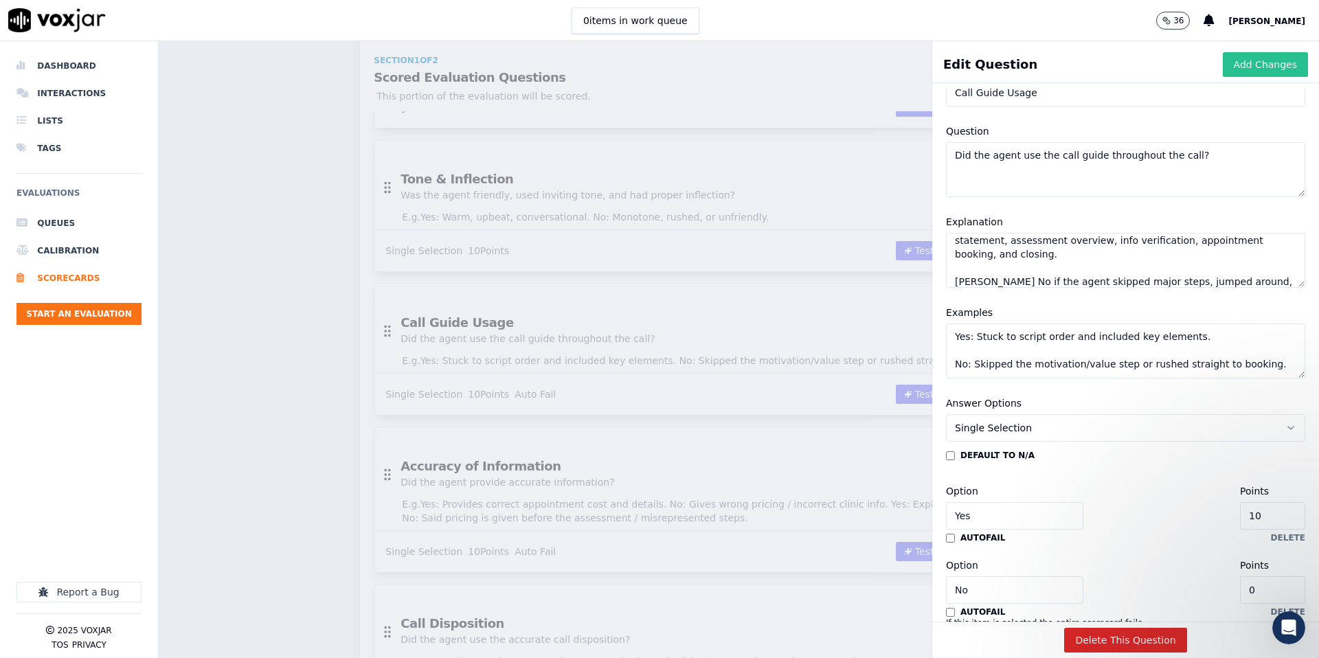
type textarea "Mark if the agent followed the outbound script flow — greeting, motivation, val…"
click at [1288, 65] on button "Add Changes" at bounding box center [1265, 64] width 85 height 25
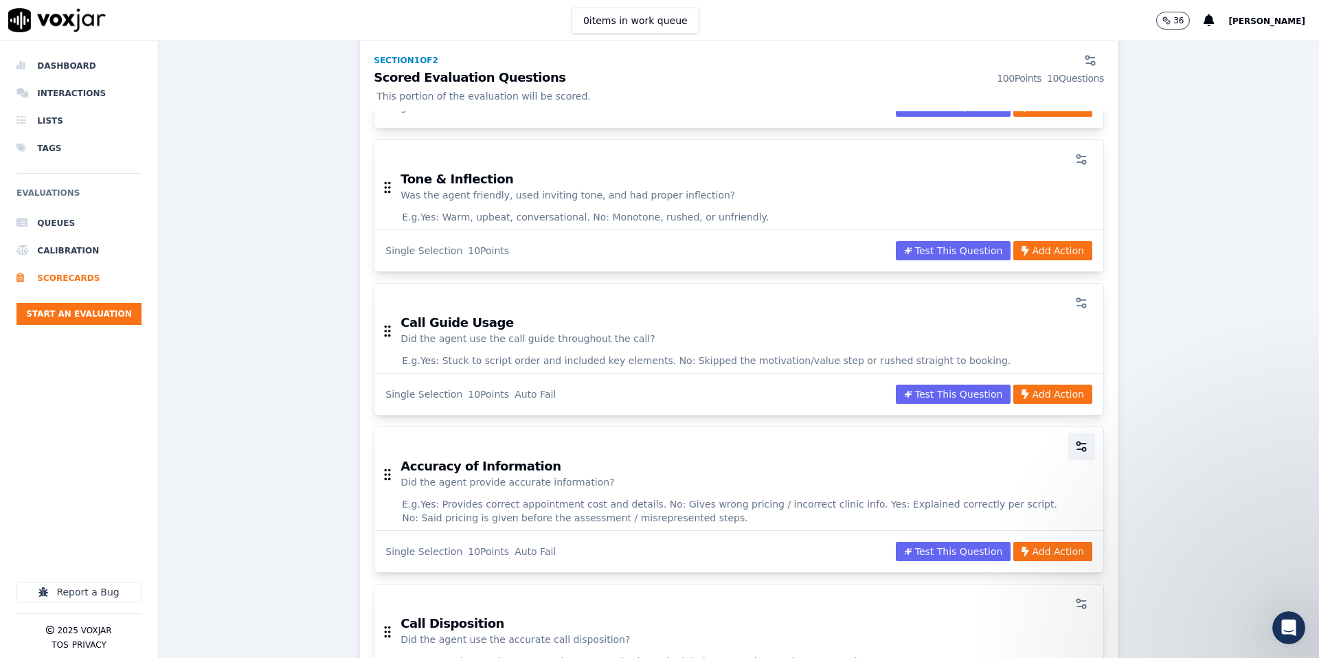
click at [1084, 440] on icon "button" at bounding box center [1082, 447] width 14 height 14
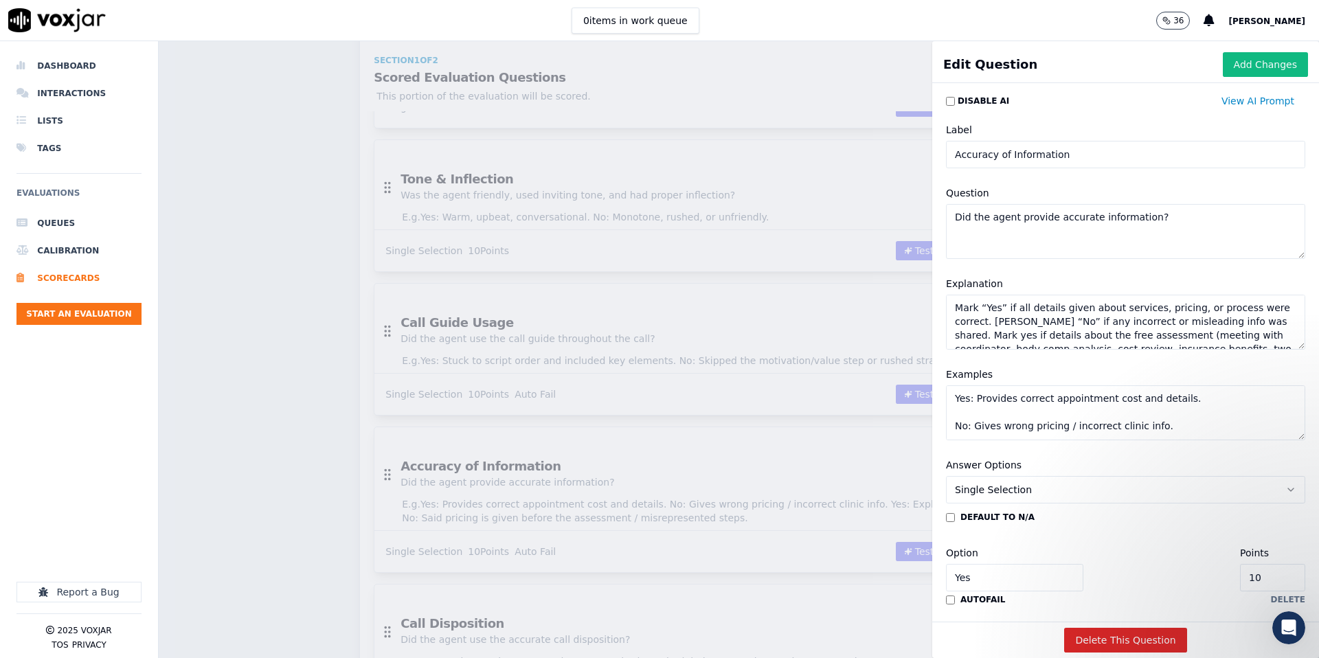
click at [1047, 332] on textarea "Mark “Yes” if all details given about services, pricing, or process were correc…" at bounding box center [1125, 322] width 359 height 55
paste textarea "Yes if all details were correct about the free assessment, body composition ana…"
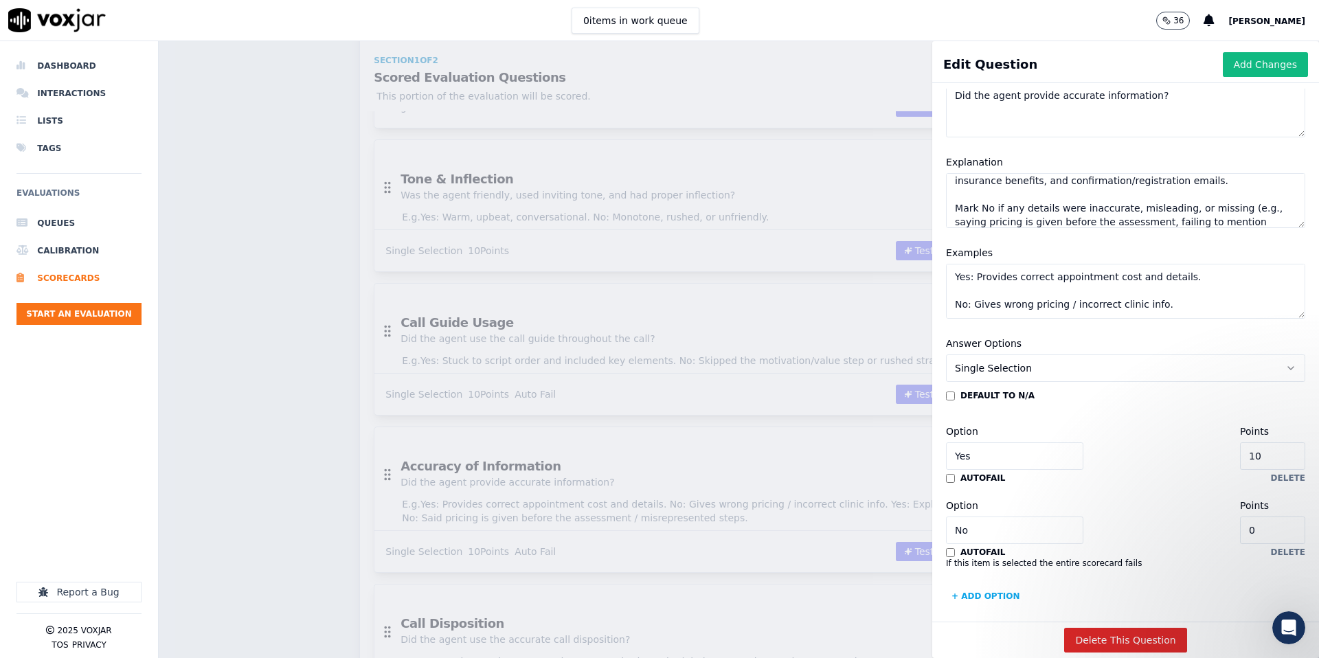
scroll to position [132, 0]
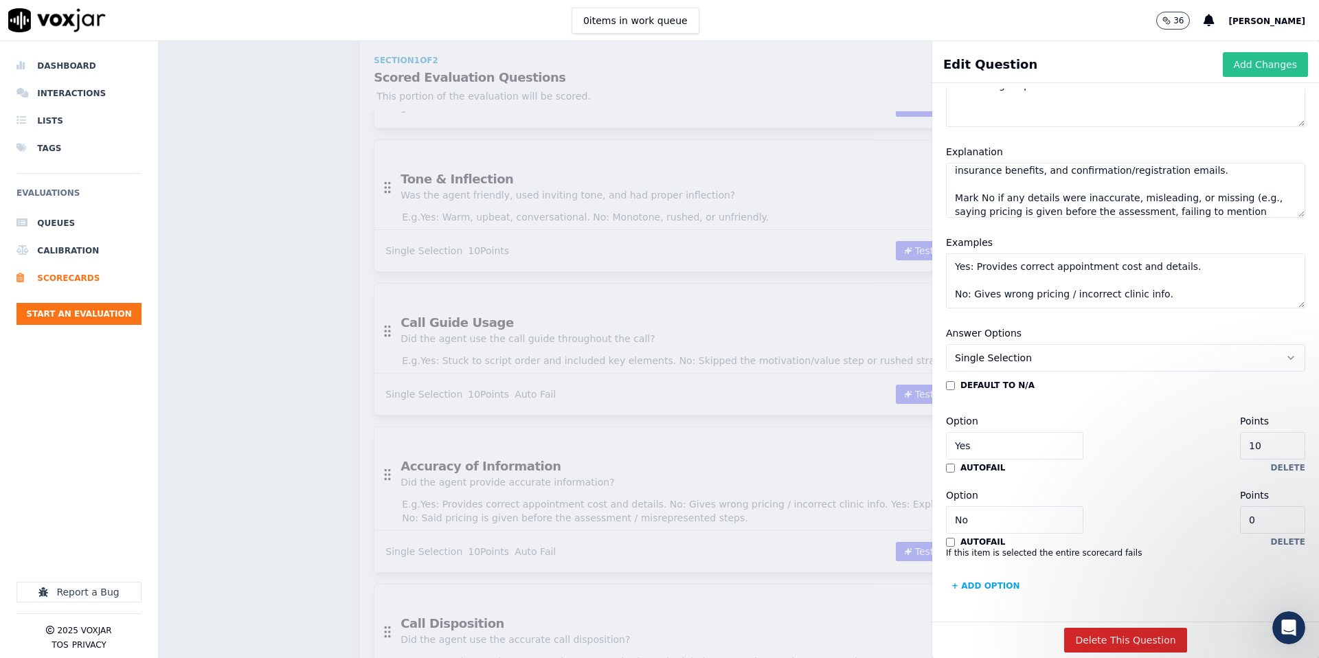
type textarea "Mark Yes if all details were correct about the free assessment, body compositio…"
click at [1283, 64] on button "Add Changes" at bounding box center [1265, 64] width 85 height 25
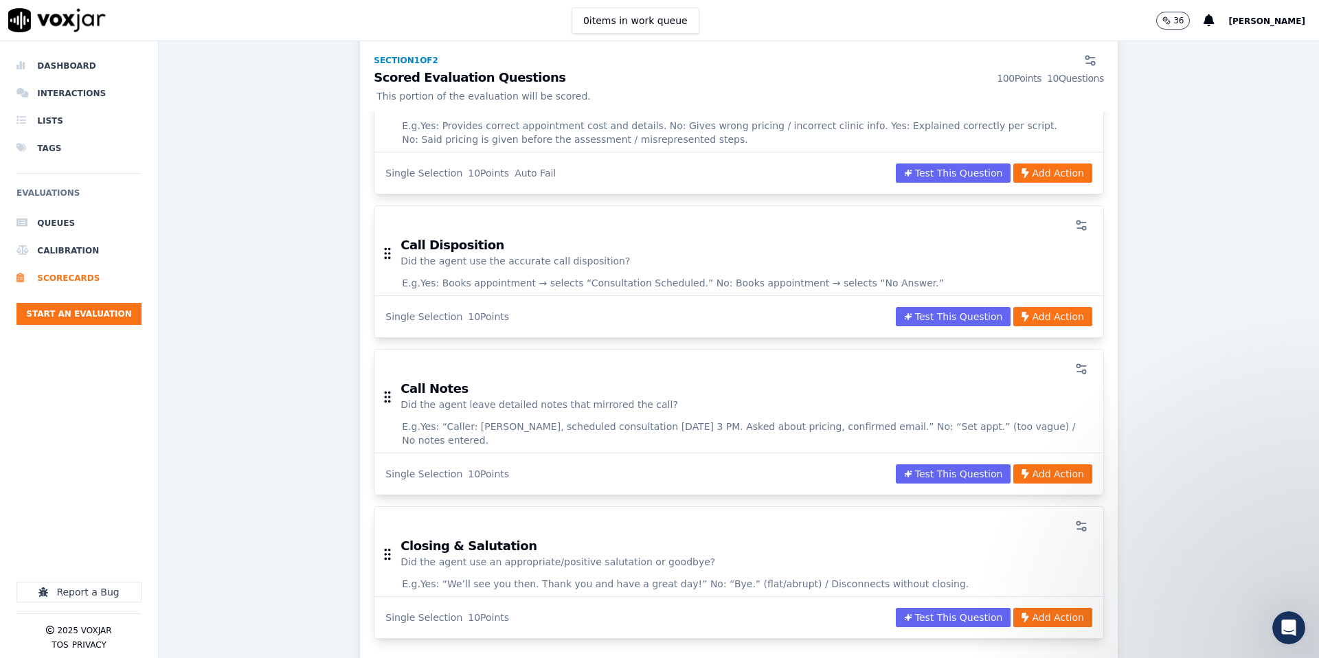
scroll to position [1222, 0]
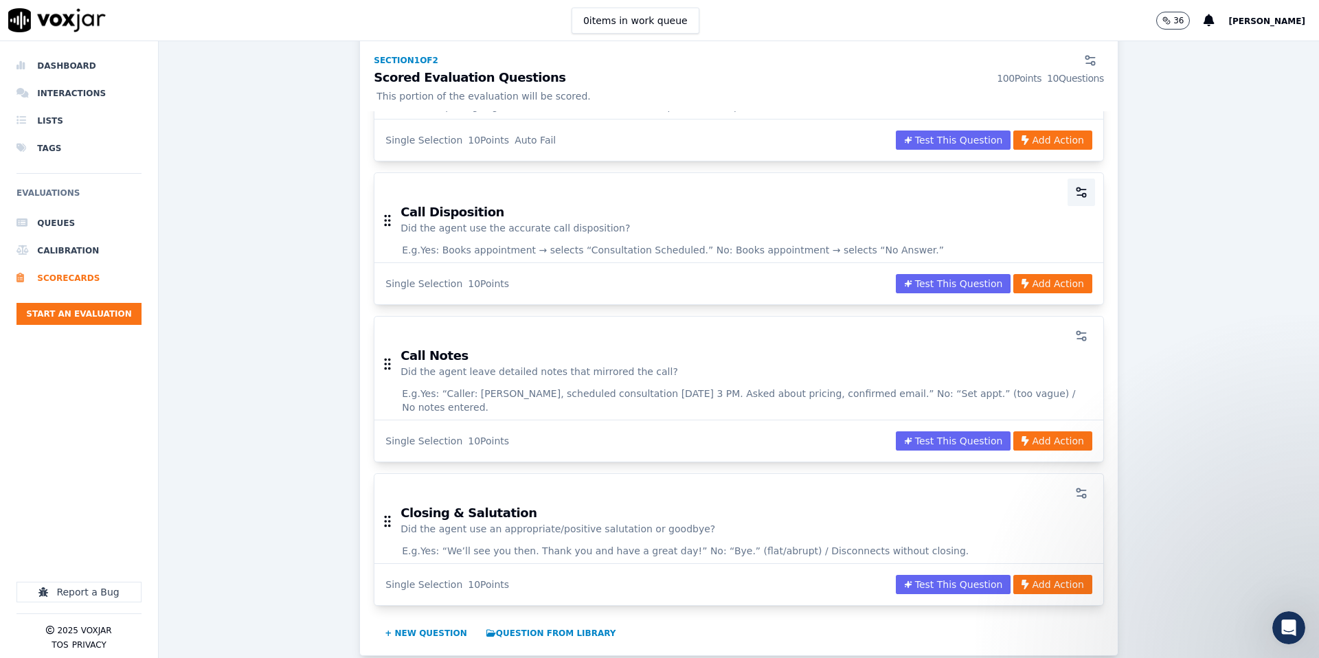
click at [1085, 194] on circle "button" at bounding box center [1084, 195] width 3 height 3
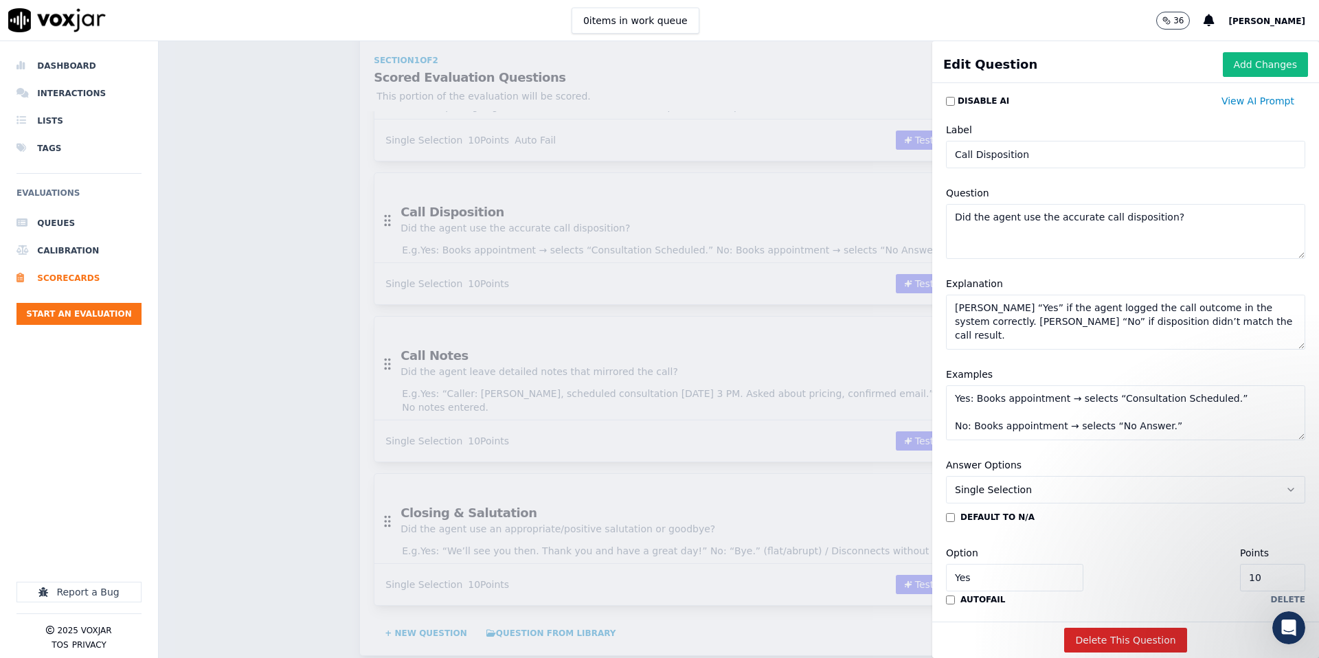
click at [1199, 322] on textarea "Mark “Yes” if the agent logged the call outcome in the system correctly. Mark “…" at bounding box center [1125, 322] width 359 height 55
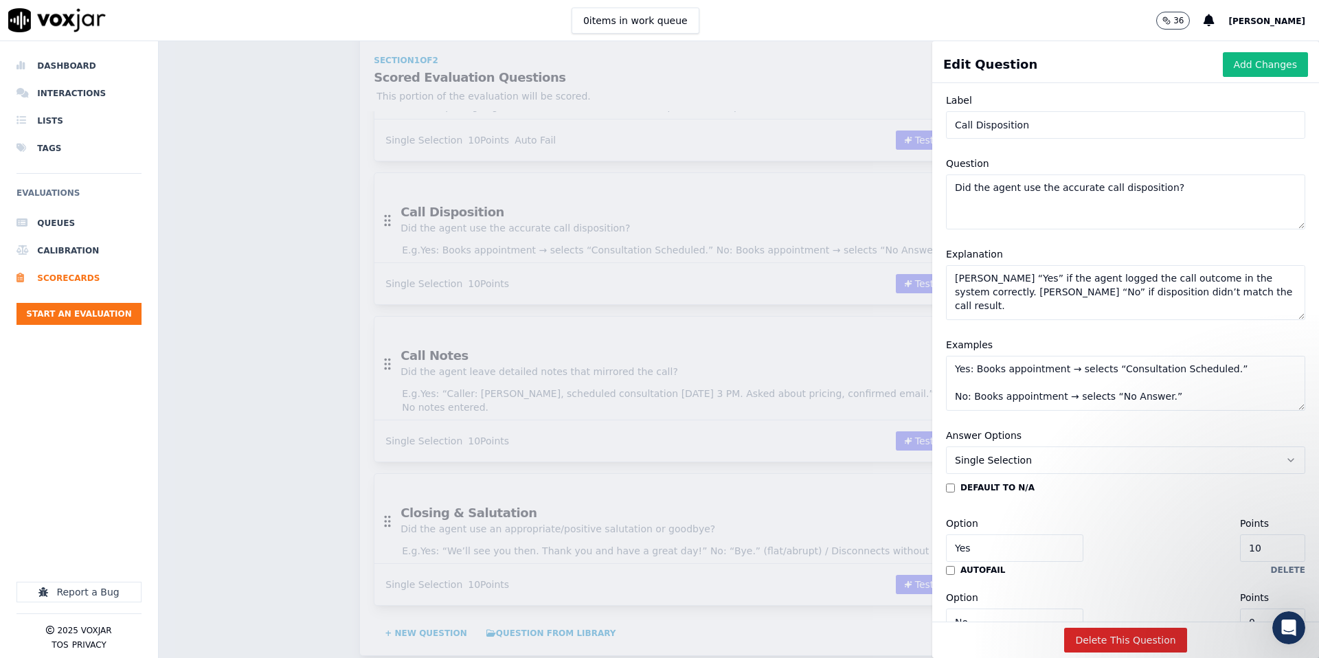
click at [1150, 306] on textarea "Mark “Yes” if the agent logged the call outcome in the system correctly. Mark “…" at bounding box center [1125, 292] width 359 height 55
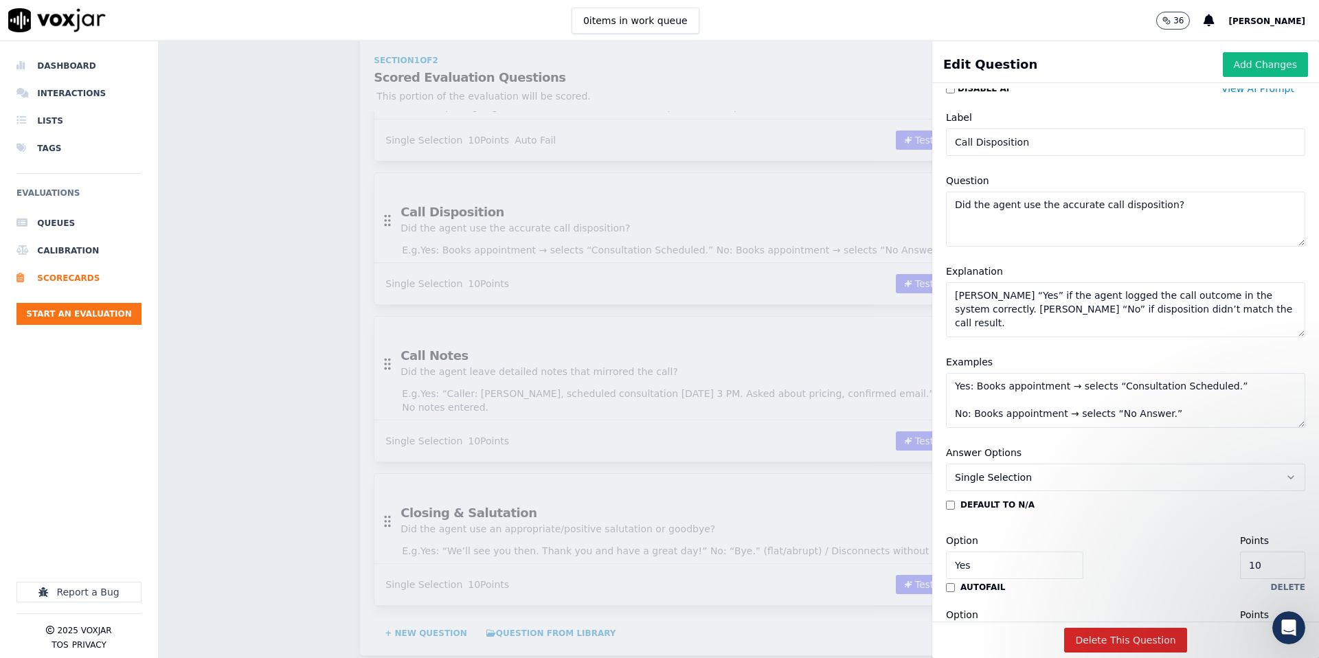
paste textarea "Yes if the disposition selected matched the actual outcome of the call (Consult…"
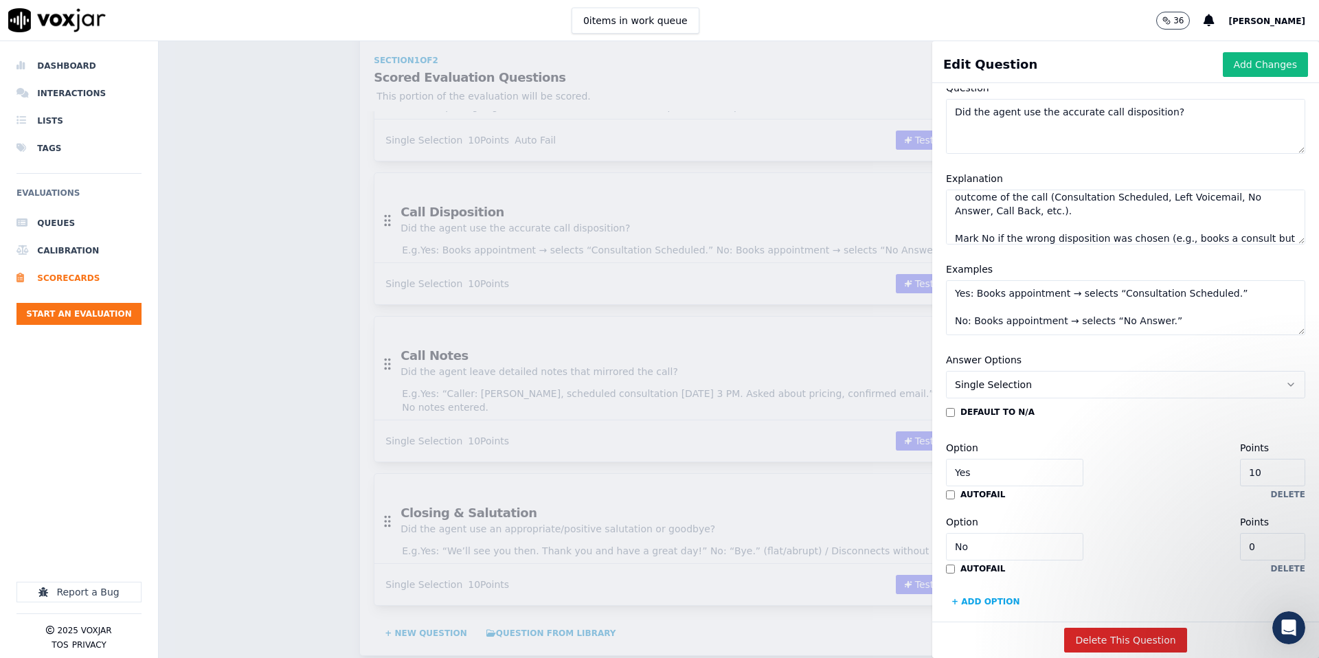
scroll to position [107, 0]
type textarea "Mark Yes if the disposition selected matched the actual outcome of the call (Co…"
drag, startPoint x: 1245, startPoint y: 62, endPoint x: 1239, endPoint y: 67, distance: 8.3
click at [1247, 63] on button "Add Changes" at bounding box center [1265, 64] width 85 height 25
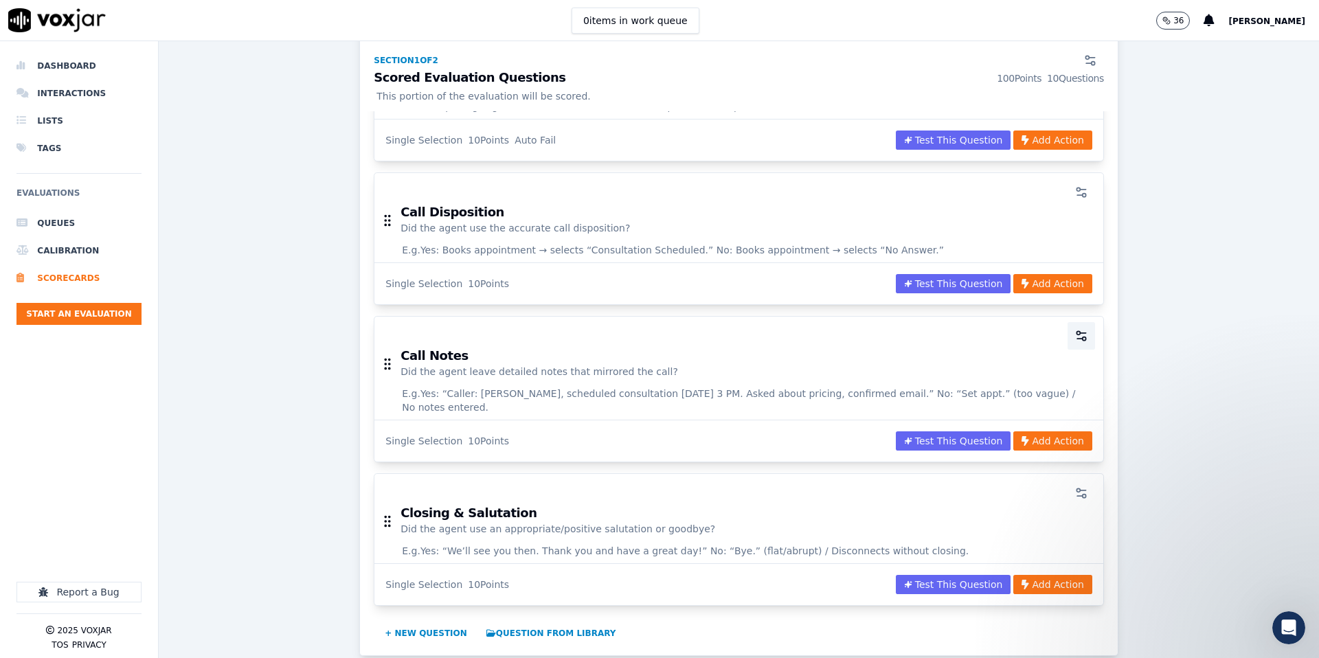
click at [1083, 337] on circle "button" at bounding box center [1084, 338] width 3 height 3
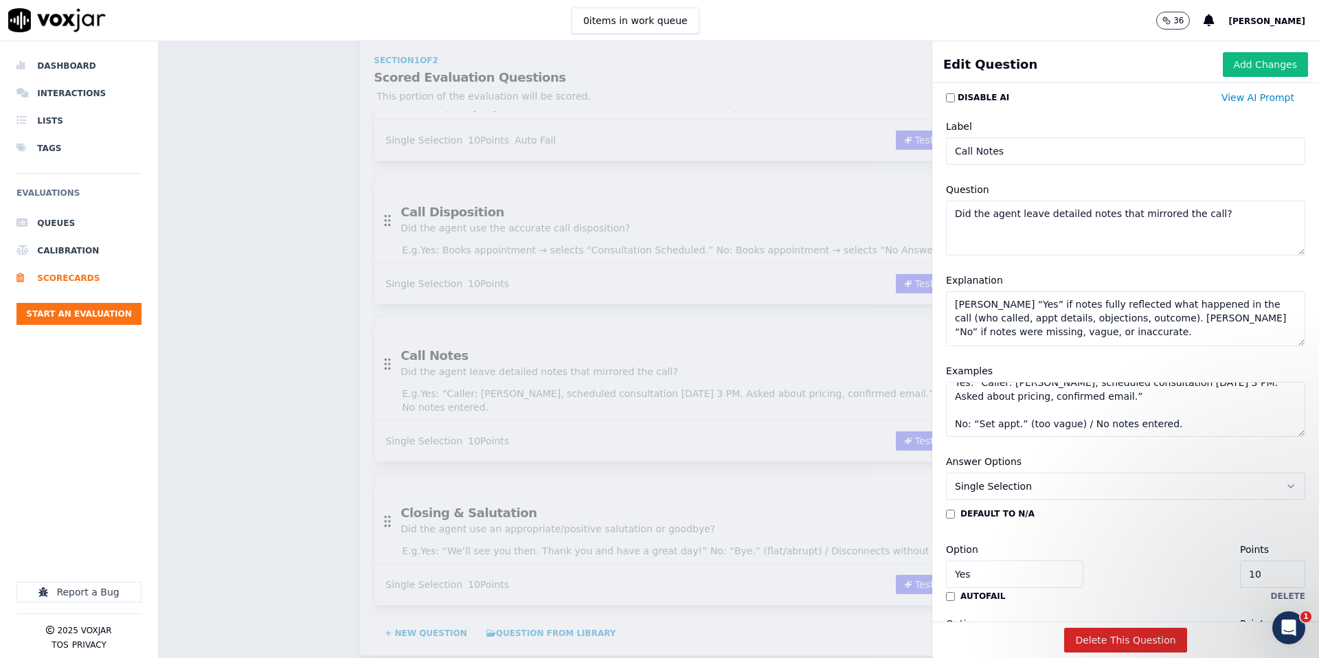
scroll to position [0, 0]
click at [997, 323] on textarea "Mark “Yes” if notes fully reflected what happened in the call (who called, appt…" at bounding box center [1125, 322] width 359 height 55
paste textarea "Yes if notes included the patient’s motivation, value statement, appointment de…"
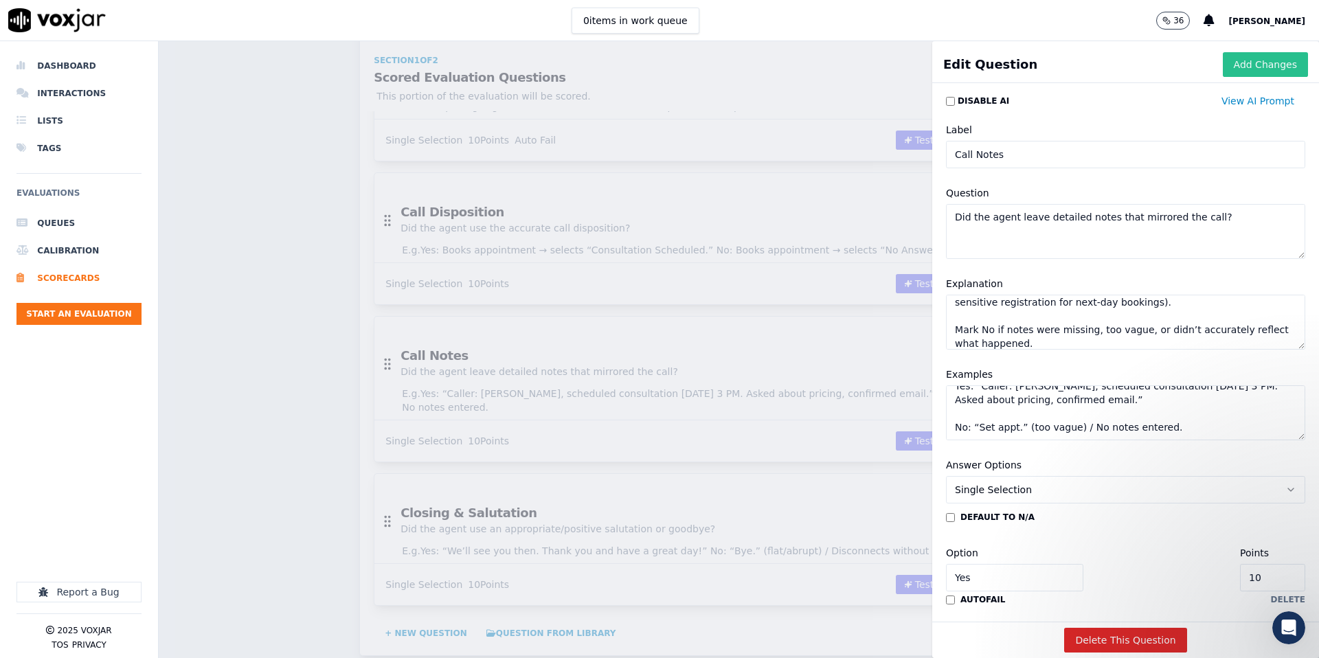
type textarea "Mark Yes if notes included the patient’s motivation, value statement, appointme…"
drag, startPoint x: 1259, startPoint y: 69, endPoint x: 1240, endPoint y: 75, distance: 20.7
click at [1259, 69] on button "Add Changes" at bounding box center [1265, 64] width 85 height 25
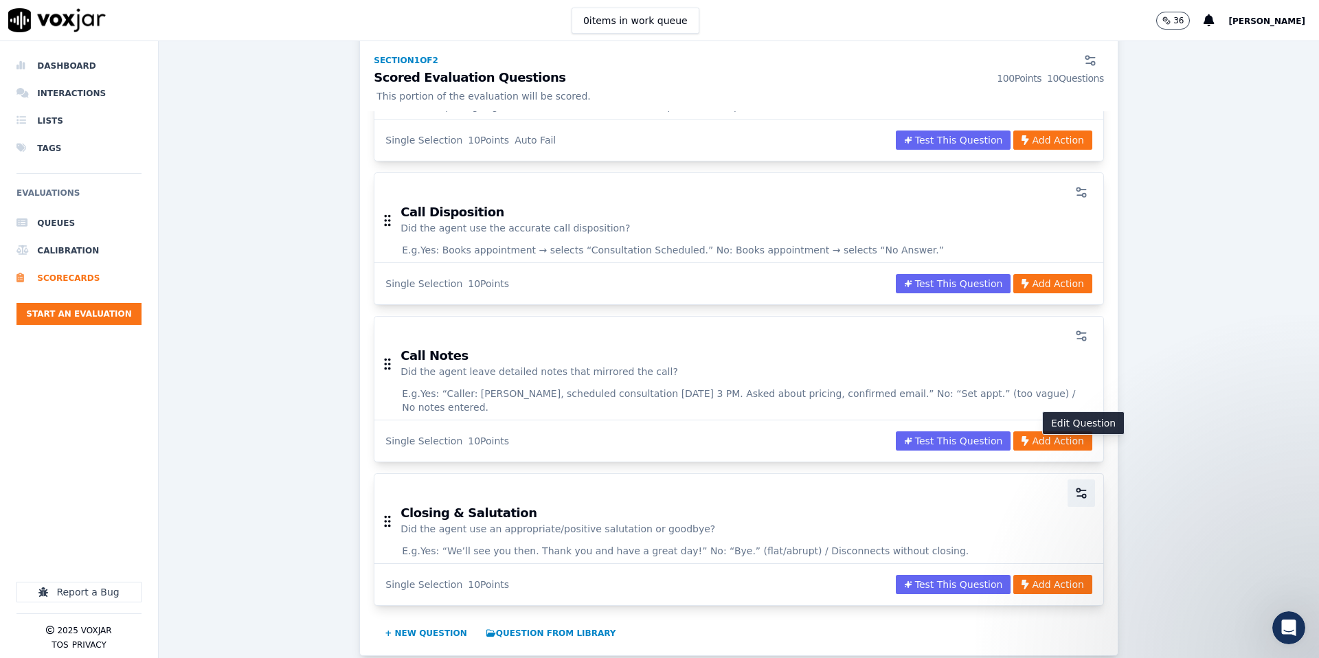
scroll to position [1224, 0]
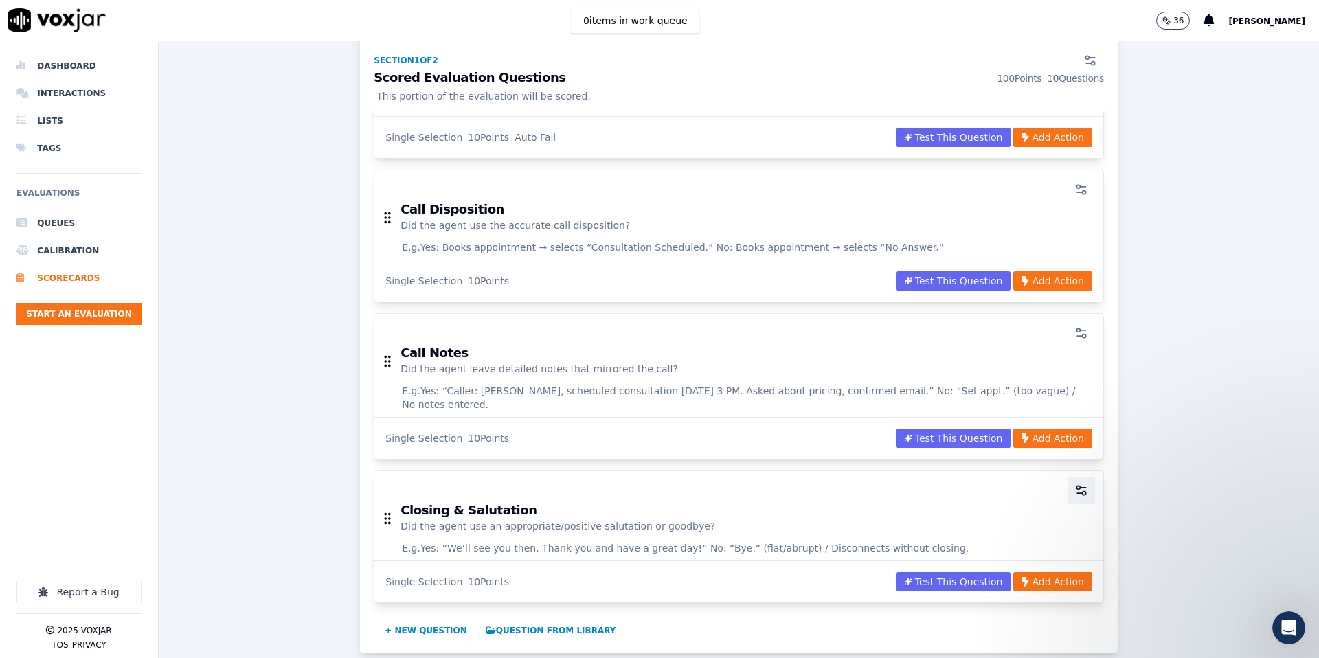
click at [1084, 484] on icon "button" at bounding box center [1082, 491] width 14 height 14
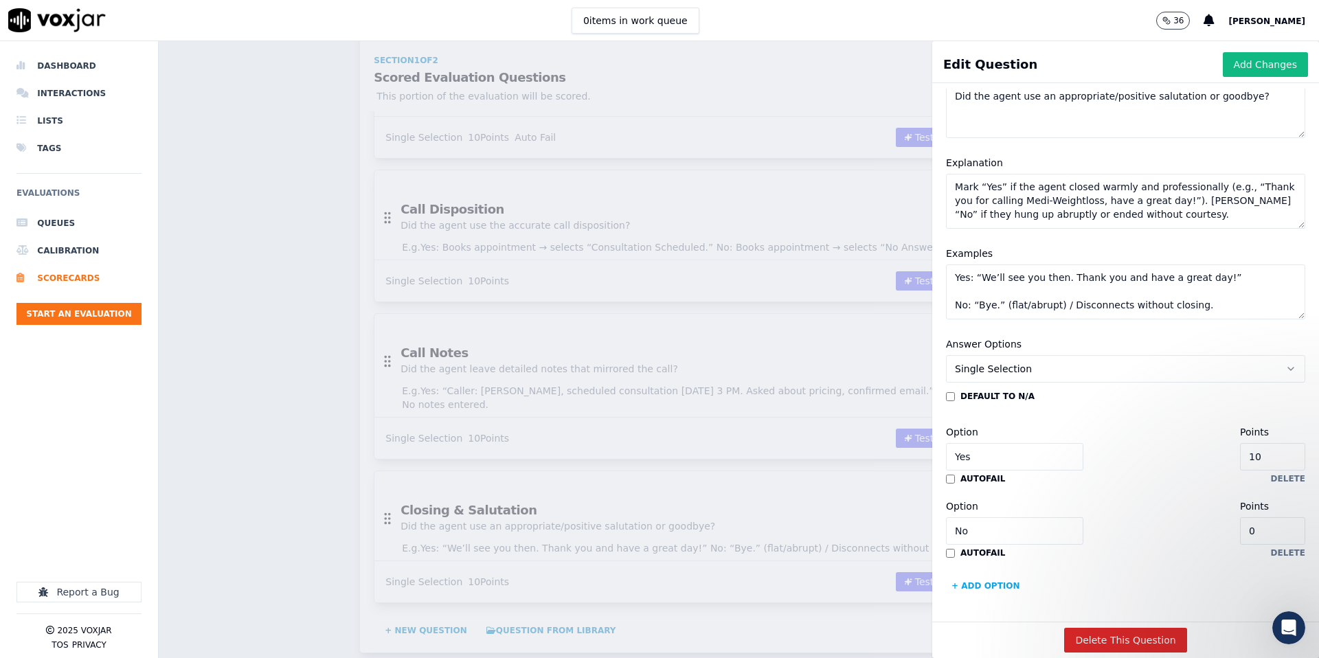
scroll to position [119, 0]
click at [1253, 73] on button "Add Changes" at bounding box center [1265, 64] width 85 height 25
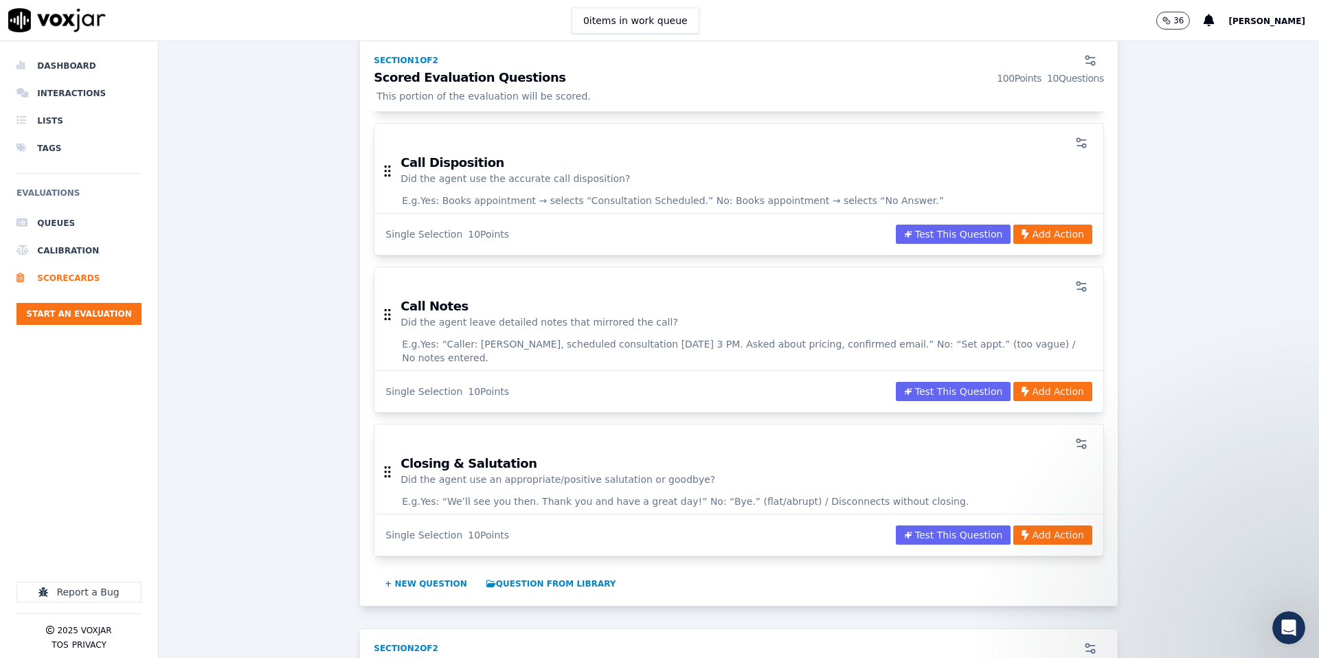
scroll to position [1280, 0]
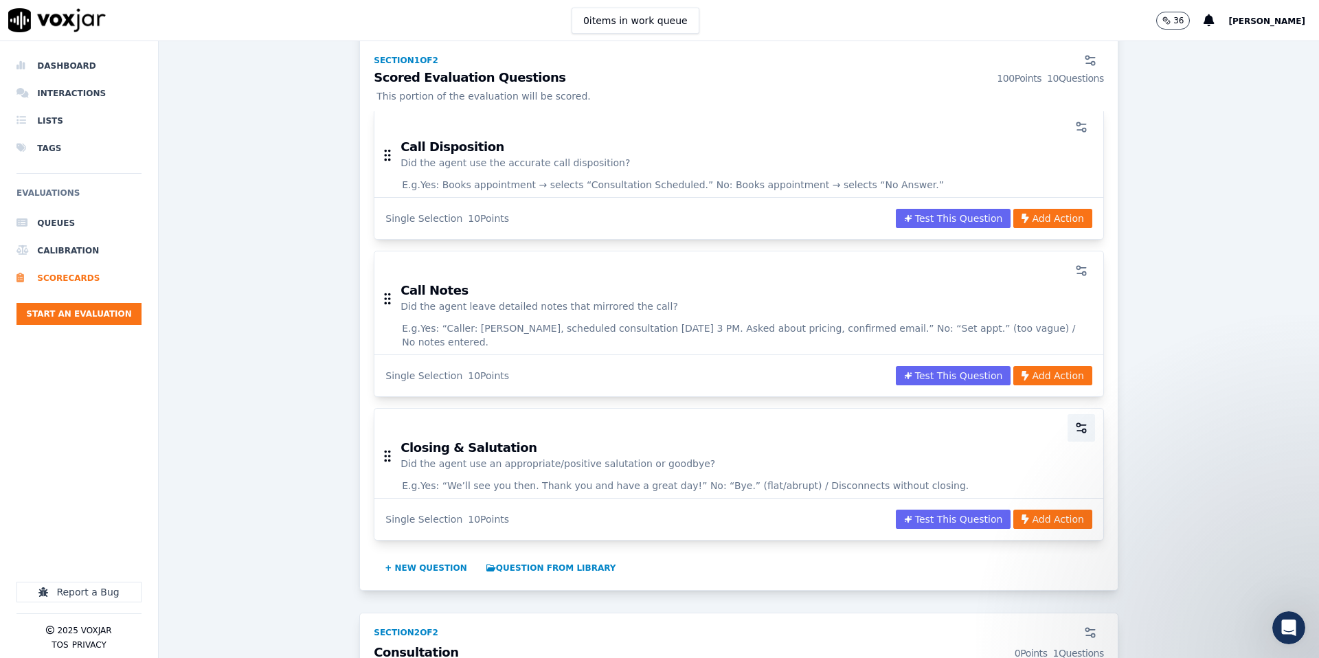
click at [1079, 421] on icon "button" at bounding box center [1082, 428] width 14 height 14
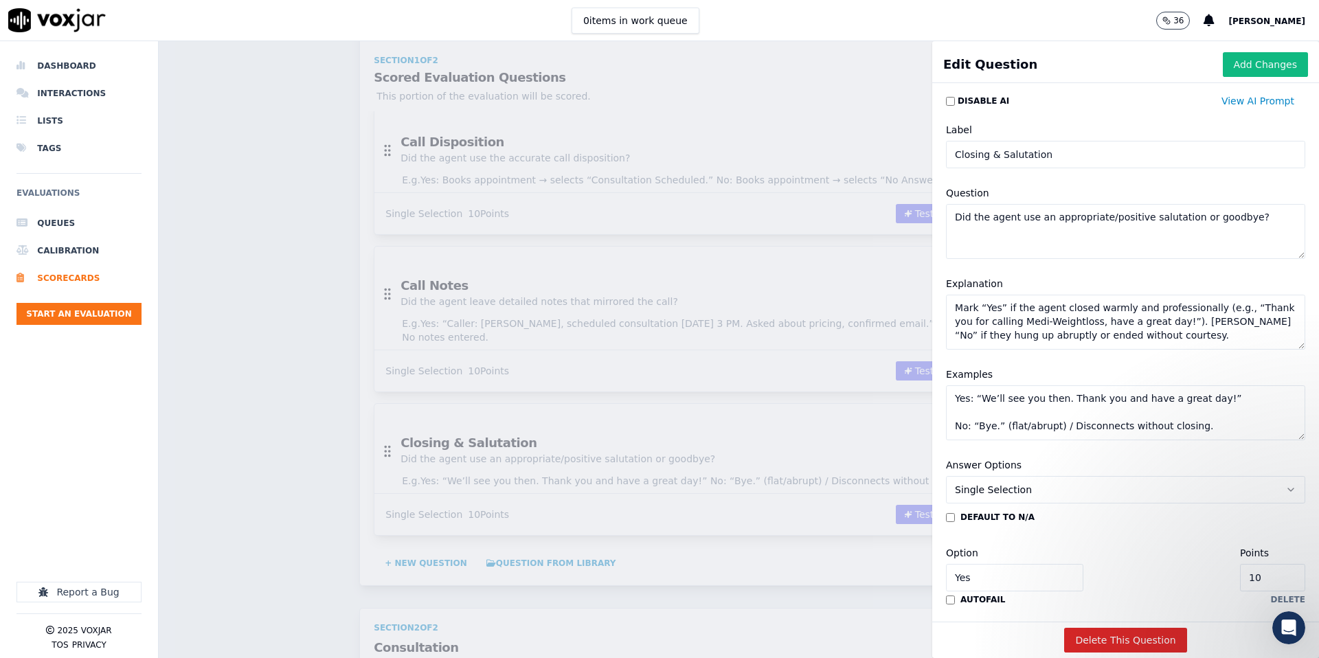
click at [994, 322] on textarea "Mark “Yes” if the agent closed warmly and professionally (e.g., “Thank you for …" at bounding box center [1125, 322] width 359 height 55
paste textarea "Yes if the agent ended the call professionally, thanked the patient, confirmed …"
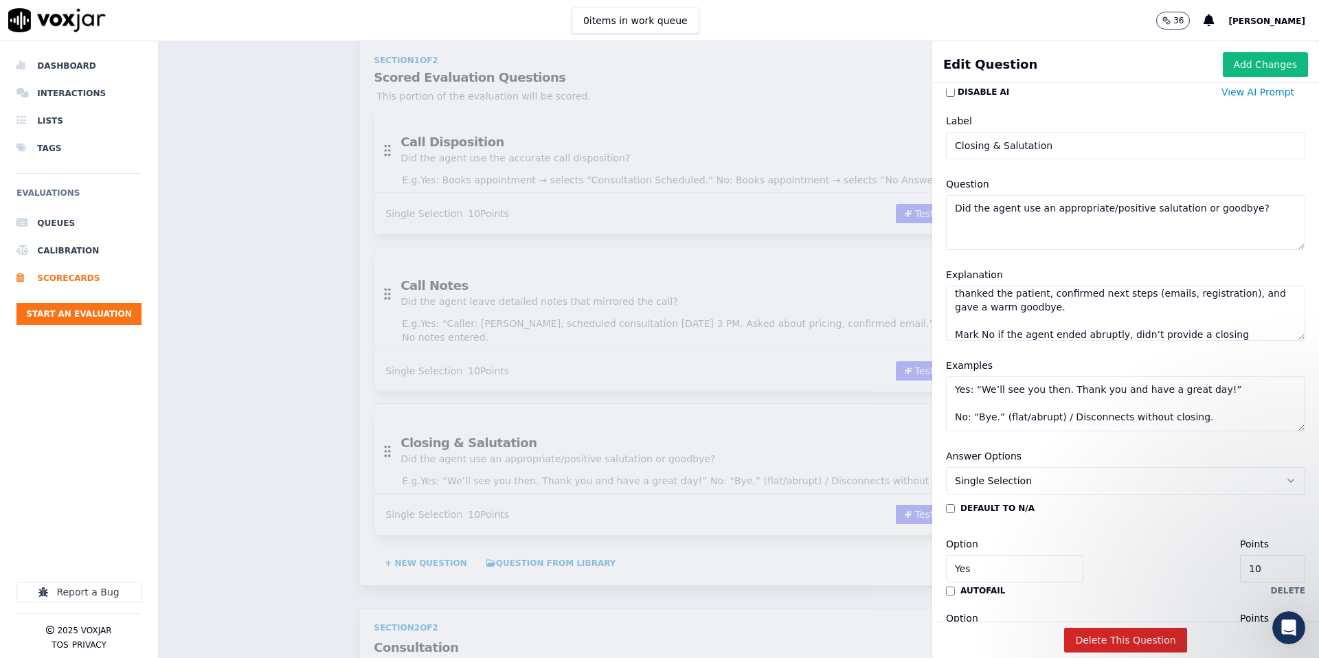
scroll to position [0, 0]
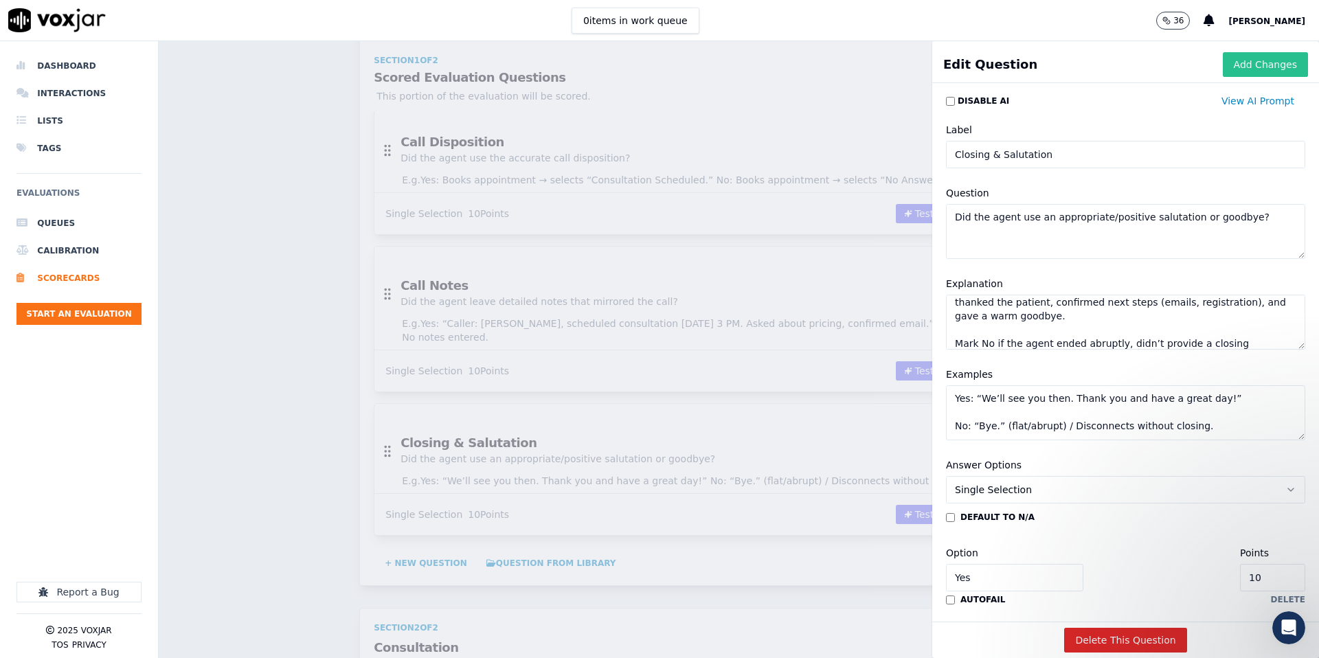
type textarea "Mark Yes if the agent ended the call professionally, thanked the patient, confi…"
click at [1273, 69] on button "Add Changes" at bounding box center [1265, 64] width 85 height 25
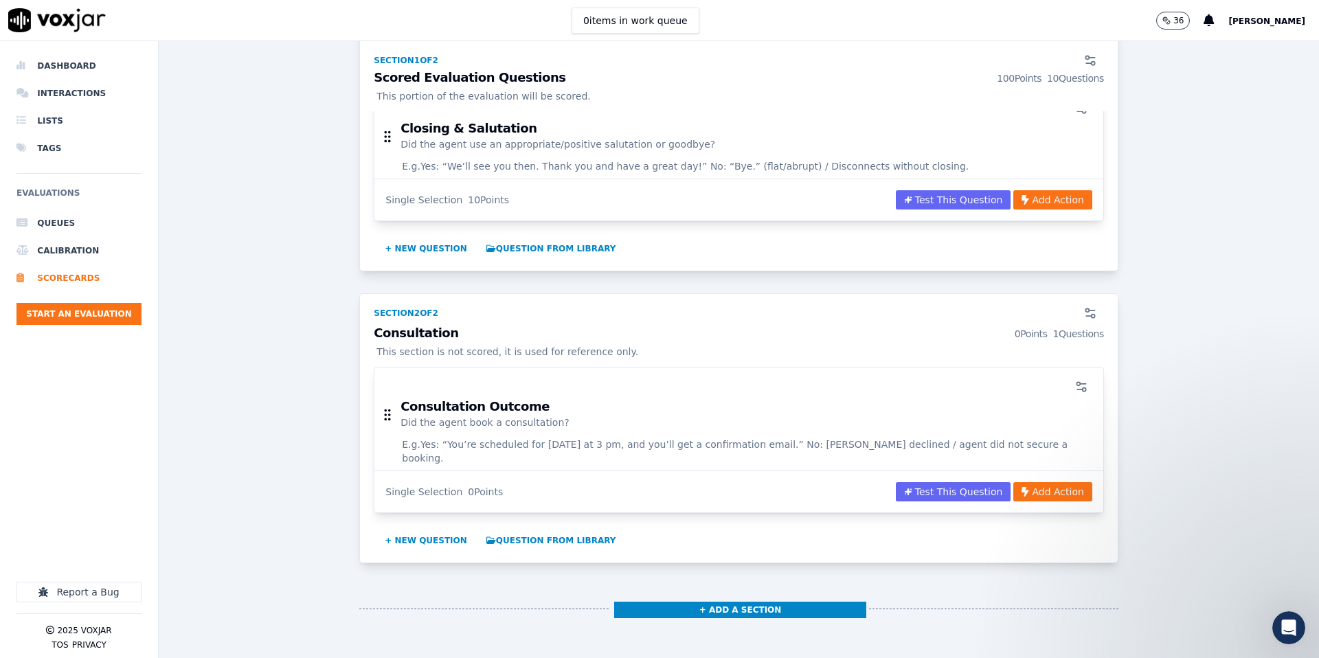
scroll to position [1612, 0]
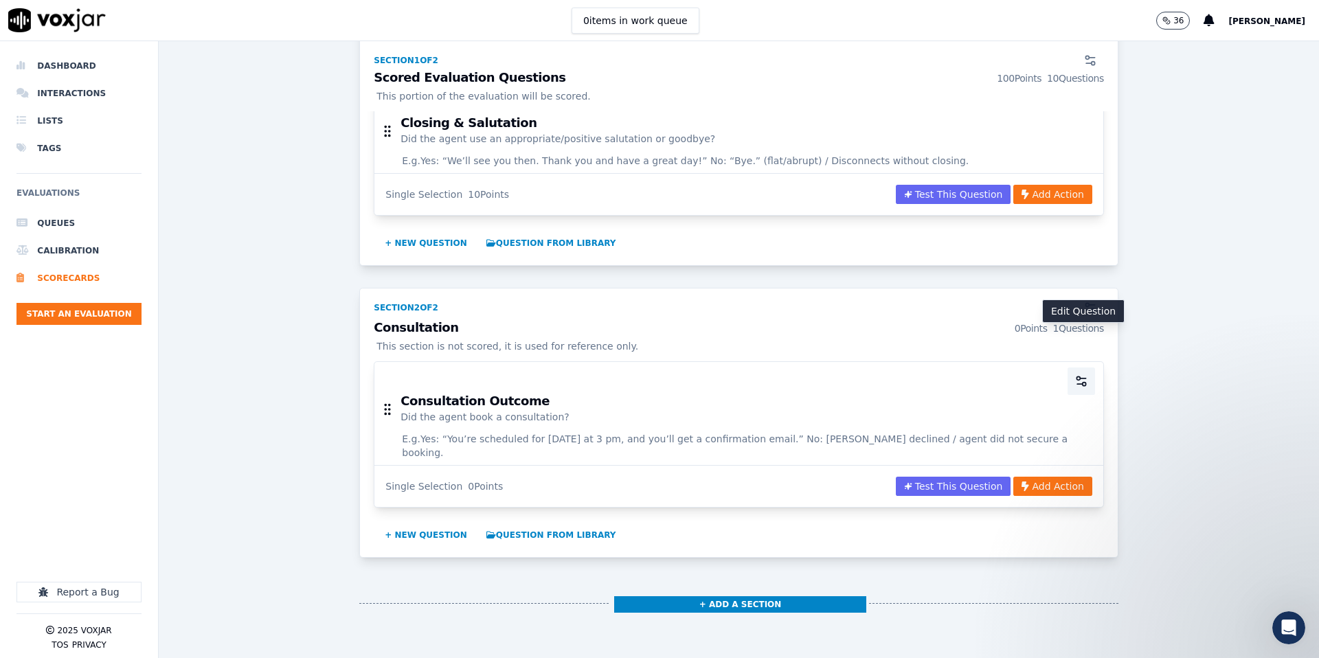
click at [1079, 374] on icon "button" at bounding box center [1082, 381] width 14 height 14
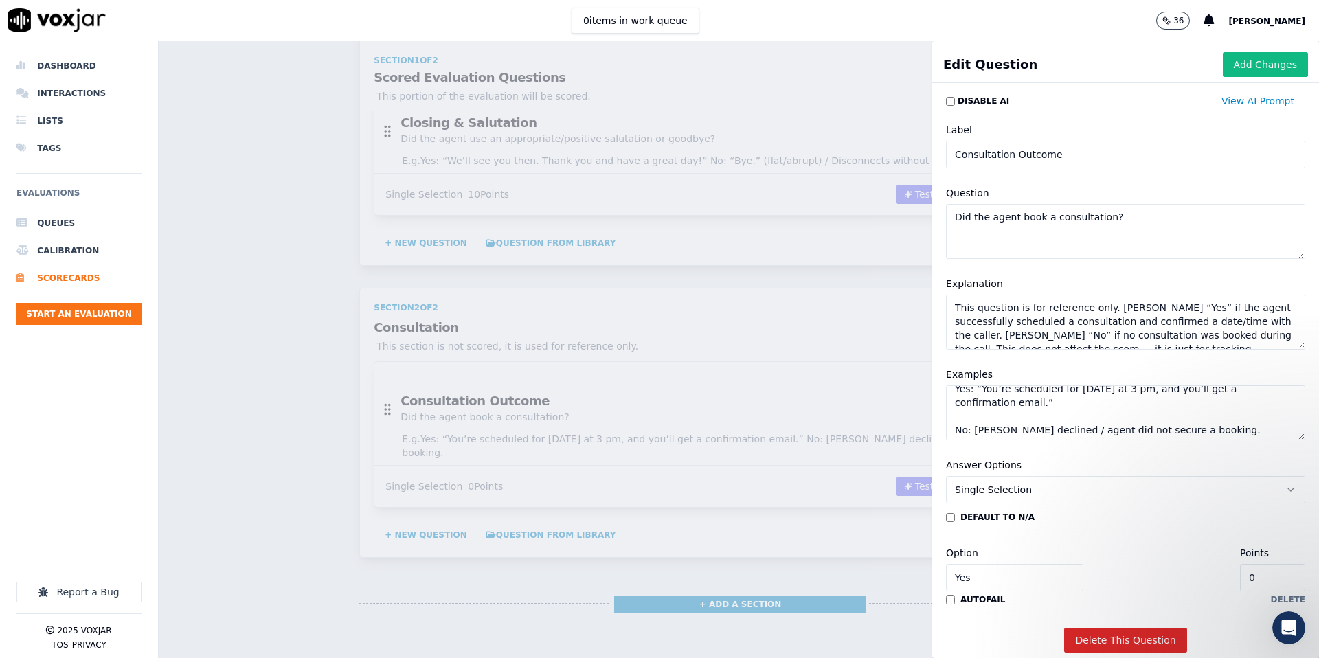
scroll to position [0, 0]
drag, startPoint x: 1270, startPoint y: 67, endPoint x: 1197, endPoint y: 74, distance: 73.9
click at [1270, 67] on button "Add Changes" at bounding box center [1265, 64] width 85 height 25
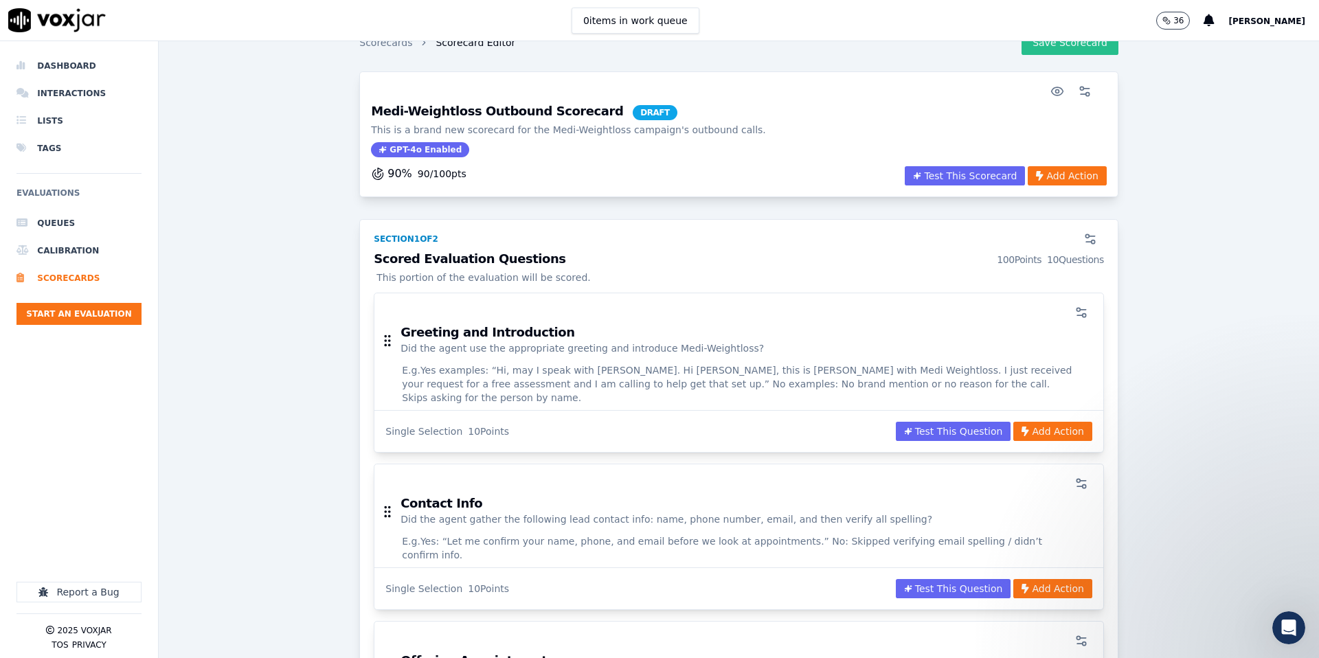
scroll to position [31, 0]
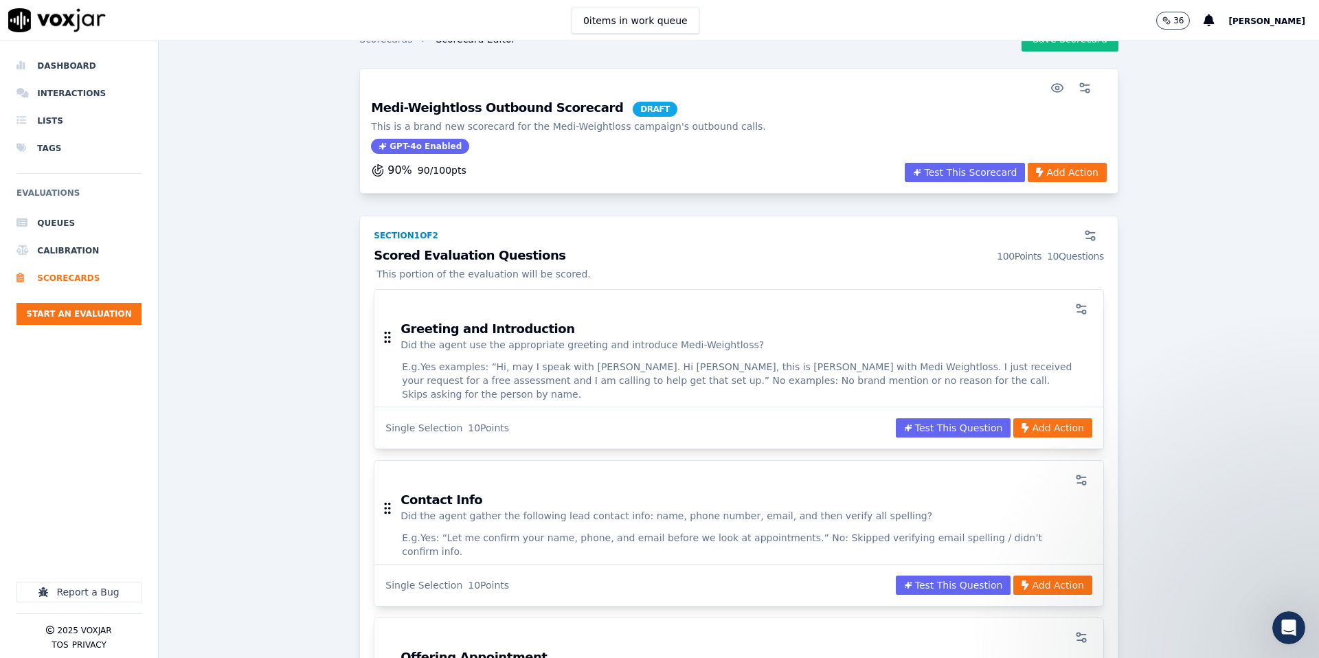
click at [1051, 52] on div "Scorecards Scorecard Editor Save Scorecard" at bounding box center [738, 44] width 759 height 47
click at [1038, 44] on button "Save Scorecard" at bounding box center [1070, 39] width 97 height 25
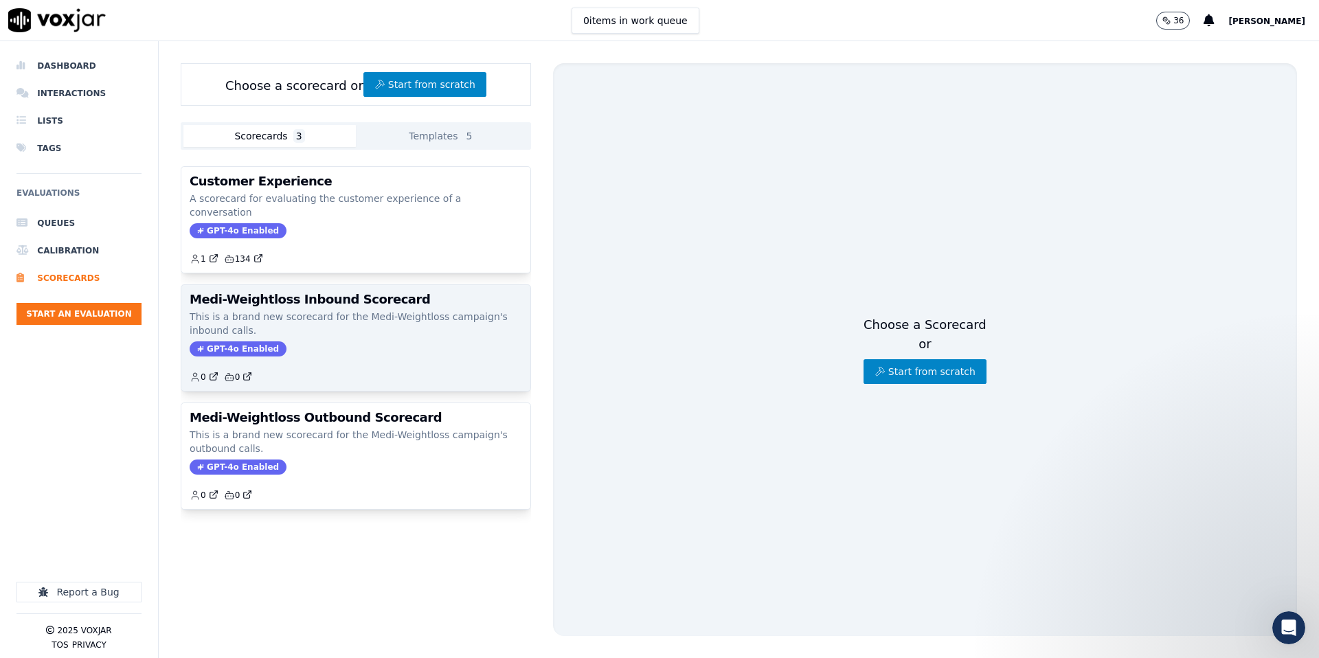
click at [302, 310] on p "This is a brand new scorecard for the Medi-Weightloss campaign's inbound calls." at bounding box center [356, 323] width 333 height 27
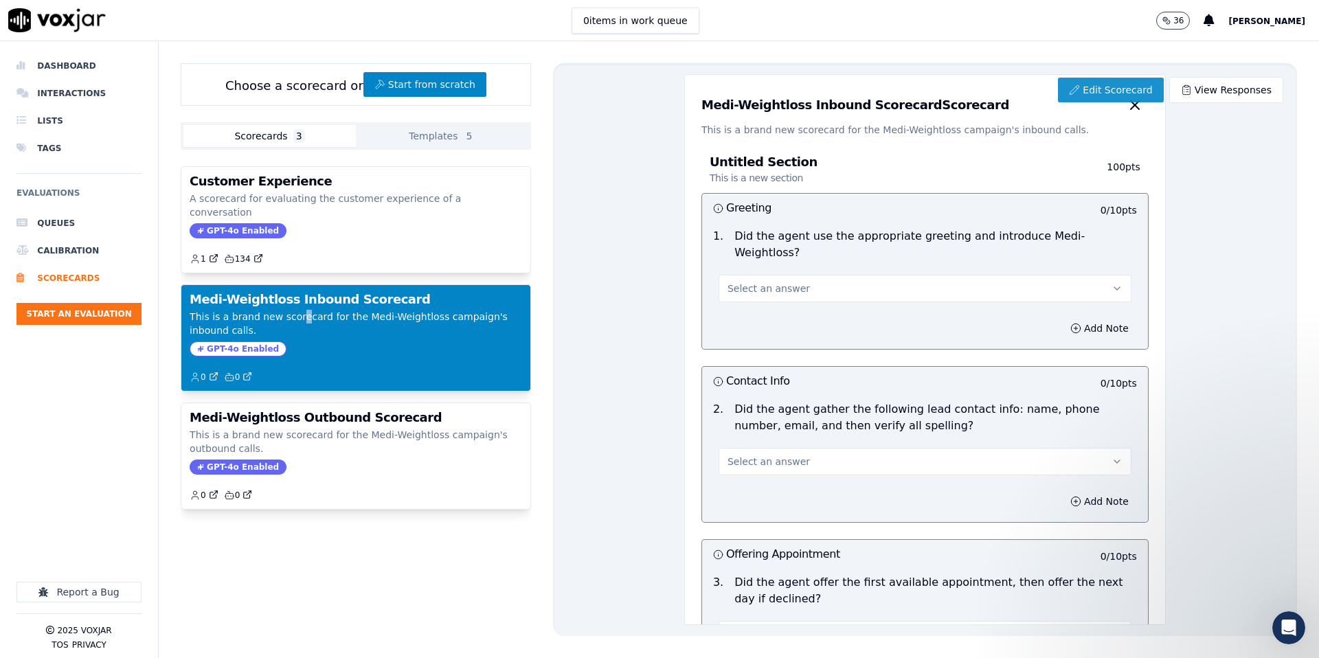
click at [1110, 94] on link "Edit Scorecard" at bounding box center [1110, 90] width 105 height 25
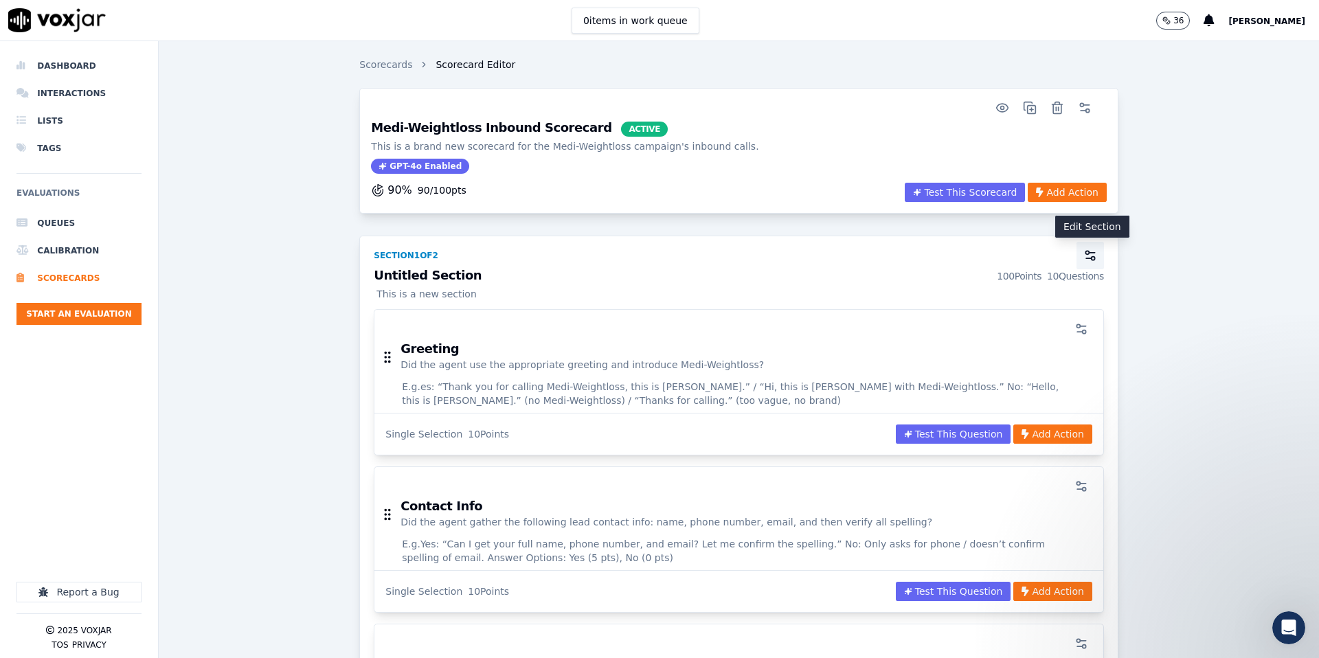
click at [1093, 260] on icon "button" at bounding box center [1091, 256] width 14 height 14
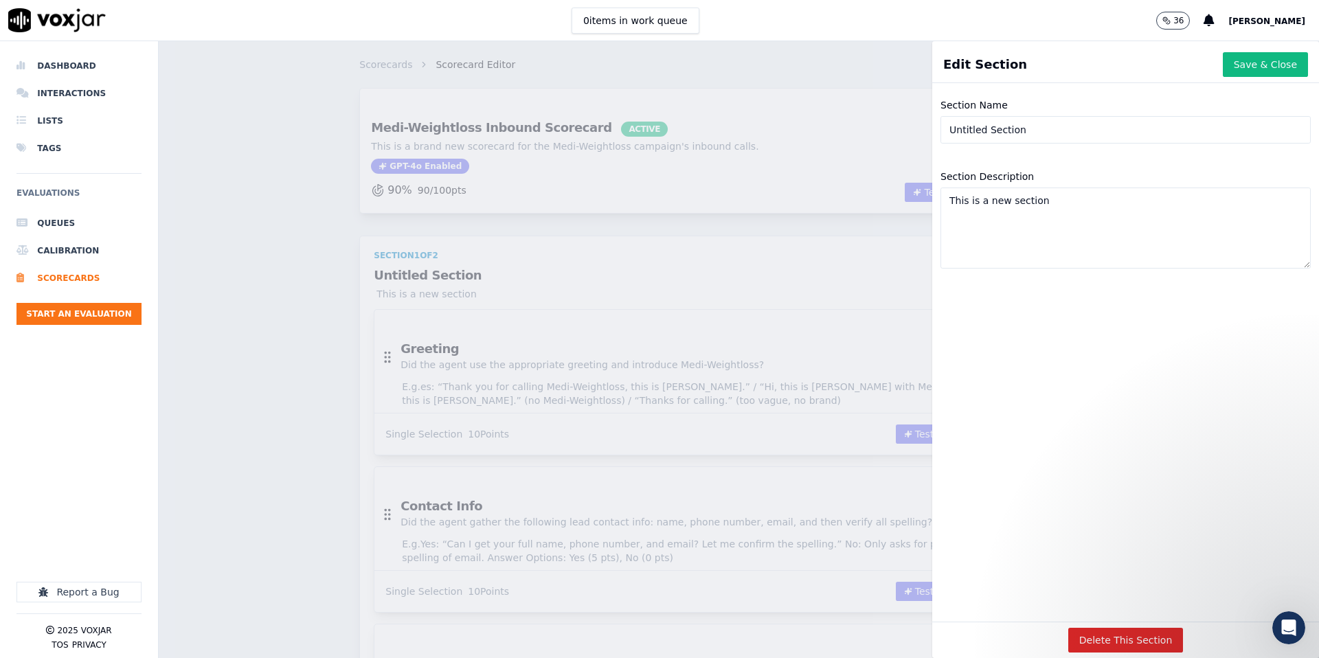
click at [1031, 132] on input "Untitled Section" at bounding box center [1126, 129] width 370 height 27
click at [1262, 67] on button "Save & Close" at bounding box center [1265, 64] width 85 height 25
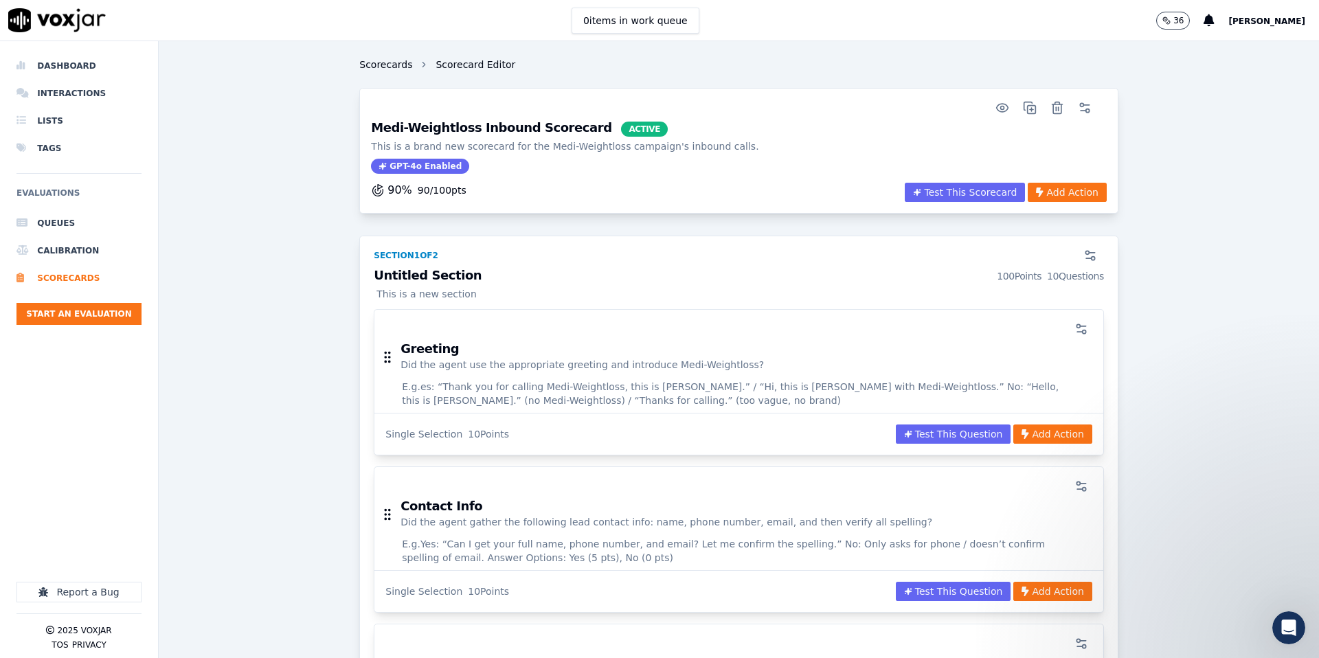
click at [379, 66] on link "Scorecards" at bounding box center [385, 65] width 53 height 14
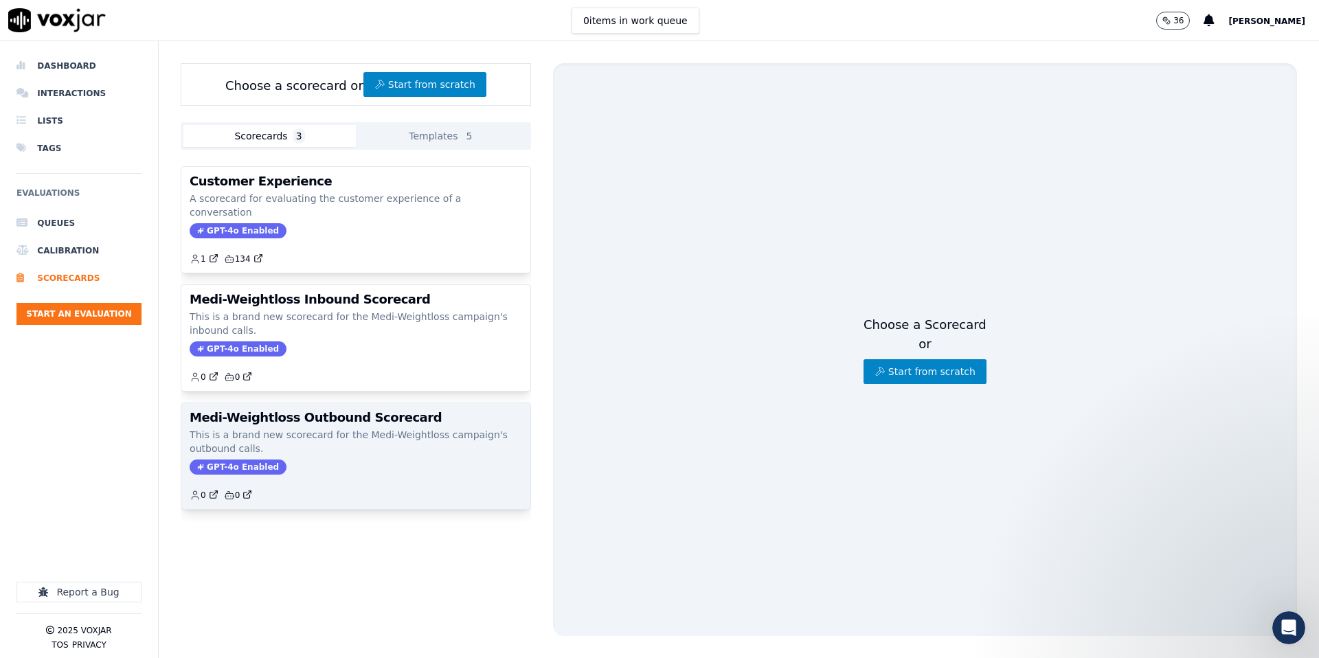
click at [305, 412] on h3 "Medi-Weightloss Outbound Scorecard" at bounding box center [356, 418] width 333 height 12
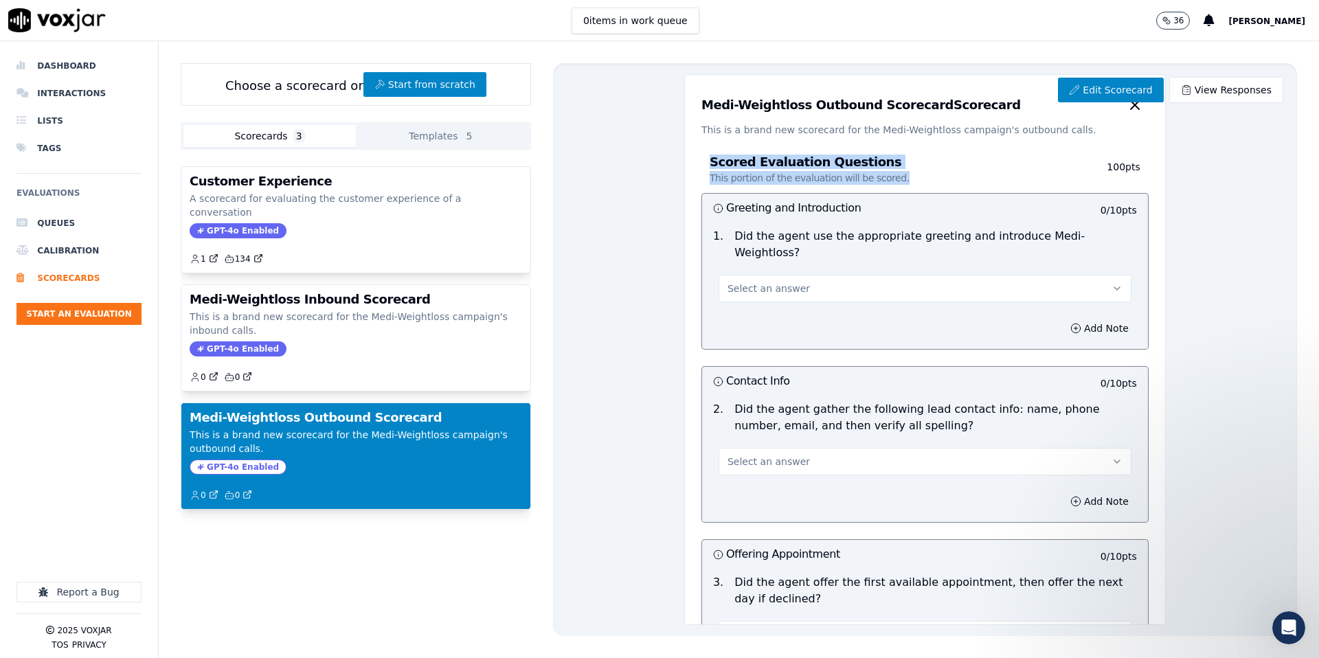
drag, startPoint x: 711, startPoint y: 159, endPoint x: 899, endPoint y: 174, distance: 188.1
click at [899, 174] on h3 "Scored Evaluation Questions This portion of the evaluation will be scored." at bounding box center [889, 170] width 359 height 29
copy h3 "Scored Evaluation Questions This portion of the evaluation will be scored."
click at [282, 135] on button "Scorecards 3" at bounding box center [269, 136] width 172 height 22
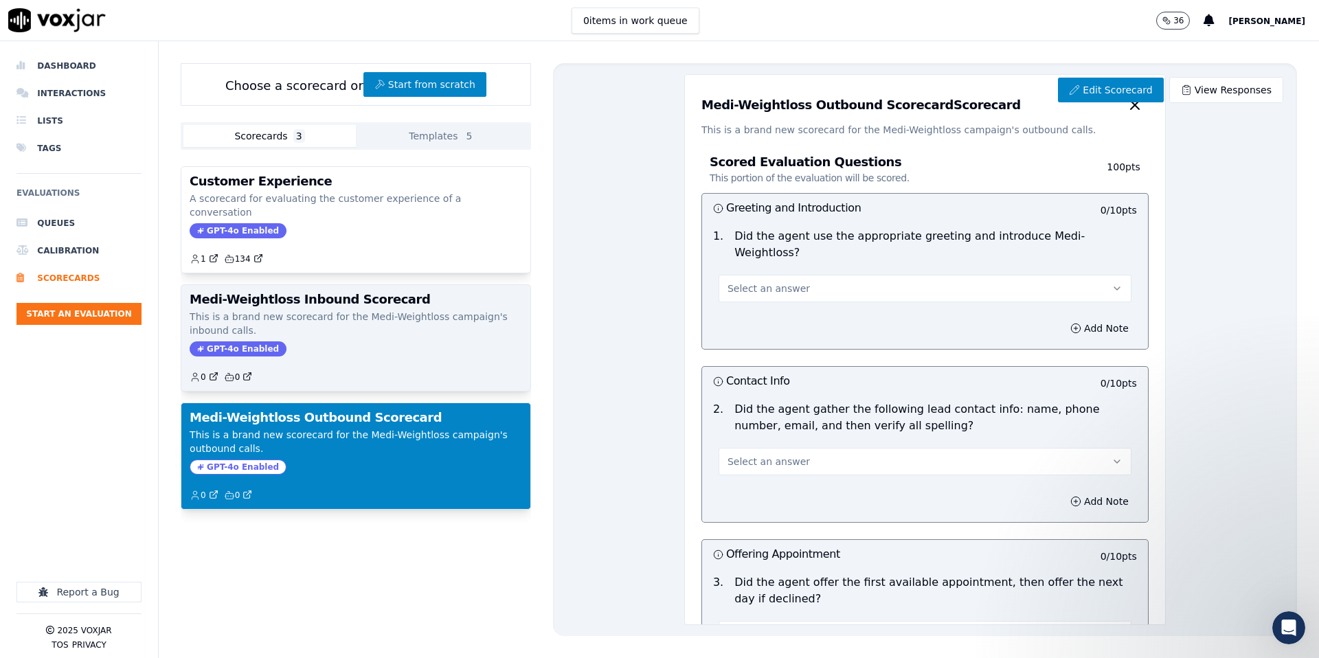
click at [333, 310] on p "This is a brand new scorecard for the Medi-Weightloss campaign's inbound calls." at bounding box center [356, 323] width 333 height 27
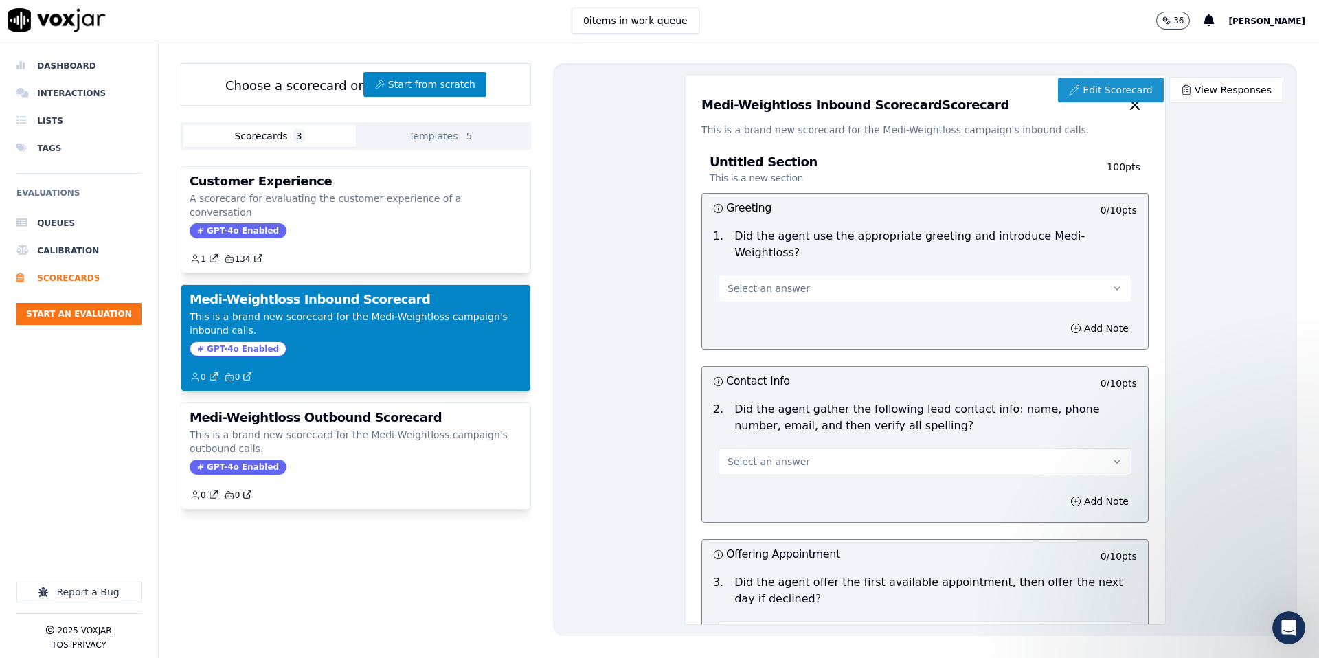
click at [1139, 89] on link "Edit Scorecard" at bounding box center [1110, 90] width 105 height 25
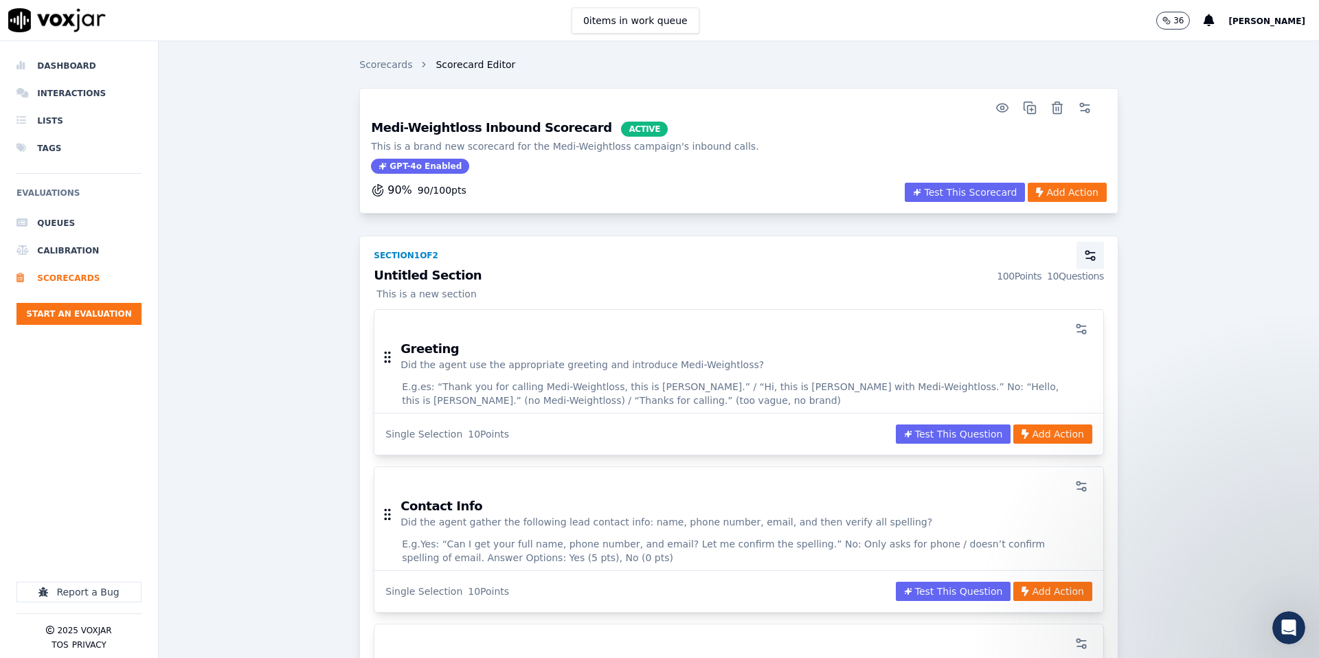
click at [1090, 262] on button "button" at bounding box center [1090, 255] width 27 height 27
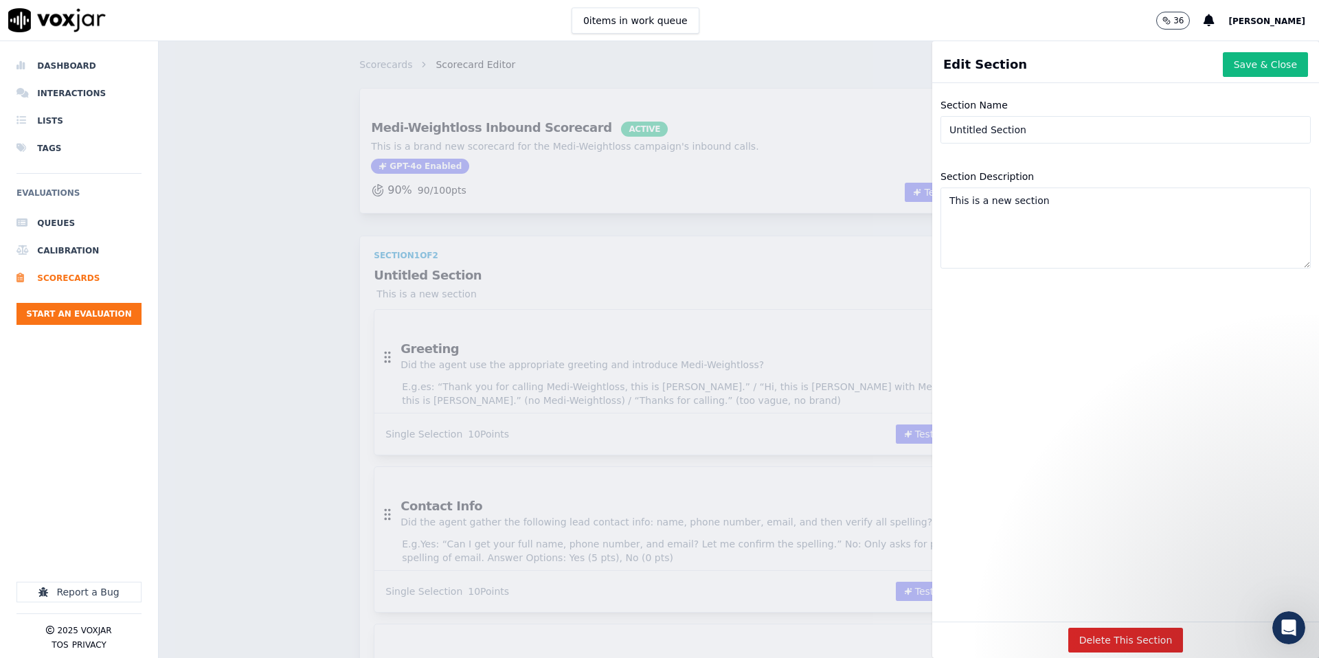
click at [1051, 133] on input "Untitled Section" at bounding box center [1126, 129] width 370 height 27
paste input "Scored Evaluation Questions This portion of the evaluation will be scored."
drag, startPoint x: 1081, startPoint y: 130, endPoint x: 1299, endPoint y: 130, distance: 218.5
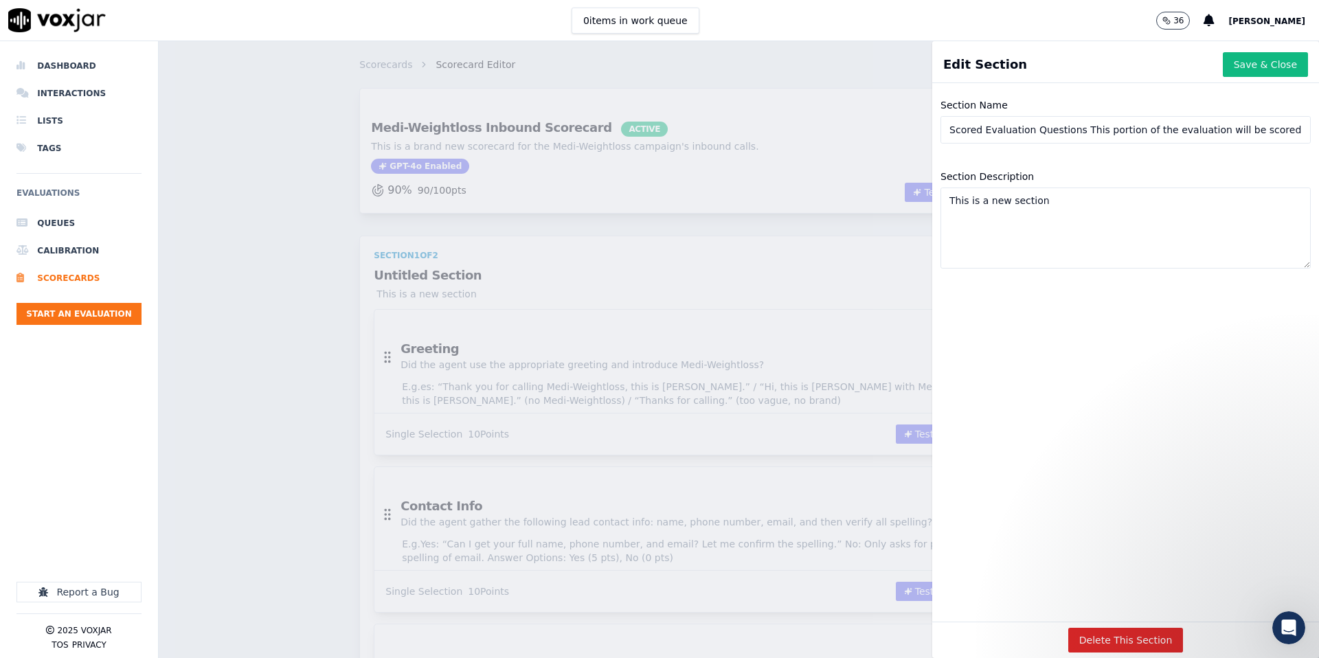
click at [1299, 130] on input "Scored Evaluation Questions This portion of the evaluation will be scored." at bounding box center [1126, 129] width 370 height 27
type input "Scored Evaluation Questions"
click at [1062, 212] on textarea "This is a new section" at bounding box center [1126, 228] width 370 height 81
paste textarea "portion of the evaluation will be scored."
type textarea "This portion of the evaluation will be scored."
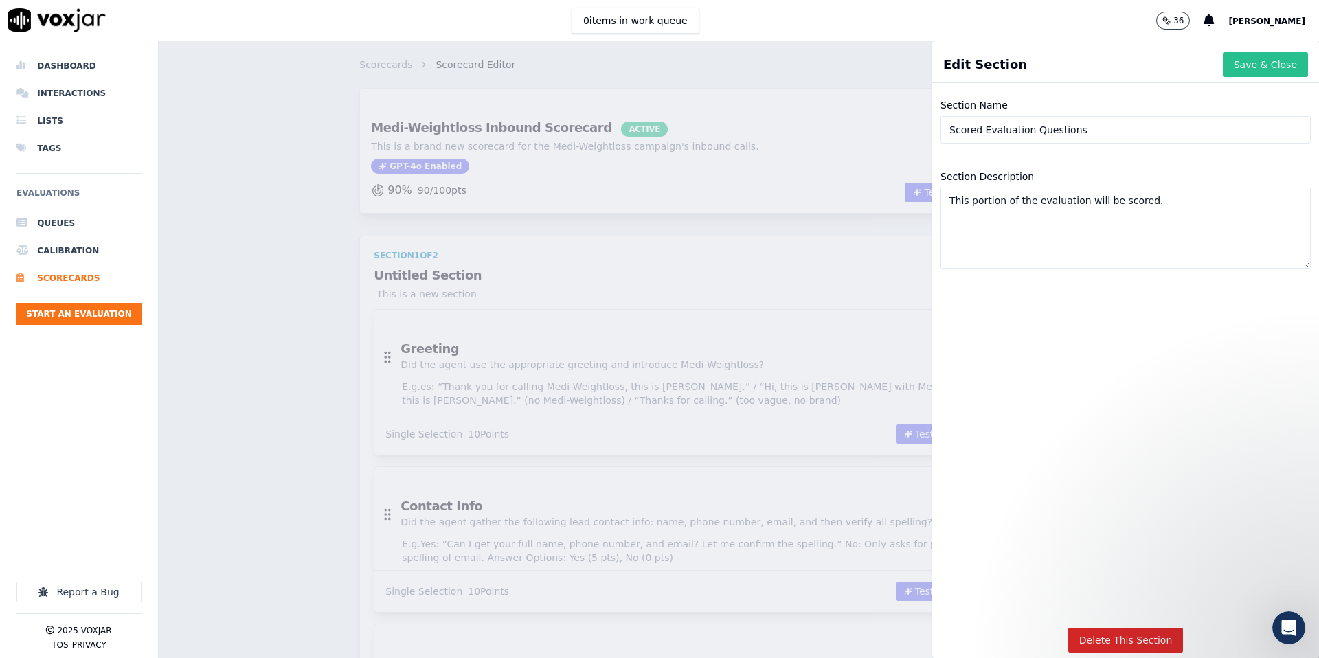
click at [1277, 61] on button "Save & Close" at bounding box center [1265, 64] width 85 height 25
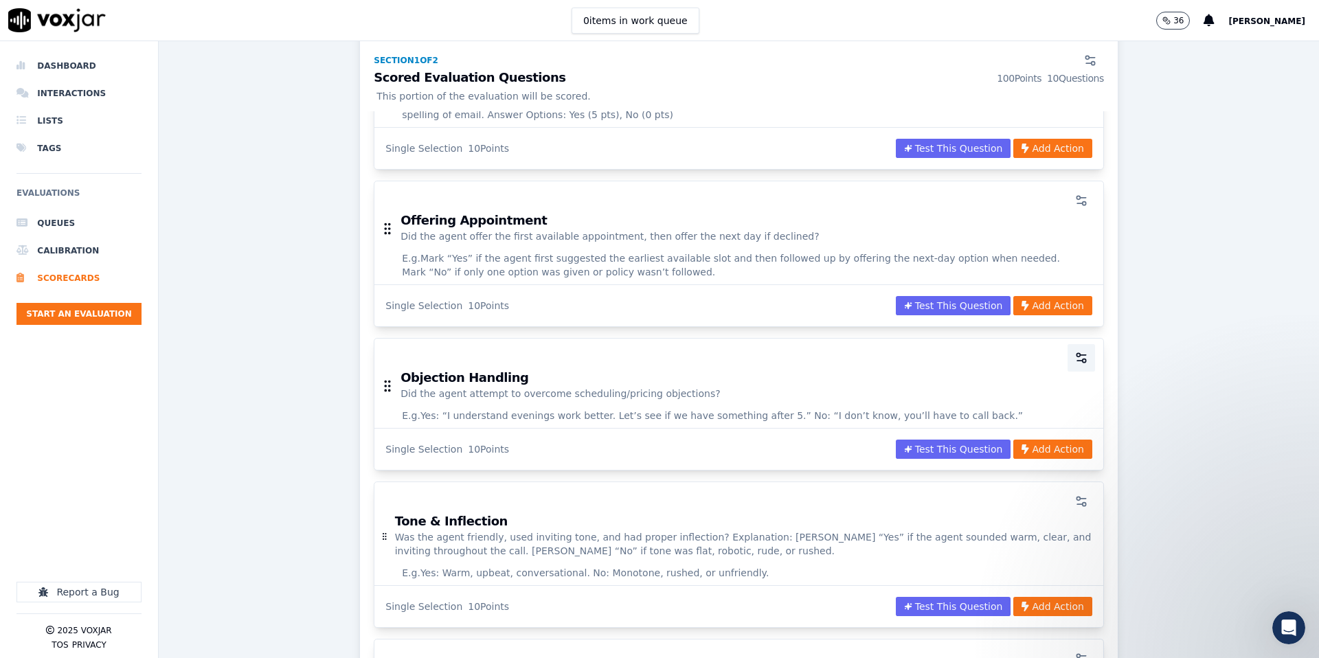
scroll to position [440, 0]
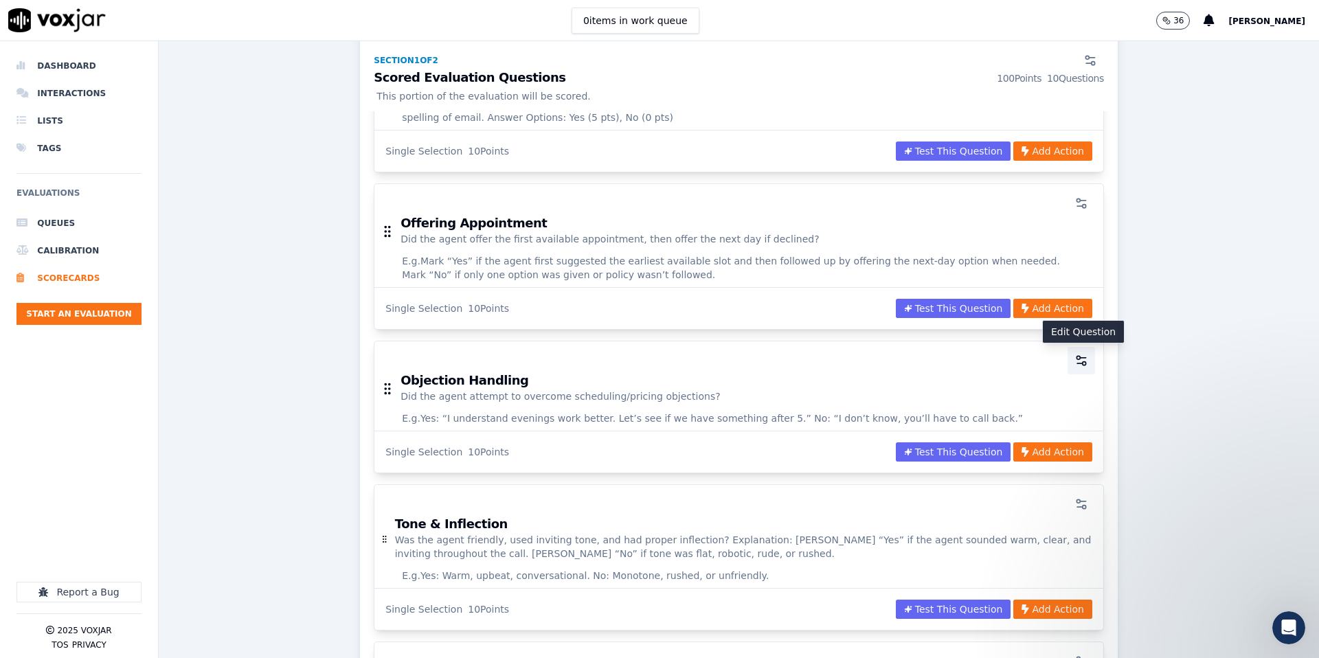
click at [1086, 362] on icon "button" at bounding box center [1082, 361] width 14 height 14
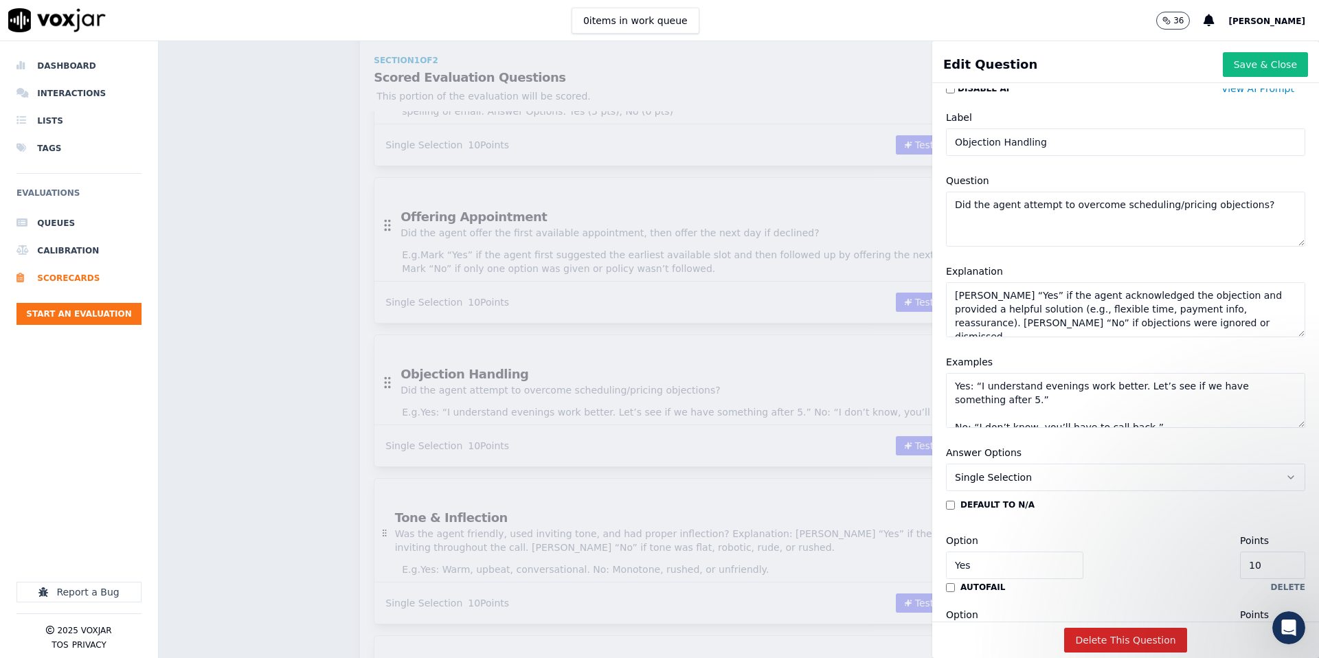
scroll to position [0, 0]
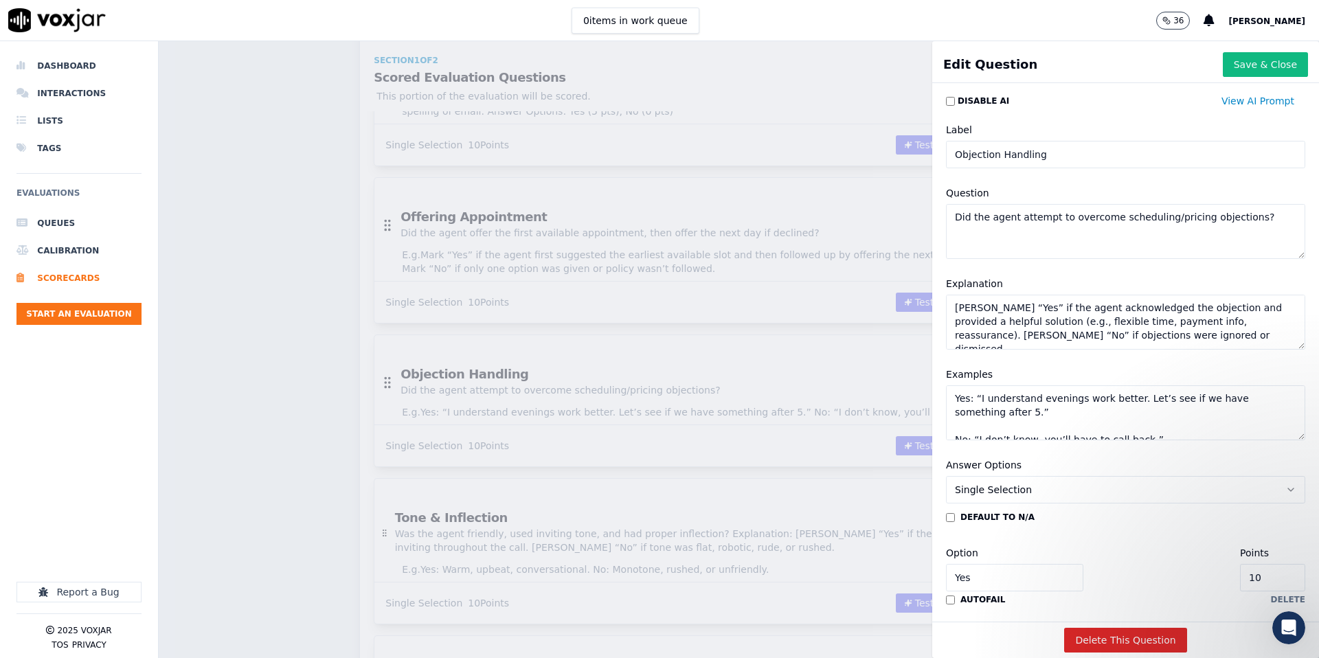
drag, startPoint x: 1264, startPoint y: 63, endPoint x: 1176, endPoint y: 87, distance: 91.2
click at [1264, 63] on button "Save & Close" at bounding box center [1265, 64] width 85 height 25
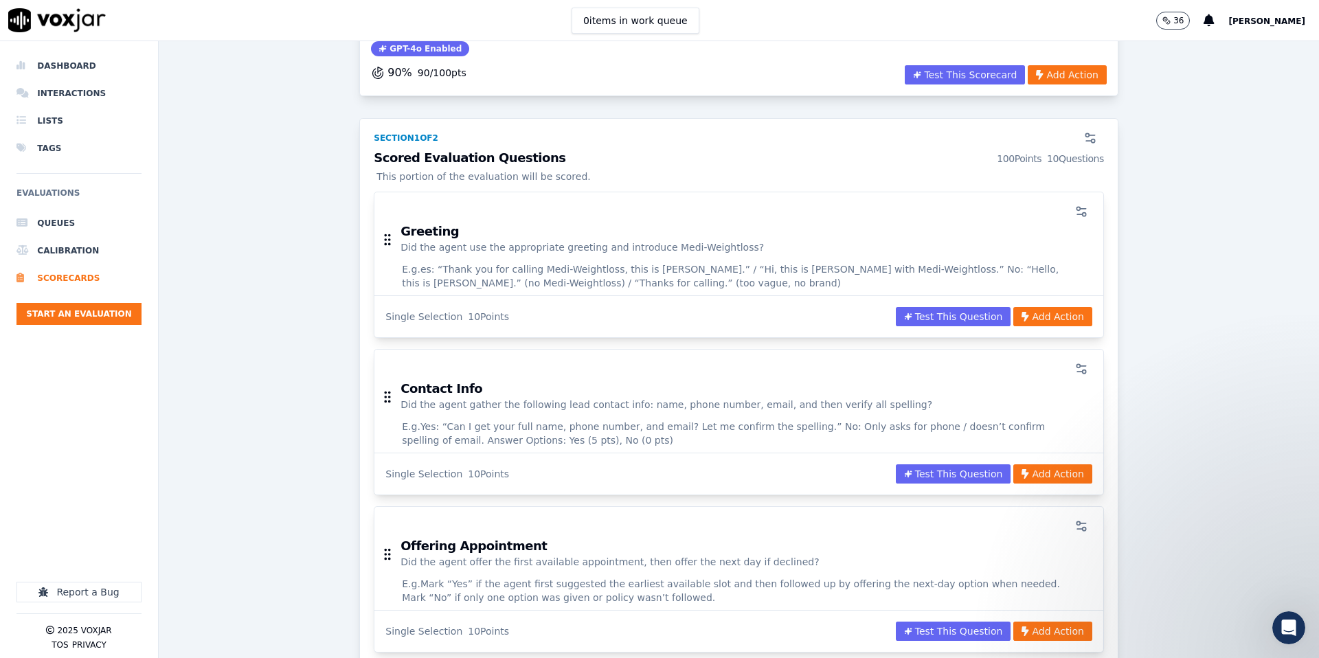
scroll to position [127, 0]
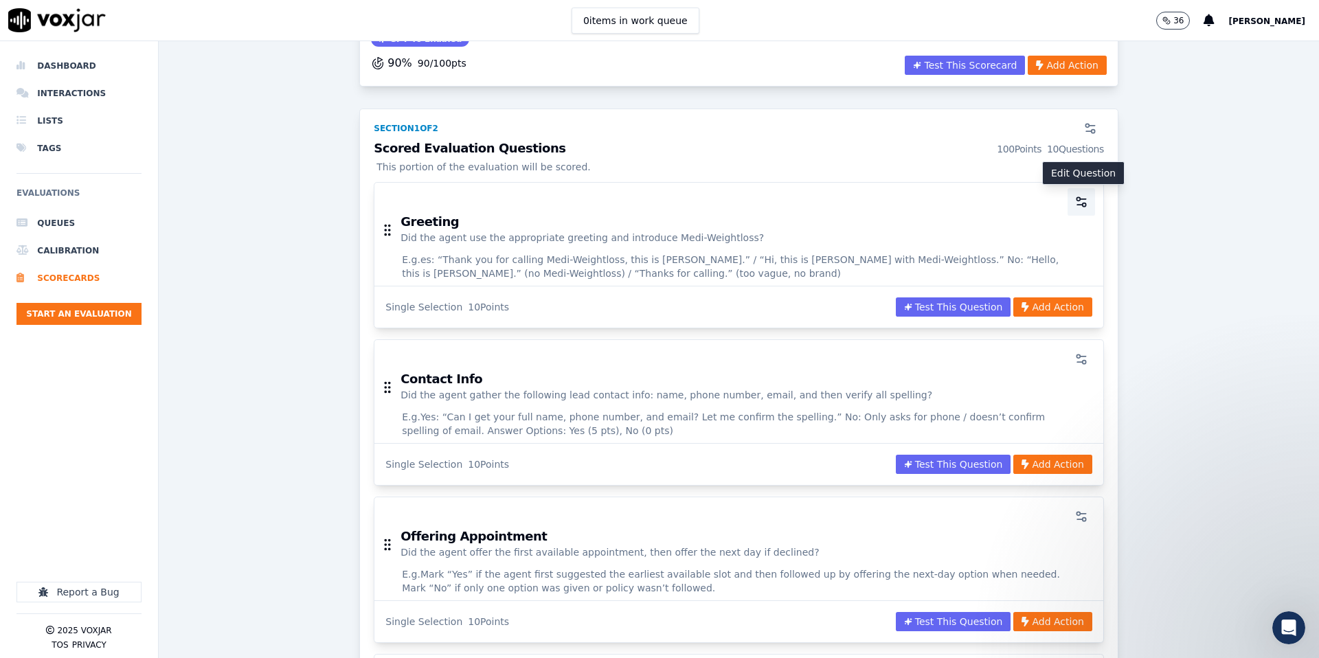
click at [1084, 197] on icon "button" at bounding box center [1082, 202] width 14 height 14
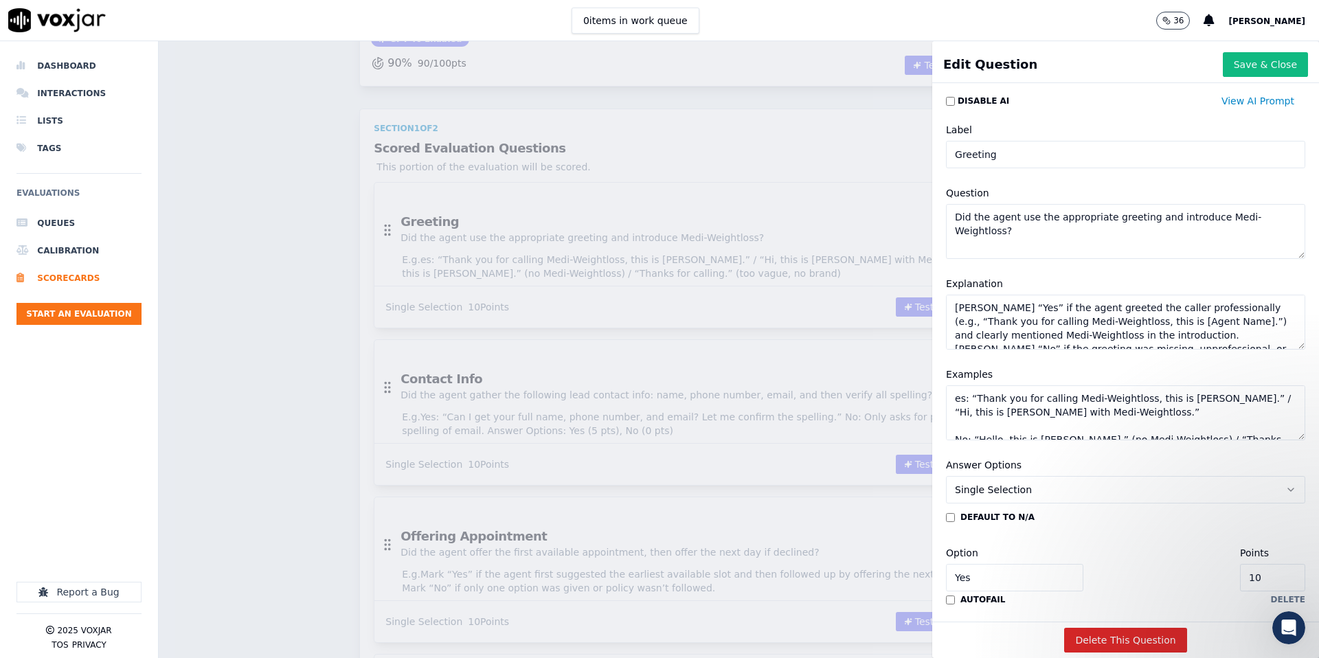
click at [1009, 159] on input "Greeting" at bounding box center [1125, 154] width 359 height 27
type input "Greeting & Intro"
click at [955, 403] on textarea "es: “Thank you for calling Medi-Weightloss, this is Sarah.” / “Hi, this is John…" at bounding box center [1125, 412] width 359 height 55
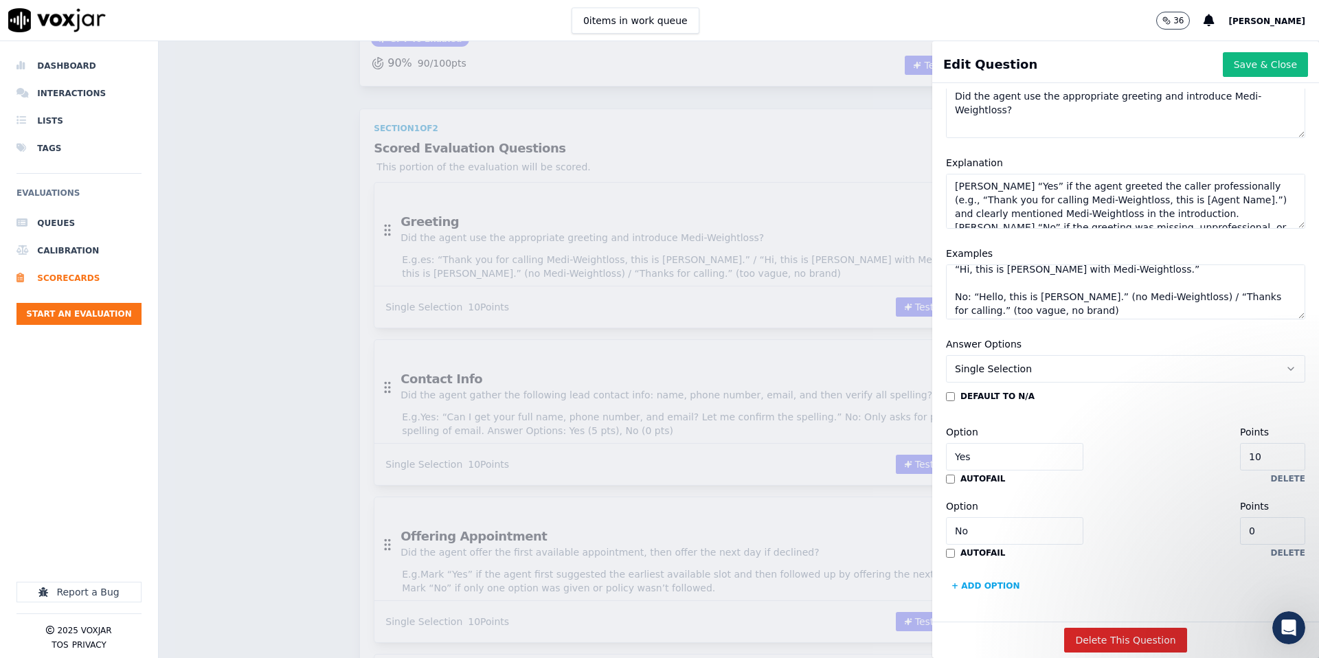
scroll to position [120, 0]
type textarea "Yes: “Thank you for calling Medi-Weightloss, this is Sarah.” / “Hi, this is Joh…"
click at [1255, 68] on button "Save & Close" at bounding box center [1265, 64] width 85 height 25
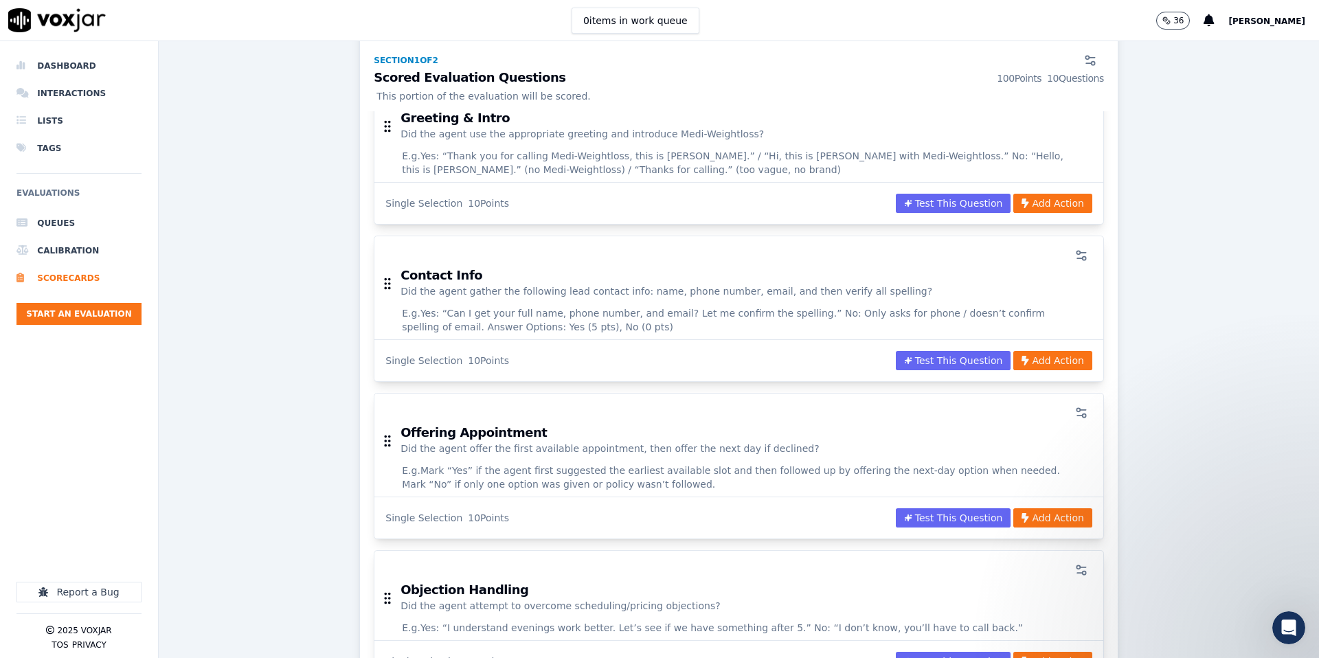
scroll to position [233, 0]
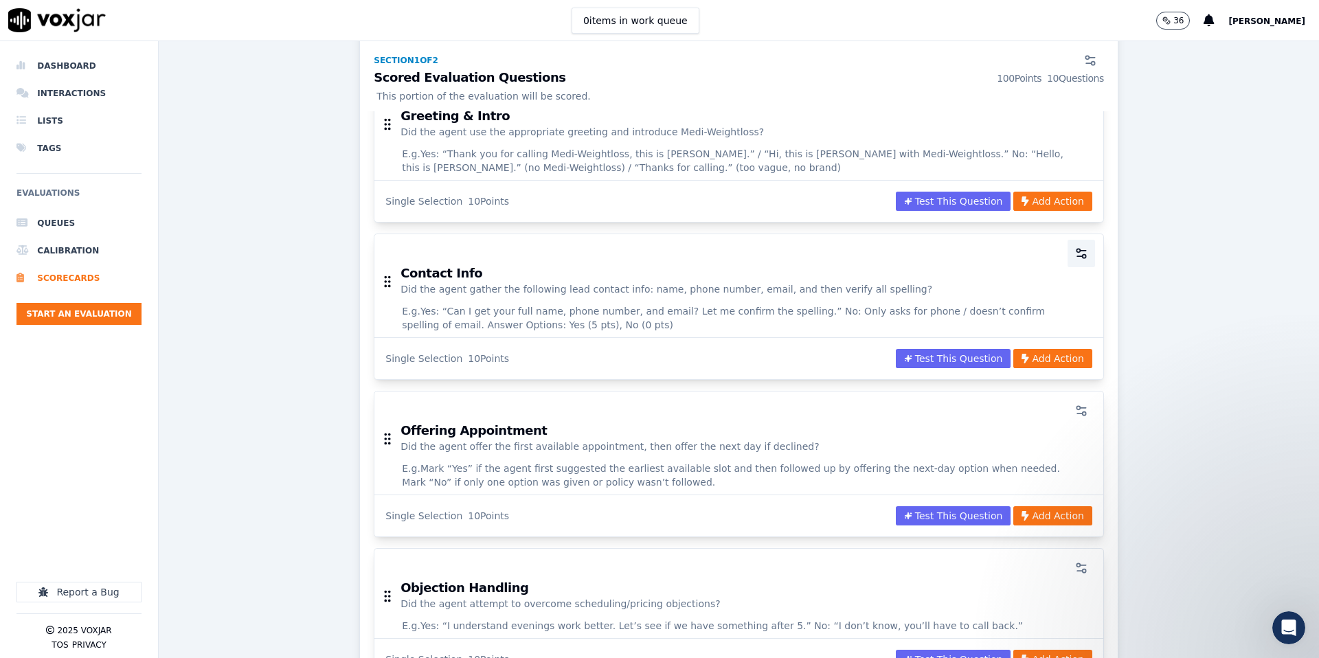
click at [1075, 256] on icon "button" at bounding box center [1082, 254] width 14 height 14
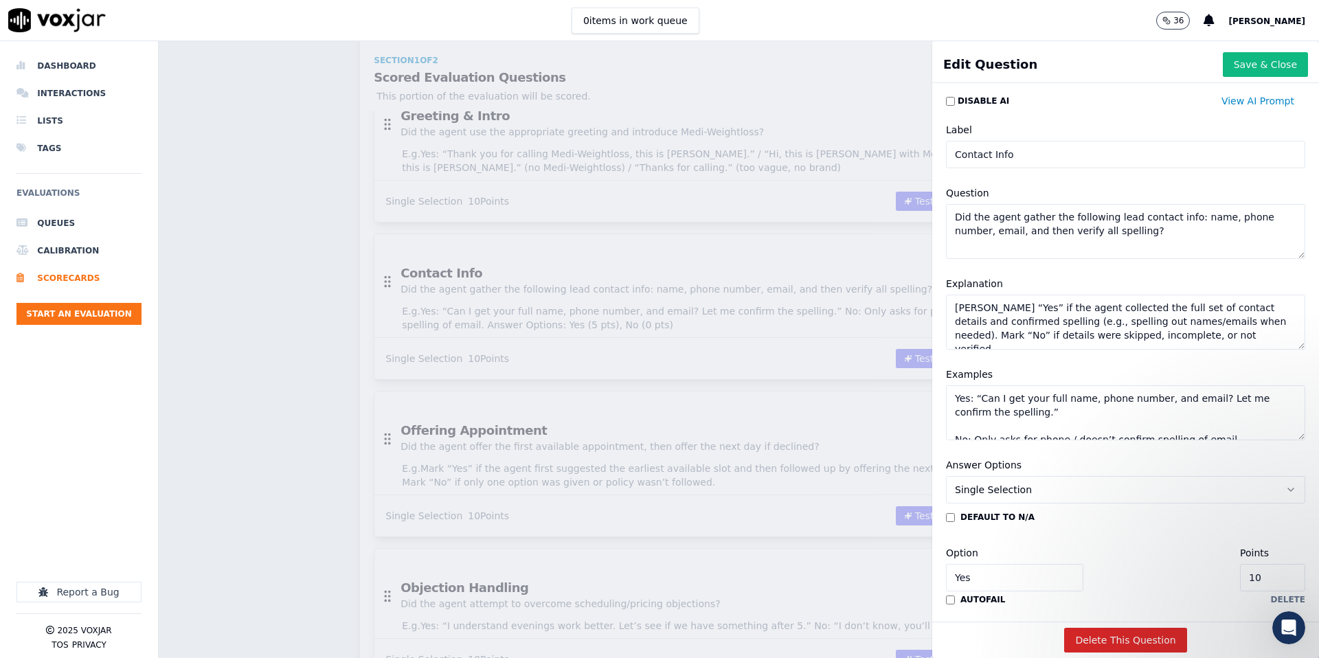
click at [1033, 160] on input "Contact Info" at bounding box center [1125, 154] width 359 height 27
type input "Contact Info"
click at [1260, 71] on button "Save & Close" at bounding box center [1265, 64] width 85 height 25
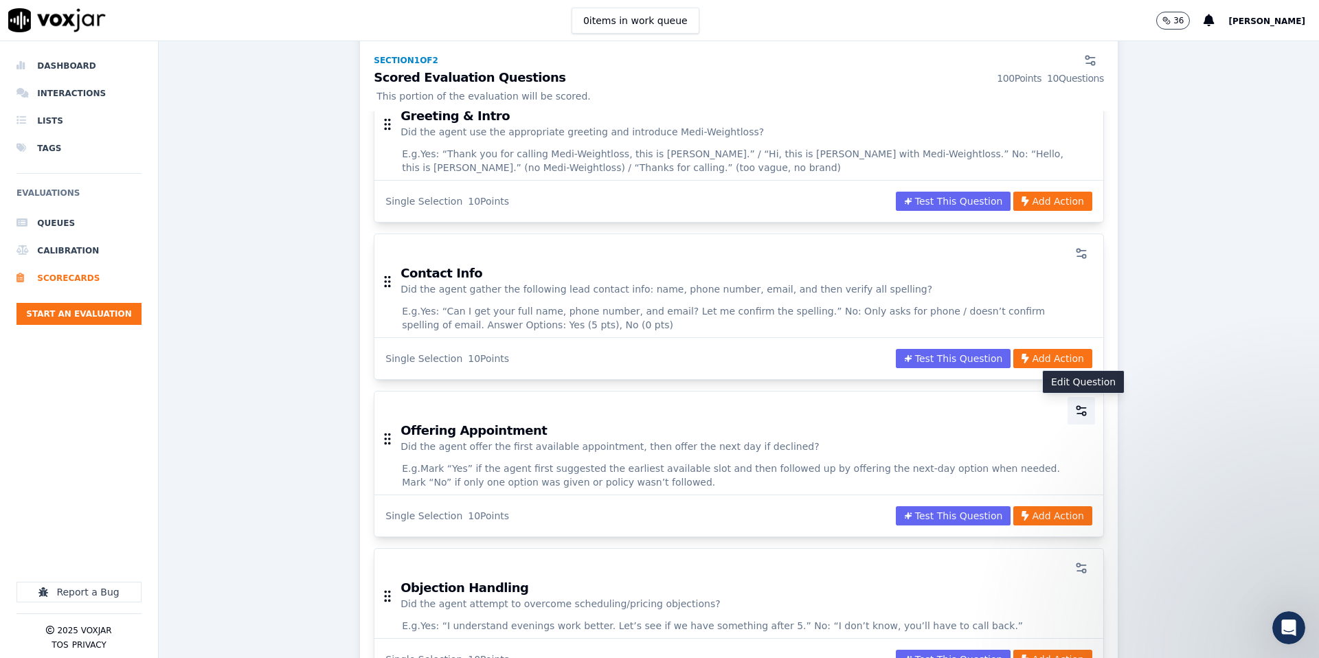
click at [1073, 410] on button "button" at bounding box center [1081, 410] width 27 height 27
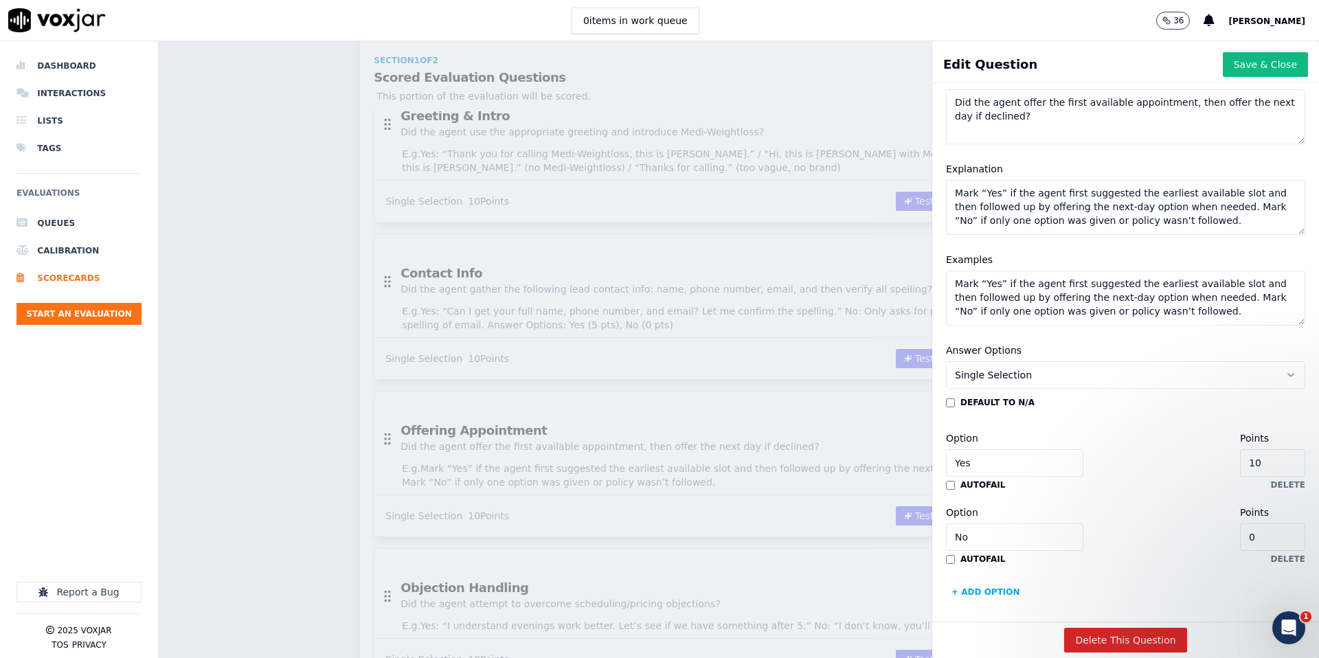
scroll to position [107, 0]
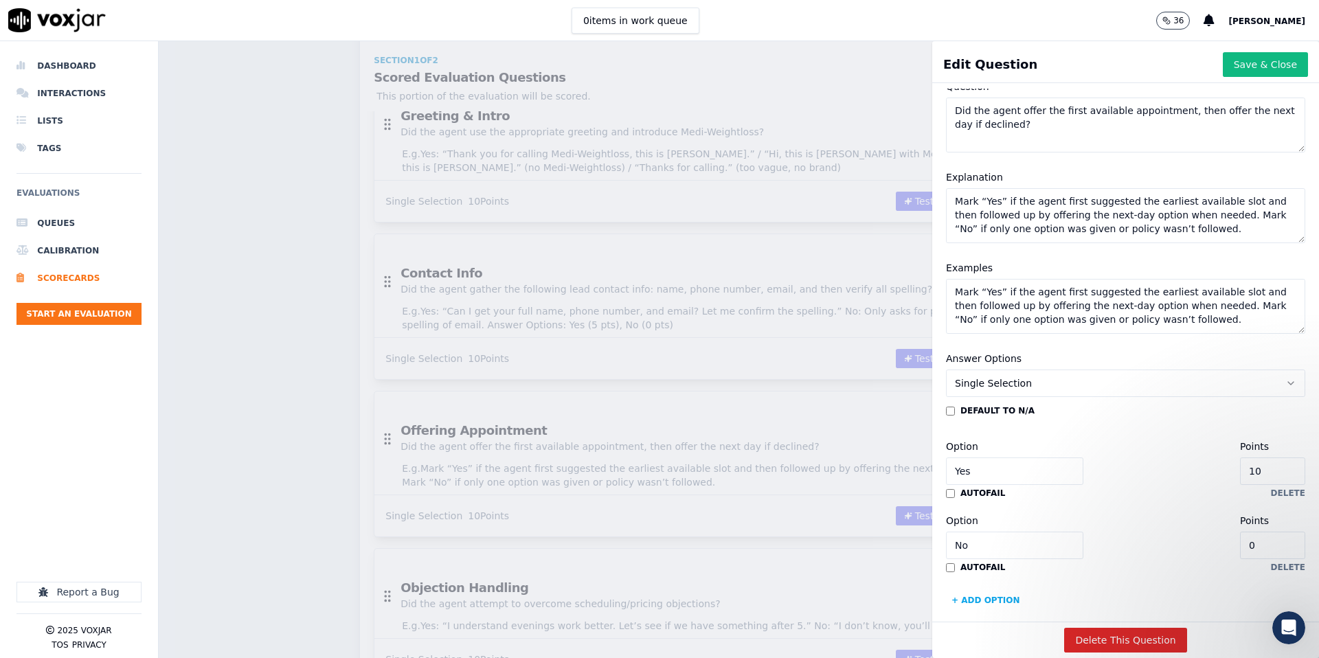
click at [1262, 65] on button "Save & Close" at bounding box center [1265, 64] width 85 height 25
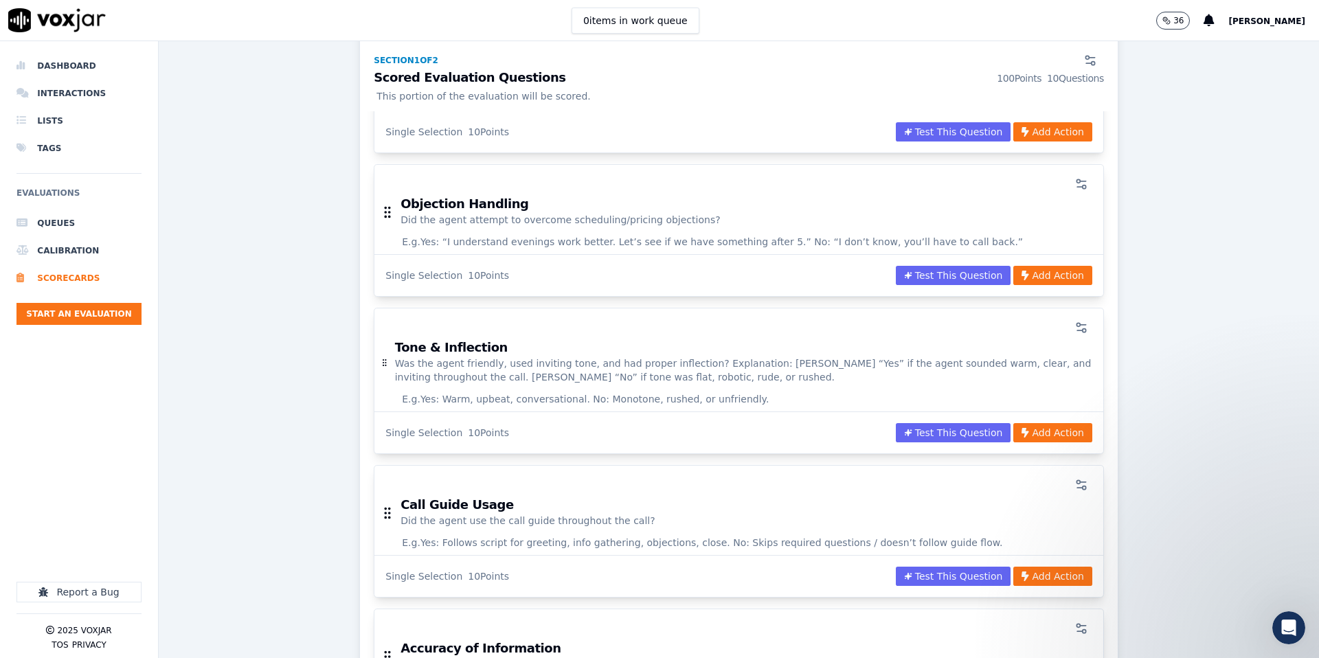
scroll to position [653, 0]
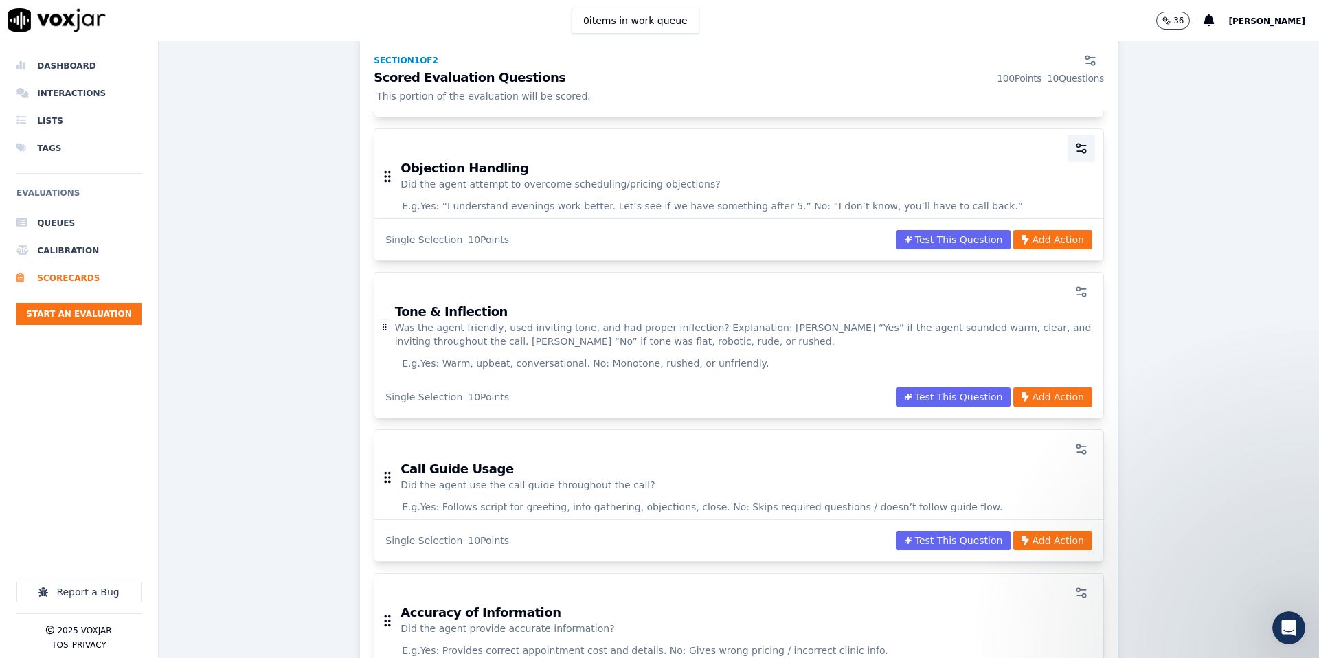
click at [1086, 150] on circle "button" at bounding box center [1084, 151] width 3 height 3
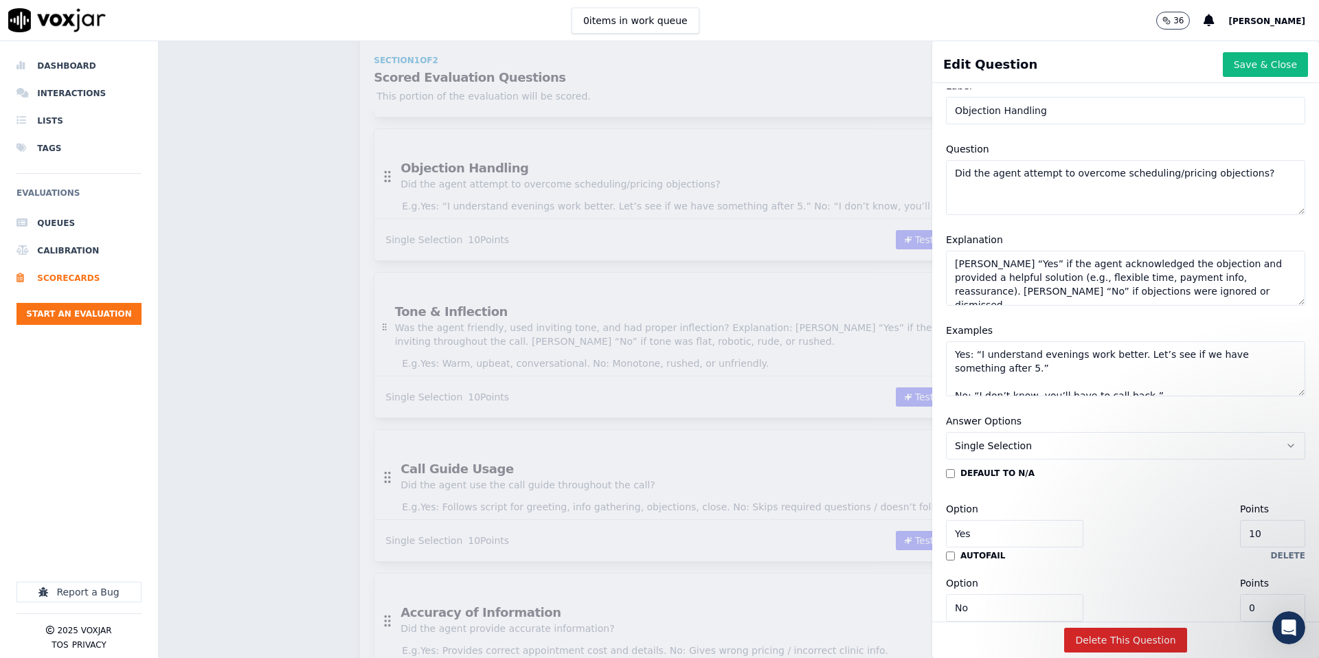
scroll to position [0, 0]
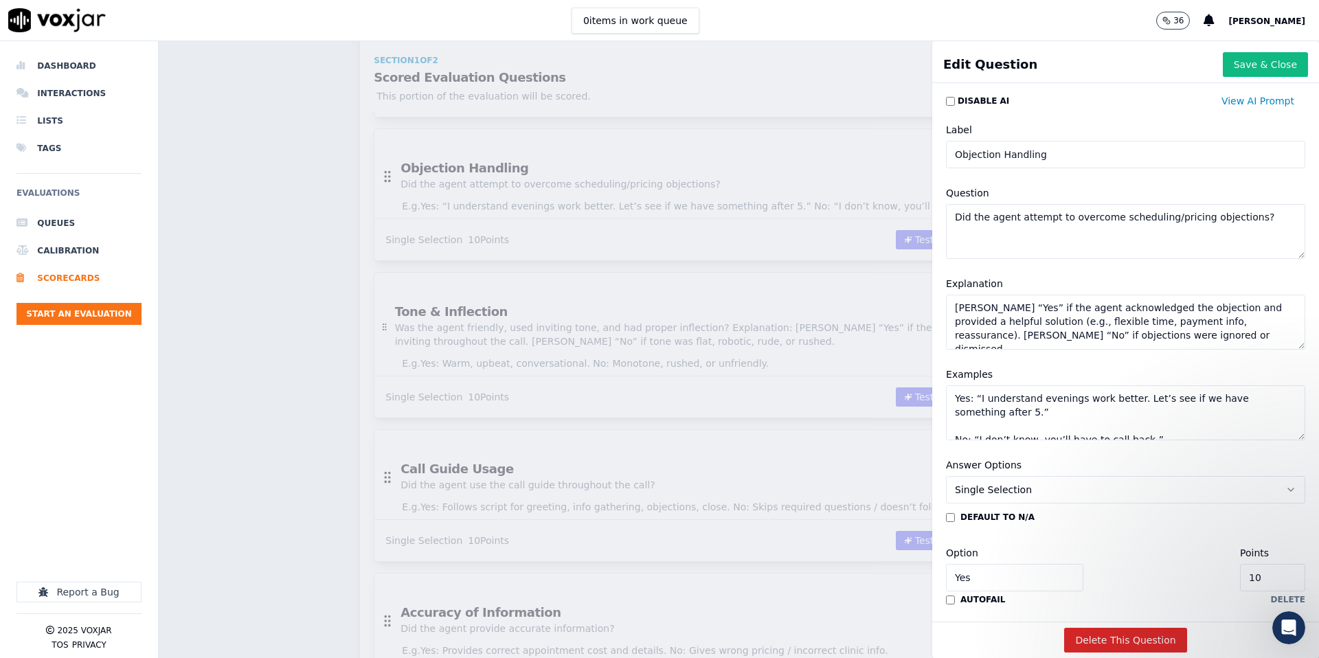
click at [996, 320] on textarea "Mark “Yes” if the agent acknowledged the objection and provided a helpful solut…" at bounding box center [1125, 322] width 359 height 55
click at [1051, 322] on textarea "Mark “Yes” if the agent acknowledged the objection and provided a helpful solut…" at bounding box center [1125, 318] width 359 height 55
paste textarea "Yes if the agent acknowledged the patient’s objection, restated value, or offer…"
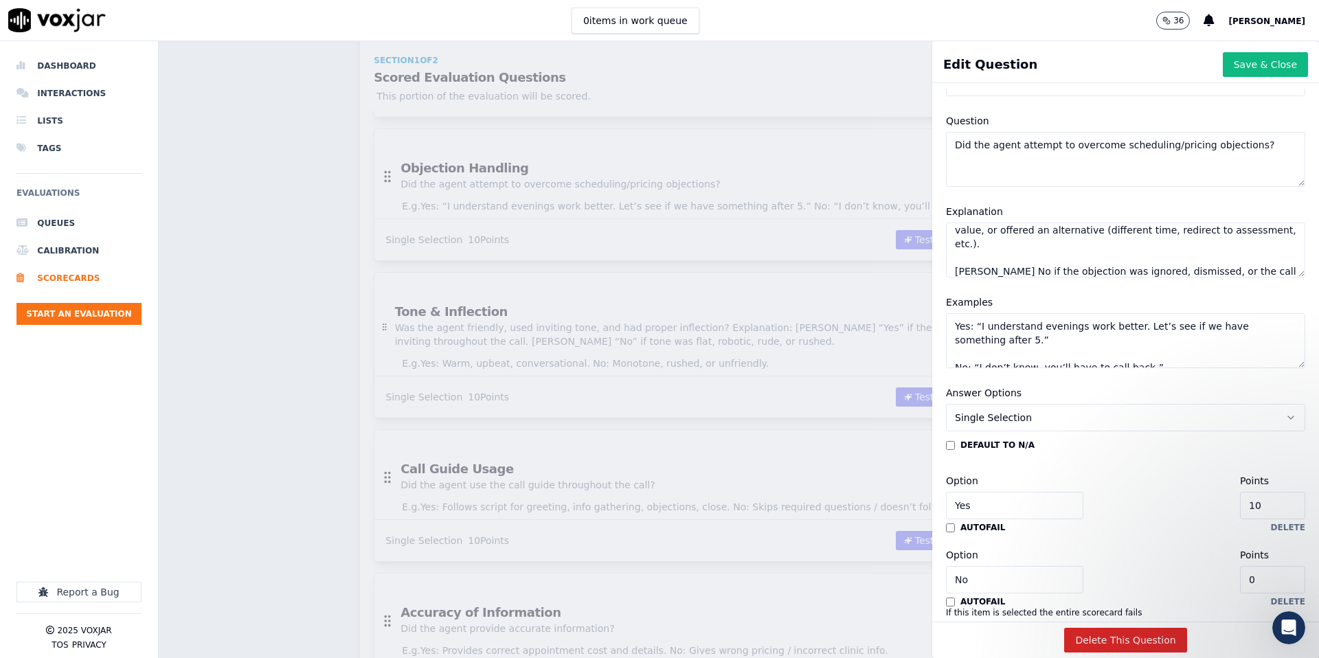
scroll to position [0, 0]
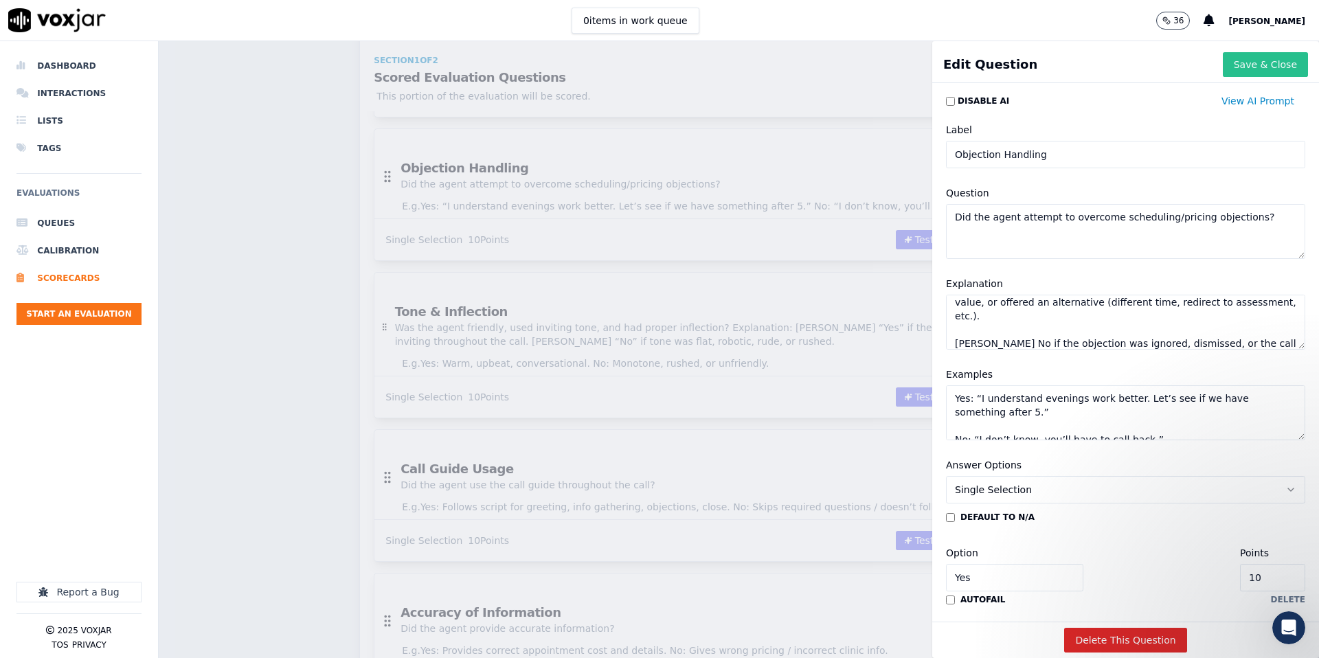
type textarea "Mark Yes if the agent acknowledged the patient’s objection, restated value, or …"
click at [1248, 65] on button "Save & Close" at bounding box center [1265, 64] width 85 height 25
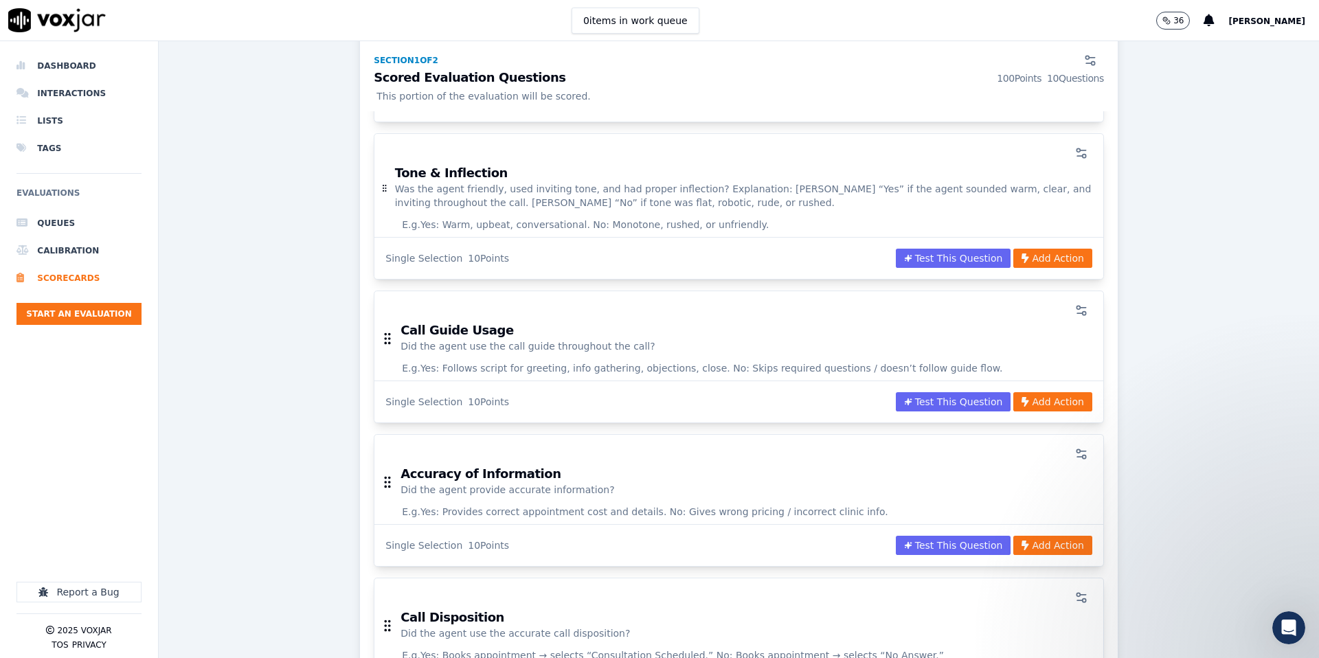
scroll to position [817, 0]
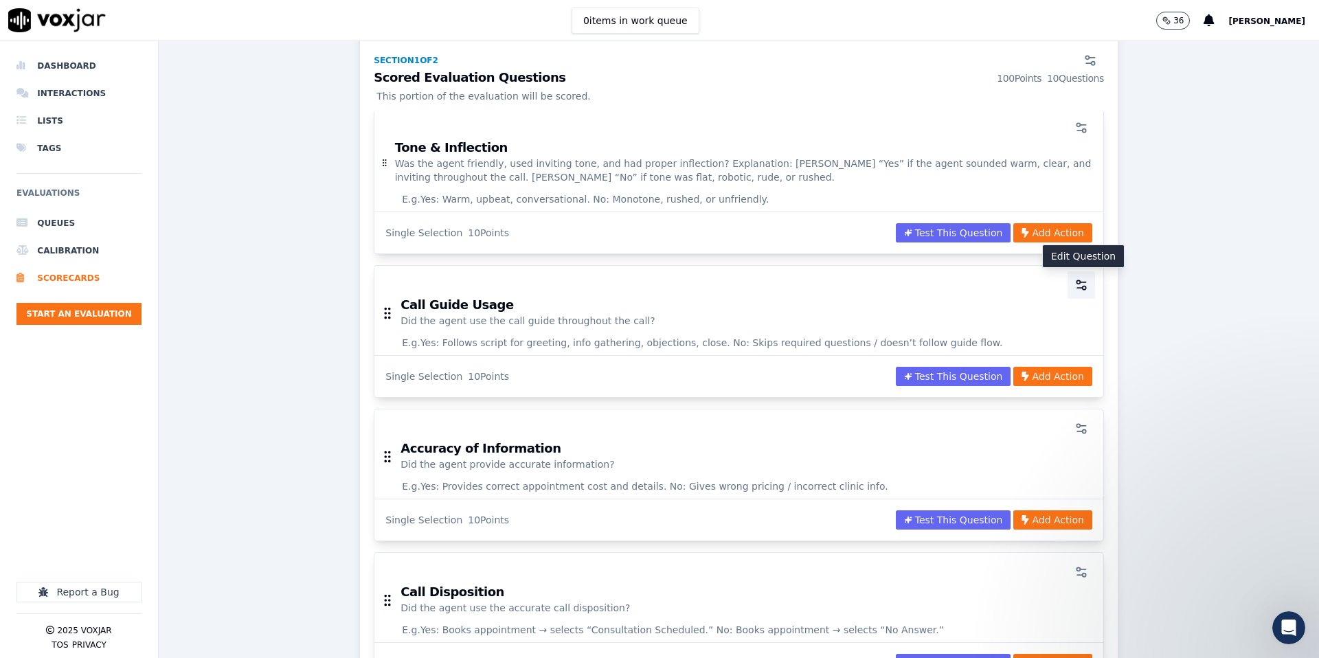
click at [1080, 288] on icon "button" at bounding box center [1079, 288] width 5 height 0
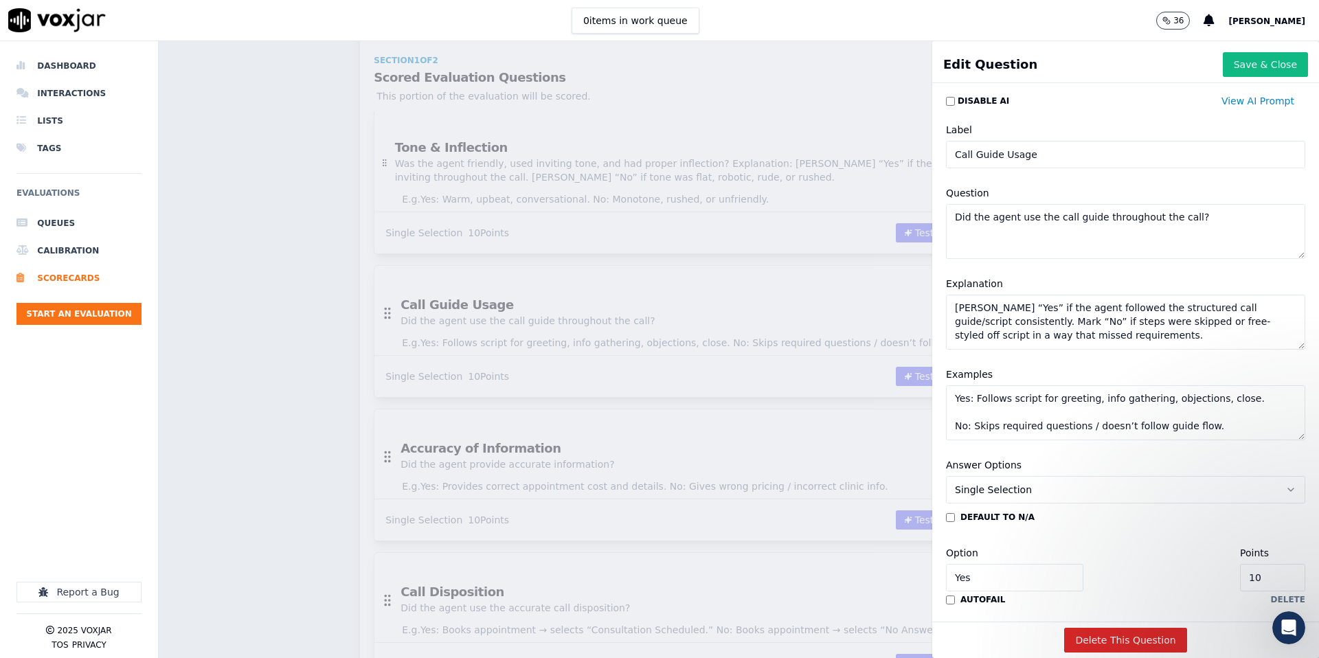
scroll to position [67, 0]
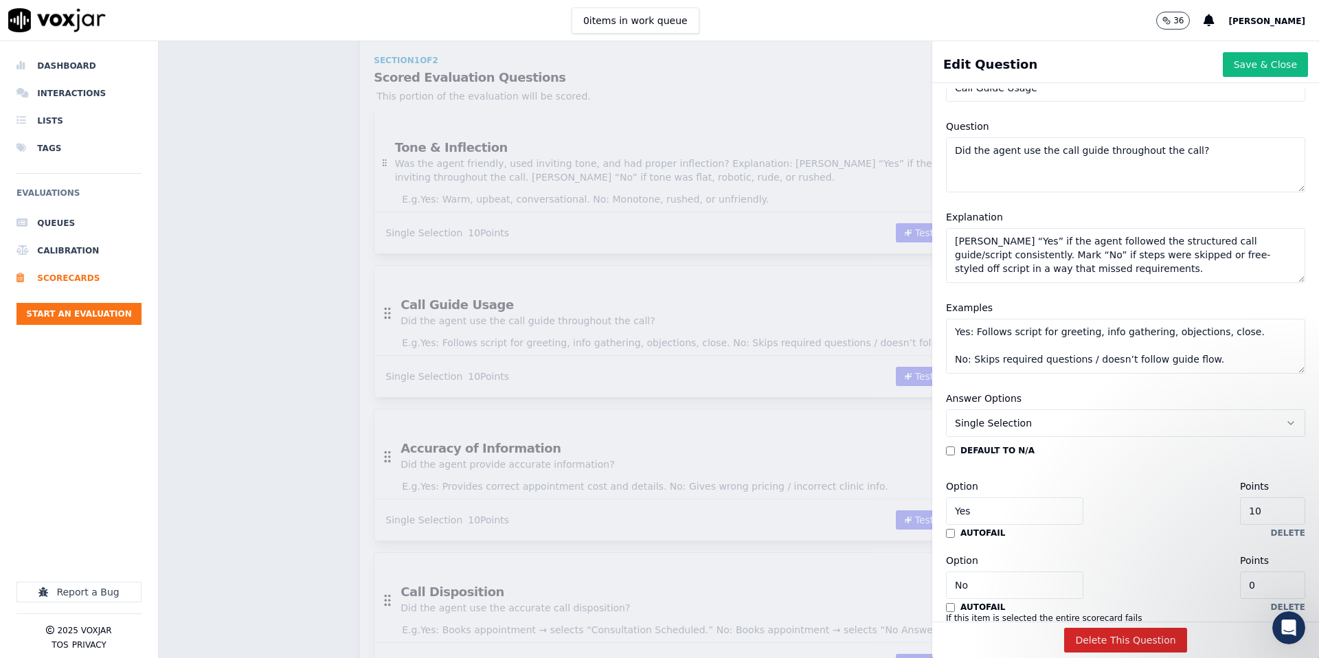
click at [1077, 251] on textarea "Mark “Yes” if the agent followed the structured call guide/script consistently.…" at bounding box center [1125, 255] width 359 height 55
paste textarea "Mark Yes if the agent followed the outbound script flow: greeting, motivation, …"
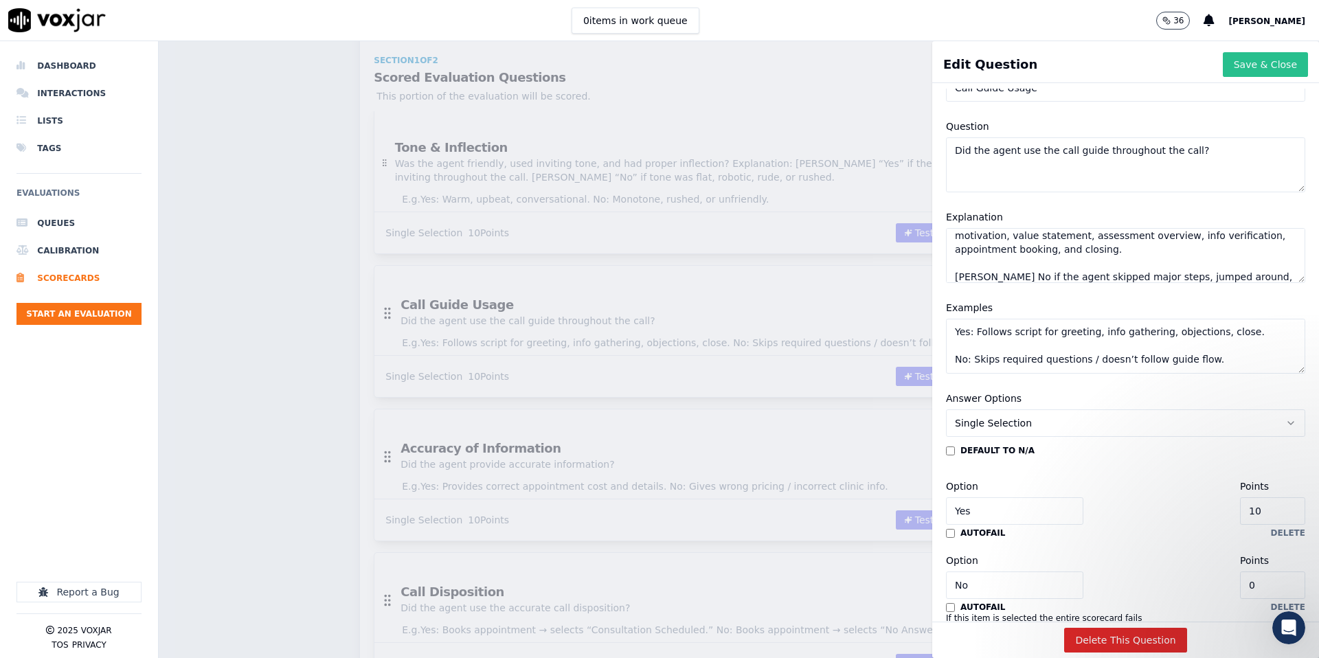
type textarea "Mark “Yes” if the agent followed the structured call guide/script consistently.…"
click at [1268, 65] on button "Save & Close" at bounding box center [1265, 64] width 85 height 25
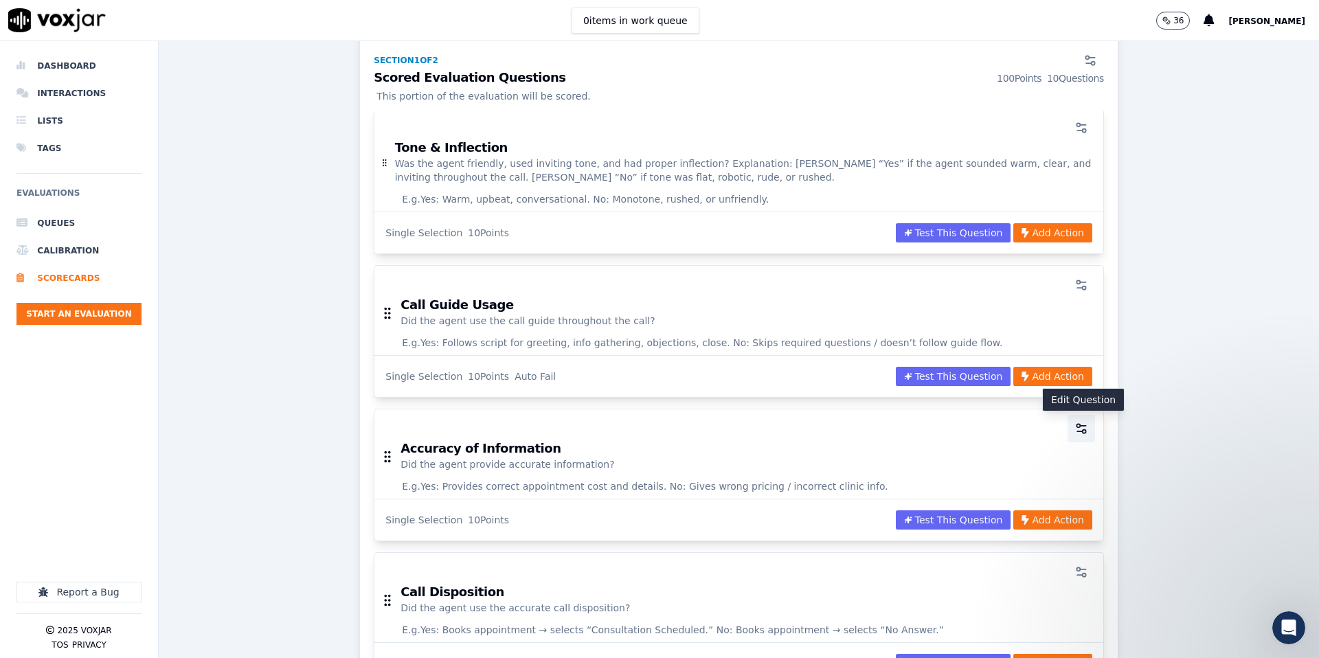
click at [1077, 427] on icon "button" at bounding box center [1082, 429] width 14 height 14
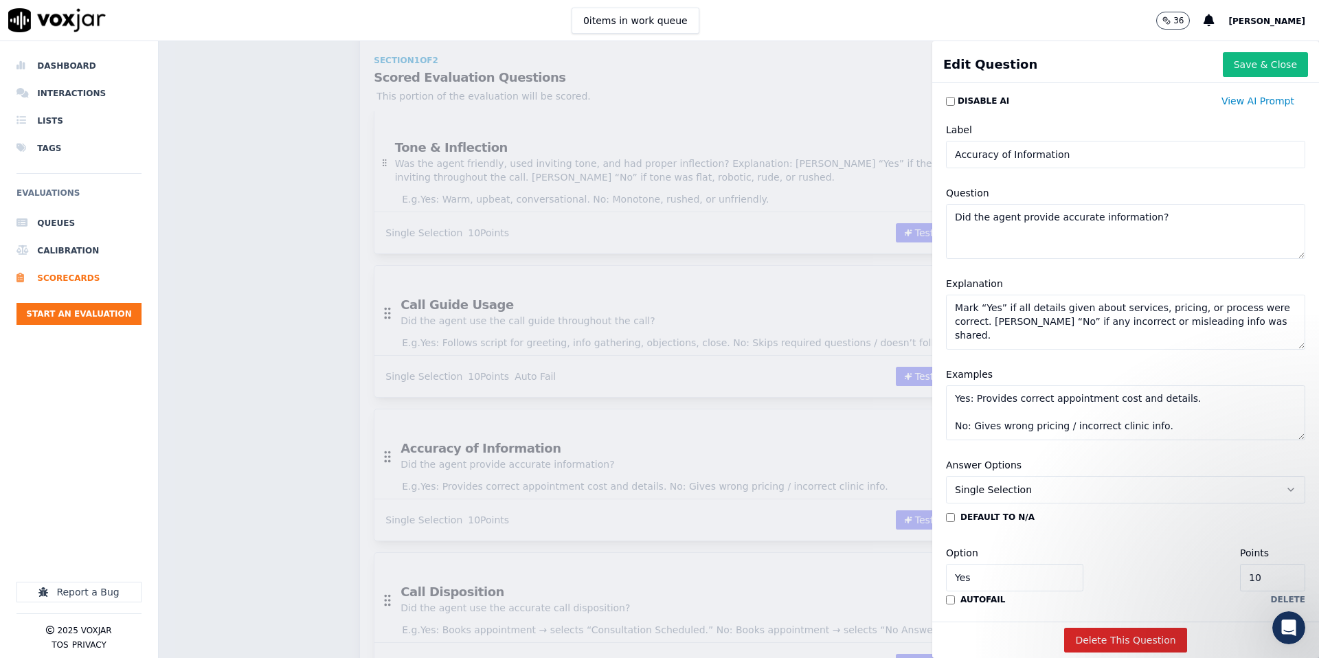
scroll to position [45, 0]
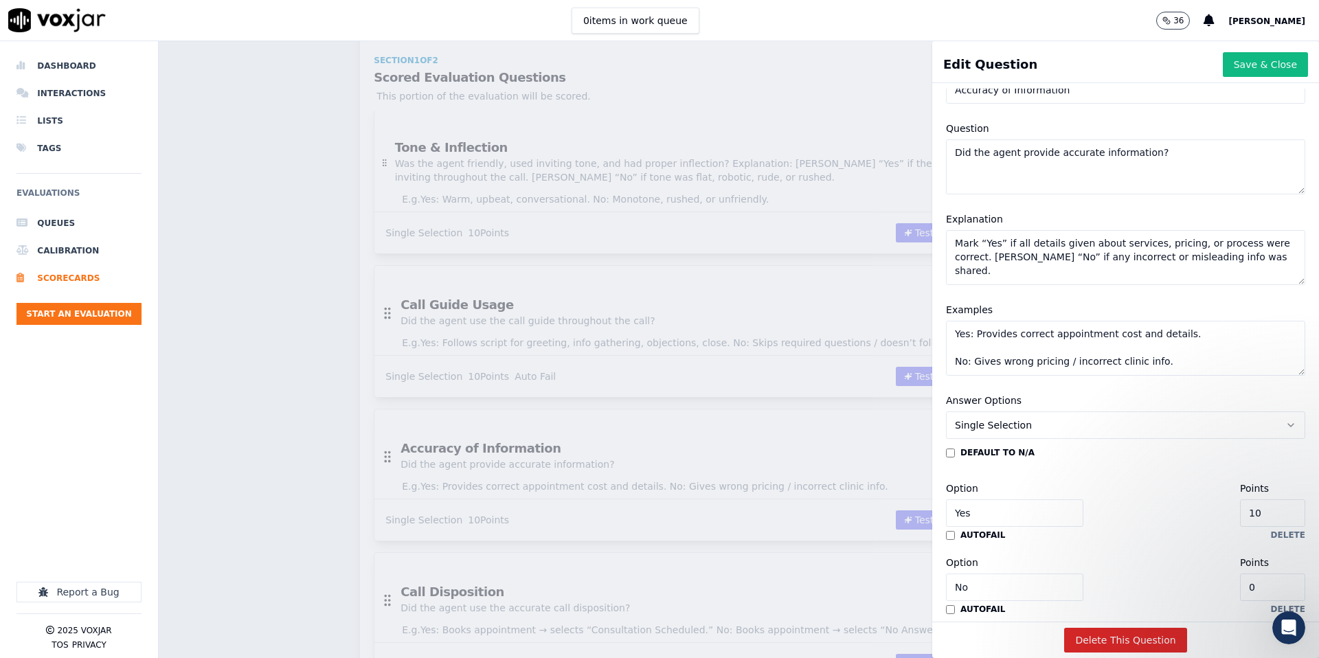
click at [966, 582] on input "No" at bounding box center [1014, 587] width 137 height 27
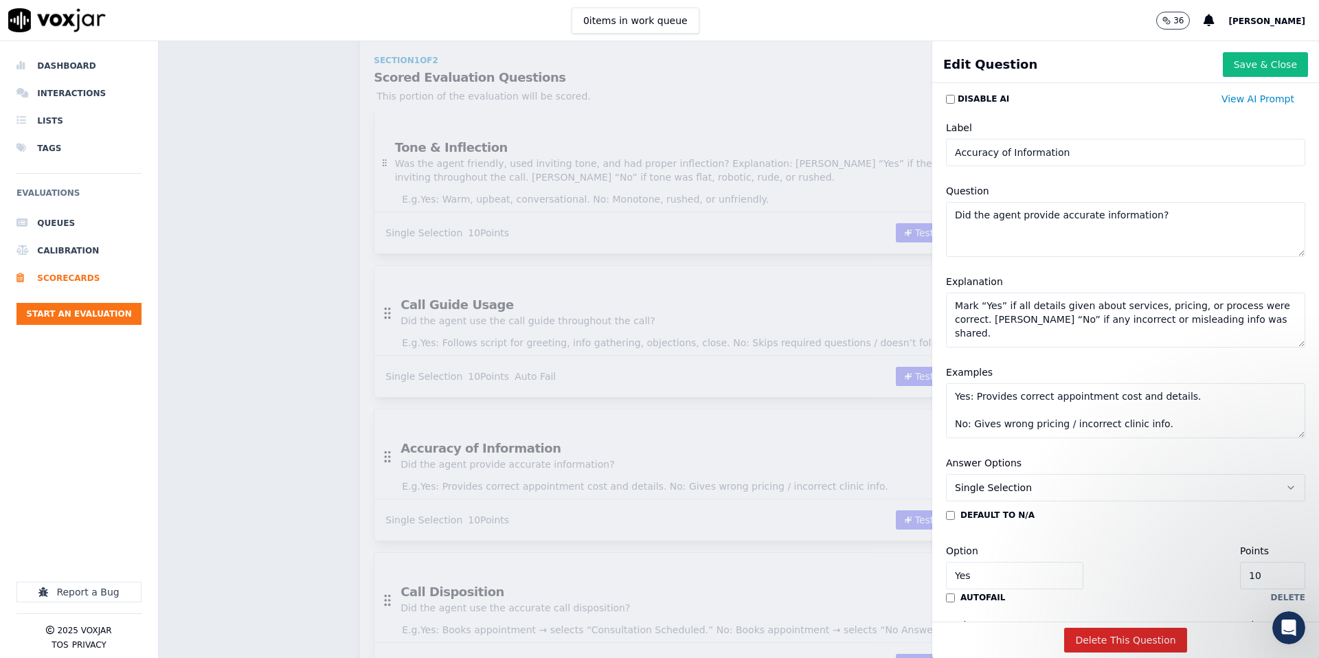
scroll to position [1, 0]
click at [1106, 317] on textarea "Mark “Yes” if all details given about services, pricing, or process were correc…" at bounding box center [1125, 320] width 359 height 55
paste textarea "Yes if all details were correct about the free assessment, body composition ana…"
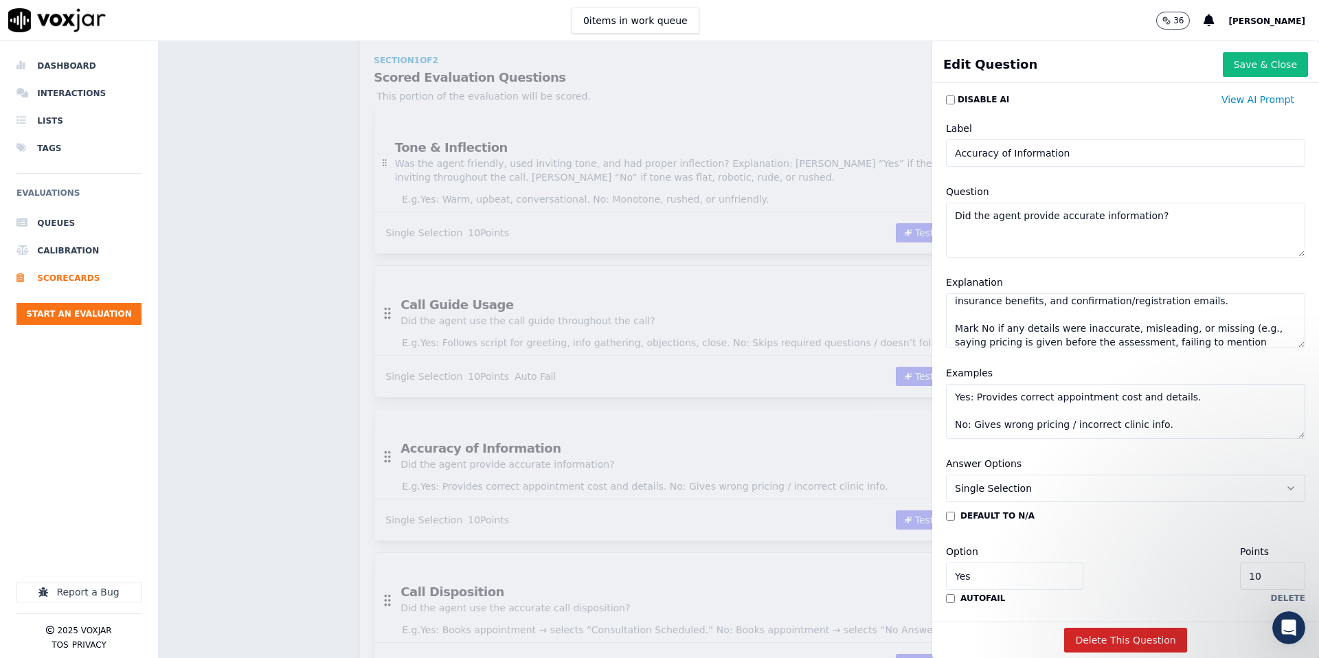
type textarea "Mark Yes if all details were correct about the free assessment, body compositio…"
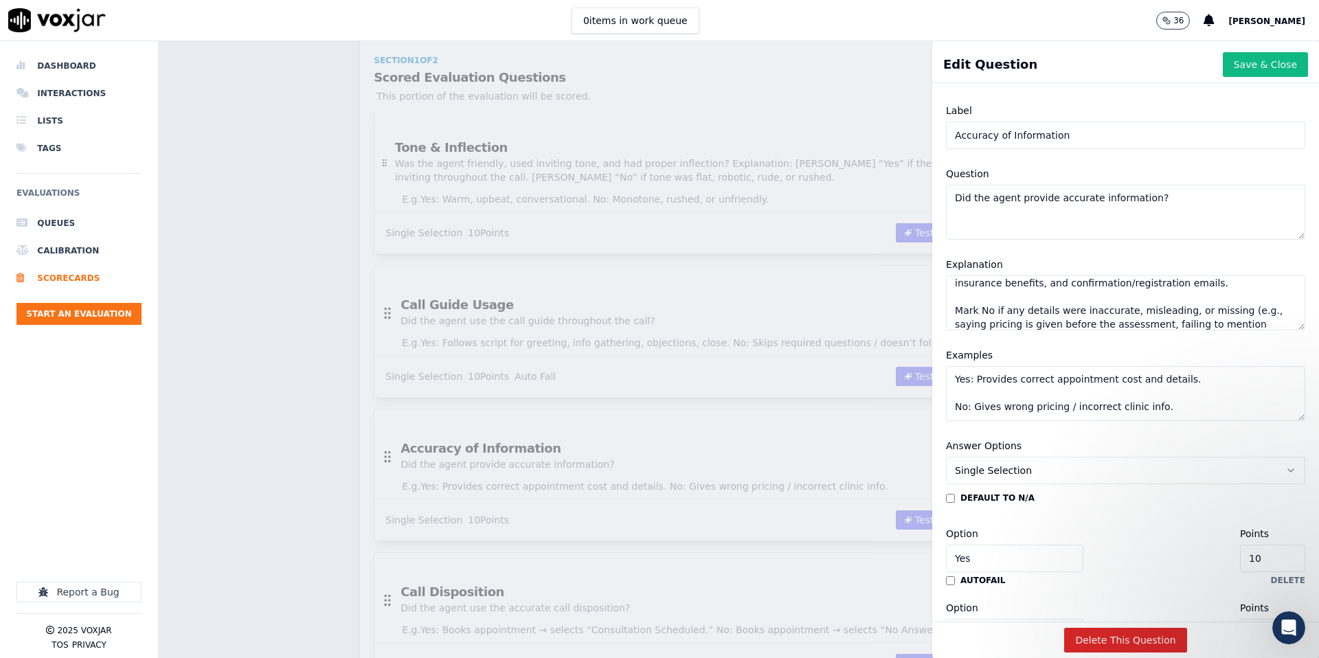
click at [1120, 524] on div "default to N/A Option Yes Points 10 autofail delete Option No Points 0 autofail…" at bounding box center [1125, 601] width 359 height 217
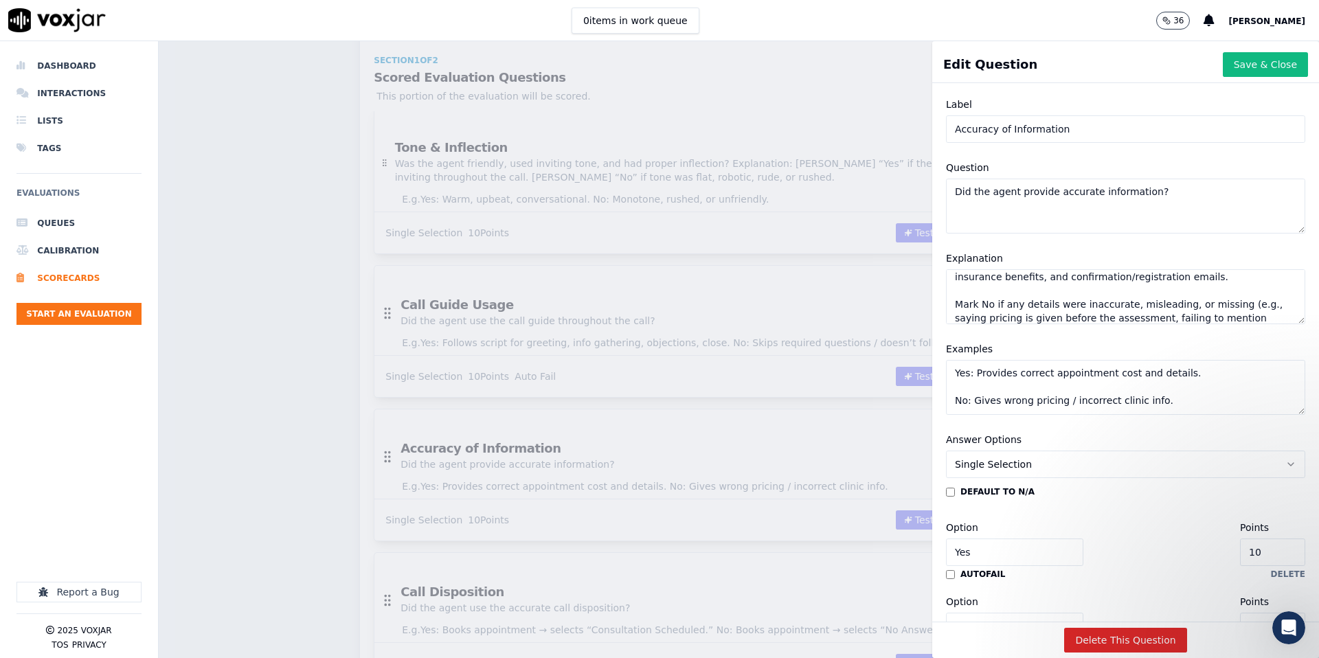
scroll to position [16, 0]
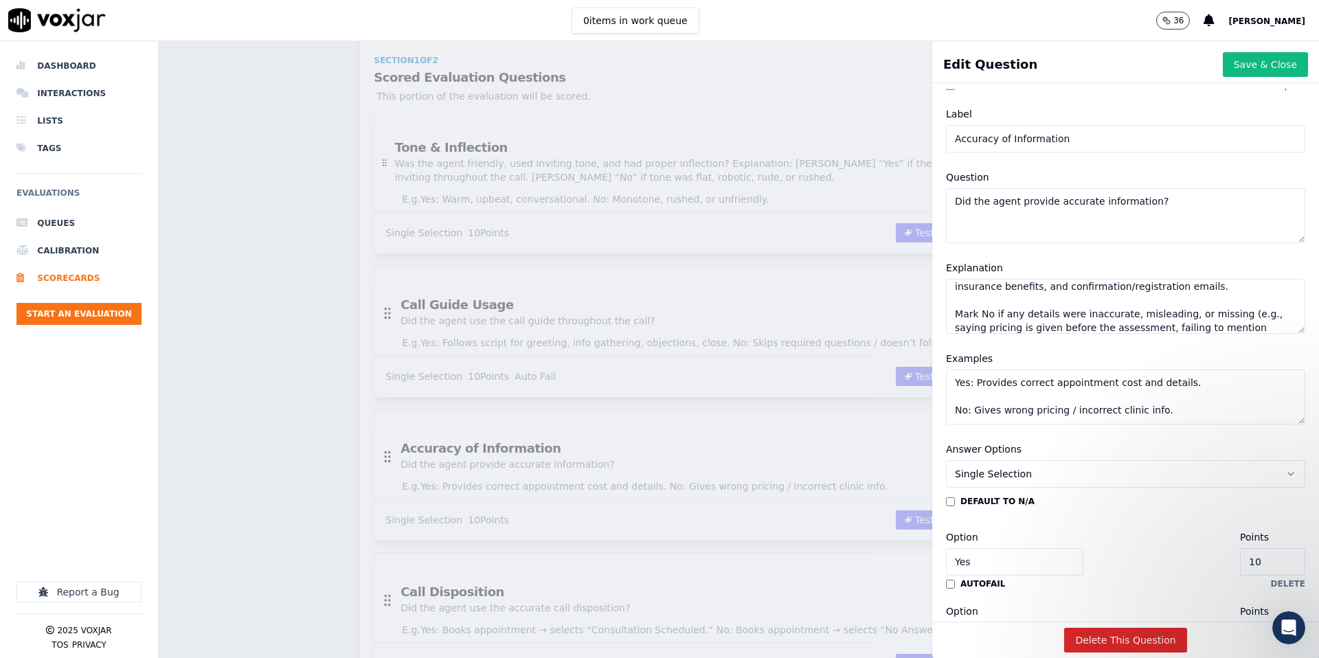
click at [1257, 66] on button "Save & Close" at bounding box center [1265, 64] width 85 height 25
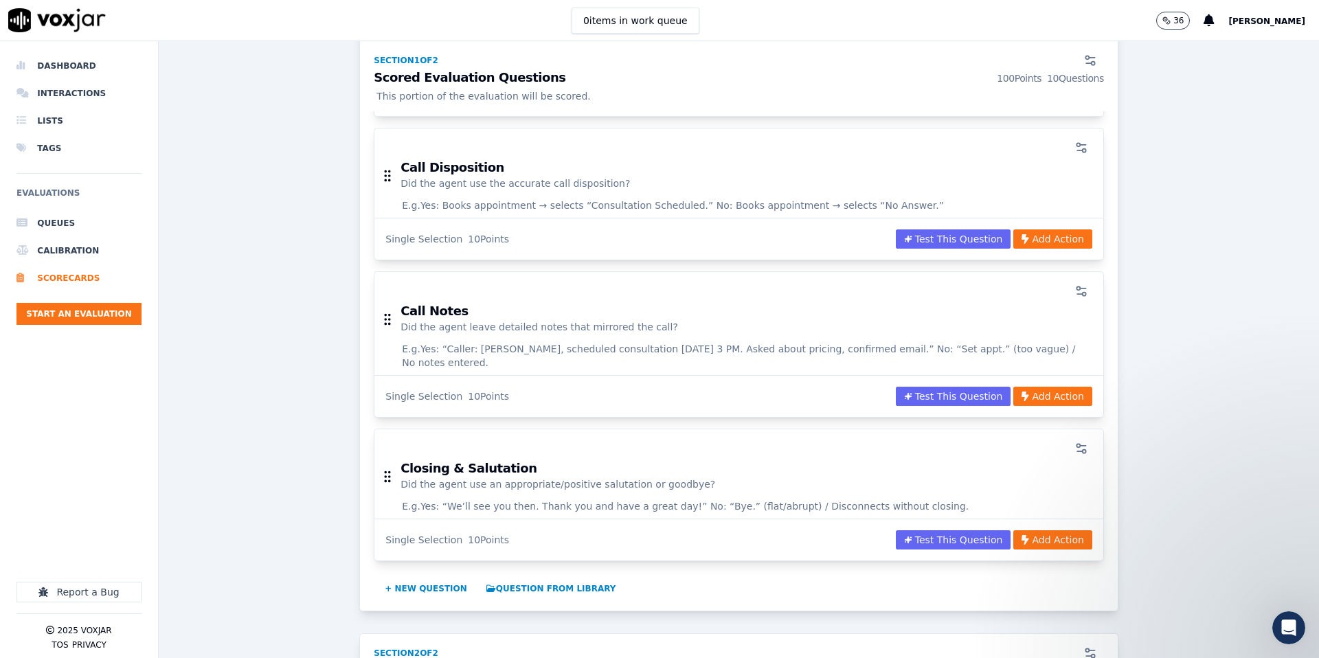
scroll to position [1243, 0]
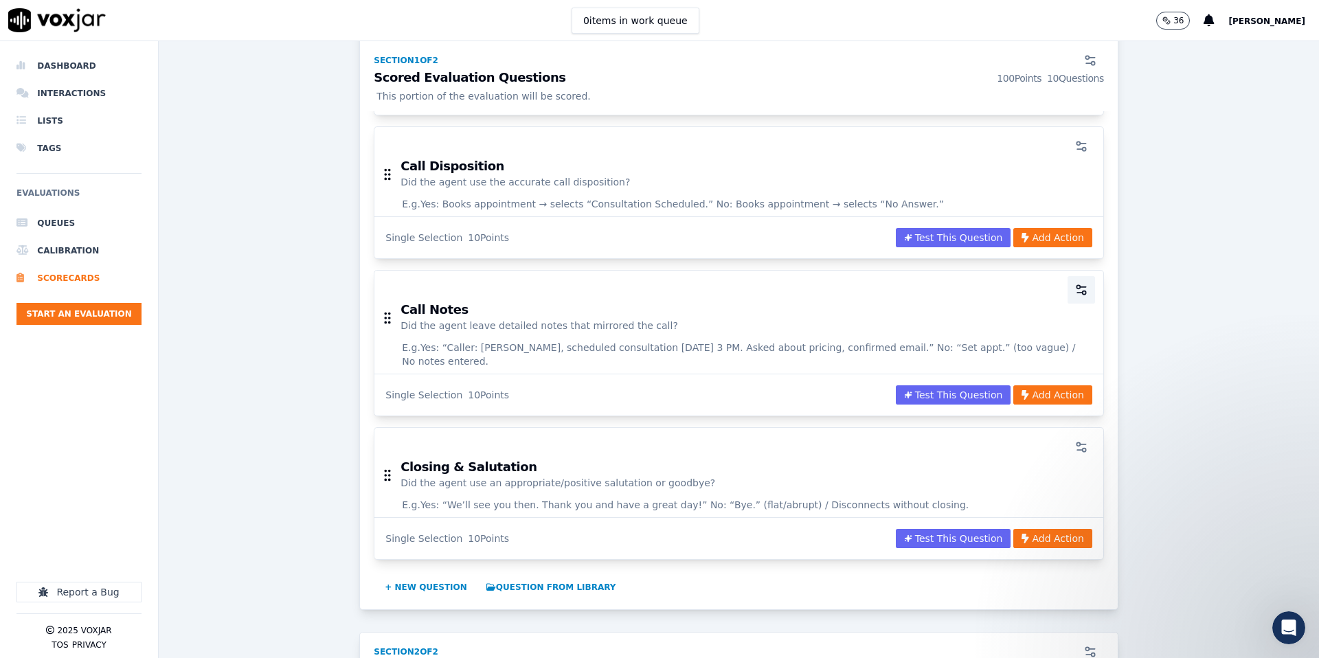
click at [1076, 290] on icon "button" at bounding box center [1082, 290] width 14 height 14
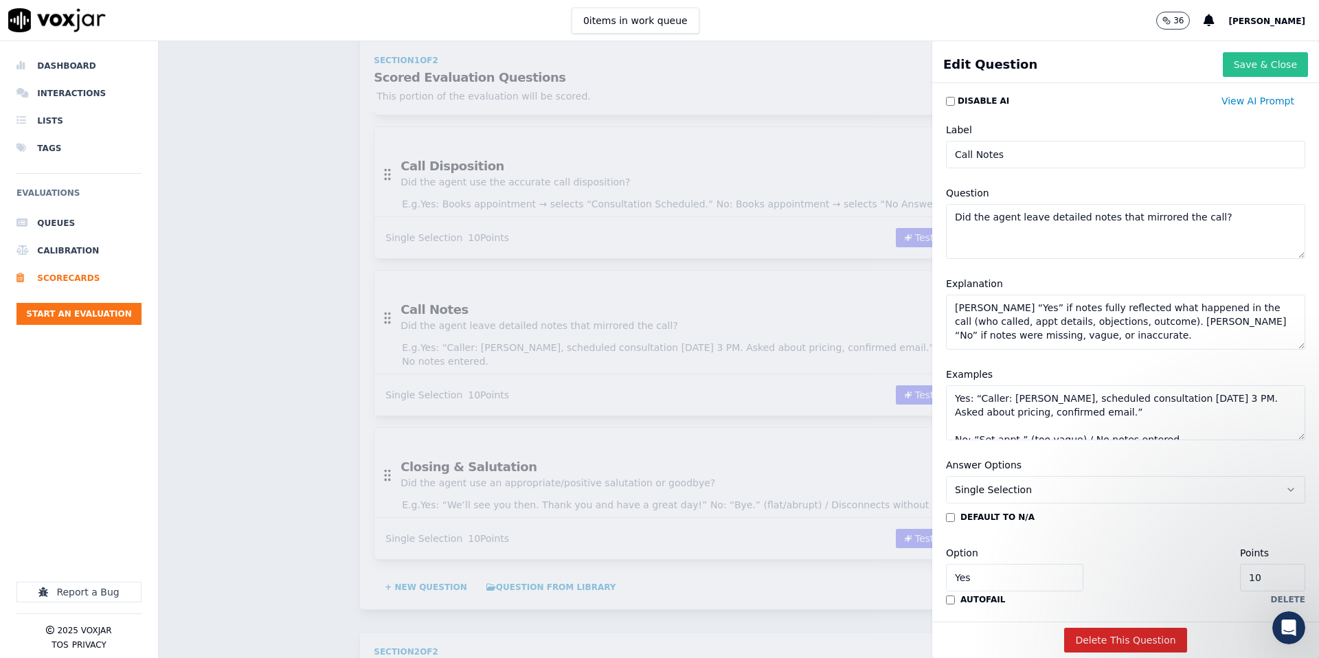
click at [1246, 71] on button "Save & Close" at bounding box center [1265, 64] width 85 height 25
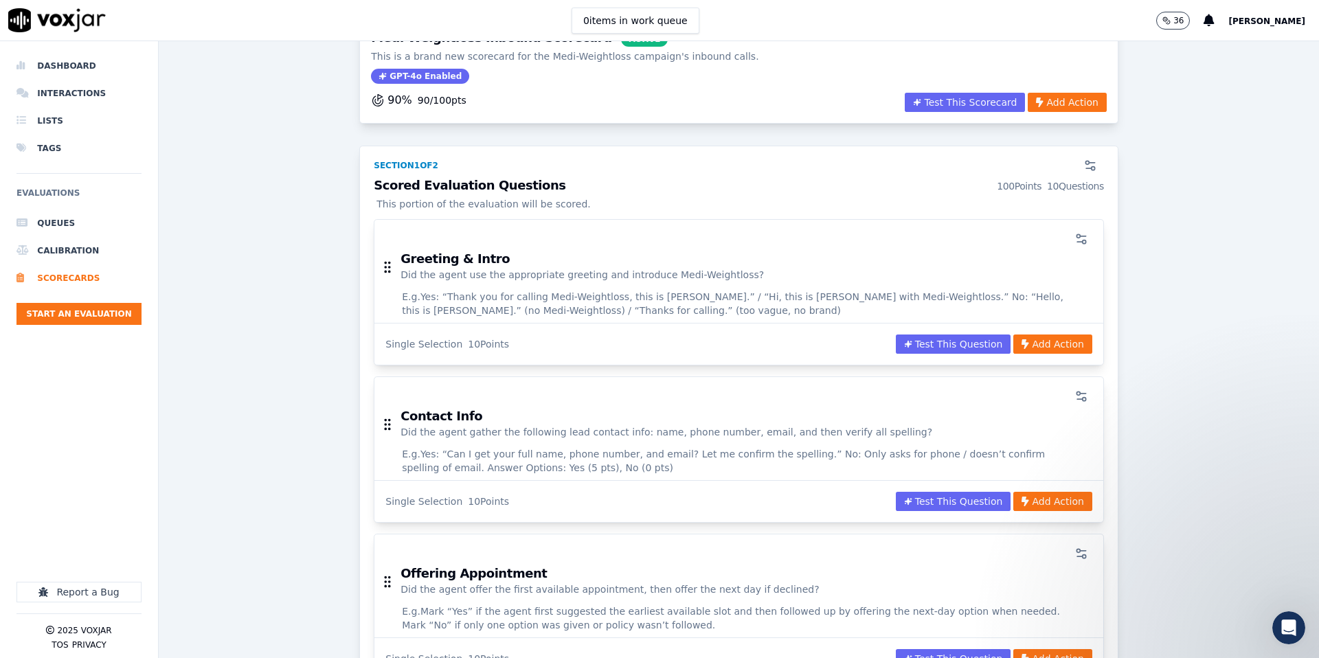
scroll to position [0, 0]
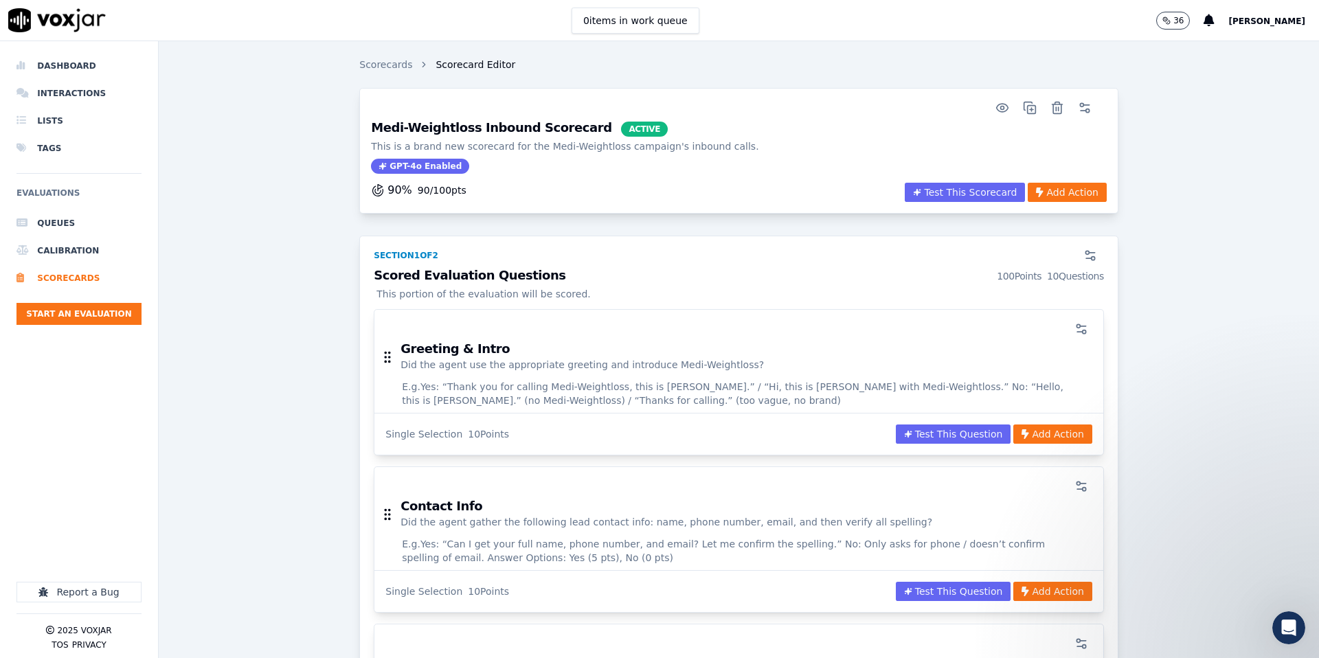
click at [765, 87] on div "Scorecards Scorecard Editor" at bounding box center [738, 70] width 759 height 36
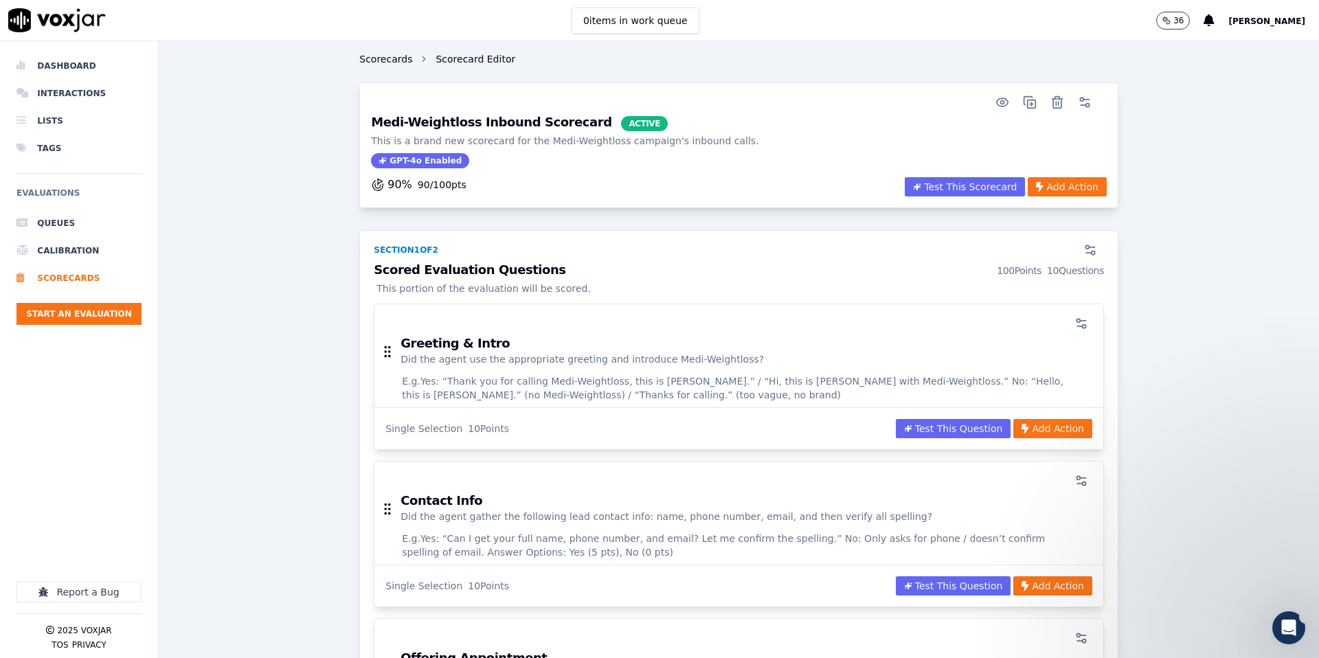
scroll to position [1, 0]
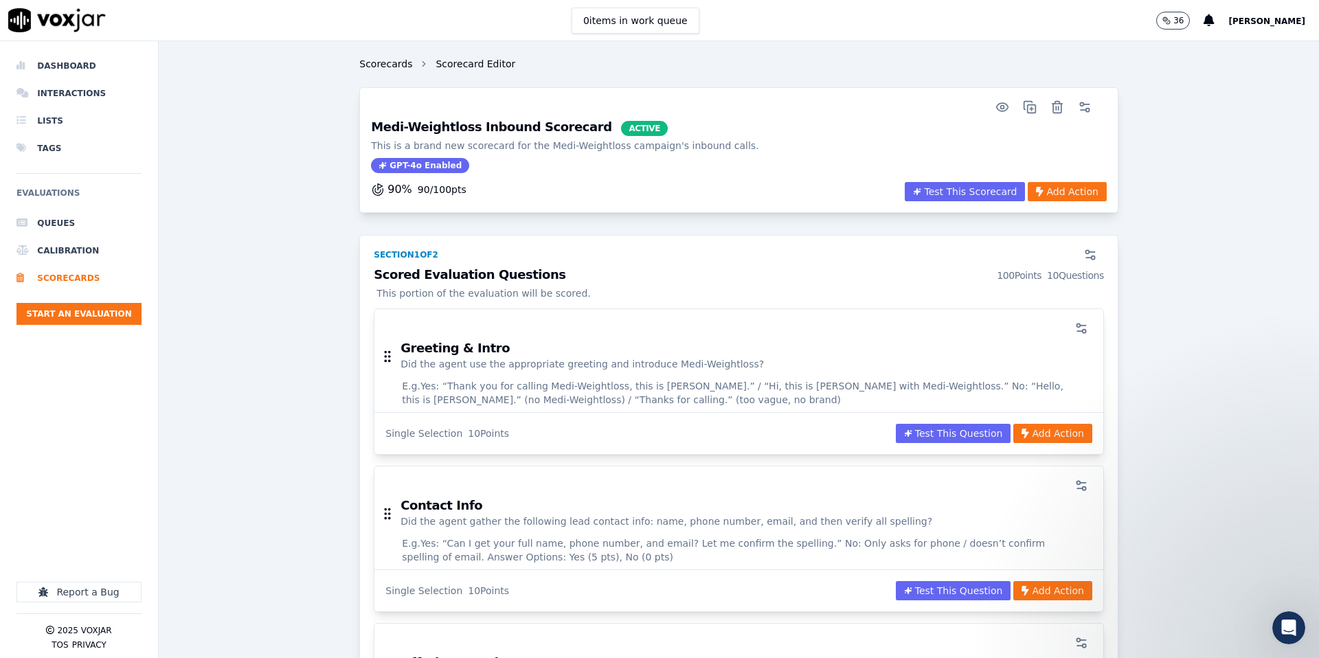
click at [395, 67] on link "Scorecards" at bounding box center [385, 64] width 53 height 14
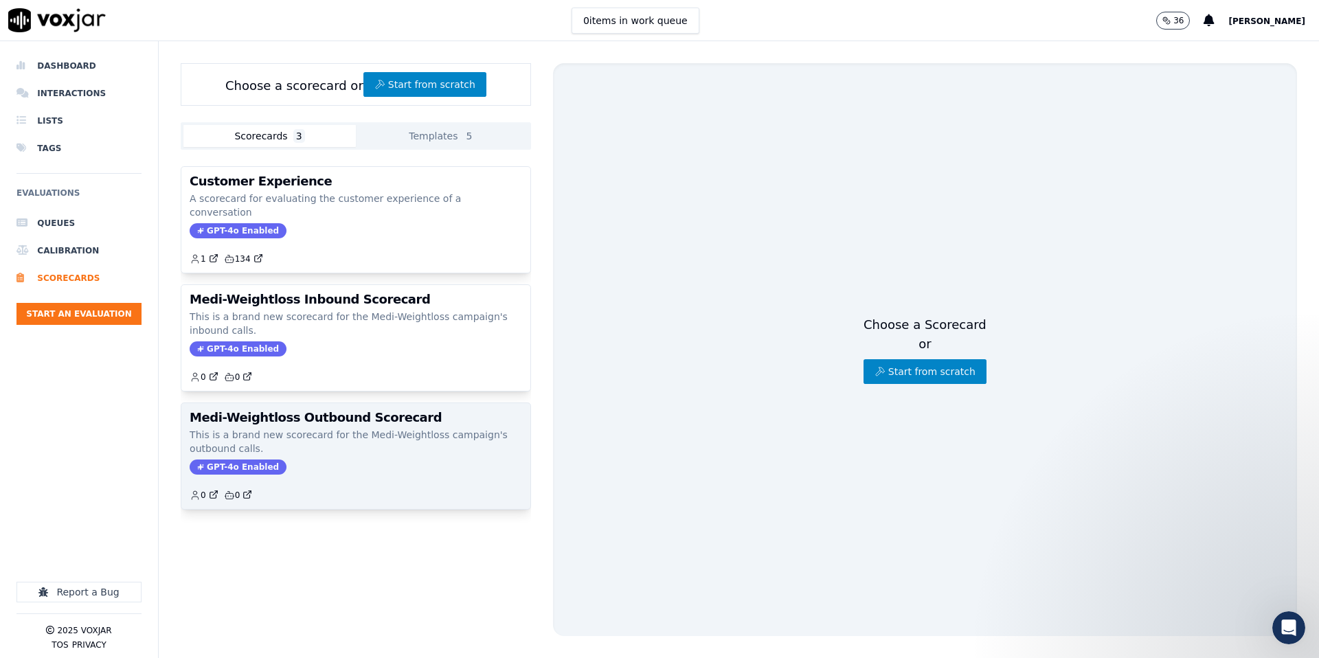
click at [361, 403] on div "Medi-Weightloss Outbound Scorecard This is a brand new scorecard for the Medi-W…" at bounding box center [355, 456] width 349 height 106
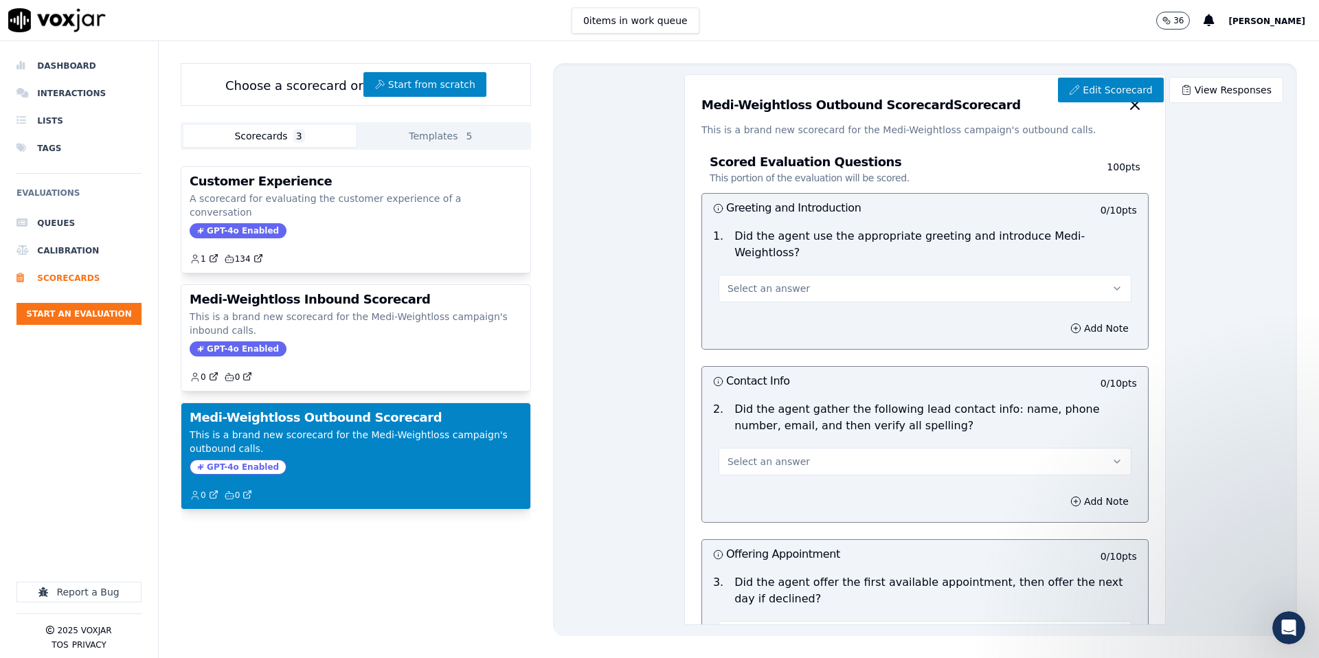
click at [289, 428] on p "This is a brand new scorecard for the Medi-Weightloss campaign's outbound calls." at bounding box center [356, 441] width 333 height 27
click at [480, 482] on div "0 0" at bounding box center [356, 490] width 333 height 22
click at [1087, 87] on link "Edit Scorecard" at bounding box center [1110, 90] width 105 height 25
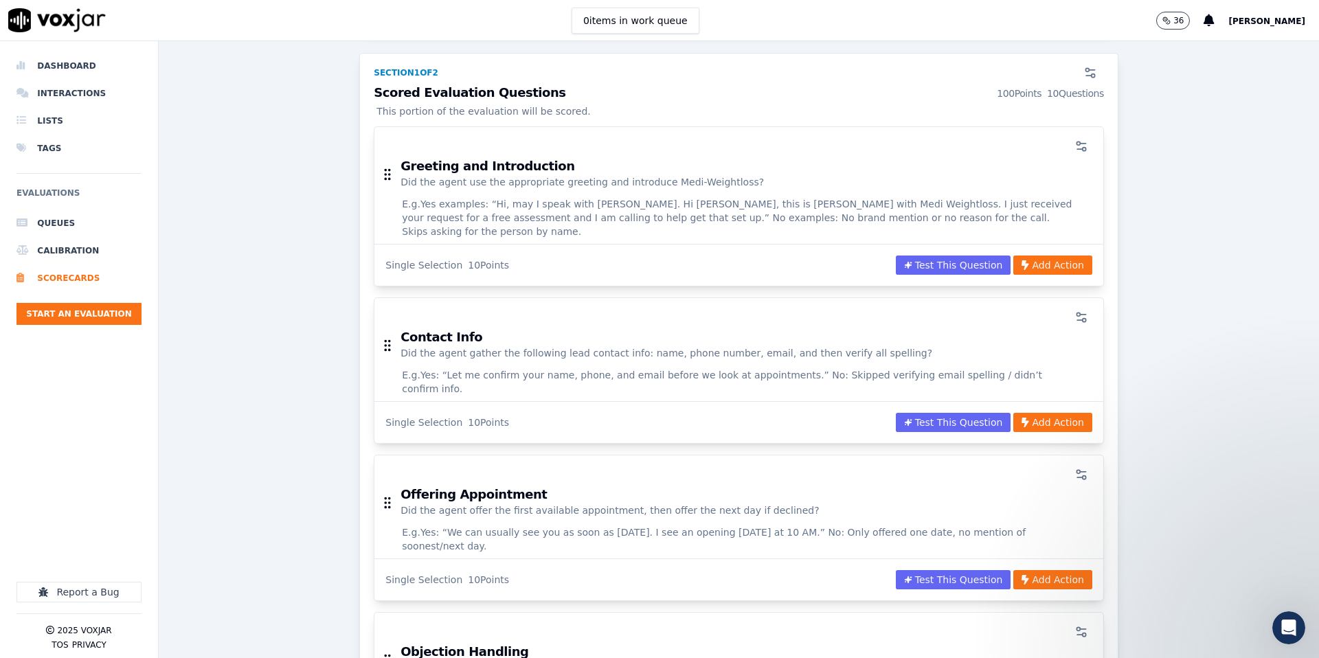
scroll to position [181, 0]
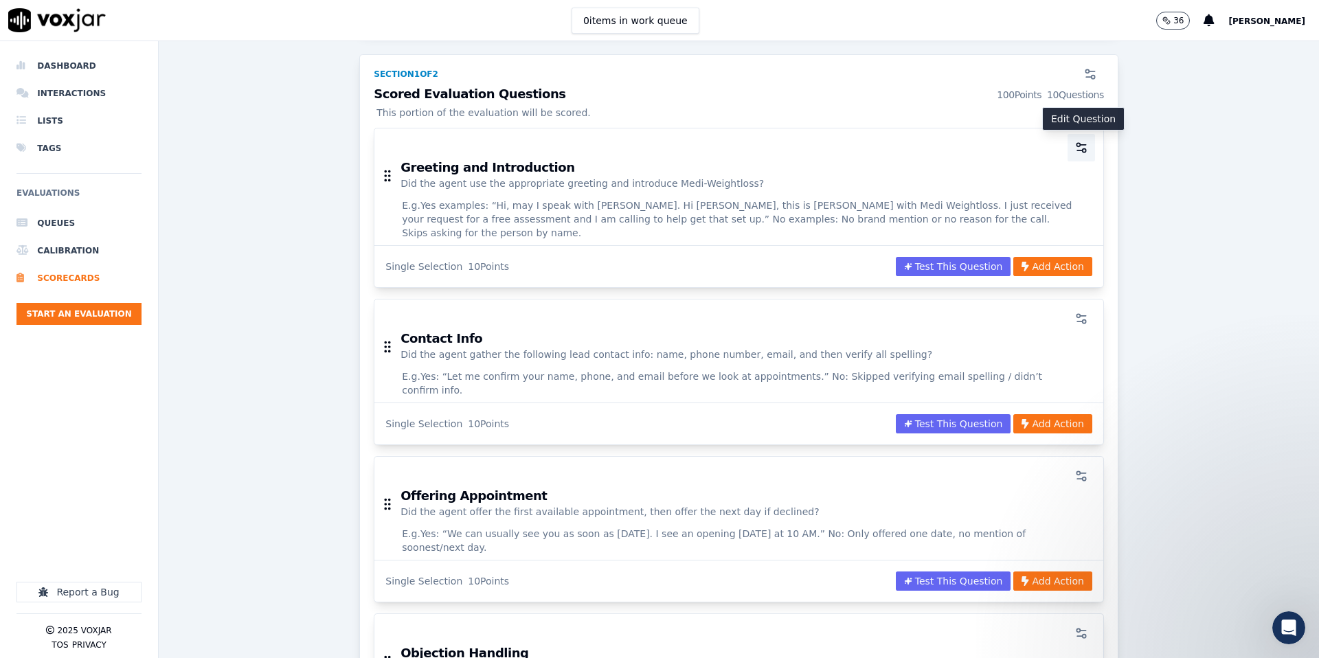
click at [1078, 144] on icon "button" at bounding box center [1082, 148] width 14 height 14
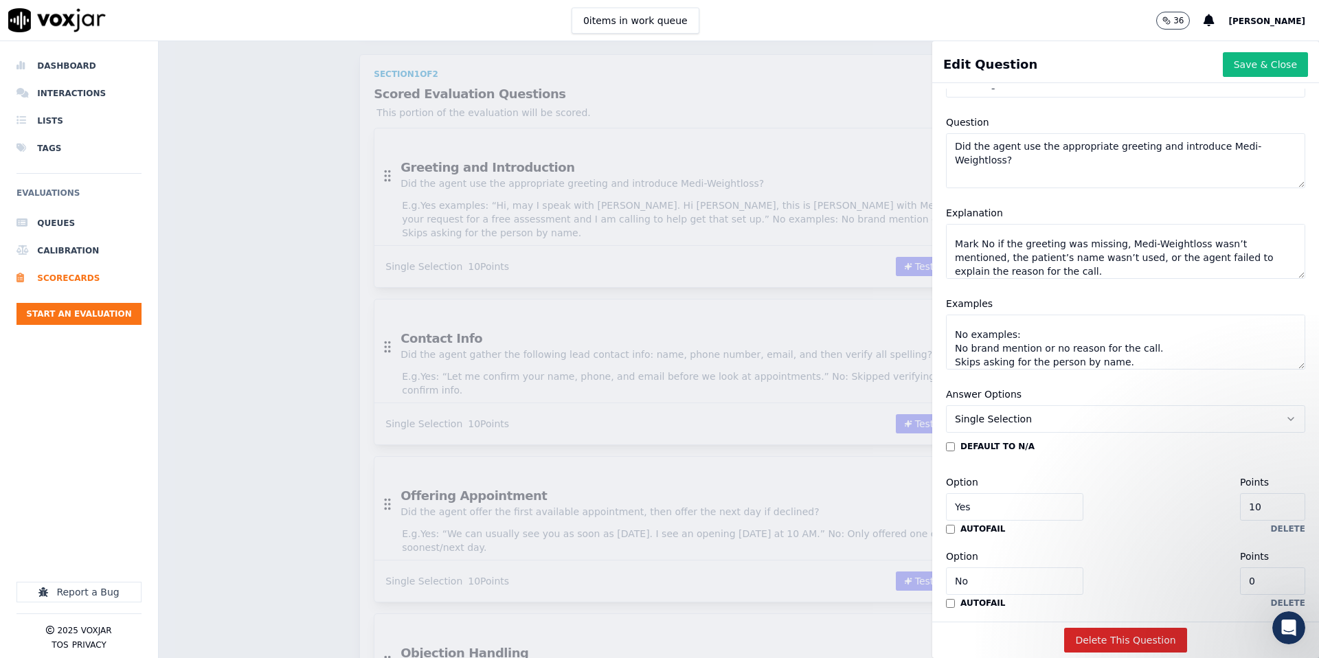
scroll to position [67, 0]
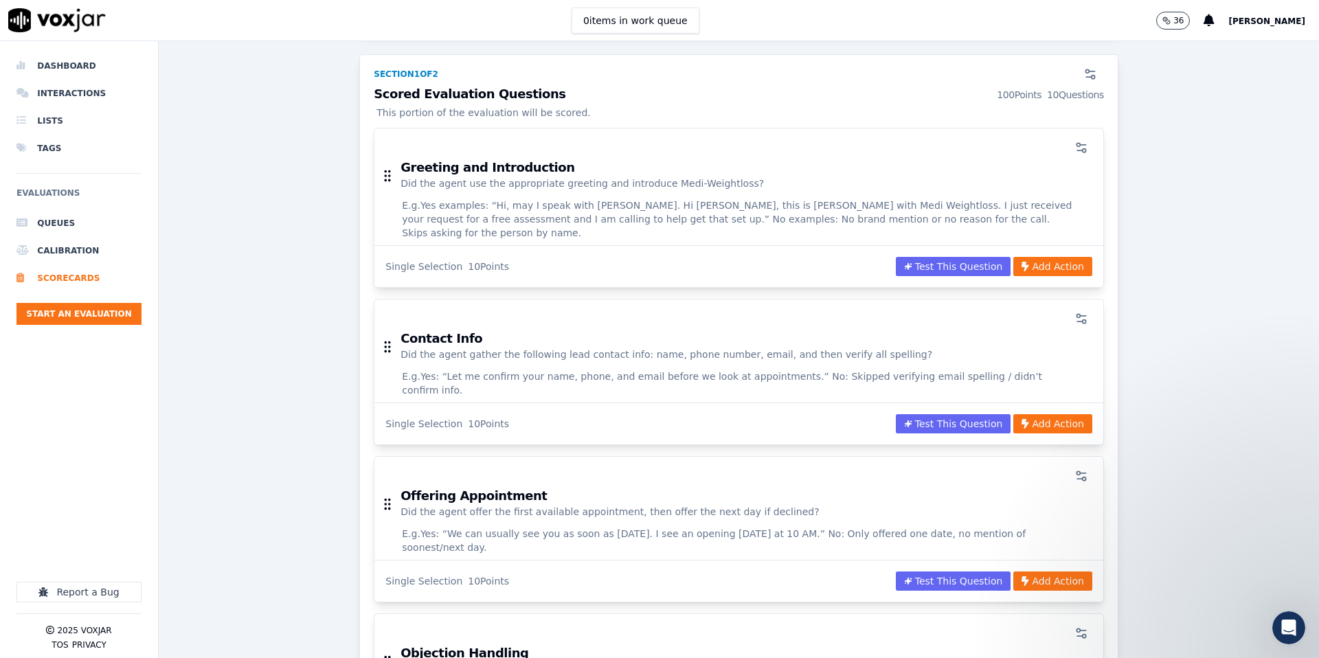
click at [823, 126] on div "Scorecards Scorecard Editor Medi-Weightloss Outbound Scorecard ACTIVE This is a…" at bounding box center [739, 349] width 1161 height 617
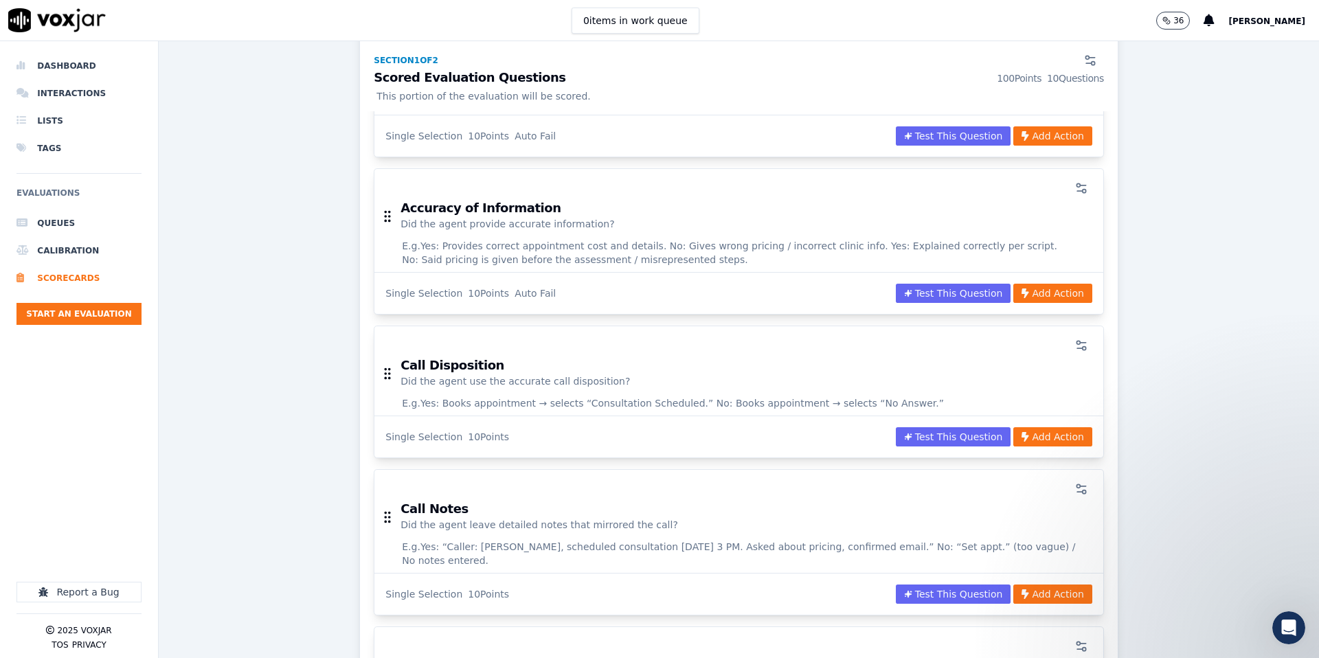
scroll to position [1073, 0]
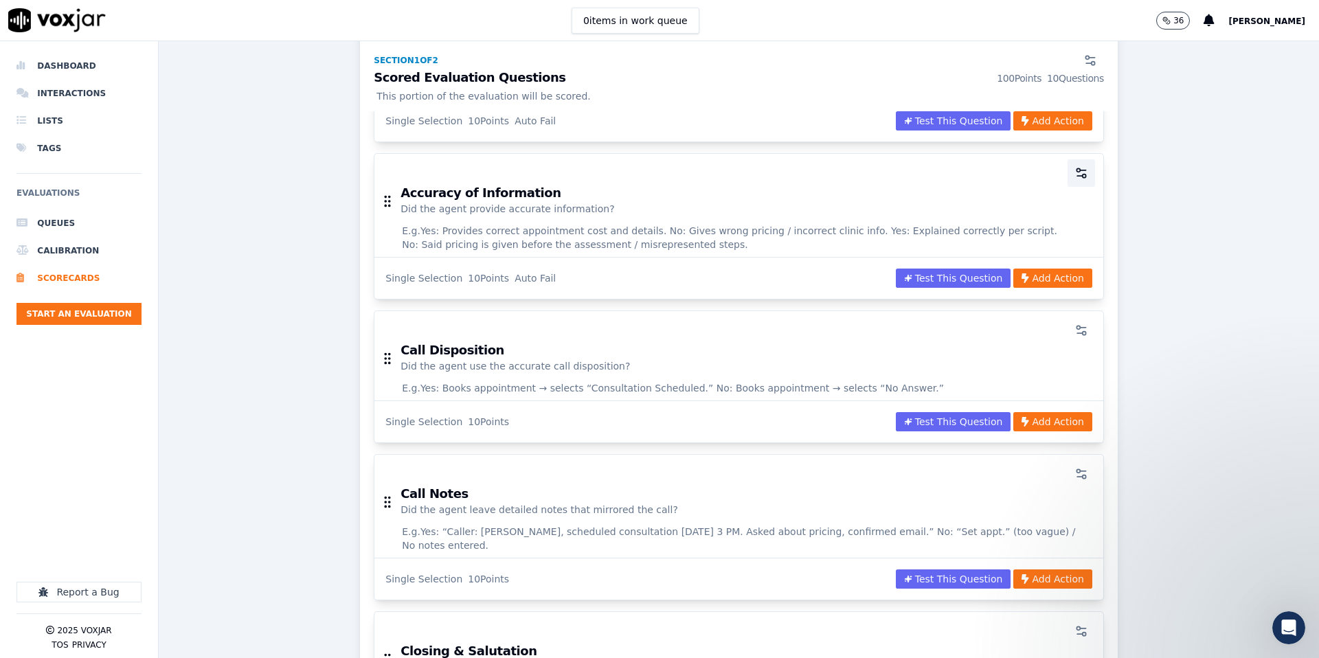
click at [1076, 166] on icon "button" at bounding box center [1082, 173] width 14 height 14
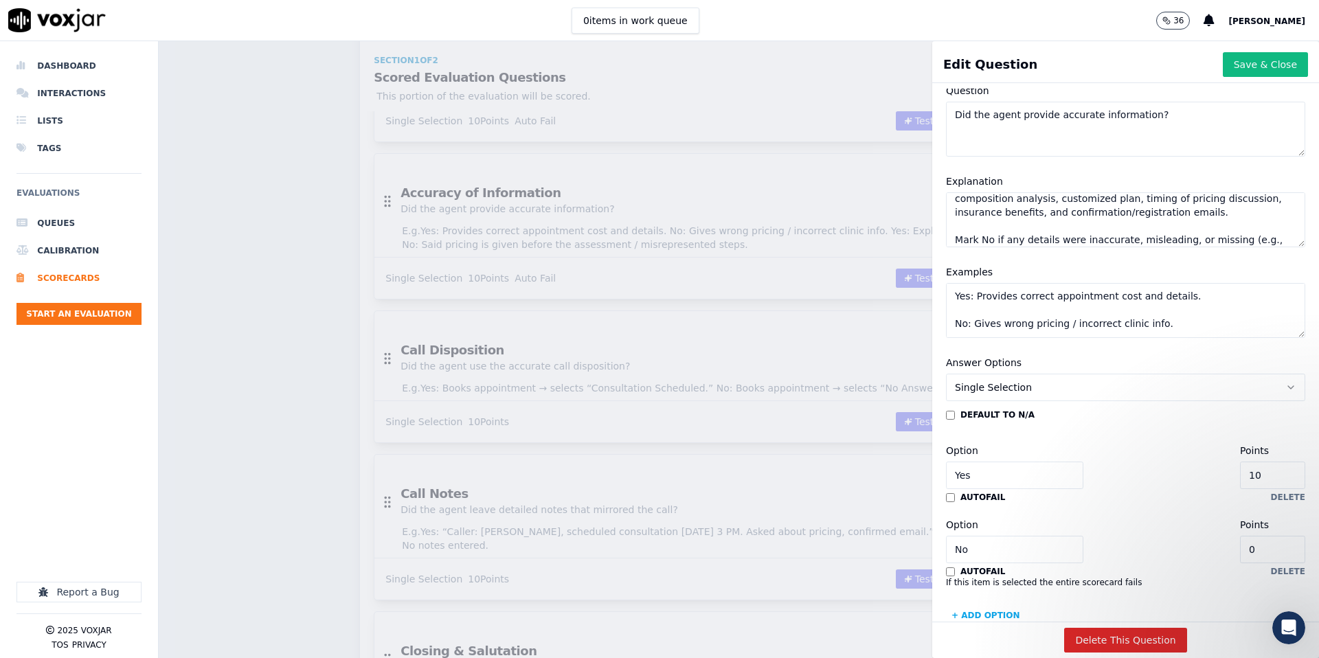
scroll to position [40, 0]
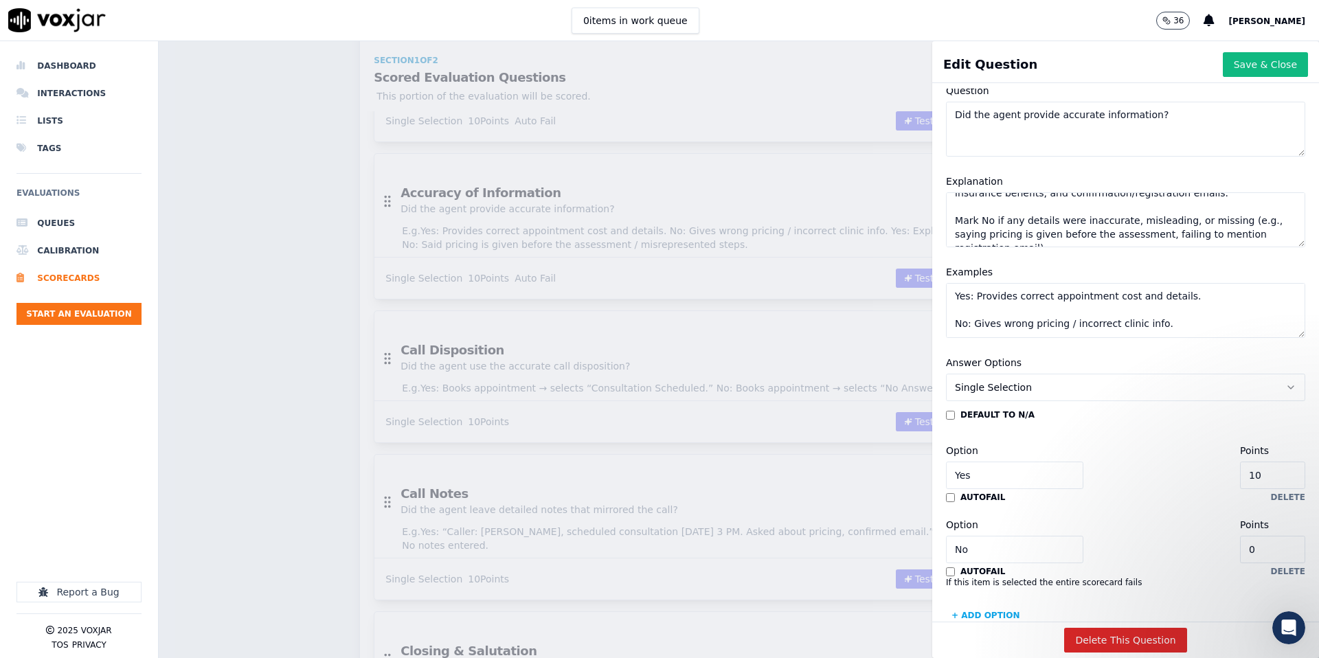
click at [759, 134] on div "Scorecards Scorecard Editor Medi-Weightloss Outbound Scorecard ACTIVE This is a…" at bounding box center [739, 349] width 1161 height 617
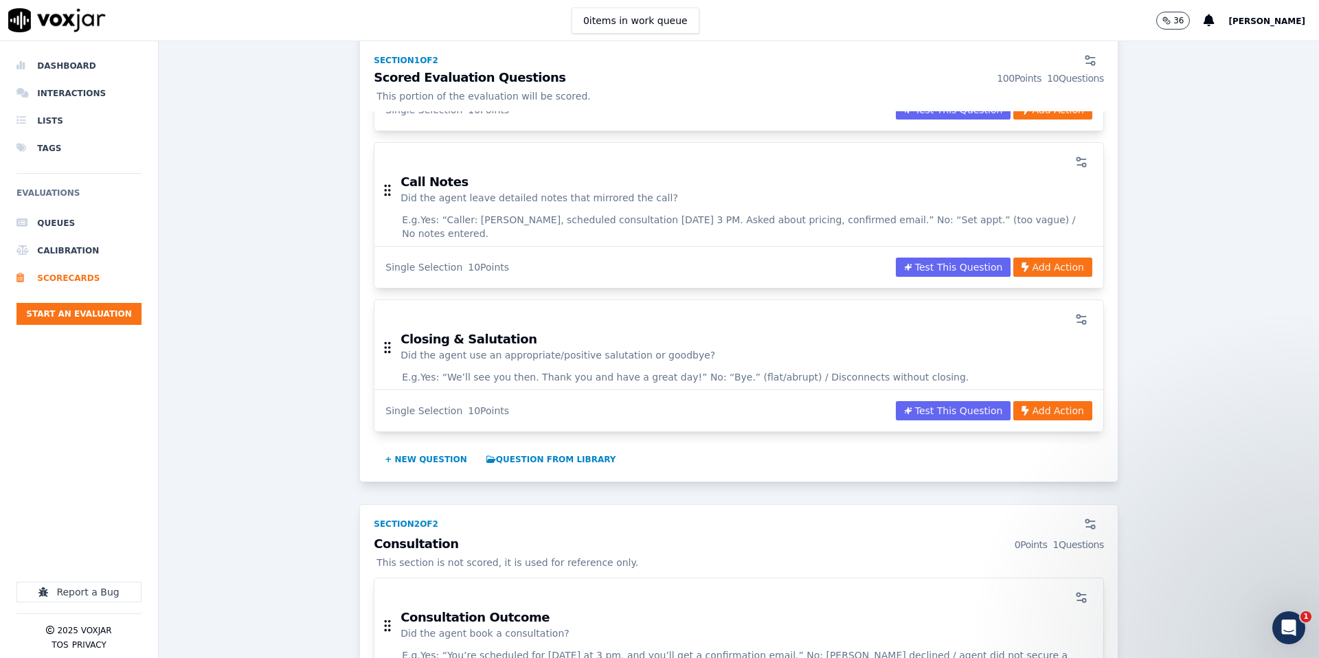
scroll to position [1367, 0]
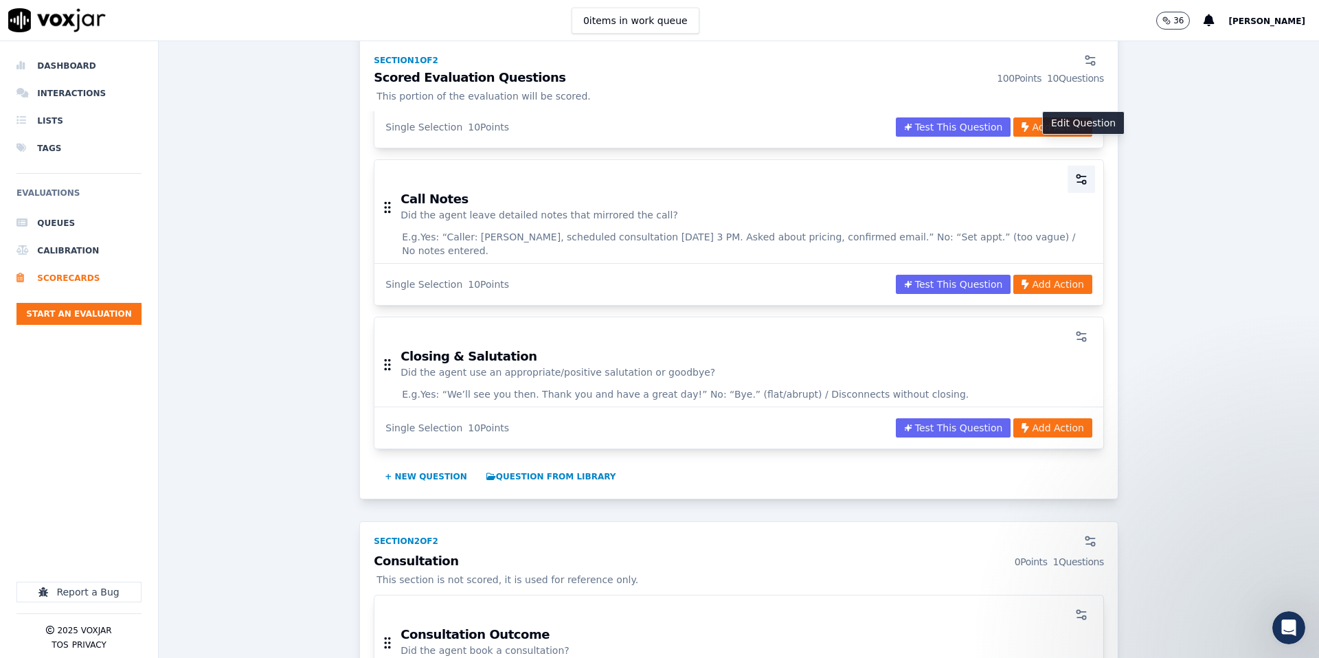
click at [1080, 172] on icon "button" at bounding box center [1082, 179] width 14 height 14
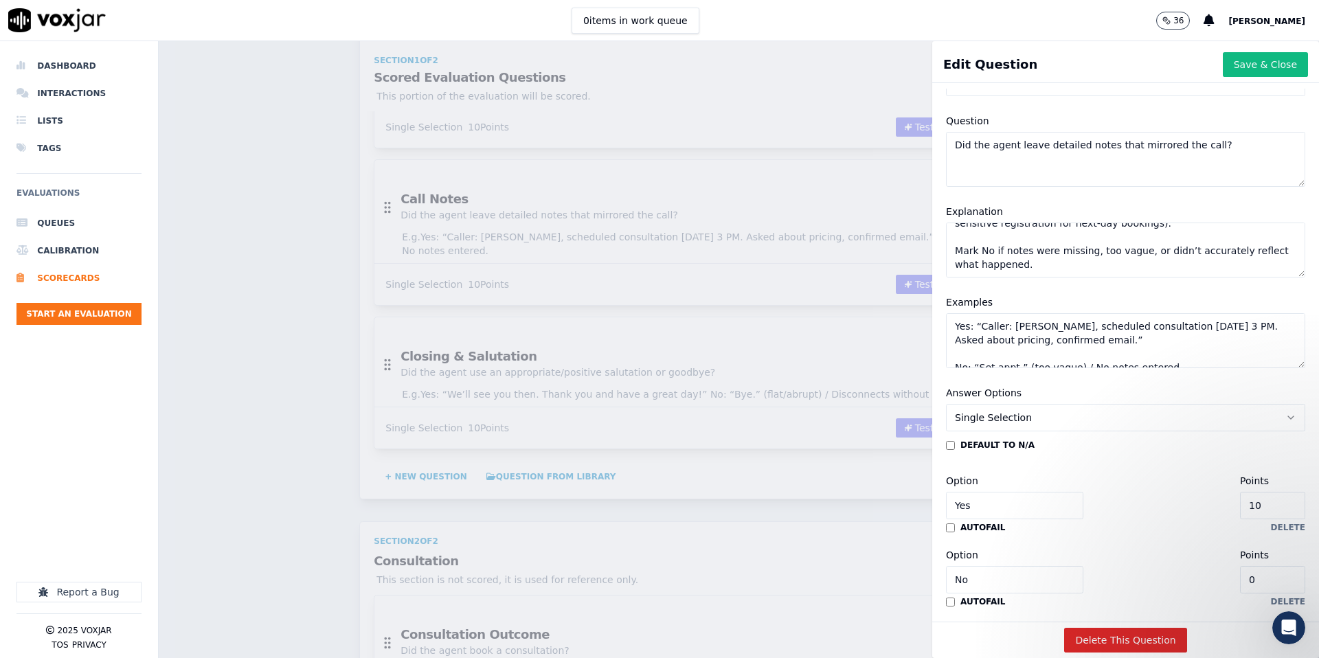
scroll to position [12, 0]
click at [746, 282] on div "Scorecards Scorecard Editor Medi-Weightloss Outbound Scorecard ACTIVE This is a…" at bounding box center [739, 349] width 1161 height 617
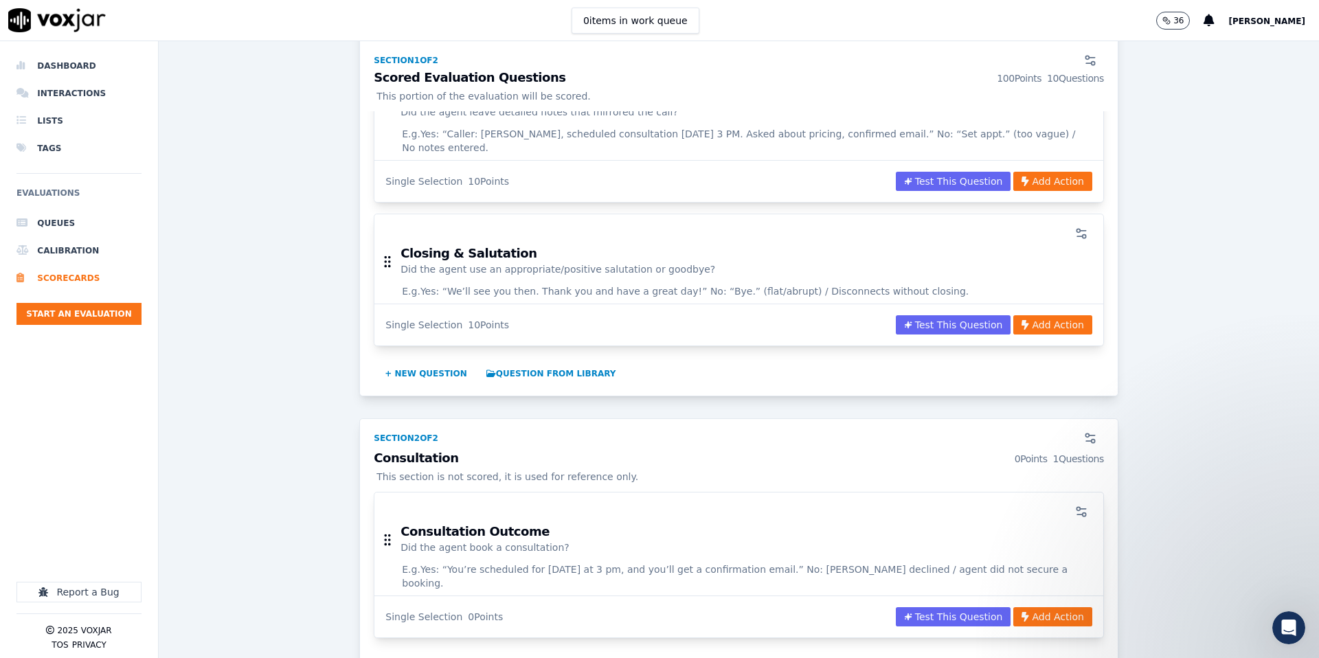
scroll to position [1474, 0]
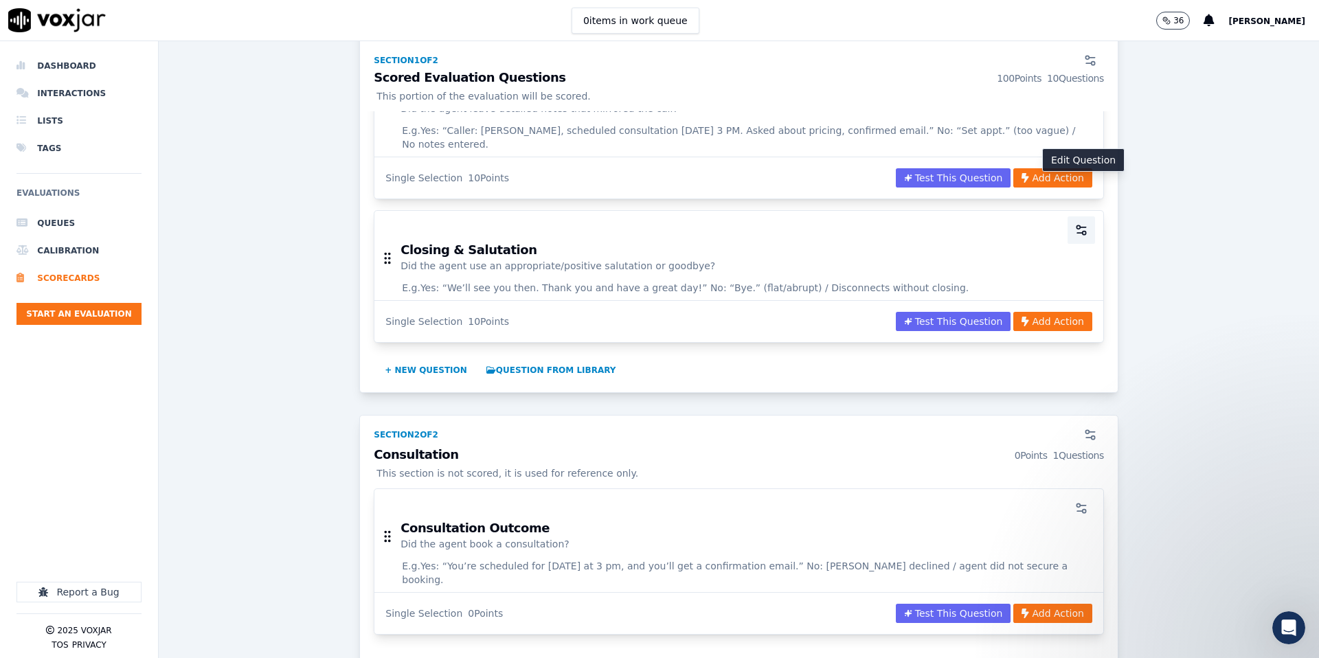
click at [1090, 216] on button "button" at bounding box center [1081, 229] width 27 height 27
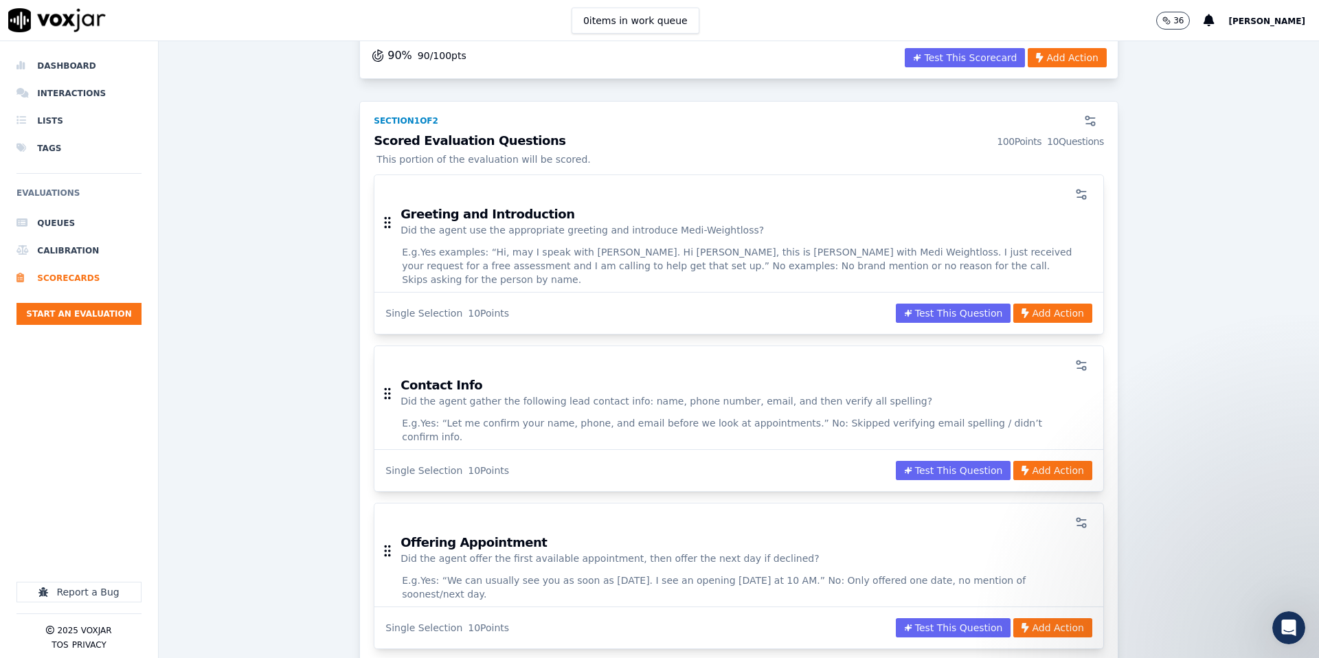
scroll to position [0, 0]
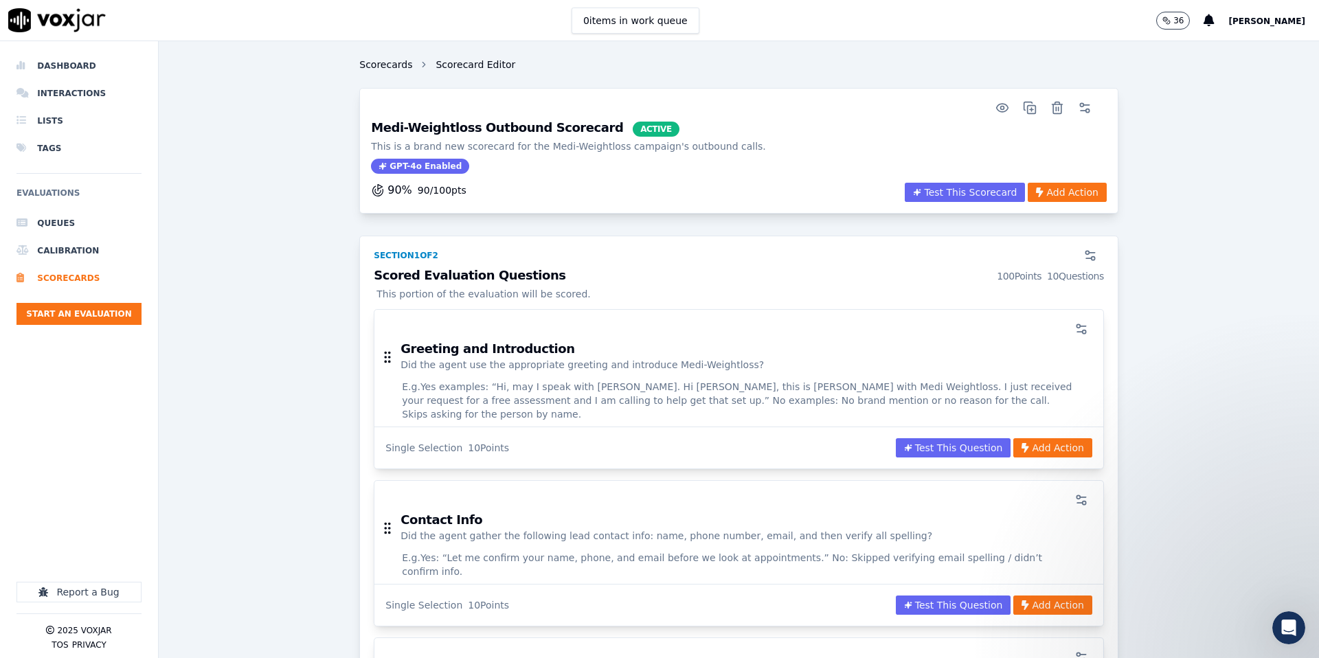
click at [395, 59] on link "Scorecards" at bounding box center [385, 65] width 53 height 14
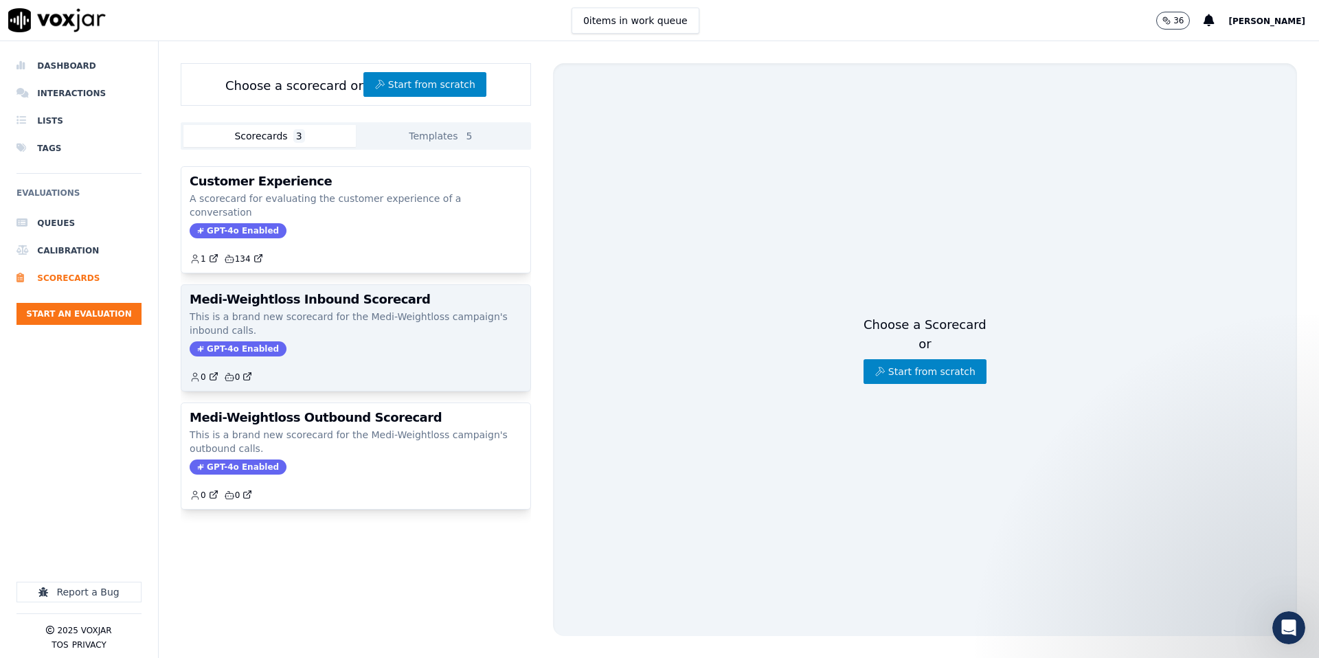
click at [393, 312] on p "This is a brand new scorecard for the Medi-Weightloss campaign's inbound calls." at bounding box center [356, 323] width 333 height 27
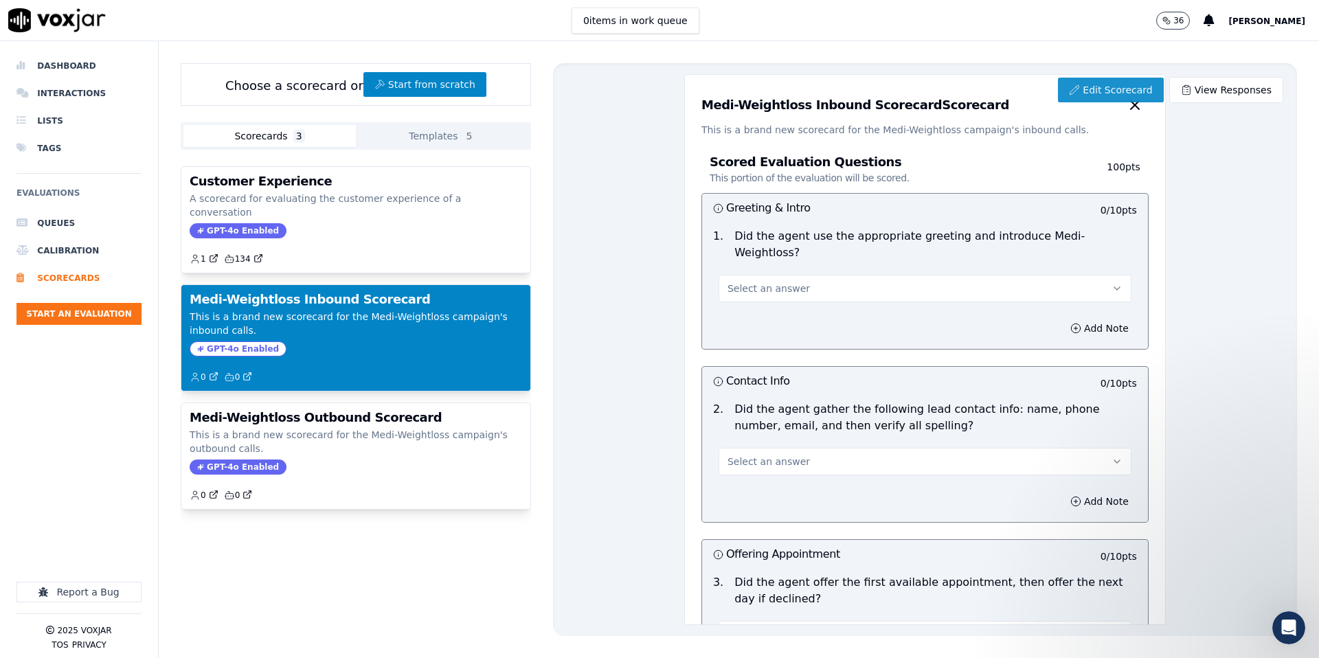
click at [1105, 80] on link "Edit Scorecard" at bounding box center [1110, 90] width 105 height 25
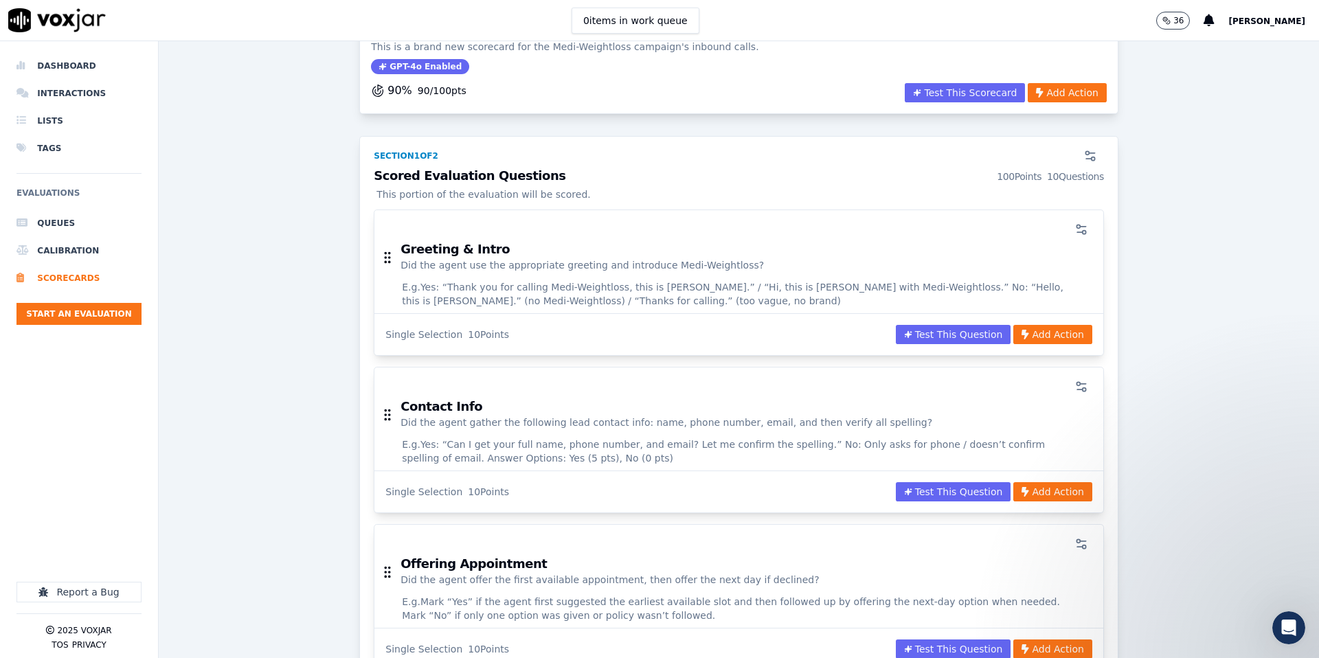
scroll to position [101, 0]
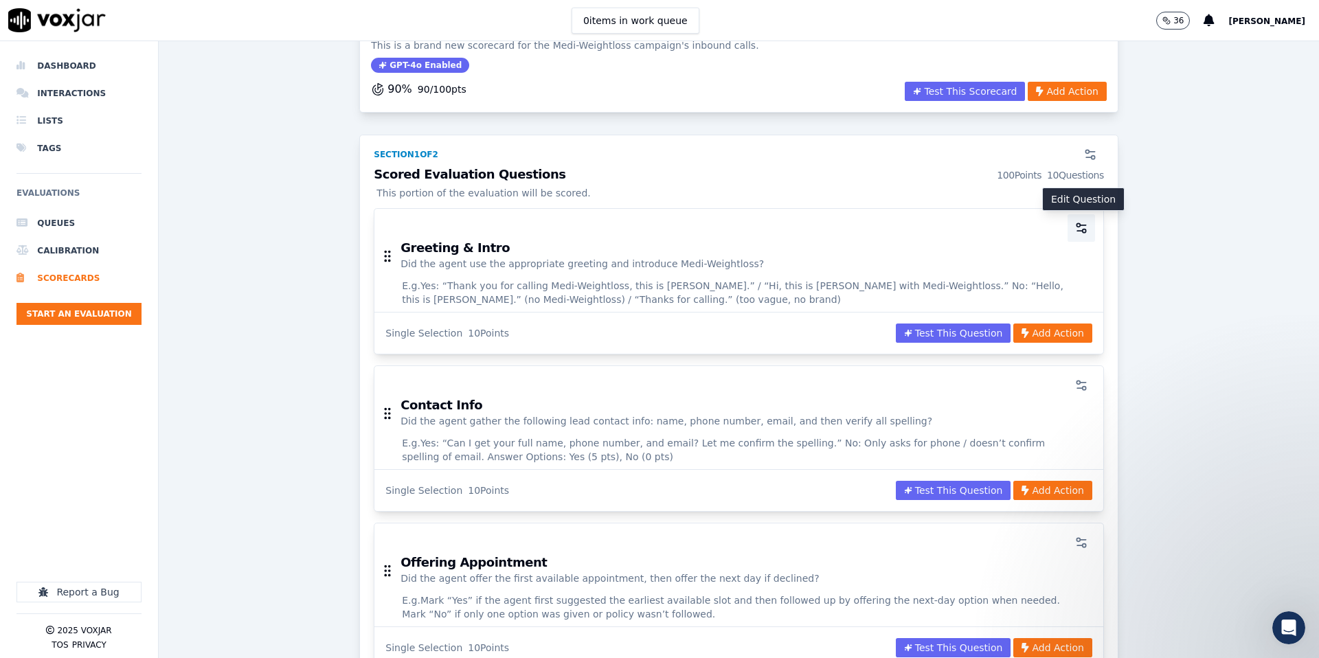
click at [1079, 228] on icon "button" at bounding box center [1082, 228] width 14 height 14
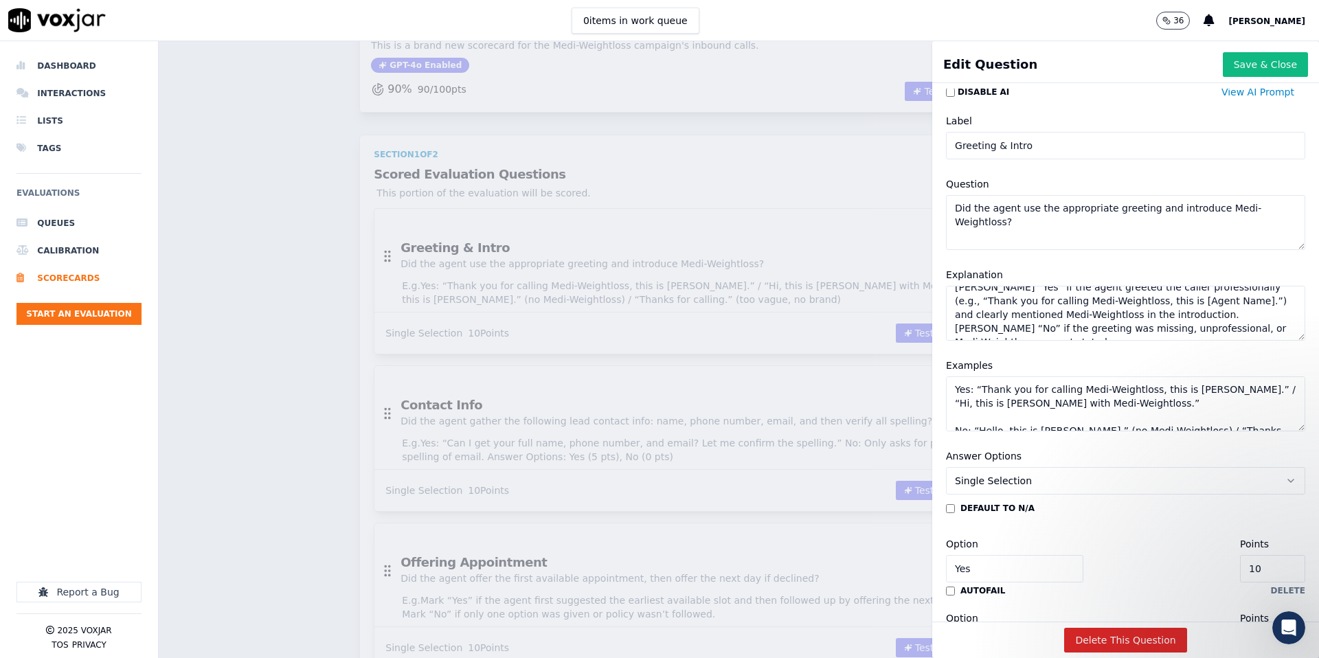
scroll to position [12, 0]
click at [739, 203] on div "Scorecards Scorecard Editor Medi-Weightloss Inbound Scorecard ACTIVE This is a …" at bounding box center [739, 349] width 1161 height 617
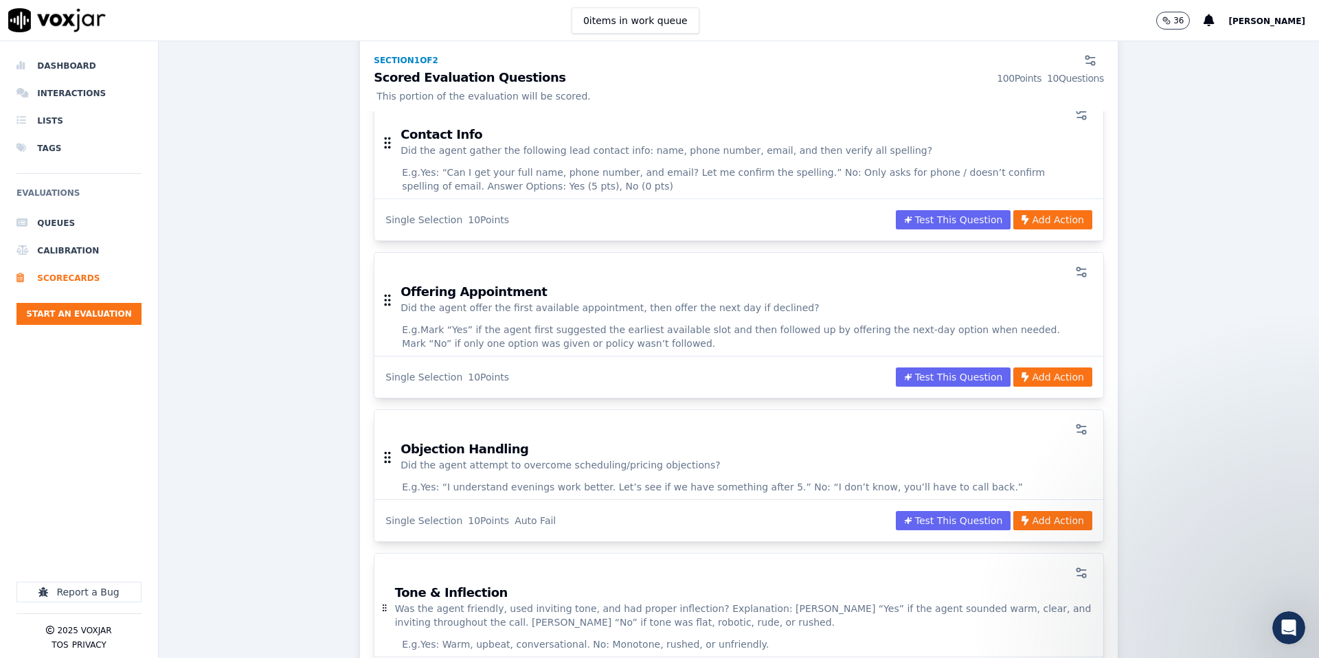
scroll to position [374, 0]
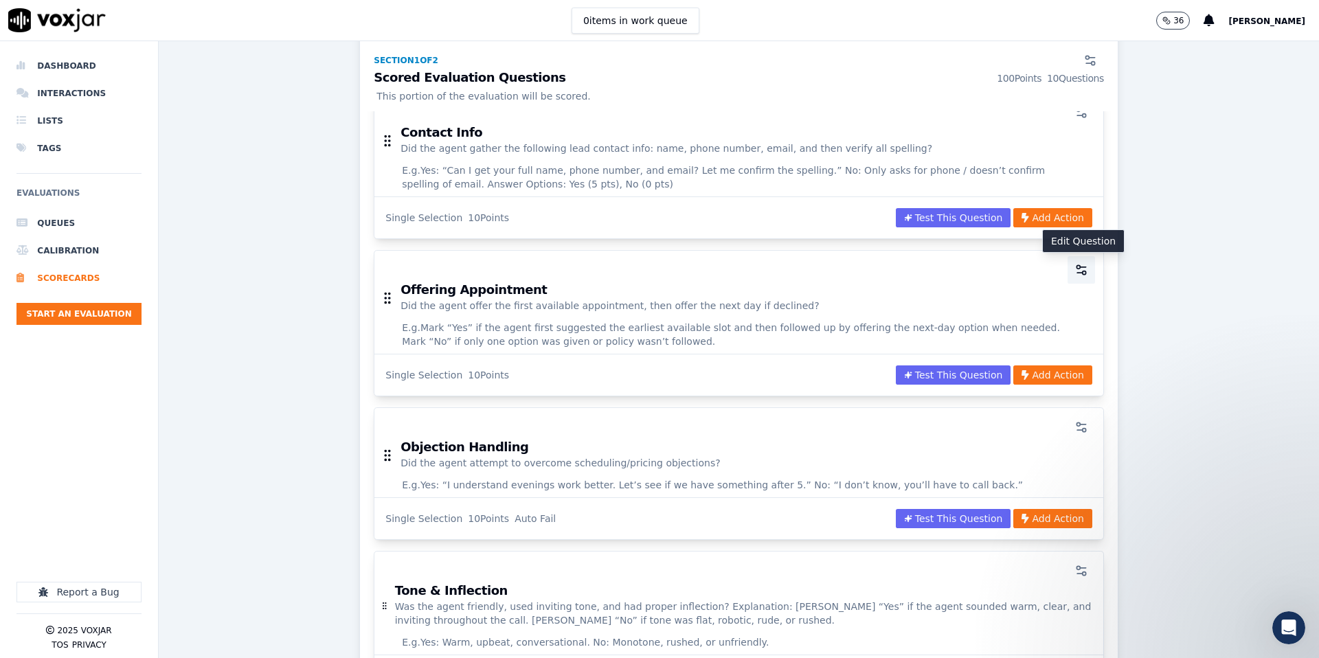
click at [1083, 276] on button "button" at bounding box center [1081, 269] width 27 height 27
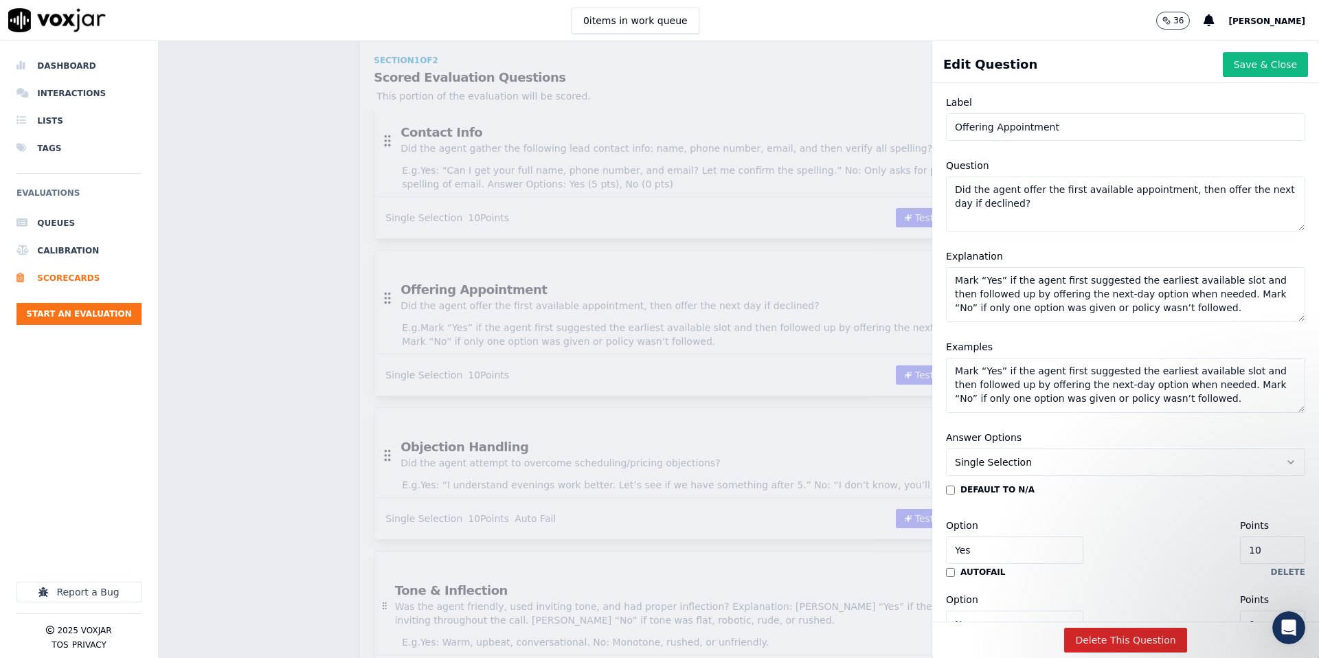
scroll to position [28, 0]
click at [740, 372] on div "Scorecards Scorecard Editor Medi-Weightloss Inbound Scorecard ACTIVE This is a …" at bounding box center [739, 349] width 1161 height 617
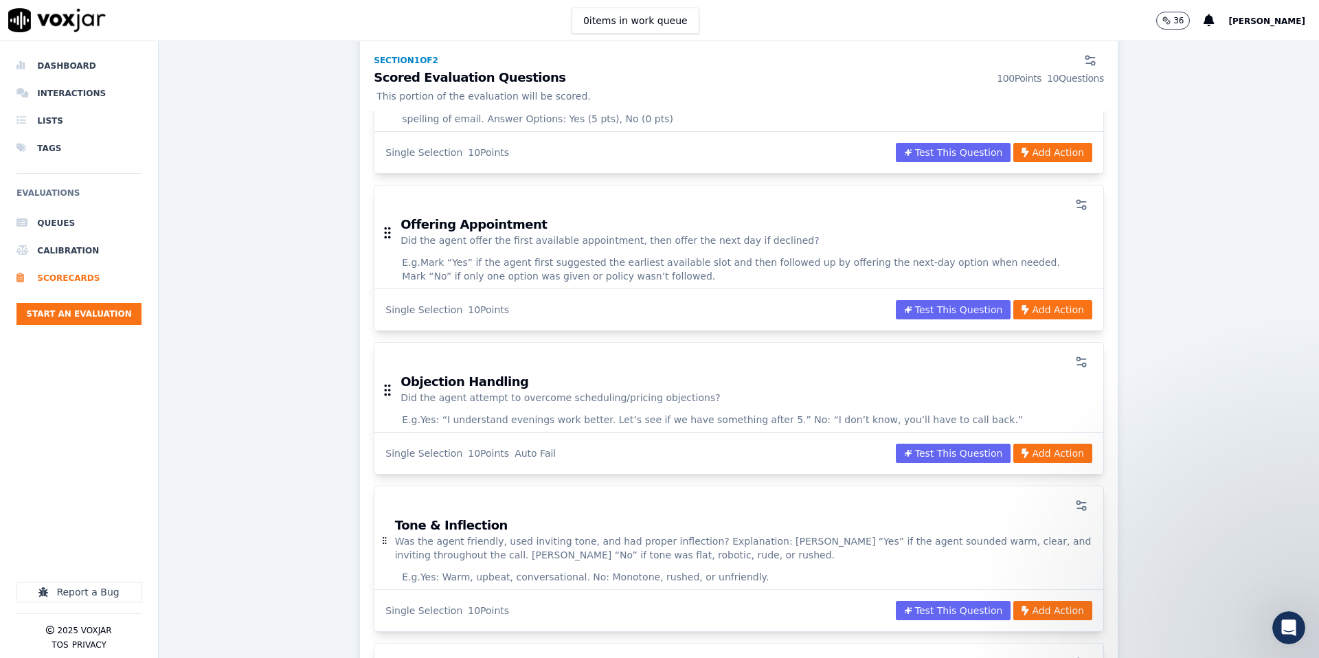
scroll to position [447, 0]
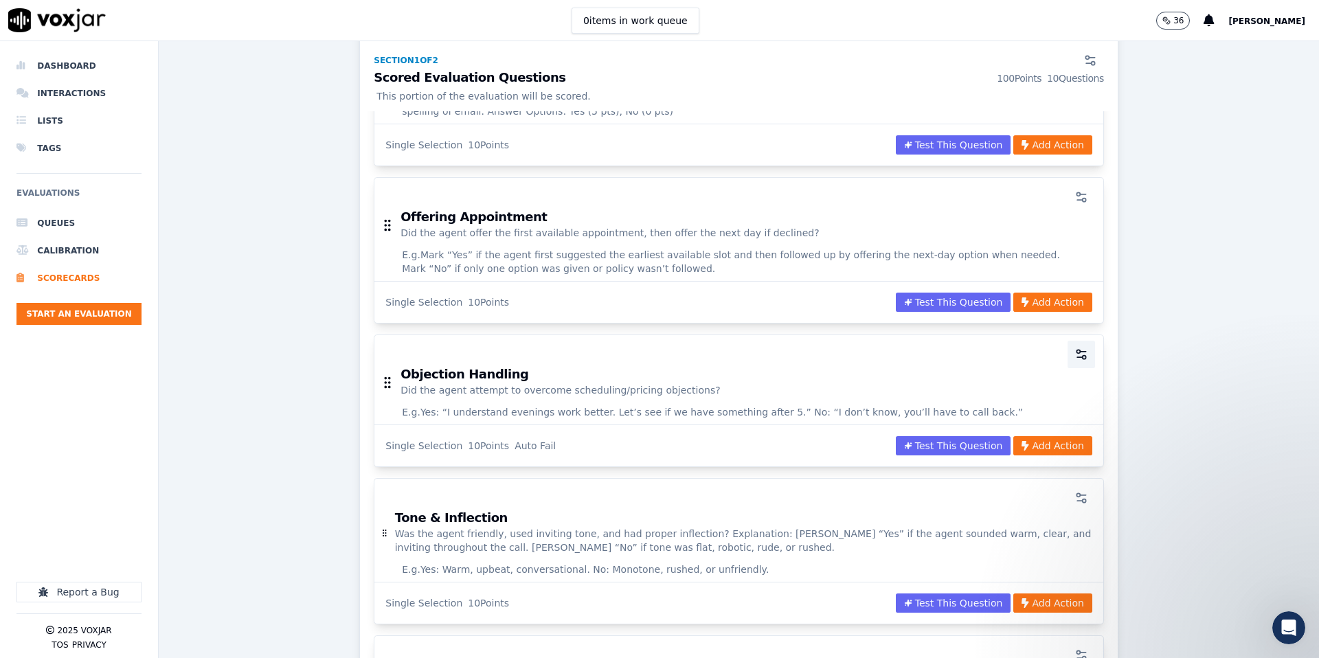
click at [1076, 352] on icon "button" at bounding box center [1082, 355] width 14 height 14
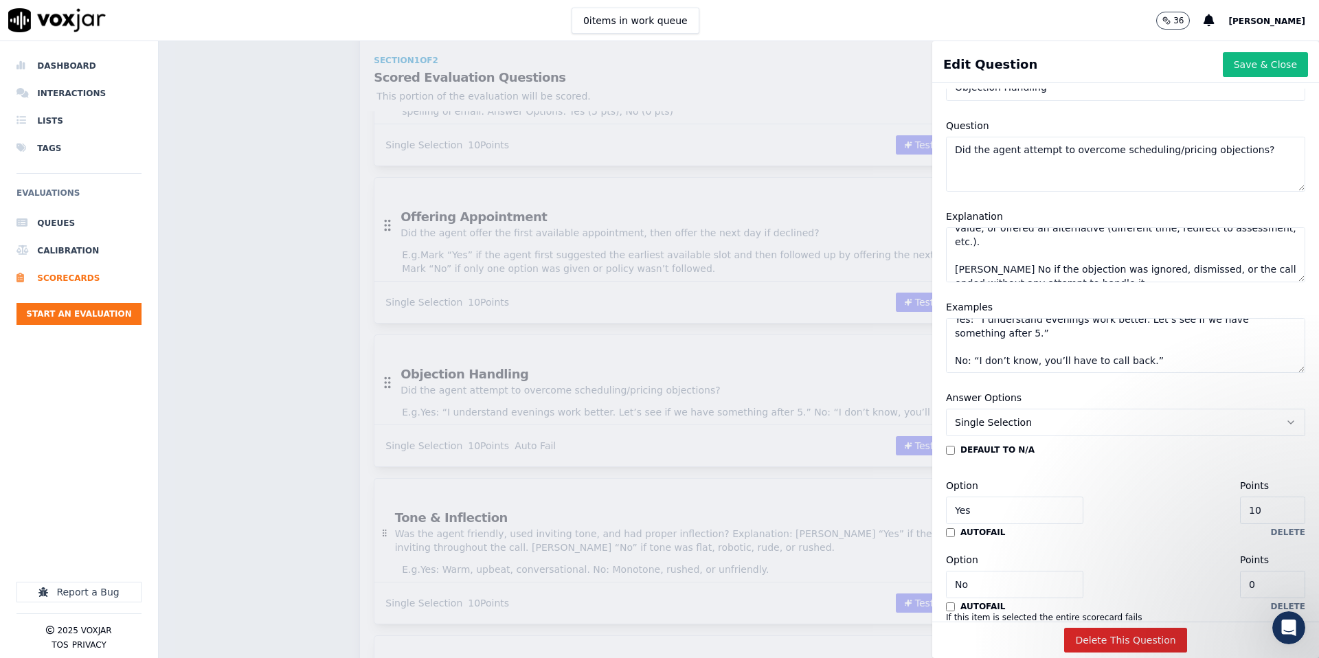
scroll to position [63, 0]
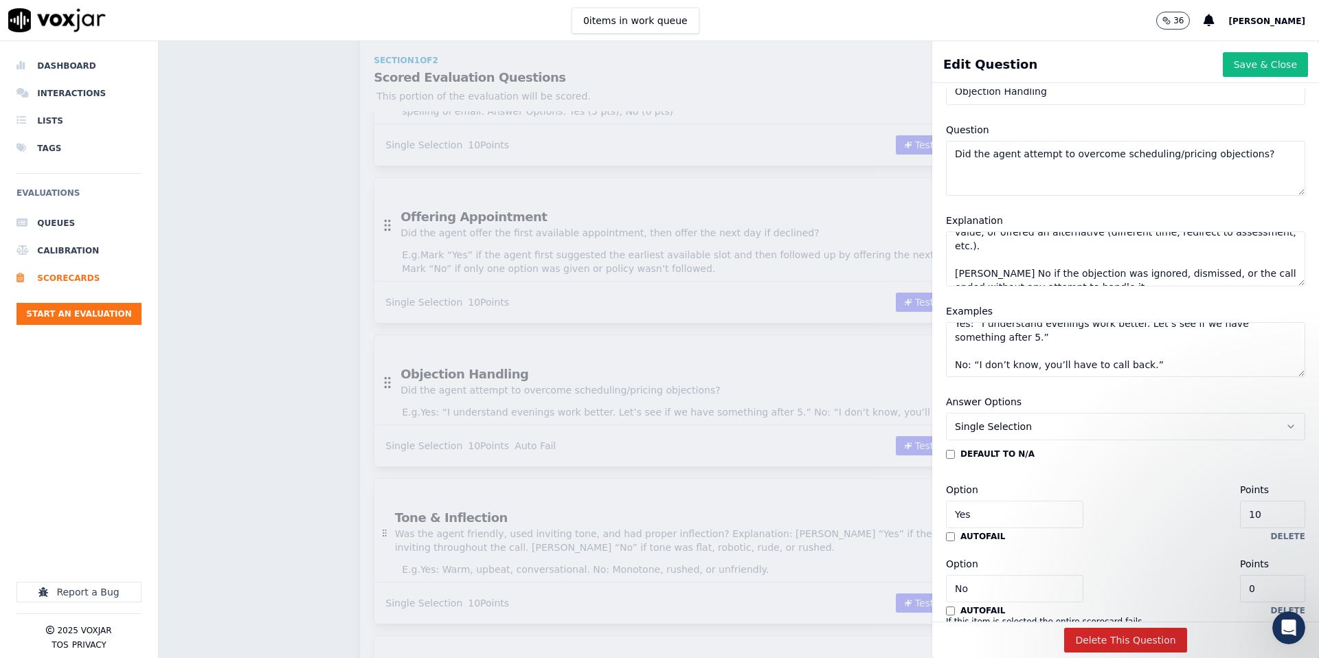
click at [750, 346] on div "Scorecards Scorecard Editor Medi-Weightloss Inbound Scorecard ACTIVE This is a …" at bounding box center [739, 349] width 1161 height 617
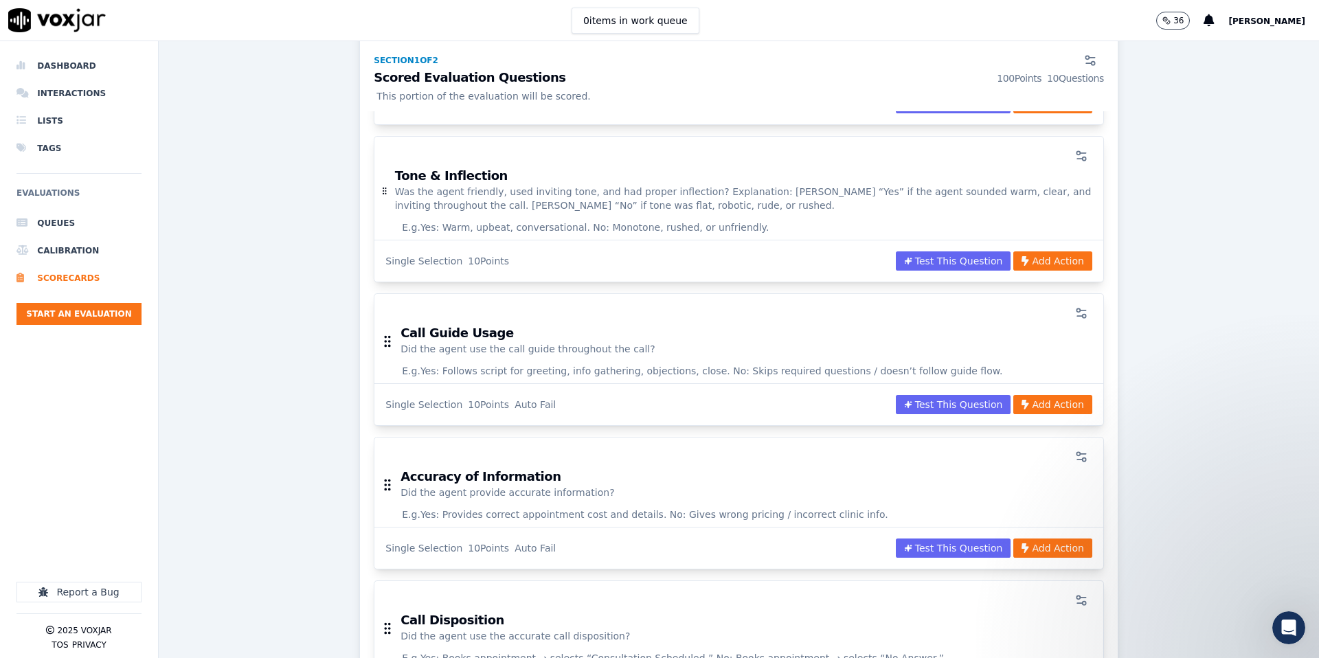
scroll to position [794, 0]
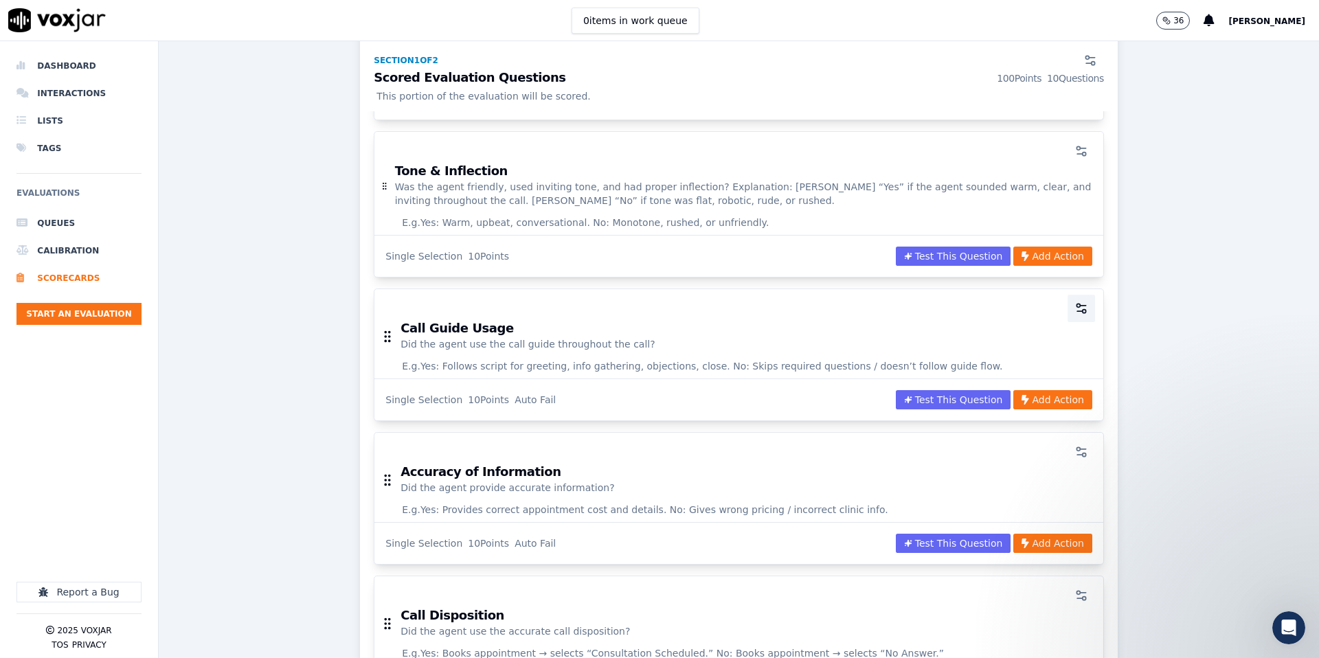
click at [1081, 313] on icon "button" at bounding box center [1082, 309] width 14 height 14
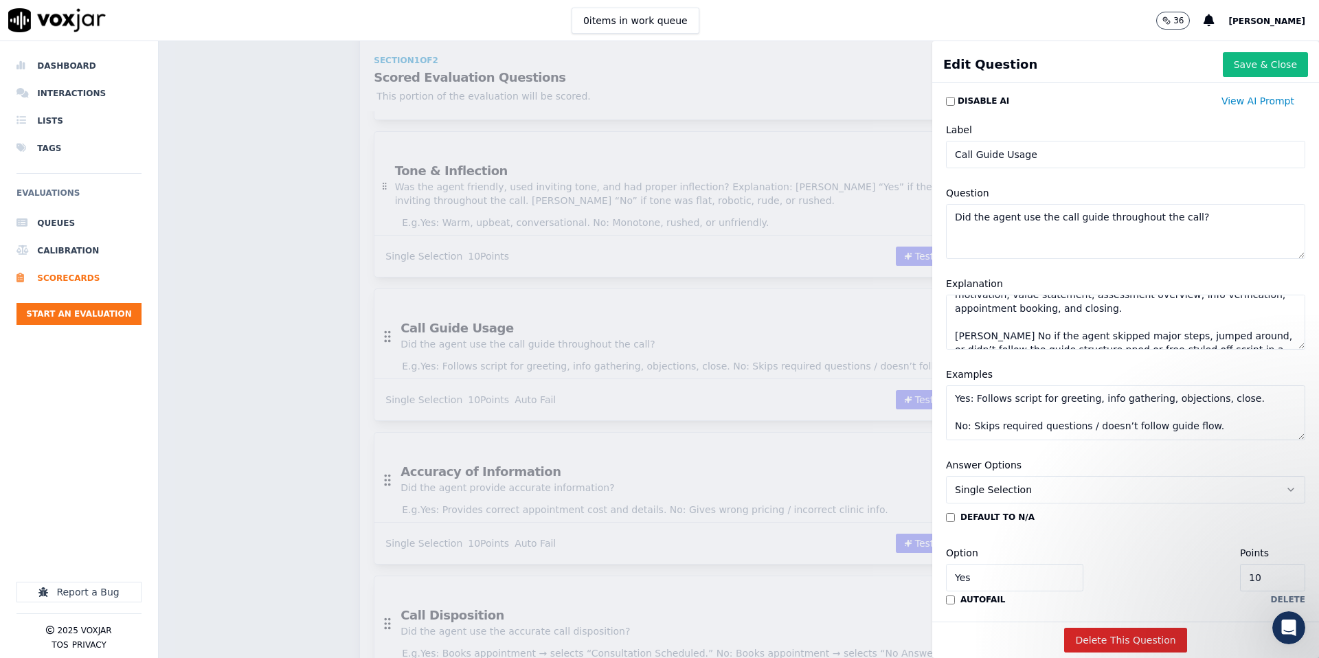
scroll to position [67, 0]
click at [882, 325] on div "Scorecards Scorecard Editor Medi-Weightloss Inbound Scorecard ACTIVE This is a …" at bounding box center [739, 349] width 1161 height 617
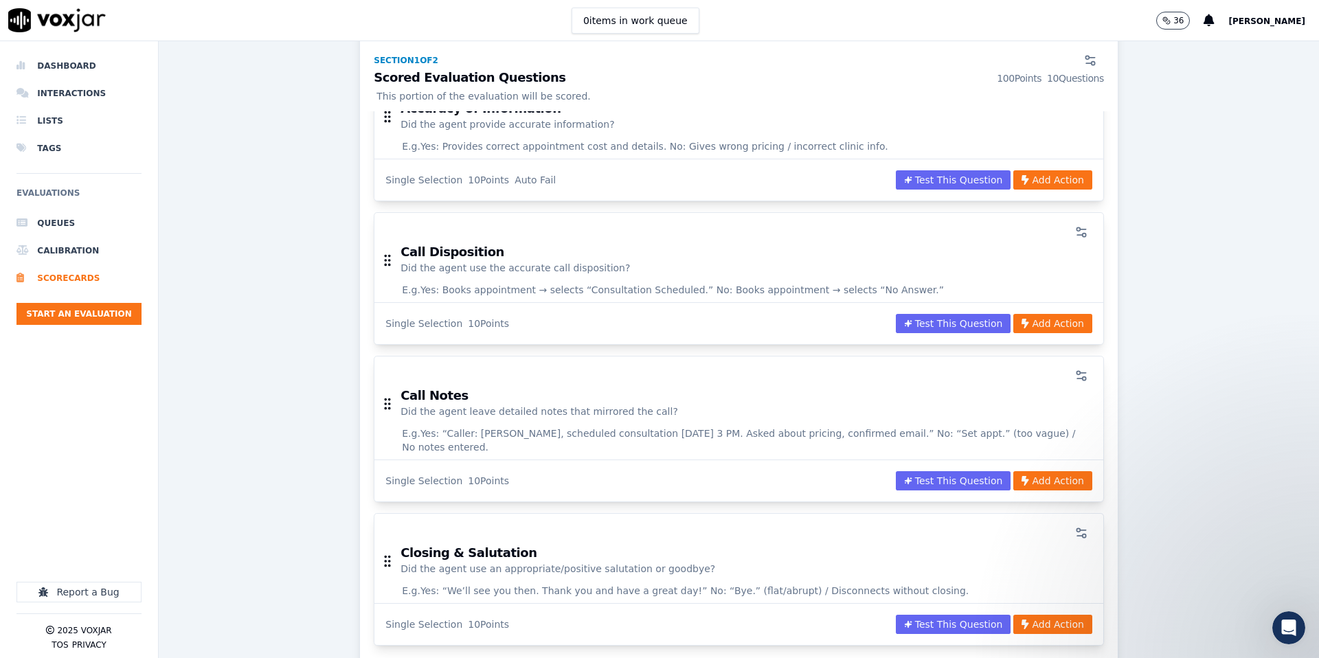
scroll to position [1158, 0]
click at [1080, 237] on icon "button" at bounding box center [1082, 232] width 14 height 14
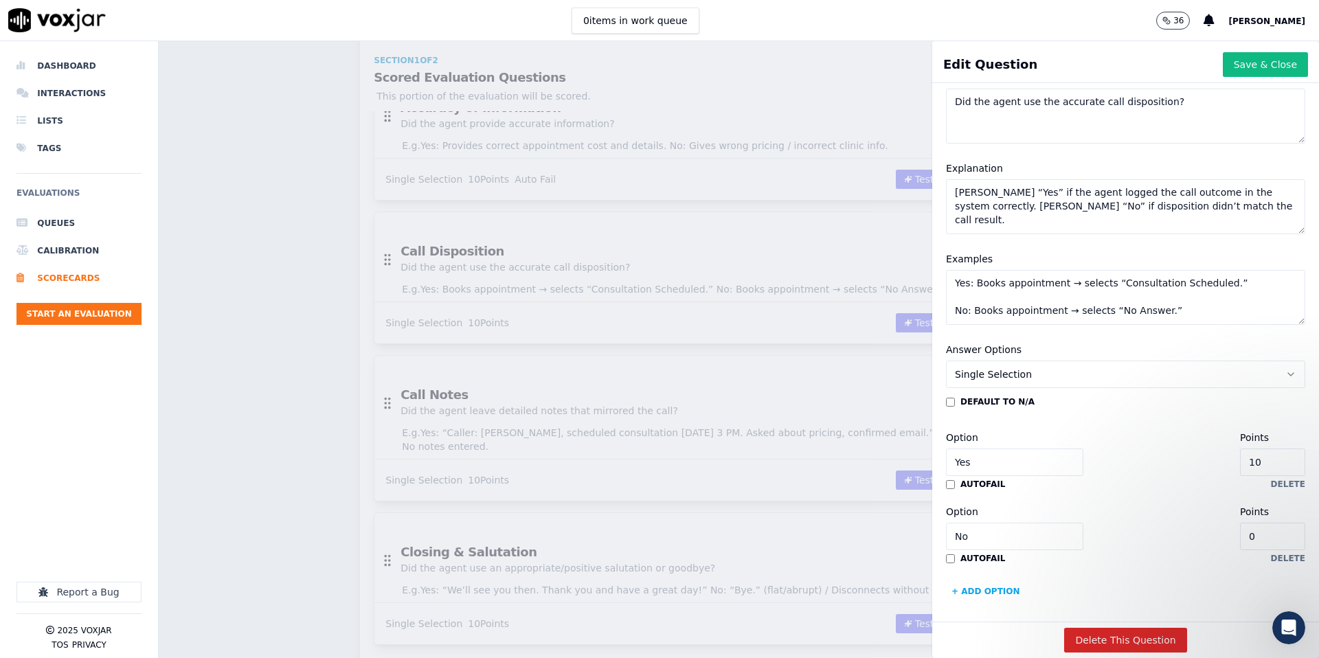
scroll to position [121, 0]
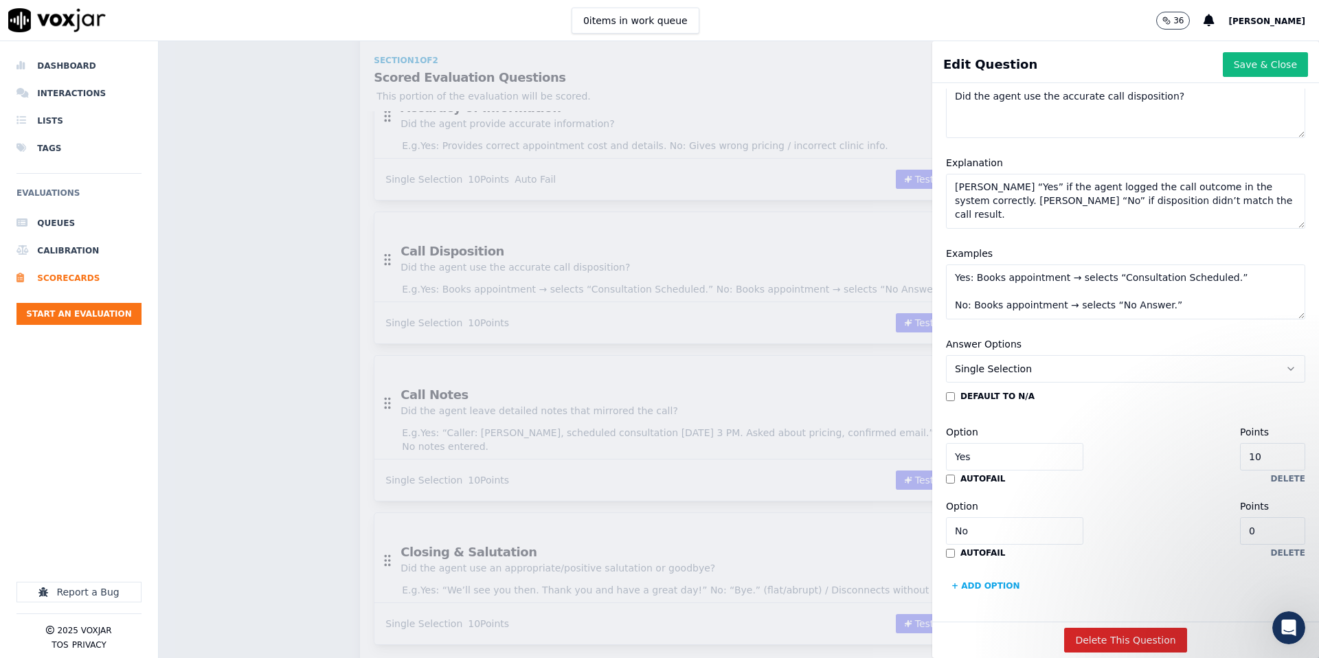
click at [879, 379] on div "Scorecards Scorecard Editor Medi-Weightloss Inbound Scorecard ACTIVE This is a …" at bounding box center [739, 349] width 1161 height 617
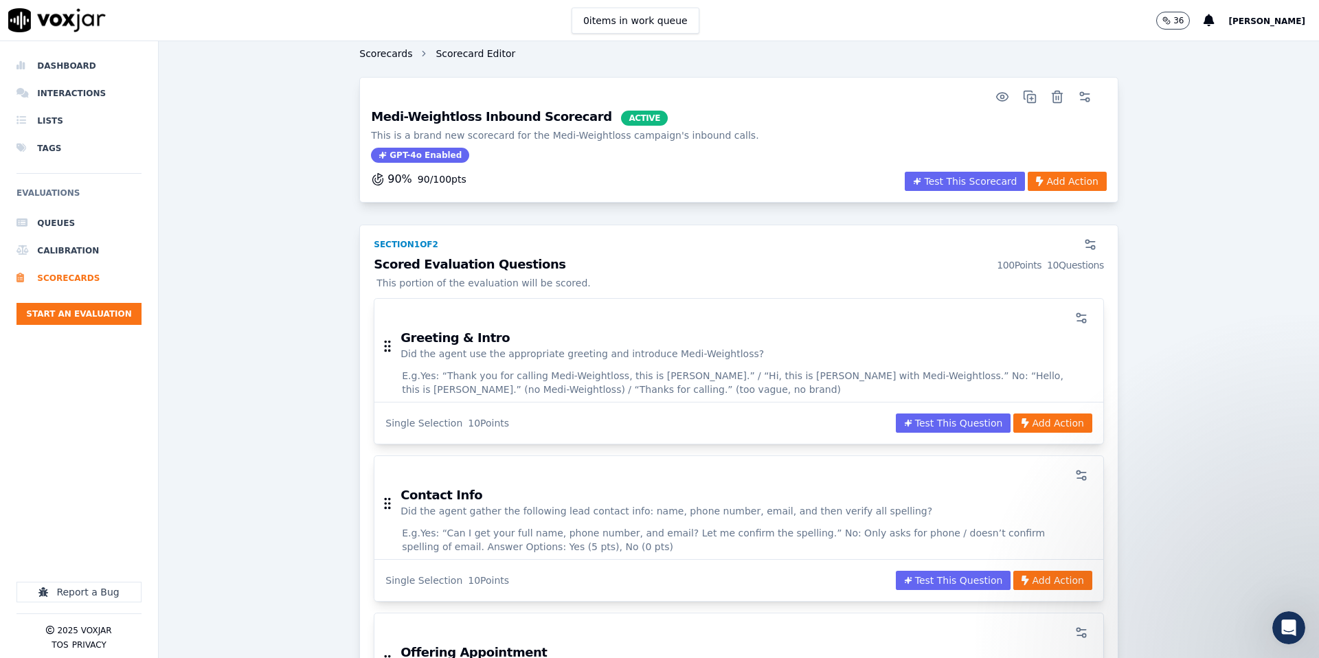
scroll to position [5, 0]
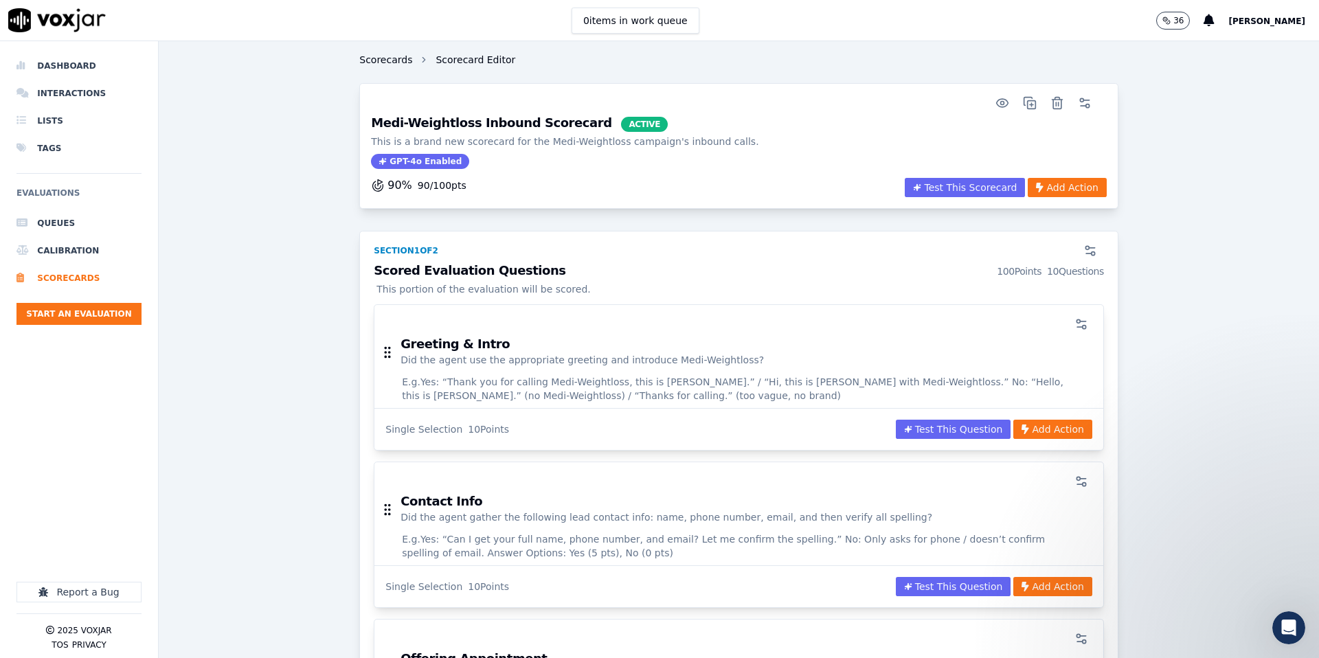
click at [376, 56] on link "Scorecards" at bounding box center [385, 60] width 53 height 14
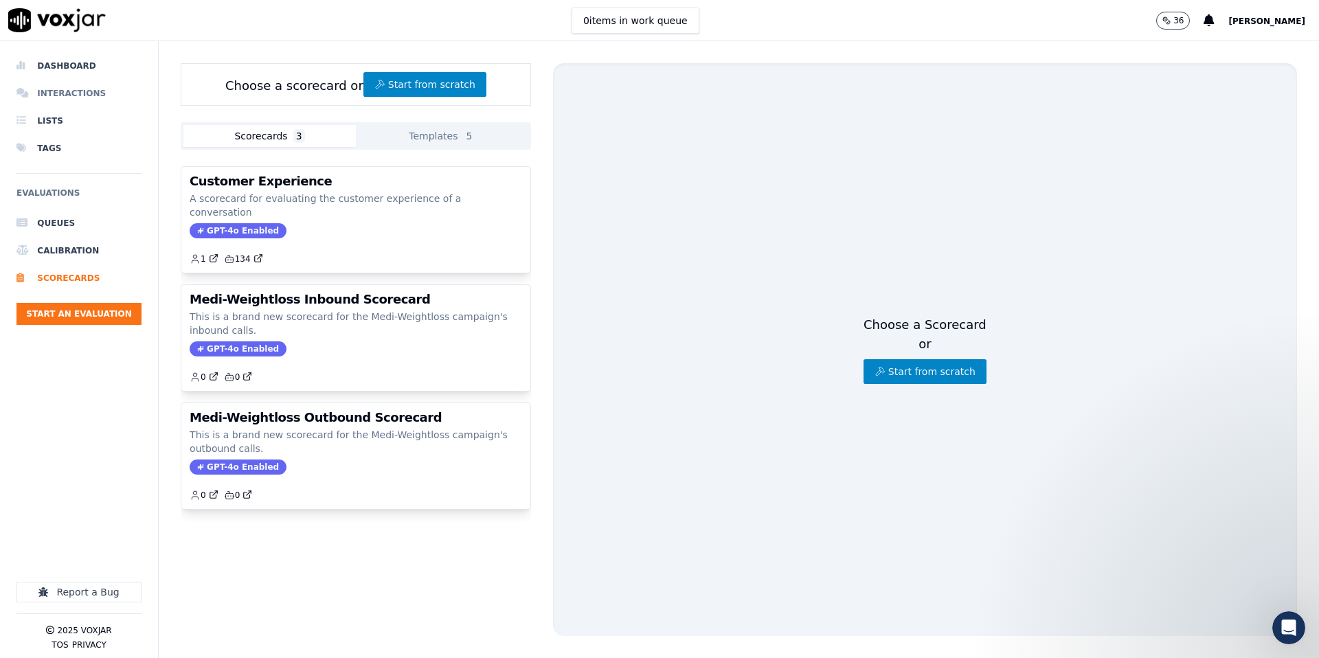
click at [47, 98] on li "Interactions" at bounding box center [78, 93] width 125 height 27
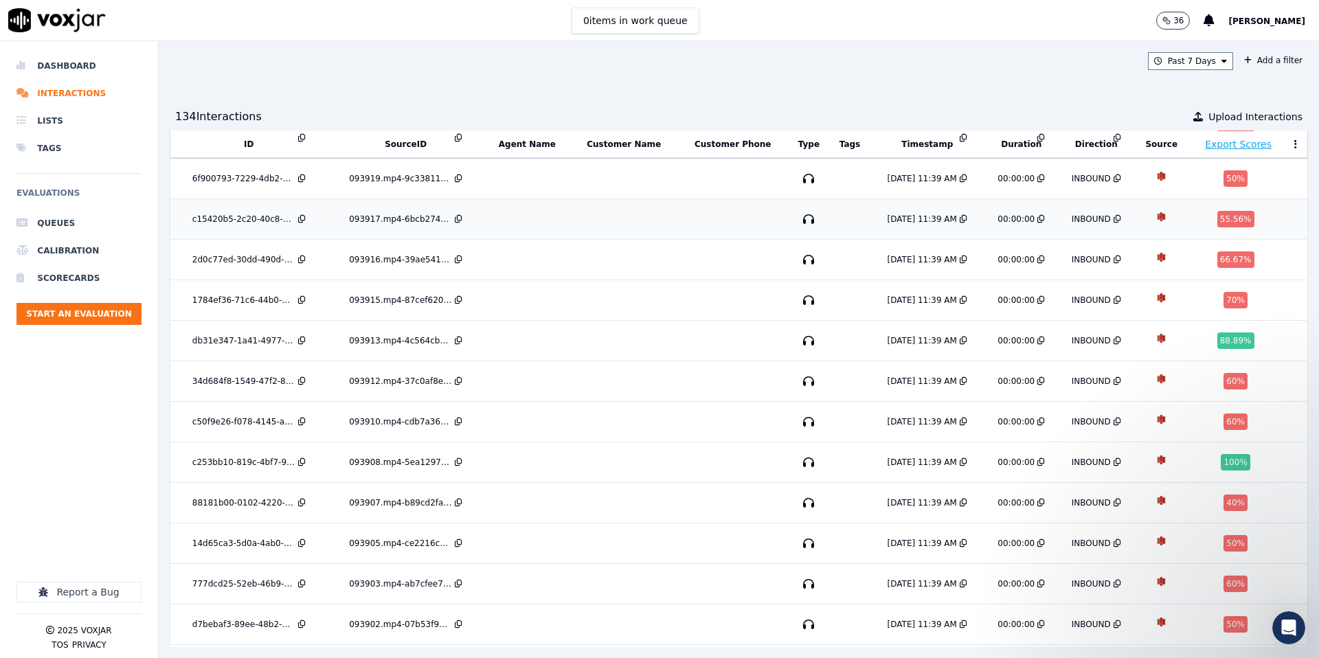
scroll to position [123, 0]
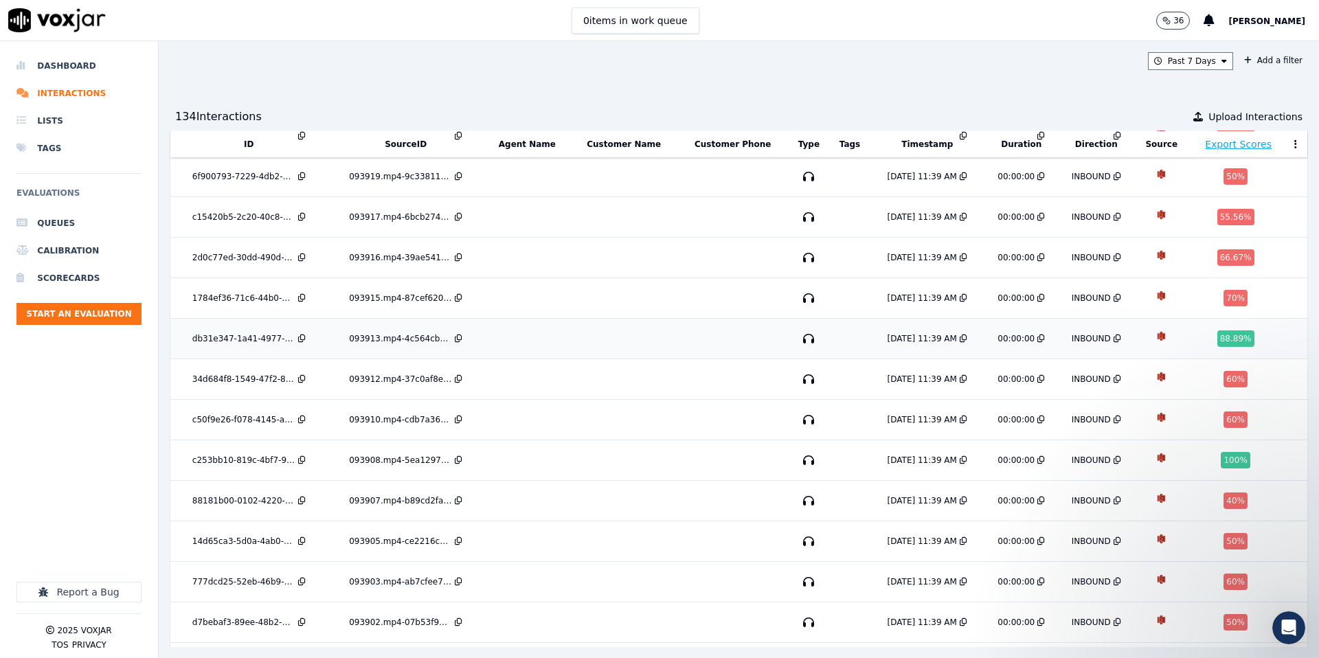
click at [268, 333] on div "db31e347-1a41-4977-b89a-955d2b020445" at bounding box center [243, 338] width 103 height 11
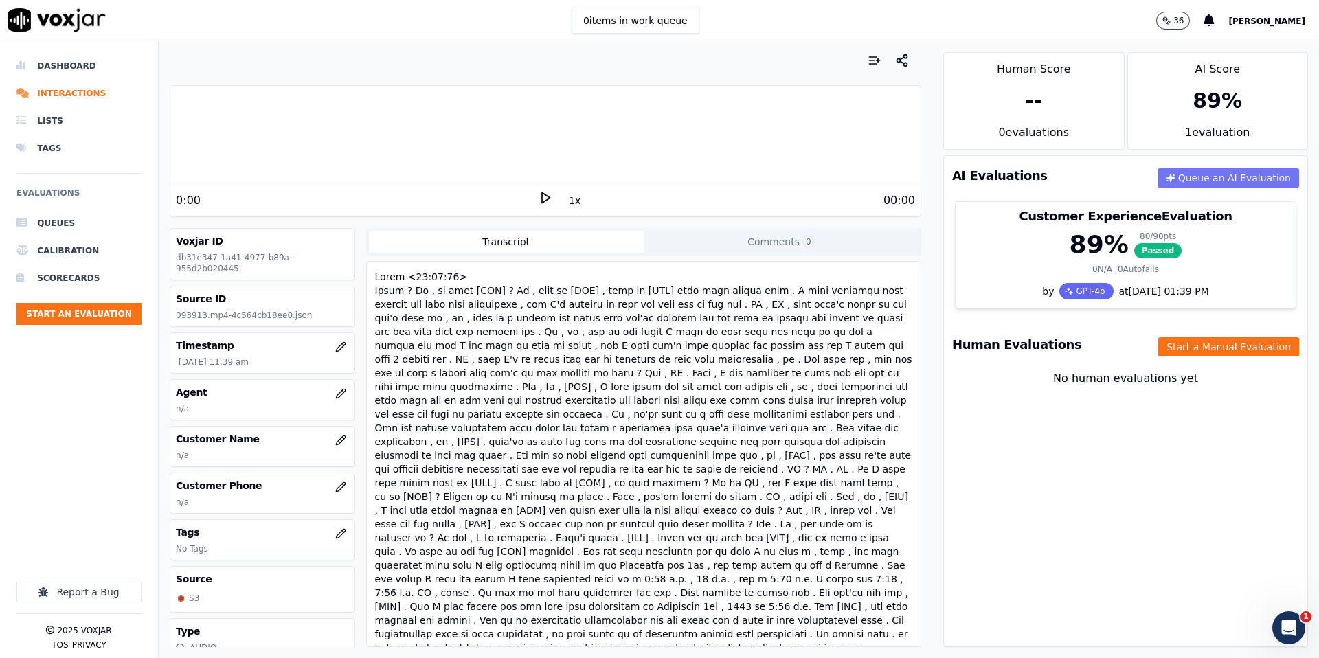
click at [1209, 174] on button "Queue an AI Evaluation" at bounding box center [1229, 177] width 142 height 19
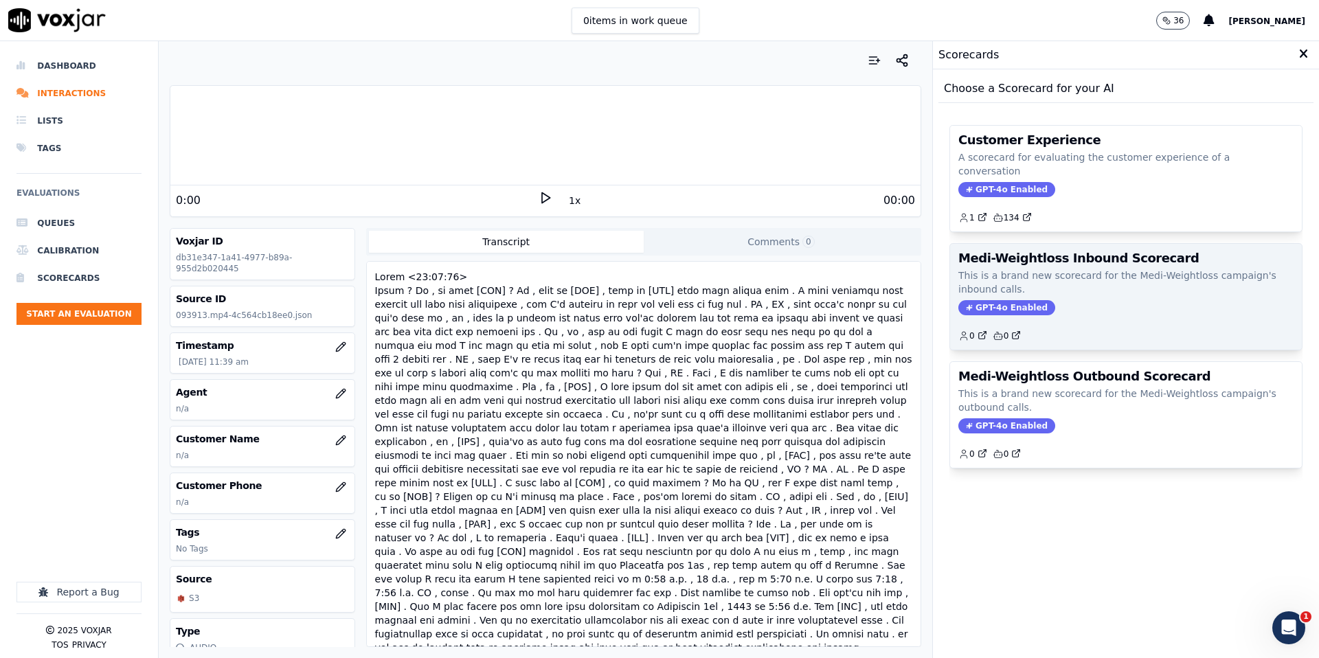
click at [1084, 269] on p "This is a brand new scorecard for the Medi-Weightloss campaign's inbound calls." at bounding box center [1126, 282] width 335 height 27
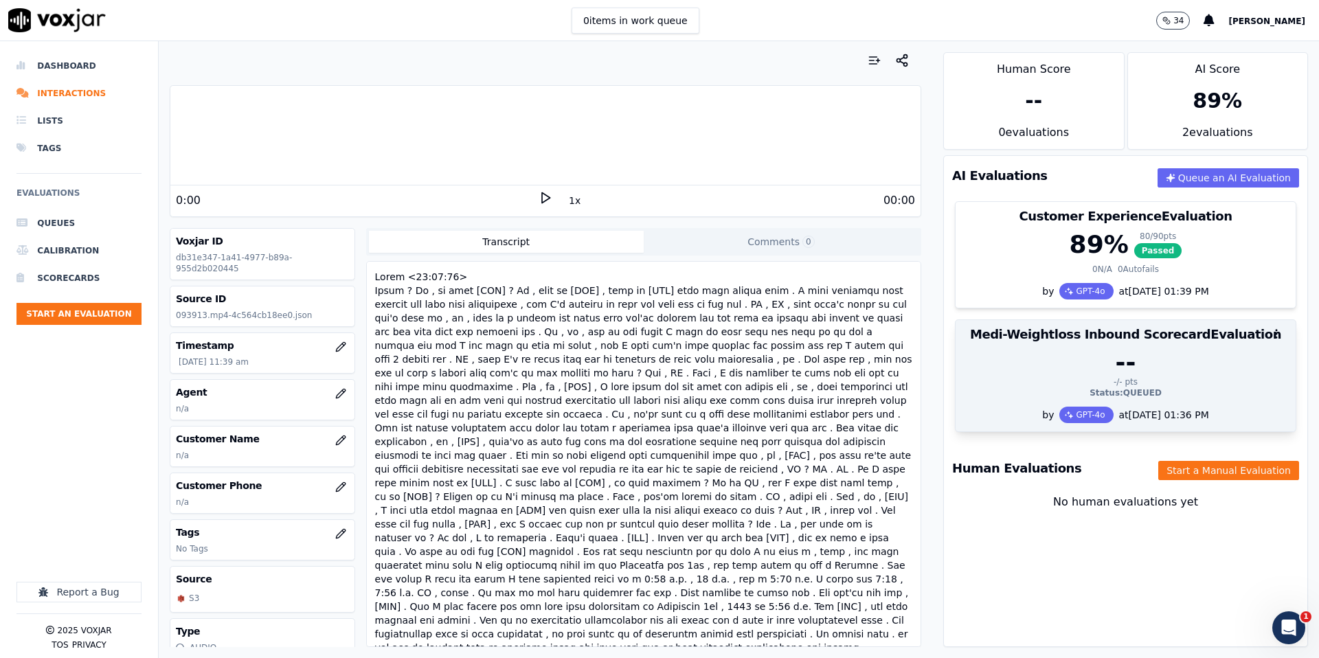
click at [1123, 380] on div "-/- pts" at bounding box center [1126, 382] width 324 height 11
click at [1277, 336] on icon "button" at bounding box center [1276, 334] width 12 height 12
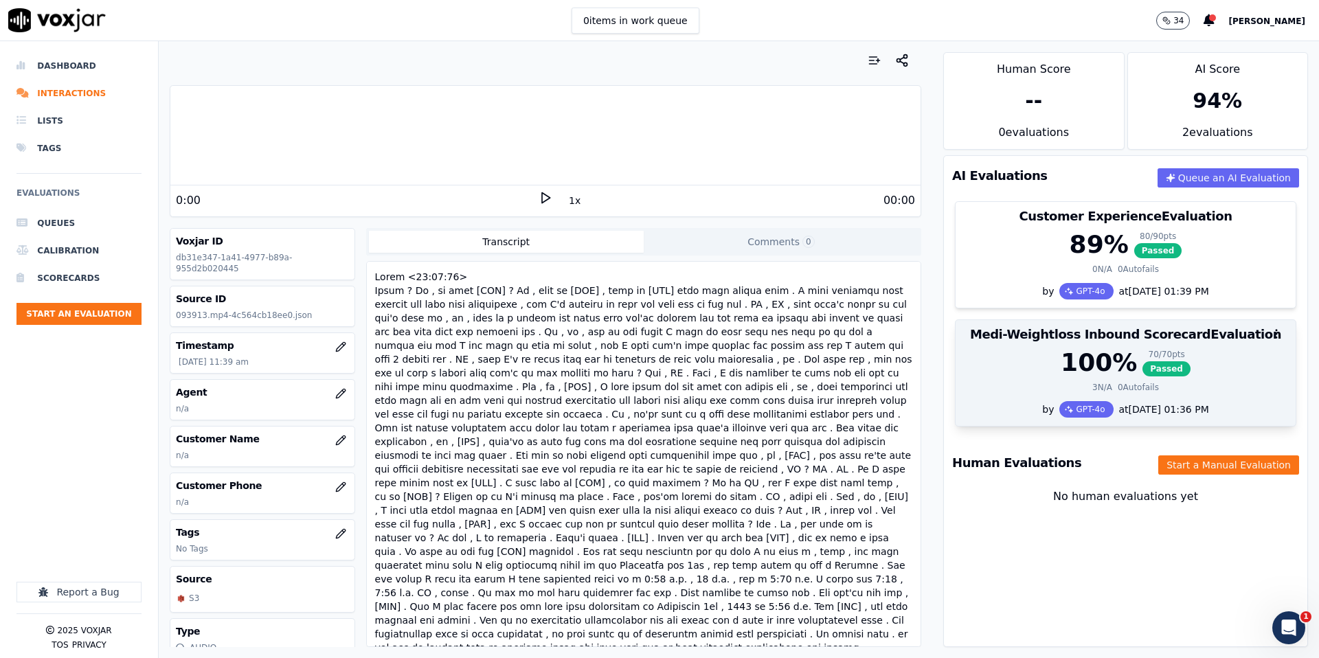
click at [1209, 361] on div "100 % 70 / 70 pts Passed" at bounding box center [1126, 362] width 324 height 27
